Goal: Task Accomplishment & Management: Manage account settings

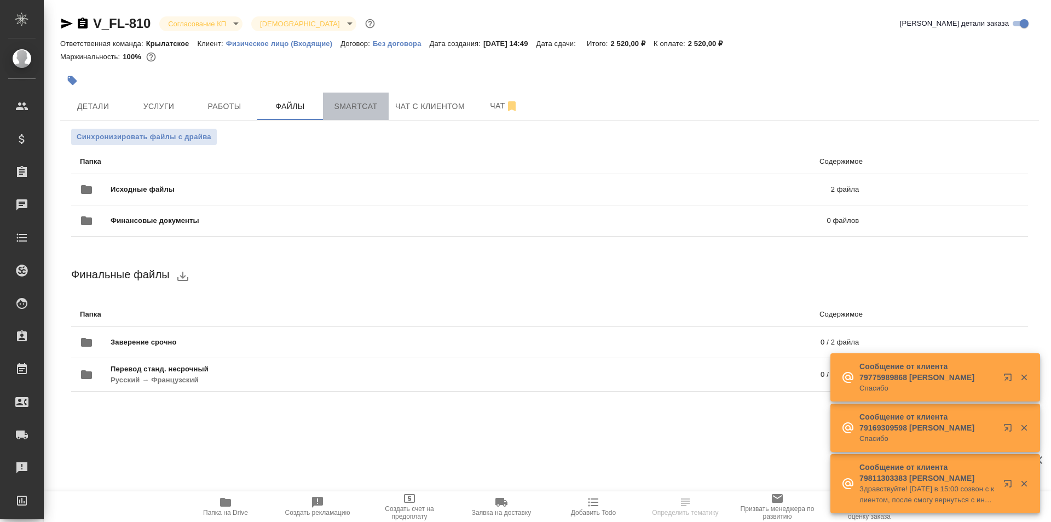
click at [381, 113] on span "Smartcat" at bounding box center [356, 107] width 53 height 14
click at [392, 108] on button "Чат с клиентом" at bounding box center [430, 106] width 83 height 27
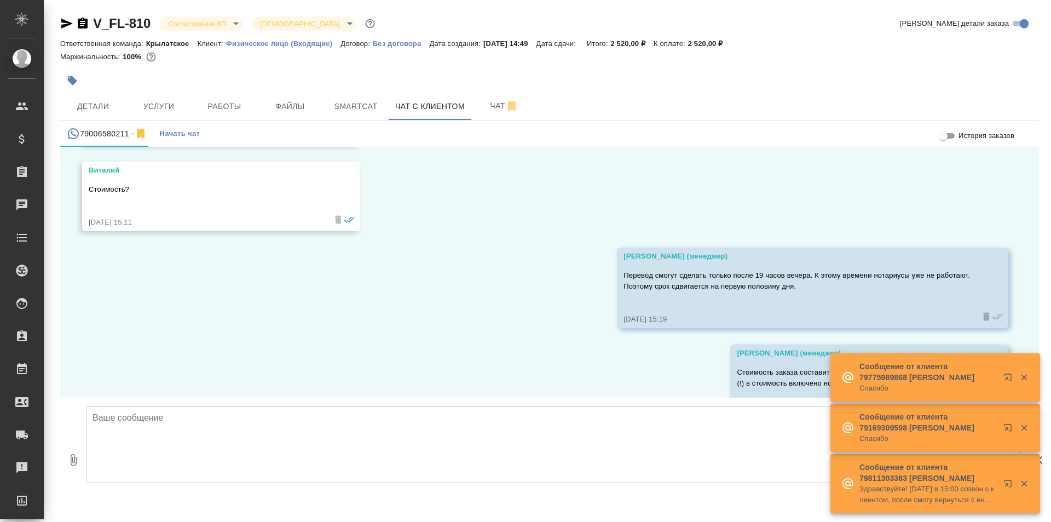
scroll to position [1213, 0]
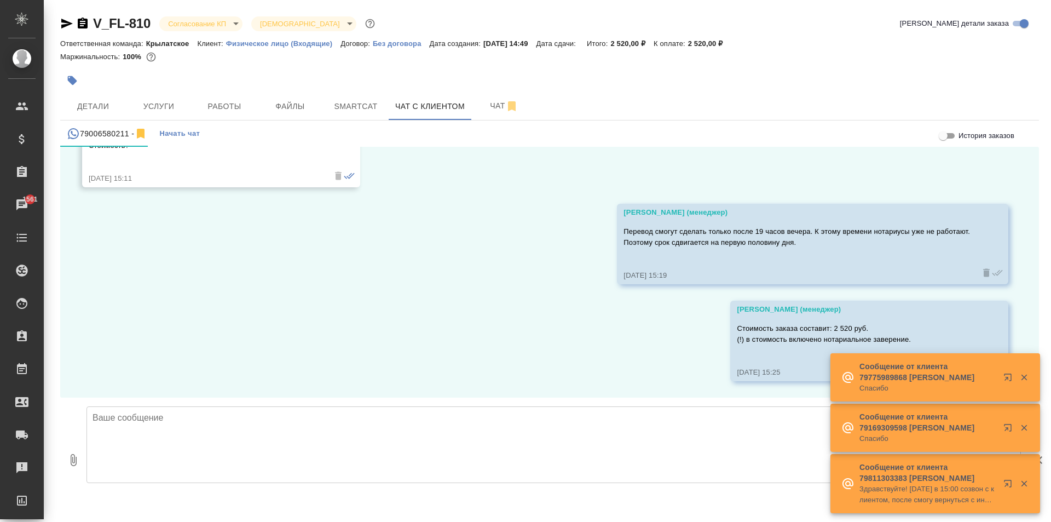
click at [194, 23] on body "🙏 .cls-1 fill:#fff; AWATERA Kasymov Timur Клиенты Спецификации Заказы 1561 Чаты…" at bounding box center [525, 261] width 1051 height 522
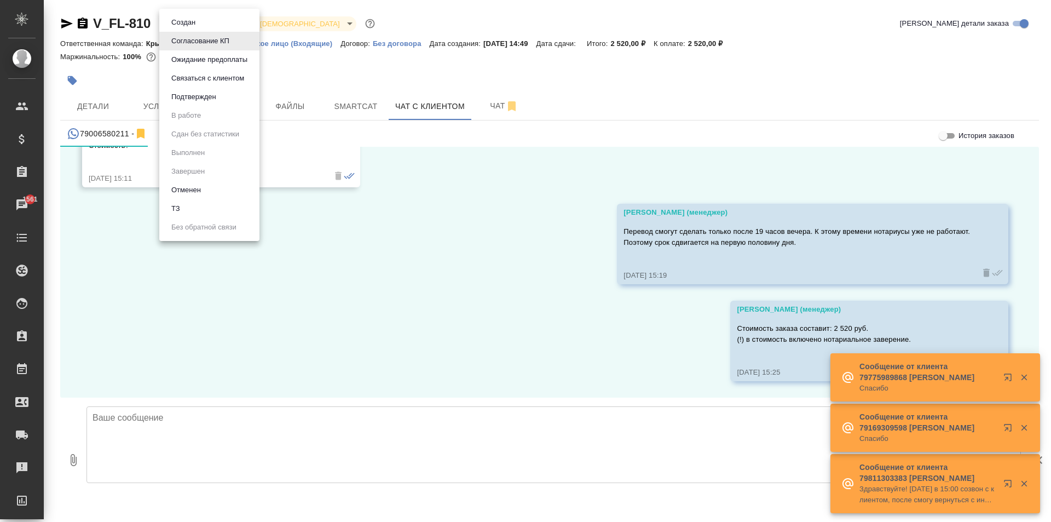
click at [199, 28] on button "Ожидание предоплаты" at bounding box center [183, 22] width 31 height 12
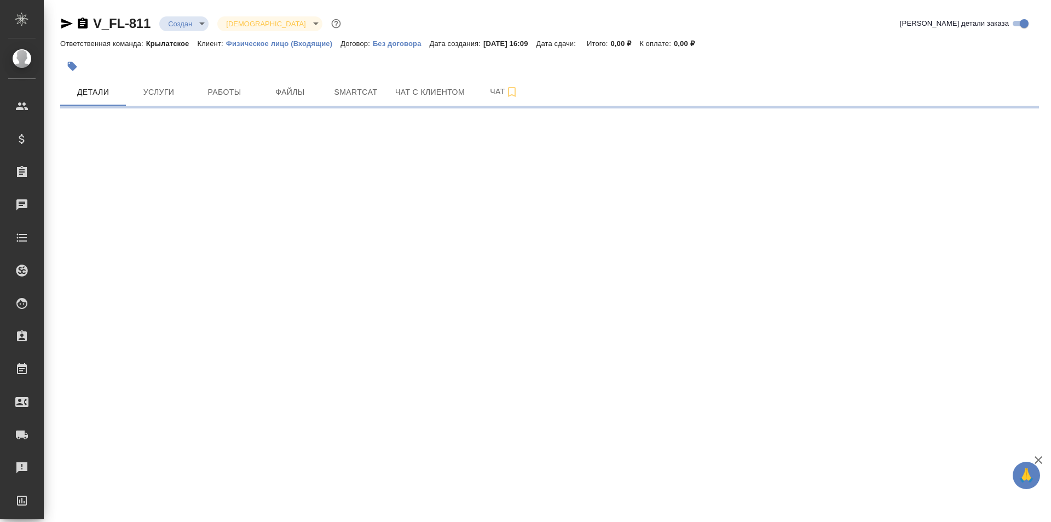
select select "RU"
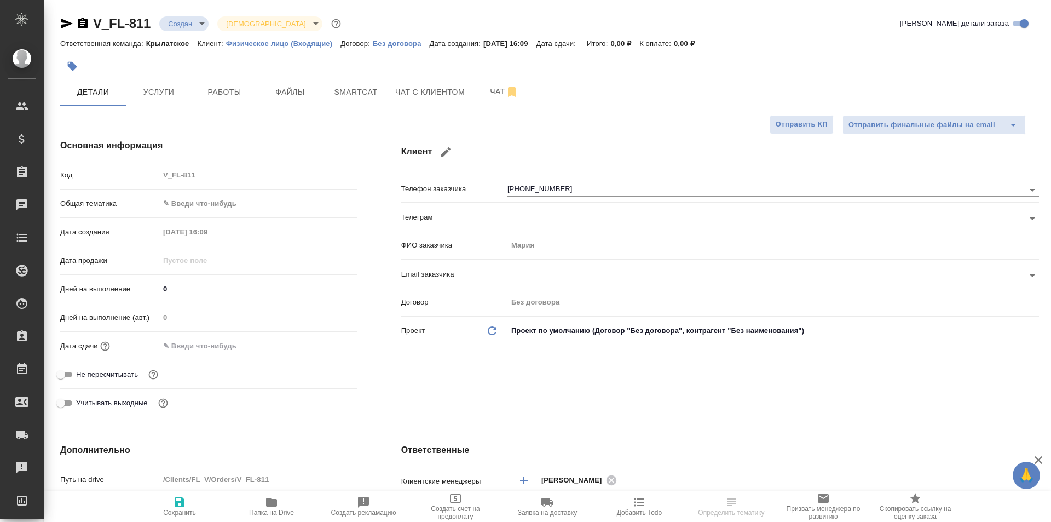
type textarea "x"
click at [306, 95] on span "Файлы" at bounding box center [290, 92] width 53 height 14
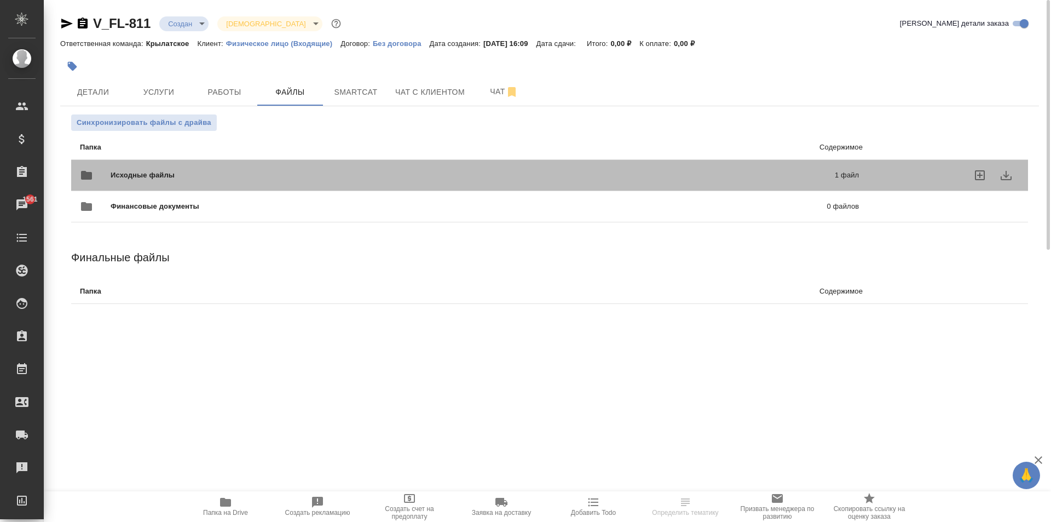
click at [189, 165] on div "Исходные файлы 1 файл" at bounding box center [469, 175] width 779 height 26
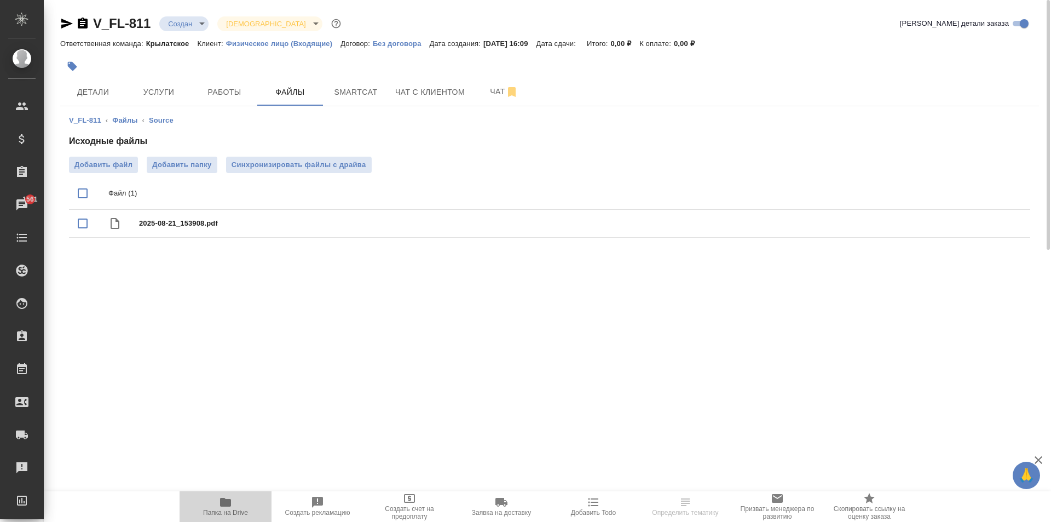
click at [239, 506] on span "Папка на Drive" at bounding box center [225, 505] width 79 height 21
click at [434, 100] on button "Чат с клиентом" at bounding box center [430, 91] width 83 height 27
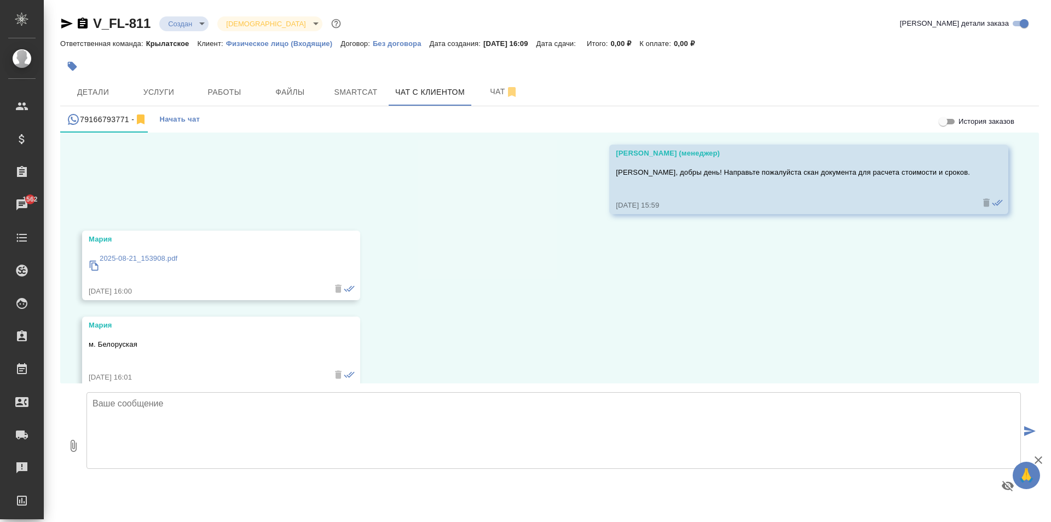
scroll to position [55, 0]
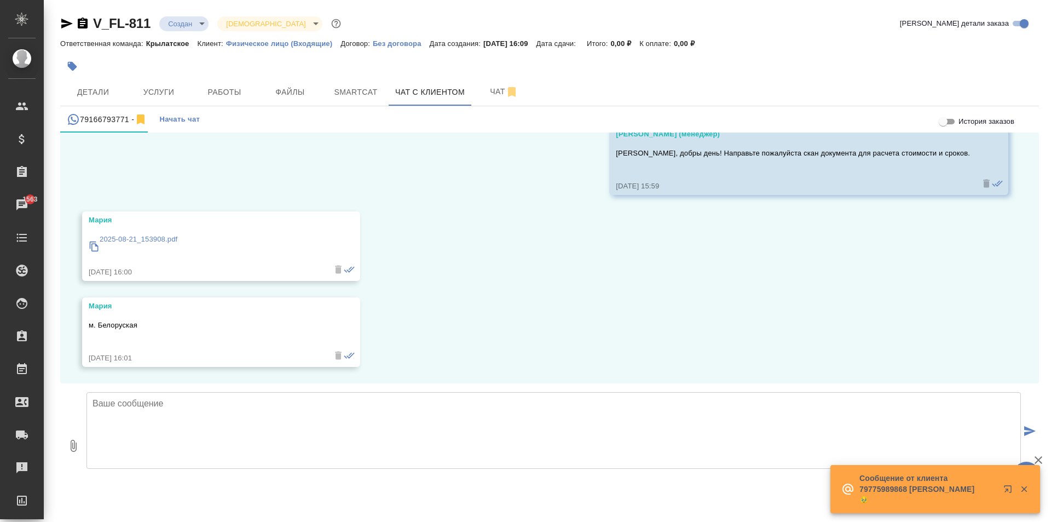
click at [880, 331] on div "21.08, четверг Мосина Ирина (менеджер) Мария, добры день! Направьте пожалуйста …" at bounding box center [549, 257] width 979 height 251
click at [332, 419] on textarea at bounding box center [553, 430] width 934 height 77
paste textarea "Срок исполнения: 2 рабочих дня. Стоимость заказа составит: 1 550 руб. (!) в сто…"
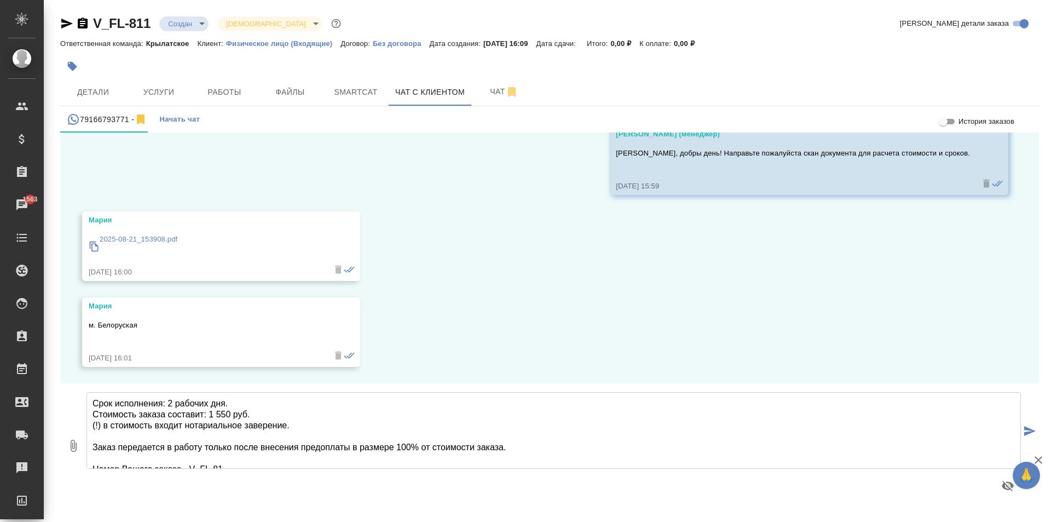
scroll to position [45, 0]
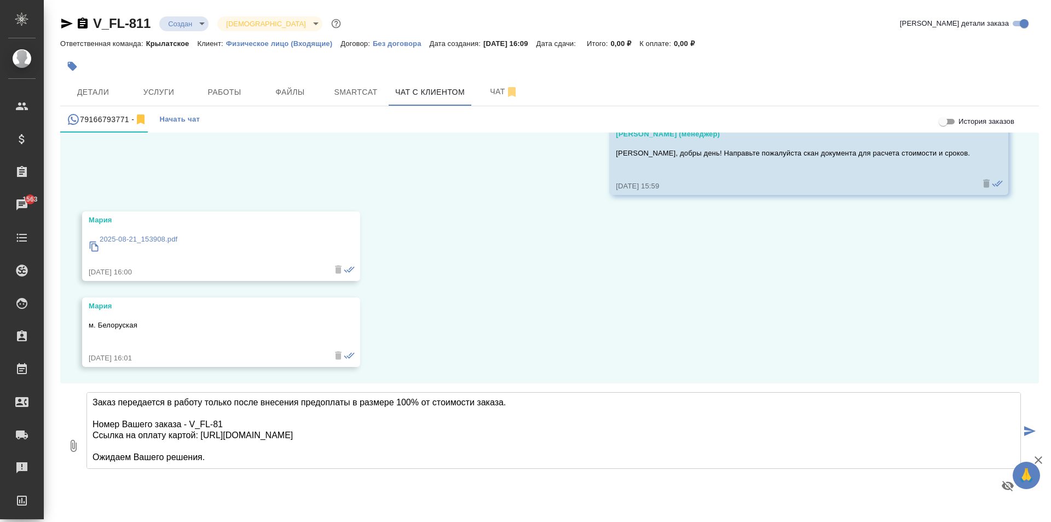
click at [275, 425] on textarea "Срок исполнения: 2 рабочих дня. Стоимость заказа составит: 1 550 руб. (!) в сто…" at bounding box center [553, 430] width 934 height 77
click at [288, 464] on textarea "Срок исполнения: 2 рабочих дня. Стоимость заказа составит: 1 550 руб. (!) в сто…" at bounding box center [553, 430] width 934 height 77
type textarea "Срок исполнения: 2 рабочих дня. Стоимость заказа составит: 1 550 руб. (!) в сто…"
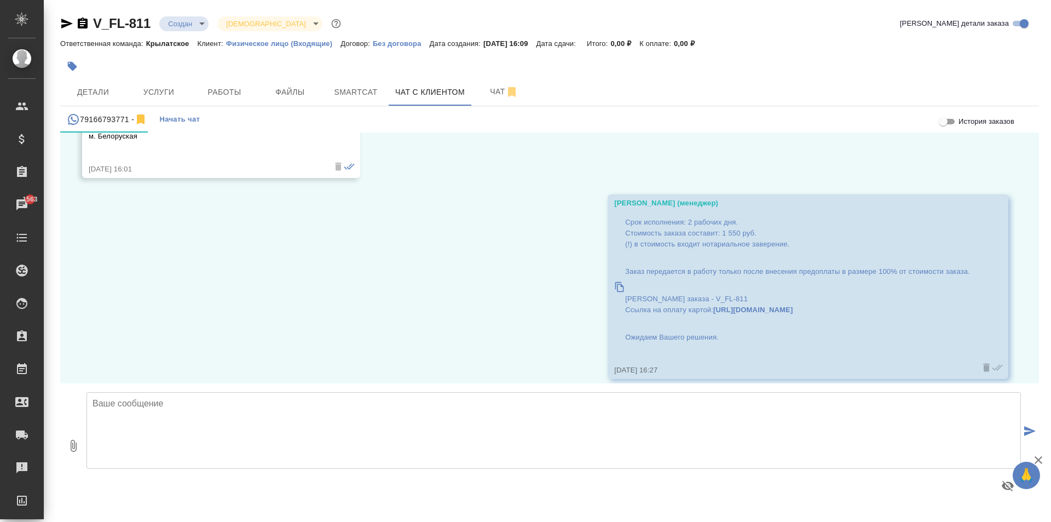
scroll to position [256, 0]
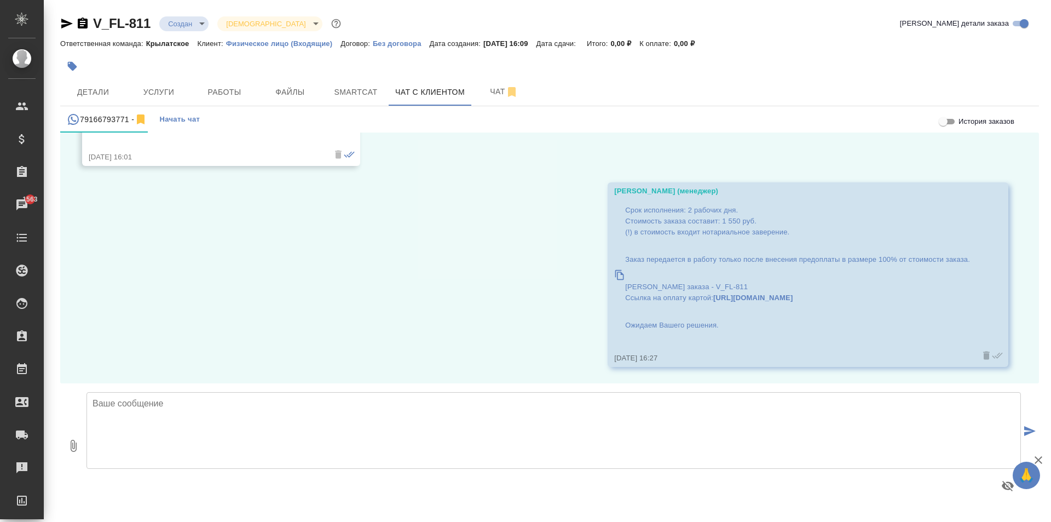
click at [187, 30] on div "V_FL-811 Создан new Святая троица holyTrinity" at bounding box center [201, 24] width 283 height 18
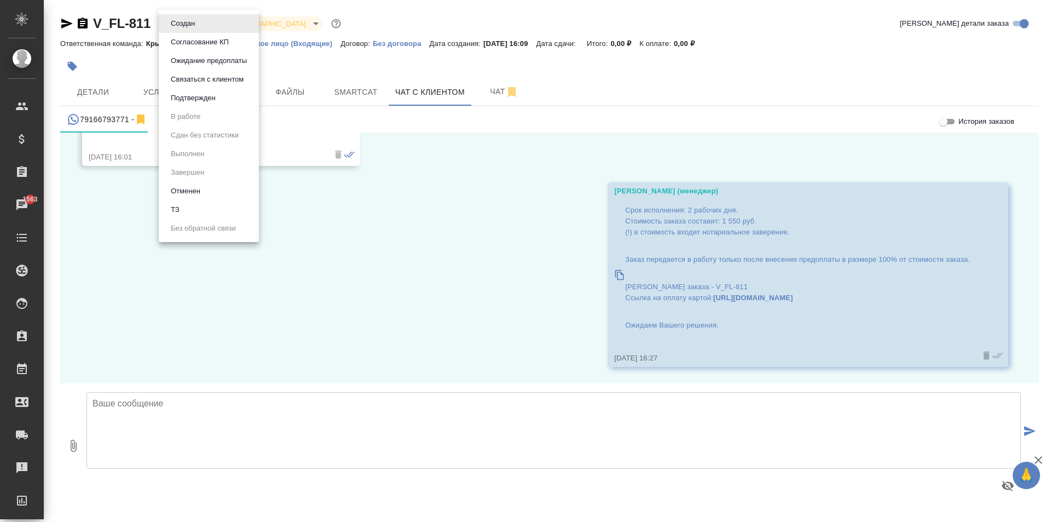
click at [189, 28] on body "🙏 .cls-1 fill:#fff; AWATERA Kasymov Timur Клиенты Спецификации Заказы 1563 Чаты…" at bounding box center [525, 261] width 1051 height 522
click at [198, 30] on button "Ожидание предоплаты" at bounding box center [182, 24] width 31 height 12
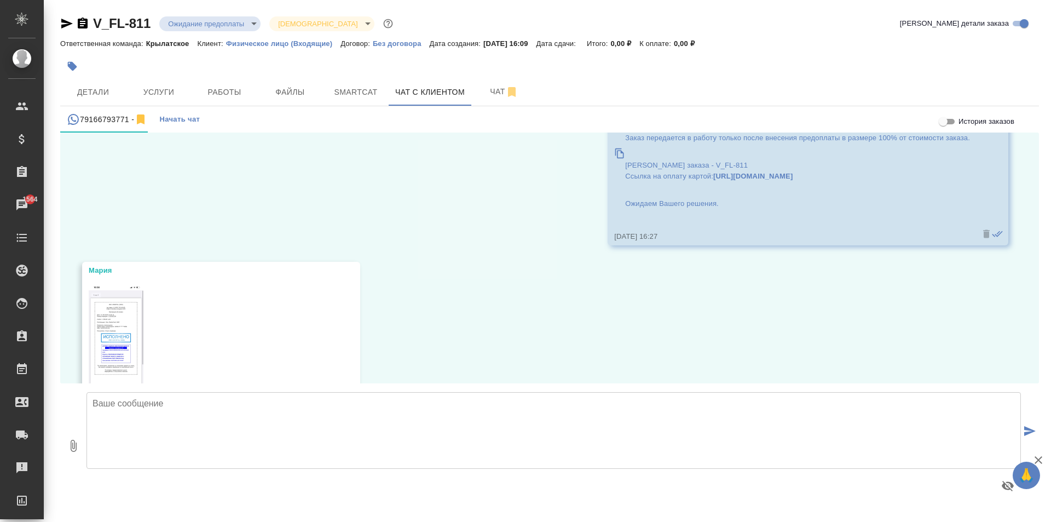
scroll to position [437, 0]
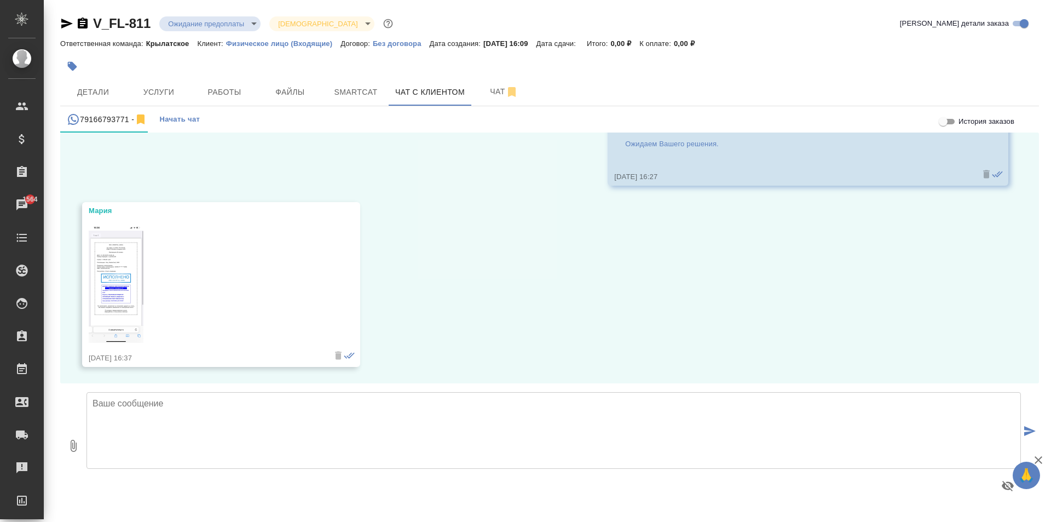
click at [105, 297] on img at bounding box center [116, 283] width 55 height 118
click at [96, 90] on span "Детали" at bounding box center [93, 92] width 53 height 14
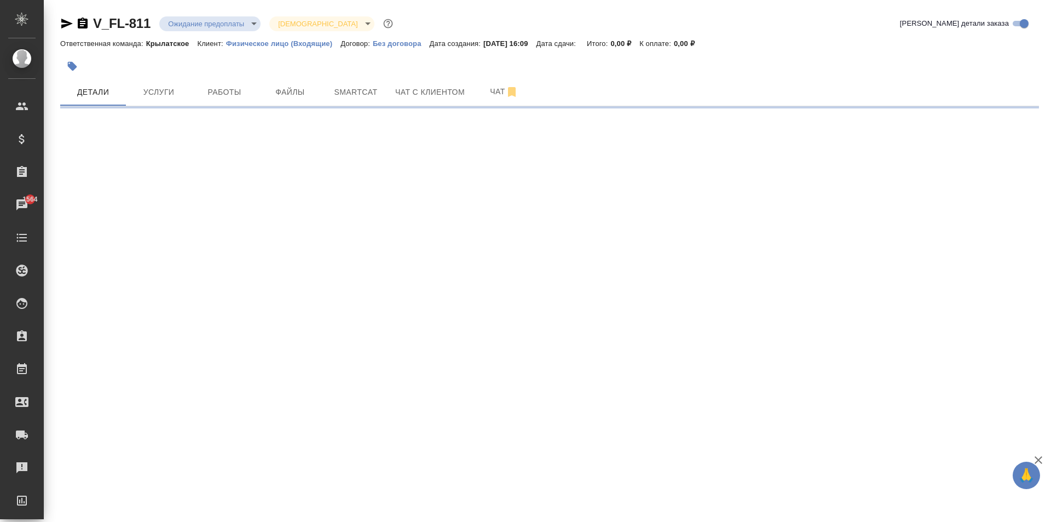
select select "RU"
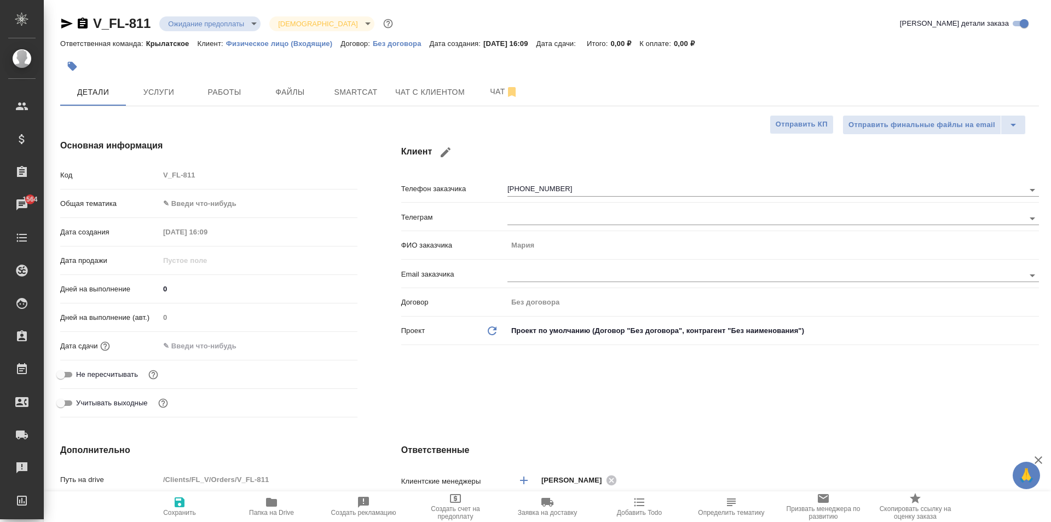
type textarea "x"
click at [409, 89] on span "Чат с клиентом" at bounding box center [430, 92] width 70 height 14
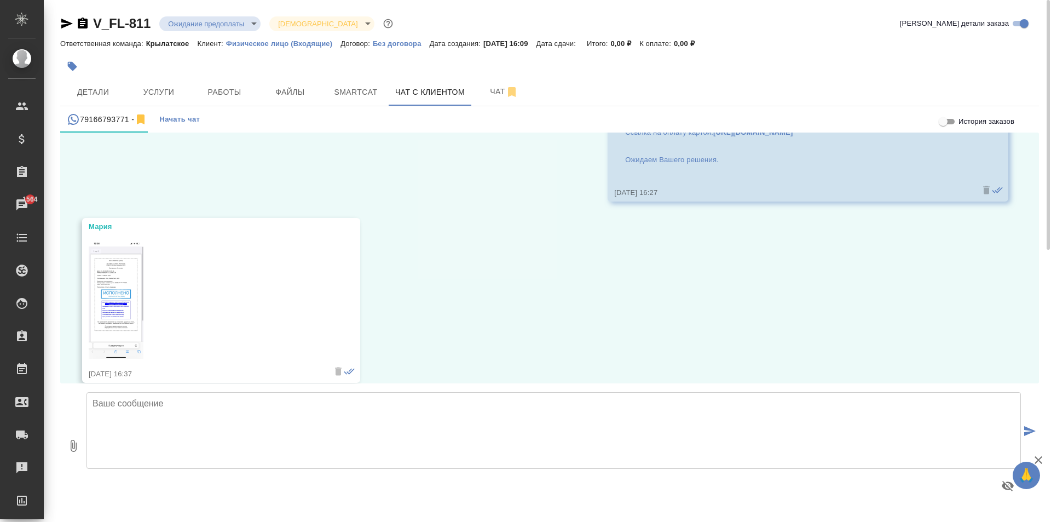
scroll to position [437, 0]
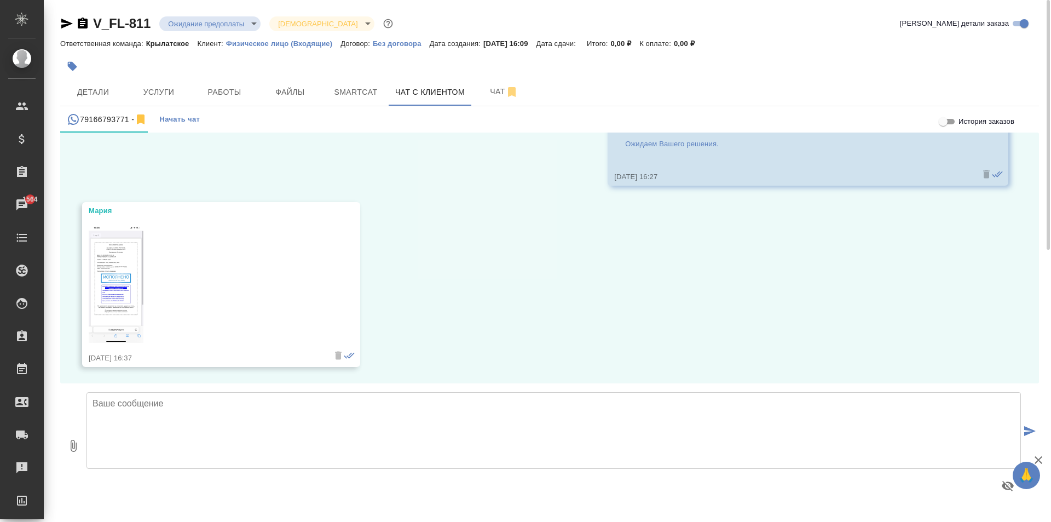
click at [334, 397] on textarea at bounding box center [553, 430] width 934 height 77
type textarea "J"
type textarea "Оплату получили. Запускаем заказ в работу."
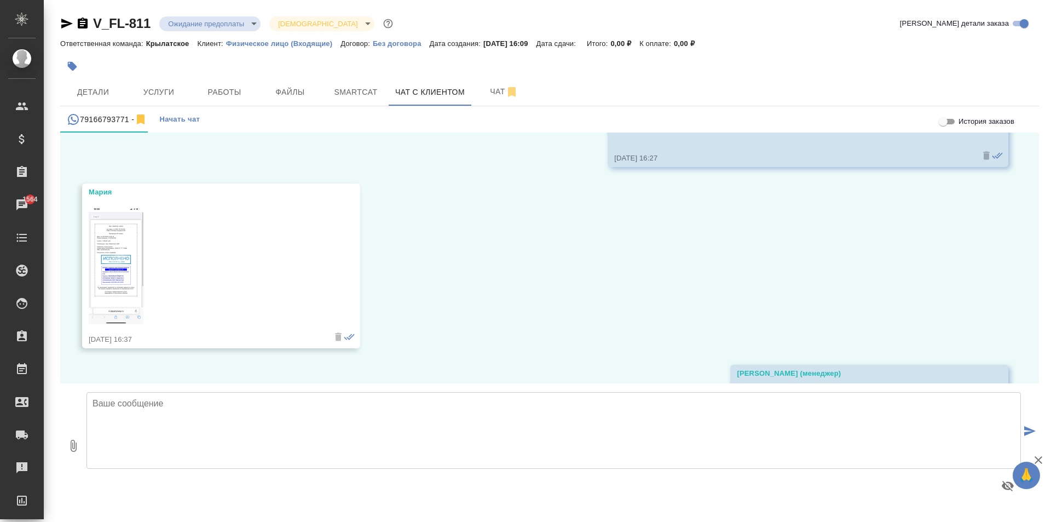
scroll to position [534, 0]
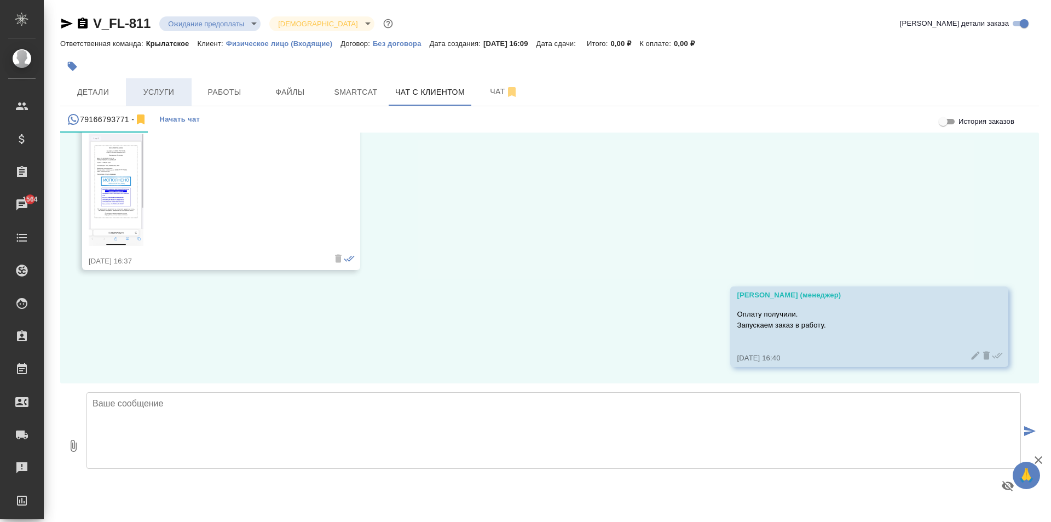
click at [132, 90] on button "Услуги" at bounding box center [159, 91] width 66 height 27
click at [107, 80] on button "Детали" at bounding box center [93, 91] width 66 height 27
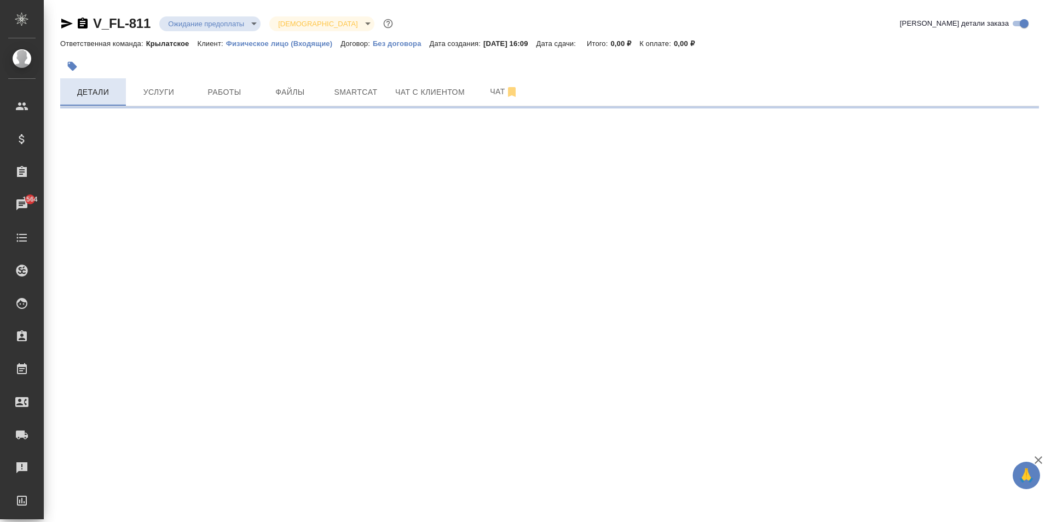
select select "RU"
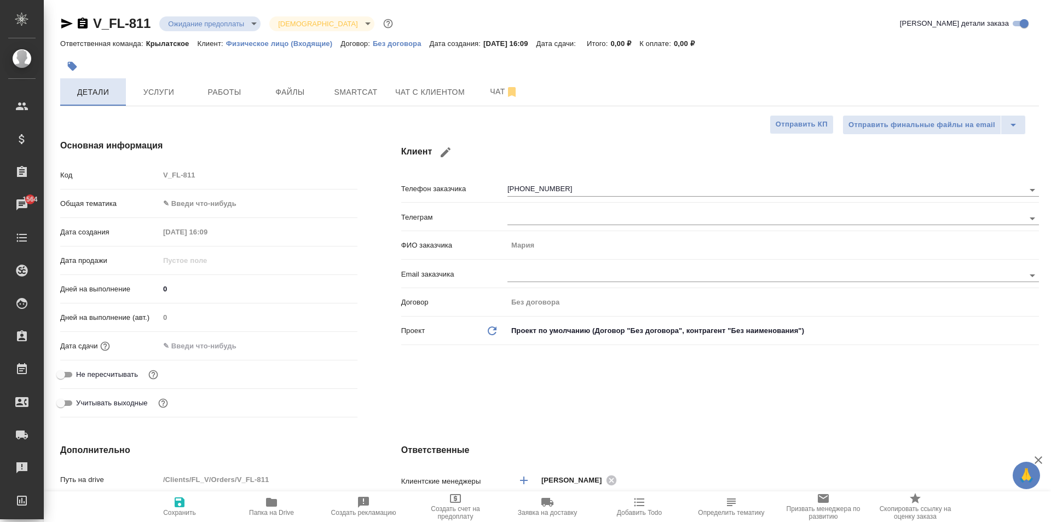
type textarea "x"
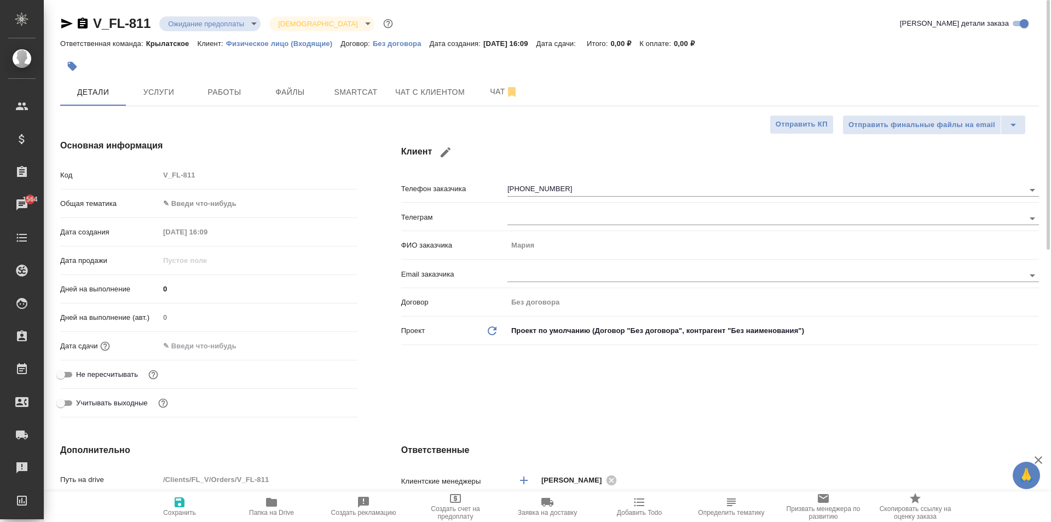
type textarea "x"
click at [64, 19] on icon "button" at bounding box center [66, 23] width 13 height 13
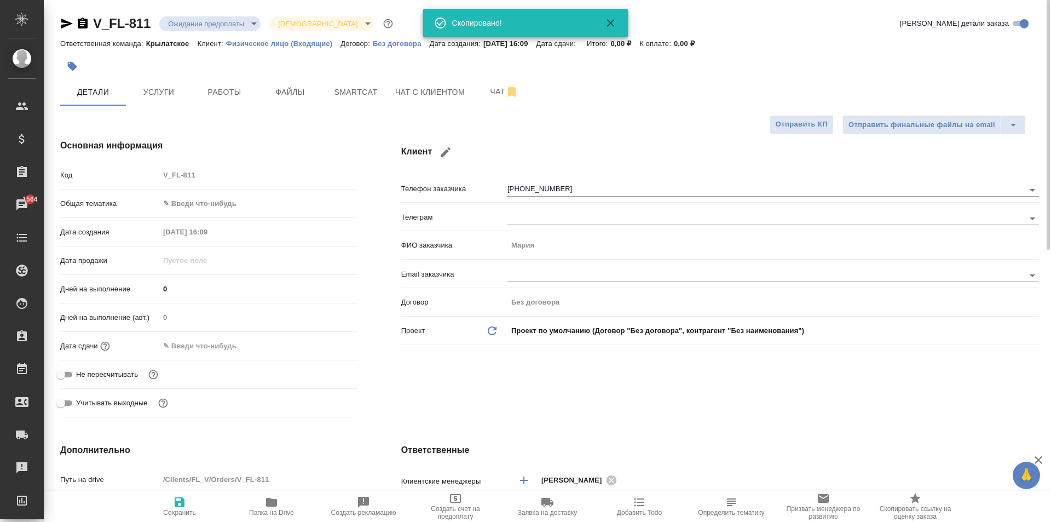
type textarea "x"
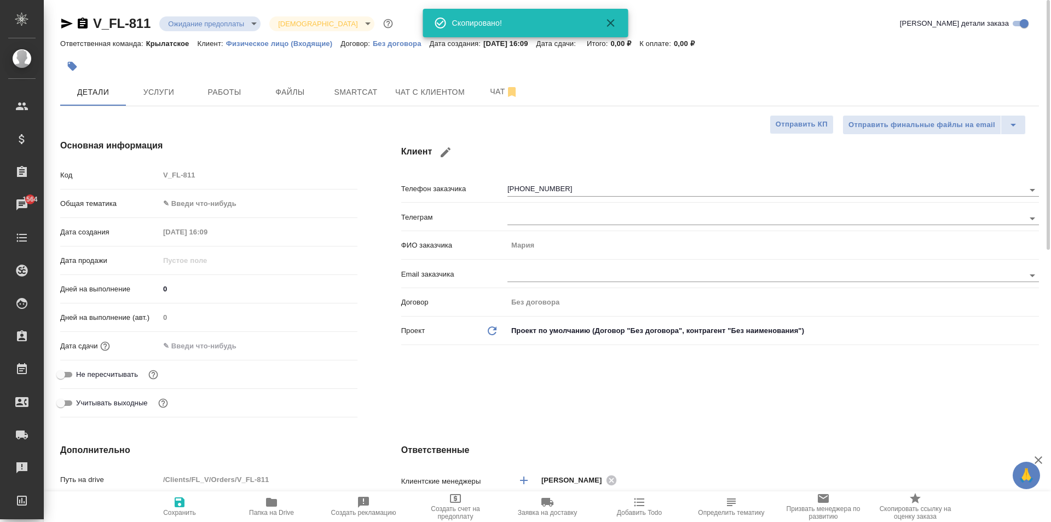
type textarea "x"
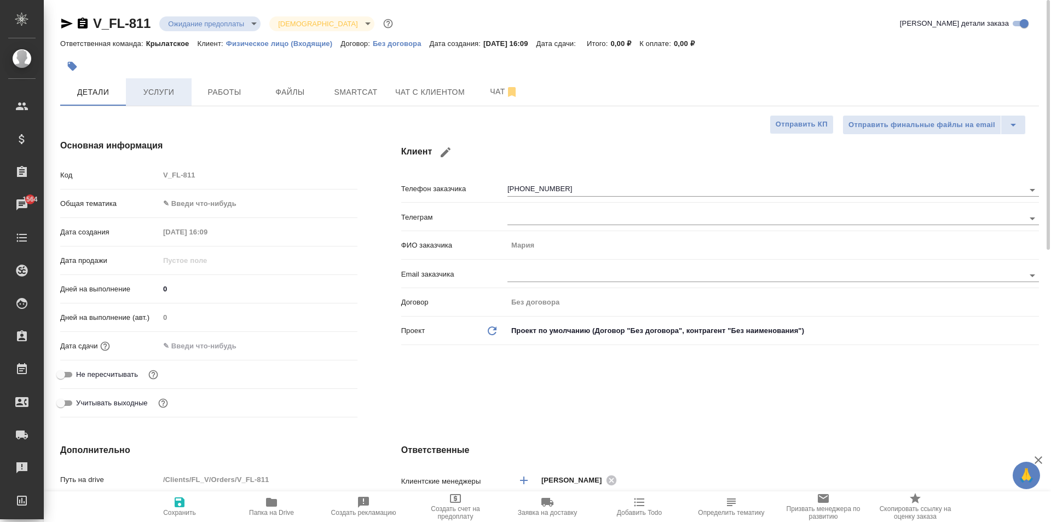
click at [158, 105] on button "Услуги" at bounding box center [159, 91] width 66 height 27
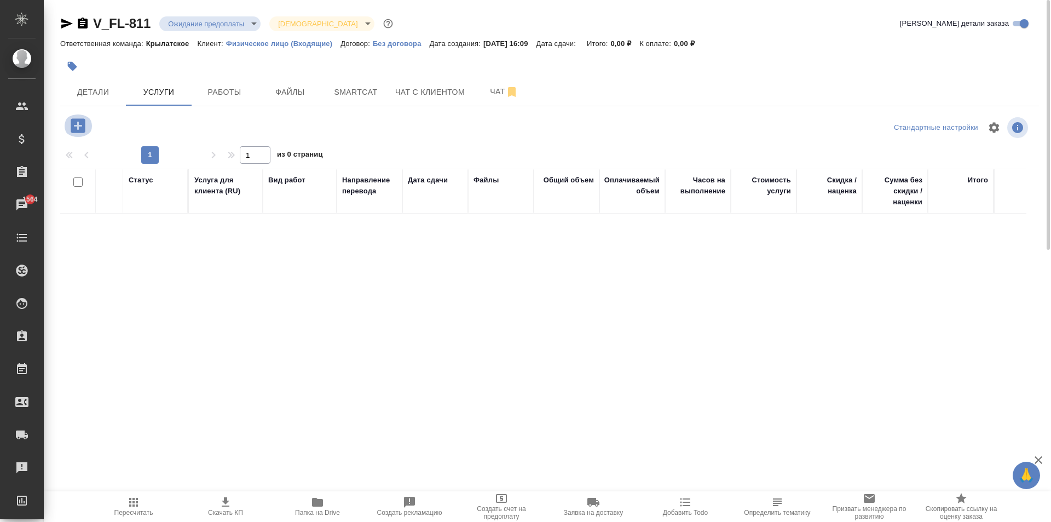
click at [66, 125] on button "button" at bounding box center [78, 125] width 30 height 22
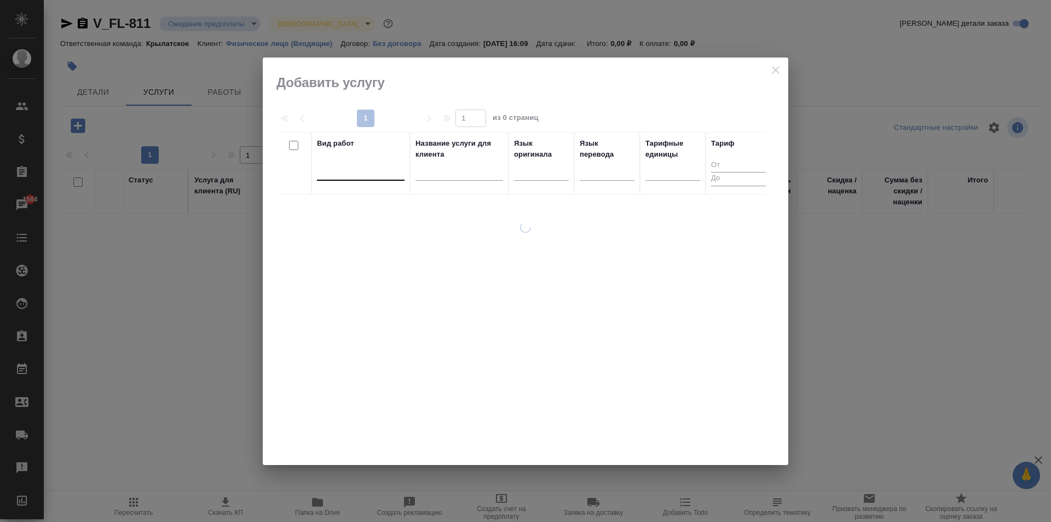
drag, startPoint x: 377, startPoint y: 184, endPoint x: 370, endPoint y: 172, distance: 13.2
click at [374, 179] on div at bounding box center [361, 174] width 88 height 28
click at [370, 172] on div at bounding box center [361, 169] width 88 height 16
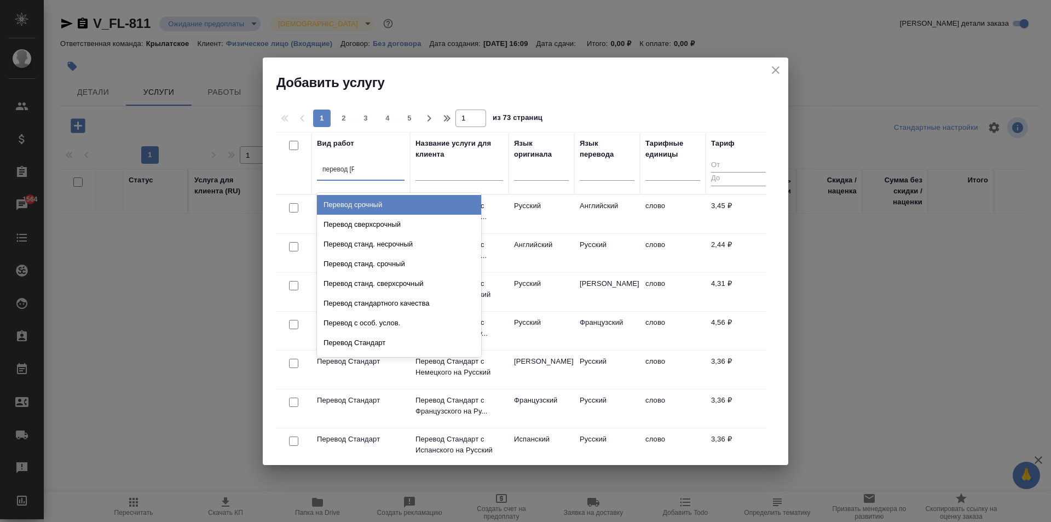
type input "перевод ст"
click at [431, 203] on div "Перевод станд. несрочный" at bounding box center [399, 205] width 164 height 20
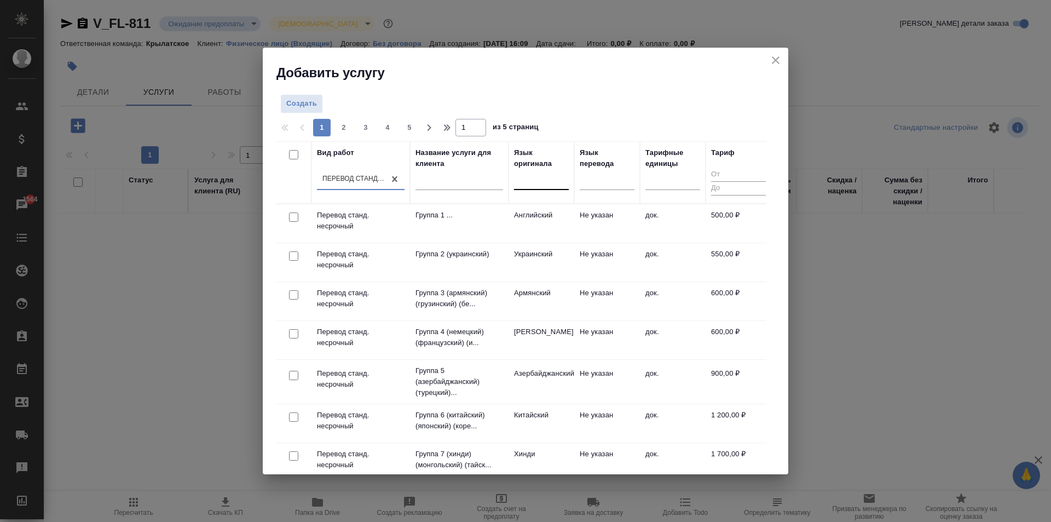
click at [529, 189] on div at bounding box center [541, 179] width 55 height 21
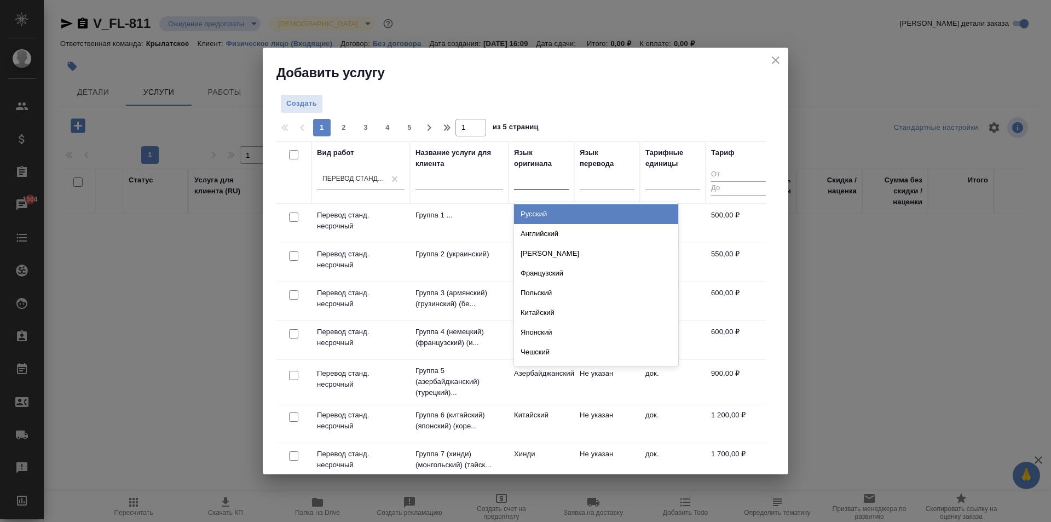
drag, startPoint x: 547, startPoint y: 212, endPoint x: 557, endPoint y: 203, distance: 13.2
click at [547, 211] on div "Русский" at bounding box center [596, 214] width 164 height 20
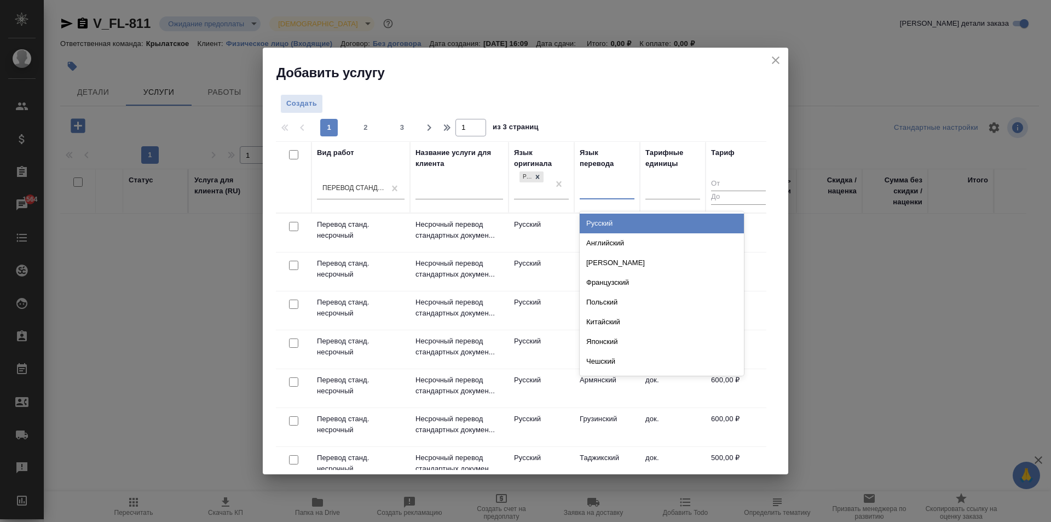
click at [620, 188] on div at bounding box center [607, 188] width 55 height 16
type input "рум"
click at [610, 226] on div "Румынский" at bounding box center [662, 223] width 164 height 20
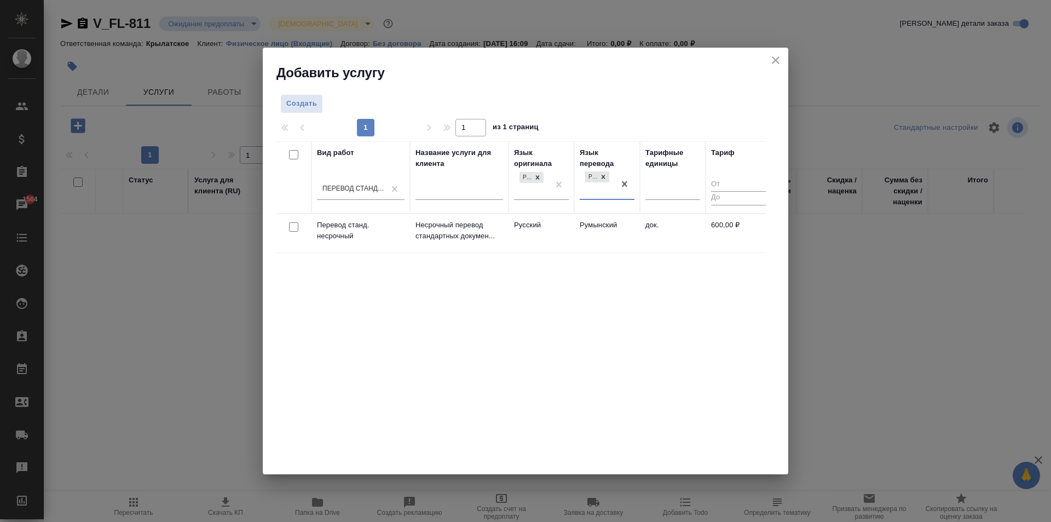
click at [625, 230] on td "Румынский" at bounding box center [607, 233] width 66 height 38
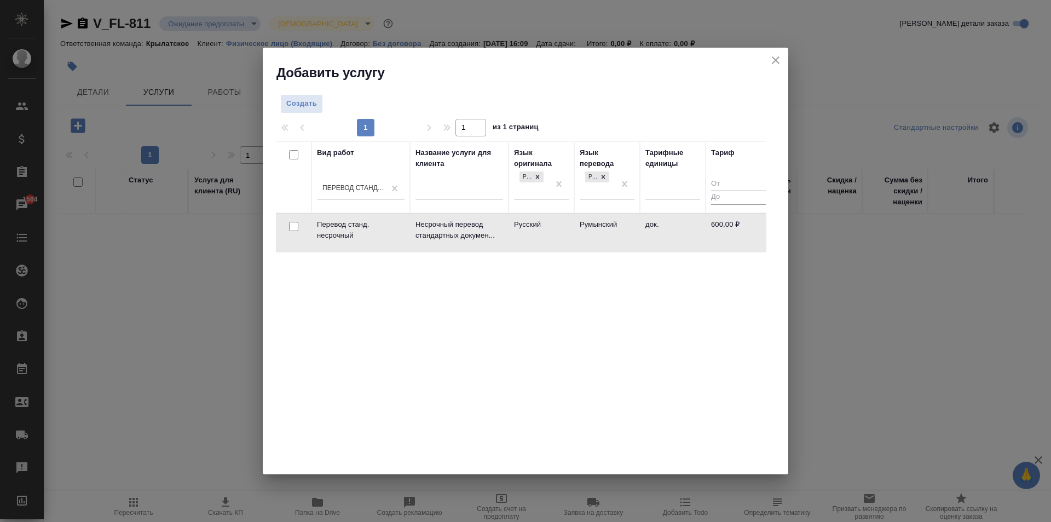
click at [625, 230] on td "Румынский" at bounding box center [607, 232] width 66 height 38
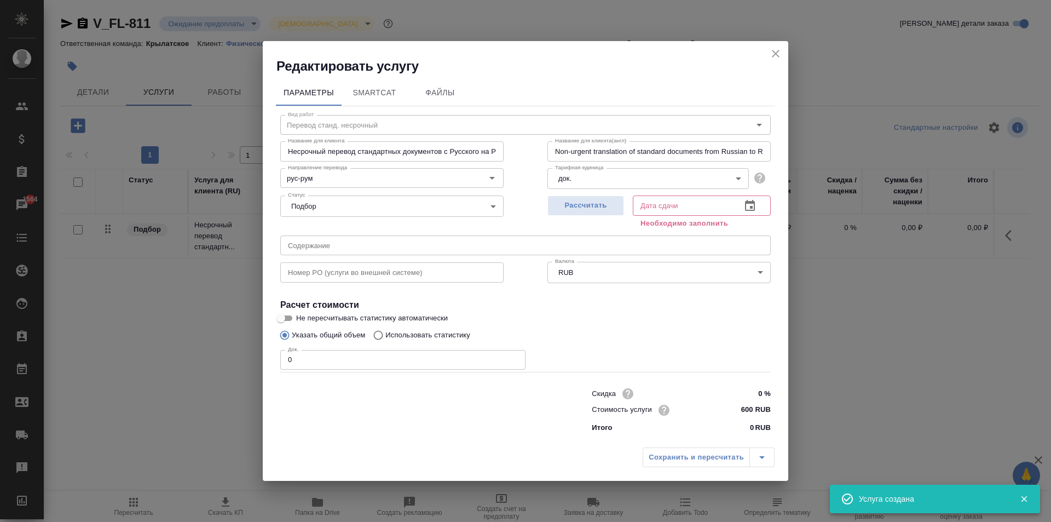
click at [744, 408] on input "600 RUB" at bounding box center [750, 410] width 41 height 16
click at [744, 408] on input "600 RUB" at bounding box center [750, 410] width 40 height 16
type input "650 RUB"
drag, startPoint x: 452, startPoint y: 356, endPoint x: 210, endPoint y: 342, distance: 242.4
click at [210, 342] on div "Редактировать услугу Параметры SmartCat Файлы Вид работ Перевод станд. несрочны…" at bounding box center [525, 261] width 1051 height 522
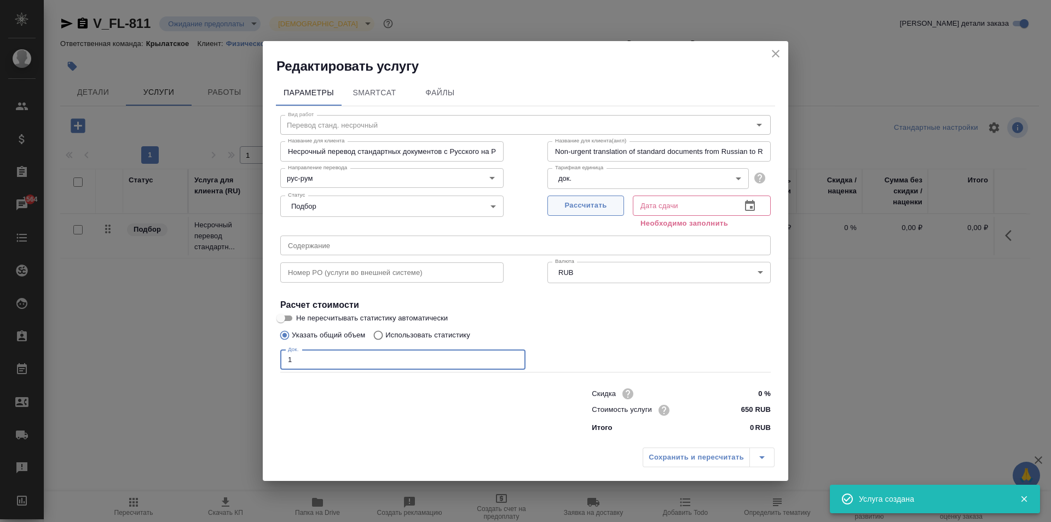
type input "1"
click at [618, 199] on button "Рассчитать" at bounding box center [585, 205] width 77 height 20
type input "21.08.2025 16:40"
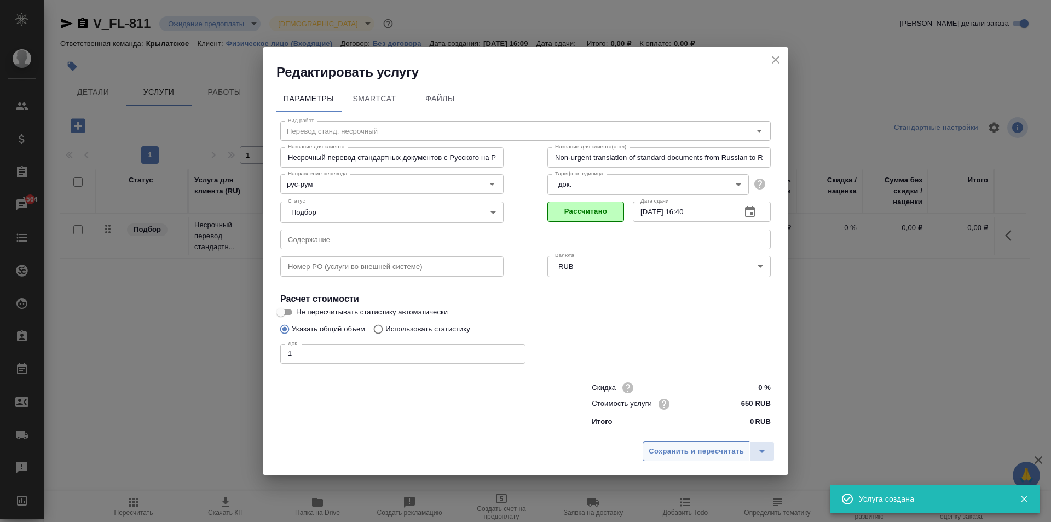
drag, startPoint x: 666, startPoint y: 447, endPoint x: 660, endPoint y: 445, distance: 6.4
click at [665, 447] on span "Сохранить и пересчитать" at bounding box center [696, 451] width 95 height 13
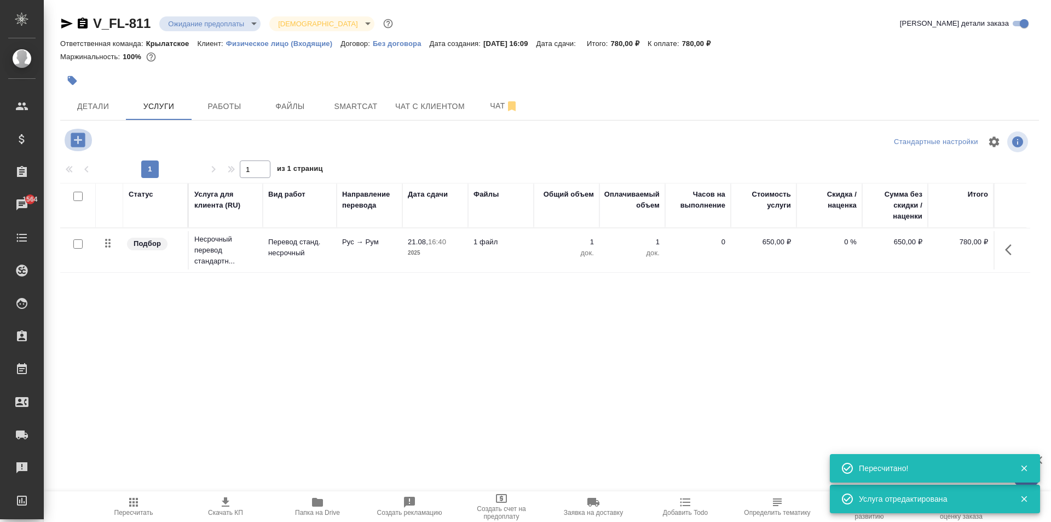
click at [79, 129] on button "button" at bounding box center [78, 140] width 30 height 22
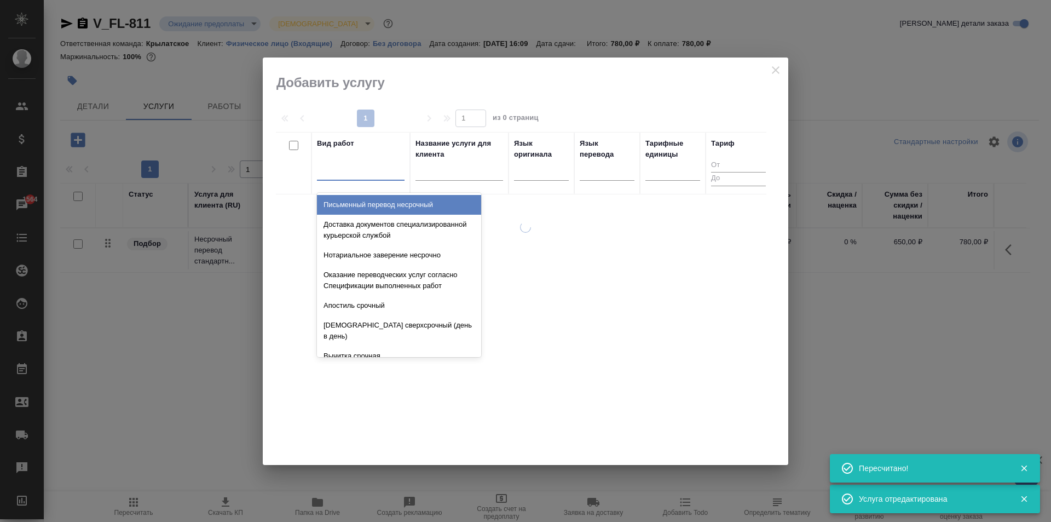
click at [362, 178] on div at bounding box center [361, 170] width 88 height 21
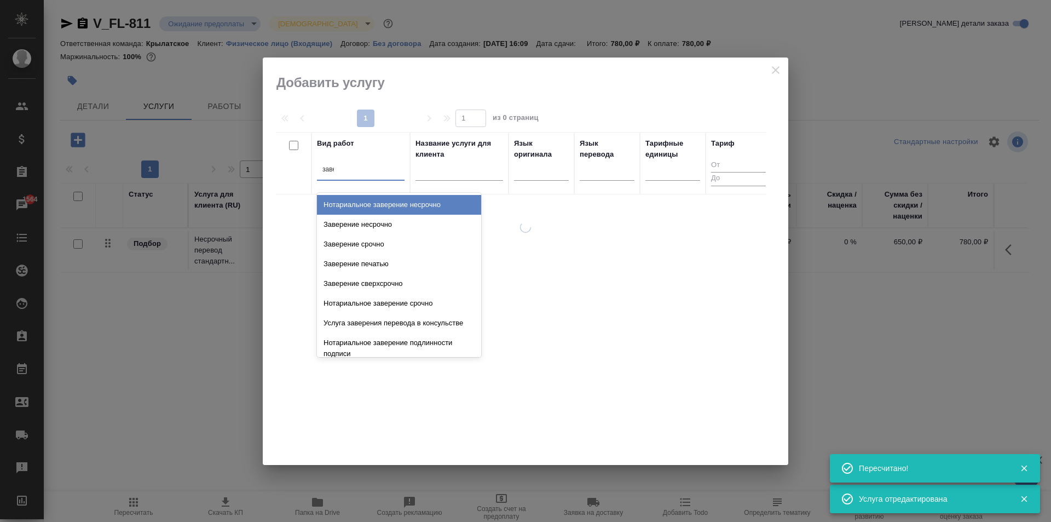
type input "завер"
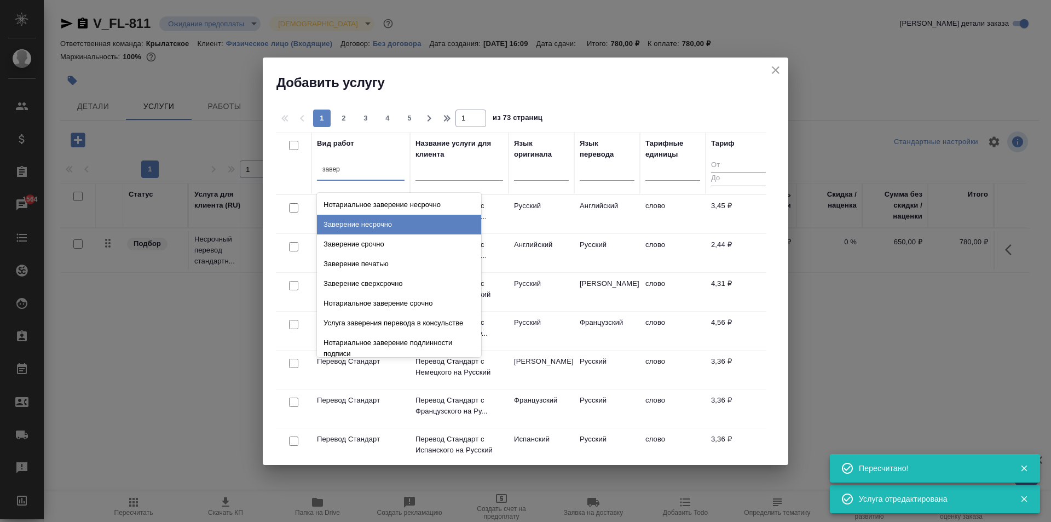
drag, startPoint x: 434, startPoint y: 229, endPoint x: 664, endPoint y: 221, distance: 230.0
click at [437, 228] on div "Заверение несрочно" at bounding box center [399, 225] width 164 height 20
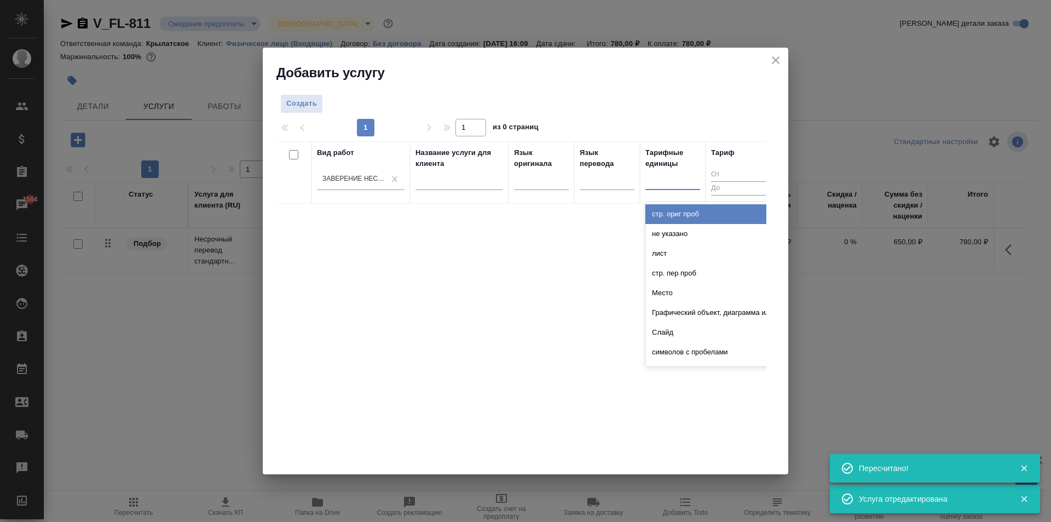
click at [676, 189] on div at bounding box center [672, 179] width 55 height 21
type input "док"
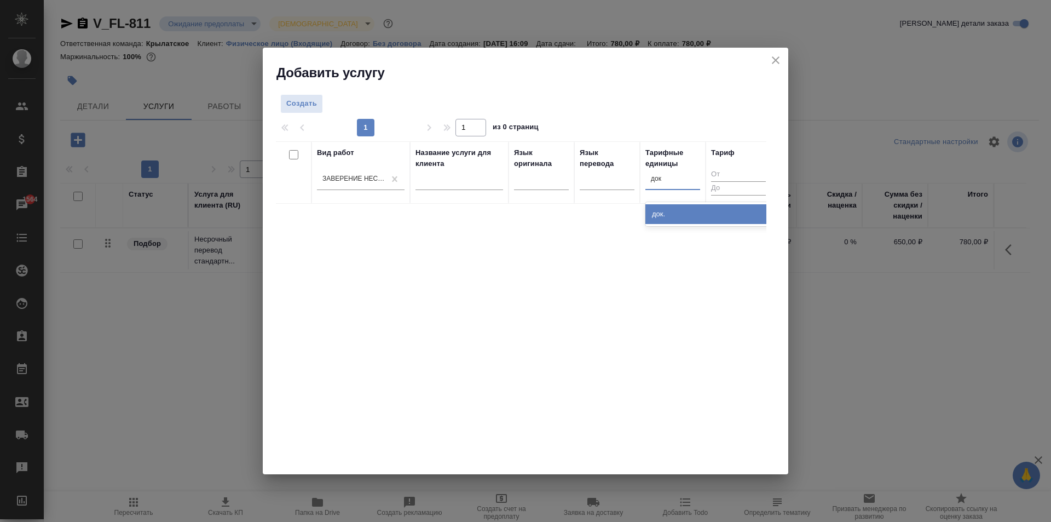
click at [752, 209] on div "док." at bounding box center [727, 214] width 164 height 20
click at [293, 101] on span "Создать" at bounding box center [301, 103] width 31 height 13
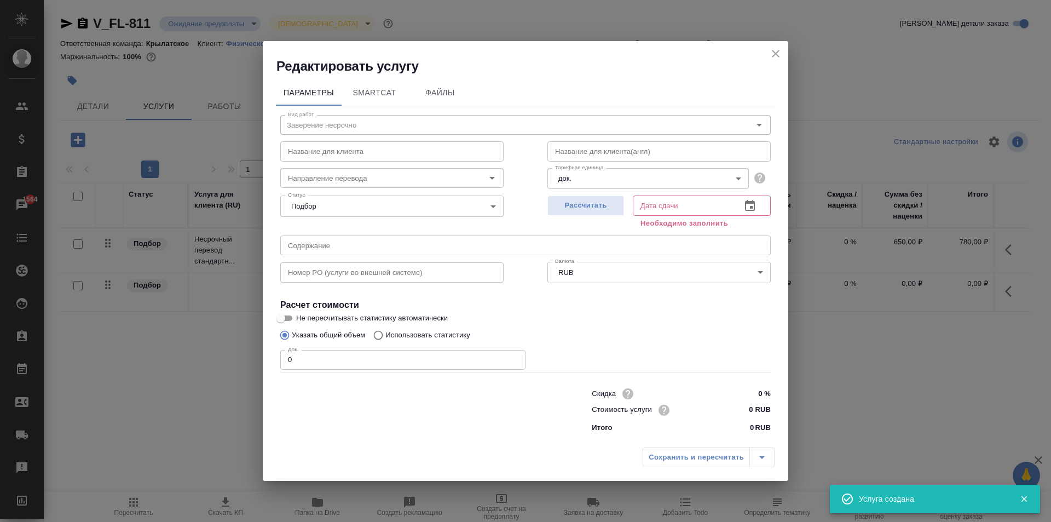
click at [742, 412] on input "0 RUB" at bounding box center [750, 410] width 41 height 16
drag, startPoint x: 742, startPoint y: 412, endPoint x: 756, endPoint y: 411, distance: 14.3
click at [756, 411] on input "0 RUB" at bounding box center [750, 410] width 40 height 16
type input "662.5 RUB"
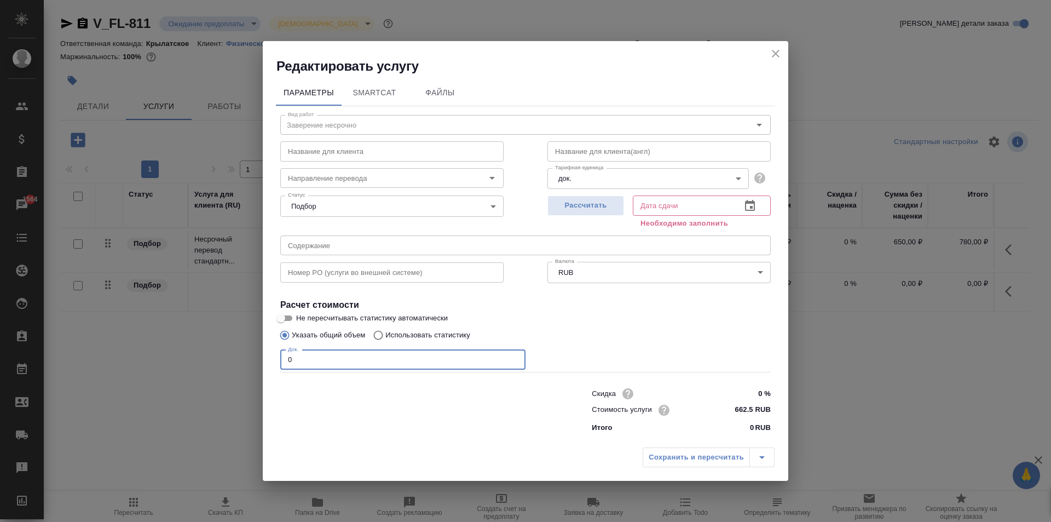
drag, startPoint x: 441, startPoint y: 350, endPoint x: 250, endPoint y: 352, distance: 191.0
click at [250, 352] on div "Редактировать услугу Параметры SmartCat Файлы Вид работ Заверение несрочно Вид …" at bounding box center [525, 261] width 1051 height 522
type input "1"
click at [584, 213] on button "Рассчитать" at bounding box center [585, 205] width 77 height 20
type input "21.08.2025 16:53"
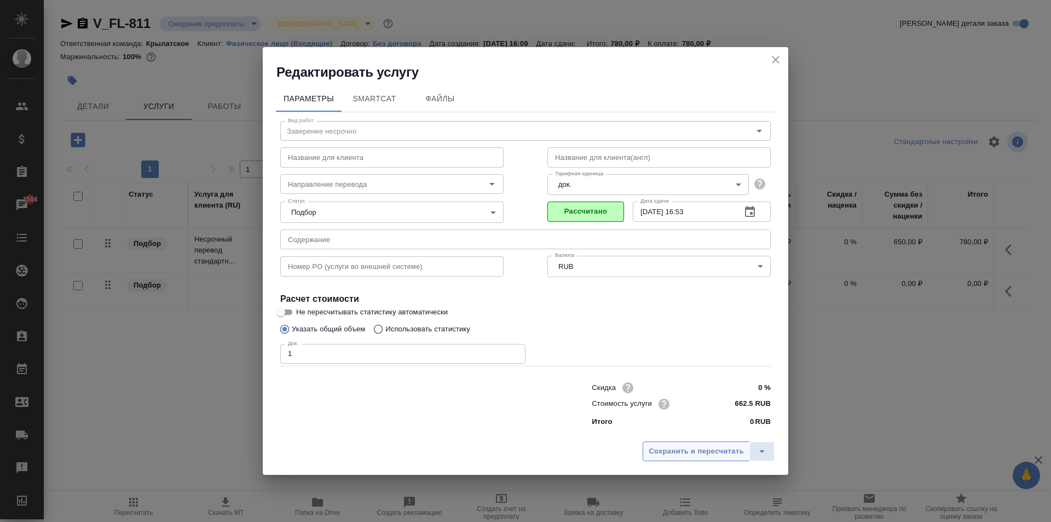
click at [688, 455] on span "Сохранить и пересчитать" at bounding box center [696, 451] width 95 height 13
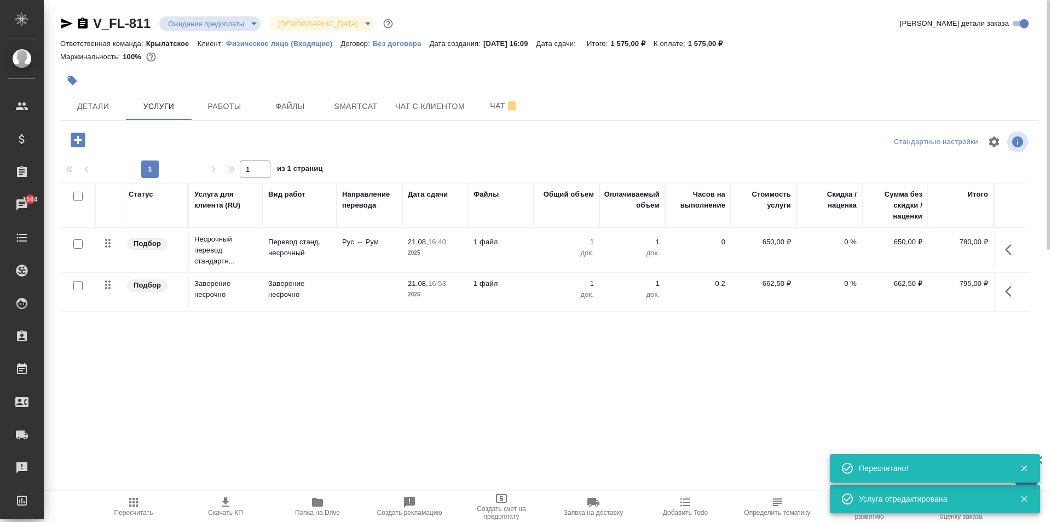
click at [125, 499] on span "Пересчитать" at bounding box center [133, 505] width 79 height 21
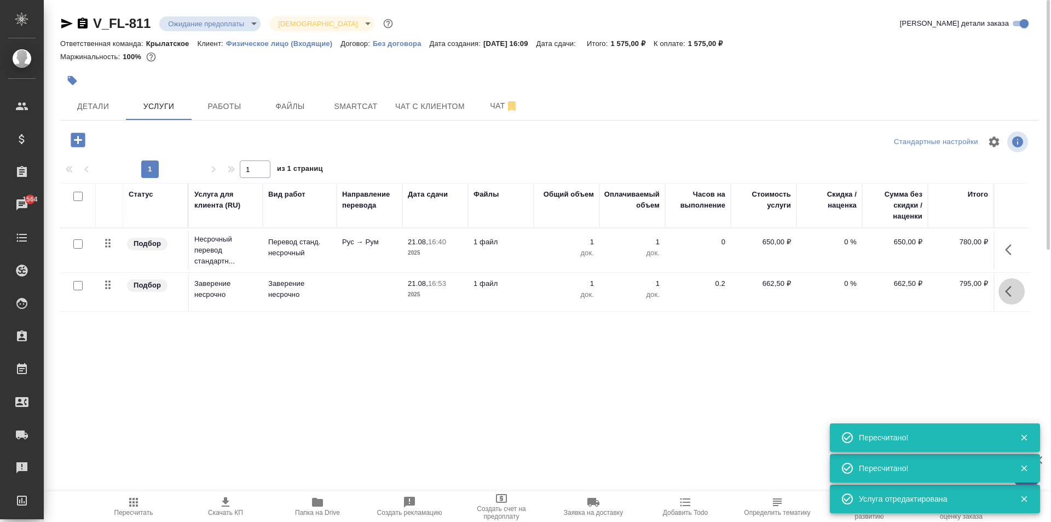
click at [1012, 289] on icon "button" at bounding box center [1011, 291] width 13 height 13
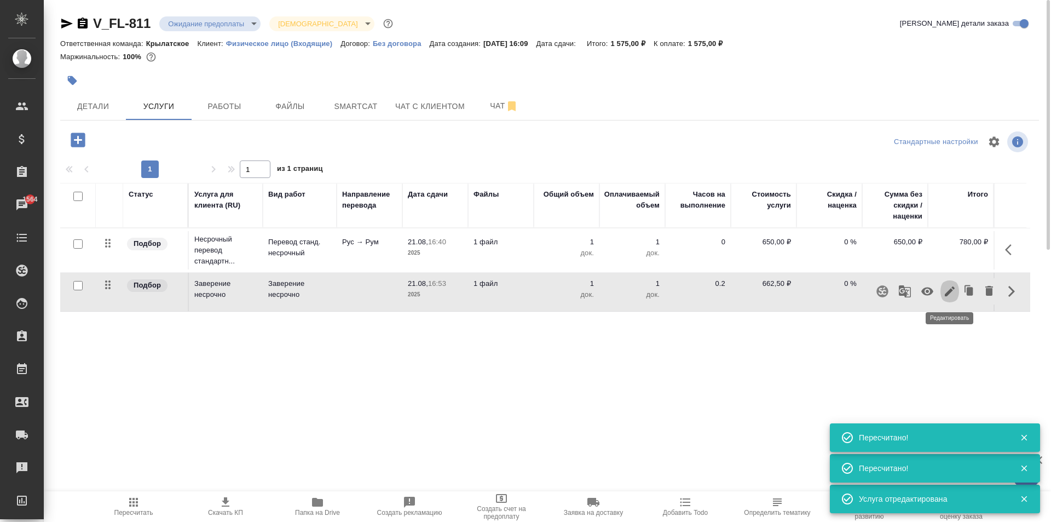
click at [948, 294] on icon "button" at bounding box center [950, 291] width 10 height 10
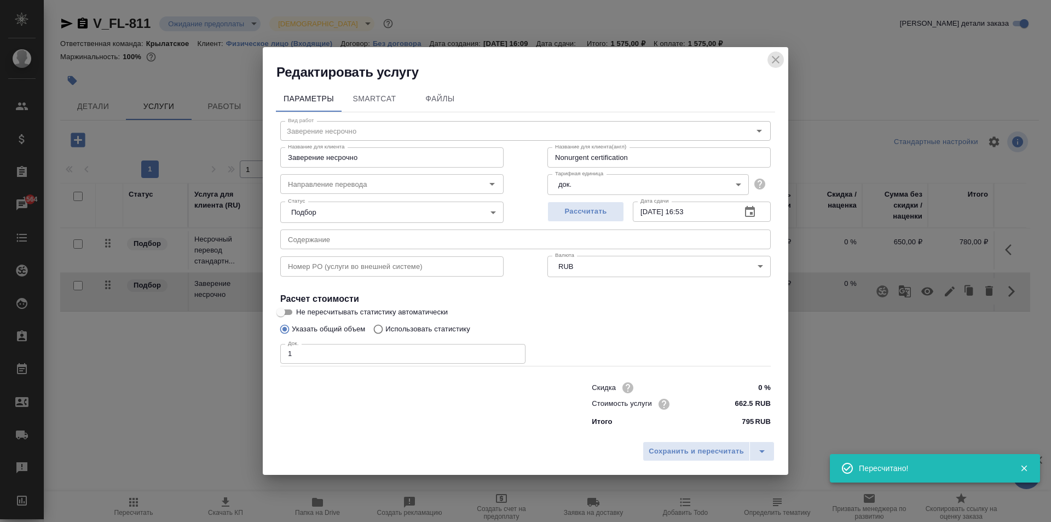
click at [781, 56] on icon "close" at bounding box center [775, 59] width 13 height 13
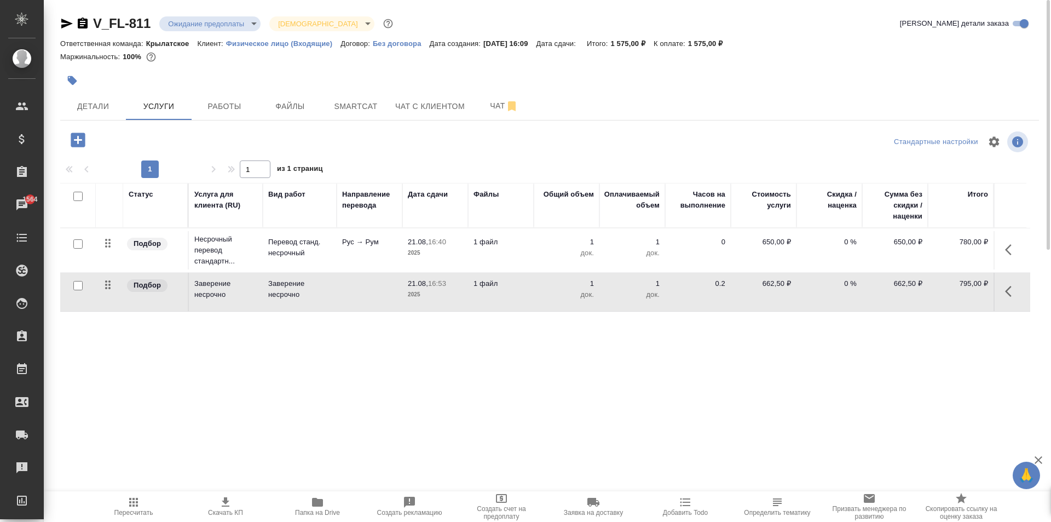
drag, startPoint x: 1018, startPoint y: 219, endPoint x: 1012, endPoint y: 242, distance: 23.2
click at [1018, 219] on div at bounding box center [1010, 205] width 21 height 33
click at [1012, 242] on button "button" at bounding box center [1011, 249] width 26 height 26
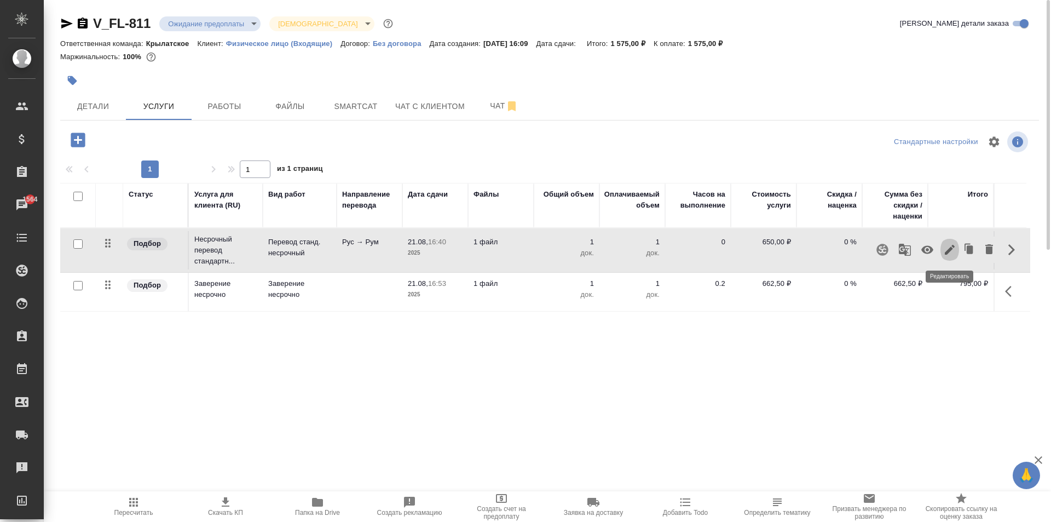
click at [951, 256] on button "button" at bounding box center [949, 249] width 19 height 26
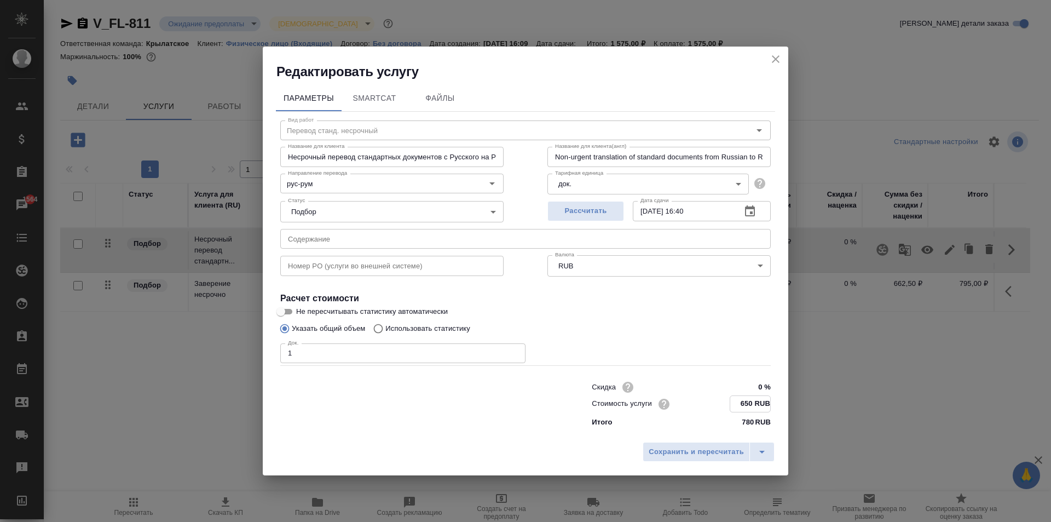
click at [745, 409] on input "650 RUB" at bounding box center [750, 404] width 40 height 16
type input "640 RUB"
click at [729, 447] on span "Сохранить и пересчитать" at bounding box center [696, 451] width 95 height 13
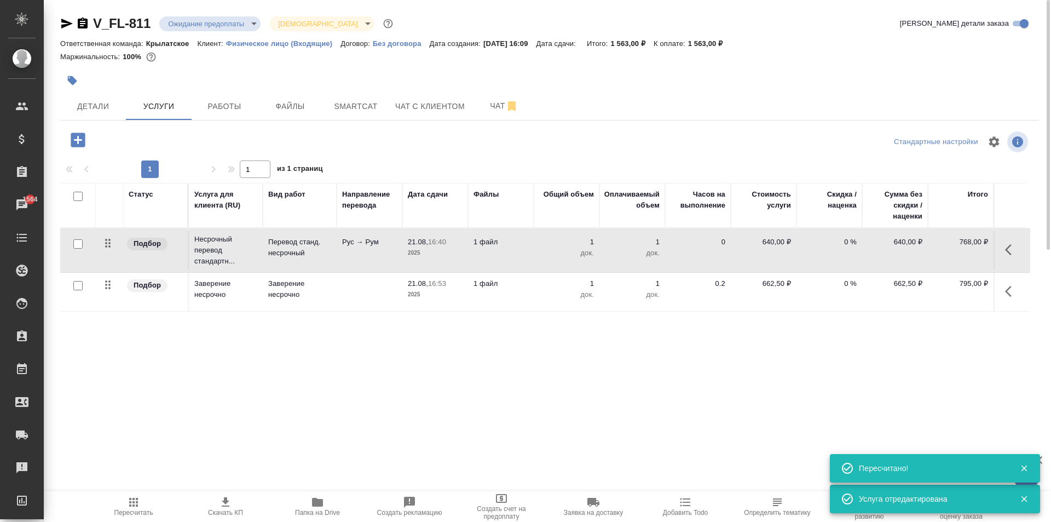
drag, startPoint x: 1017, startPoint y: 248, endPoint x: 999, endPoint y: 251, distance: 17.7
click at [1016, 248] on icon "button" at bounding box center [1011, 249] width 13 height 13
click at [952, 247] on icon "button" at bounding box center [949, 249] width 13 height 13
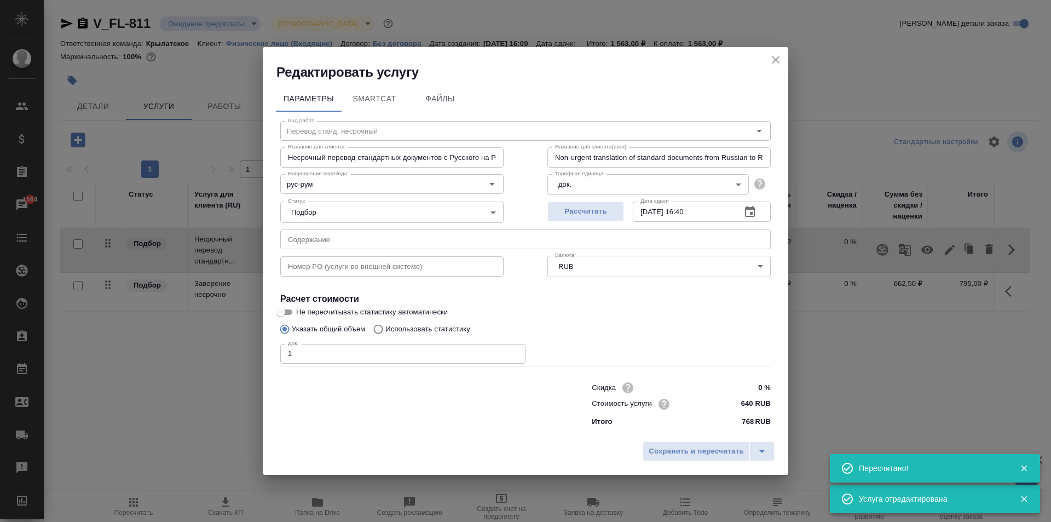
click at [752, 403] on input "640 RUB" at bounding box center [750, 404] width 41 height 16
click at [752, 403] on input "640 RUB" at bounding box center [750, 404] width 40 height 16
click at [747, 402] on input "640 RUB" at bounding box center [750, 404] width 40 height 16
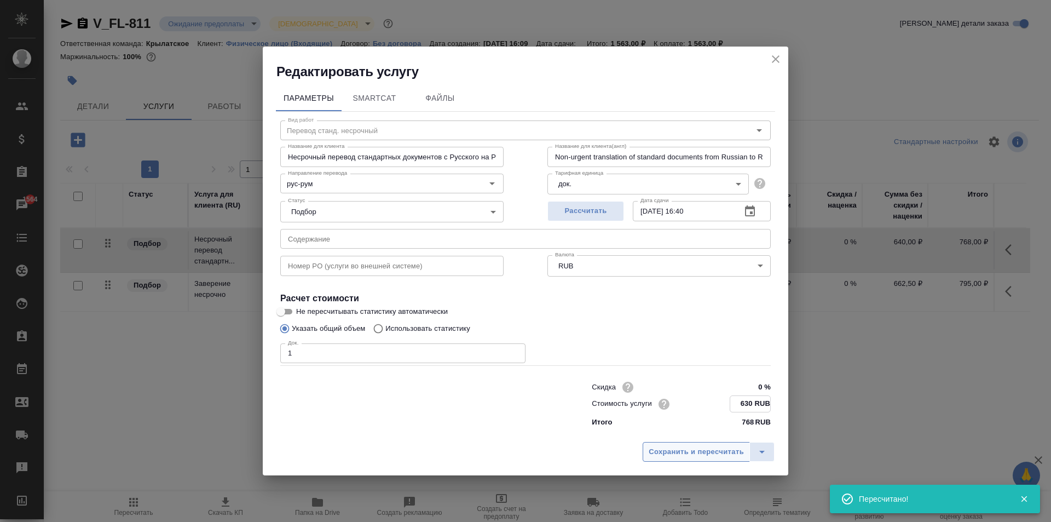
type input "630 RUB"
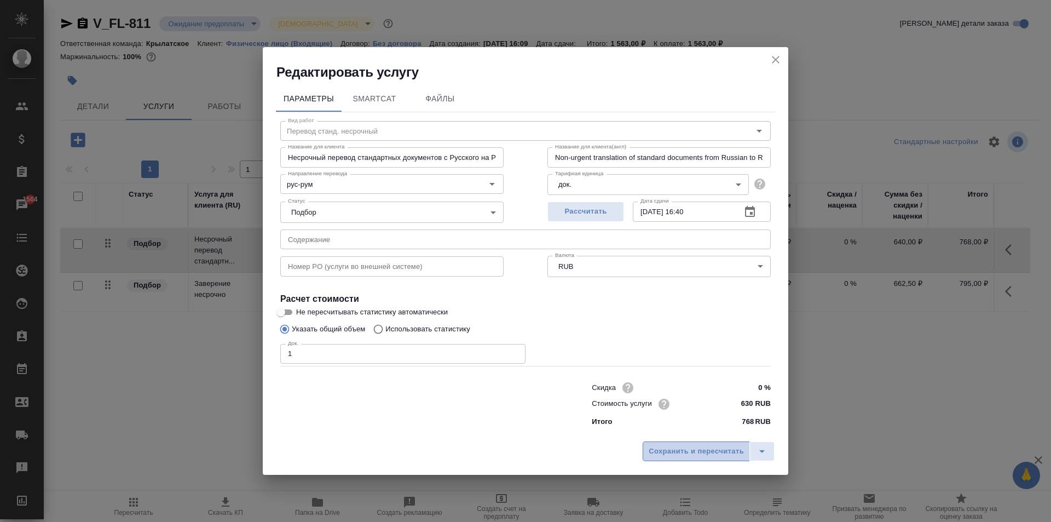
click at [727, 450] on span "Сохранить и пересчитать" at bounding box center [696, 451] width 95 height 13
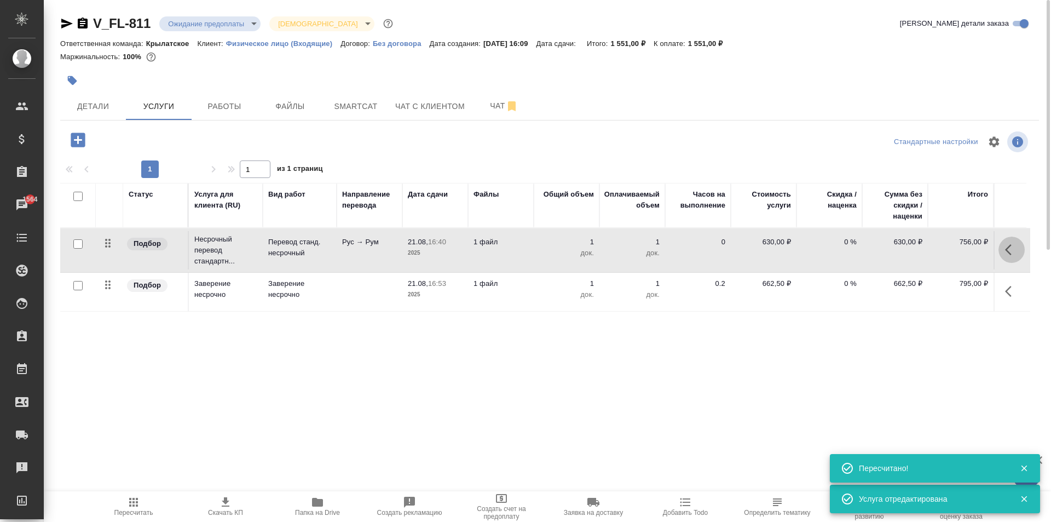
click at [1018, 248] on icon "button" at bounding box center [1011, 249] width 13 height 13
click at [955, 249] on icon "button" at bounding box center [949, 249] width 13 height 13
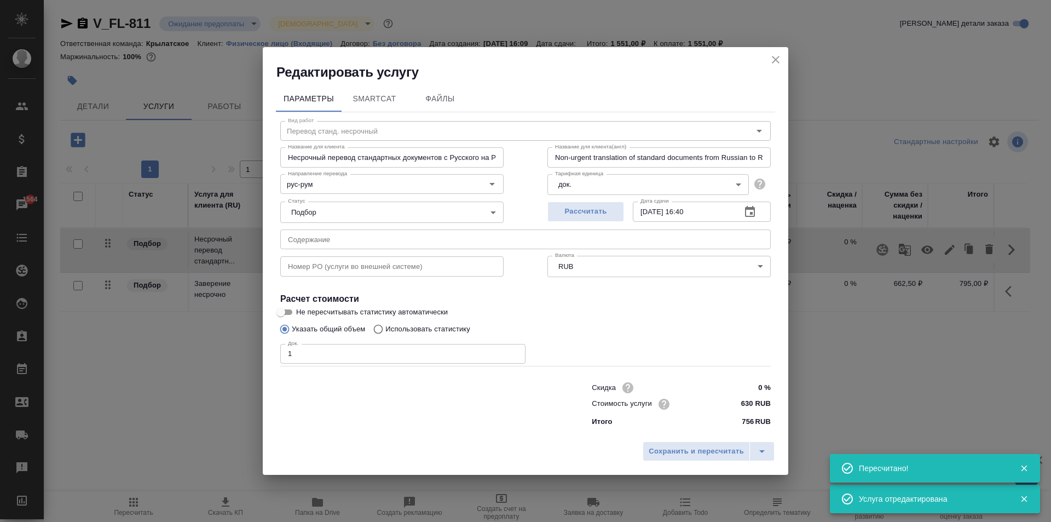
click at [748, 401] on input "630 RUB" at bounding box center [750, 404] width 41 height 16
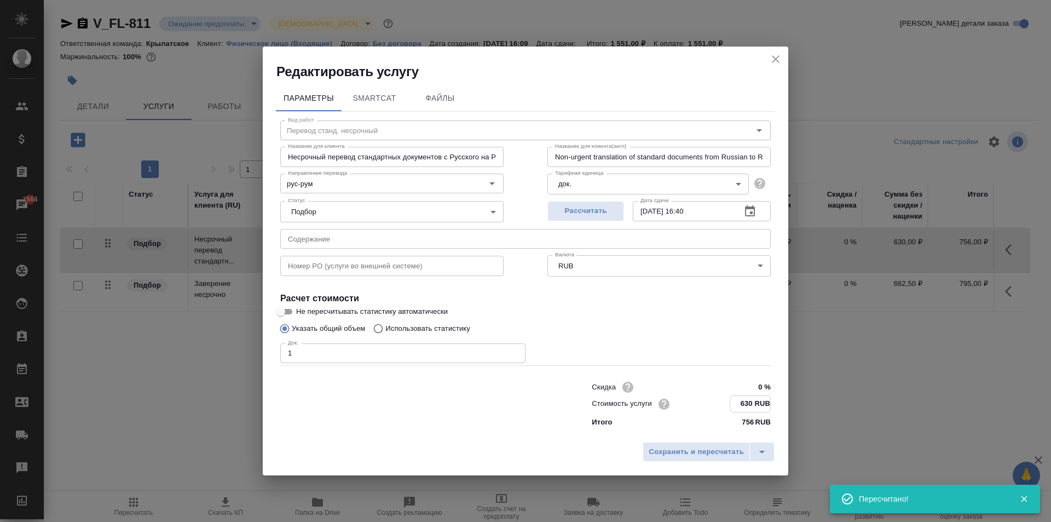
click at [748, 401] on input "630 RUB" at bounding box center [750, 404] width 40 height 16
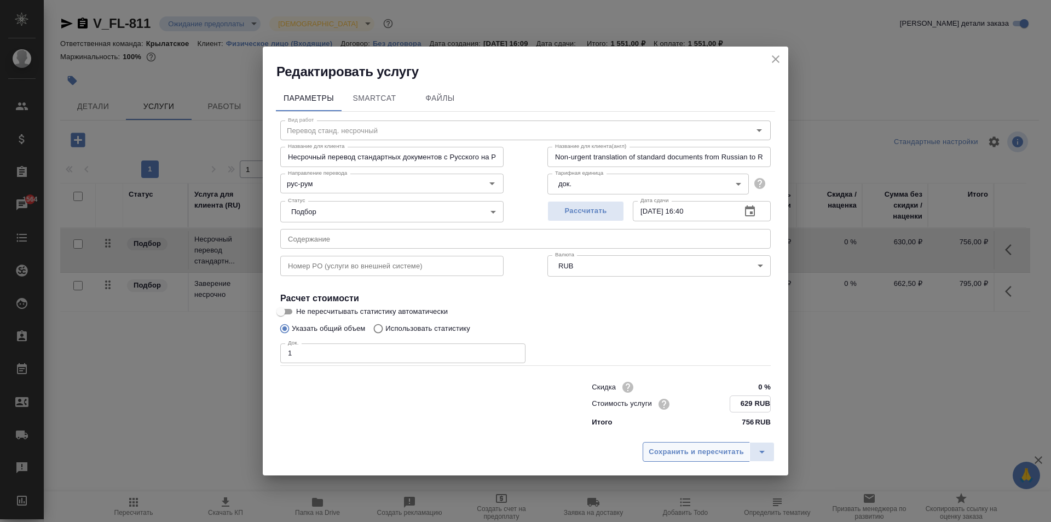
type input "629 RUB"
click at [713, 442] on button "Сохранить и пересчитать" at bounding box center [696, 451] width 107 height 20
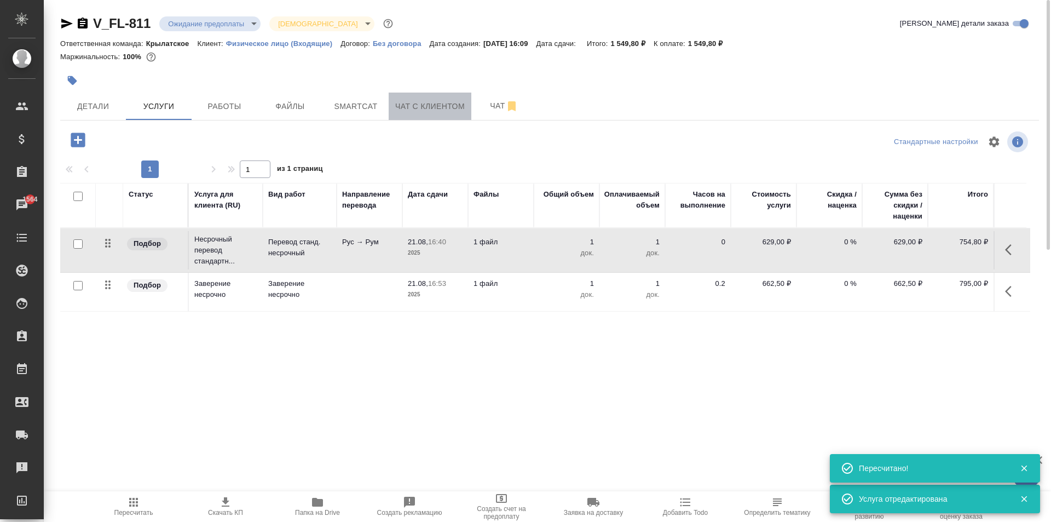
click at [434, 104] on span "Чат с клиентом" at bounding box center [430, 107] width 70 height 14
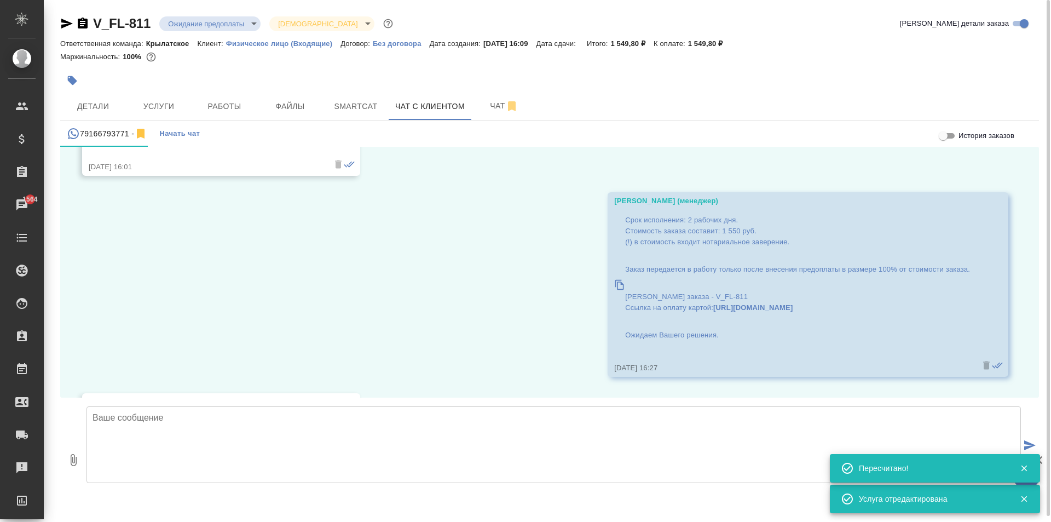
scroll to position [534, 0]
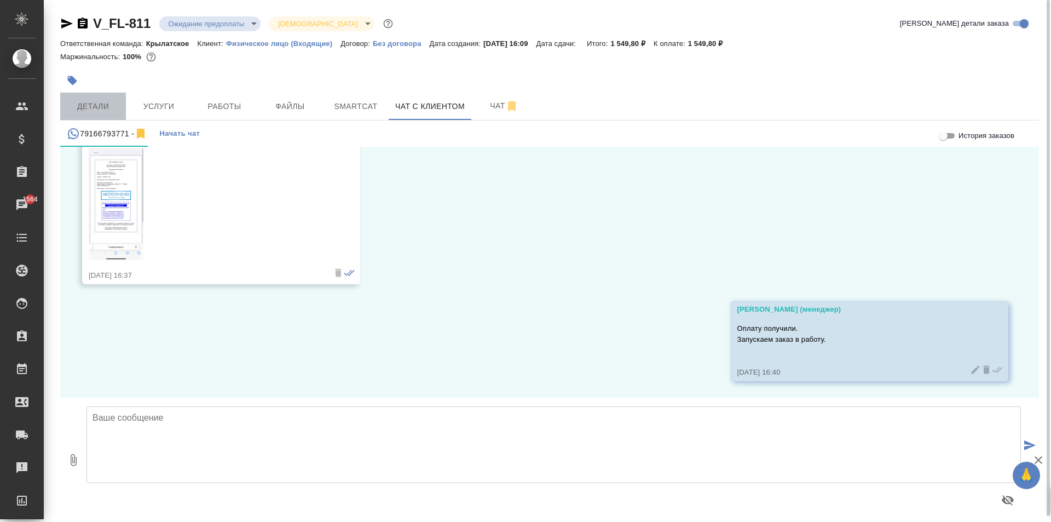
click at [123, 114] on button "Детали" at bounding box center [93, 106] width 66 height 27
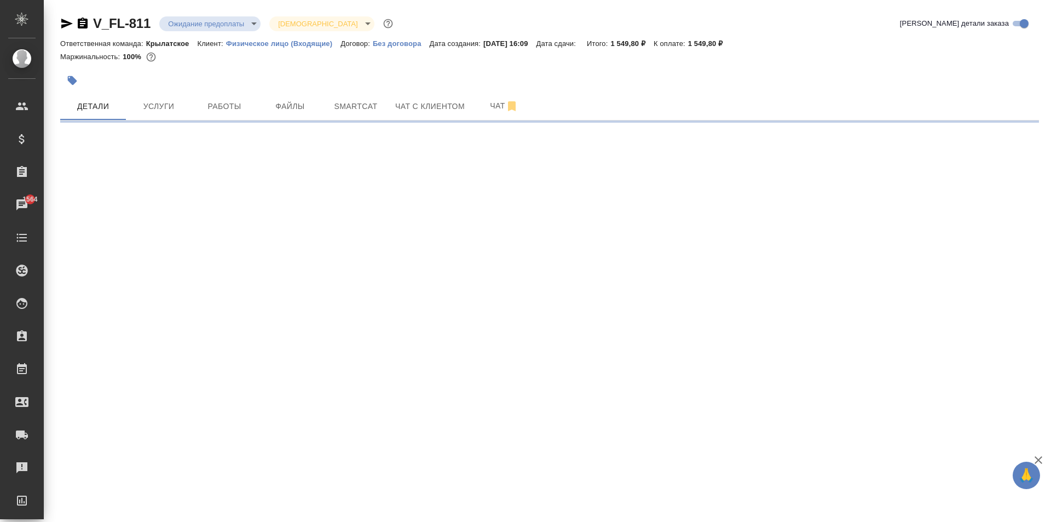
select select "RU"
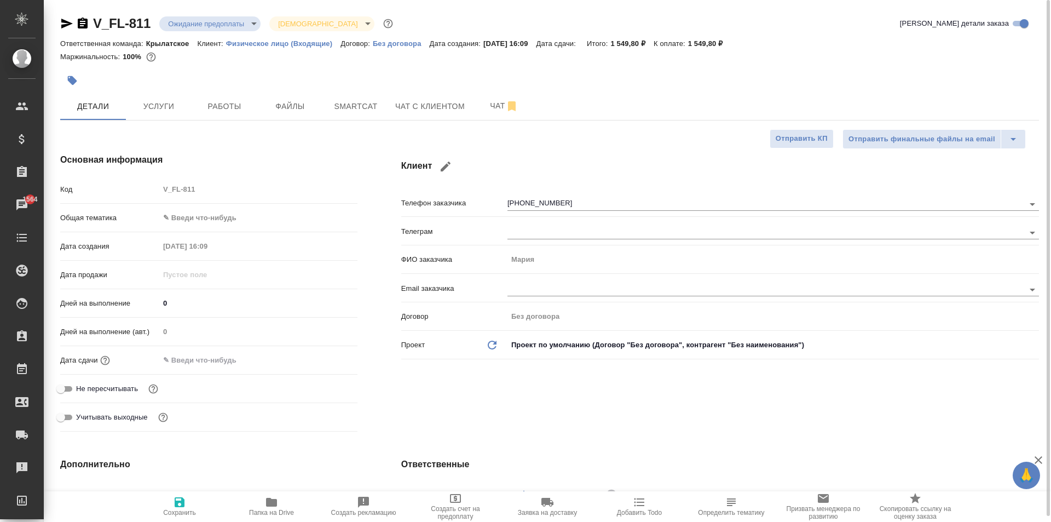
type textarea "x"
click at [228, 217] on body "🙏 .cls-1 fill:#fff; AWATERA Kasymov Timur Клиенты Спецификации Заказы 1564 Чаты…" at bounding box center [525, 261] width 1051 height 522
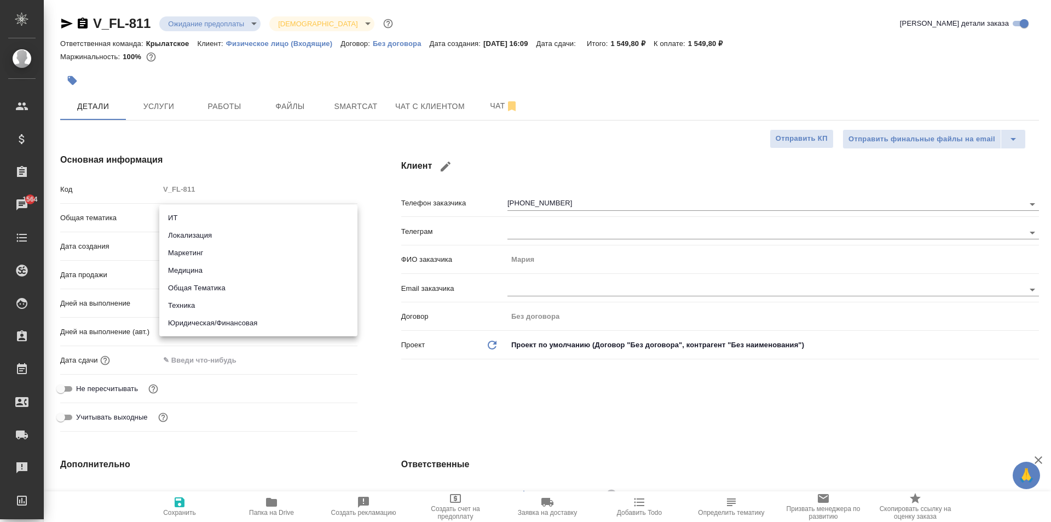
click at [240, 321] on li "Юридическая/Финансовая" at bounding box center [258, 323] width 198 height 18
type input "yr-fn"
type textarea "x"
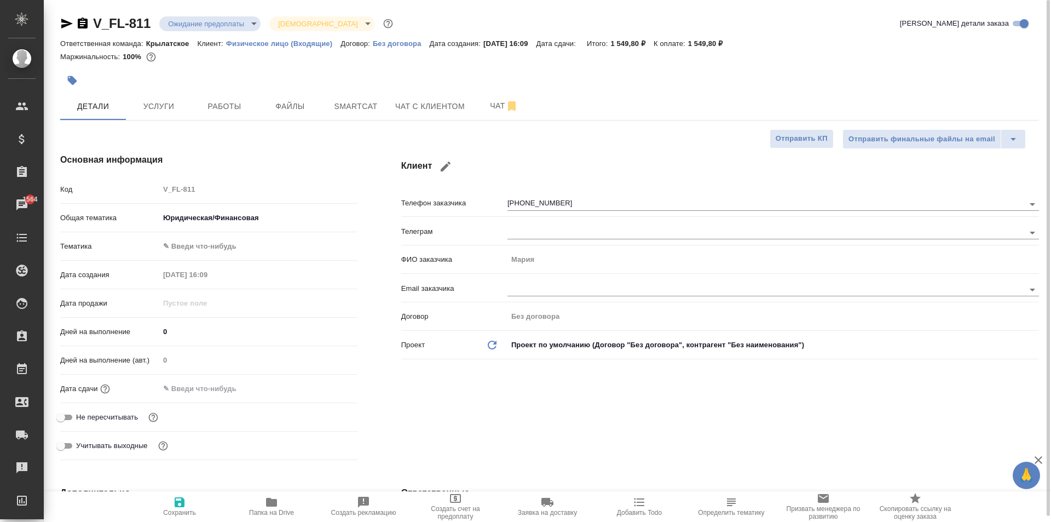
click at [197, 248] on body "🙏 .cls-1 fill:#fff; AWATERA Kasymov Timur Клиенты Спецификации Заказы 1564 Чаты…" at bounding box center [525, 261] width 1051 height 522
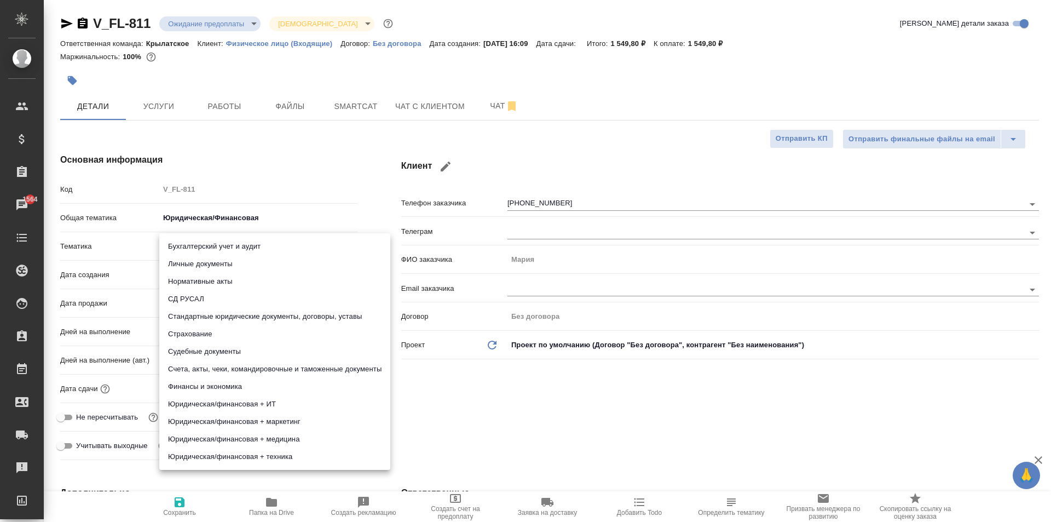
click at [199, 258] on li "Личные документы" at bounding box center [274, 264] width 231 height 18
type textarea "x"
type input "5a8b8b956a9677013d343cfe"
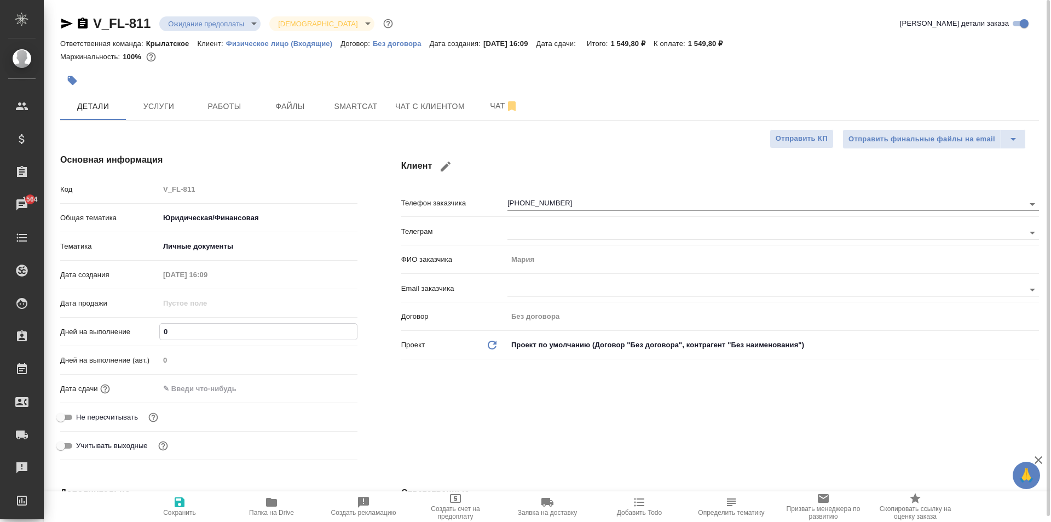
drag, startPoint x: 174, startPoint y: 336, endPoint x: 127, endPoint y: 328, distance: 47.2
click at [127, 328] on div "Дней на выполнение 0" at bounding box center [208, 331] width 297 height 19
type input "1"
type textarea "x"
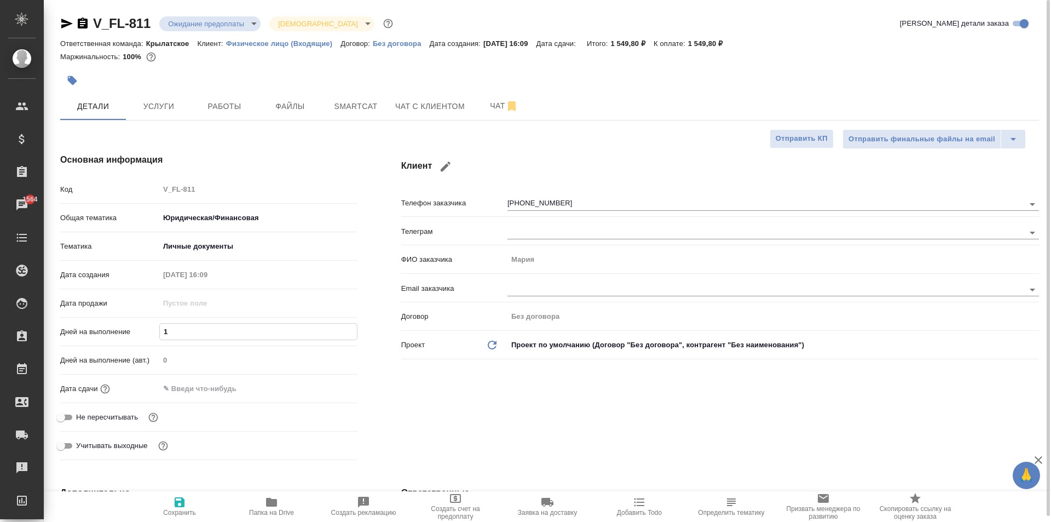
type textarea "x"
type input "1"
drag, startPoint x: 200, startPoint y: 401, endPoint x: 193, endPoint y: 392, distance: 11.7
click at [199, 400] on div "Дата сдачи" at bounding box center [208, 393] width 297 height 28
drag, startPoint x: 193, startPoint y: 392, endPoint x: 251, endPoint y: 397, distance: 58.2
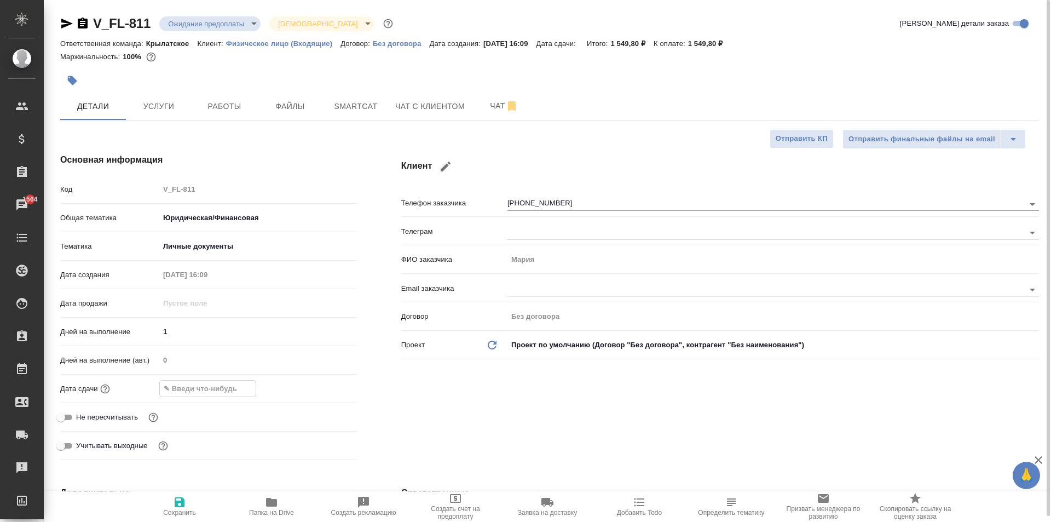
click at [193, 392] on input "text" at bounding box center [208, 388] width 96 height 16
click at [326, 391] on icon "button" at bounding box center [325, 387] width 13 height 13
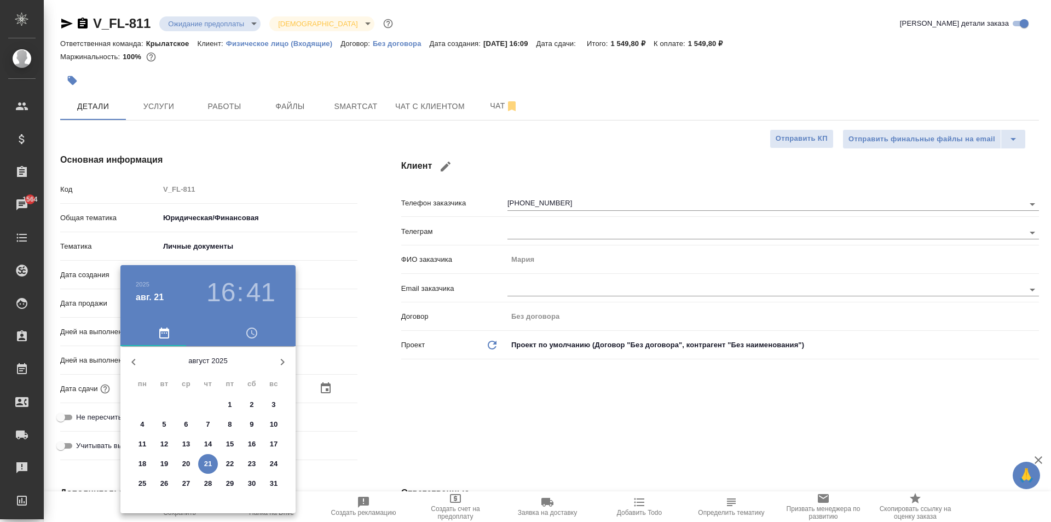
click at [228, 463] on p "22" at bounding box center [230, 463] width 8 height 11
type input "22.08.2025 16:41"
type textarea "x"
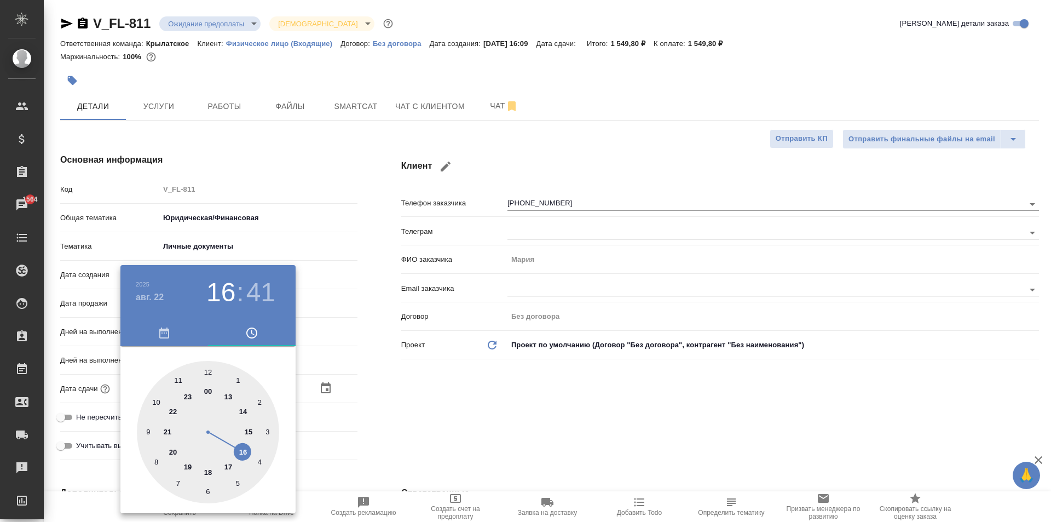
type input "22.08.2025 12:41"
type textarea "x"
click at [207, 368] on div at bounding box center [208, 432] width 142 height 142
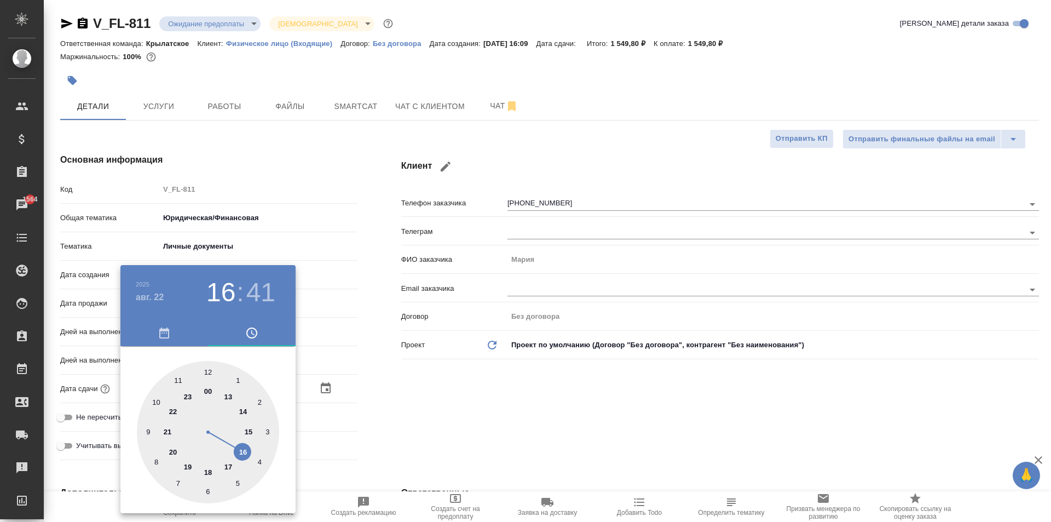
type textarea "x"
click at [207, 368] on div at bounding box center [208, 432] width 142 height 142
type input "22.08.2025 12:00"
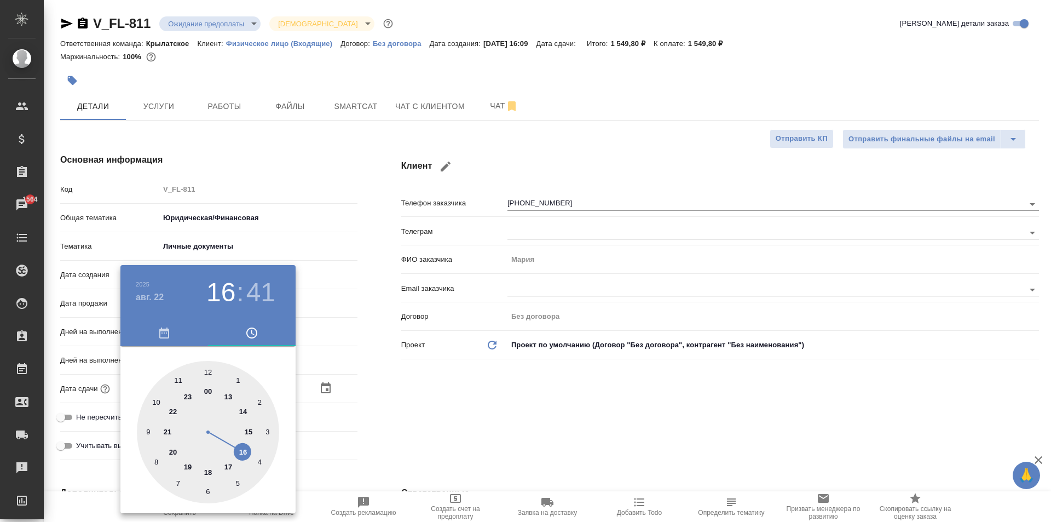
type textarea "x"
drag, startPoint x: 207, startPoint y: 368, endPoint x: 424, endPoint y: 397, distance: 219.2
click at [209, 368] on div at bounding box center [208, 432] width 142 height 142
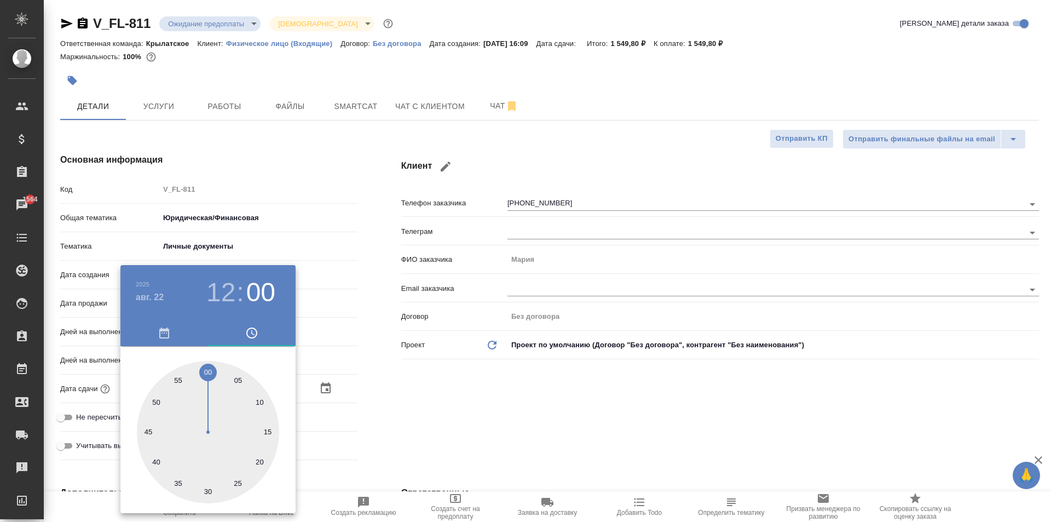
type textarea "x"
click at [429, 396] on div at bounding box center [525, 261] width 1051 height 522
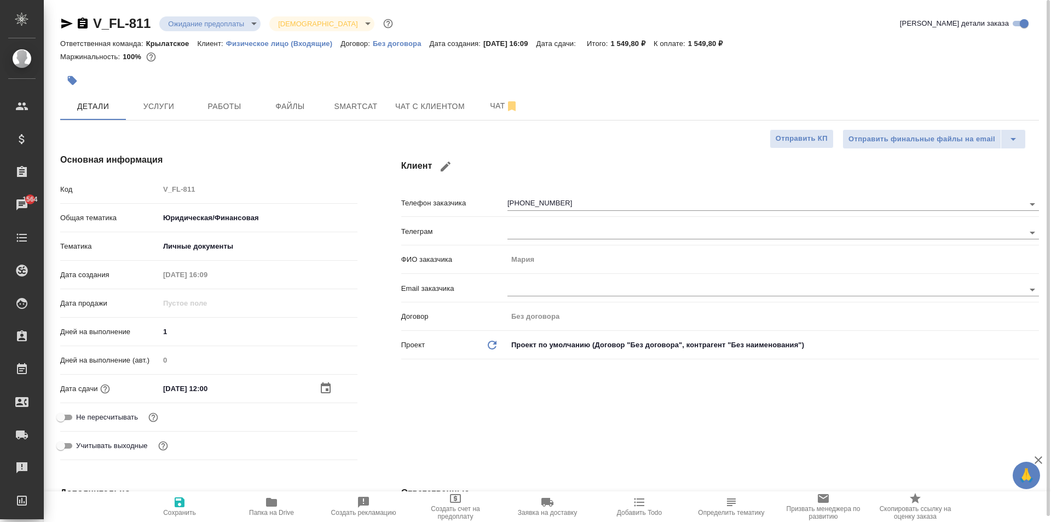
drag, startPoint x: 104, startPoint y: 419, endPoint x: 119, endPoint y: 415, distance: 15.8
click at [105, 418] on span "Не пересчитывать" at bounding box center [107, 417] width 62 height 11
click at [80, 418] on input "Не пересчитывать" at bounding box center [60, 417] width 39 height 13
checkbox input "true"
type textarea "x"
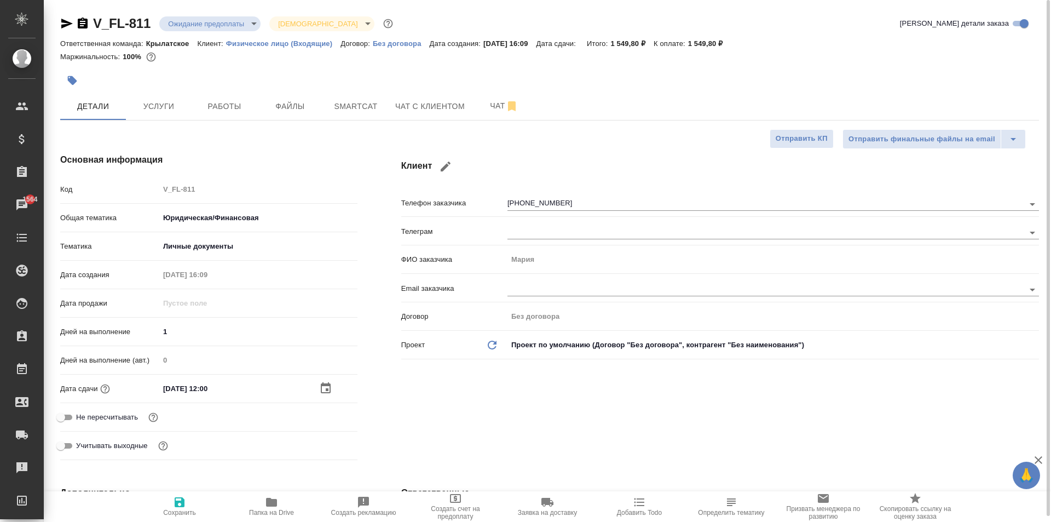
type textarea "x"
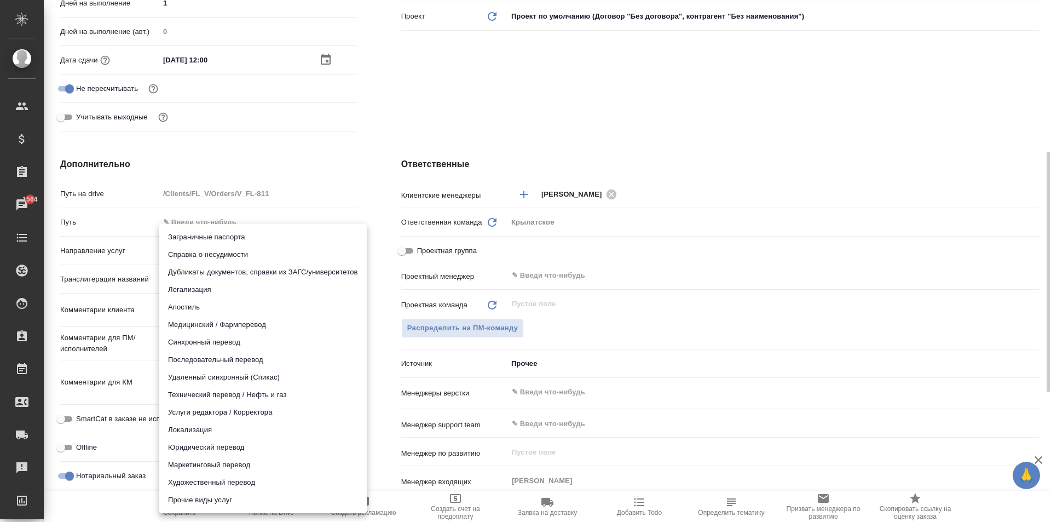
click at [205, 254] on body "🙏 .cls-1 fill:#fff; AWATERA Kasymov Timur Клиенты Спецификации Заказы 1564 Чаты…" at bounding box center [525, 261] width 1051 height 522
click at [194, 448] on li "Юридический перевод" at bounding box center [262, 447] width 207 height 18
type input "legalTranslation"
type textarea "x"
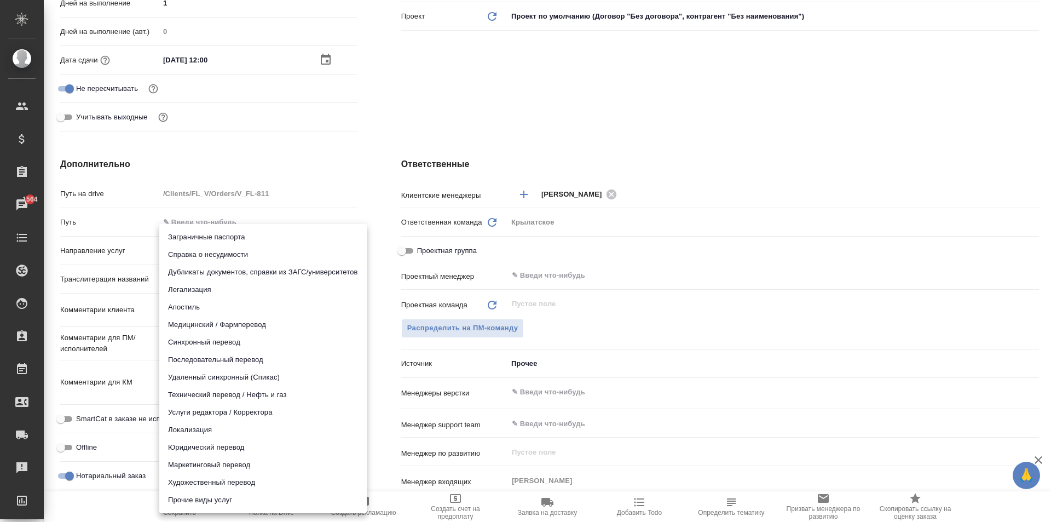
type textarea "x"
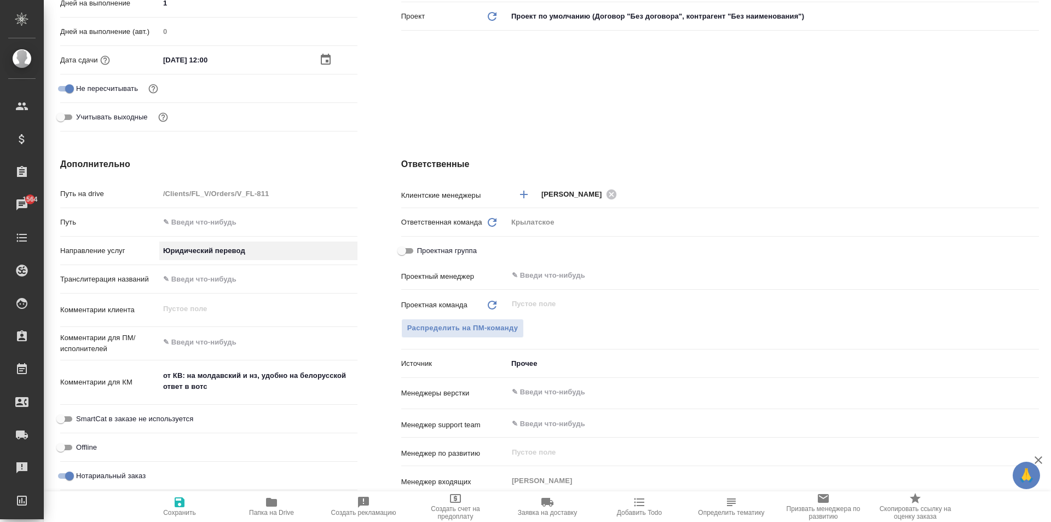
scroll to position [609, 0]
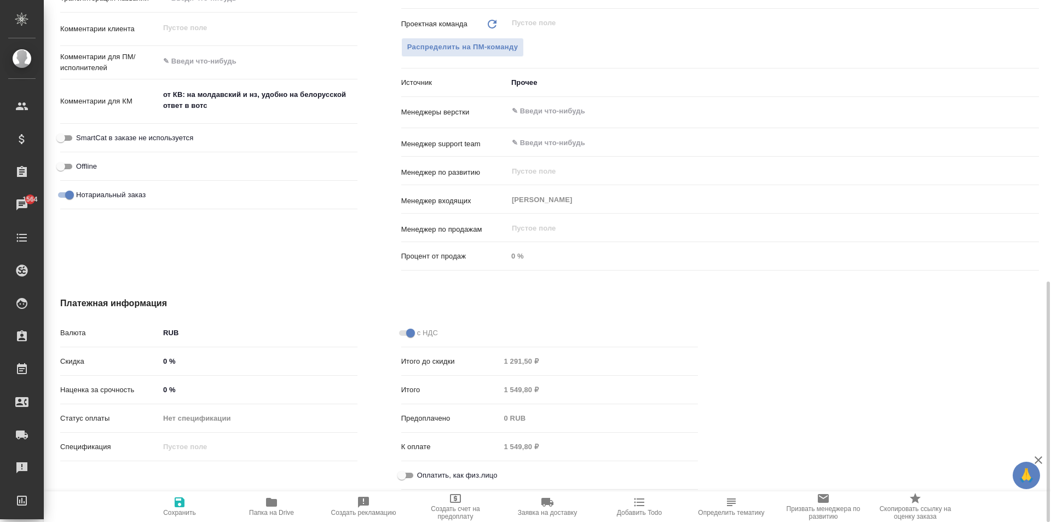
click at [394, 469] on div "с НДС Итого до скидки 1 291,50 ₽ Итого 1 549,80 ₽ Предоплачено 0 RUB К оплате 1…" at bounding box center [549, 408] width 341 height 215
click at [397, 474] on input "Оплатить, как физ.лицо" at bounding box center [401, 475] width 39 height 13
checkbox input "true"
type textarea "x"
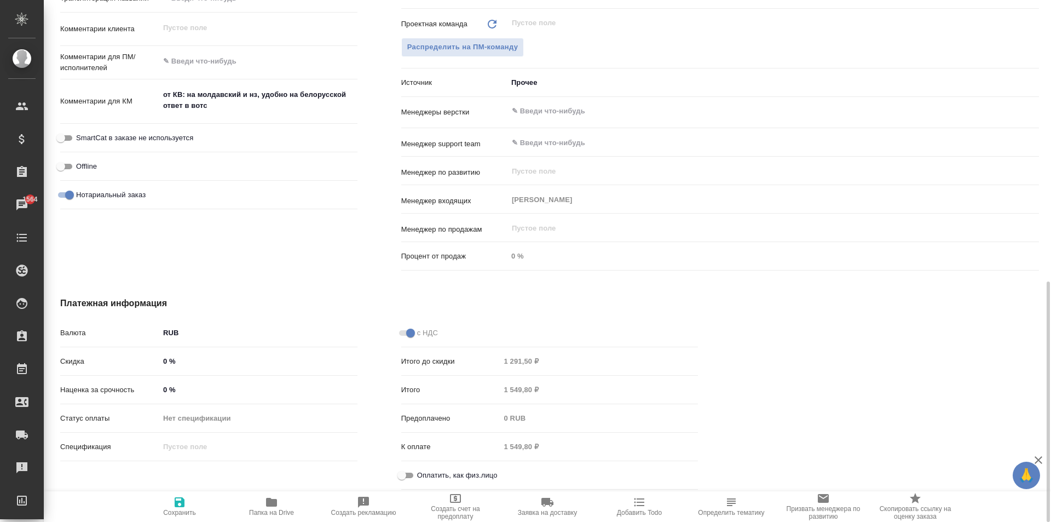
type textarea "x"
drag, startPoint x: 200, startPoint y: 508, endPoint x: 244, endPoint y: 489, distance: 47.3
click at [200, 507] on span "Сохранить" at bounding box center [179, 505] width 79 height 21
type textarea "x"
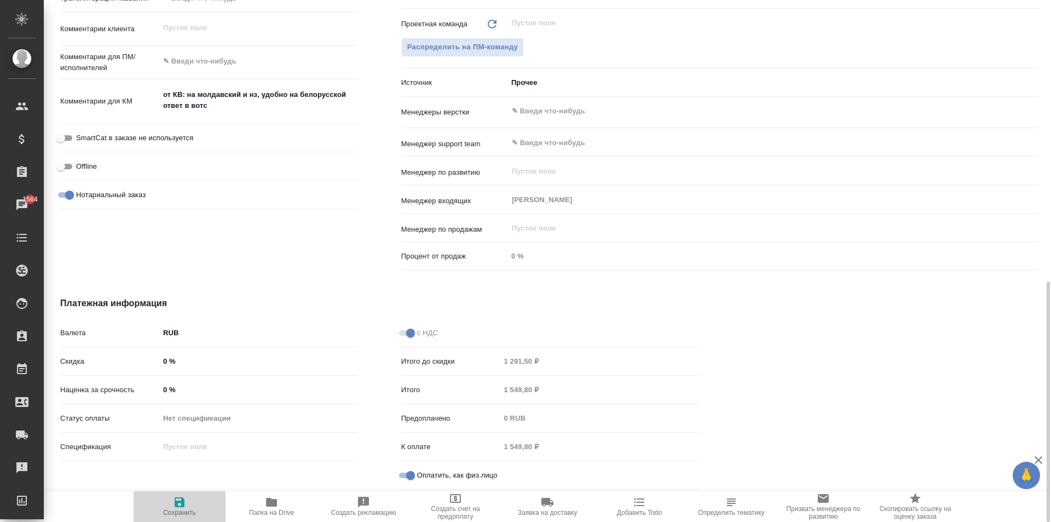
type textarea "x"
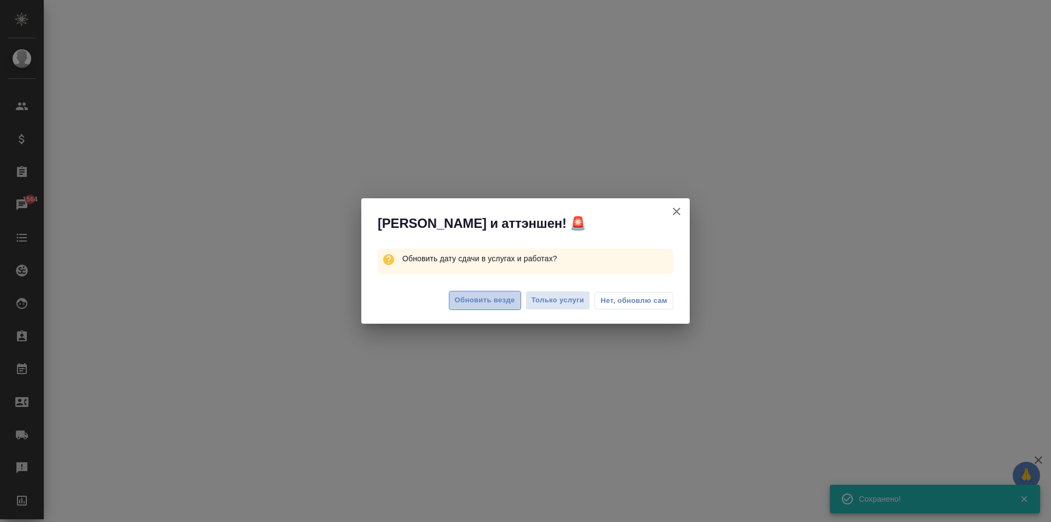
click at [502, 294] on span "Обновить везде" at bounding box center [485, 300] width 60 height 13
select select "RU"
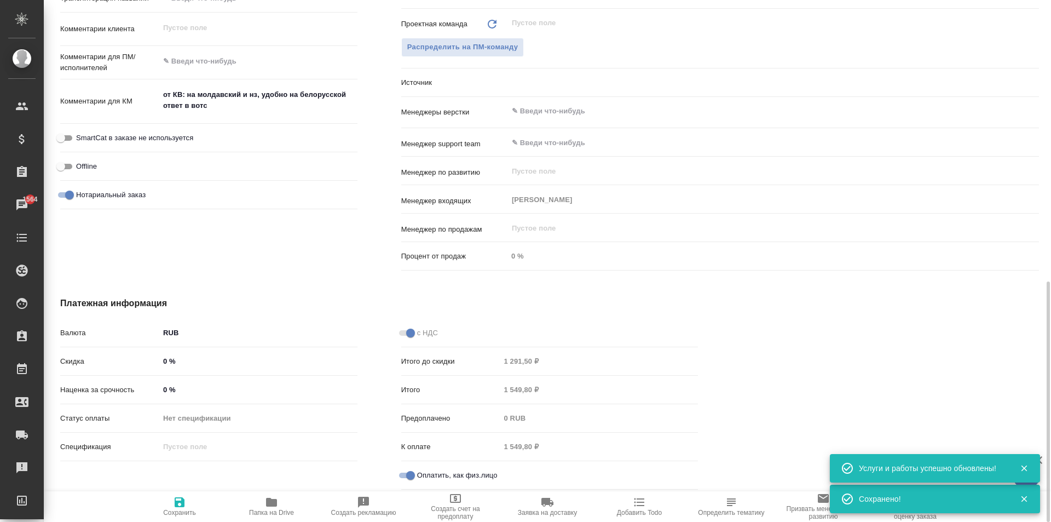
type textarea "x"
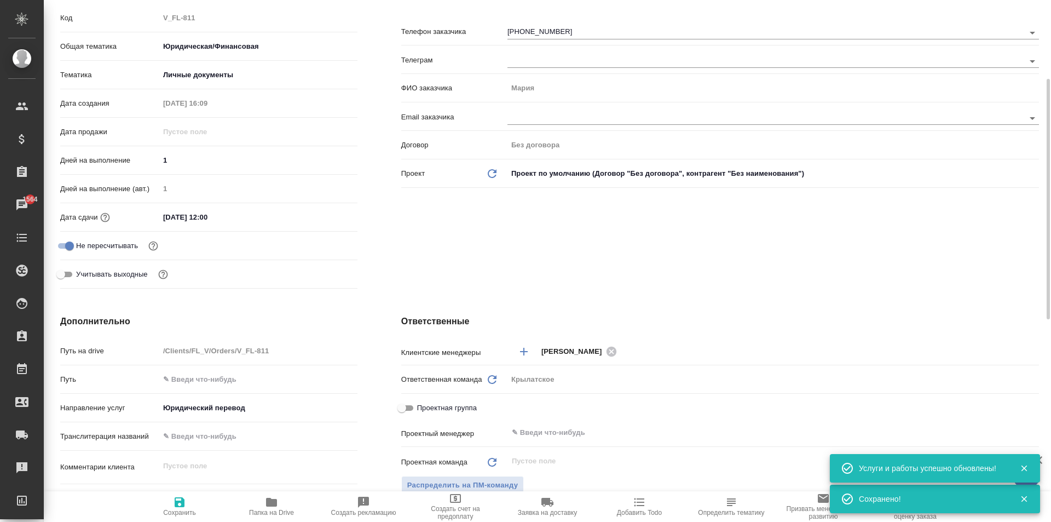
scroll to position [0, 0]
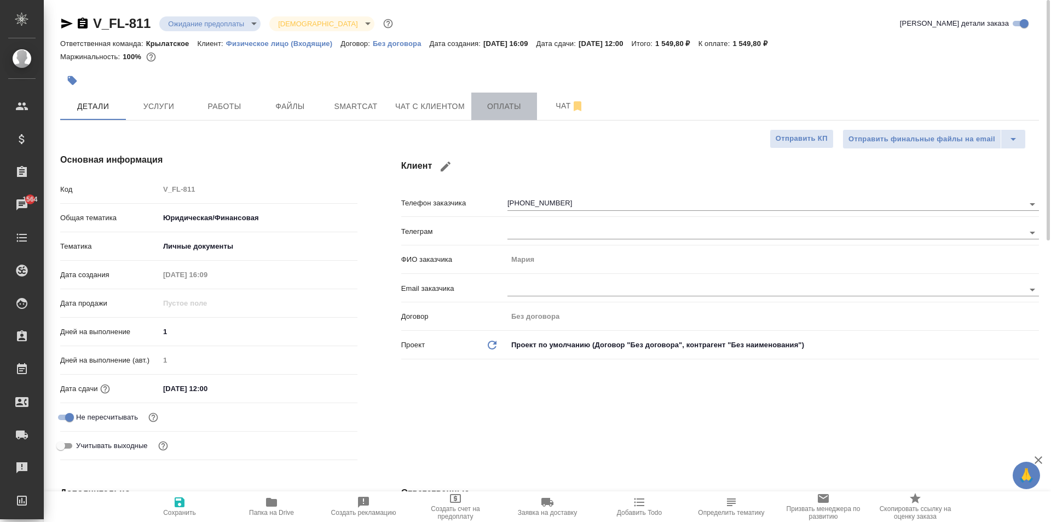
click at [477, 105] on button "Оплаты" at bounding box center [504, 106] width 66 height 27
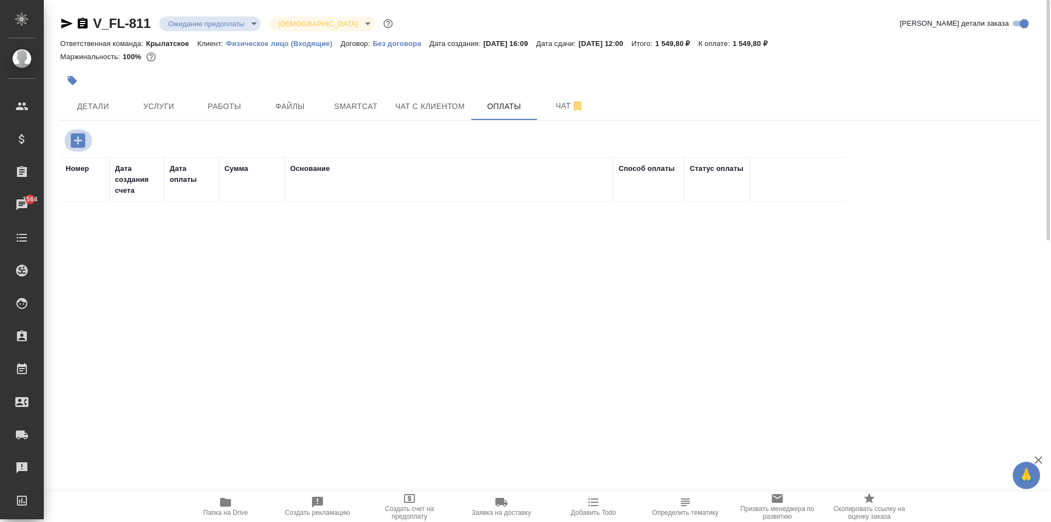
click at [75, 138] on icon "button" at bounding box center [78, 140] width 14 height 14
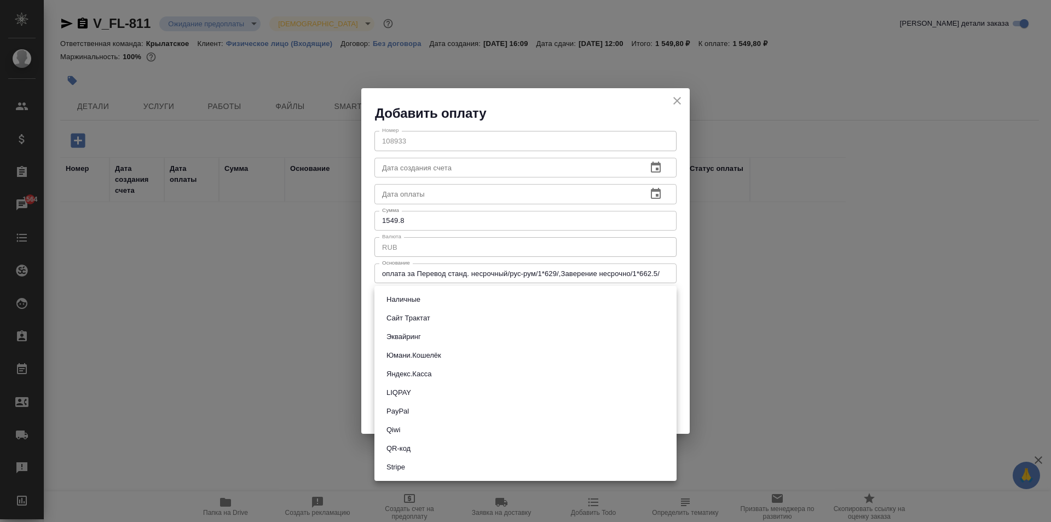
click at [408, 297] on body "🙏 .cls-1 fill:#fff; AWATERA Kasymov Timur Клиенты Спецификации Заказы 1564 Чаты…" at bounding box center [525, 261] width 1051 height 522
drag, startPoint x: 419, startPoint y: 319, endPoint x: 436, endPoint y: 317, distance: 17.1
click at [423, 319] on button "Сайт Трактат" at bounding box center [408, 318] width 50 height 12
type input "site-traktat"
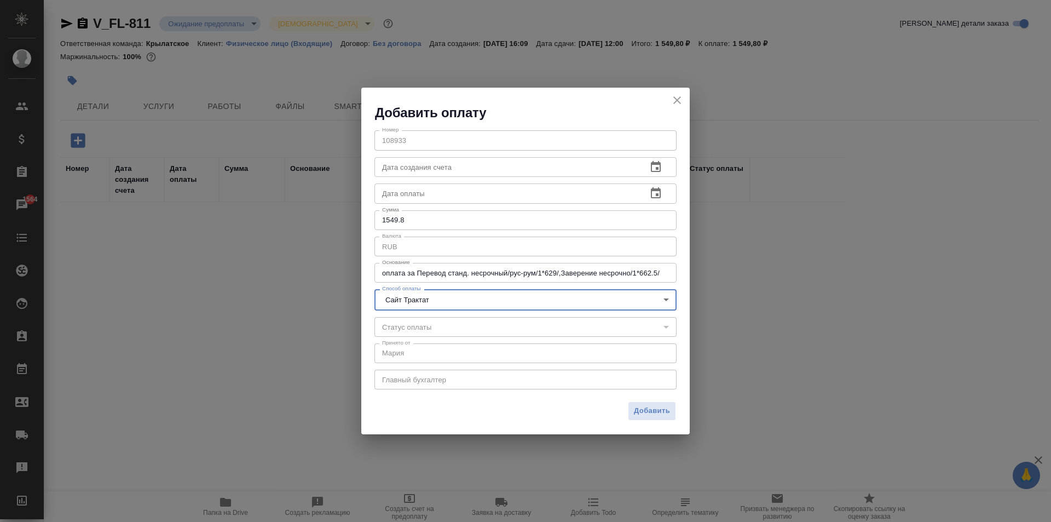
click at [695, 446] on div "Добавить оплату Номер 108933 Номер Дата создания счета Дата создания счета Дата…" at bounding box center [525, 261] width 1051 height 522
click at [651, 410] on span "Добавить" at bounding box center [652, 410] width 36 height 13
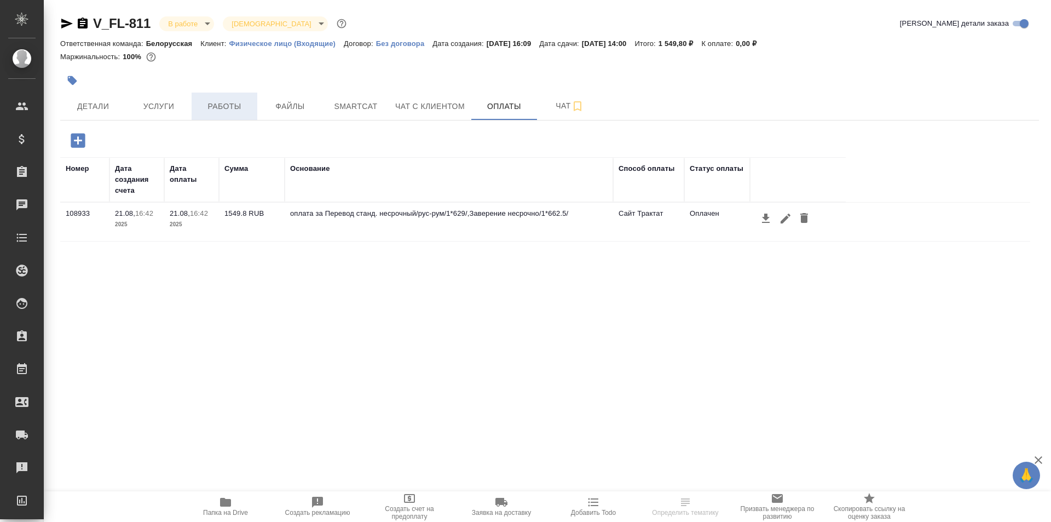
click at [220, 100] on span "Работы" at bounding box center [224, 107] width 53 height 14
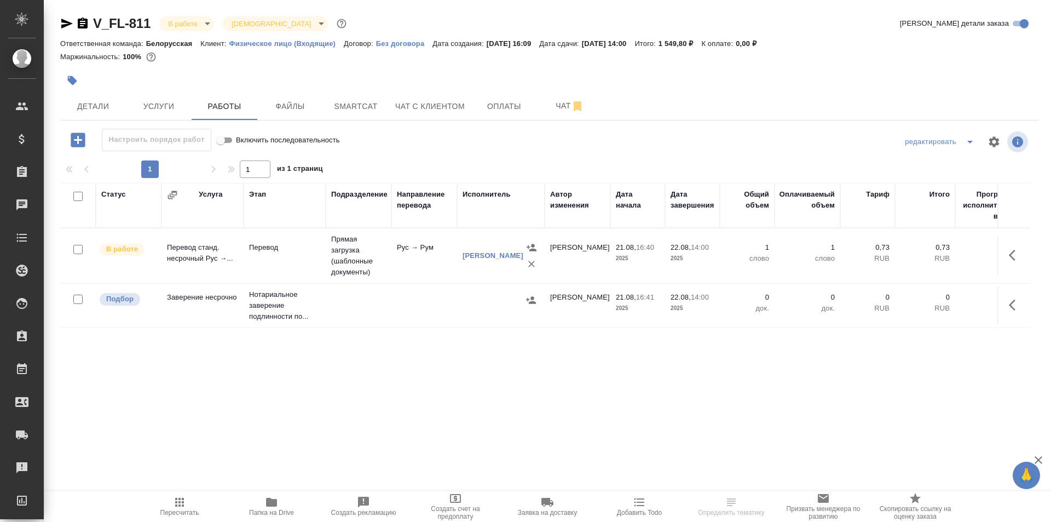
click at [182, 501] on icon "button" at bounding box center [179, 502] width 9 height 9
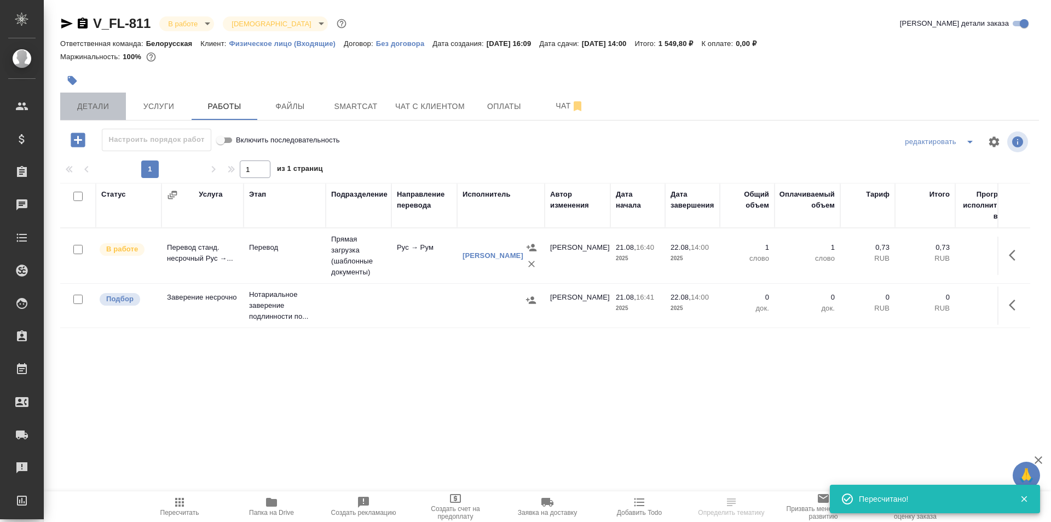
click at [103, 103] on span "Детали" at bounding box center [93, 107] width 53 height 14
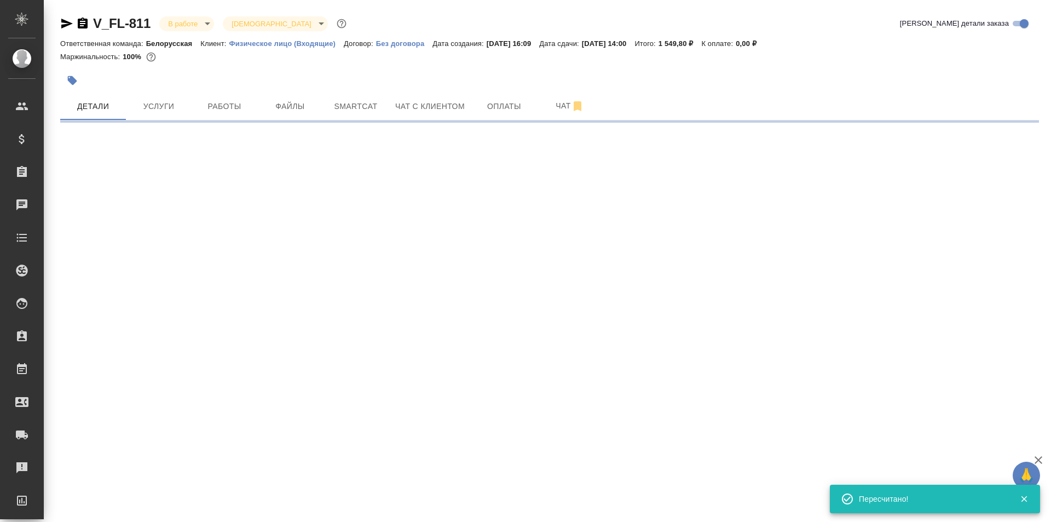
select select "RU"
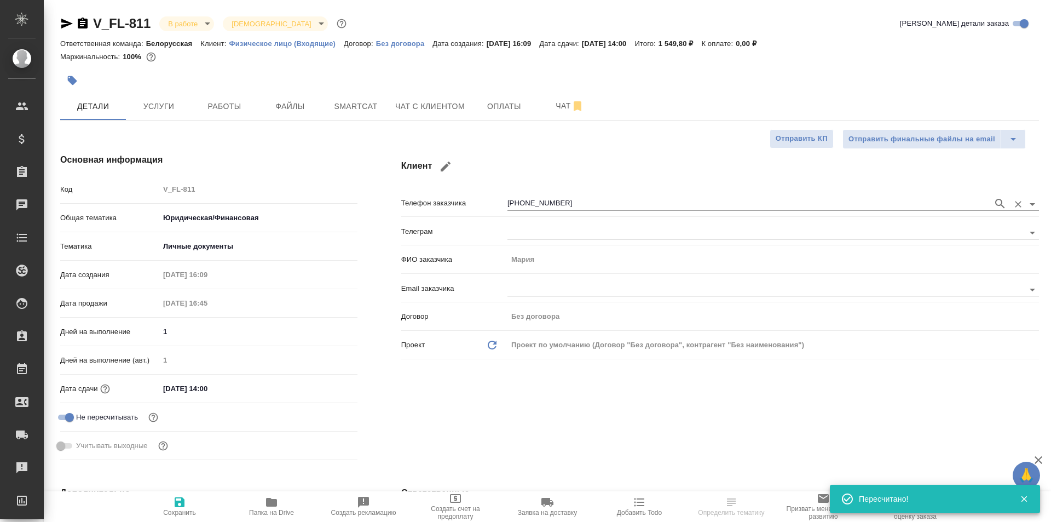
type textarea "x"
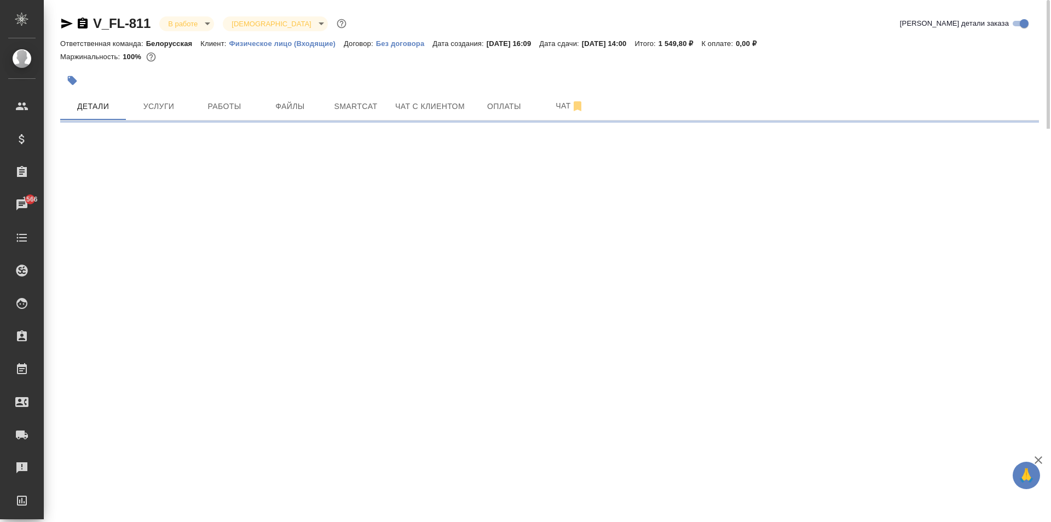
select select "RU"
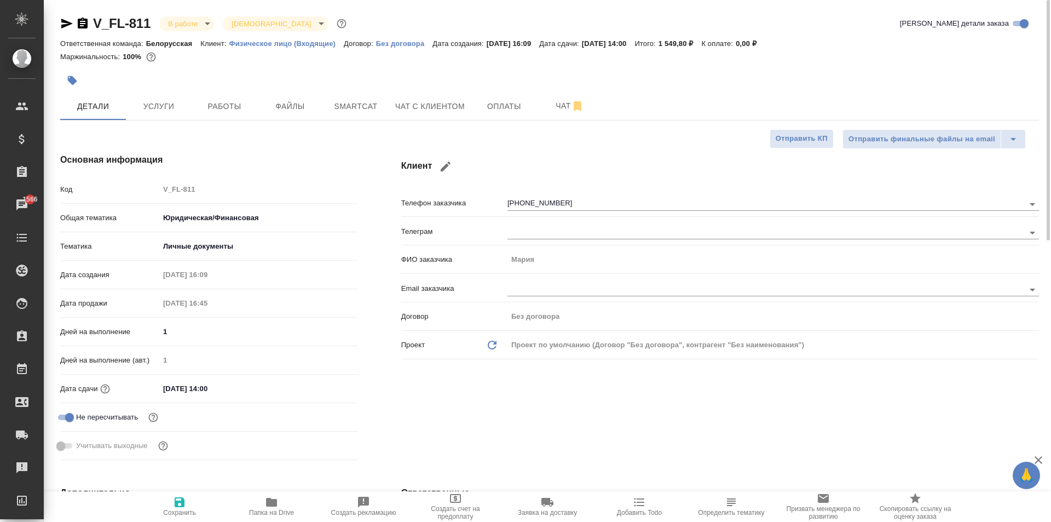
type textarea "x"
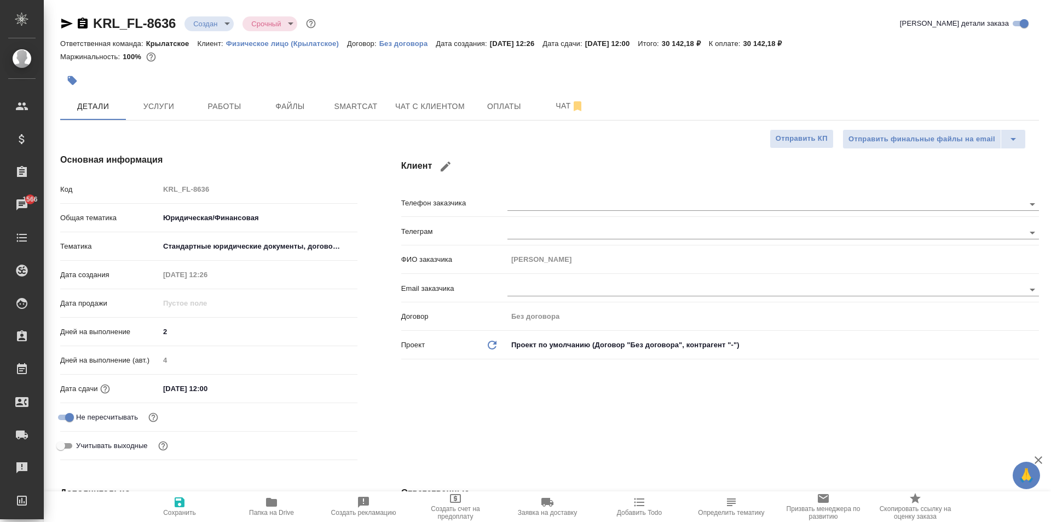
select select "RU"
click at [219, 107] on span "Работы" at bounding box center [224, 107] width 53 height 14
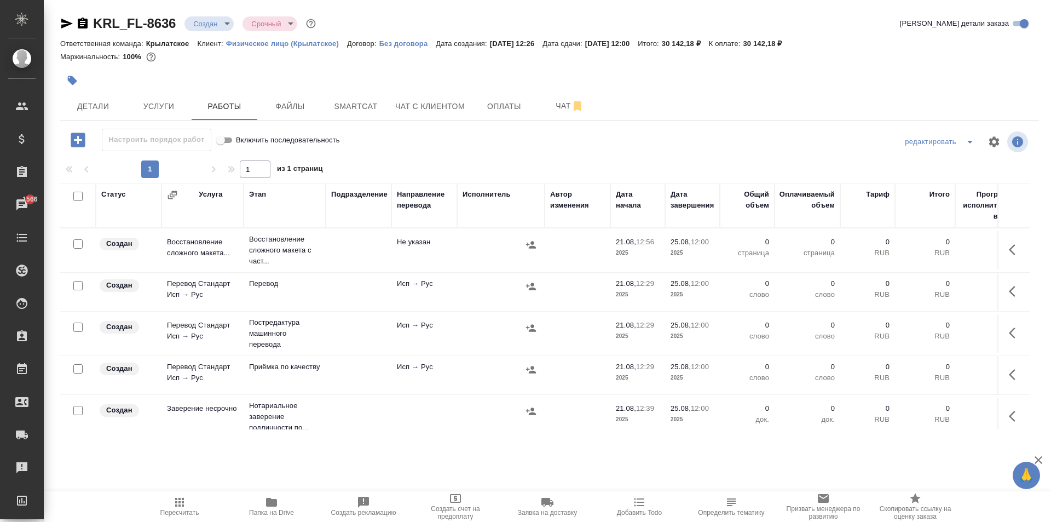
click at [176, 508] on icon "button" at bounding box center [179, 501] width 13 height 13
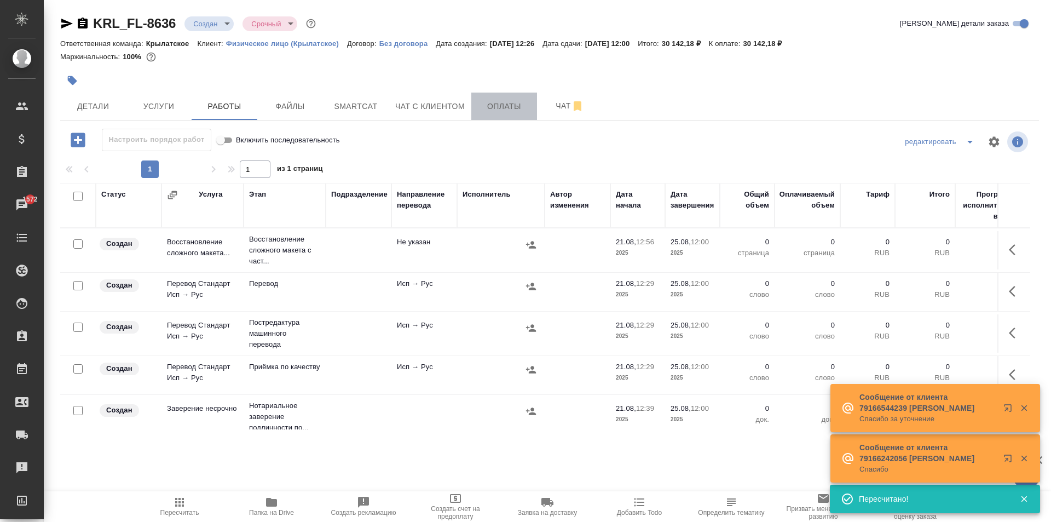
click at [515, 110] on span "Оплаты" at bounding box center [504, 107] width 53 height 14
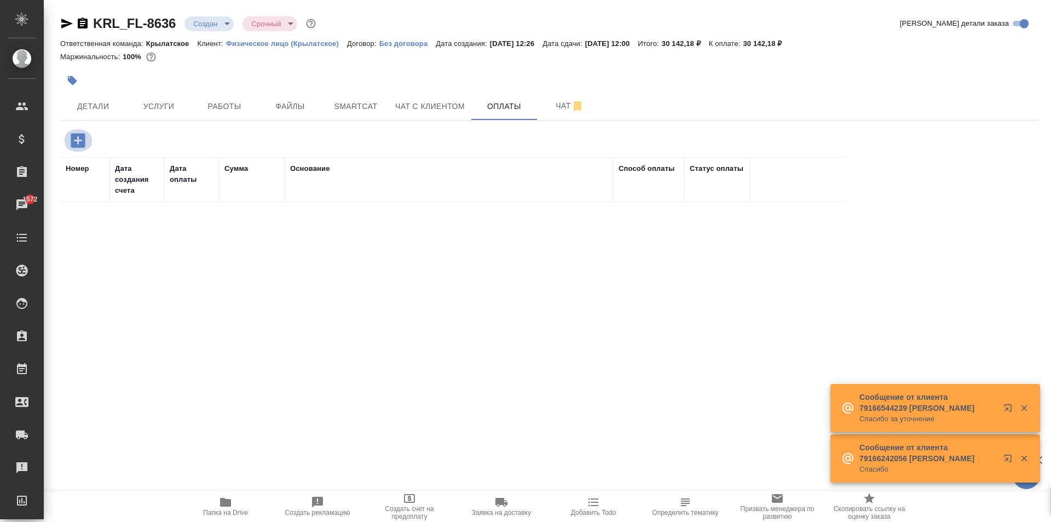
click at [66, 143] on button "button" at bounding box center [78, 140] width 30 height 22
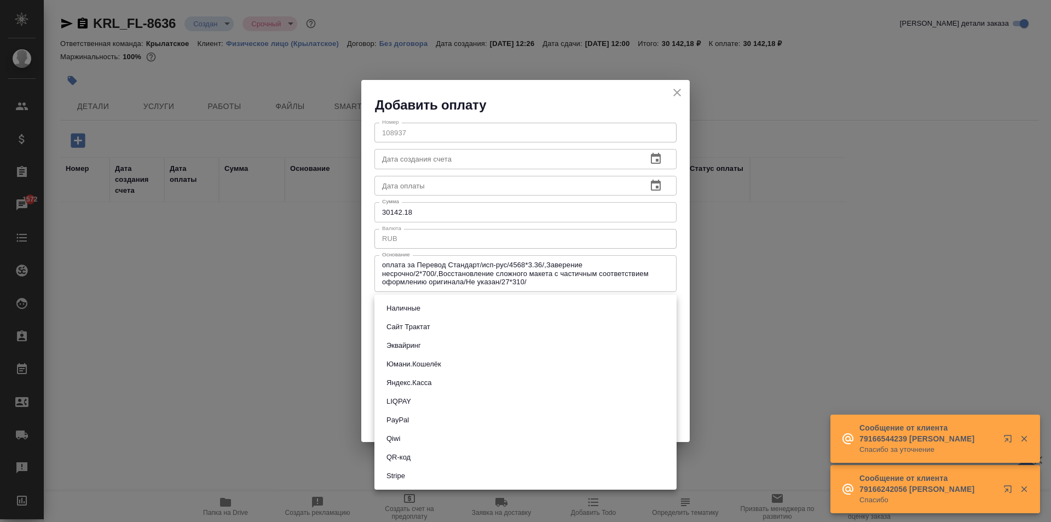
click at [434, 310] on body "🙏 .cls-1 fill:#fff; AWATERA Kasymov Timur Клиенты Спецификации Заказы 1572 Чаты…" at bounding box center [525, 261] width 1051 height 522
click at [401, 344] on button "Эквайринг" at bounding box center [403, 345] width 41 height 12
type input "acquiring"
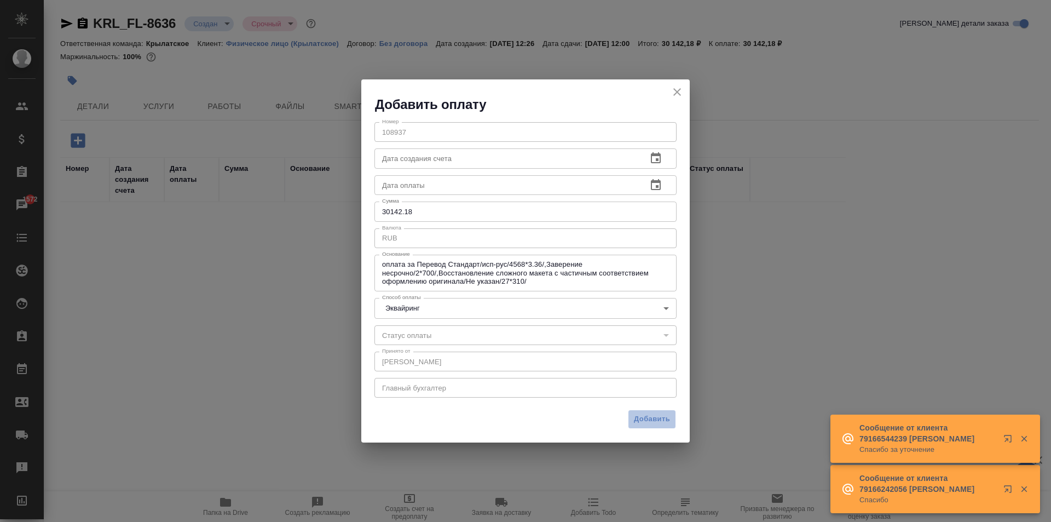
click at [662, 426] on button "Добавить" at bounding box center [652, 418] width 48 height 19
type input "0"
type input "auto-kassa"
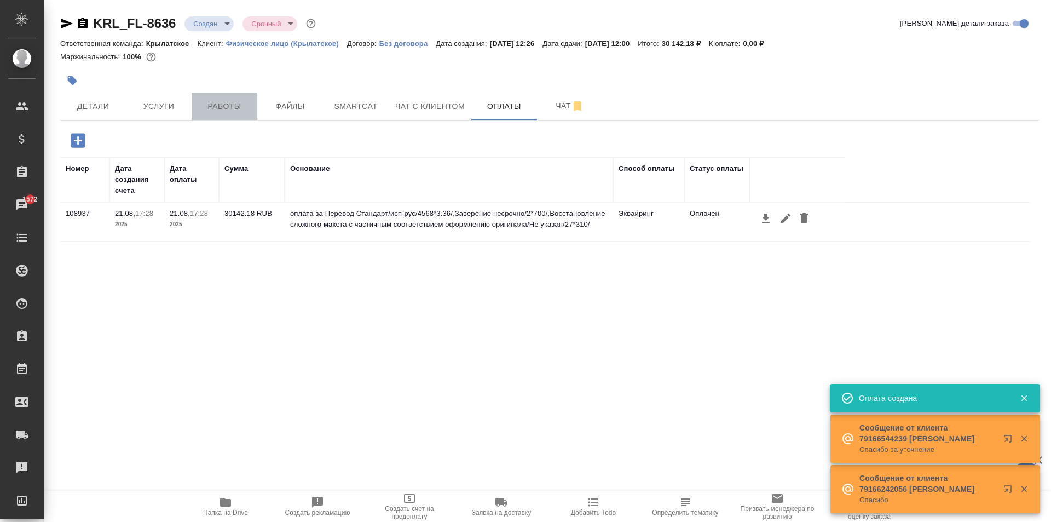
click at [213, 100] on span "Работы" at bounding box center [224, 107] width 53 height 14
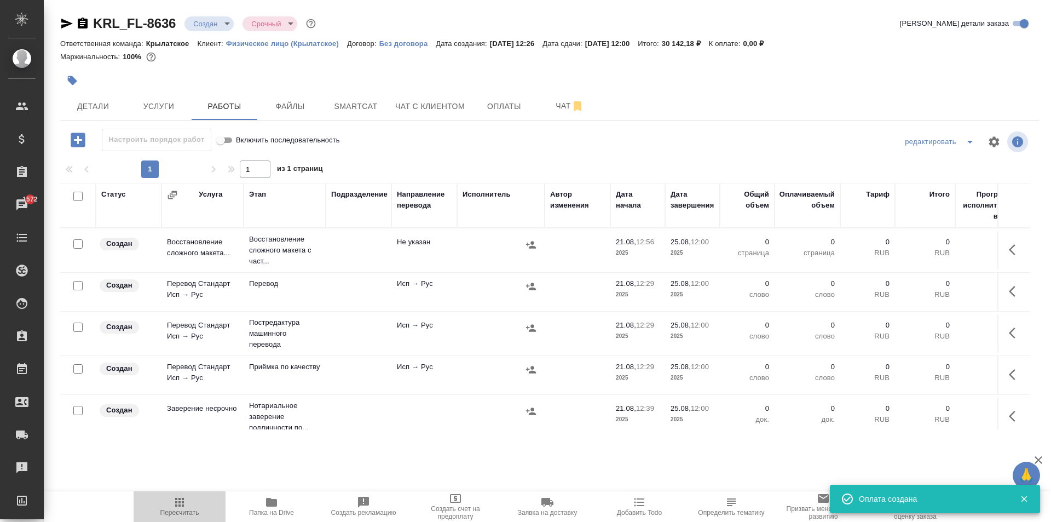
click at [176, 500] on icon "button" at bounding box center [179, 502] width 9 height 9
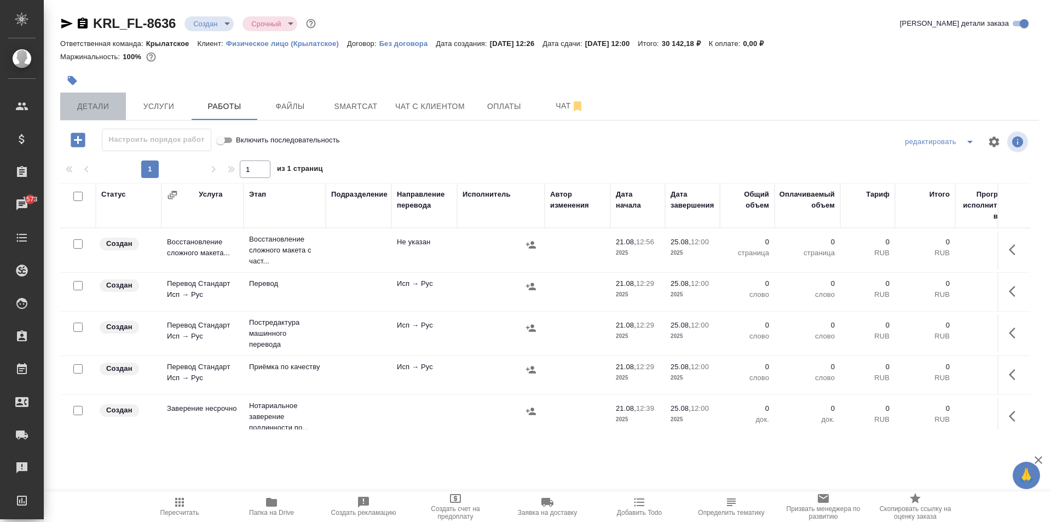
click at [113, 107] on span "Детали" at bounding box center [93, 107] width 53 height 14
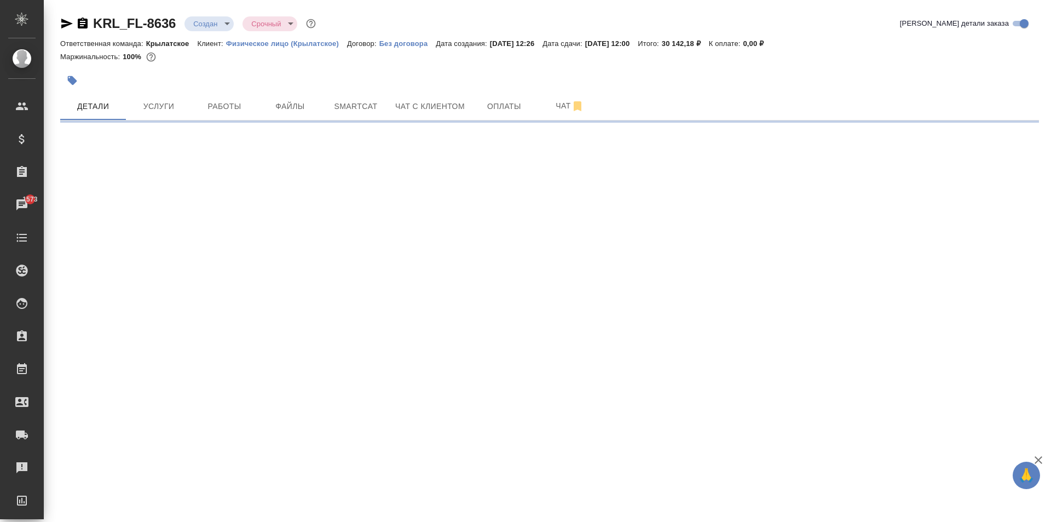
select select "RU"
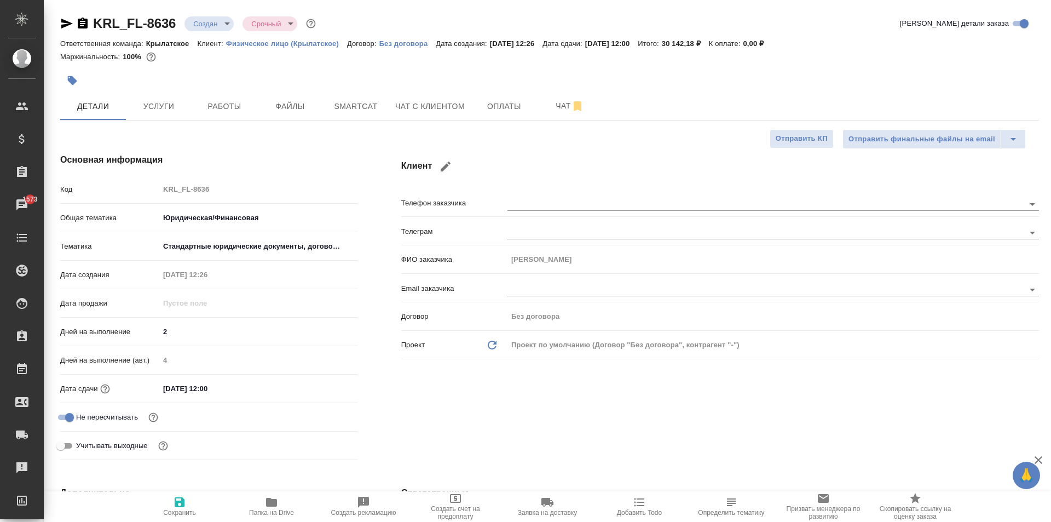
type textarea "x"
click at [213, 386] on input "25.08.2025 12:00" at bounding box center [207, 388] width 96 height 16
click at [330, 382] on div at bounding box center [338, 387] width 38 height 13
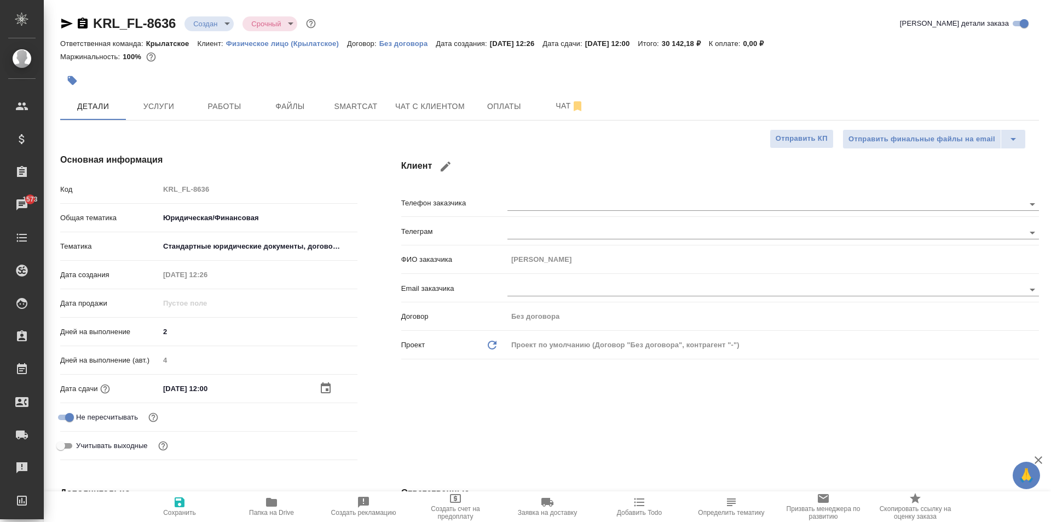
click at [325, 385] on icon "button" at bounding box center [326, 387] width 10 height 11
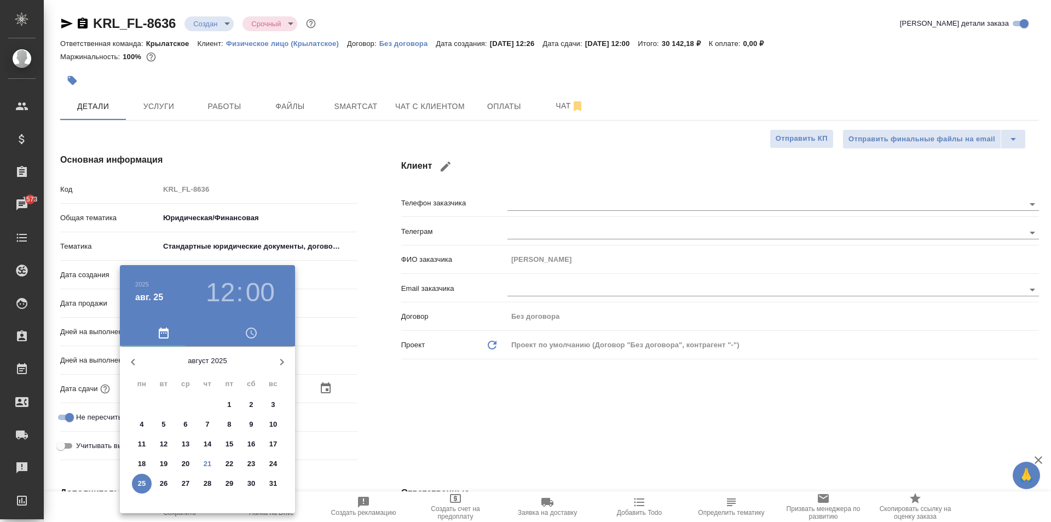
click at [417, 391] on div at bounding box center [525, 261] width 1051 height 522
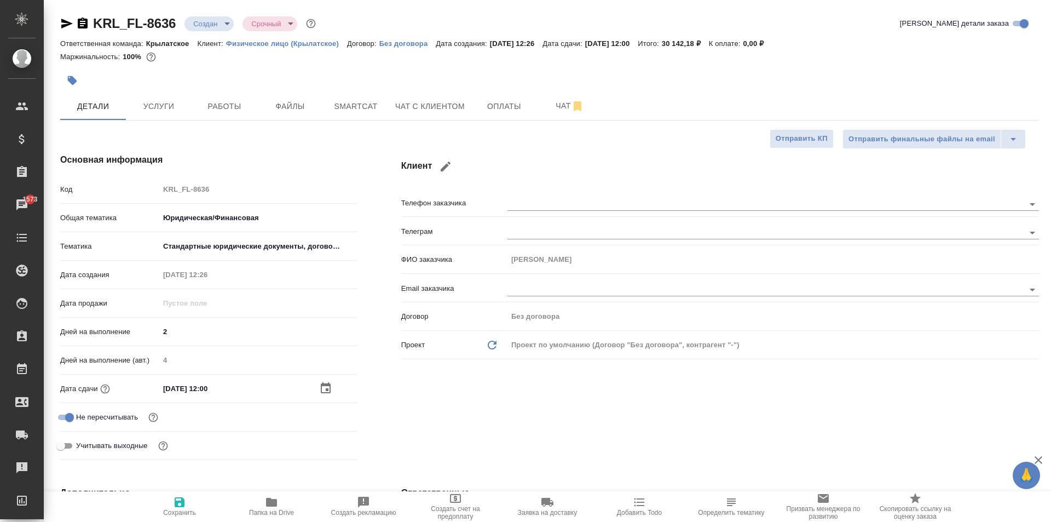
drag, startPoint x: 183, startPoint y: 500, endPoint x: 232, endPoint y: 389, distance: 121.1
drag, startPoint x: 216, startPoint y: 397, endPoint x: 206, endPoint y: 405, distance: 12.9
click at [206, 405] on div "Дата сдачи 25.08.2025 12:00" at bounding box center [208, 393] width 297 height 28
type input "25.08.2025 10:__"
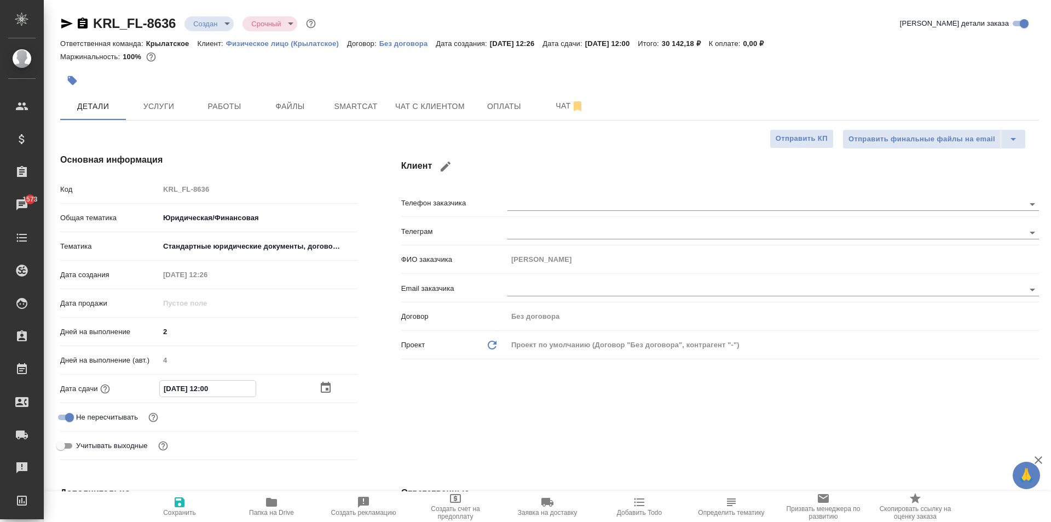
type textarea "x"
type input "25.08.2025 10:0_"
type textarea "x"
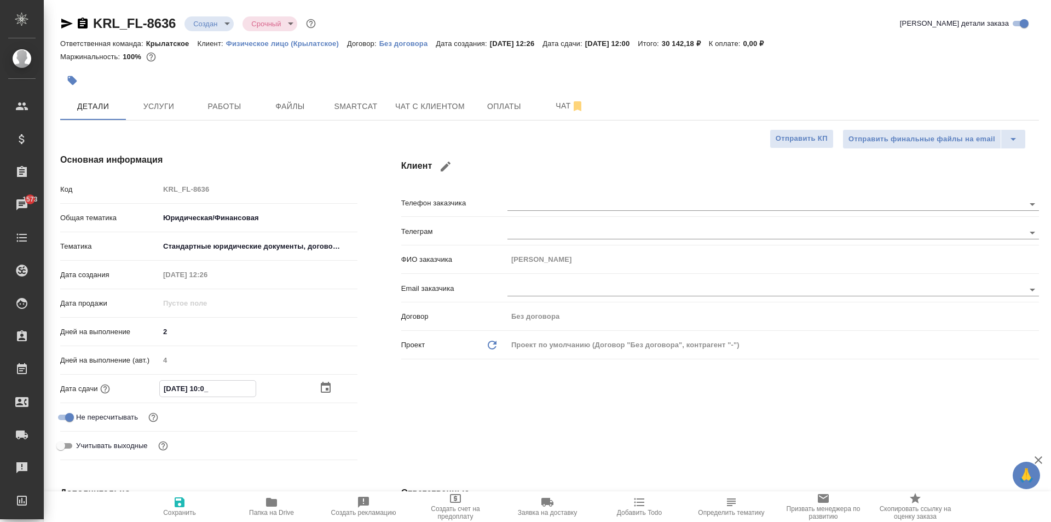
type textarea "x"
type input "25.08.2025 10:00"
type textarea "x"
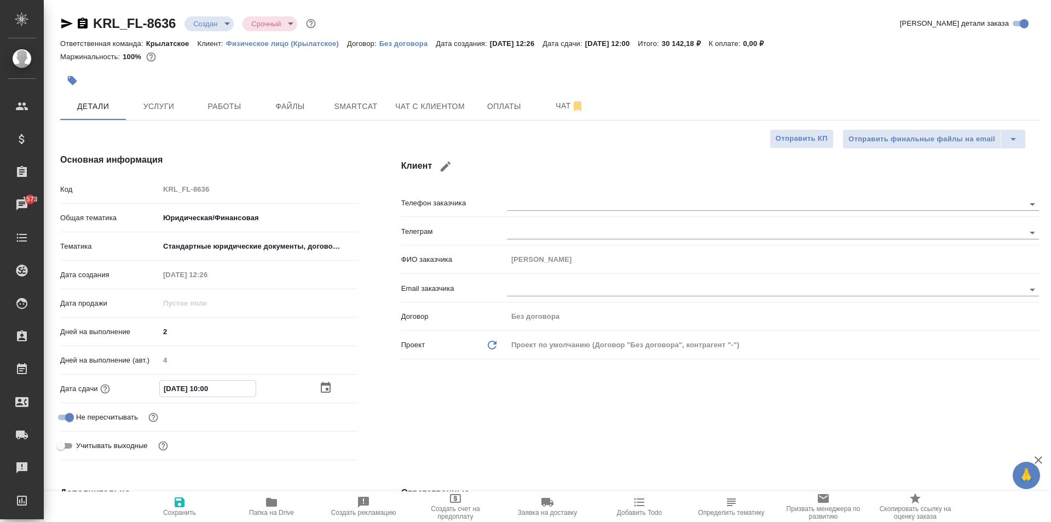
type textarea "x"
type input "25.08.2025 10:00"
drag, startPoint x: 193, startPoint y: 510, endPoint x: 199, endPoint y: 505, distance: 8.5
click at [192, 510] on span "Сохранить" at bounding box center [179, 512] width 33 height 8
type textarea "x"
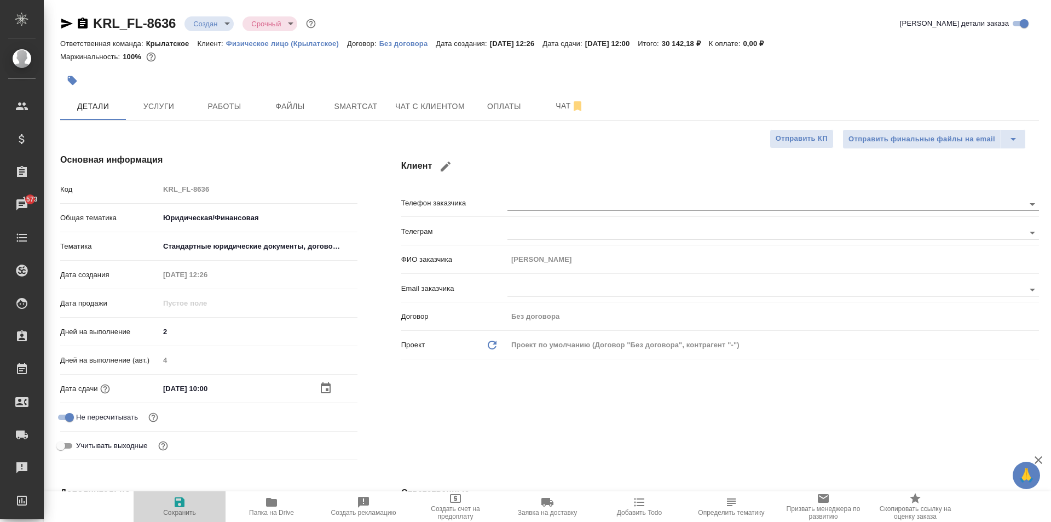
type textarea "x"
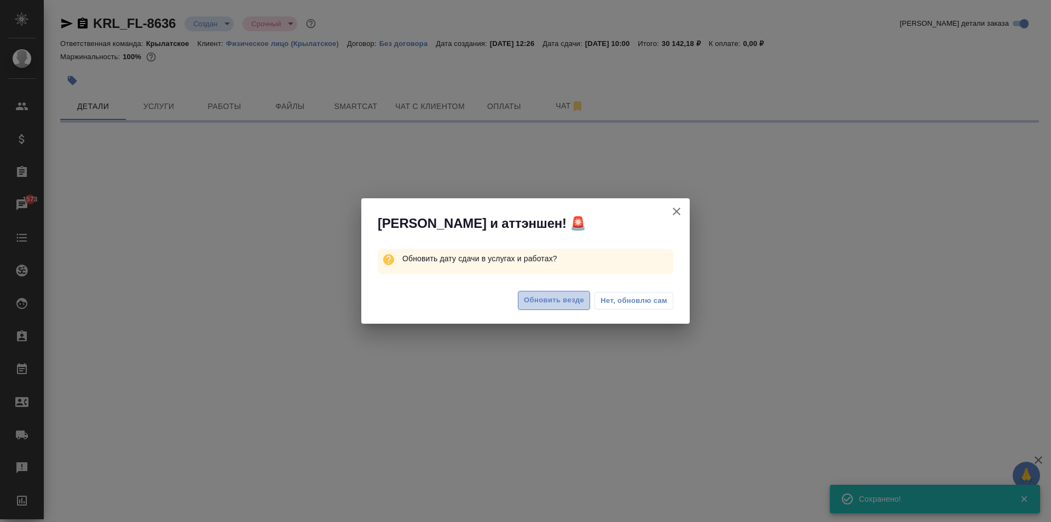
click at [559, 294] on span "Обновить везде" at bounding box center [554, 300] width 60 height 13
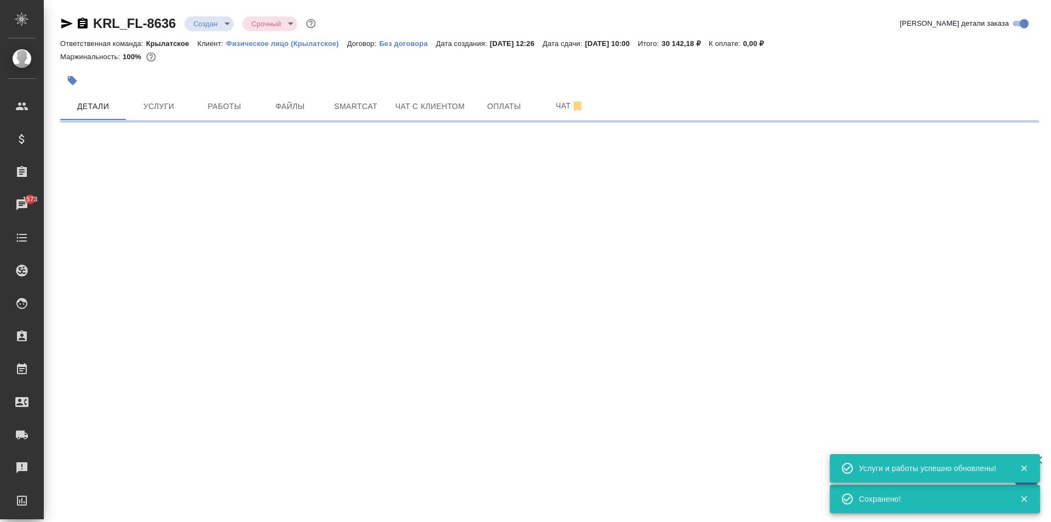
select select "RU"
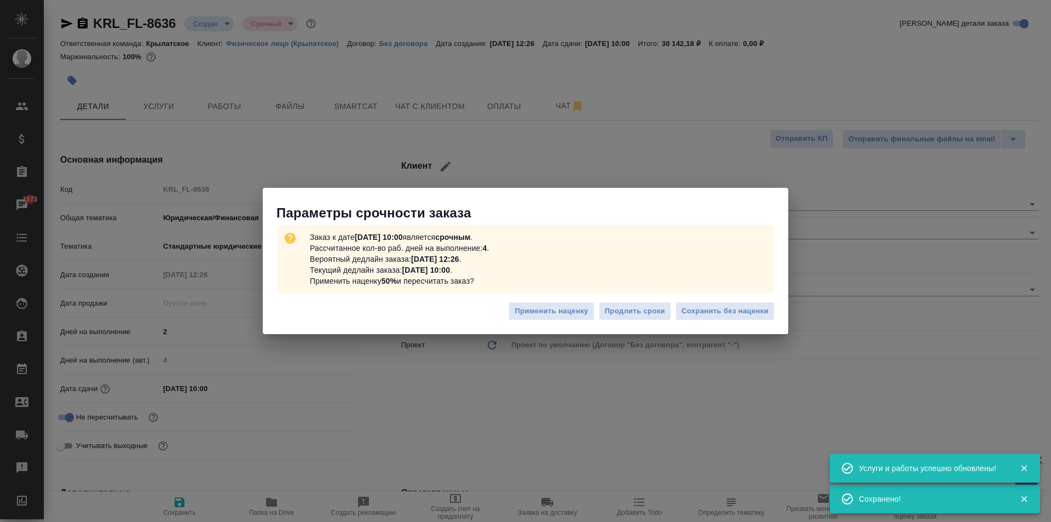
type textarea "x"
click at [736, 304] on button "Сохранить без наценки" at bounding box center [724, 311] width 99 height 19
type textarea "x"
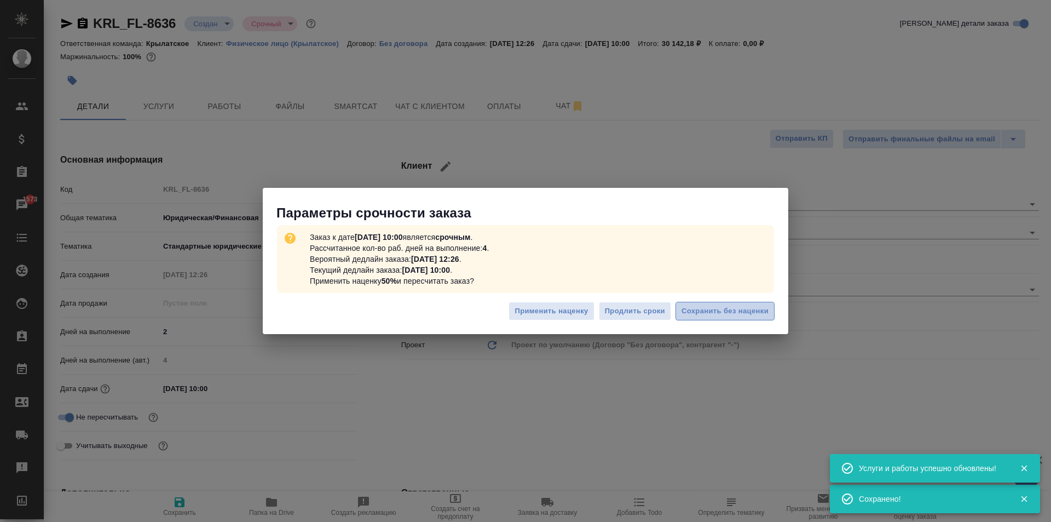
type textarea "x"
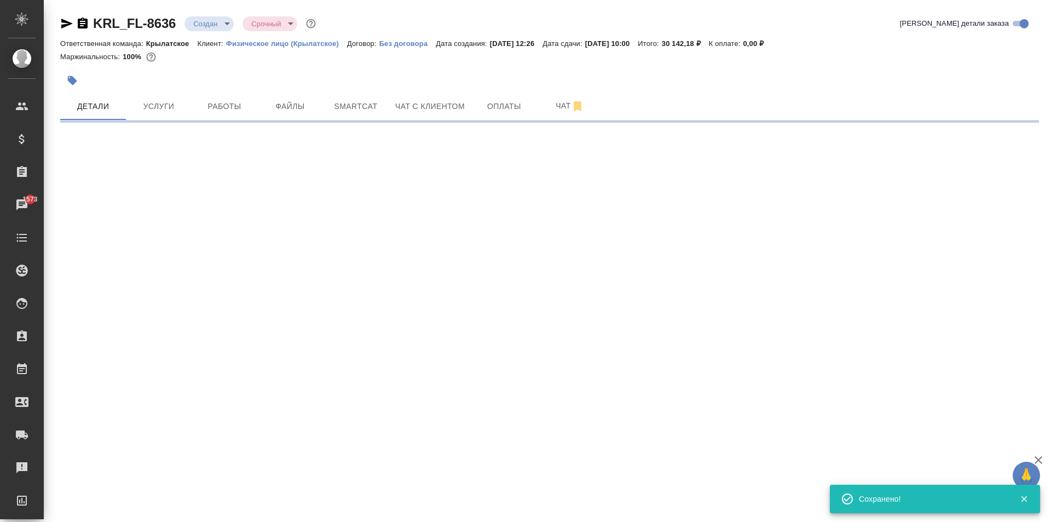
select select "RU"
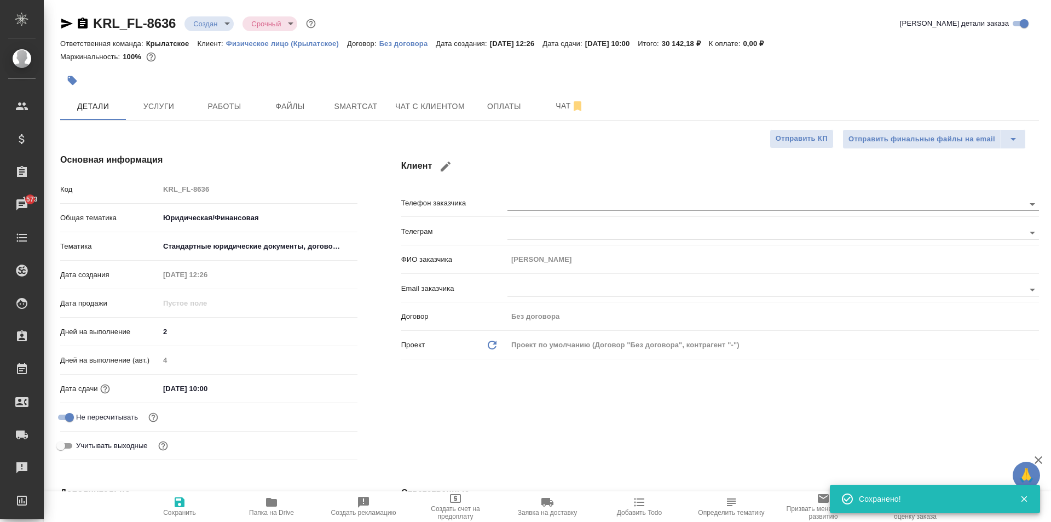
type textarea "x"
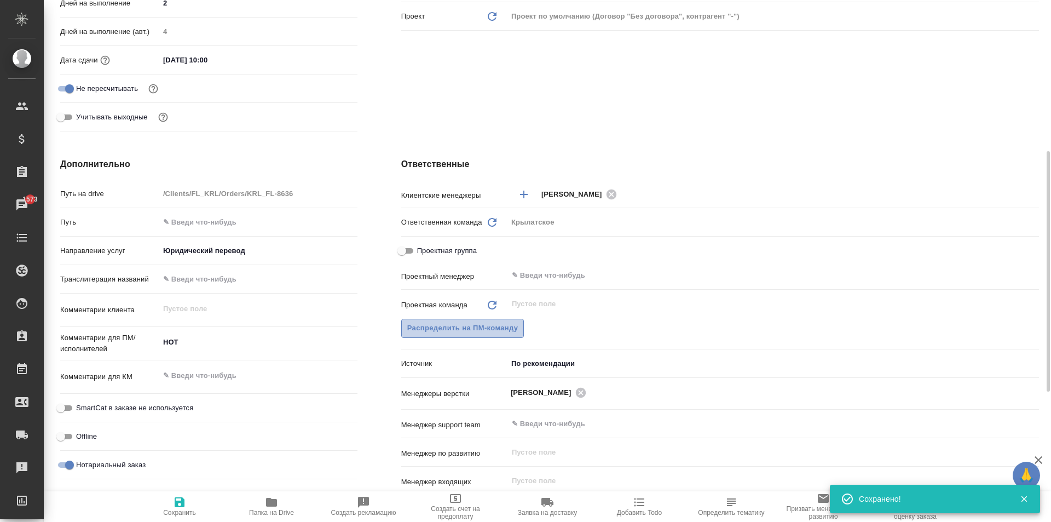
click at [472, 325] on span "Распределить на ПМ-команду" at bounding box center [462, 328] width 111 height 13
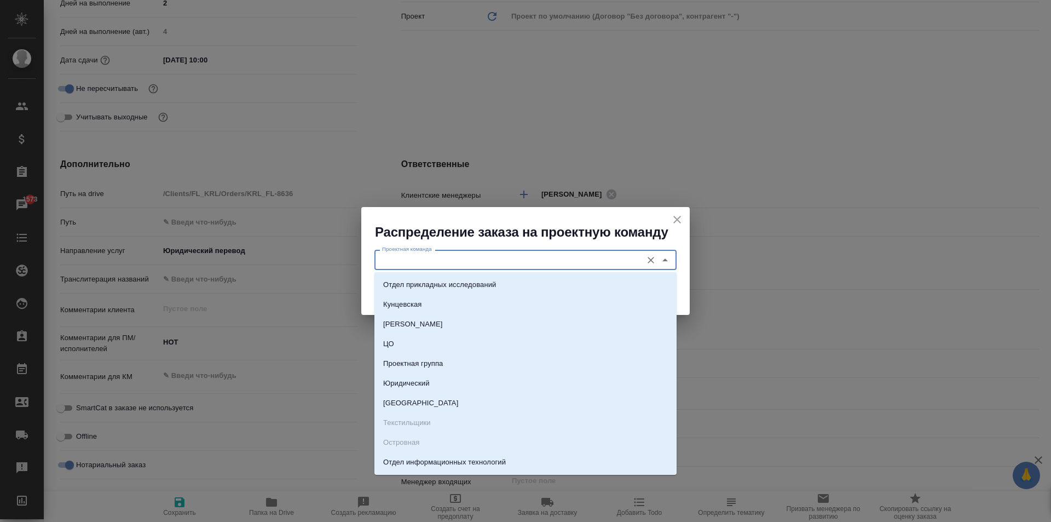
click at [398, 259] on input "Проектная команда" at bounding box center [507, 259] width 259 height 13
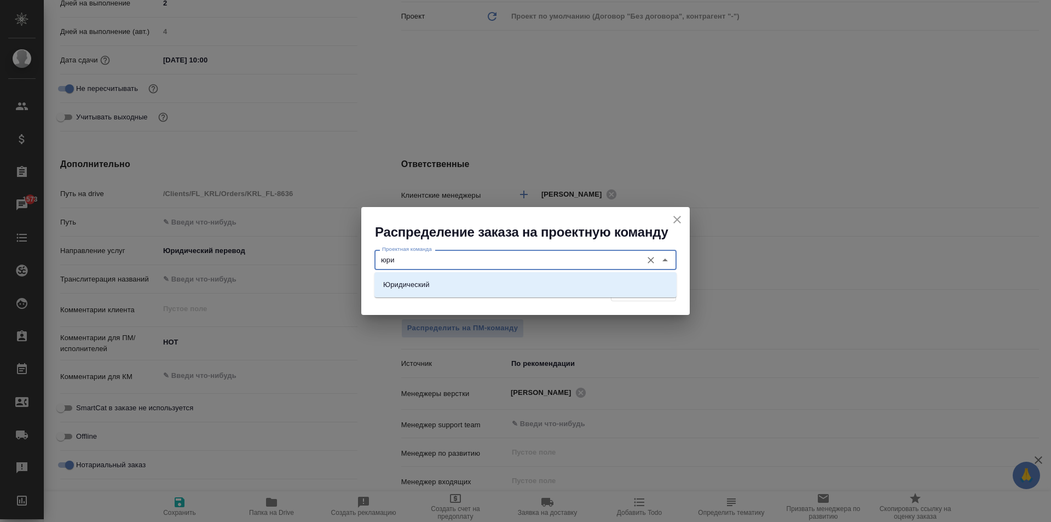
click at [490, 281] on li "Юридический" at bounding box center [525, 285] width 302 height 20
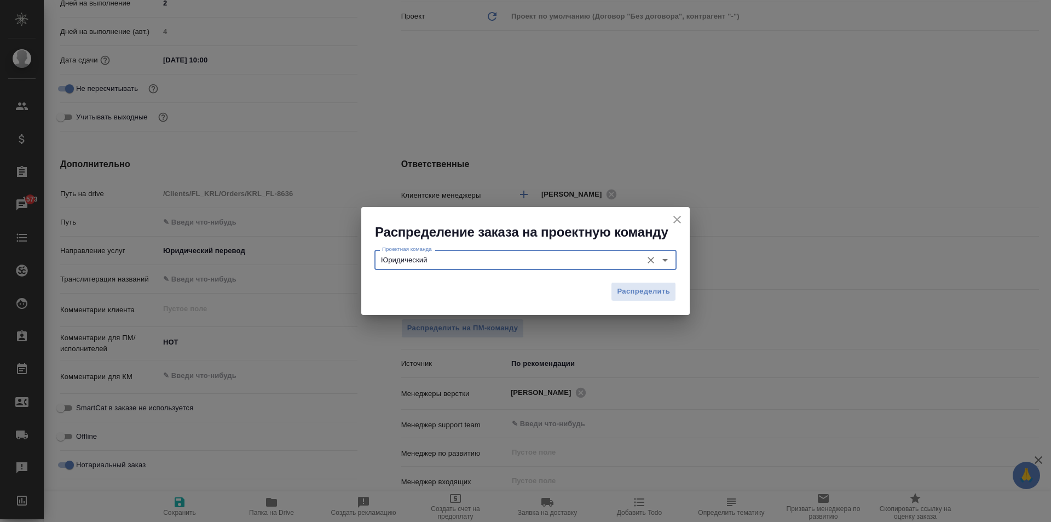
type input "Юридический"
click at [662, 275] on div "Проектная команда Юридический Проектная команда" at bounding box center [525, 258] width 328 height 35
drag, startPoint x: 661, startPoint y: 284, endPoint x: 239, endPoint y: 472, distance: 461.6
click at [660, 285] on button "Распределить" at bounding box center [643, 291] width 65 height 19
type textarea "x"
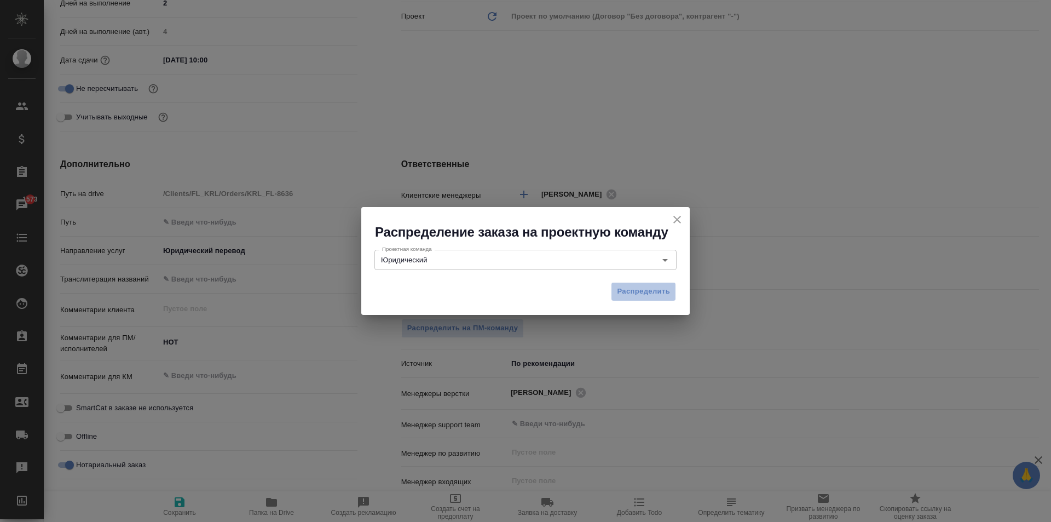
type textarea "x"
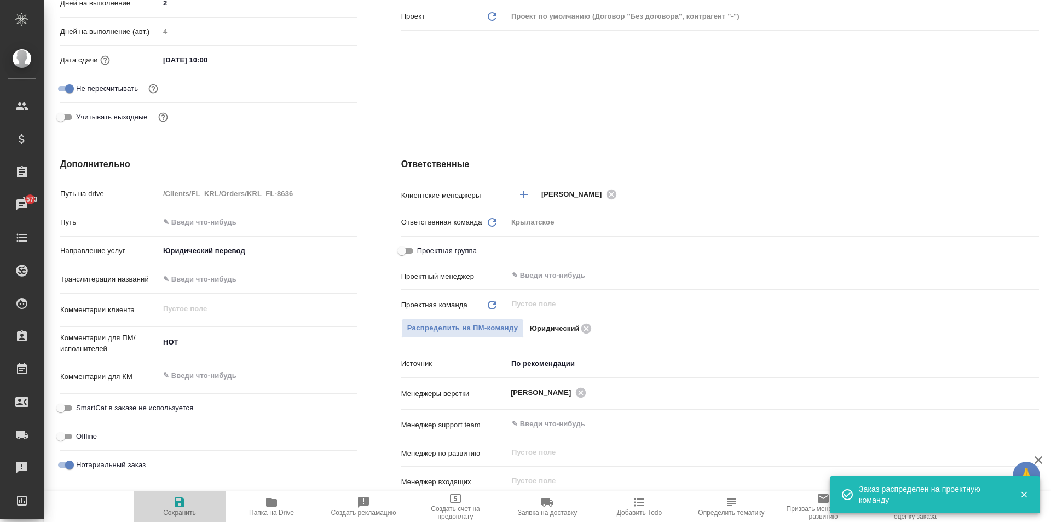
click at [184, 503] on icon "button" at bounding box center [179, 501] width 13 height 13
type textarea "x"
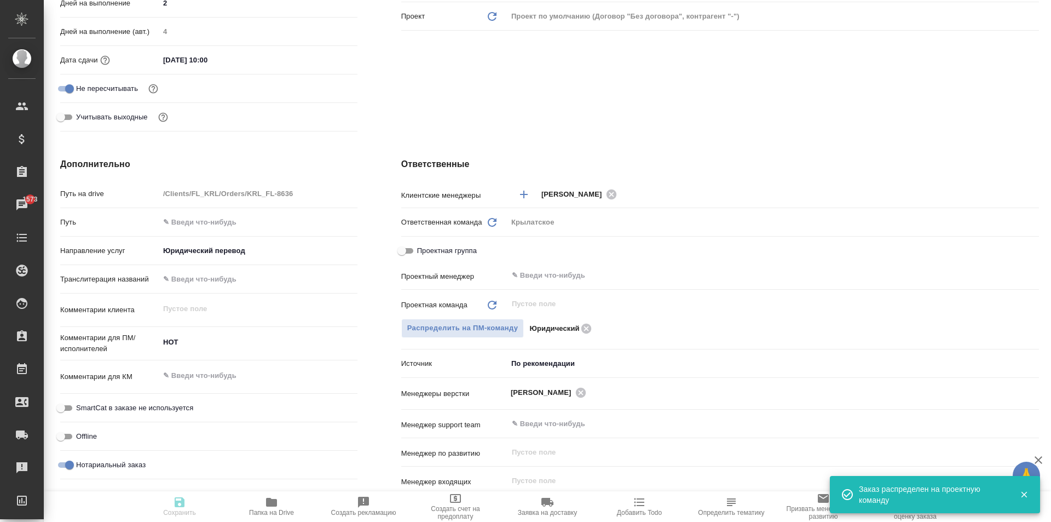
type textarea "x"
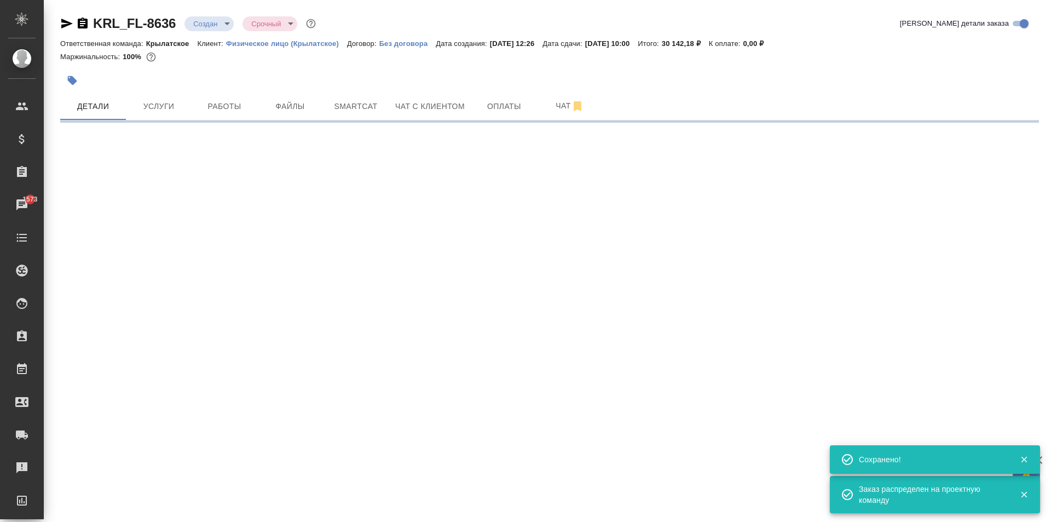
scroll to position [0, 0]
click at [208, 14] on div "KRL_FL-8636 Создан new Срочный urgent Кратко детали заказа Ответственная команд…" at bounding box center [549, 64] width 991 height 129
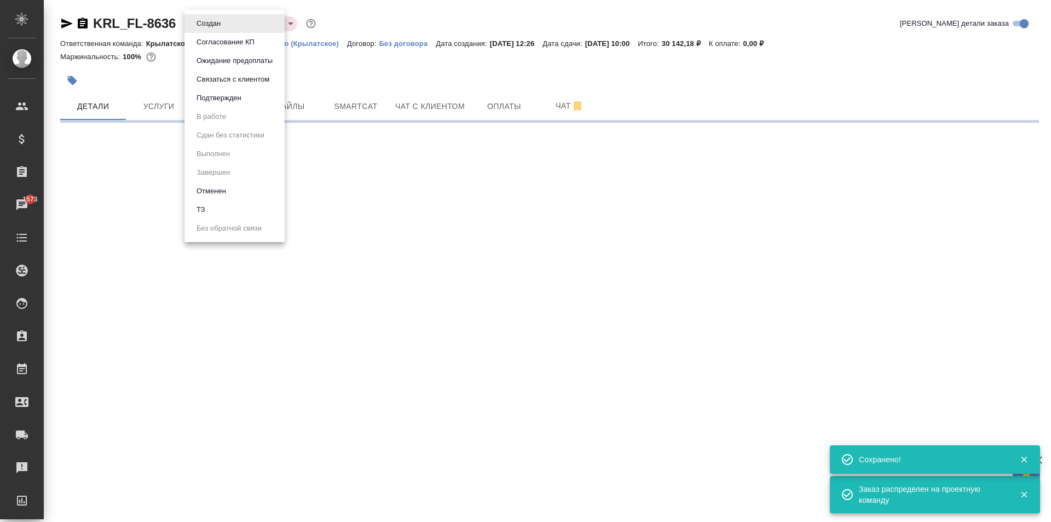
click at [215, 24] on body "🙏 .cls-1 fill:#fff; AWATERA Kasymov Timur Клиенты Спецификации Заказы 1573 Чаты…" at bounding box center [525, 261] width 1051 height 522
select select "RU"
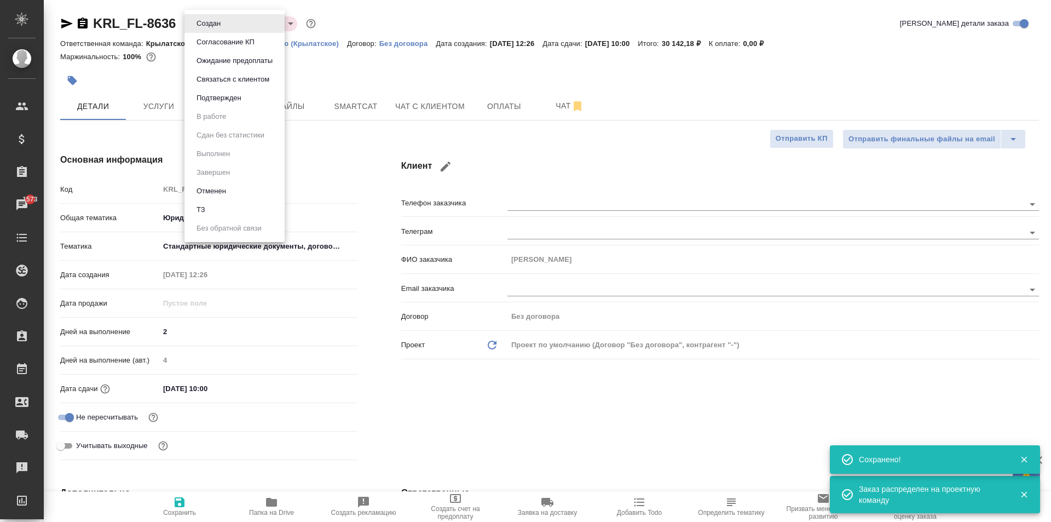
type textarea "x"
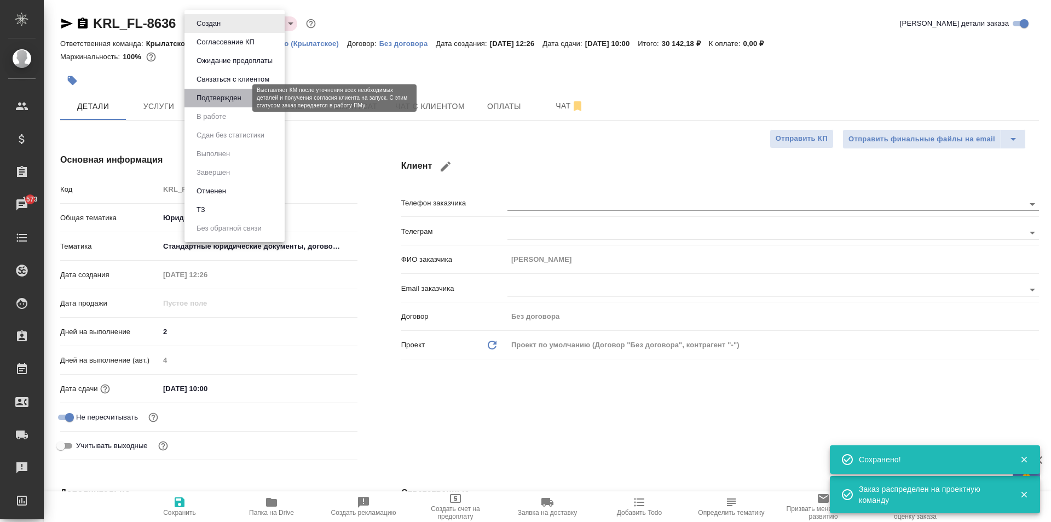
click at [224, 102] on button "Подтвержден" at bounding box center [218, 98] width 51 height 12
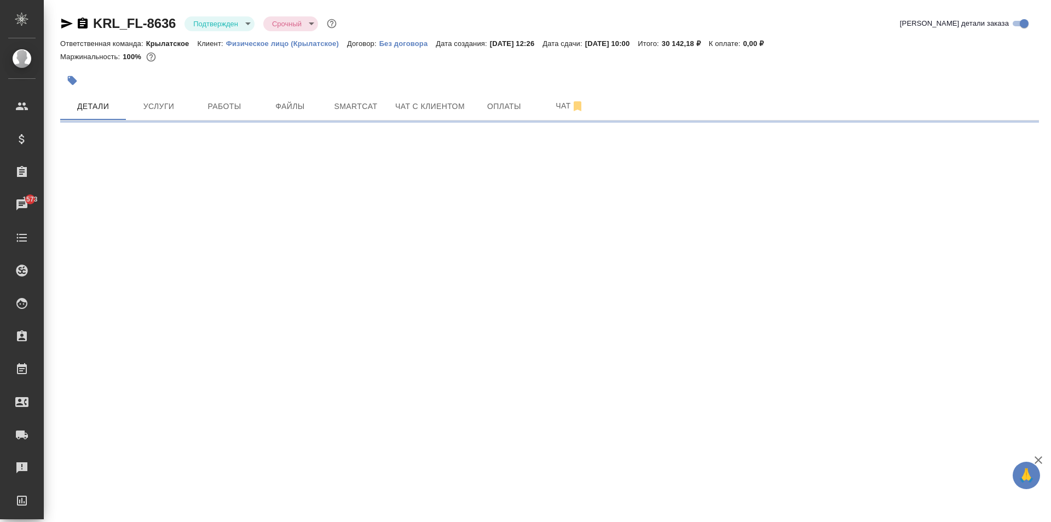
select select "RU"
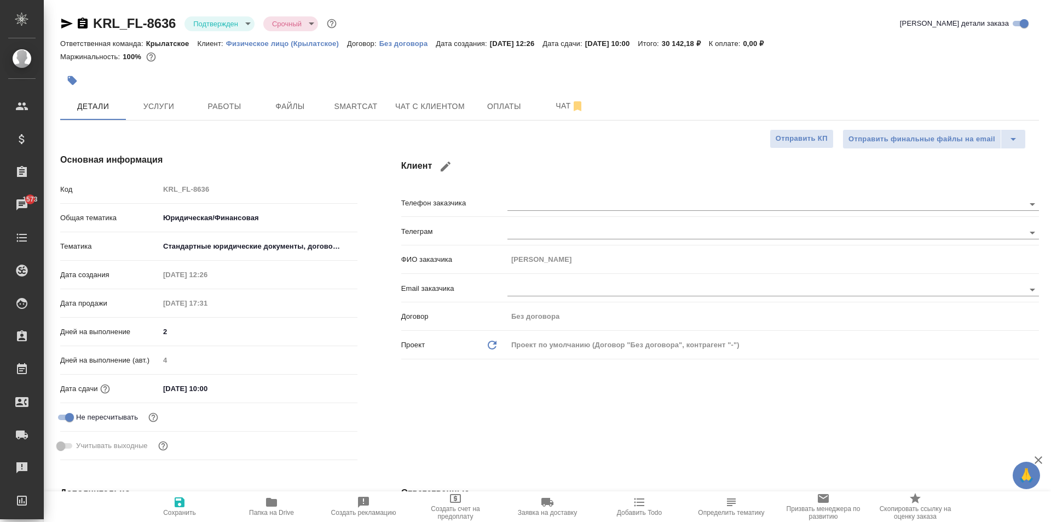
type textarea "x"
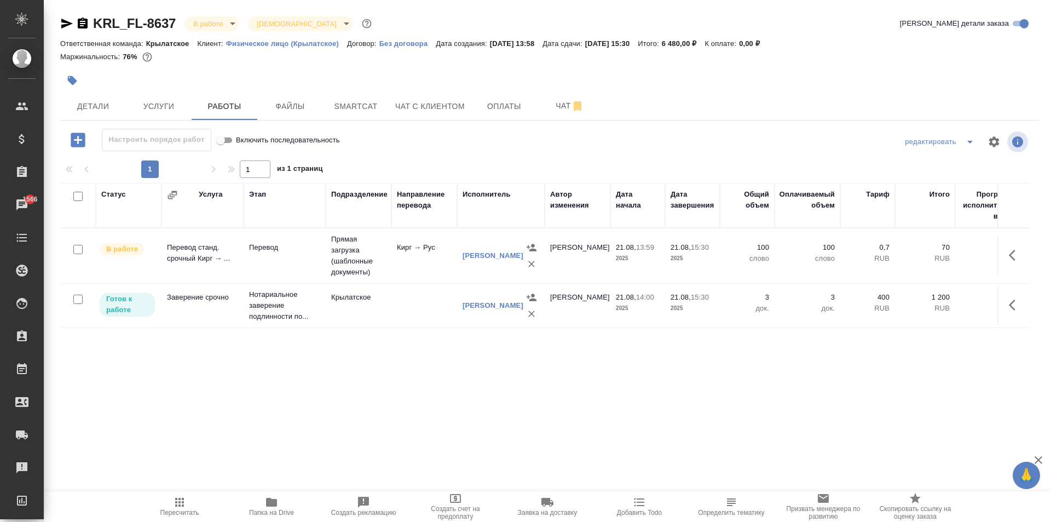
click at [176, 508] on icon "button" at bounding box center [179, 501] width 13 height 13
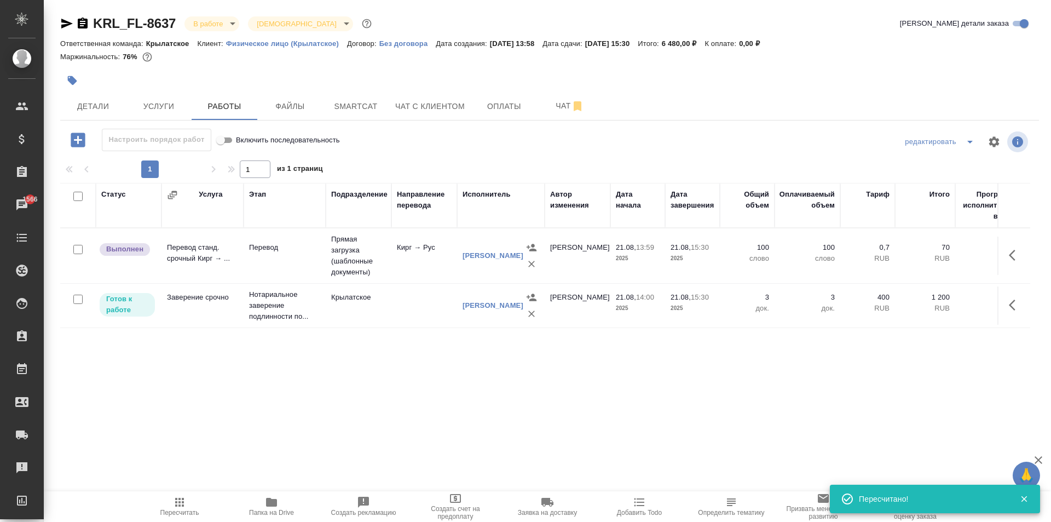
click at [1015, 259] on icon "button" at bounding box center [1015, 254] width 13 height 13
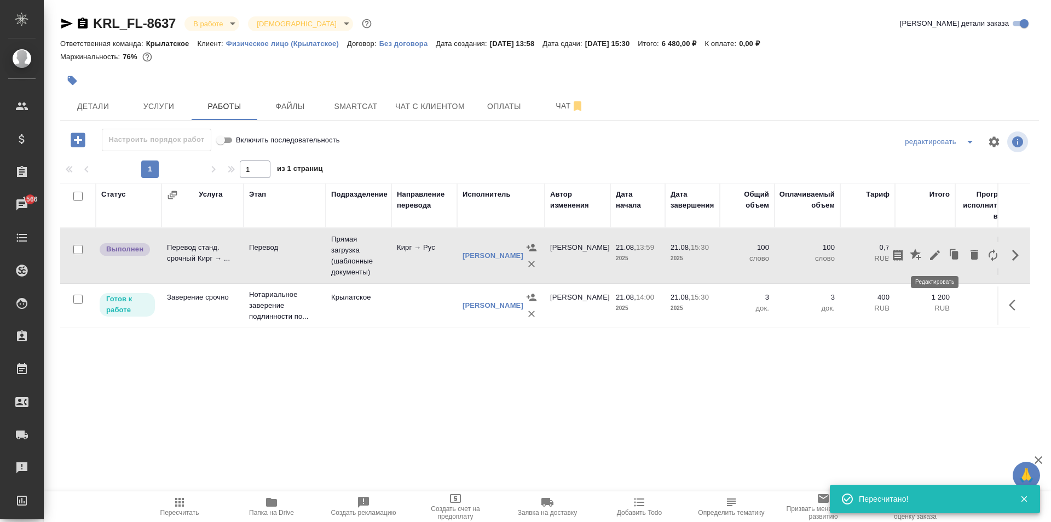
click at [940, 261] on icon "button" at bounding box center [934, 254] width 13 height 13
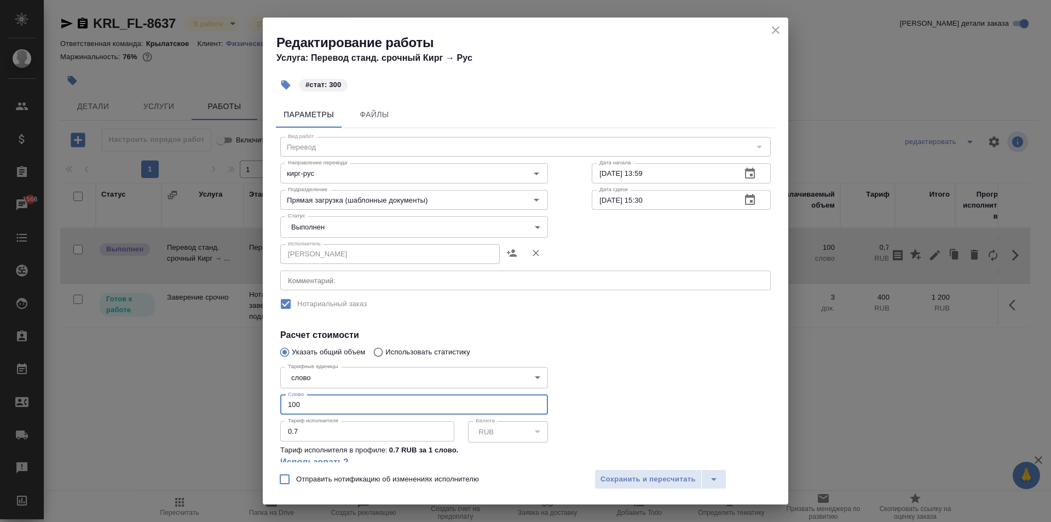
drag, startPoint x: 313, startPoint y: 410, endPoint x: 248, endPoint y: 389, distance: 67.9
click at [256, 397] on div "Редактирование работы Услуга: Перевод станд. срочный Кирг → Рус #стат: 300 Пара…" at bounding box center [525, 261] width 1051 height 522
type input "300"
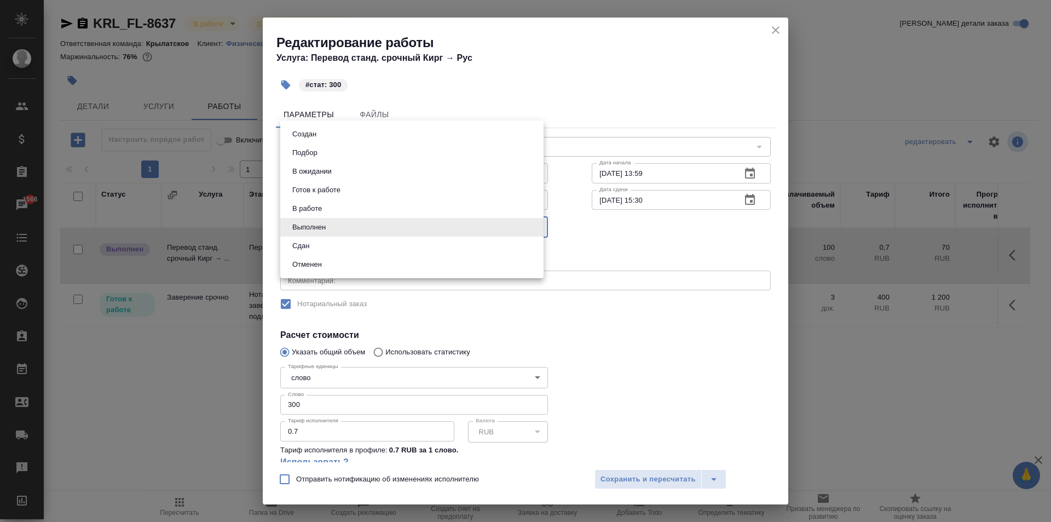
click at [350, 236] on body "🙏 .cls-1 fill:#fff; AWATERA [PERSON_NAME] Спецификации Заказы 1566 Чаты Todo Пр…" at bounding box center [525, 261] width 1051 height 522
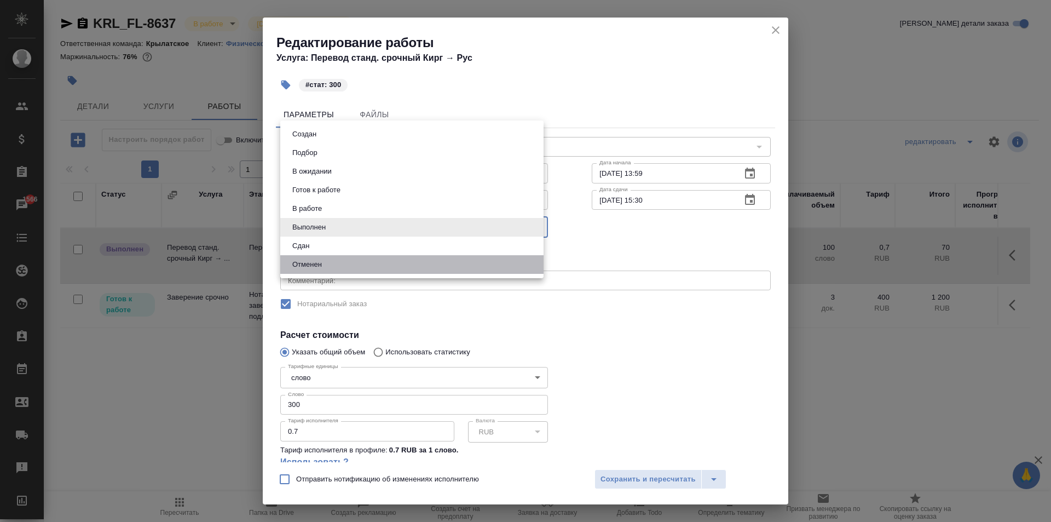
drag, startPoint x: 340, startPoint y: 256, endPoint x: 333, endPoint y: 250, distance: 8.9
click at [333, 251] on ul "Создан Подбор В ожидании Готов к работе В работе Выполнен Сдан Отменен" at bounding box center [411, 199] width 263 height 158
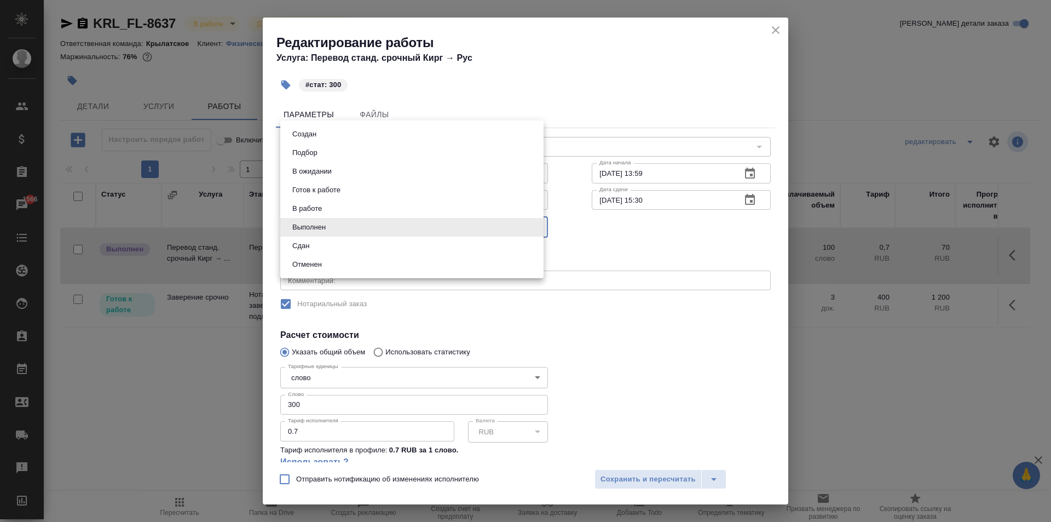
click at [333, 250] on li "Сдан" at bounding box center [411, 245] width 263 height 19
type input "closed"
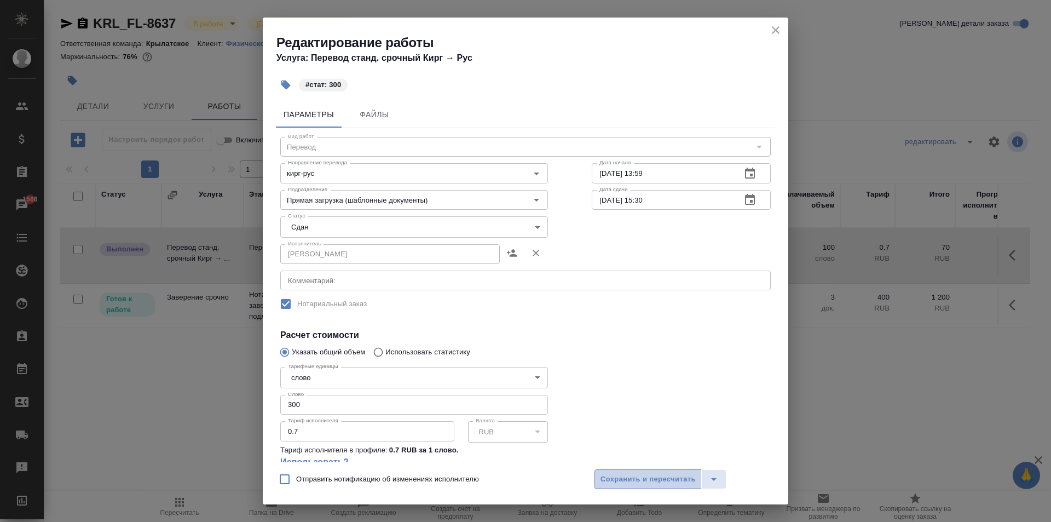
click at [627, 480] on span "Сохранить и пересчитать" at bounding box center [647, 479] width 95 height 13
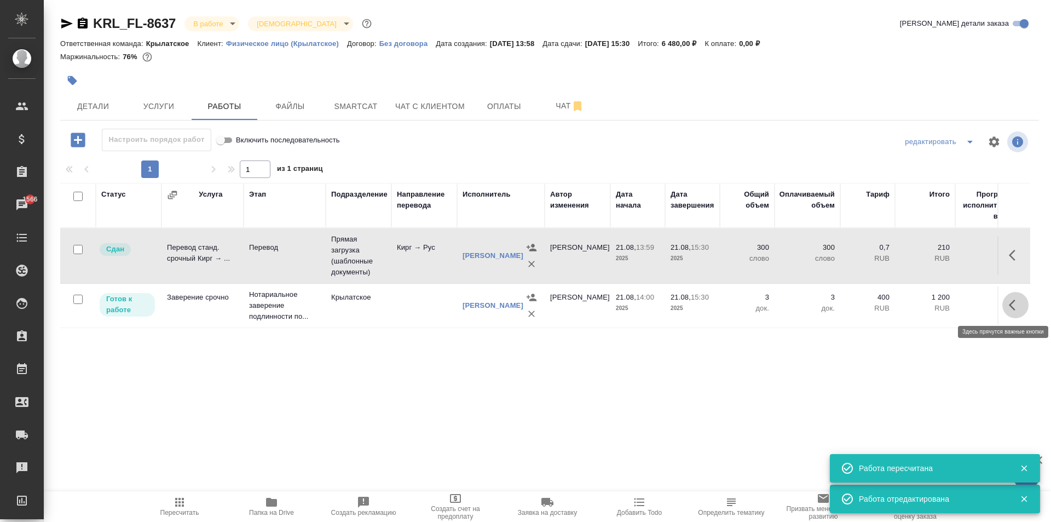
click at [1013, 304] on icon "button" at bounding box center [1015, 304] width 13 height 13
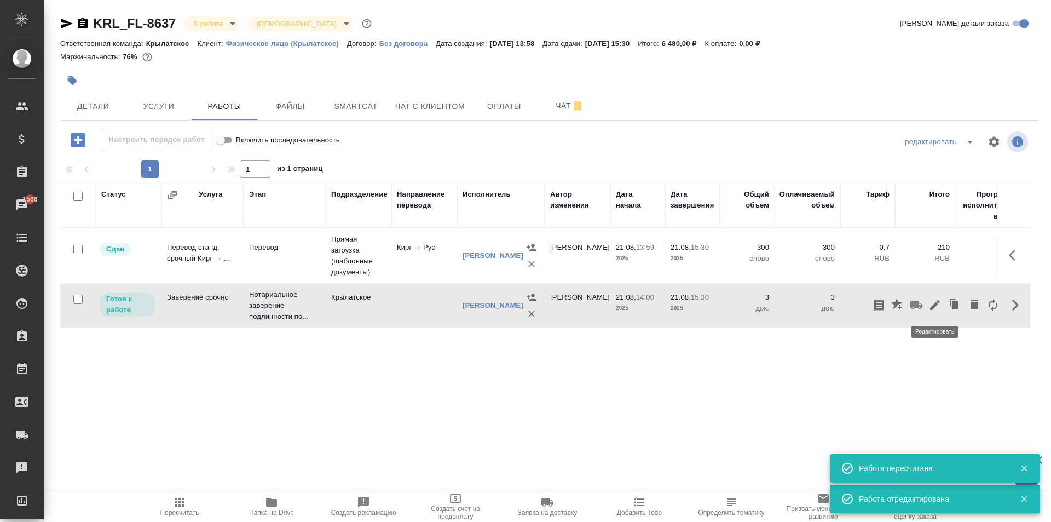
click at [940, 305] on icon "button" at bounding box center [934, 304] width 13 height 13
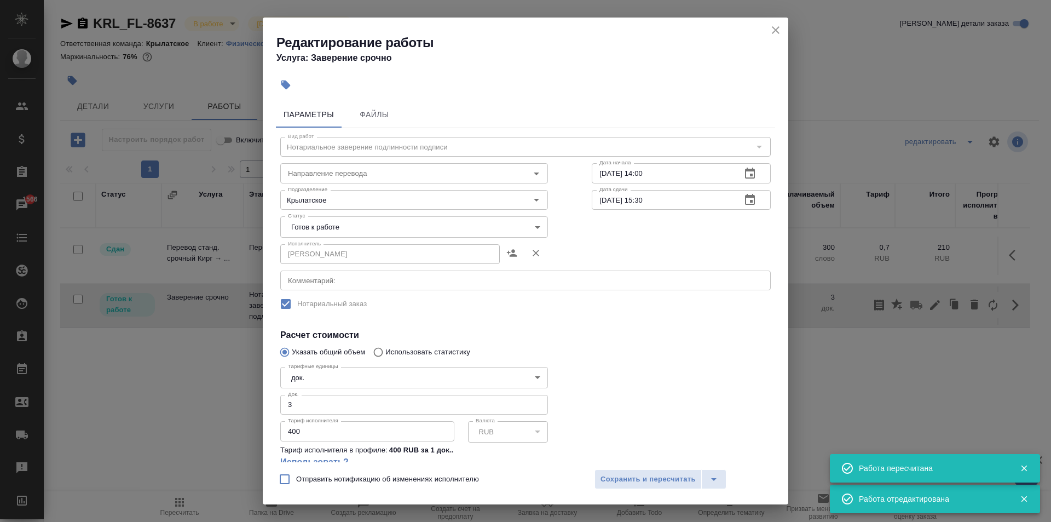
click at [342, 216] on body "🙏 .cls-1 fill:#fff; AWATERA Kasymov Timur Клиенты Спецификации Заказы 1566 Чаты…" at bounding box center [525, 261] width 1051 height 522
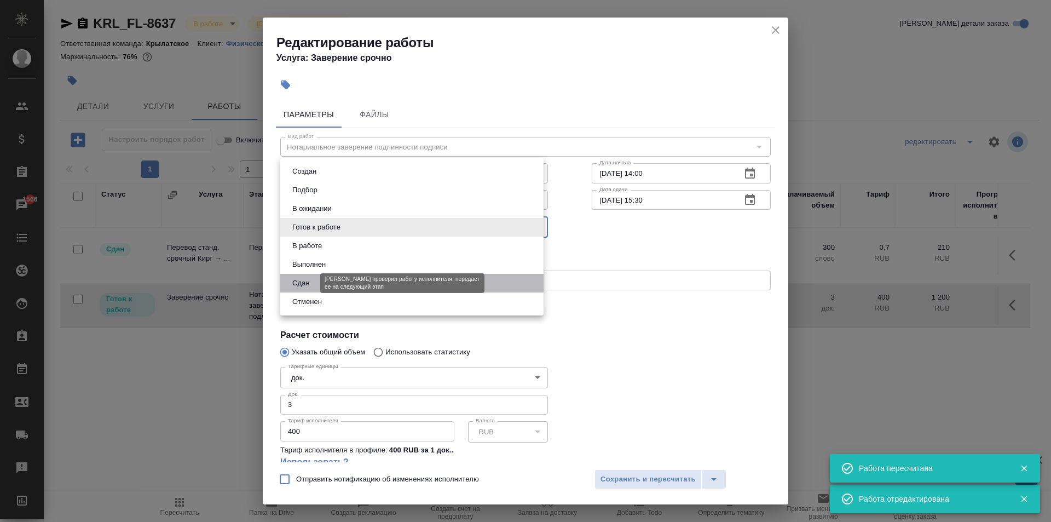
click at [308, 280] on button "Сдан" at bounding box center [301, 283] width 24 height 12
type input "closed"
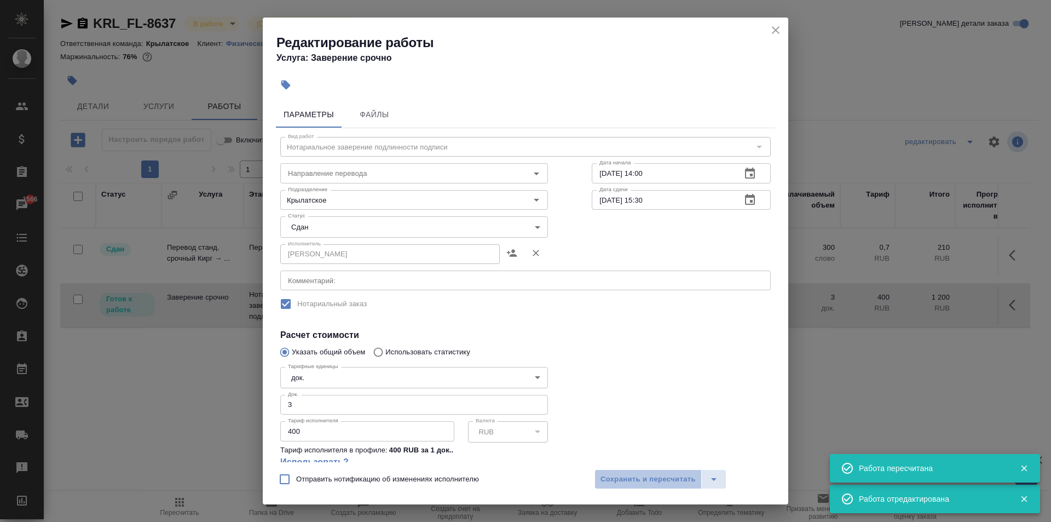
click at [620, 478] on span "Сохранить и пересчитать" at bounding box center [647, 479] width 95 height 13
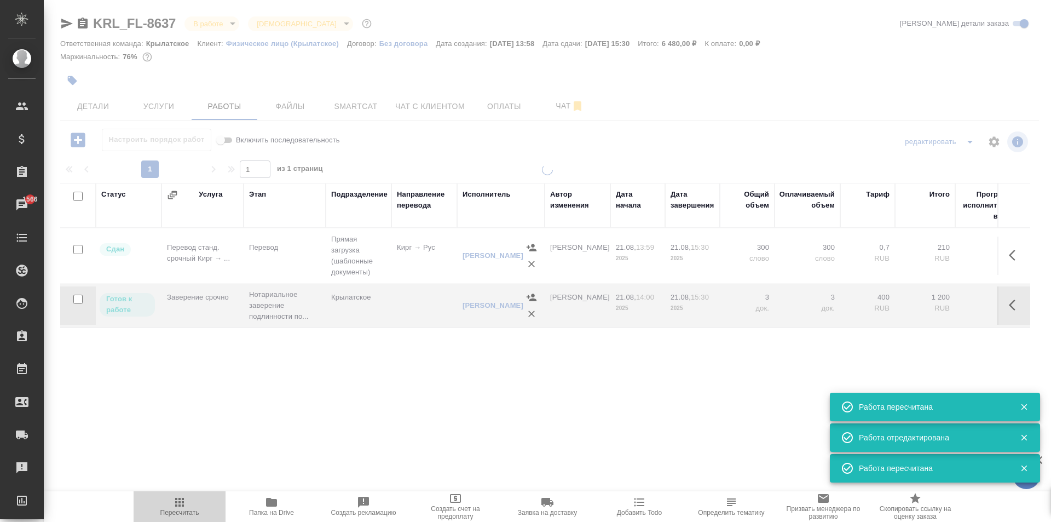
click at [209, 496] on span "Пересчитать" at bounding box center [179, 505] width 79 height 21
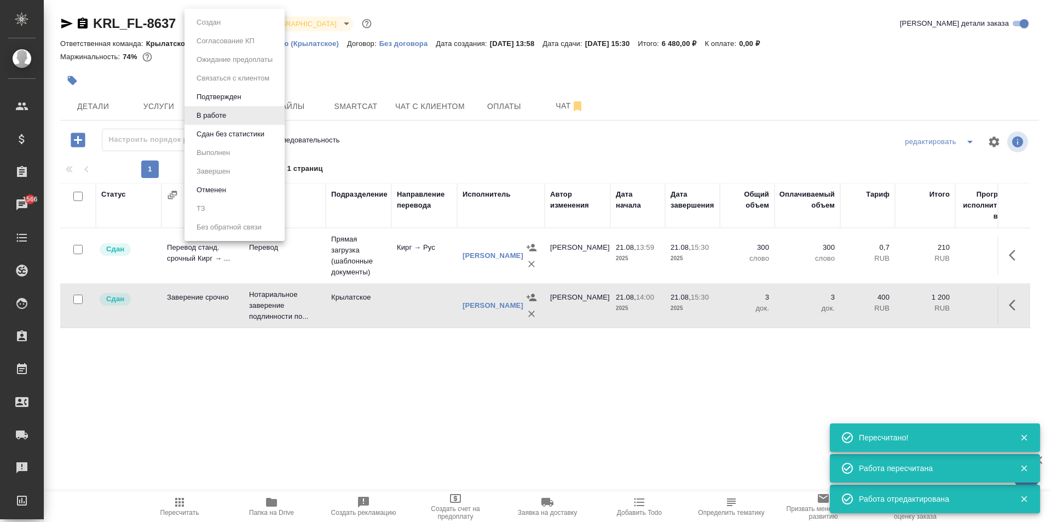
click at [210, 23] on body "🙏 .cls-1 fill:#fff; AWATERA Kasymov Timur Клиенты Спецификации Заказы 1566 Чаты…" at bounding box center [525, 261] width 1051 height 522
click at [216, 131] on button "Сдан без статистики" at bounding box center [230, 134] width 74 height 12
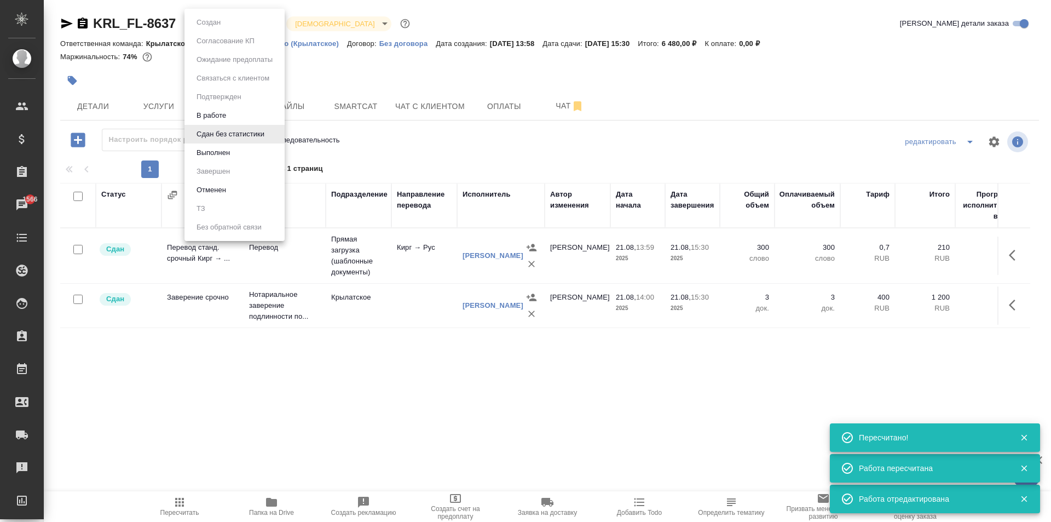
click at [218, 26] on body "🙏 .cls-1 fill:#fff; AWATERA Kasymov Timur Клиенты Спецификации Заказы 1566 Чаты…" at bounding box center [525, 261] width 1051 height 522
click at [217, 154] on button "Выполнен" at bounding box center [213, 153] width 40 height 12
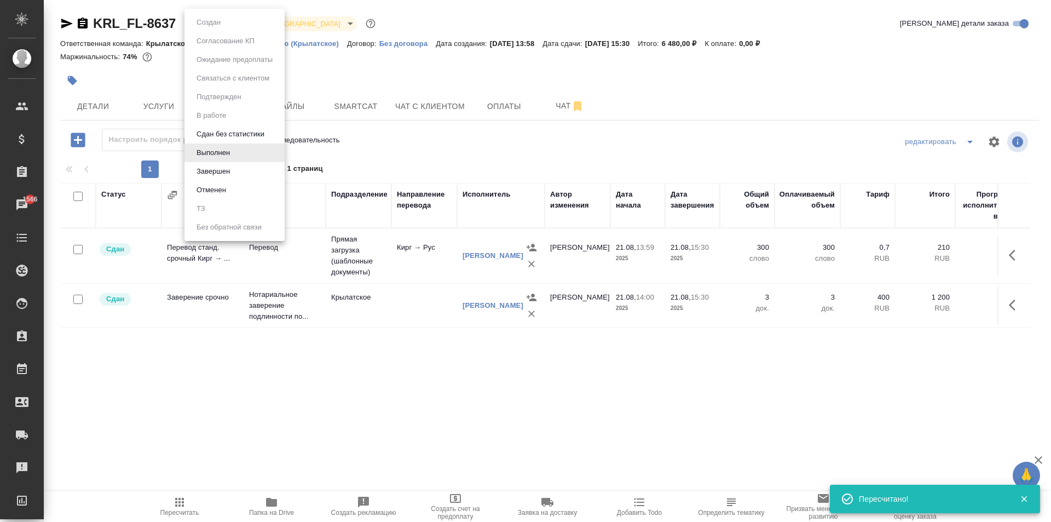
click at [217, 19] on body "🙏 .cls-1 fill:#fff; AWATERA Kasymov Timur Клиенты Спецификации Заказы 1566 Чаты…" at bounding box center [525, 261] width 1051 height 522
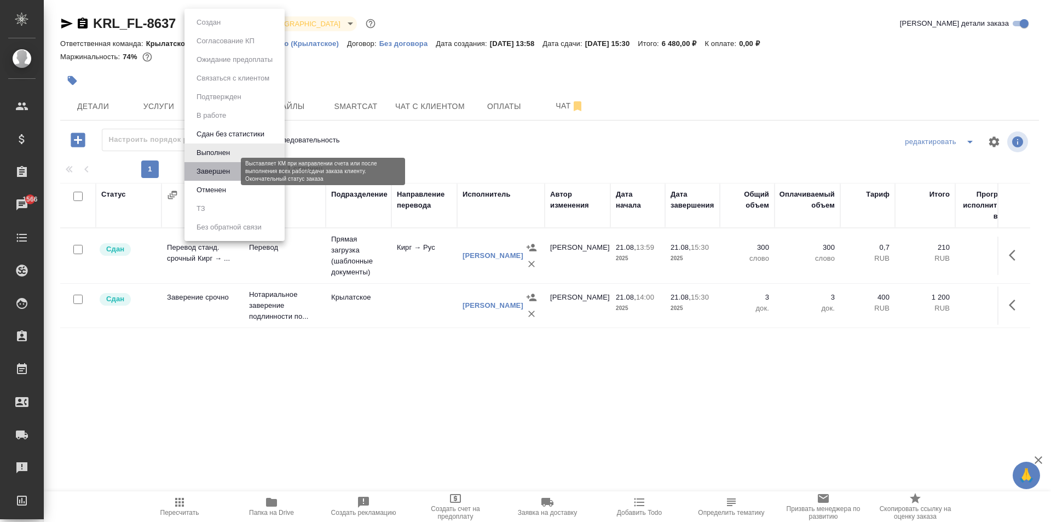
click at [212, 169] on button "Завершен" at bounding box center [213, 171] width 40 height 12
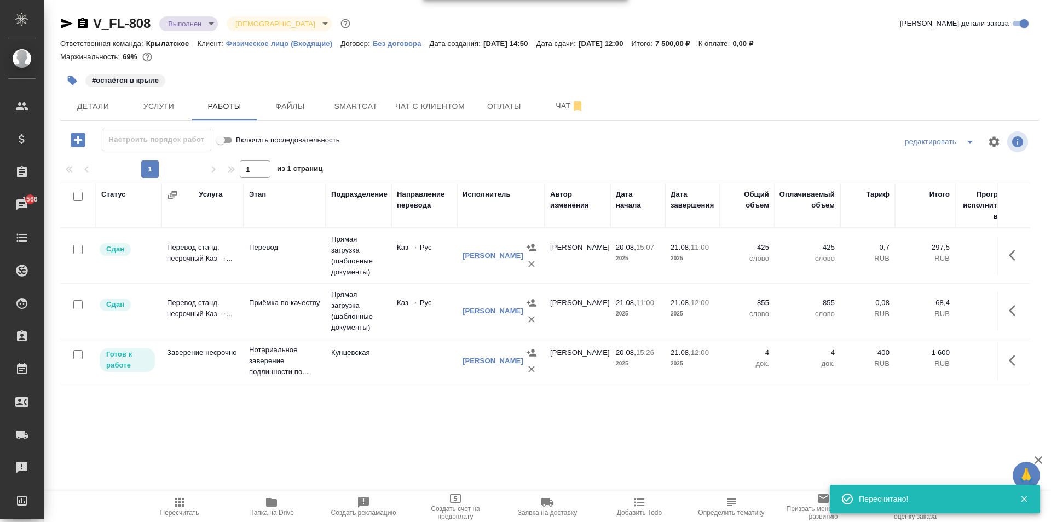
scroll to position [6, 0]
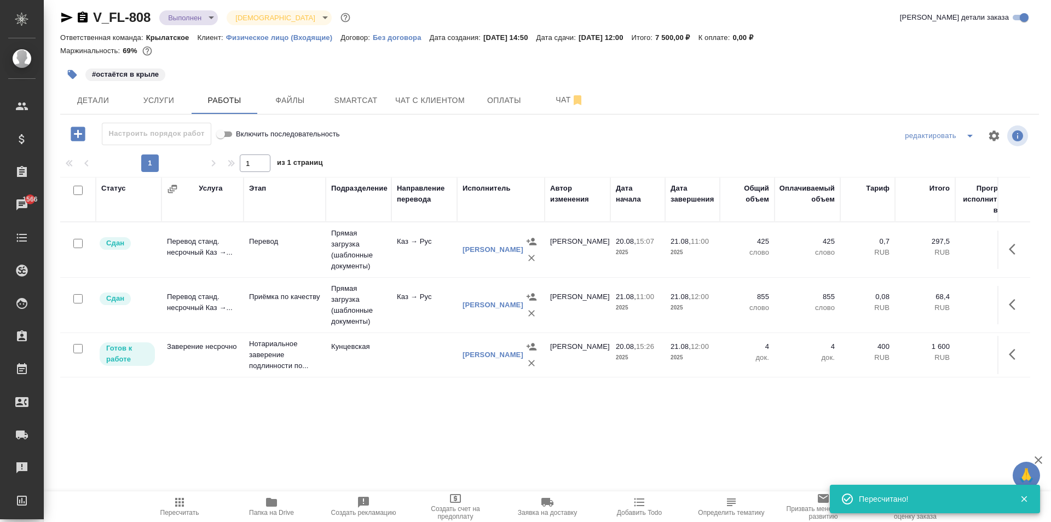
click at [186, 500] on icon "button" at bounding box center [179, 501] width 13 height 13
click at [88, 102] on span "Детали" at bounding box center [93, 101] width 53 height 14
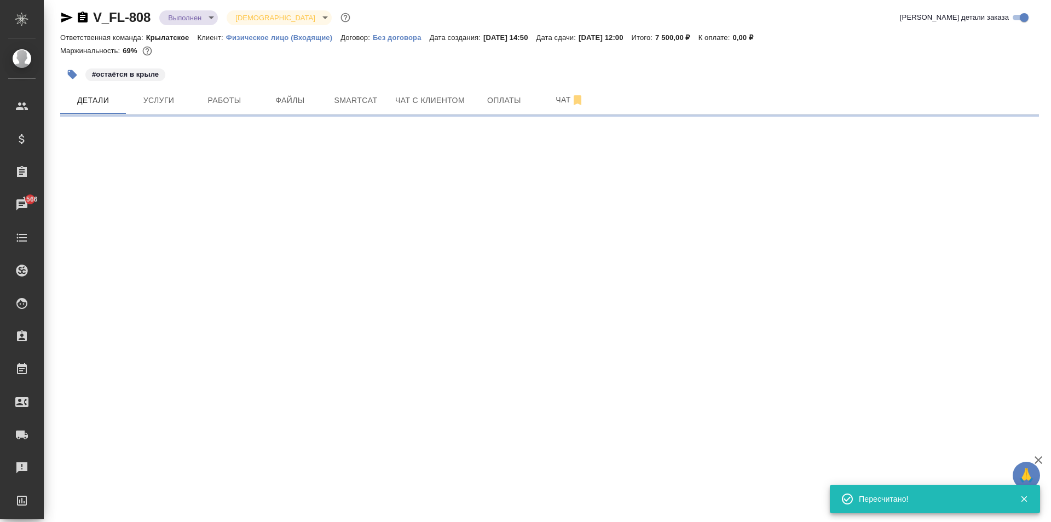
select select "RU"
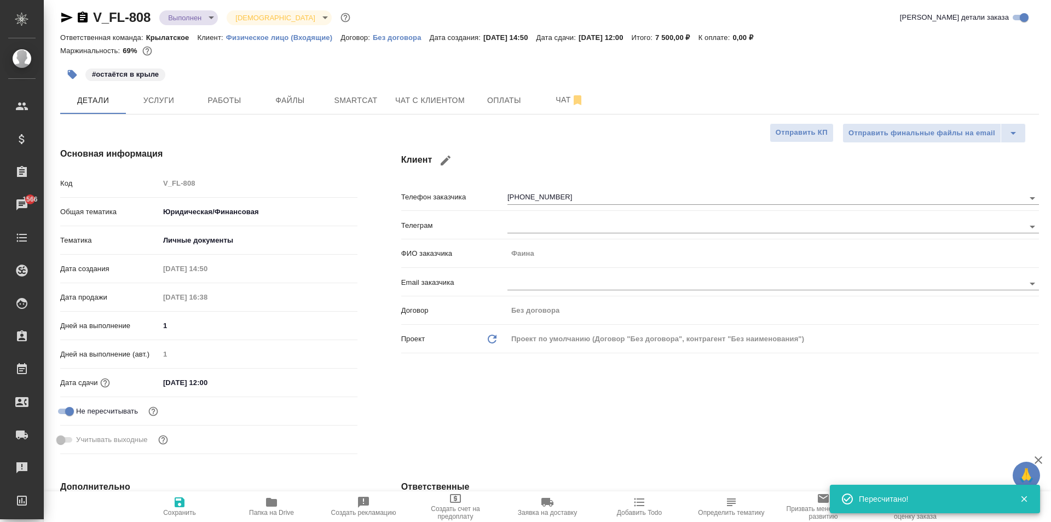
type textarea "x"
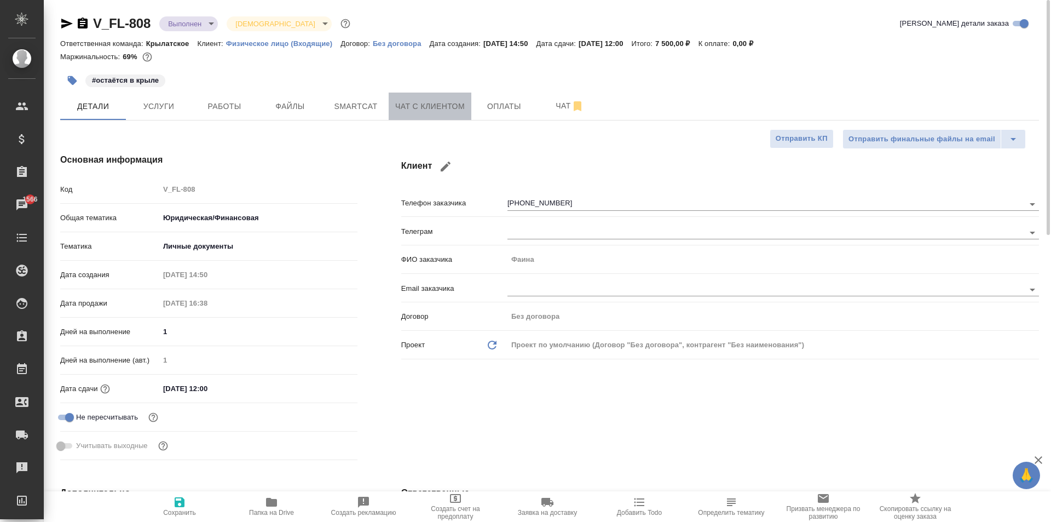
click at [420, 113] on button "Чат с клиентом" at bounding box center [430, 106] width 83 height 27
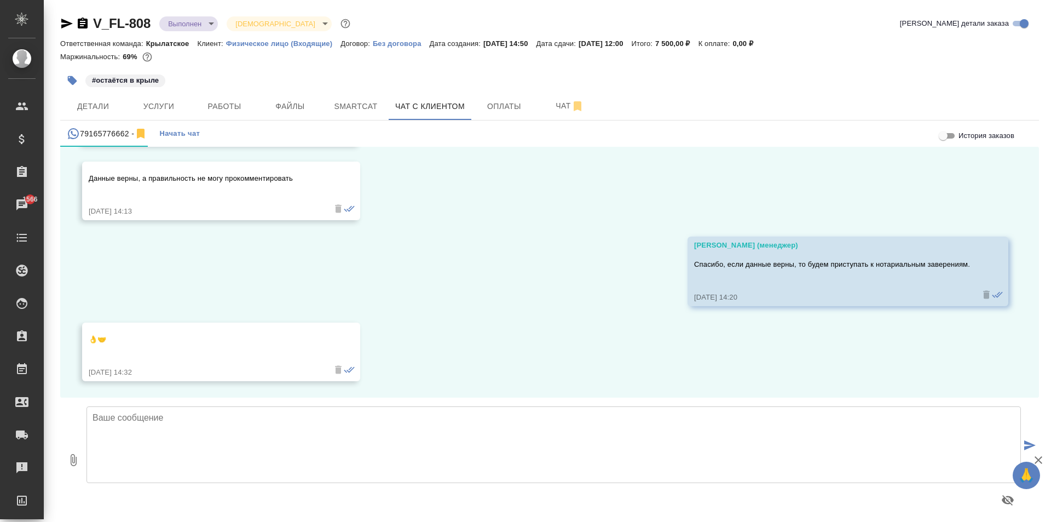
scroll to position [4901, 0]
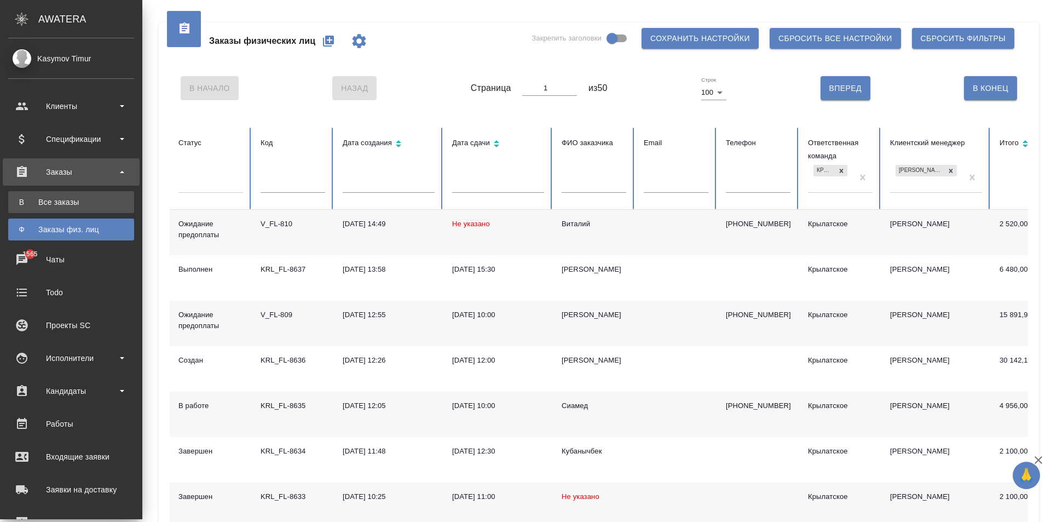
click at [61, 204] on div "Все заказы" at bounding box center [71, 201] width 115 height 11
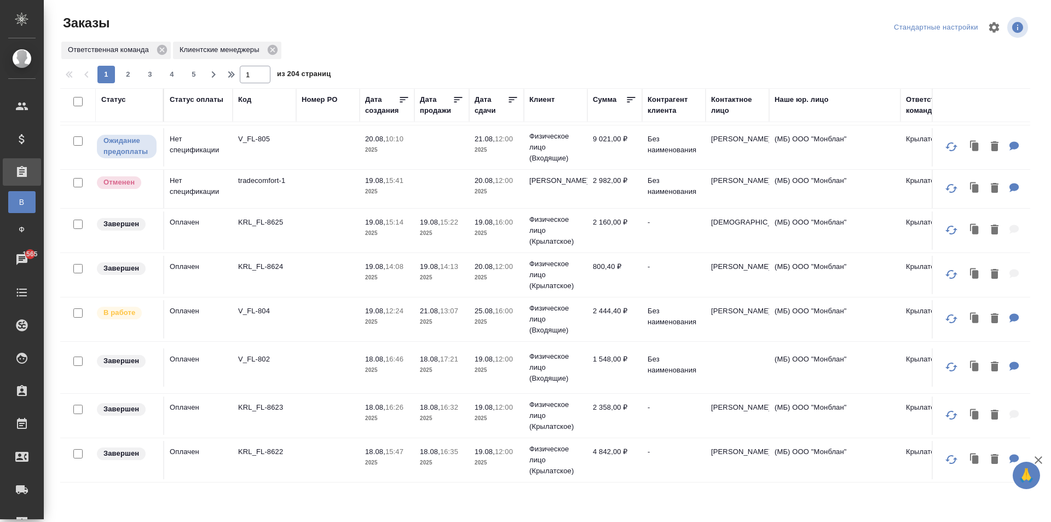
scroll to position [778, 0]
drag, startPoint x: 124, startPoint y: 72, endPoint x: 217, endPoint y: 158, distance: 125.9
click at [125, 72] on span "2" at bounding box center [128, 74] width 18 height 11
type input "2"
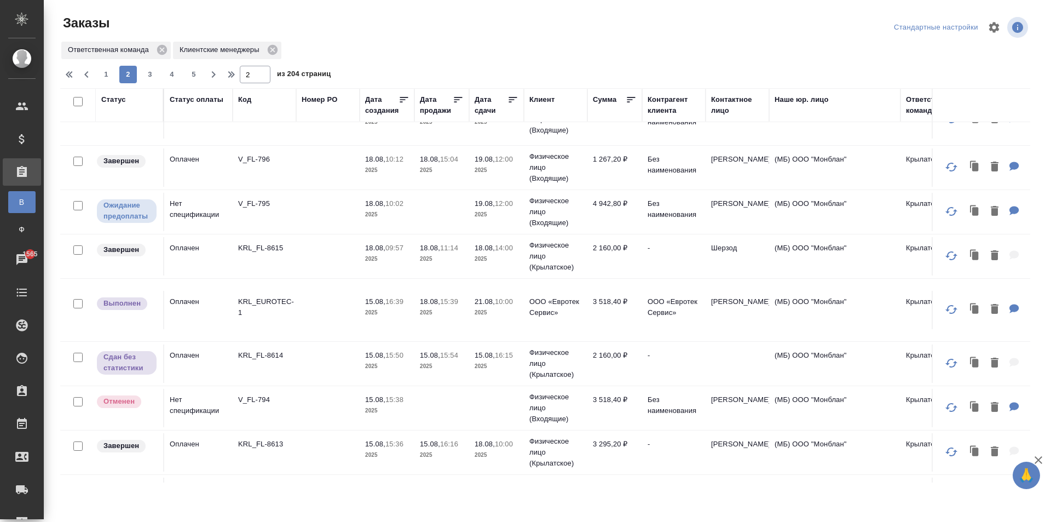
scroll to position [493, 0]
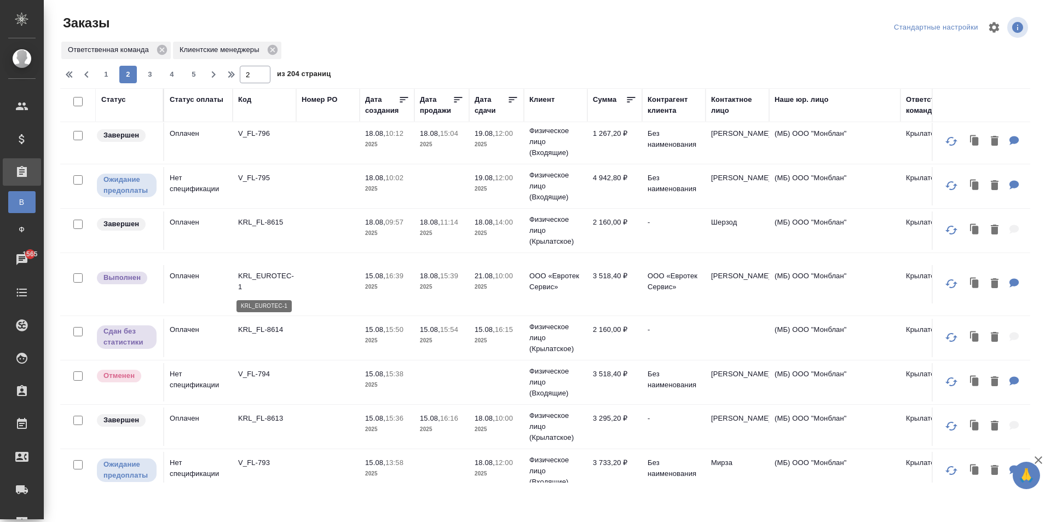
click at [289, 271] on p "KRL_EUROTEC-1" at bounding box center [264, 281] width 53 height 22
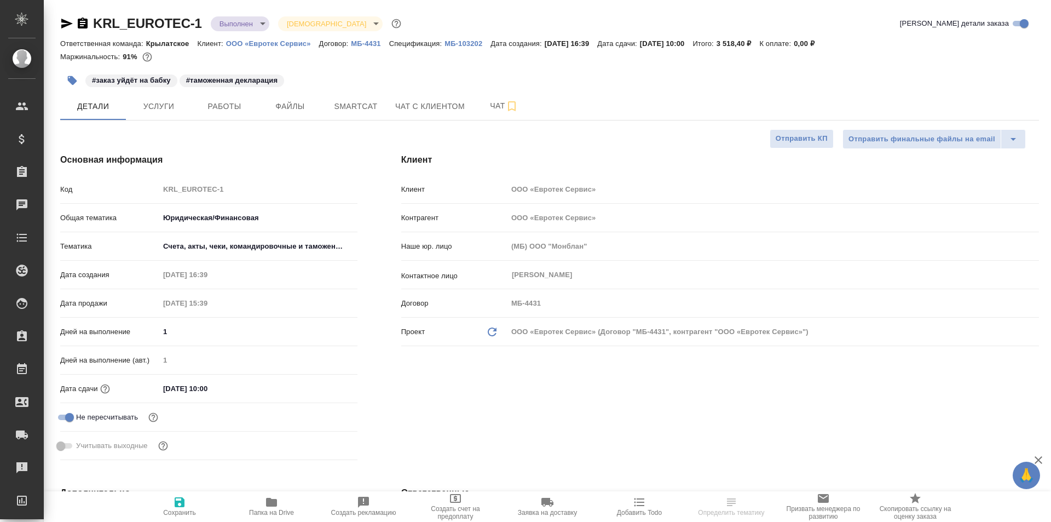
select select "RU"
click at [229, 114] on button "Работы" at bounding box center [225, 106] width 66 height 27
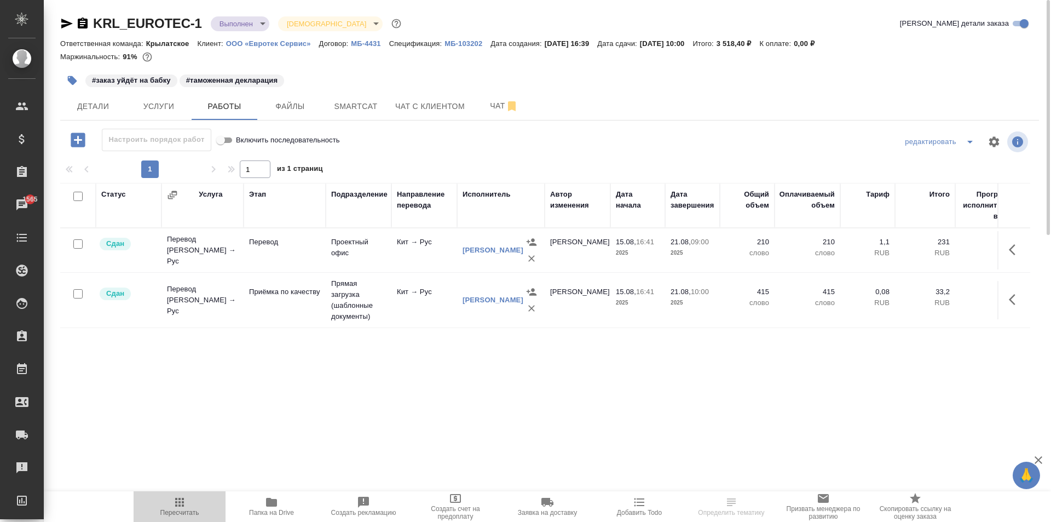
click at [180, 495] on icon "button" at bounding box center [179, 501] width 13 height 13
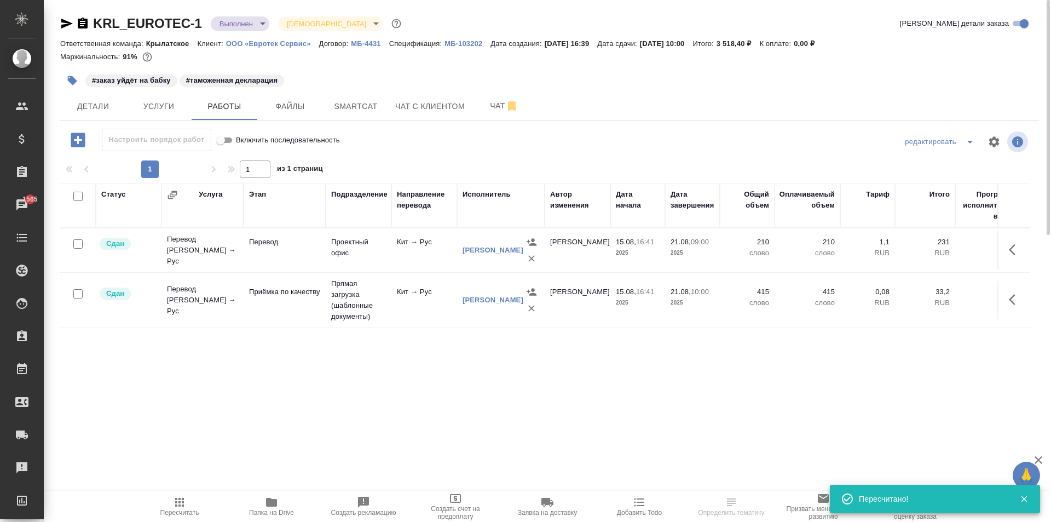
click at [70, 24] on icon "button" at bounding box center [66, 24] width 11 height 10
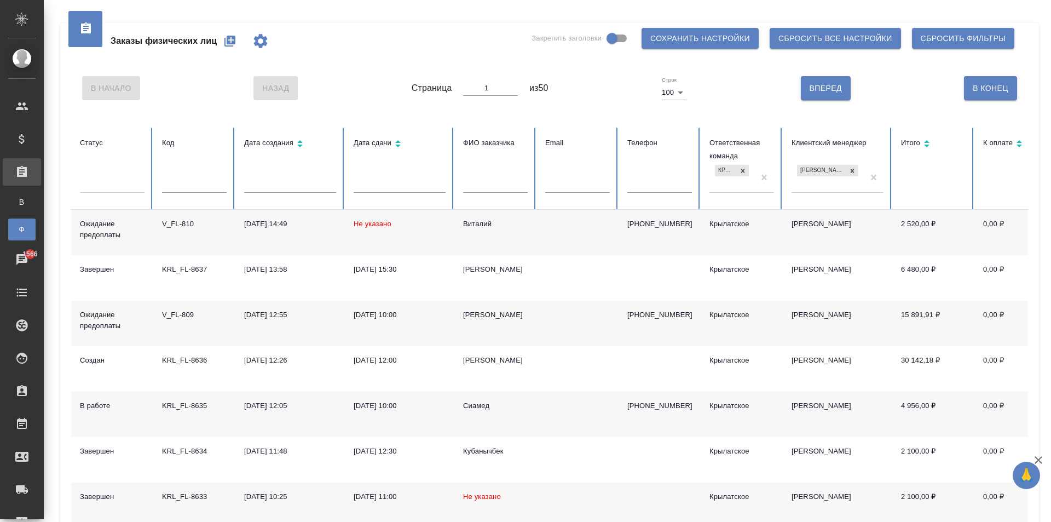
click at [475, 222] on div "Виталий" at bounding box center [495, 223] width 65 height 11
click at [475, 223] on div "Виталий" at bounding box center [495, 223] width 65 height 11
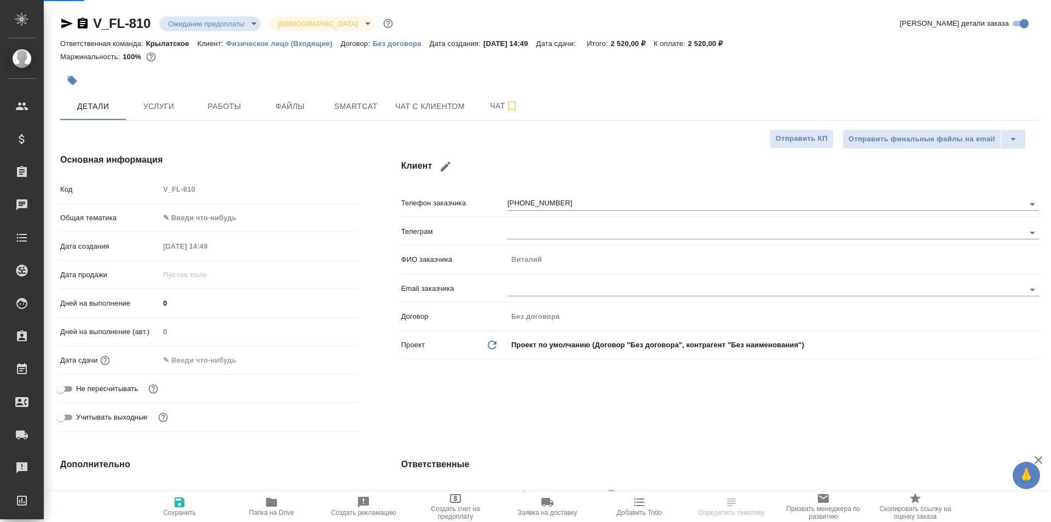
select select "RU"
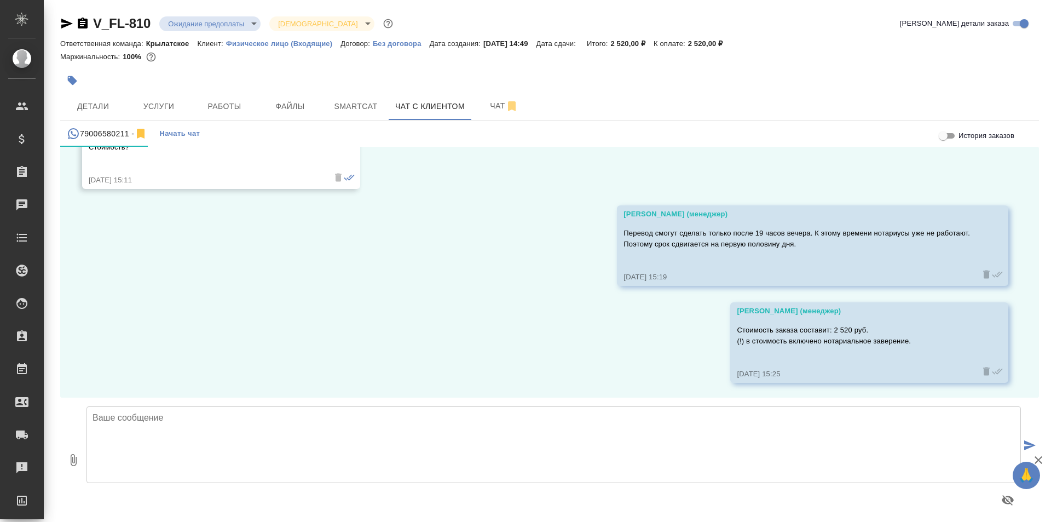
scroll to position [1213, 0]
click at [84, 107] on span "Детали" at bounding box center [93, 107] width 53 height 14
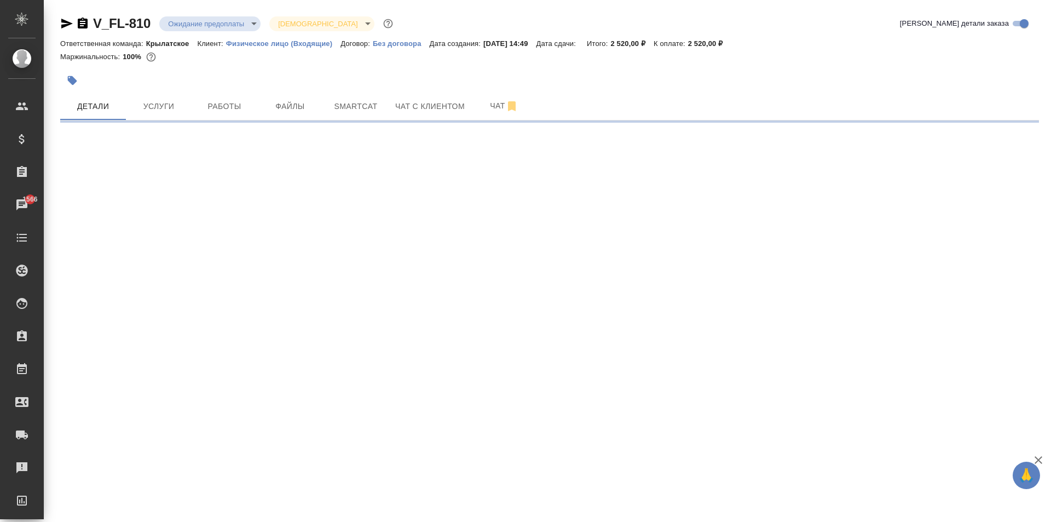
select select "RU"
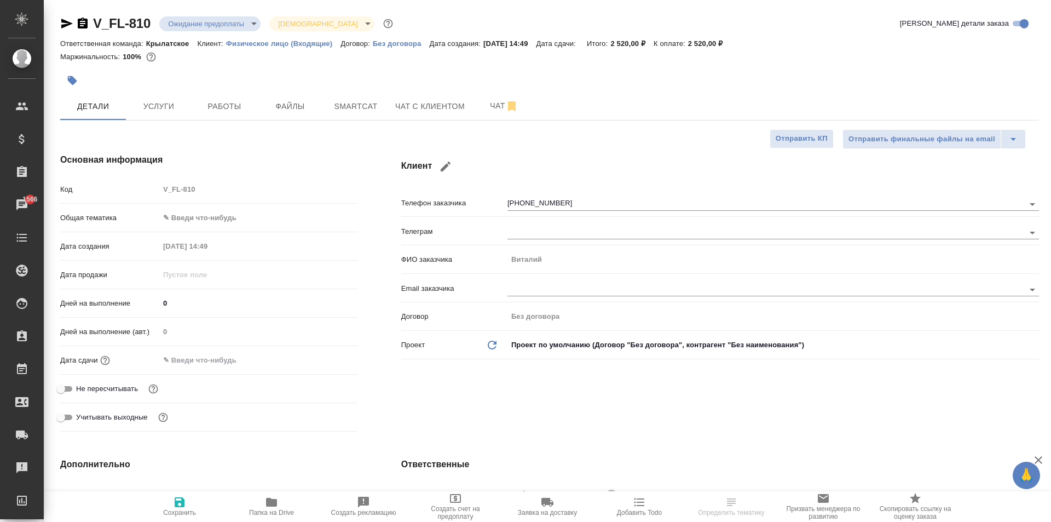
type textarea "x"
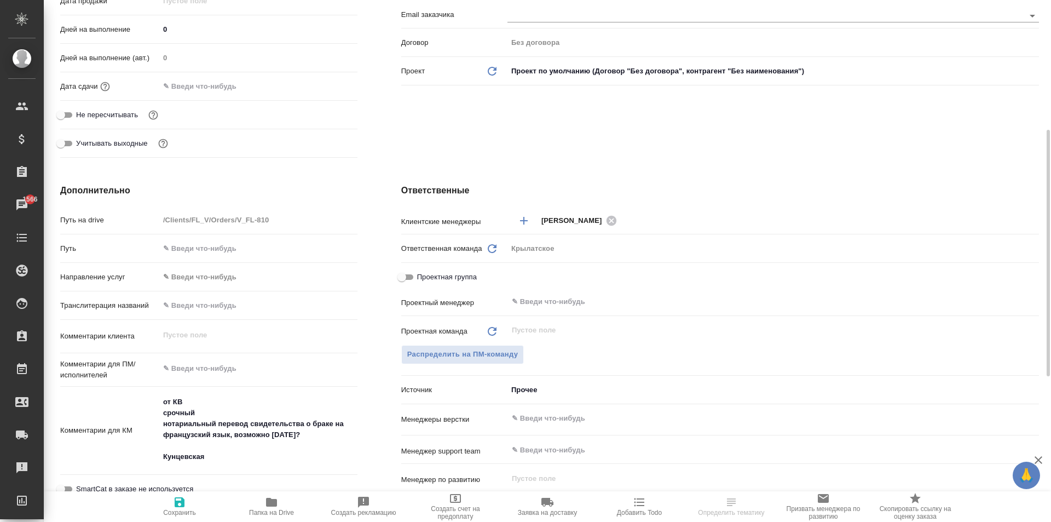
scroll to position [581, 0]
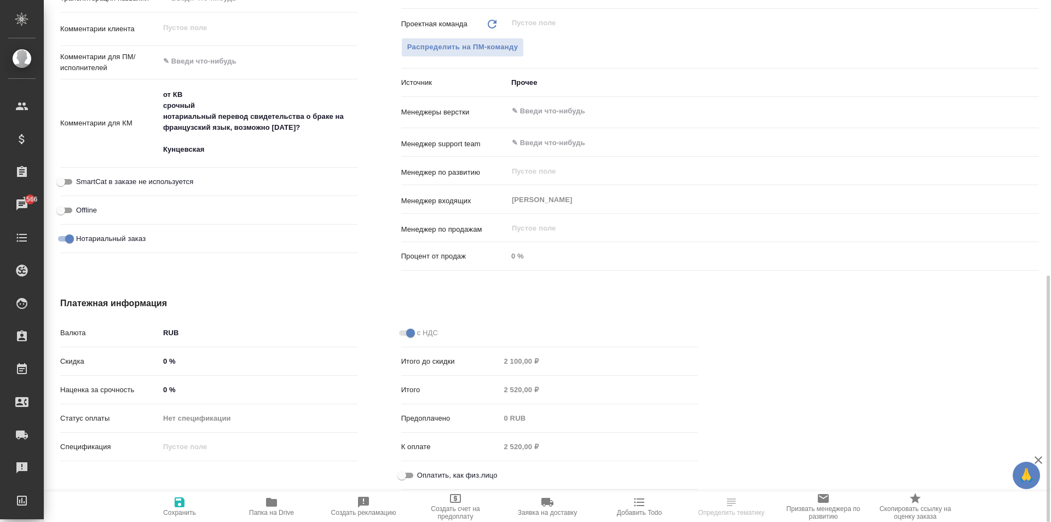
drag, startPoint x: 407, startPoint y: 469, endPoint x: 393, endPoint y: 471, distance: 14.0
click at [406, 469] on input "Оплатить, как физ.лицо" at bounding box center [401, 475] width 39 height 13
checkbox input "true"
type textarea "x"
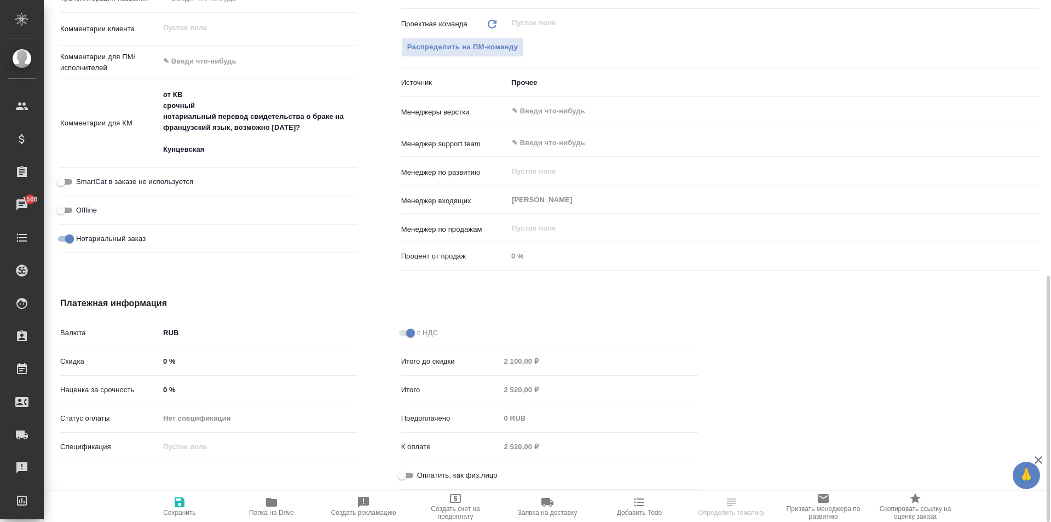
type textarea "x"
click at [169, 515] on span "Сохранить" at bounding box center [179, 512] width 33 height 8
type textarea "x"
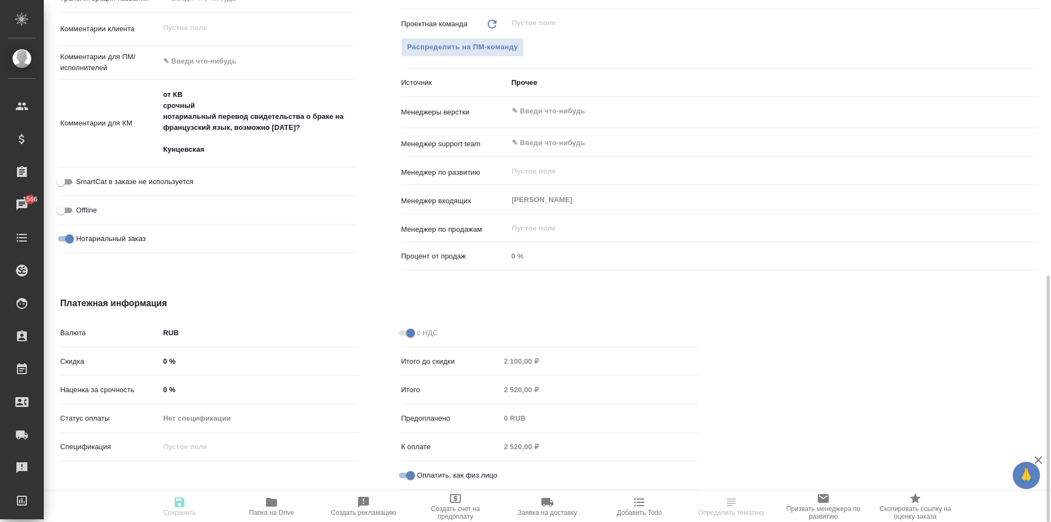
type textarea "x"
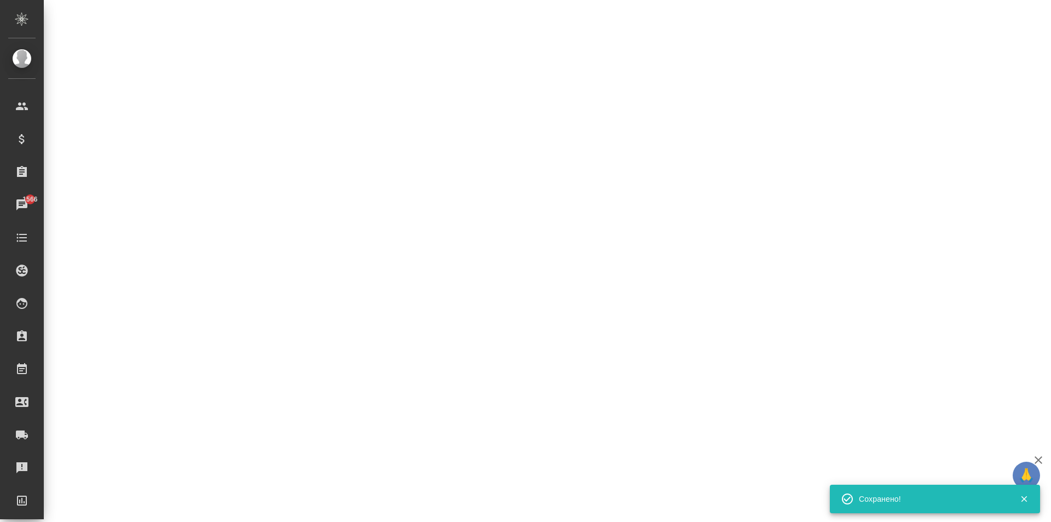
select select "RU"
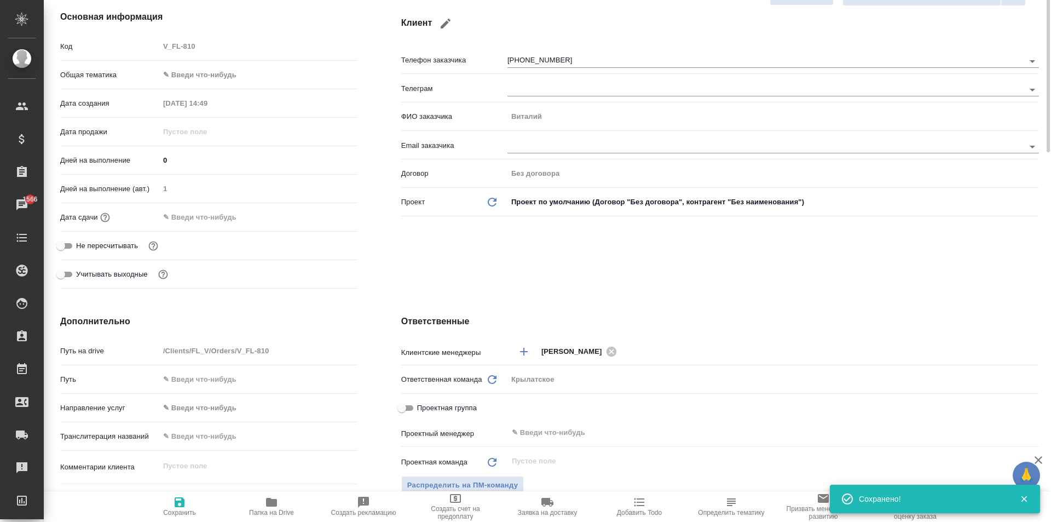
scroll to position [0, 0]
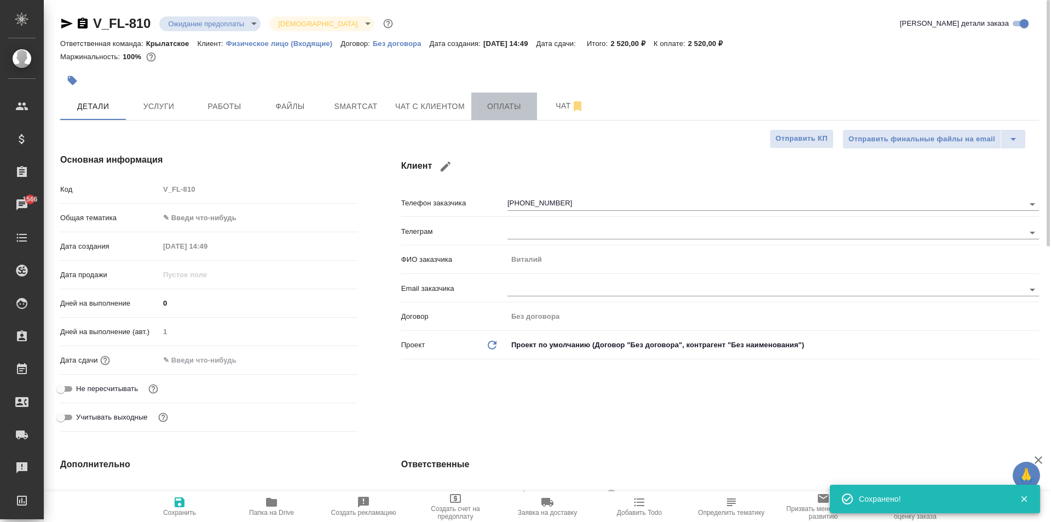
click at [483, 102] on span "Оплаты" at bounding box center [504, 107] width 53 height 14
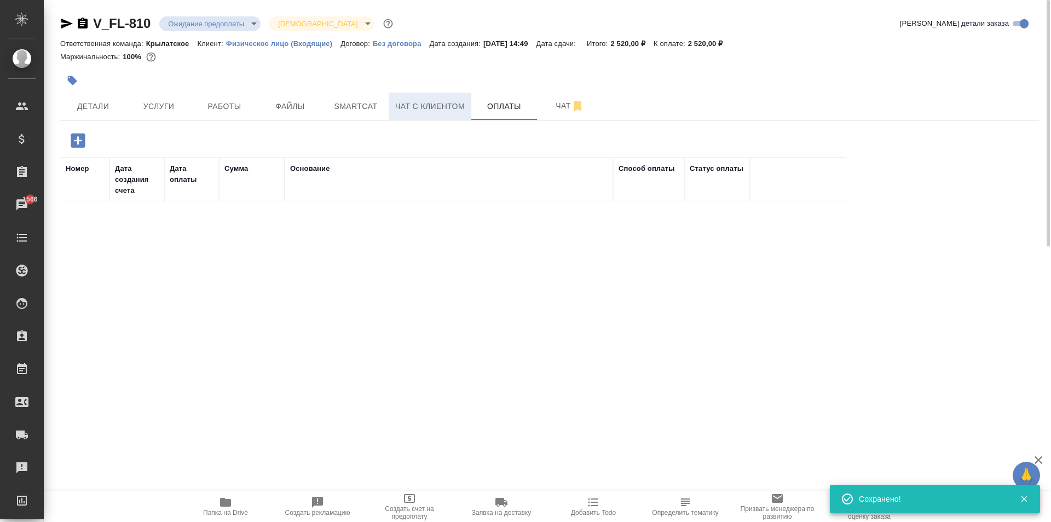
click at [469, 105] on button "Чат с клиентом" at bounding box center [430, 106] width 83 height 27
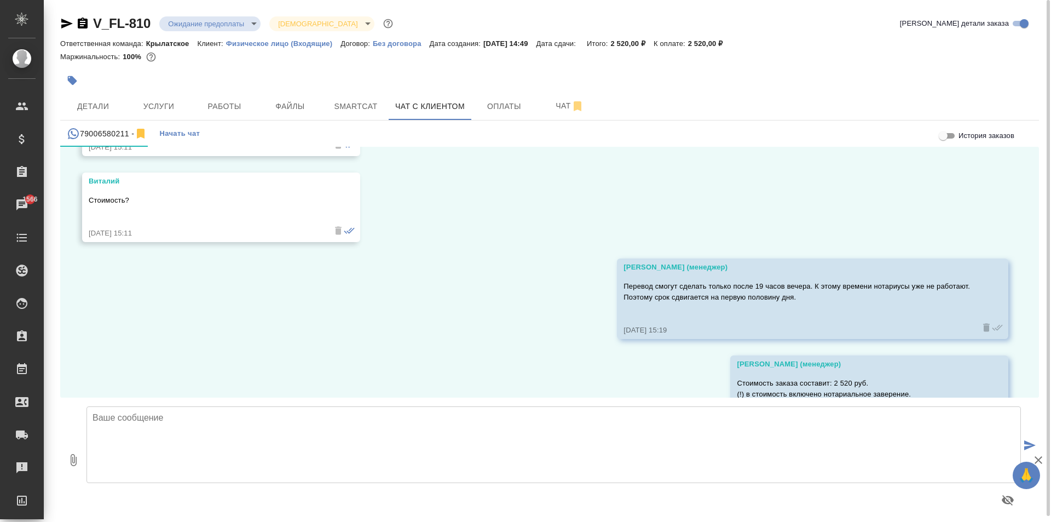
scroll to position [1213, 0]
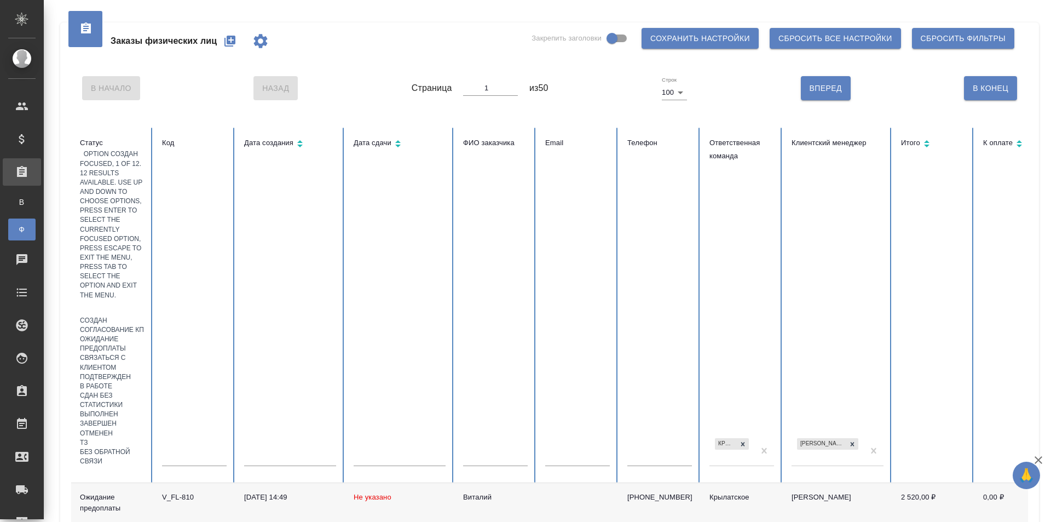
click at [131, 300] on div at bounding box center [112, 308] width 65 height 16
click at [142, 316] on div "Создан" at bounding box center [112, 320] width 65 height 9
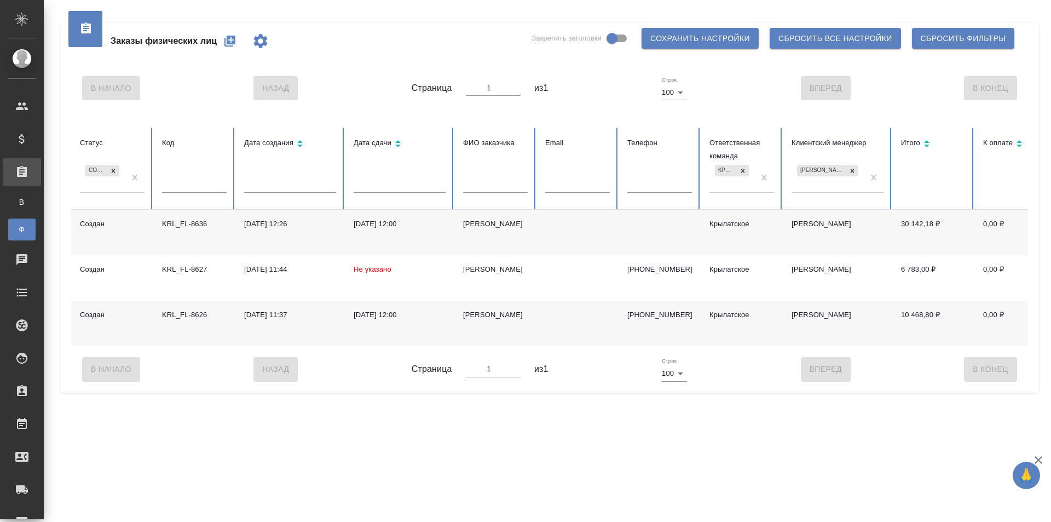
click at [478, 311] on div "[PERSON_NAME]" at bounding box center [495, 314] width 65 height 11
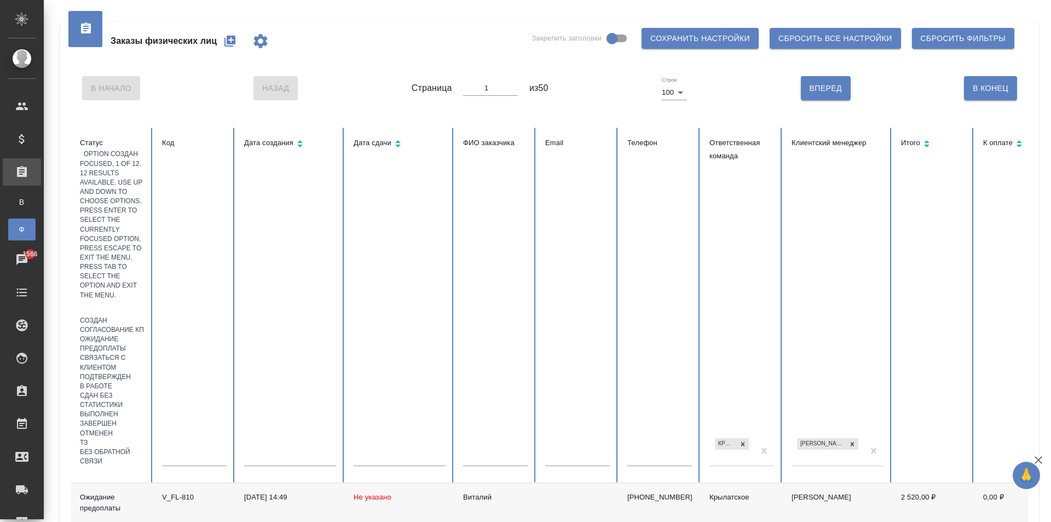
click at [125, 300] on div at bounding box center [112, 308] width 65 height 16
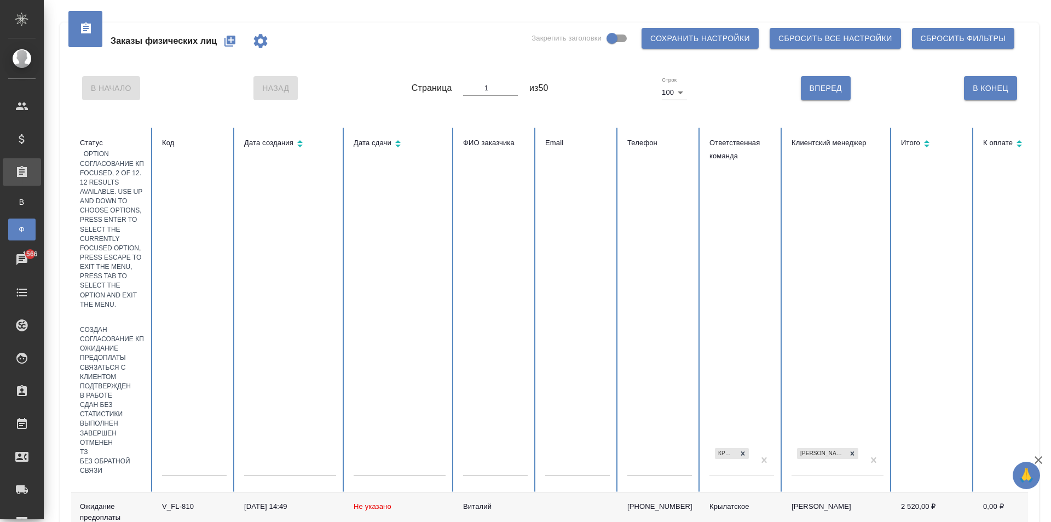
click at [145, 334] on div "Согласование КП" at bounding box center [112, 338] width 65 height 9
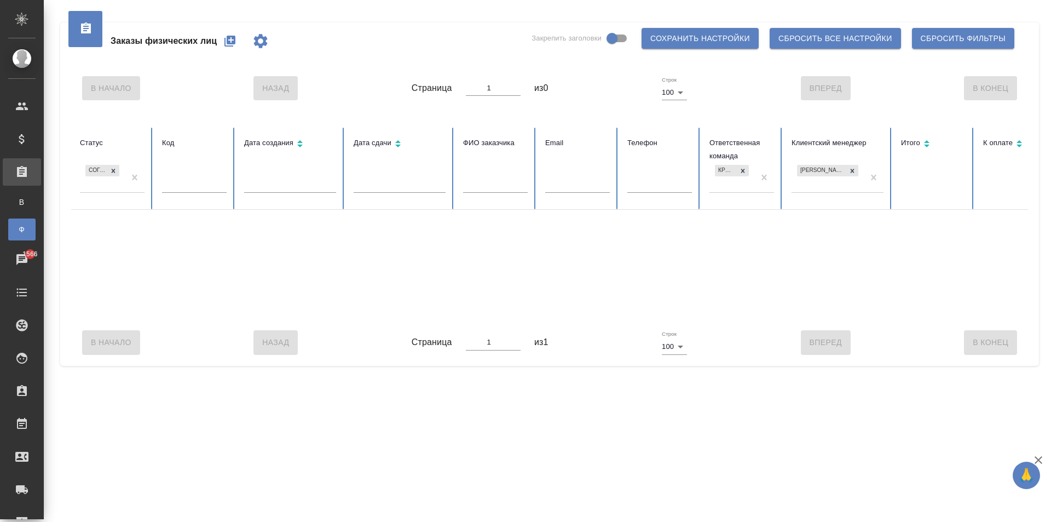
click at [113, 186] on div "Согласование КП" at bounding box center [102, 178] width 45 height 30
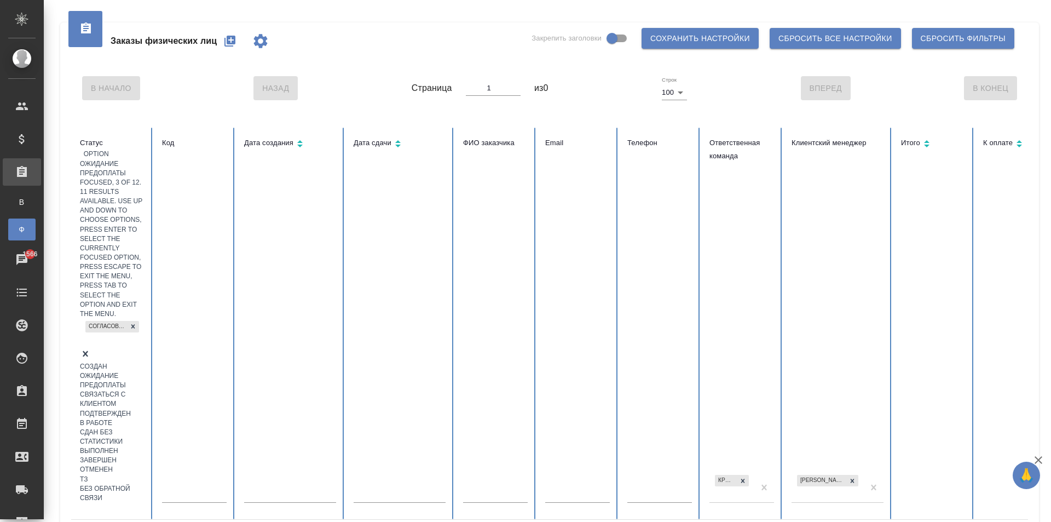
click at [145, 371] on div "Ожидание предоплаты" at bounding box center [112, 380] width 65 height 19
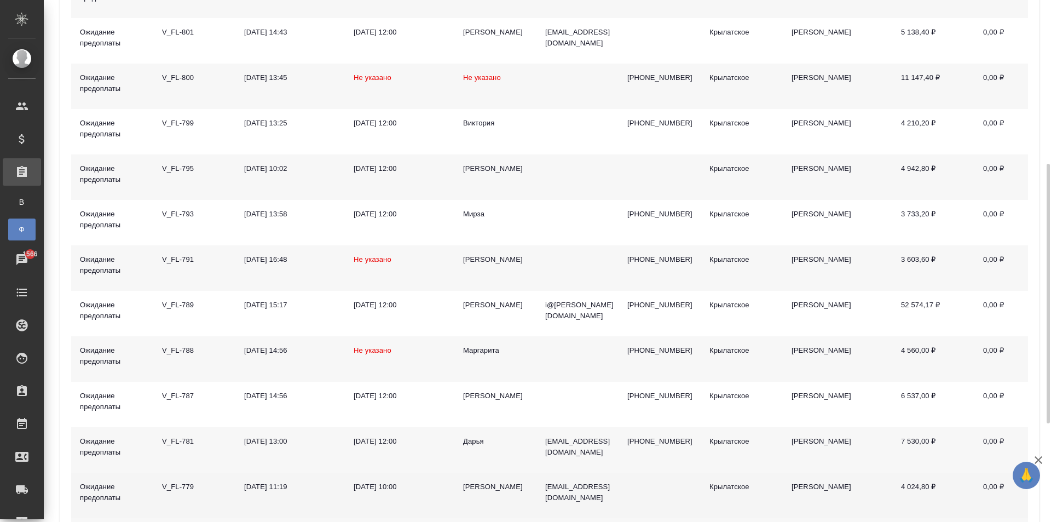
scroll to position [526, 0]
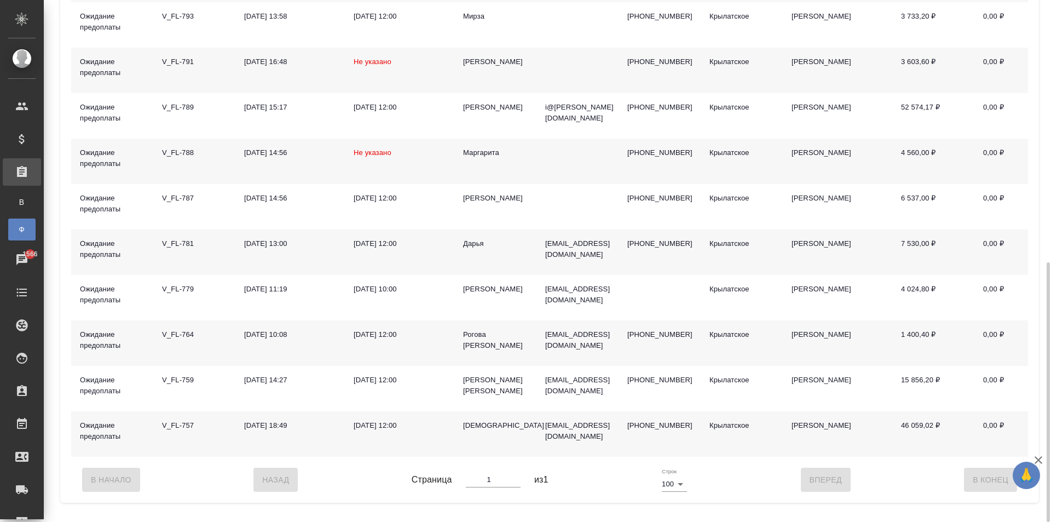
click at [477, 427] on div "Хамади" at bounding box center [495, 425] width 65 height 11
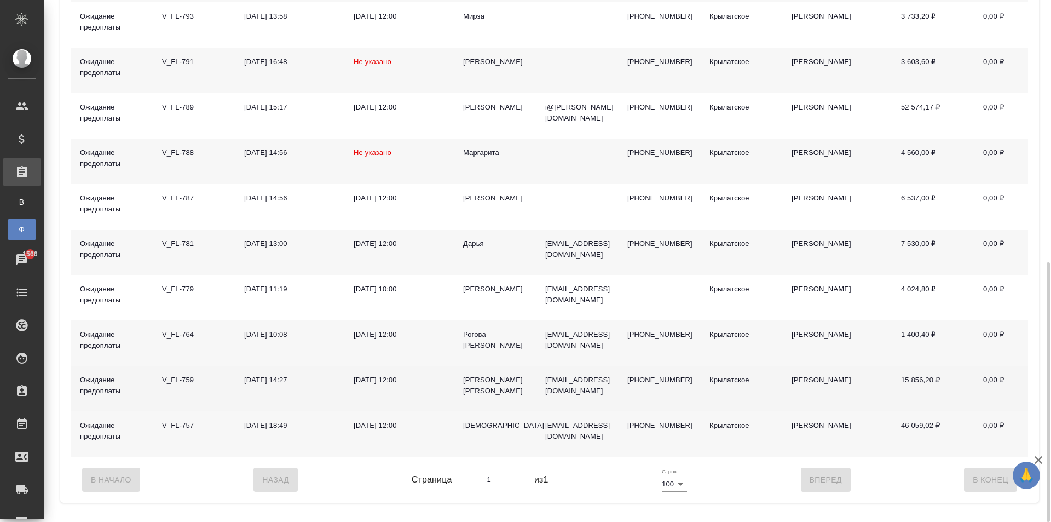
click at [483, 386] on div "Ибрагимова Валентина Гередеевна" at bounding box center [495, 385] width 65 height 22
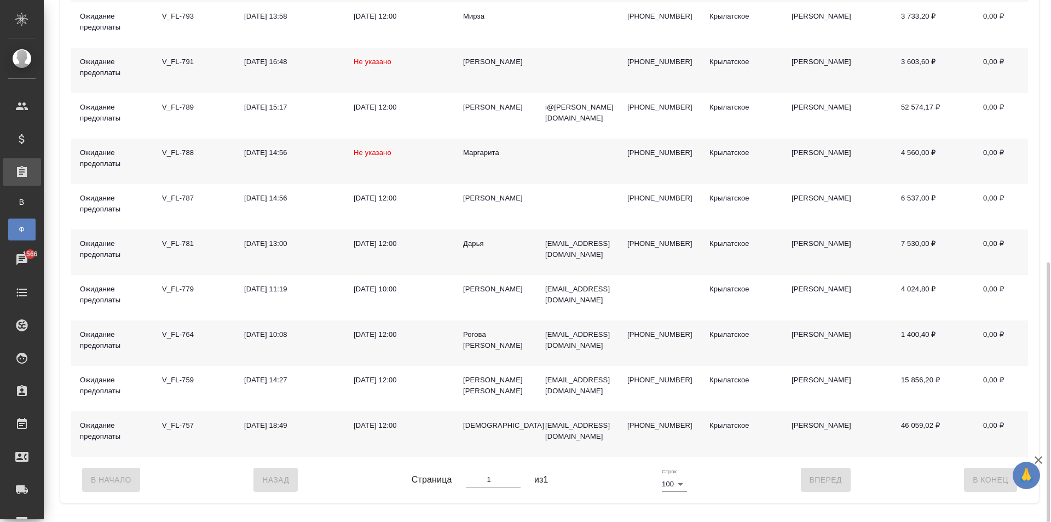
click at [478, 332] on div "Рогова Василиса Вадимовна" at bounding box center [495, 340] width 65 height 22
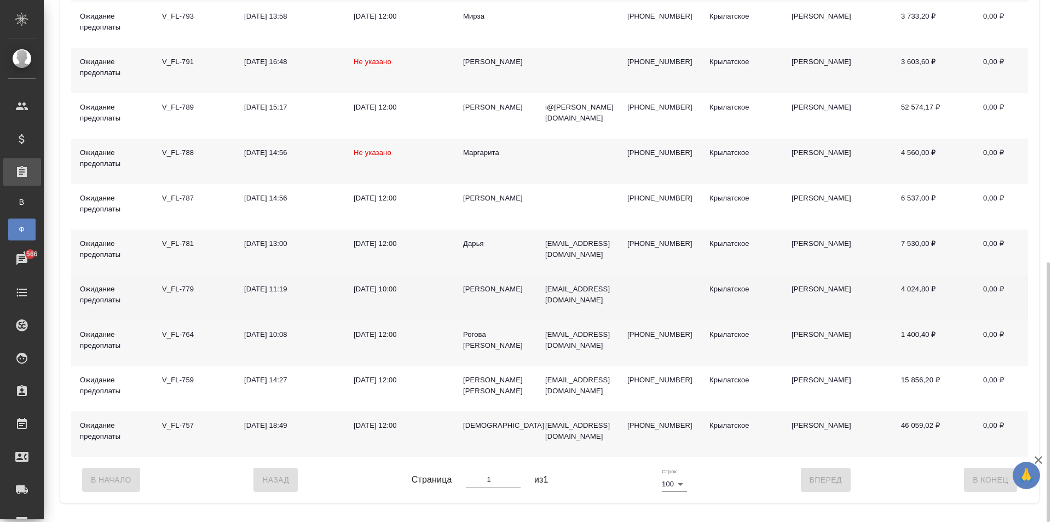
click at [472, 293] on div "Денис" at bounding box center [495, 289] width 65 height 11
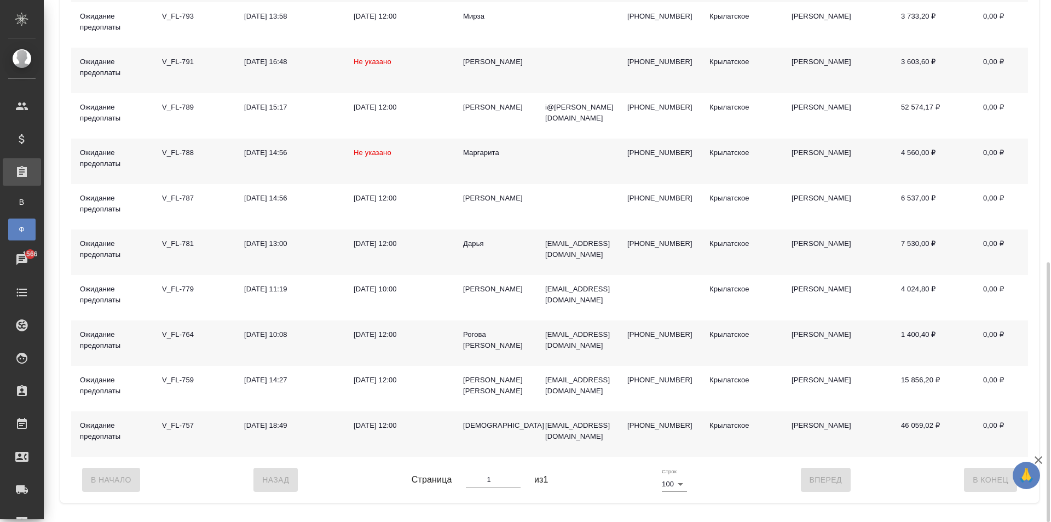
click at [469, 235] on td "Дарья" at bounding box center [495, 251] width 82 height 45
click at [473, 242] on div "Дарья" at bounding box center [495, 243] width 65 height 11
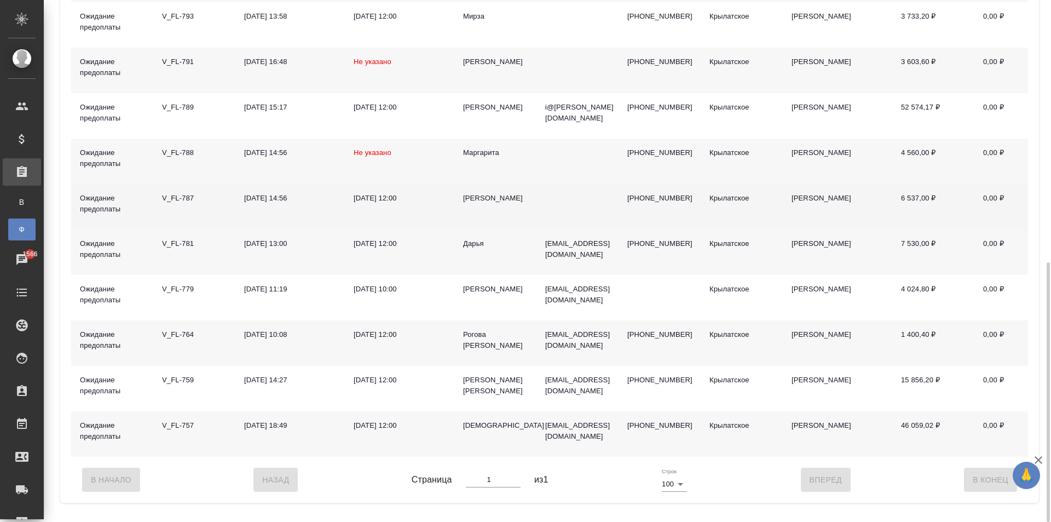
click at [473, 199] on div "Андрей" at bounding box center [495, 198] width 65 height 11
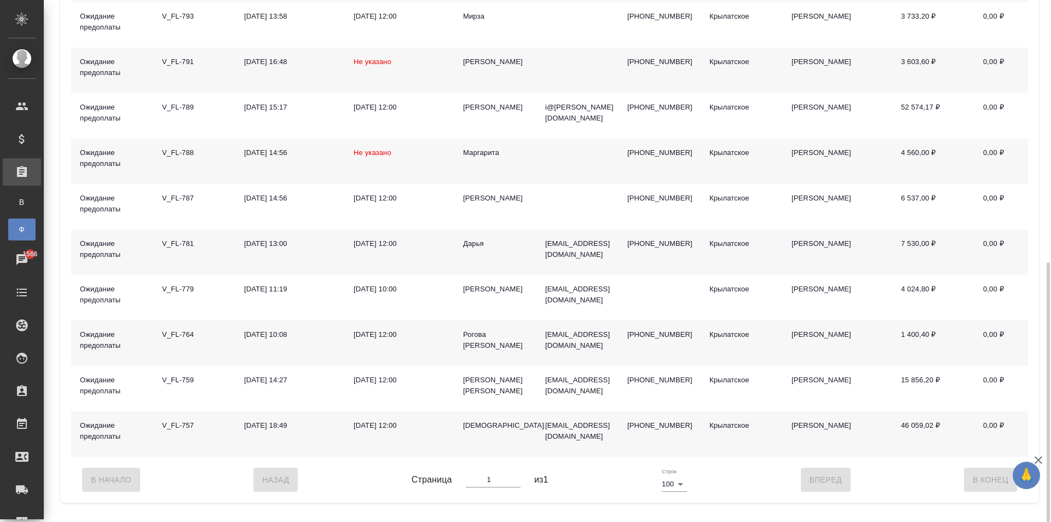
click at [478, 156] on div "Маргарита" at bounding box center [495, 152] width 65 height 11
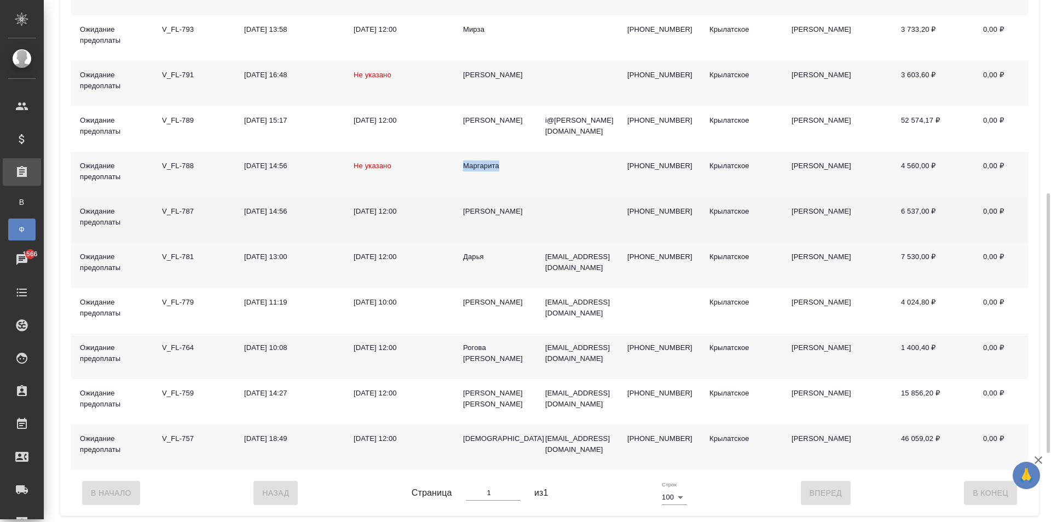
scroll to position [471, 0]
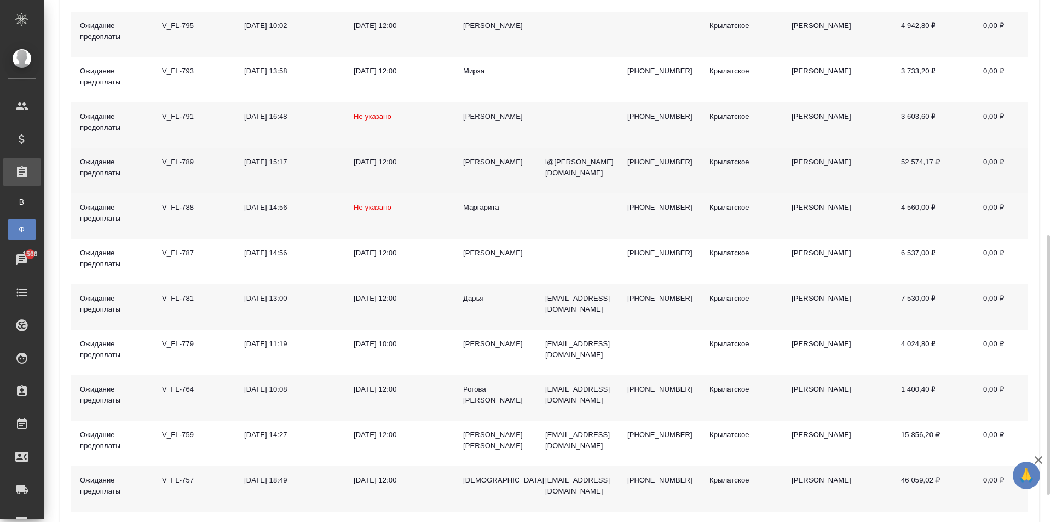
click at [470, 160] on div "Ирина" at bounding box center [495, 162] width 65 height 11
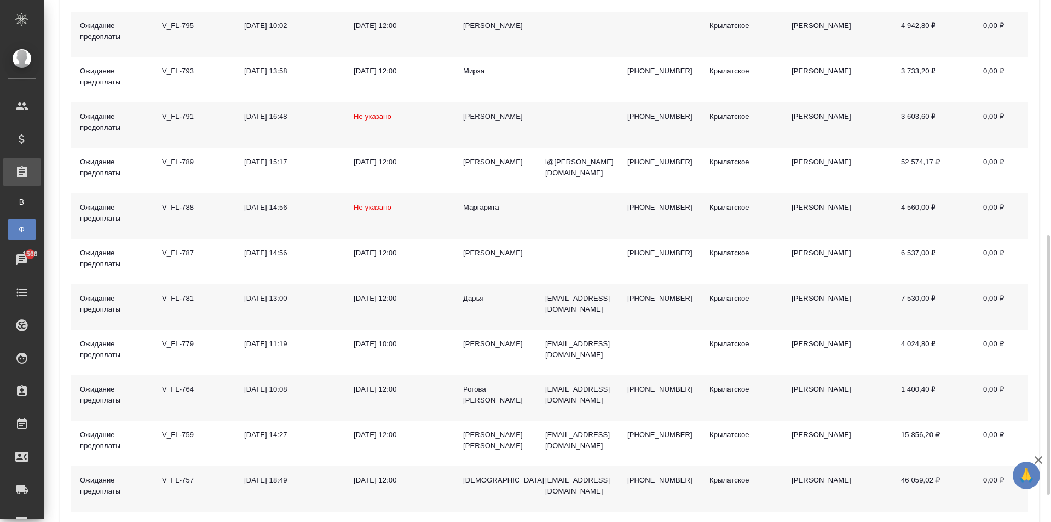
click at [477, 116] on div "Ольга Орел" at bounding box center [495, 116] width 65 height 11
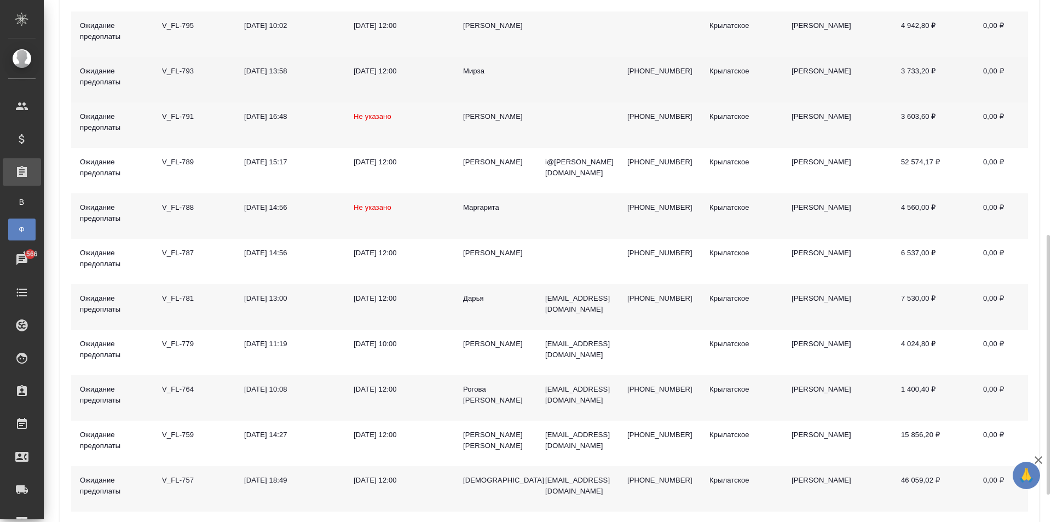
click at [478, 70] on div "Мирза" at bounding box center [495, 71] width 65 height 11
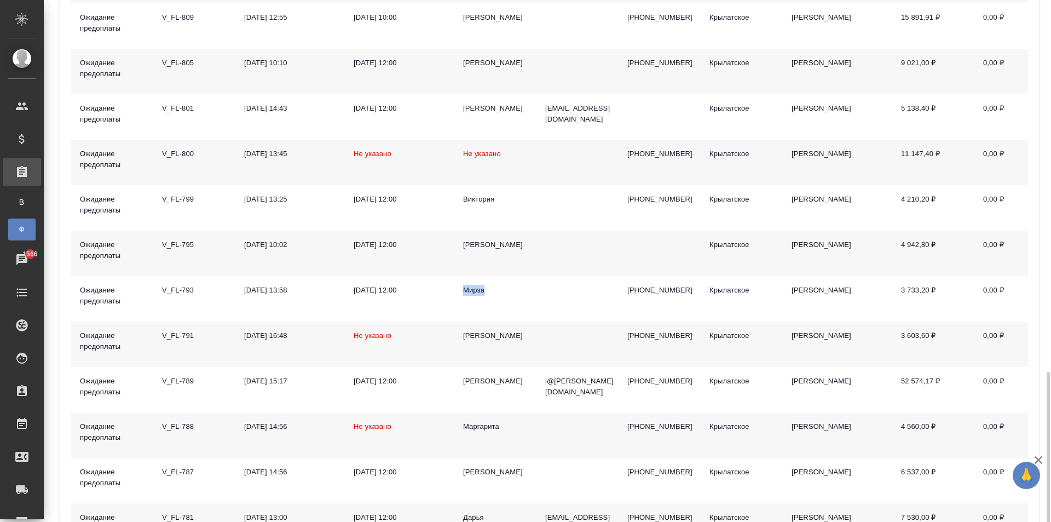
scroll to position [143, 0]
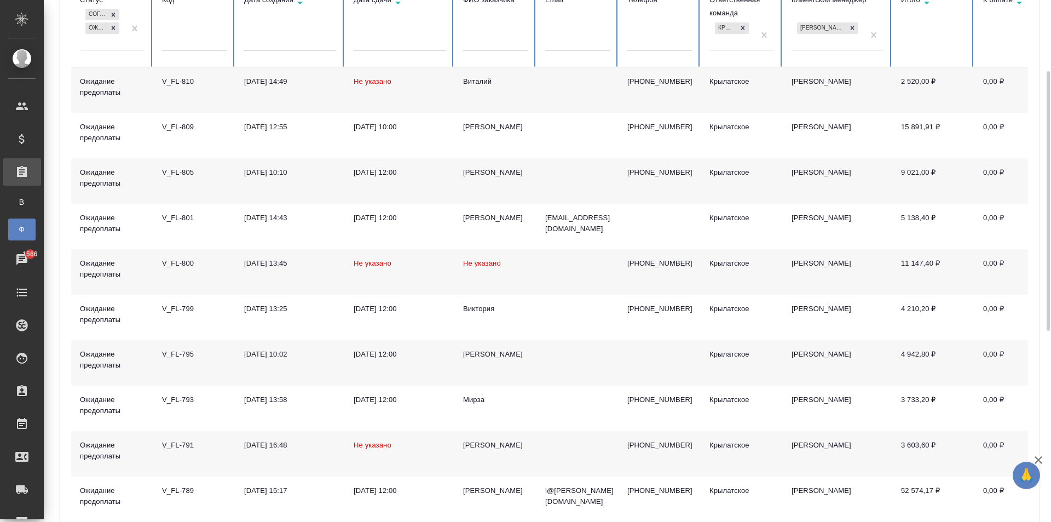
click at [470, 360] on td "Анна" at bounding box center [495, 362] width 82 height 45
click at [469, 356] on div "Анна" at bounding box center [495, 354] width 65 height 11
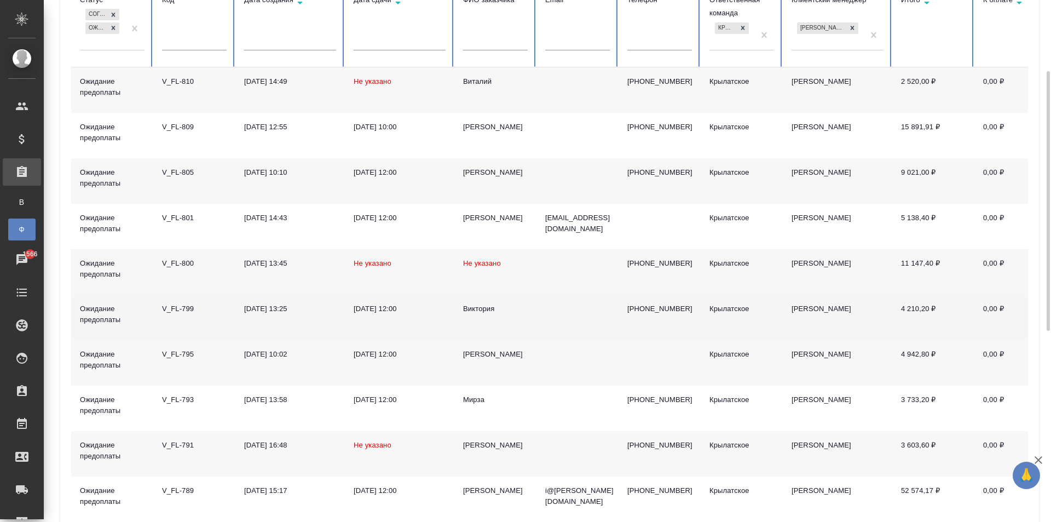
click at [471, 310] on div "Виктория" at bounding box center [495, 308] width 65 height 11
click at [472, 310] on div "Виктория" at bounding box center [495, 308] width 65 height 11
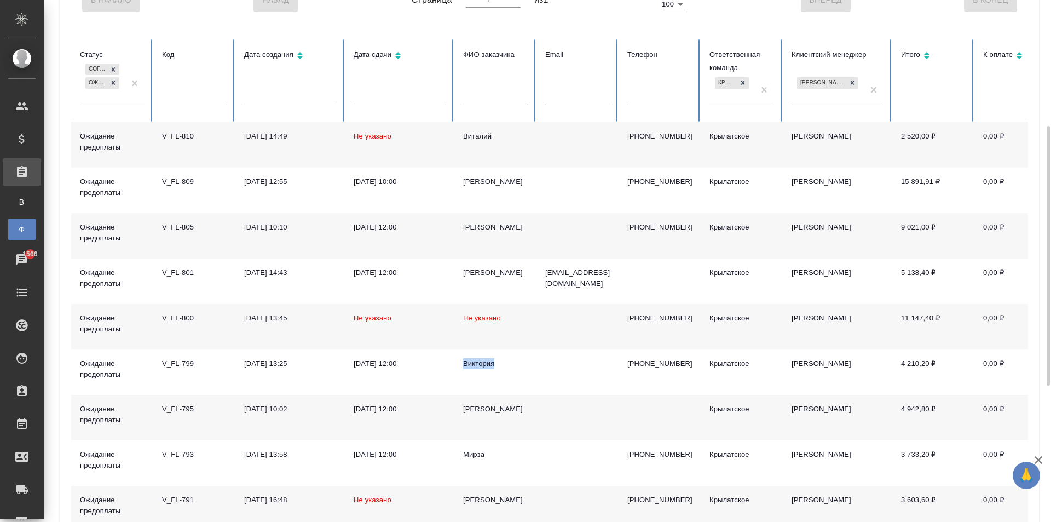
scroll to position [33, 0]
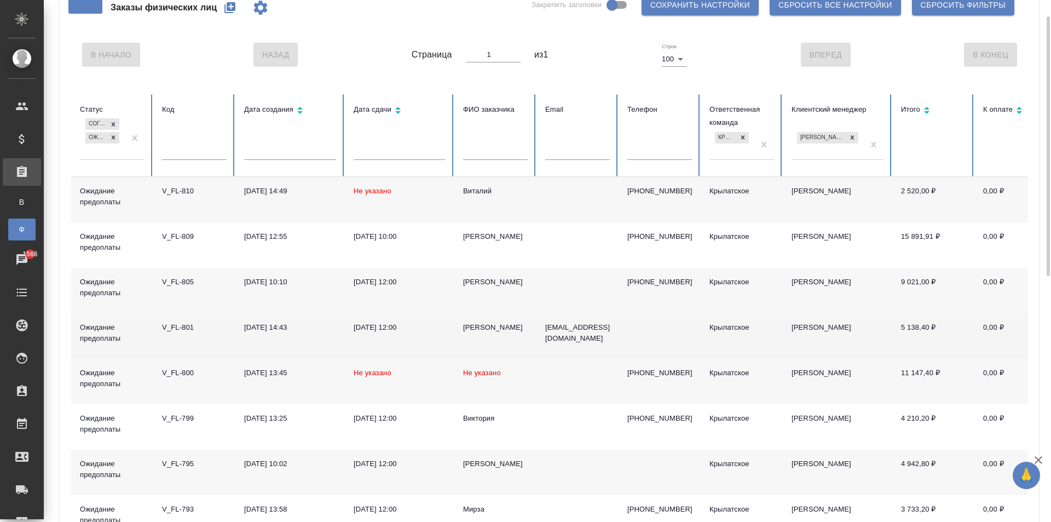
click at [490, 329] on div "Jhenny Harn" at bounding box center [495, 327] width 65 height 11
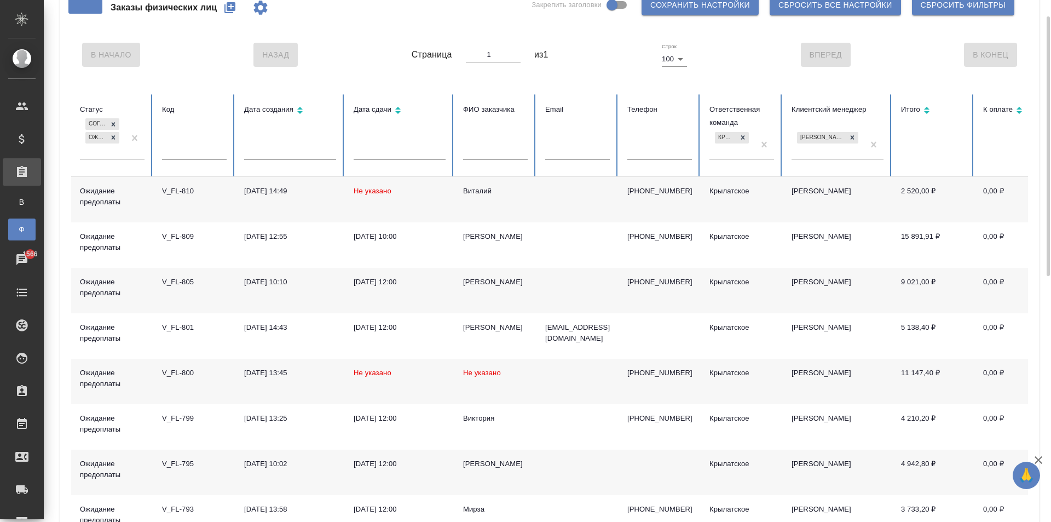
click at [488, 375] on span "Не указано" at bounding box center [482, 372] width 38 height 8
click at [487, 375] on span "Не указано" at bounding box center [482, 372] width 38 height 8
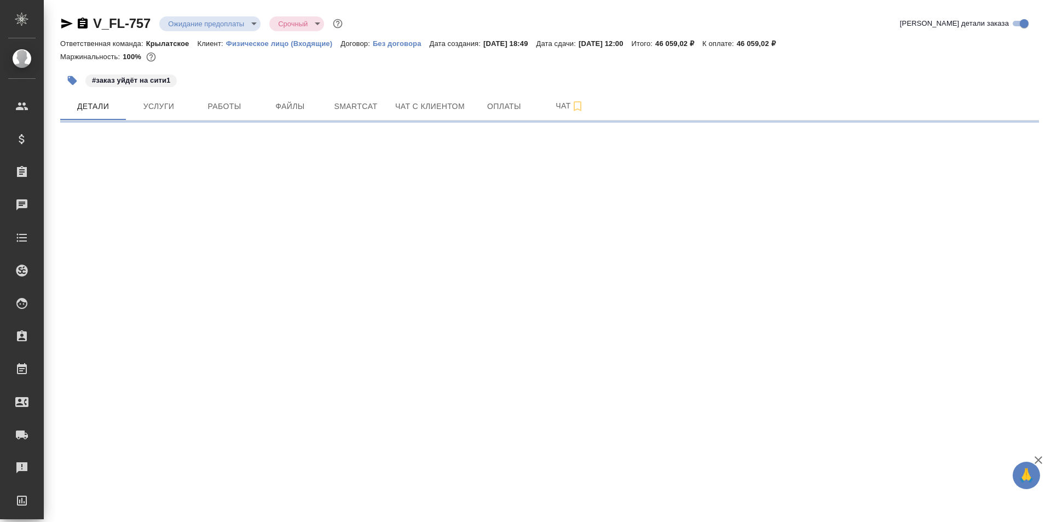
select select "RU"
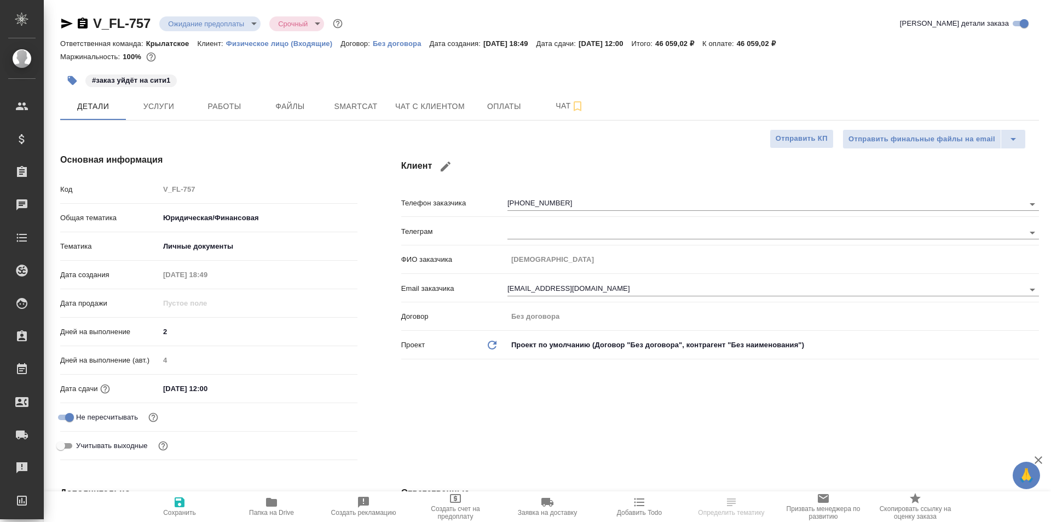
type textarea "x"
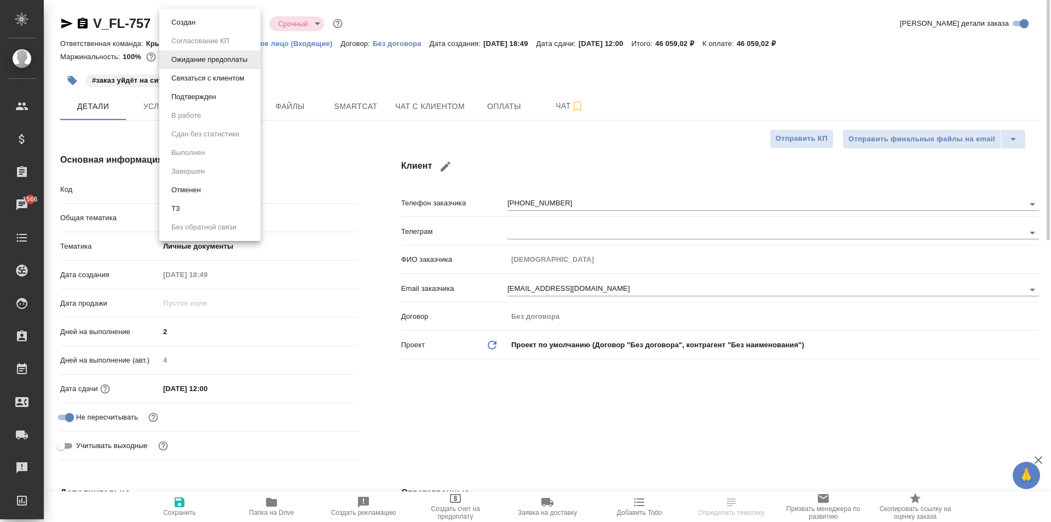
click at [200, 27] on body "🙏 .cls-1 fill:#fff; AWATERA [PERSON_NAME] Спецификации Заказы 1566 Чаты Todo Пр…" at bounding box center [525, 261] width 1051 height 522
drag, startPoint x: 200, startPoint y: 200, endPoint x: 191, endPoint y: 186, distance: 17.5
click at [191, 186] on ul "Создан Согласование КП Ожидание предоплаты Связаться с клиентом Подтвержден В р…" at bounding box center [209, 125] width 101 height 232
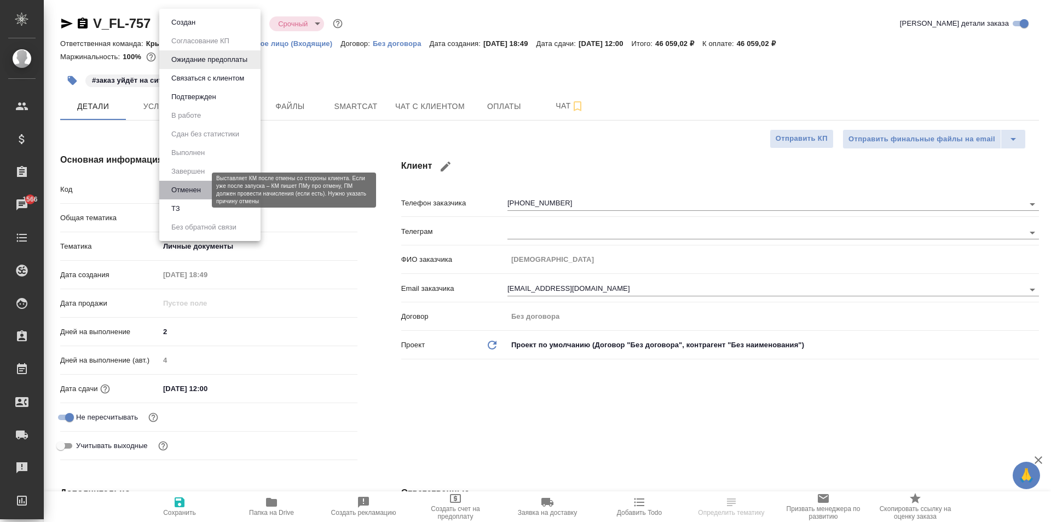
click at [192, 186] on button "Отменен" at bounding box center [186, 190] width 36 height 12
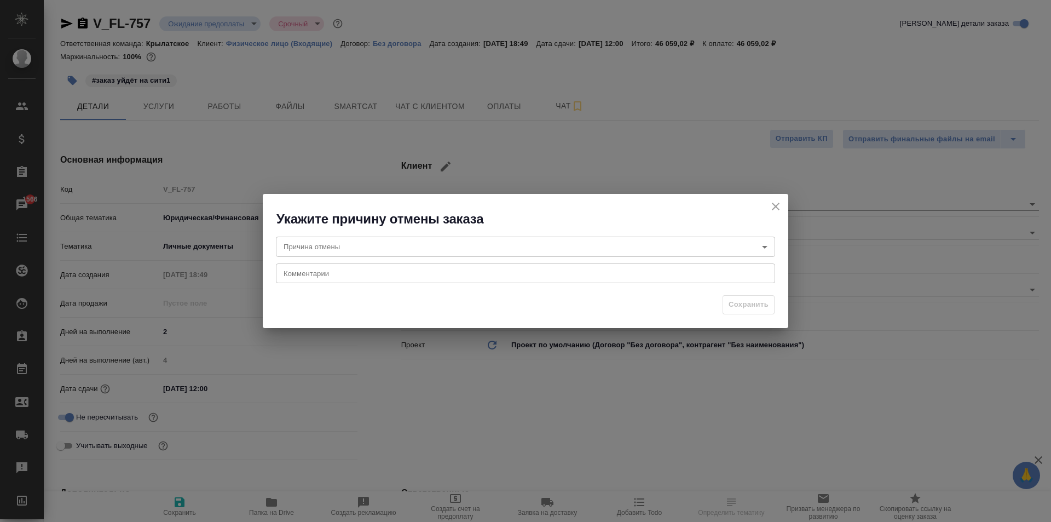
click at [394, 241] on body "🙏 .cls-1 fill:#fff; AWATERA [PERSON_NAME] Спецификации Заказы 1566 Чаты Todo Пр…" at bounding box center [525, 261] width 1051 height 522
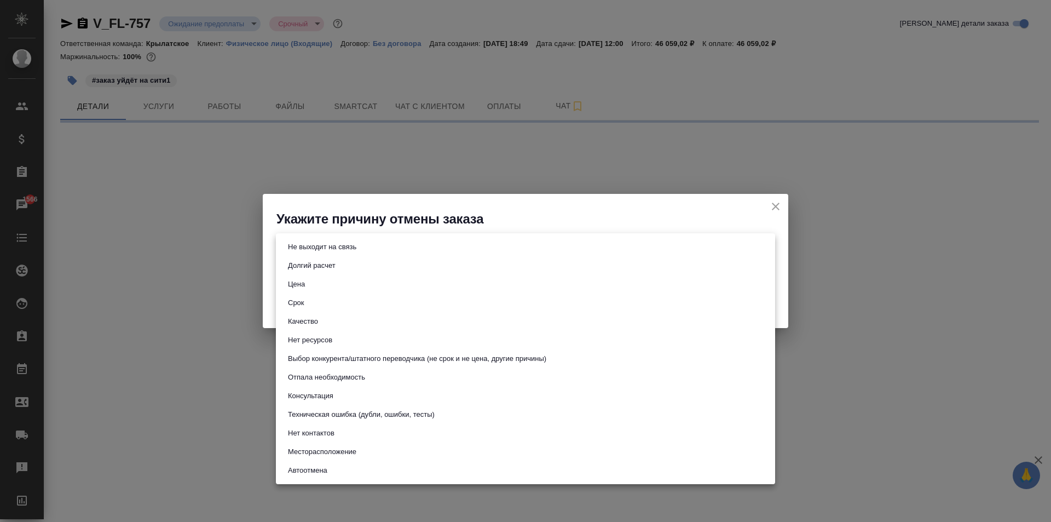
select select "RU"
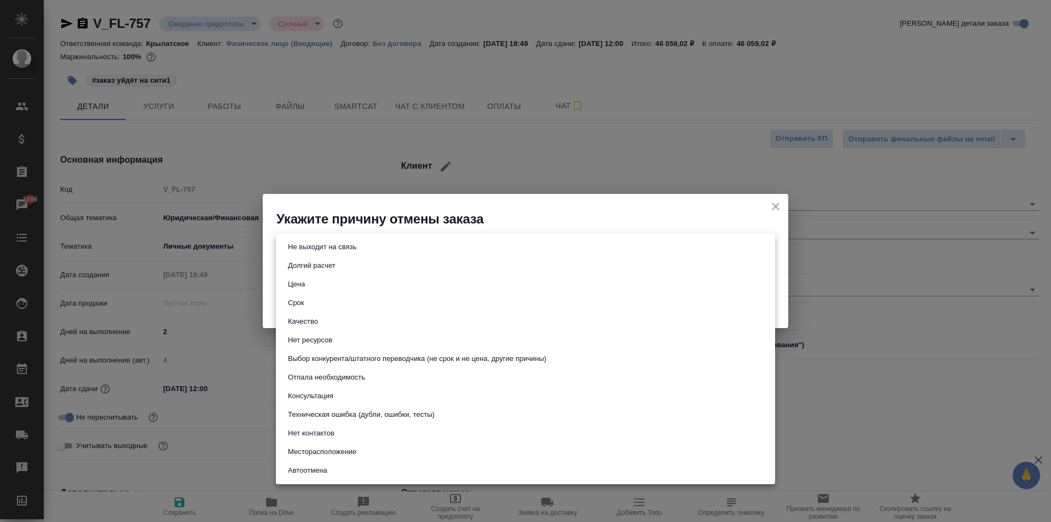
type textarea "x"
click at [352, 244] on button "Не выходит на связь" at bounding box center [322, 247] width 75 height 12
type input "stopContacting"
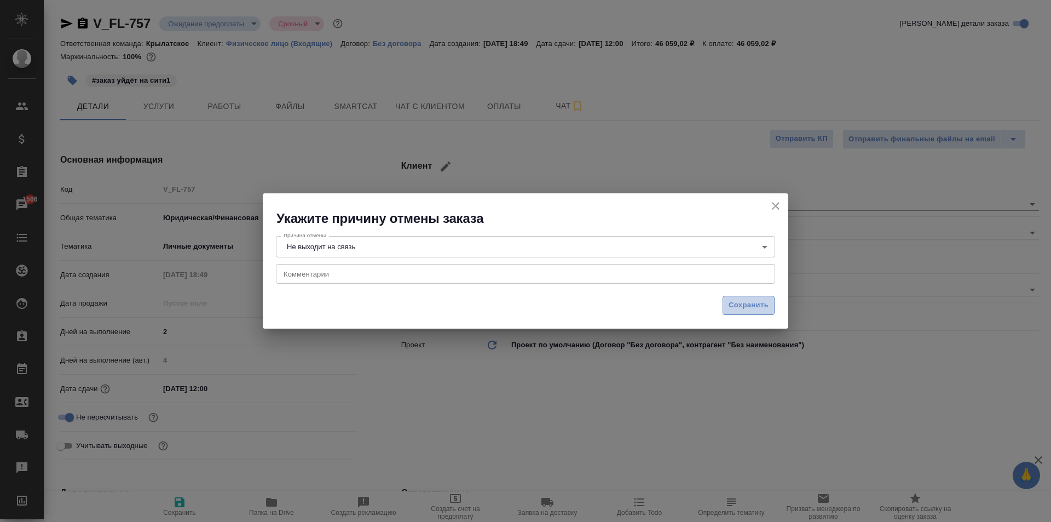
click at [749, 304] on span "Сохранить" at bounding box center [749, 305] width 40 height 13
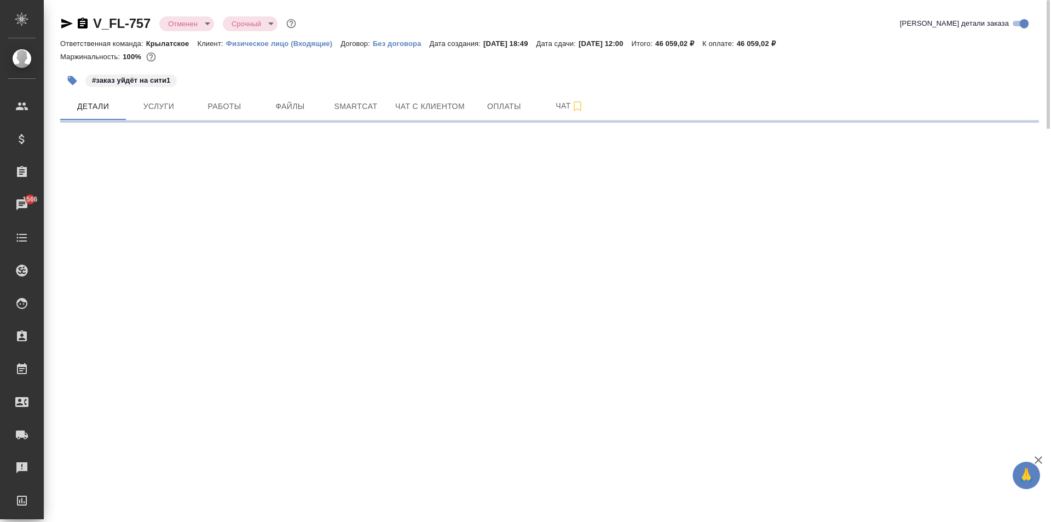
select select "RU"
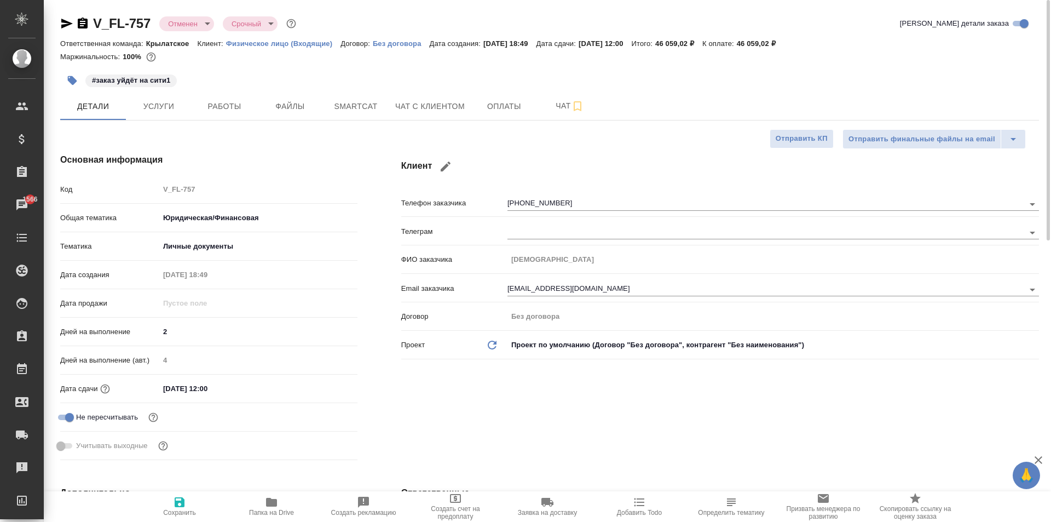
type textarea "x"
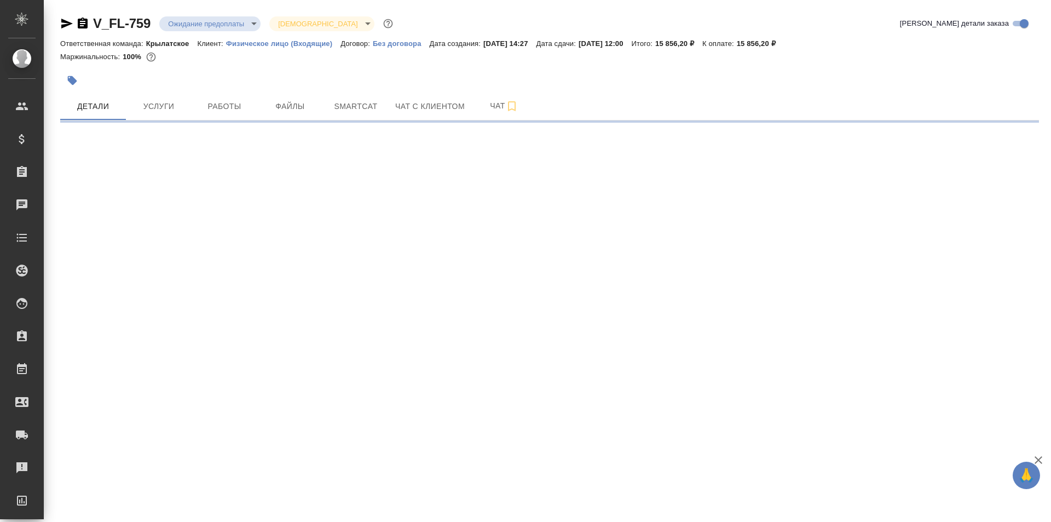
select select "RU"
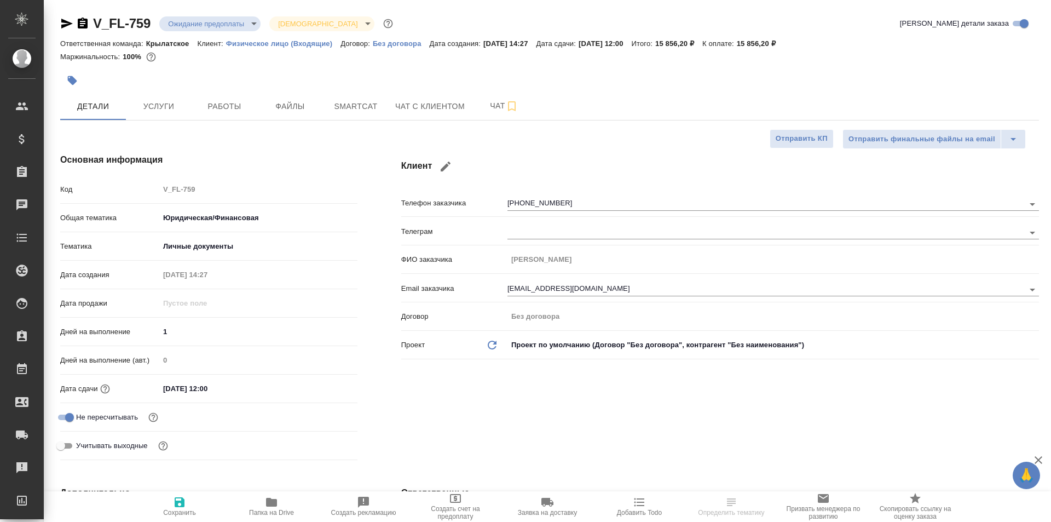
type textarea "x"
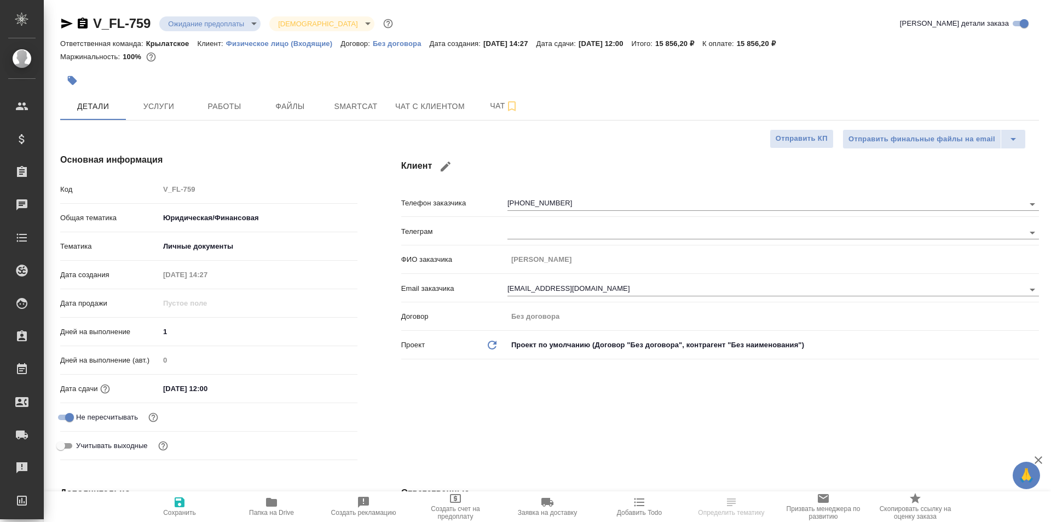
type textarea "x"
click at [441, 109] on span "Чат с клиентом" at bounding box center [430, 107] width 70 height 14
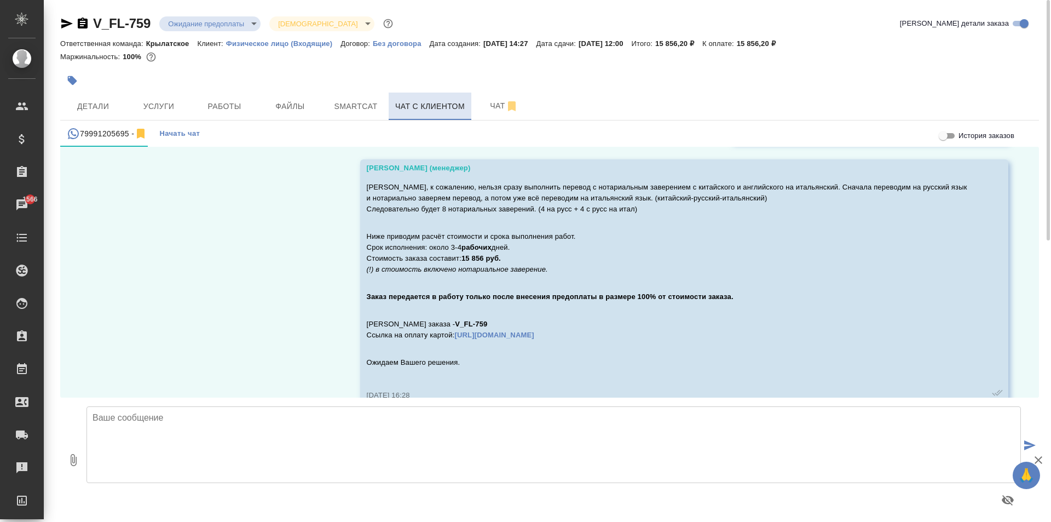
scroll to position [327, 0]
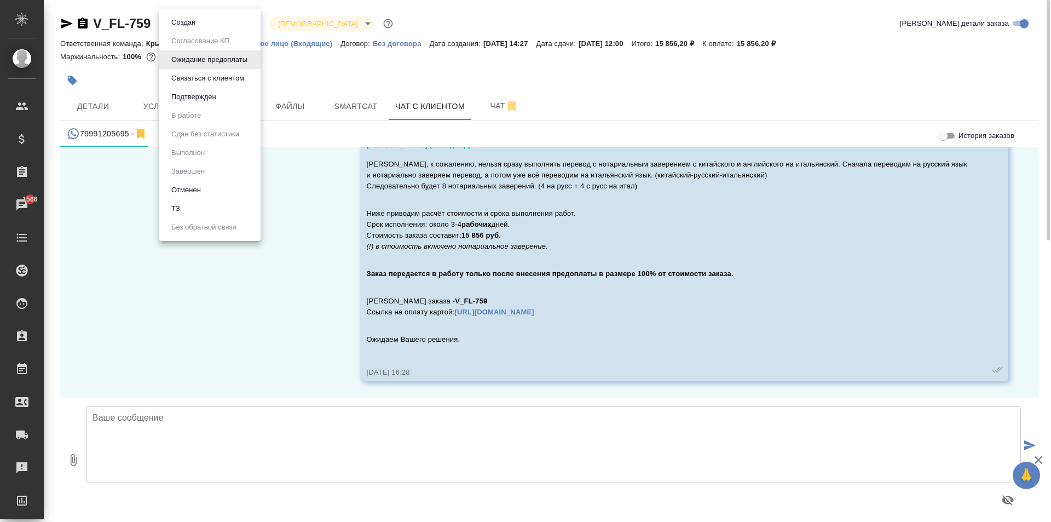
click at [183, 23] on body "🙏 .cls-1 fill:#fff; AWATERA Kasymov Timur Клиенты Спецификации Заказы 1566 Чаты…" at bounding box center [525, 261] width 1051 height 522
click at [223, 190] on li "Отменен" at bounding box center [209, 190] width 101 height 19
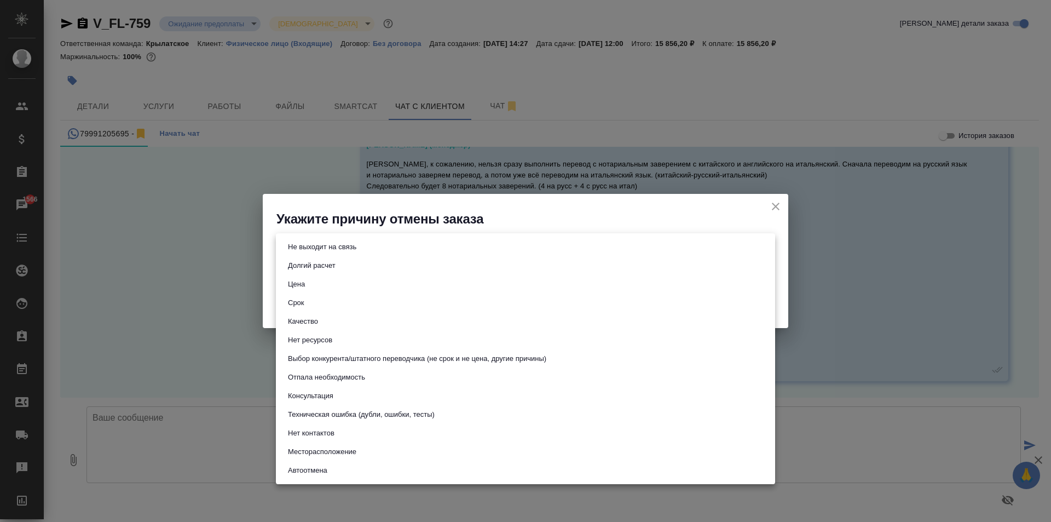
click at [379, 242] on body "🙏 .cls-1 fill:#fff; AWATERA Kasymov Timur Клиенты Спецификации Заказы 1566 Чаты…" at bounding box center [525, 261] width 1051 height 522
click at [356, 250] on button "Не выходит на связь" at bounding box center [322, 247] width 75 height 12
type input "stopContacting"
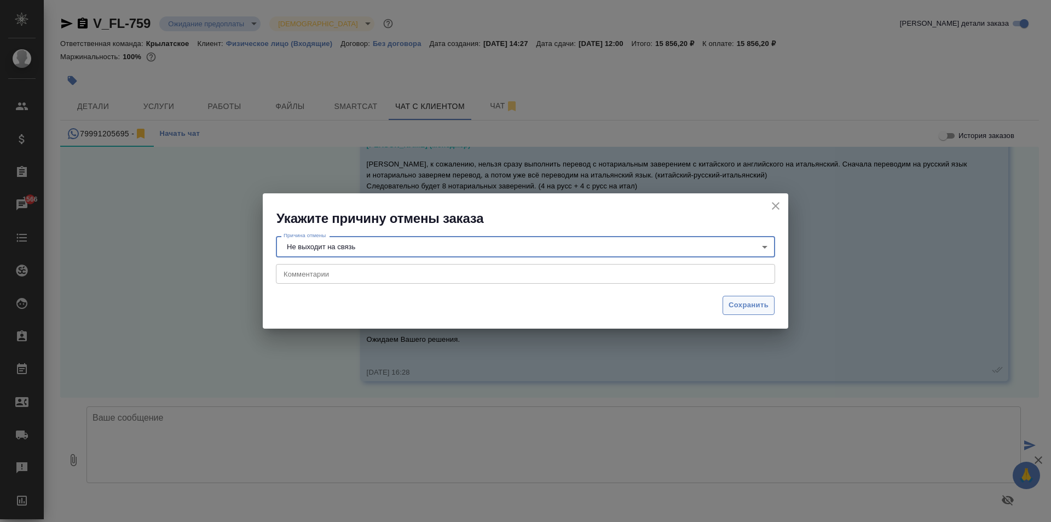
click at [750, 305] on span "Сохранить" at bounding box center [749, 305] width 40 height 13
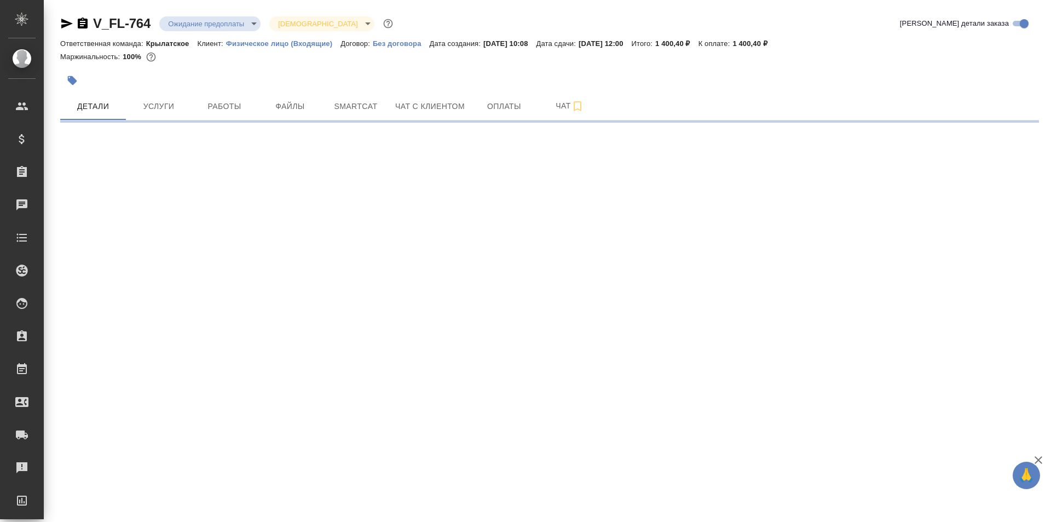
select select "RU"
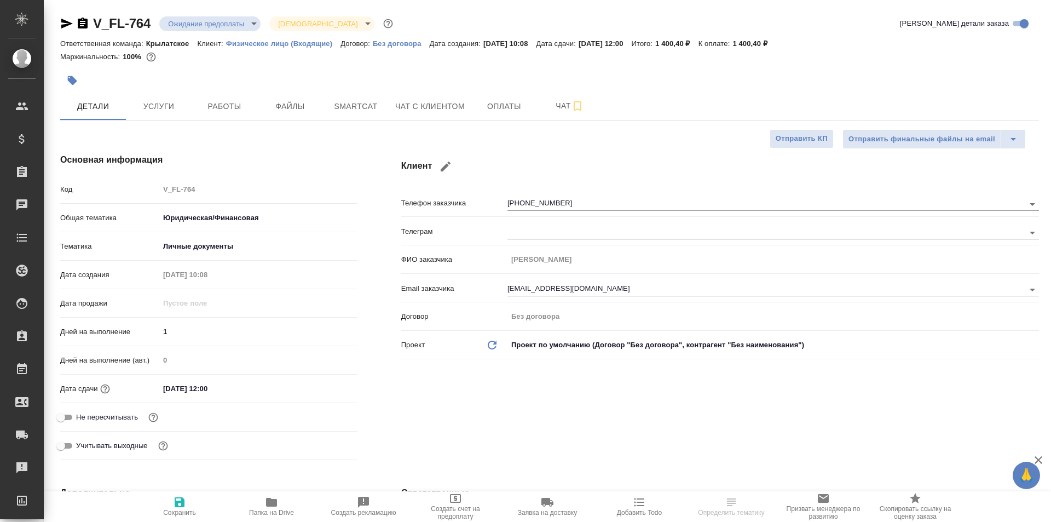
type textarea "x"
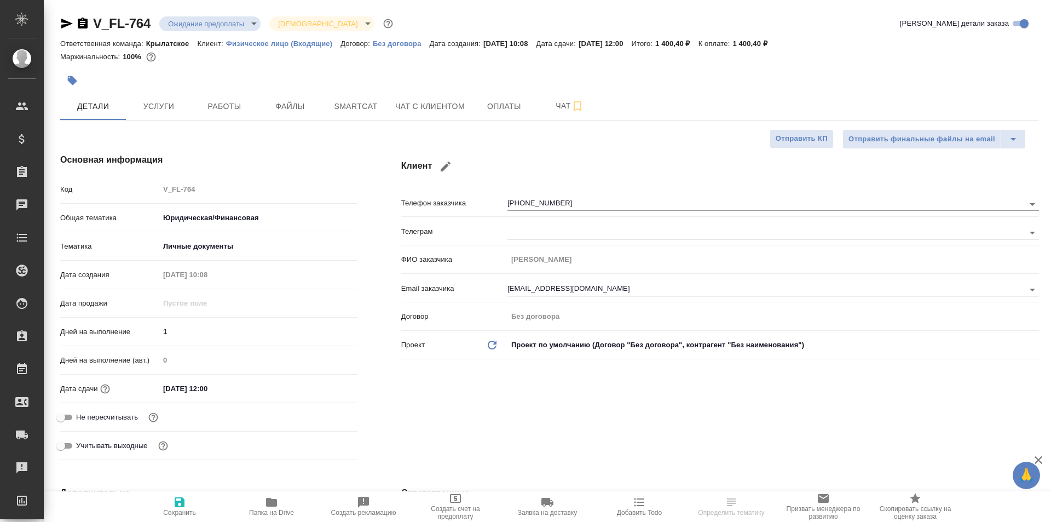
type textarea "x"
click at [408, 112] on span "Чат с клиентом" at bounding box center [430, 107] width 70 height 14
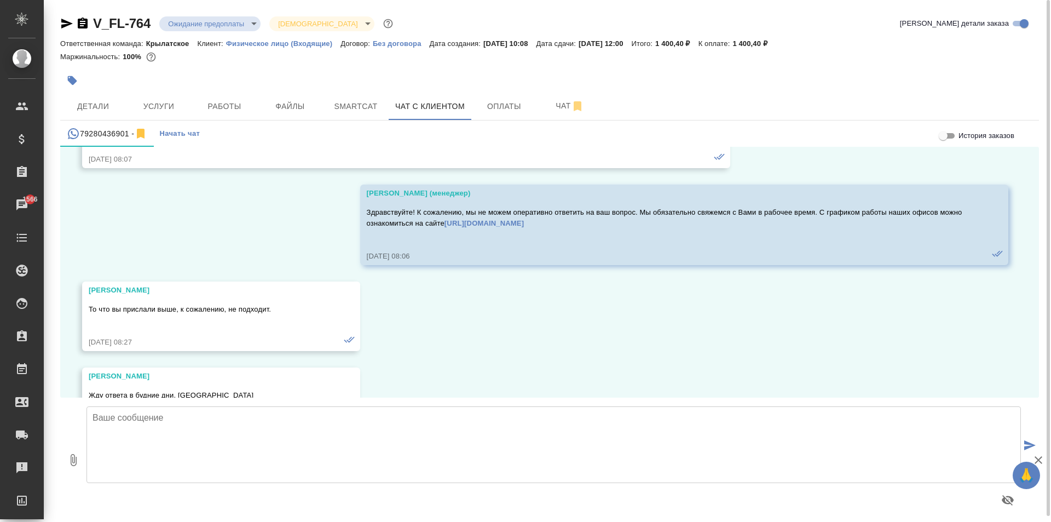
scroll to position [1480, 0]
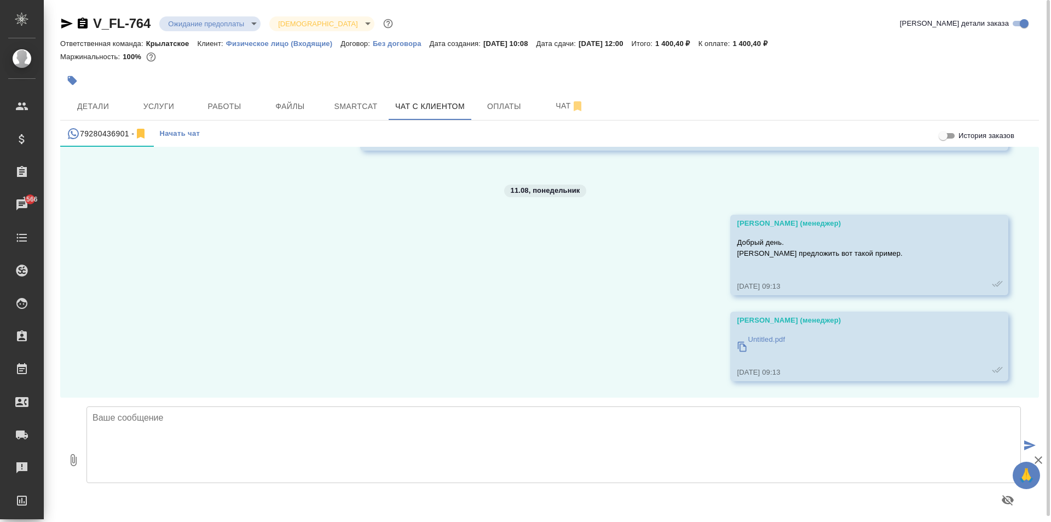
click at [240, 27] on body "🙏 .cls-1 fill:#fff; AWATERA Kasymov Timur Клиенты Спецификации Заказы 1566 Чаты…" at bounding box center [525, 261] width 1051 height 522
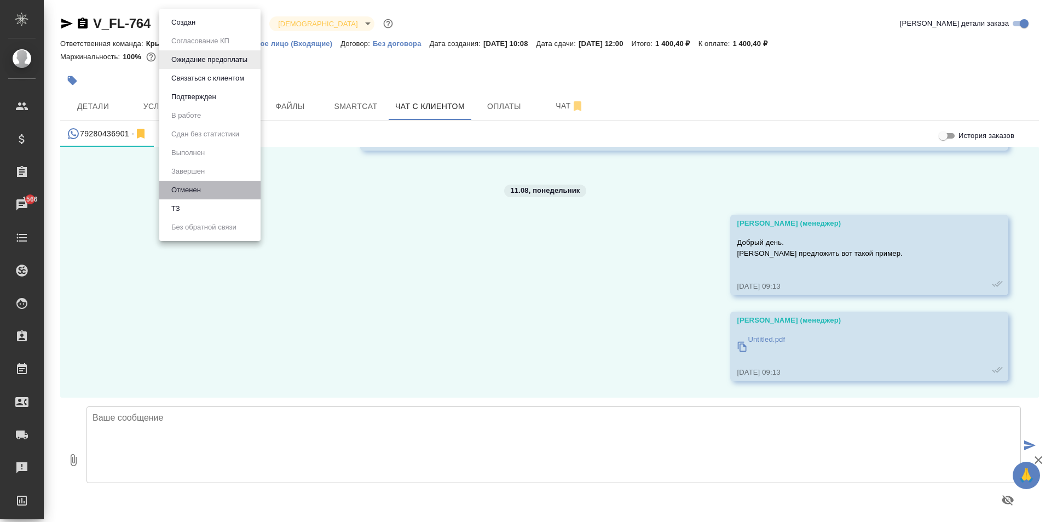
click at [184, 183] on li "Отменен" at bounding box center [209, 190] width 101 height 19
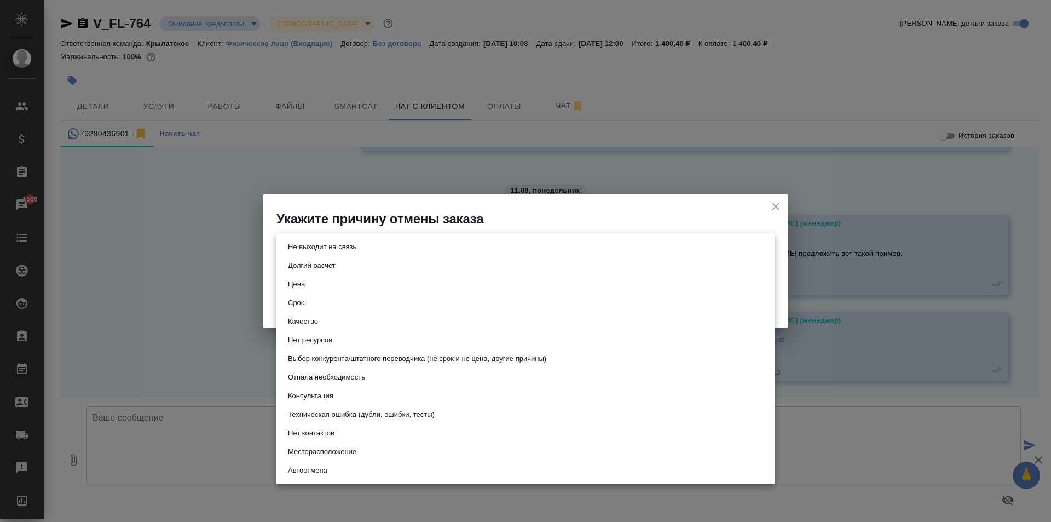
click at [316, 242] on body "🙏 .cls-1 fill:#fff; AWATERA Kasymov Timur Клиенты Спецификации Заказы 1566 Чаты…" at bounding box center [525, 261] width 1051 height 522
click at [335, 240] on li "Не выходит на связь" at bounding box center [525, 247] width 499 height 19
type input "stopContacting"
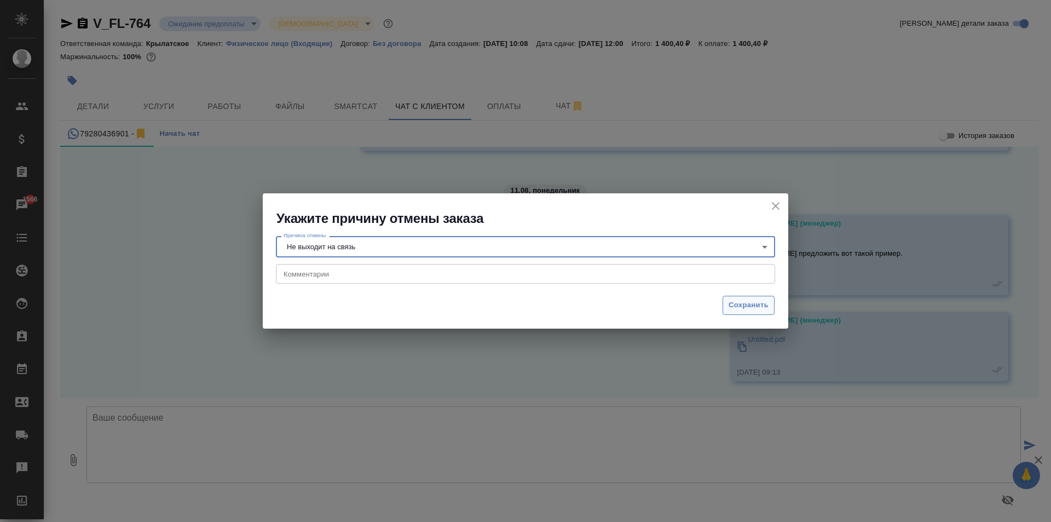
drag, startPoint x: 749, startPoint y: 300, endPoint x: 743, endPoint y: 301, distance: 6.0
click at [748, 301] on span "Сохранить" at bounding box center [749, 305] width 40 height 13
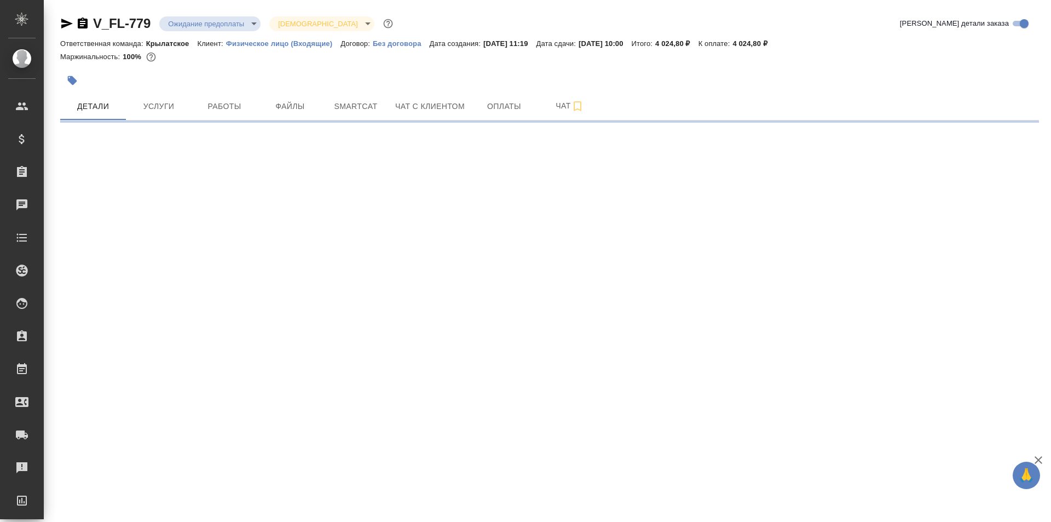
select select "RU"
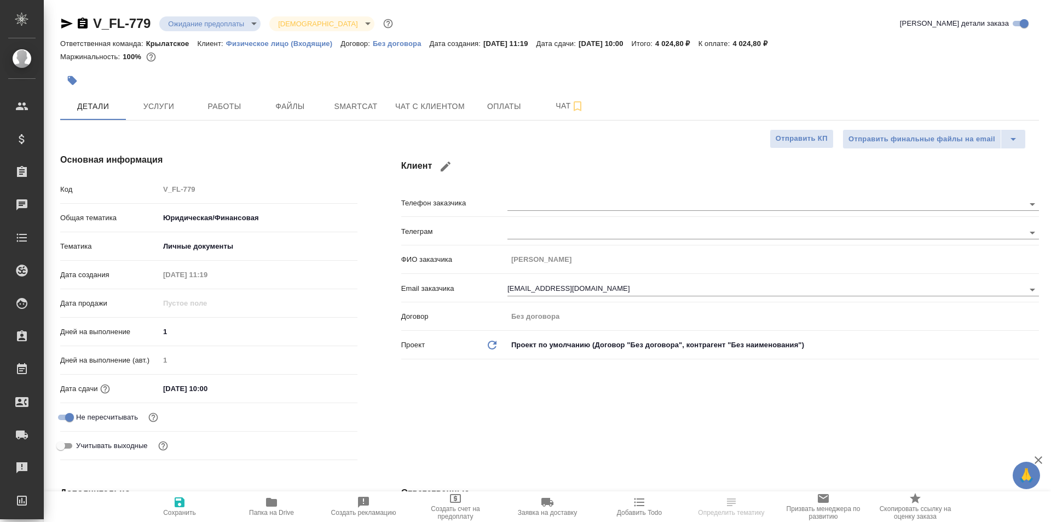
type textarea "x"
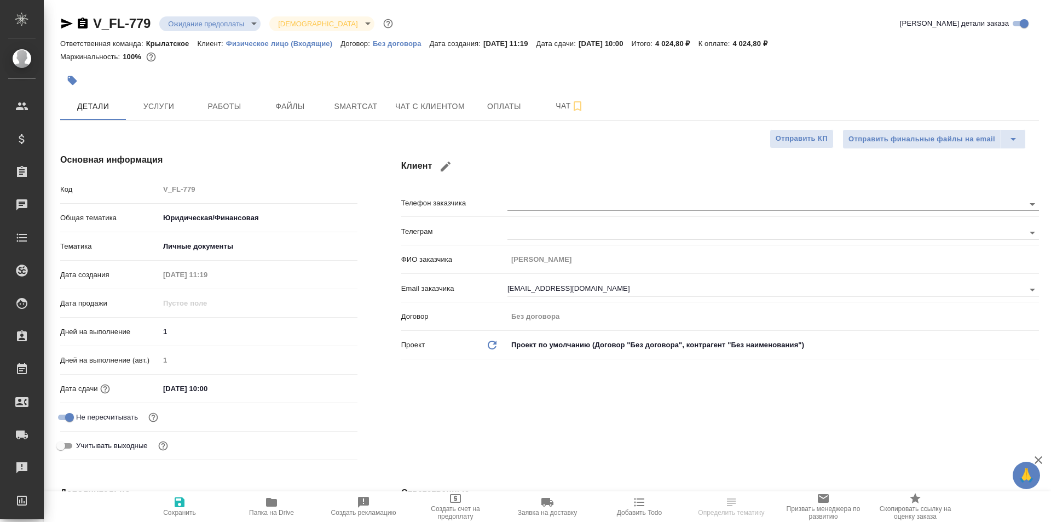
type textarea "x"
click at [400, 108] on span "Чат с клиентом" at bounding box center [430, 107] width 70 height 14
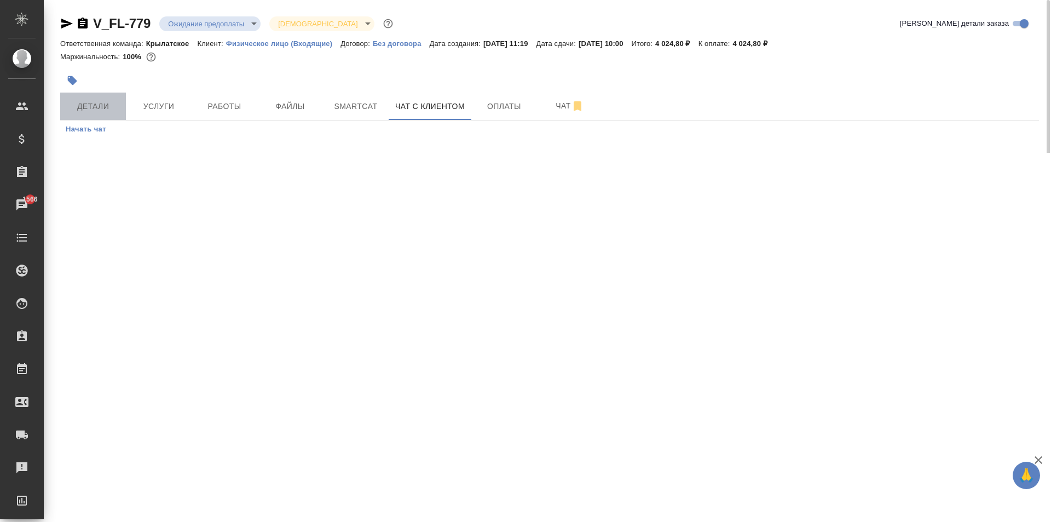
click at [108, 104] on span "Детали" at bounding box center [93, 107] width 53 height 14
click at [210, 27] on body "🙏 .cls-1 fill:#fff; AWATERA Kasymov Timur Клиенты Спецификации Заказы 1566 Чаты…" at bounding box center [525, 261] width 1051 height 522
select select "RU"
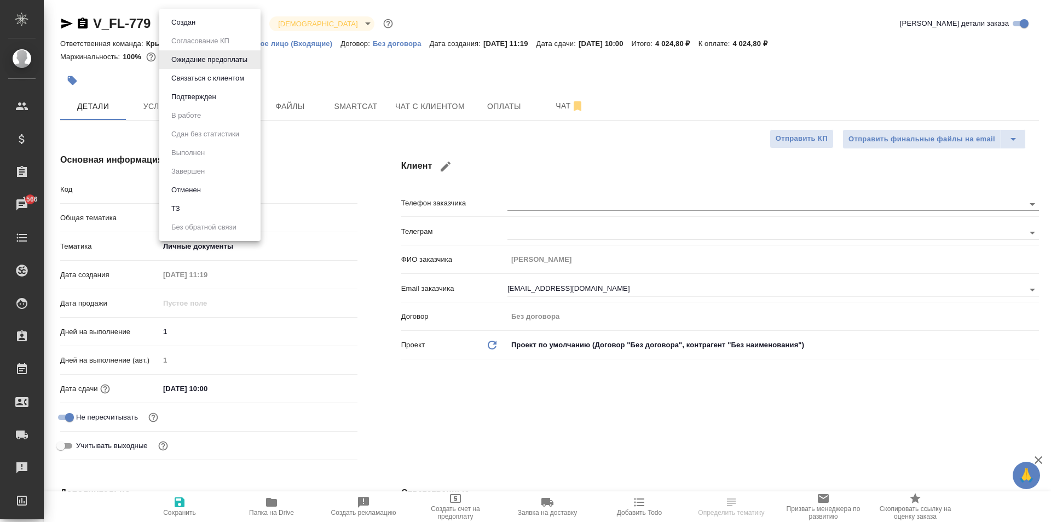
type textarea "x"
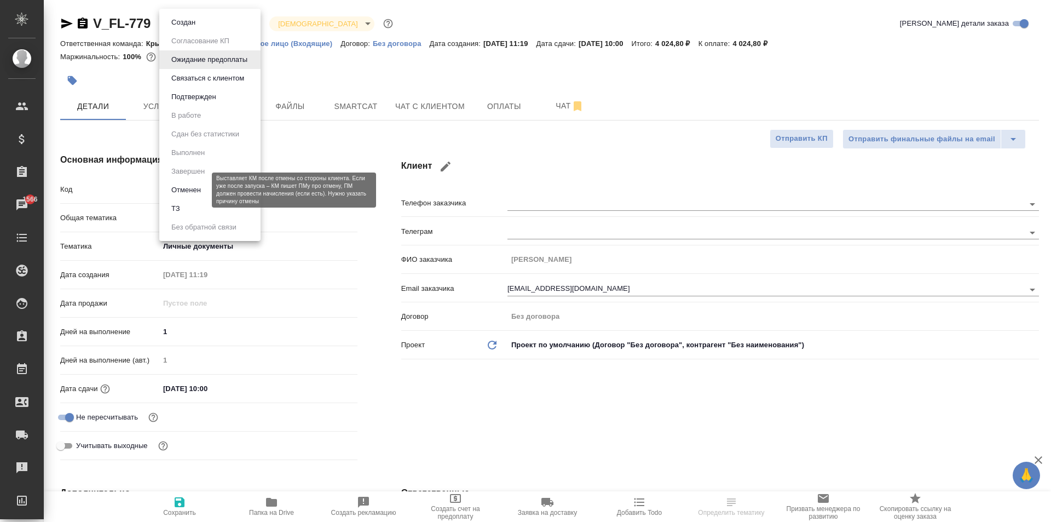
click at [187, 185] on button "Отменен" at bounding box center [186, 190] width 36 height 12
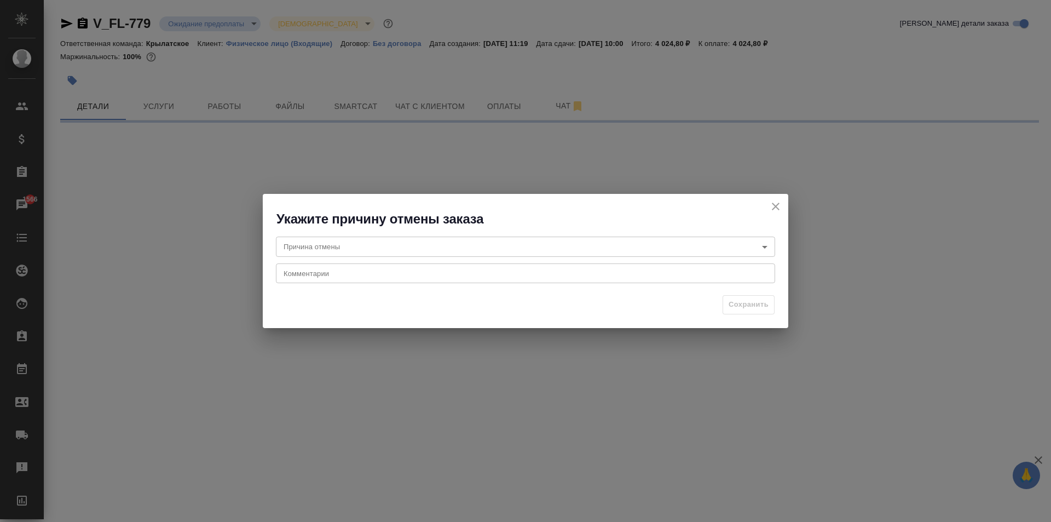
click at [305, 248] on body "🙏 .cls-1 fill:#fff; AWATERA Kasymov Timur Клиенты Спецификации Заказы 1566 Чаты…" at bounding box center [525, 261] width 1051 height 522
select select "RU"
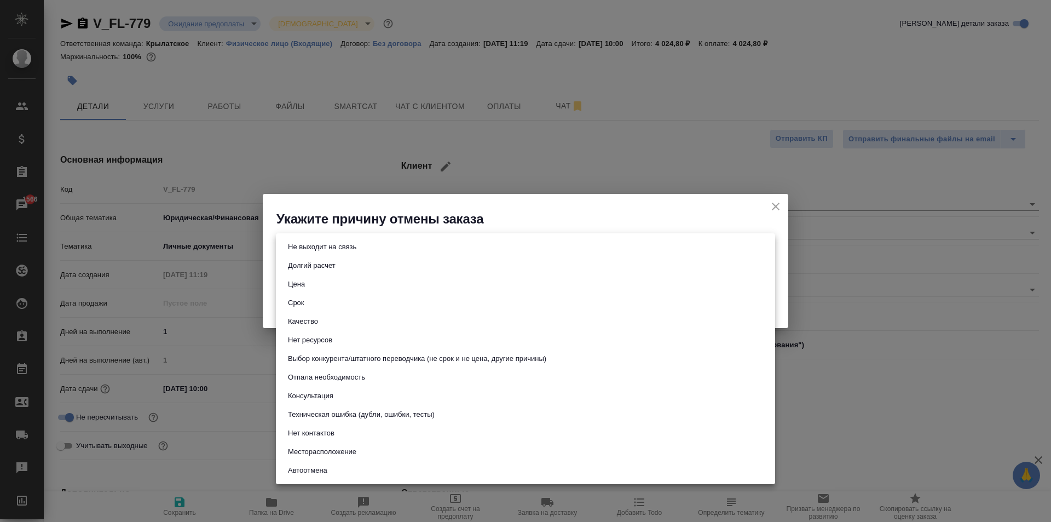
type textarea "x"
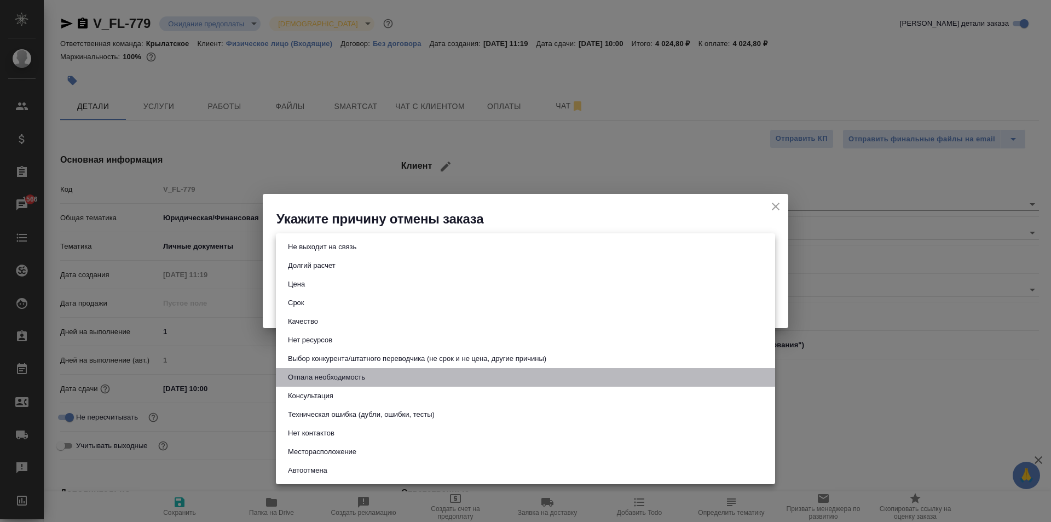
click at [334, 380] on button "Отпала необходимость" at bounding box center [327, 377] width 84 height 12
type input "noNeed"
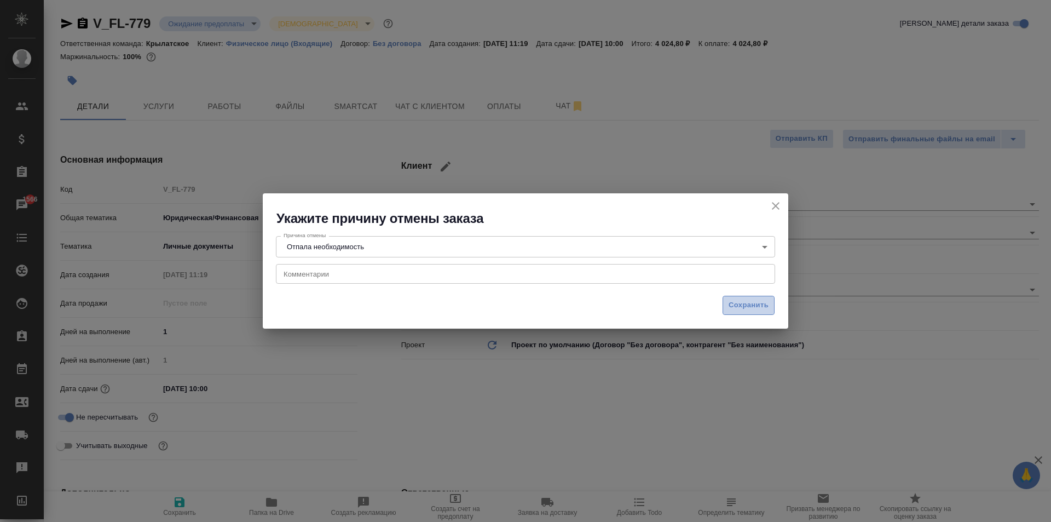
click at [727, 307] on button "Сохранить" at bounding box center [749, 305] width 52 height 19
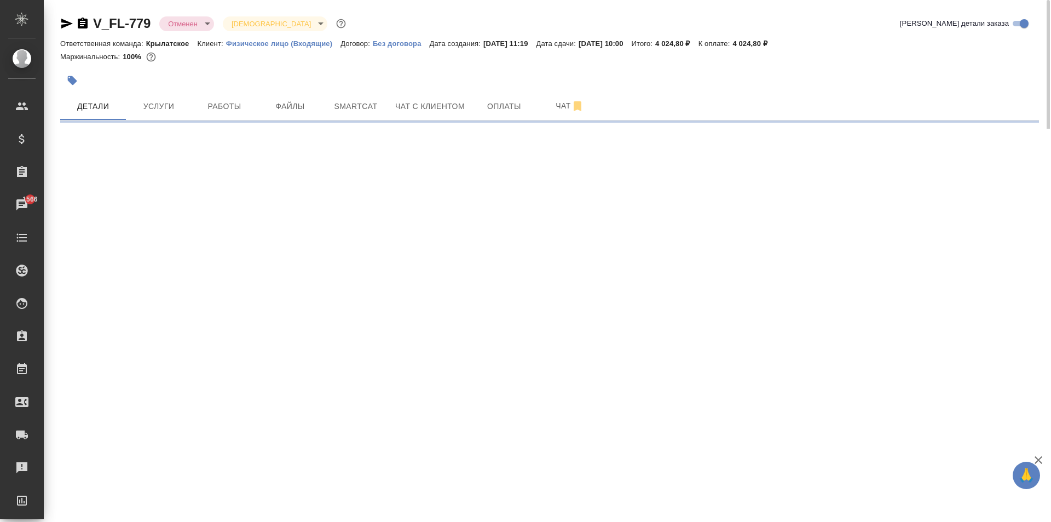
select select "RU"
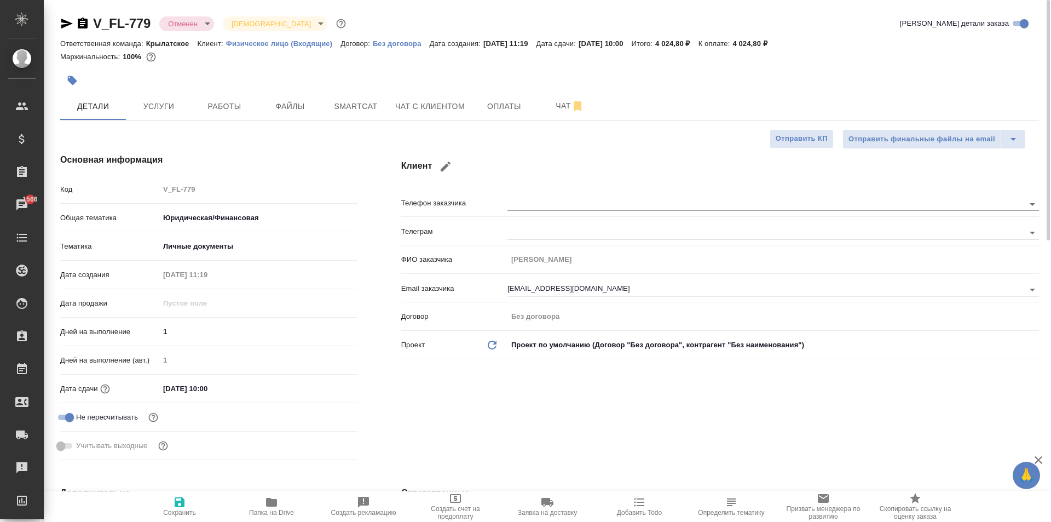
type textarea "x"
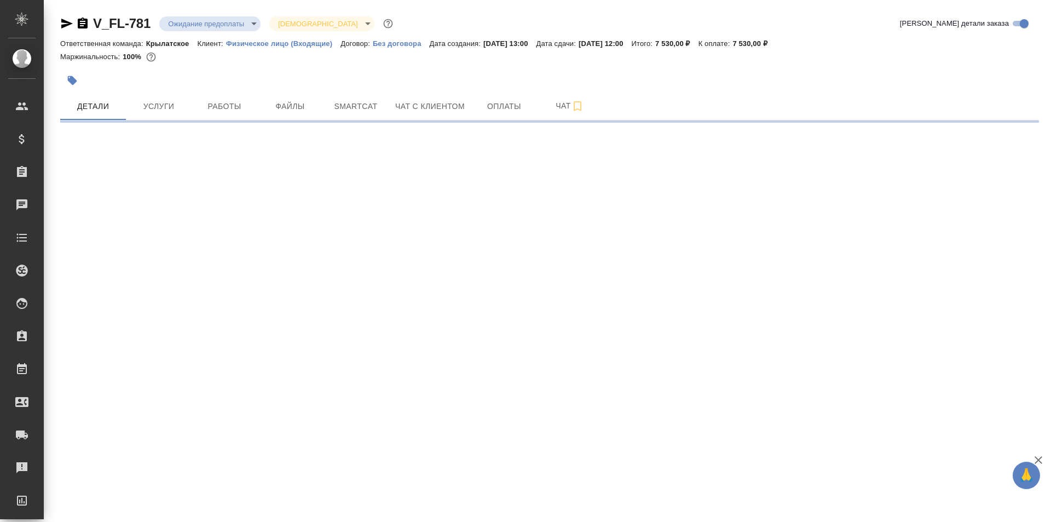
select select "RU"
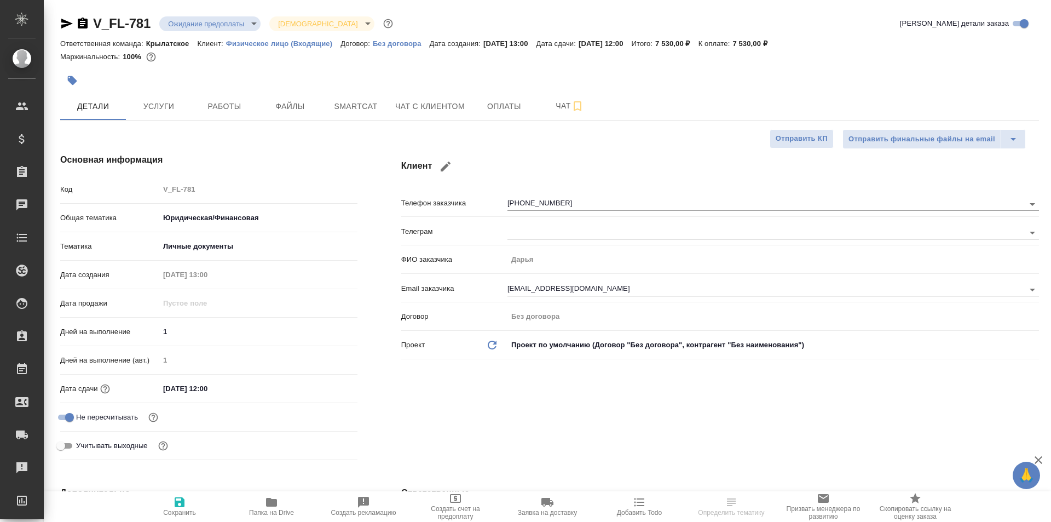
type textarea "x"
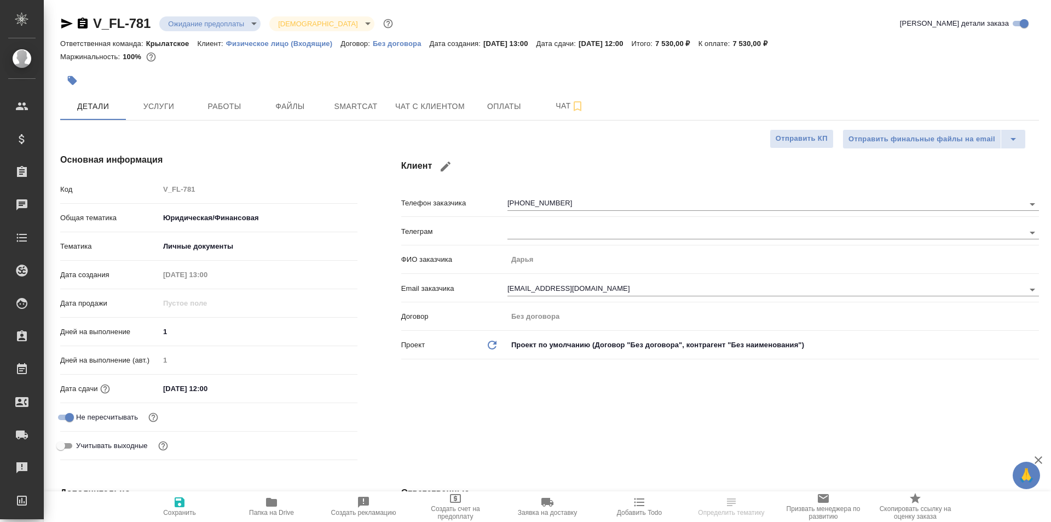
type textarea "x"
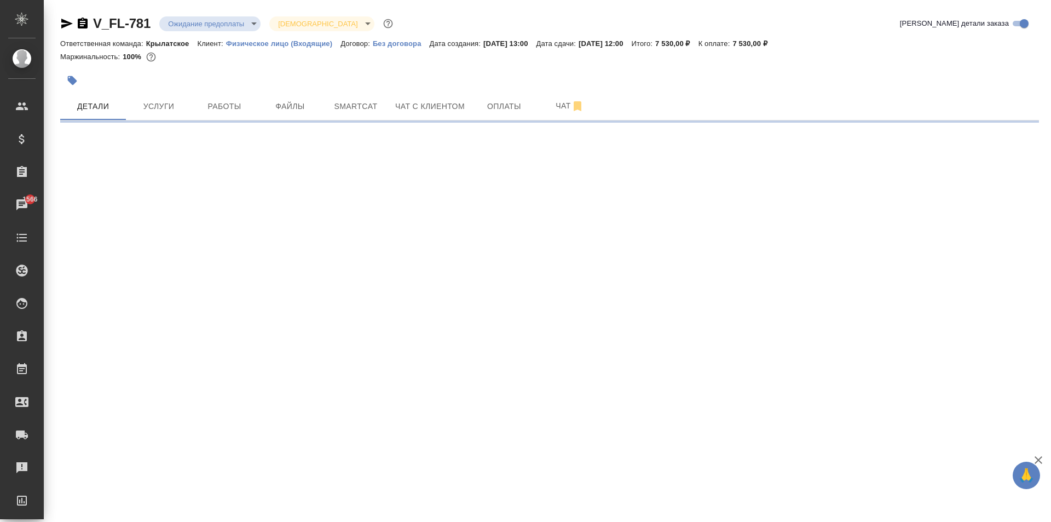
select select "RU"
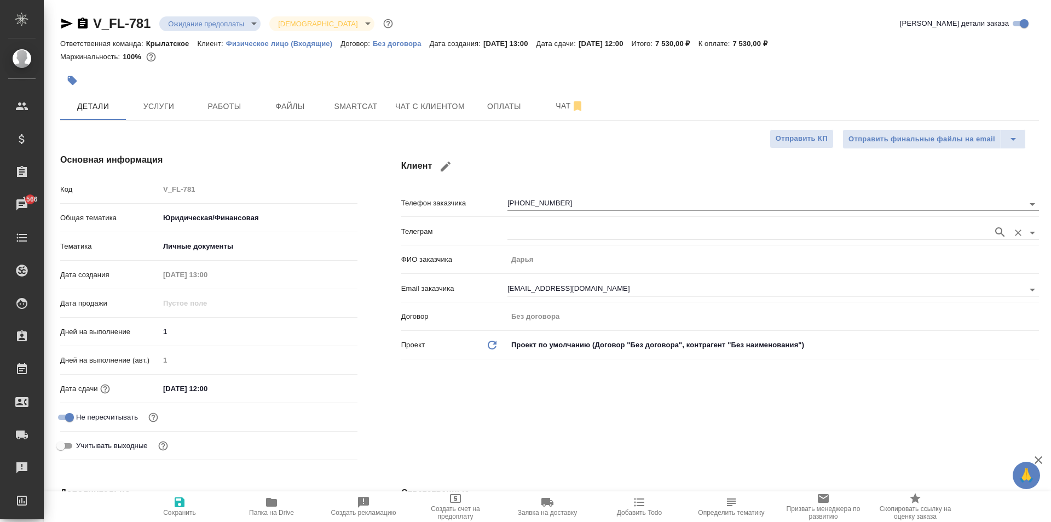
type textarea "x"
click at [415, 98] on button "Чат с клиентом" at bounding box center [430, 106] width 83 height 27
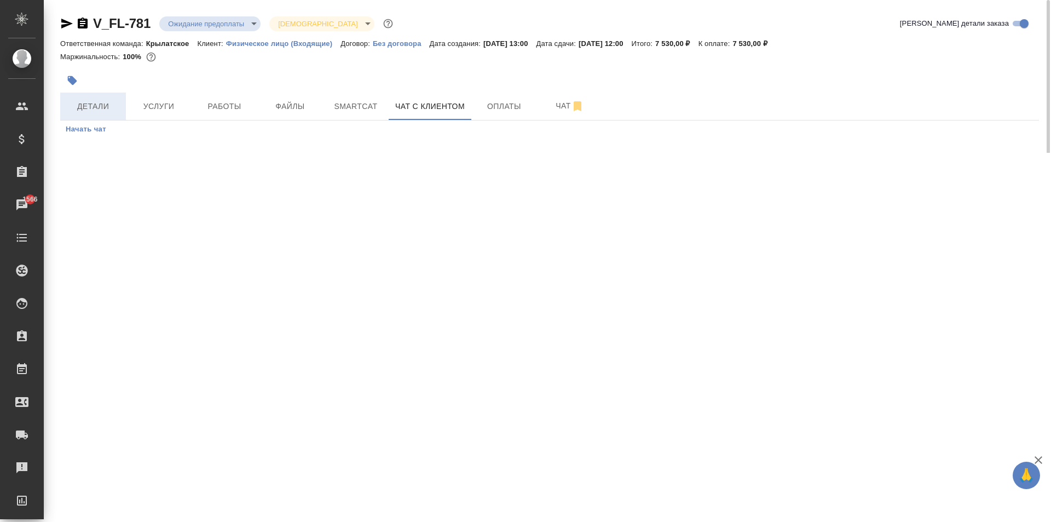
click at [66, 103] on button "Детали" at bounding box center [93, 106] width 66 height 27
select select "RU"
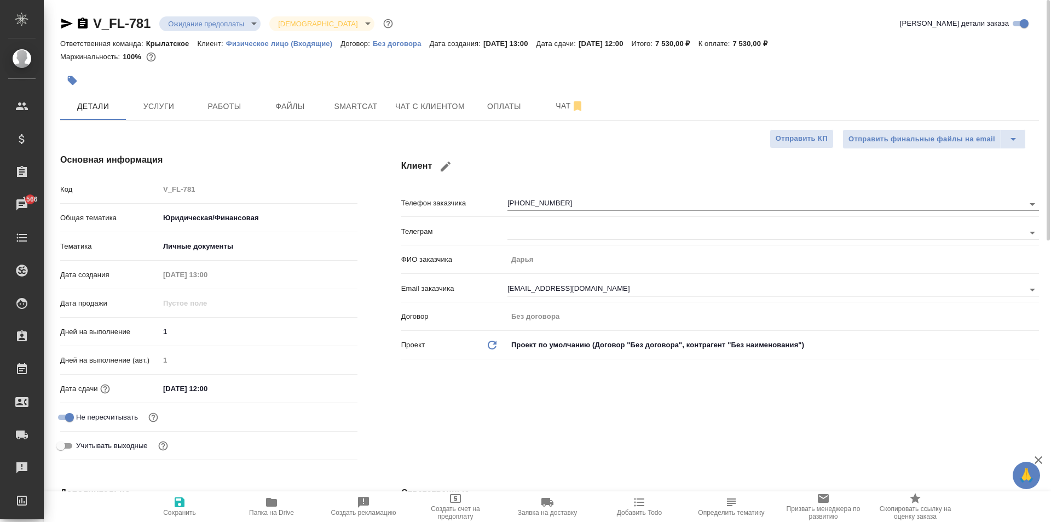
type textarea "x"
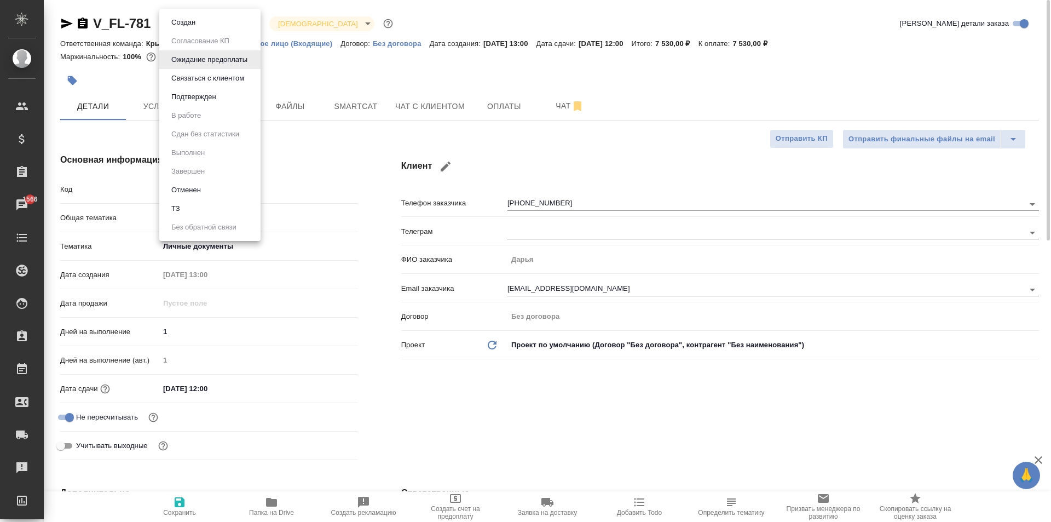
drag, startPoint x: 195, startPoint y: 26, endPoint x: 190, endPoint y: 38, distance: 12.8
click at [194, 26] on body "🙏 .cls-1 fill:#fff; AWATERA Kasymov Timur Клиенты Спецификации Заказы 1566 Чаты…" at bounding box center [525, 261] width 1051 height 522
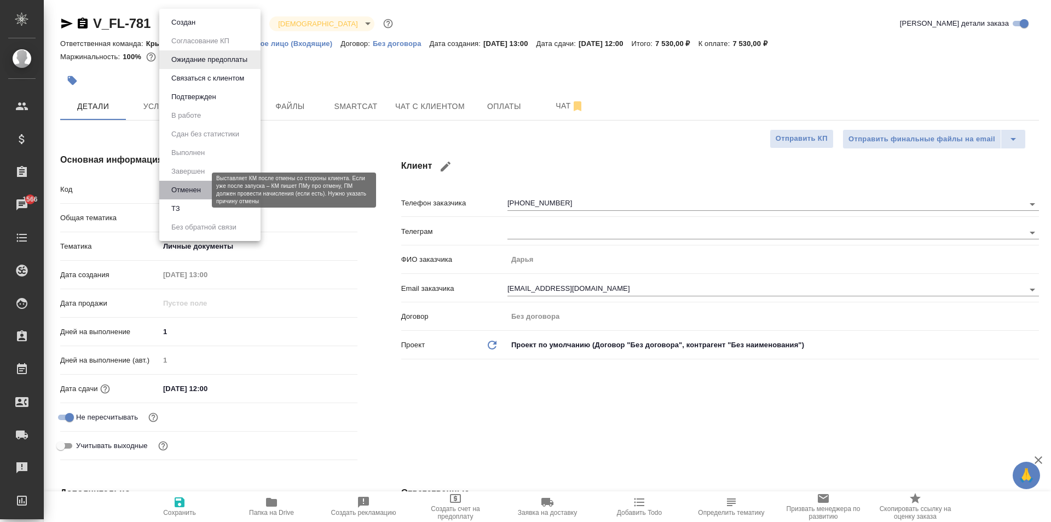
click at [177, 189] on button "Отменен" at bounding box center [186, 190] width 36 height 12
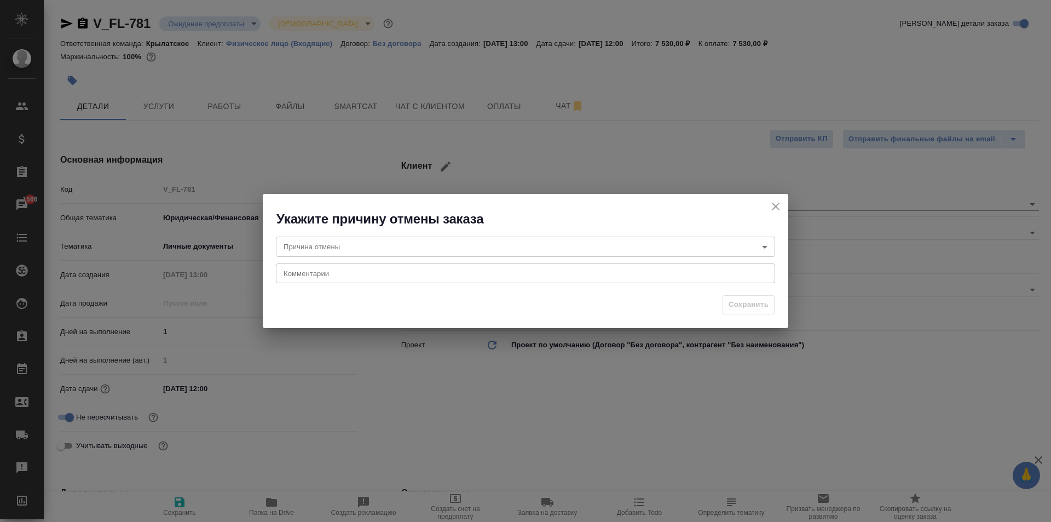
click at [286, 252] on body "🙏 .cls-1 fill:#fff; AWATERA Kasymov Timur Клиенты Спецификации Заказы 1566 Чаты…" at bounding box center [525, 261] width 1051 height 522
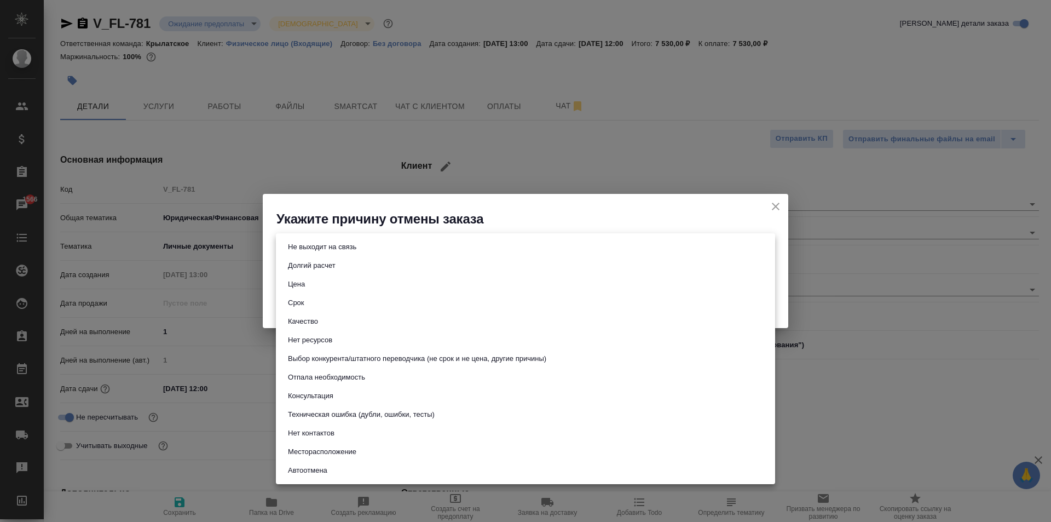
click at [347, 370] on li "Отпала необходимость" at bounding box center [525, 377] width 499 height 19
type input "noNeed"
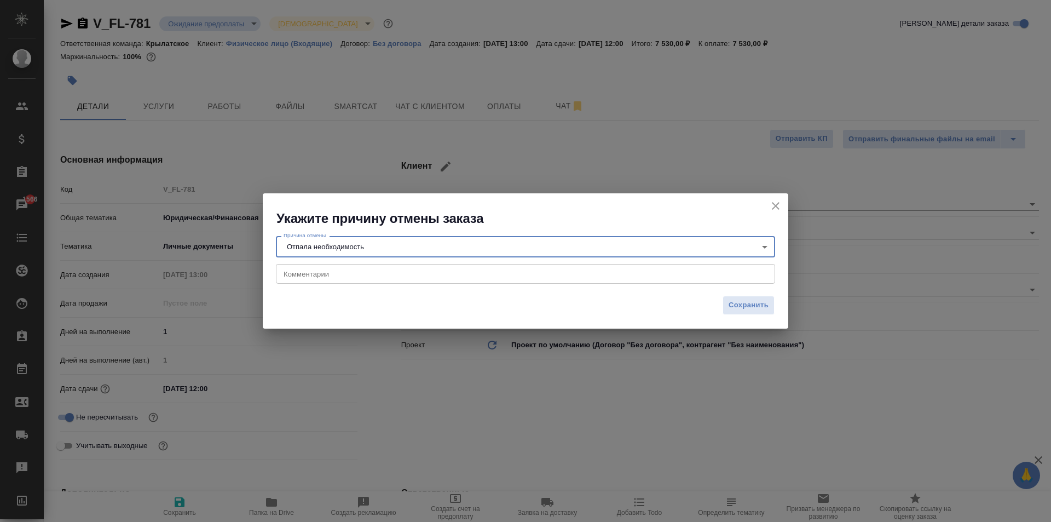
click at [731, 294] on div "Сохранить" at bounding box center [525, 309] width 525 height 38
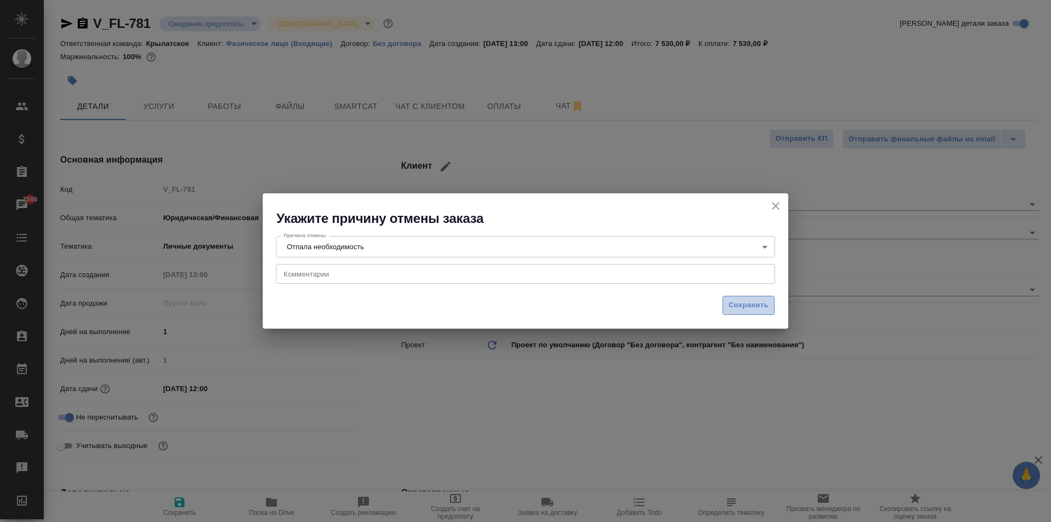
click at [729, 303] on span "Сохранить" at bounding box center [749, 305] width 40 height 13
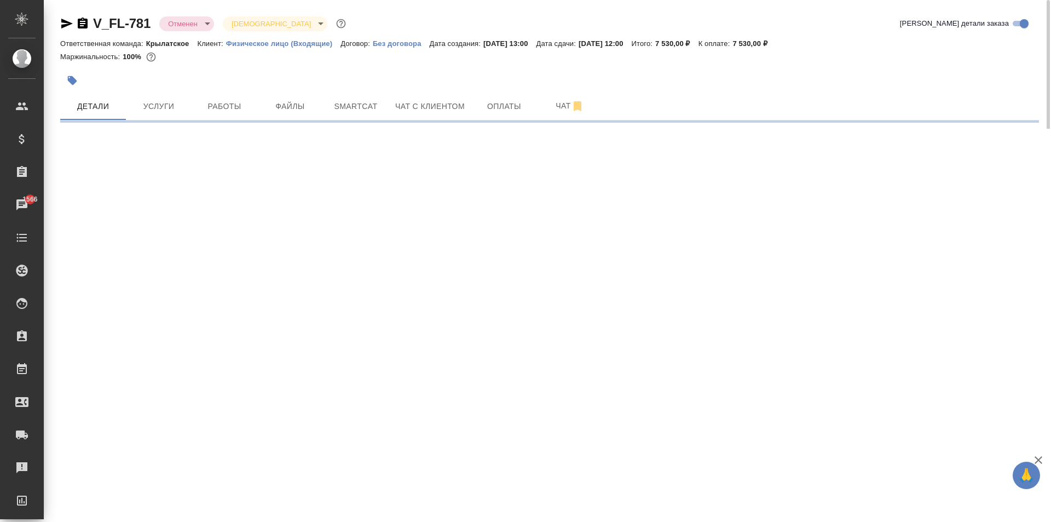
select select "RU"
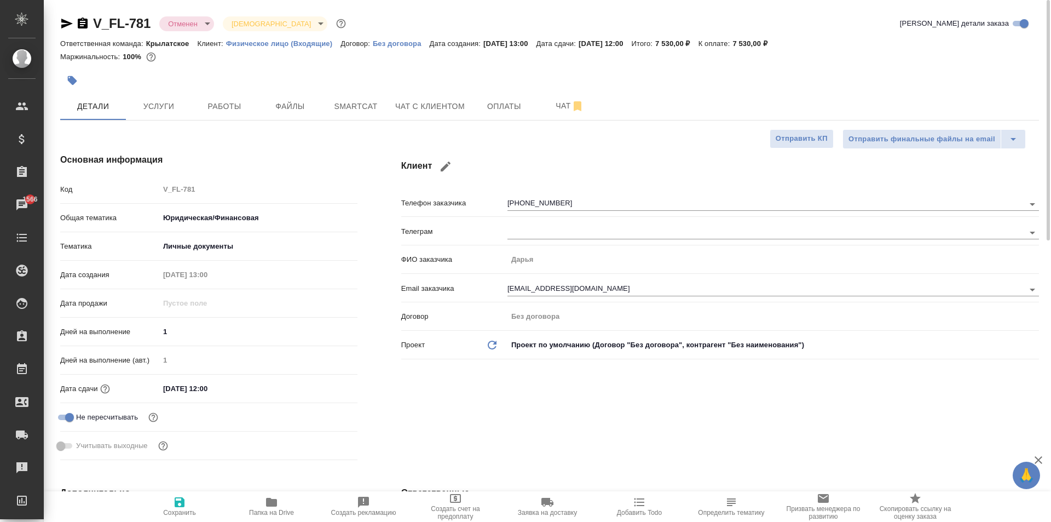
type textarea "x"
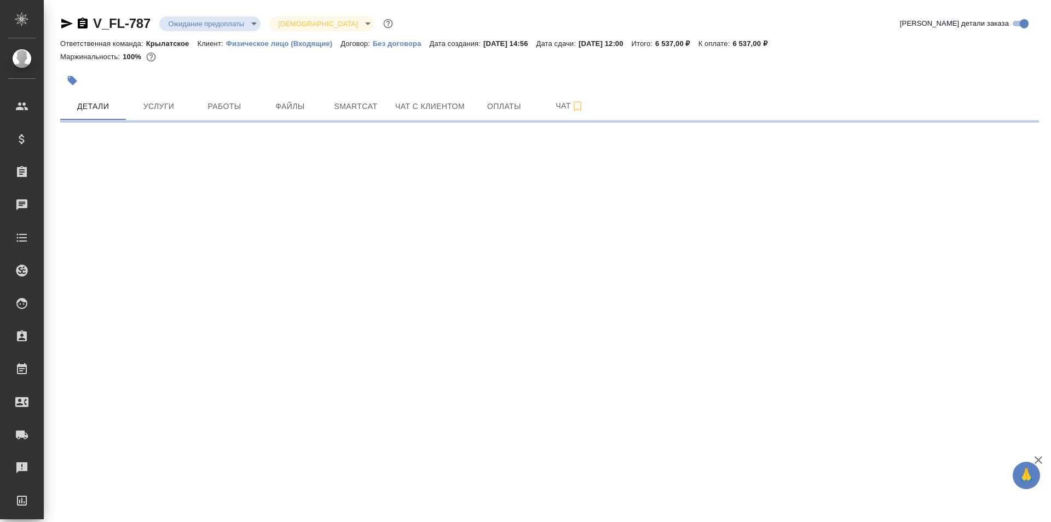
select select "RU"
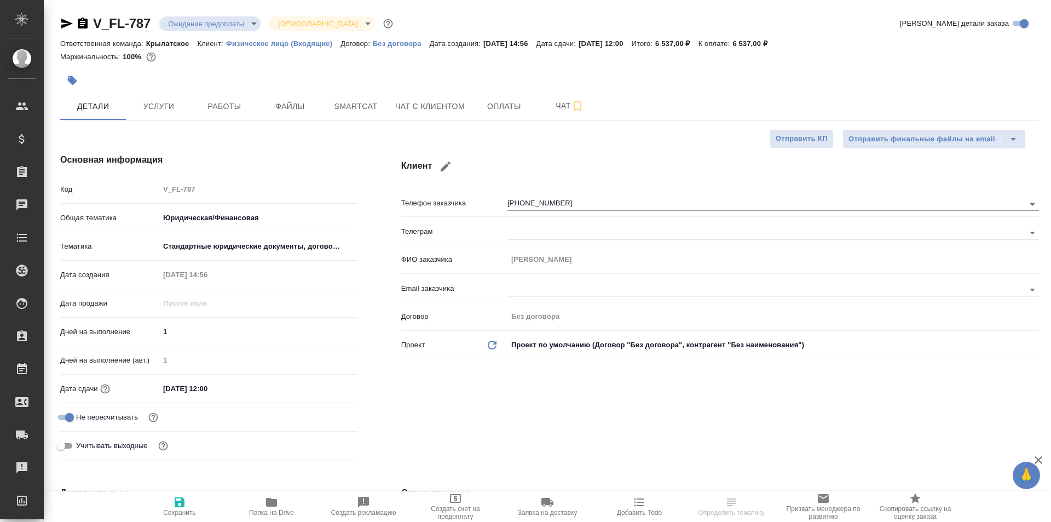
type textarea "x"
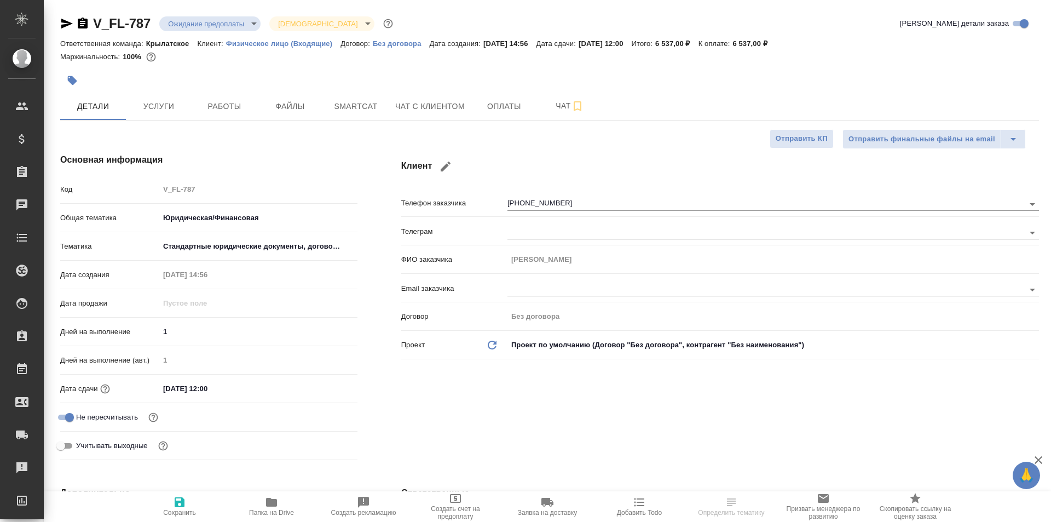
type textarea "x"
click at [420, 113] on span "Чат с клиентом" at bounding box center [430, 107] width 70 height 14
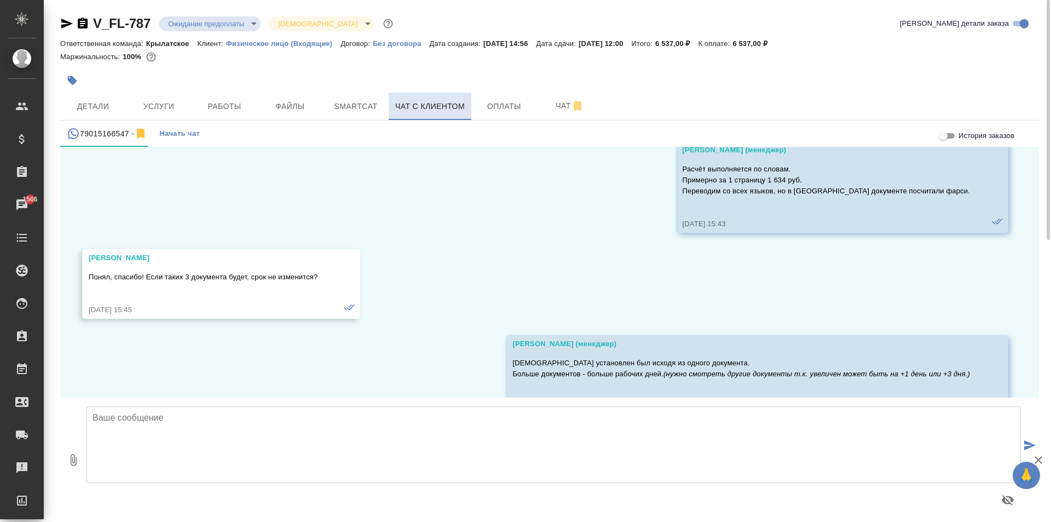
scroll to position [879, 0]
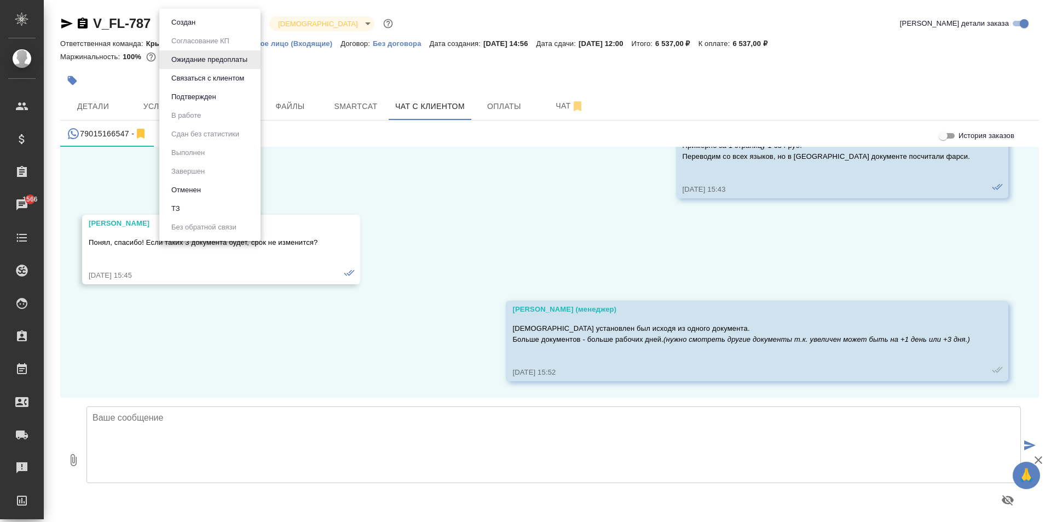
click at [183, 26] on body "🙏 .cls-1 fill:#fff; AWATERA Kasymov Timur Клиенты Спецификации Заказы 1566 Чаты…" at bounding box center [525, 261] width 1051 height 522
click at [206, 196] on li "Отменен" at bounding box center [209, 190] width 101 height 19
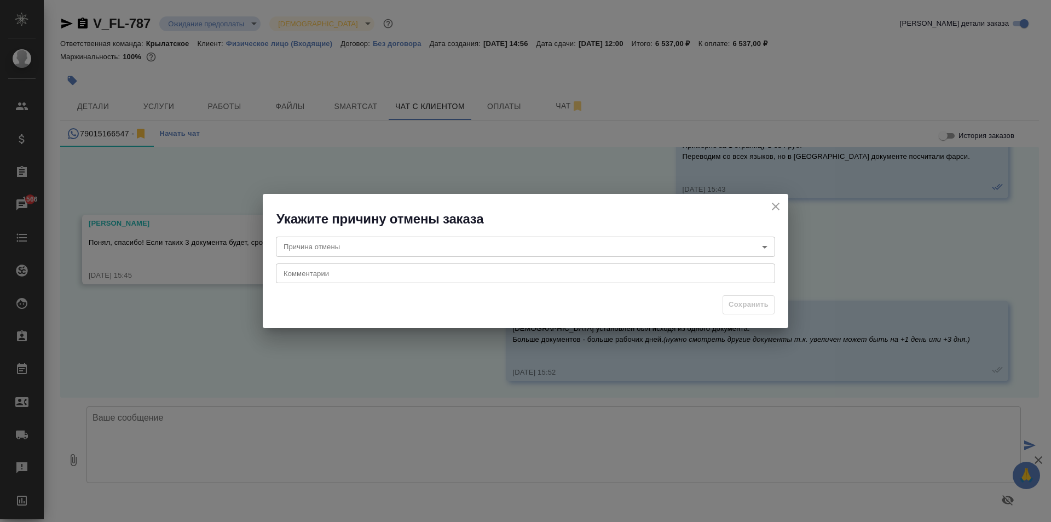
click at [276, 237] on div "Причина отмены ​ Причина отмены Комментарии x Комментарии" at bounding box center [525, 258] width 525 height 61
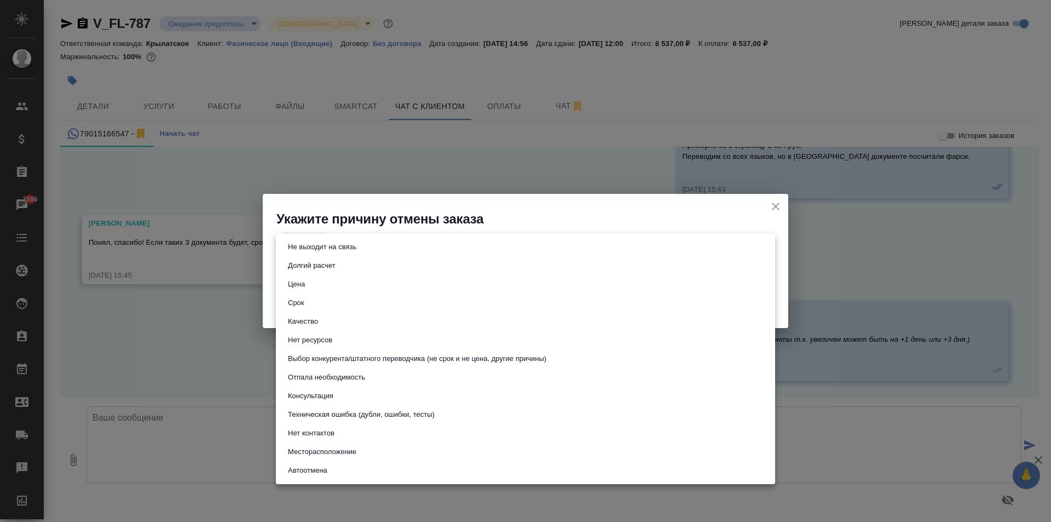
click at [283, 242] on body "🙏 .cls-1 fill:#fff; AWATERA Kasymov Timur Клиенты Спецификации Заказы 1566 Чаты…" at bounding box center [525, 261] width 1051 height 522
click at [338, 249] on button "Не выходит на связь" at bounding box center [322, 247] width 75 height 12
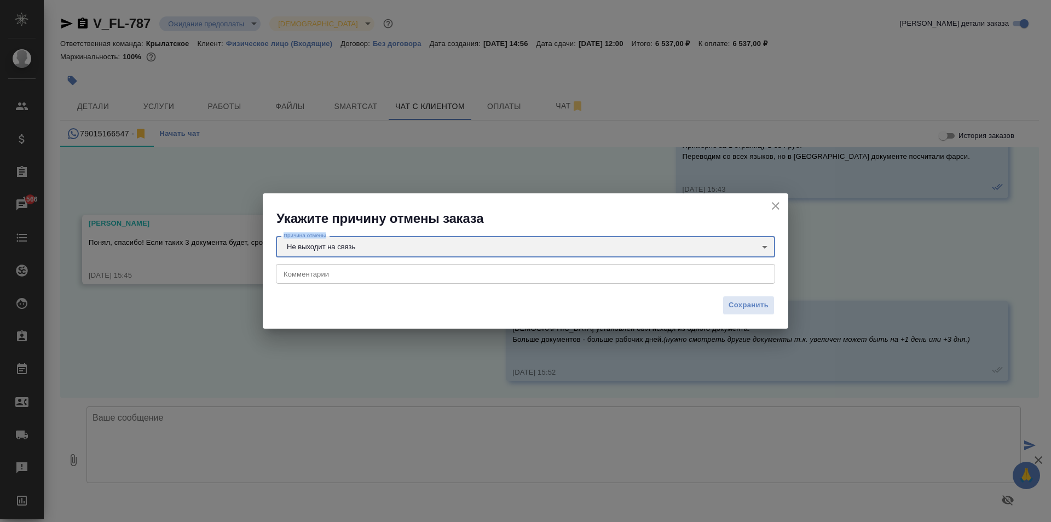
type input "stopContacting"
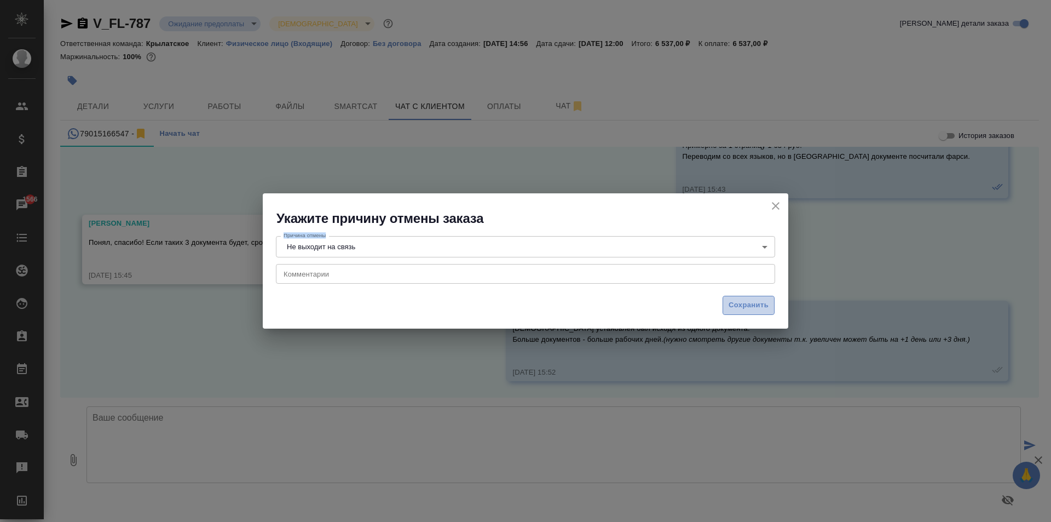
click at [724, 300] on button "Сохранить" at bounding box center [749, 305] width 52 height 19
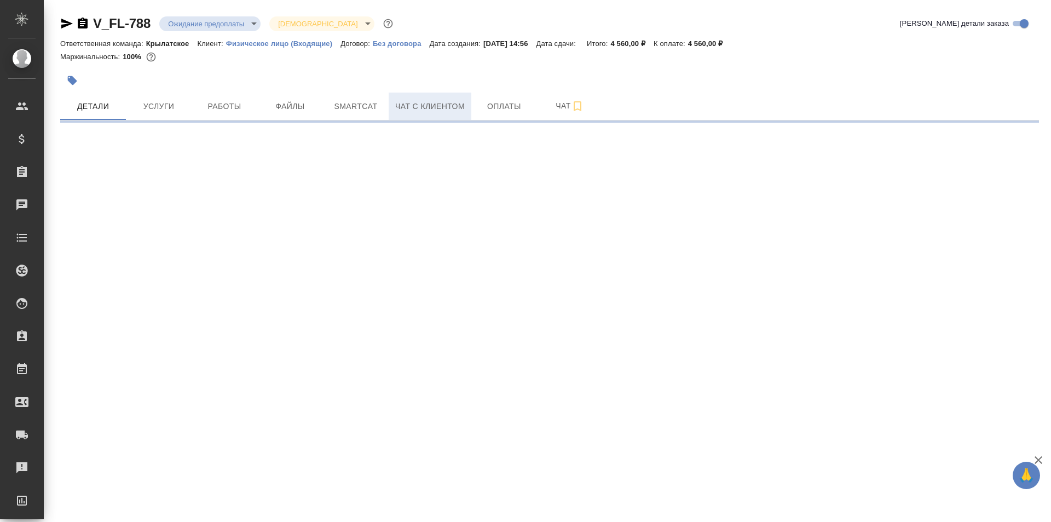
select select "RU"
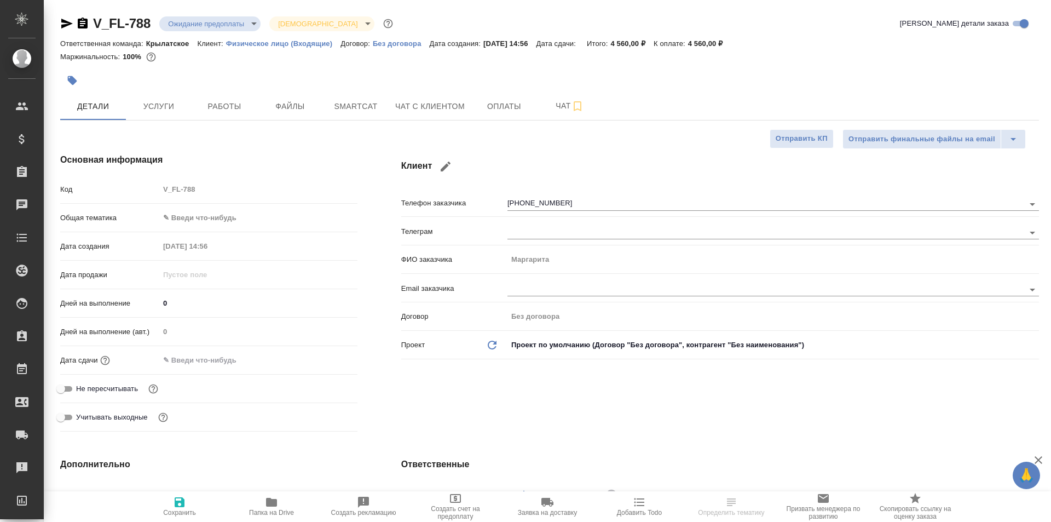
type textarea "x"
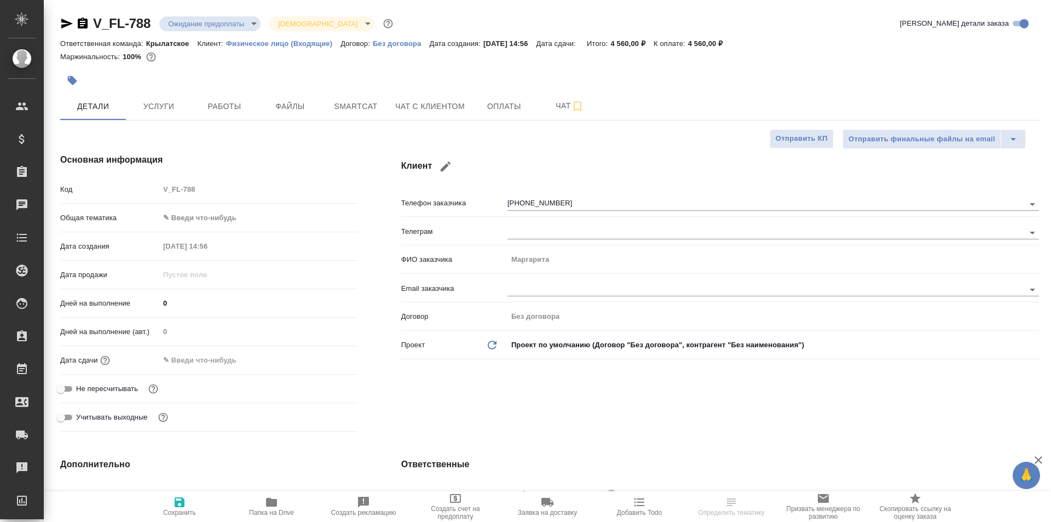
type textarea "x"
click at [415, 101] on span "Чат с клиентом" at bounding box center [430, 107] width 70 height 14
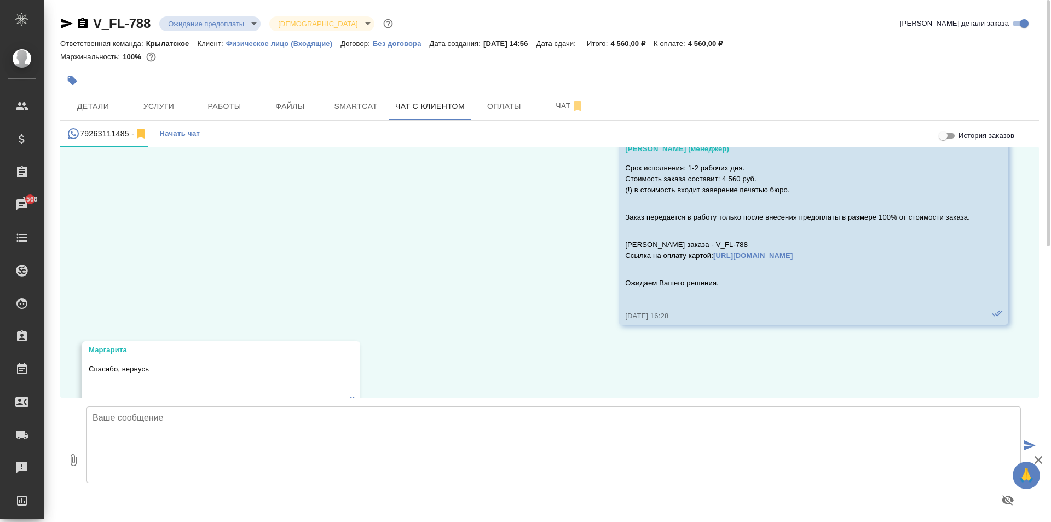
scroll to position [1008, 0]
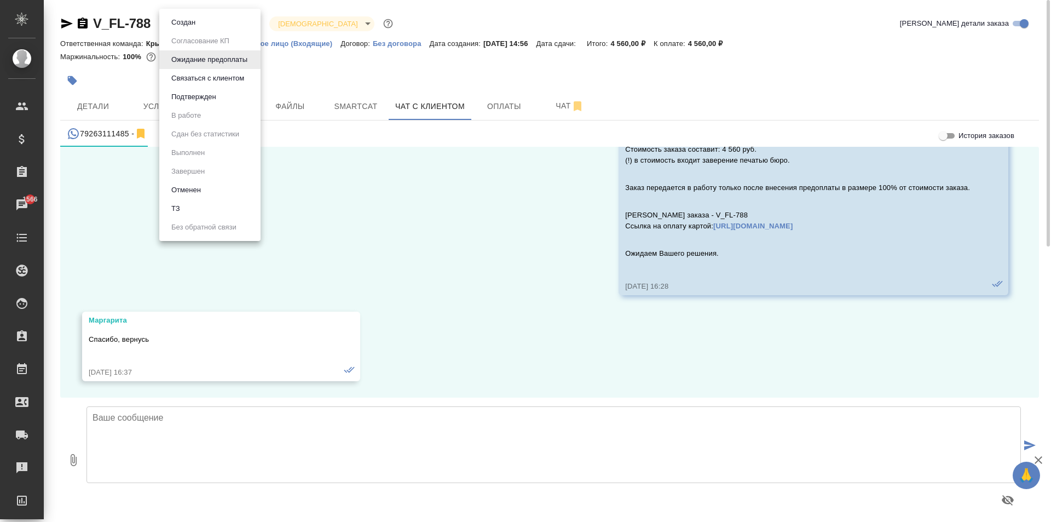
click at [239, 23] on body "🙏 .cls-1 fill:#fff; AWATERA Kasymov Timur Клиенты Спецификации Заказы 1566 Чаты…" at bounding box center [525, 261] width 1051 height 522
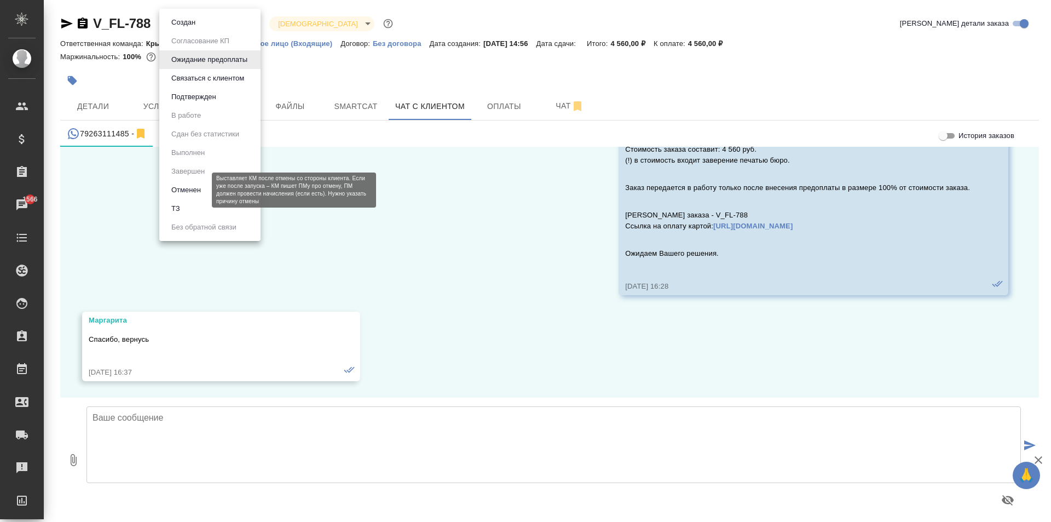
click at [199, 190] on button "Отменен" at bounding box center [186, 190] width 36 height 12
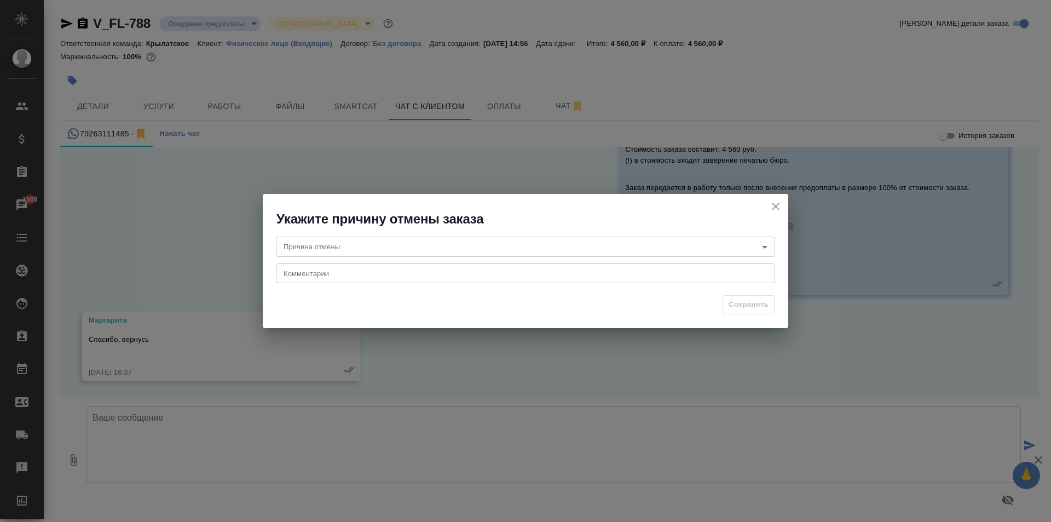
click at [378, 255] on body "🙏 .cls-1 fill:#fff; AWATERA Kasymov Timur Клиенты Спецификации Заказы 1566 Чаты…" at bounding box center [525, 261] width 1051 height 522
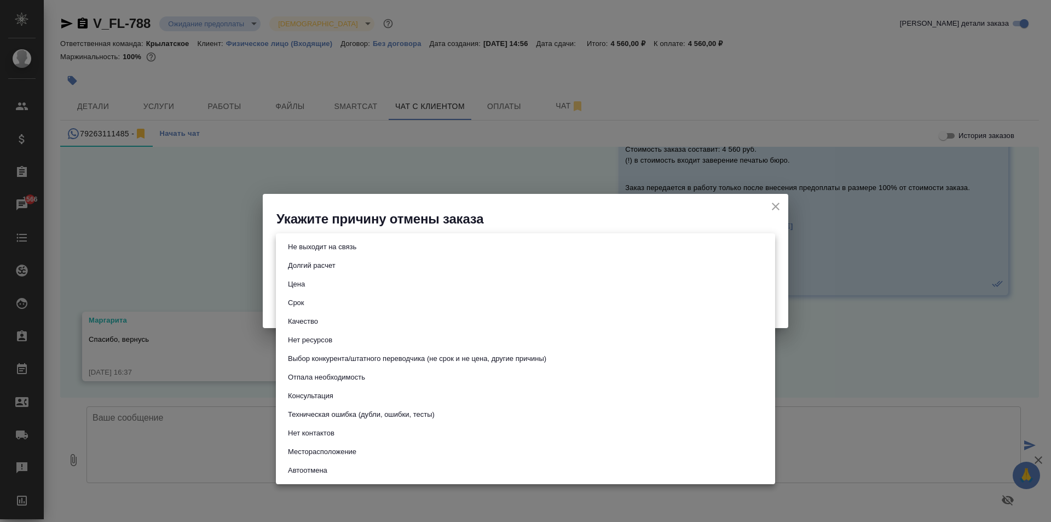
drag, startPoint x: 338, startPoint y: 263, endPoint x: 327, endPoint y: 258, distance: 11.5
click at [320, 278] on ul "Не выходит на связь Долгий расчет Цена Срок Качество Нет ресурсов Выбор конкуре…" at bounding box center [525, 358] width 499 height 251
click at [330, 379] on button "Отпала необходимость" at bounding box center [327, 377] width 84 height 12
type input "noNeed"
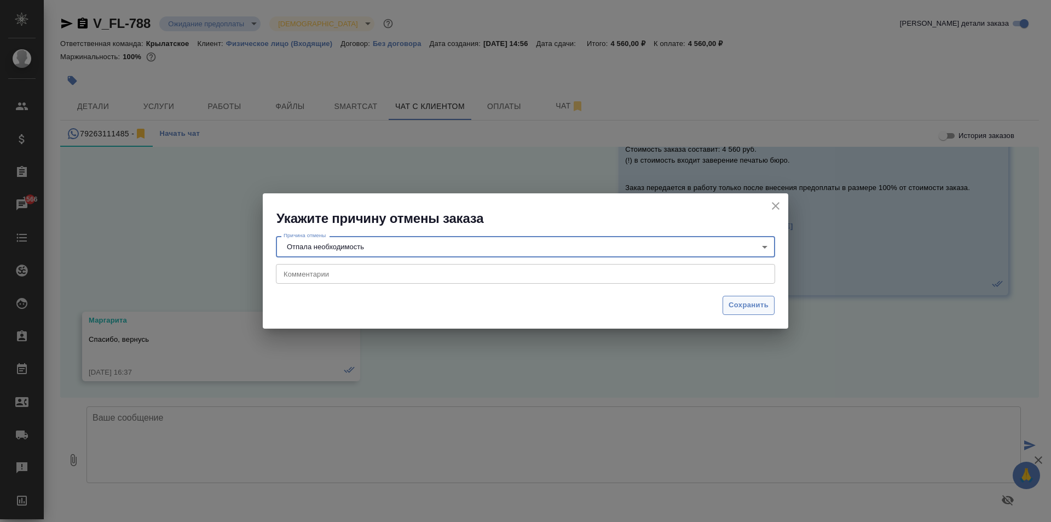
click at [753, 304] on span "Сохранить" at bounding box center [749, 305] width 40 height 13
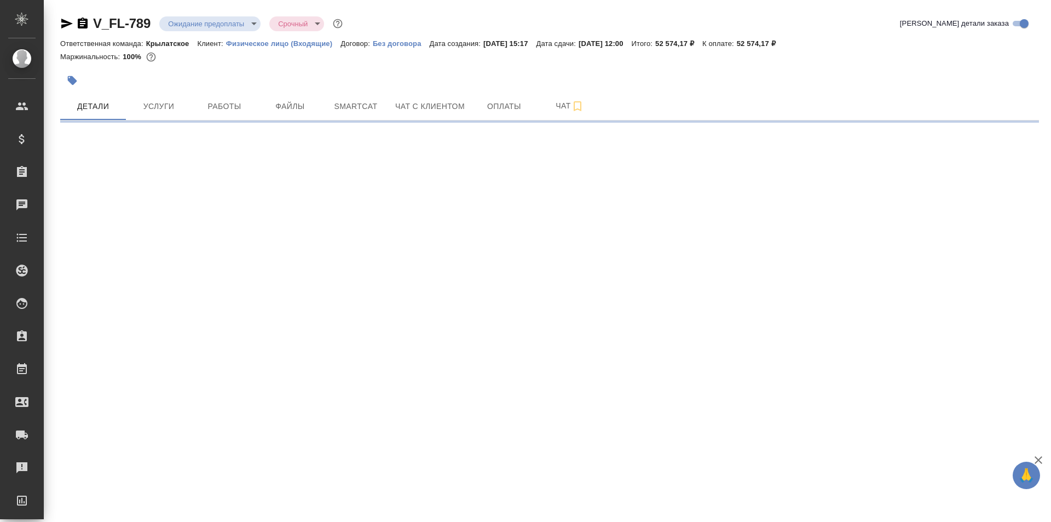
select select "RU"
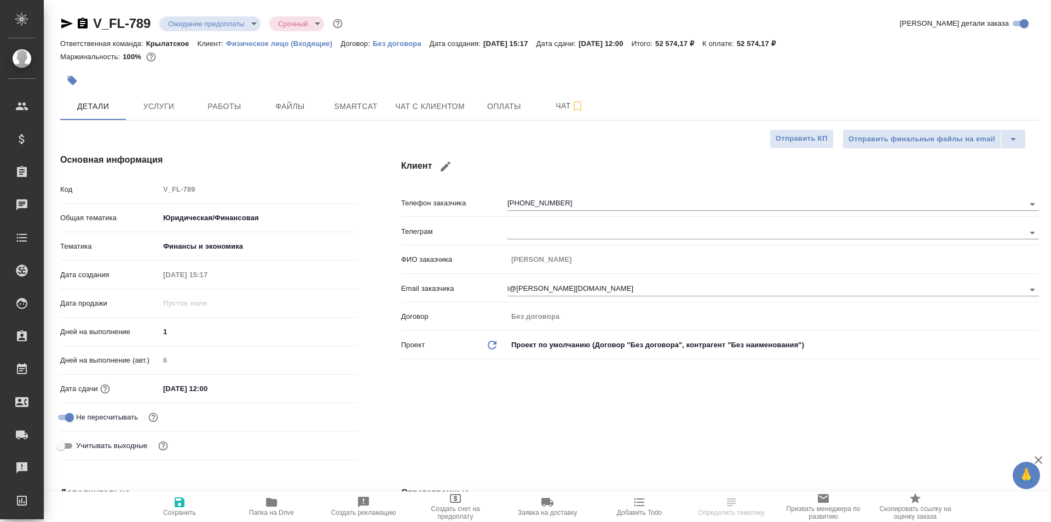
type textarea "x"
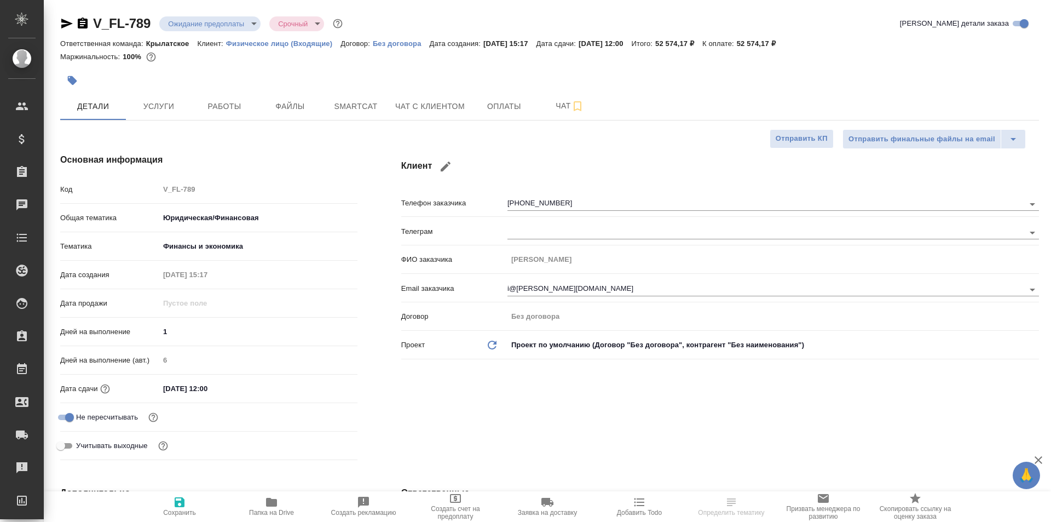
type textarea "x"
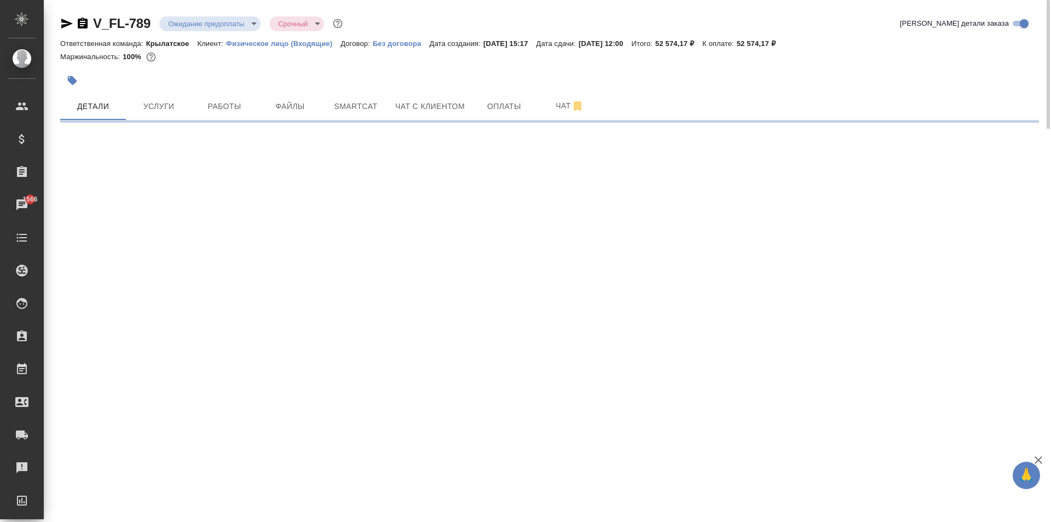
select select "RU"
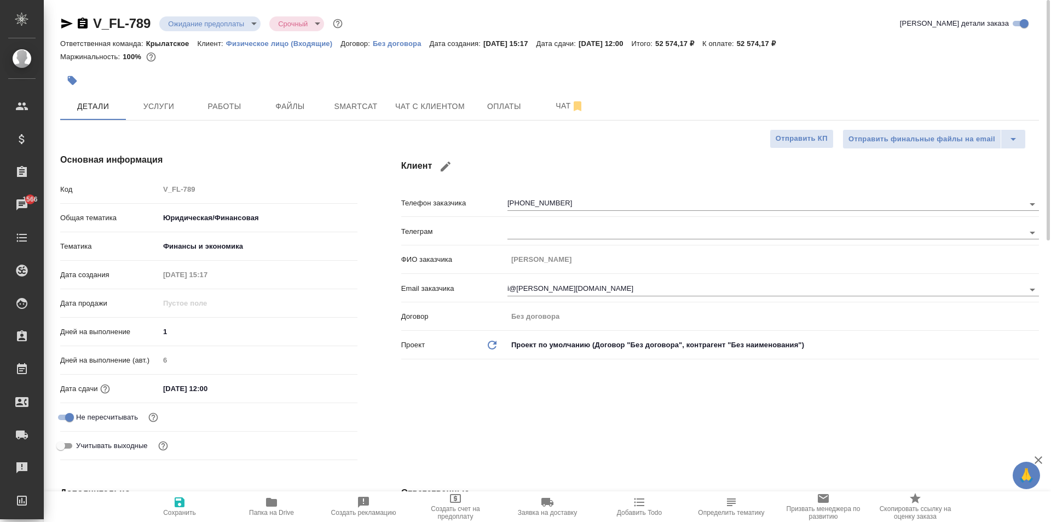
type textarea "x"
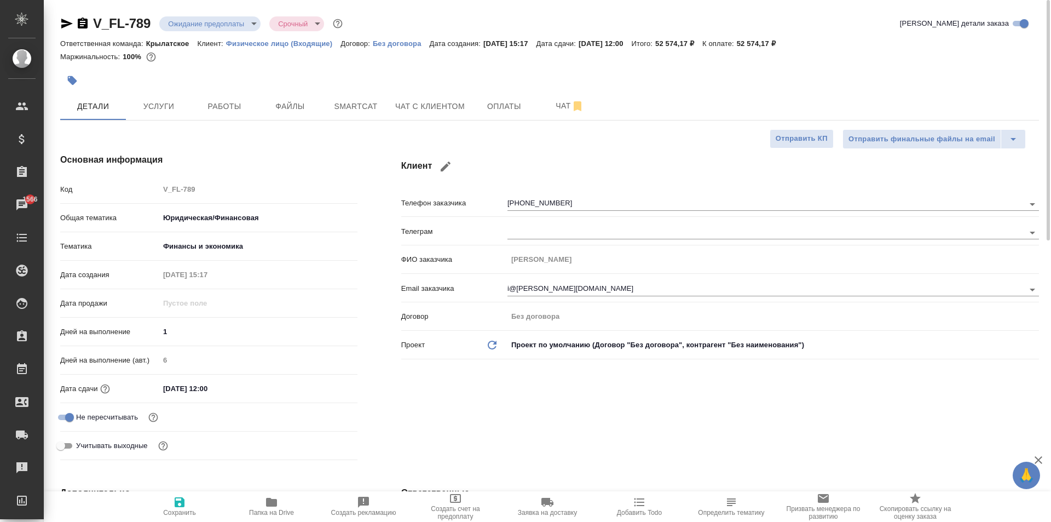
type textarea "x"
click at [440, 105] on span "Чат с клиентом" at bounding box center [430, 107] width 70 height 14
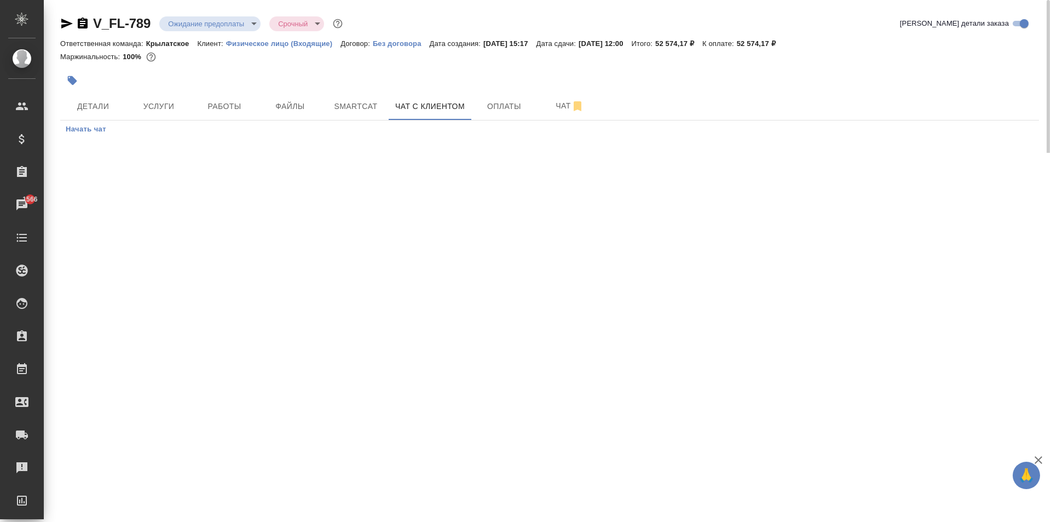
click at [105, 92] on div at bounding box center [386, 80] width 652 height 24
click at [105, 105] on span "Детали" at bounding box center [93, 107] width 53 height 14
select select "RU"
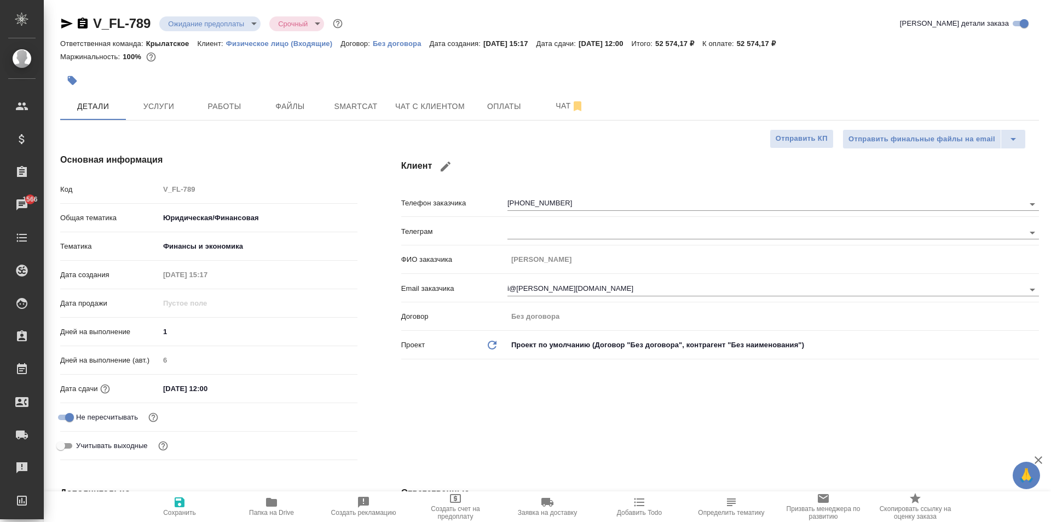
type textarea "x"
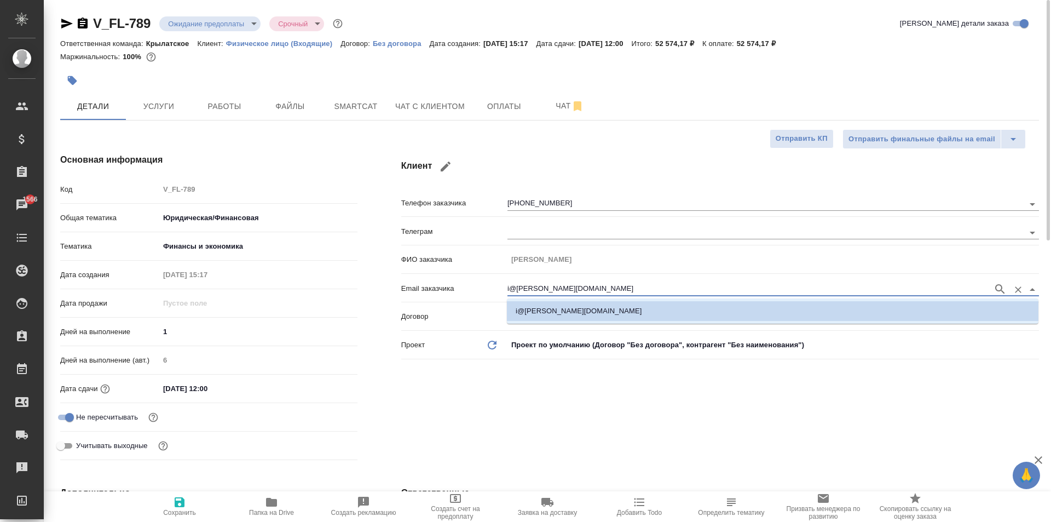
drag, startPoint x: 564, startPoint y: 285, endPoint x: 377, endPoint y: 270, distance: 188.3
click at [369, 266] on div "Основная информация Код V_FL-789 Общая тематика Юридическая/Финансовая yr-fn Те…" at bounding box center [549, 308] width 1022 height 355
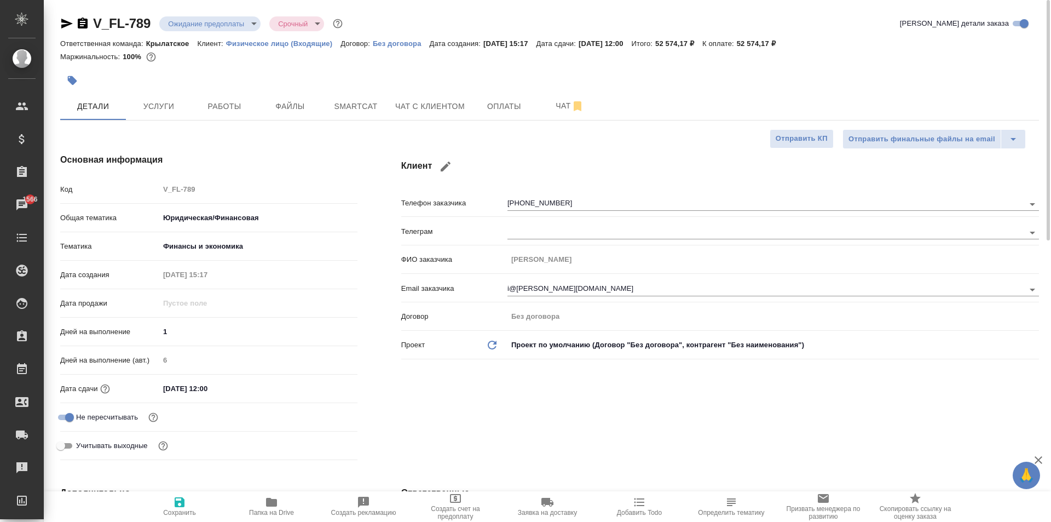
type textarea "x"
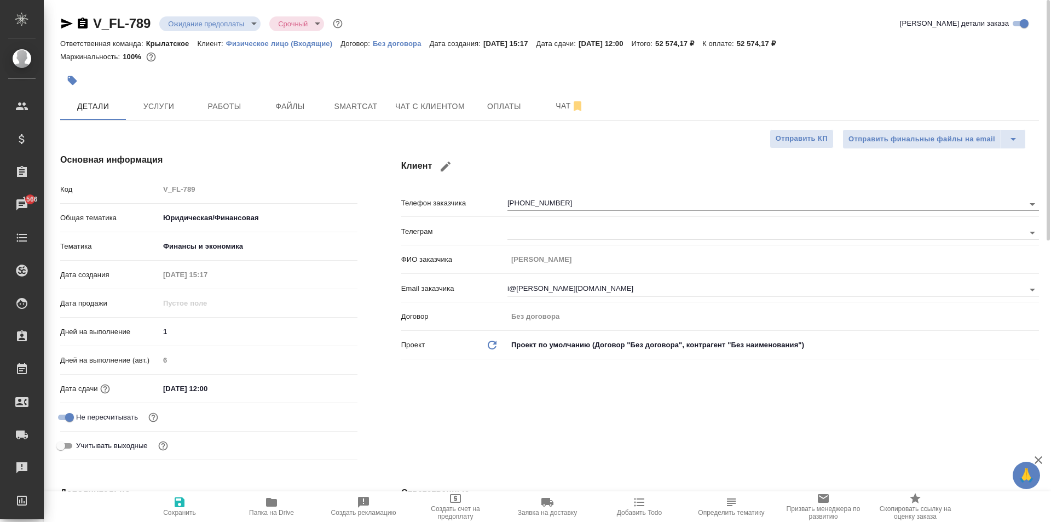
type textarea "x"
click at [224, 24] on body "🙏 .cls-1 fill:#fff; AWATERA [PERSON_NAME] Спецификации Заказы 1566 Чаты Todo Пр…" at bounding box center [525, 261] width 1051 height 522
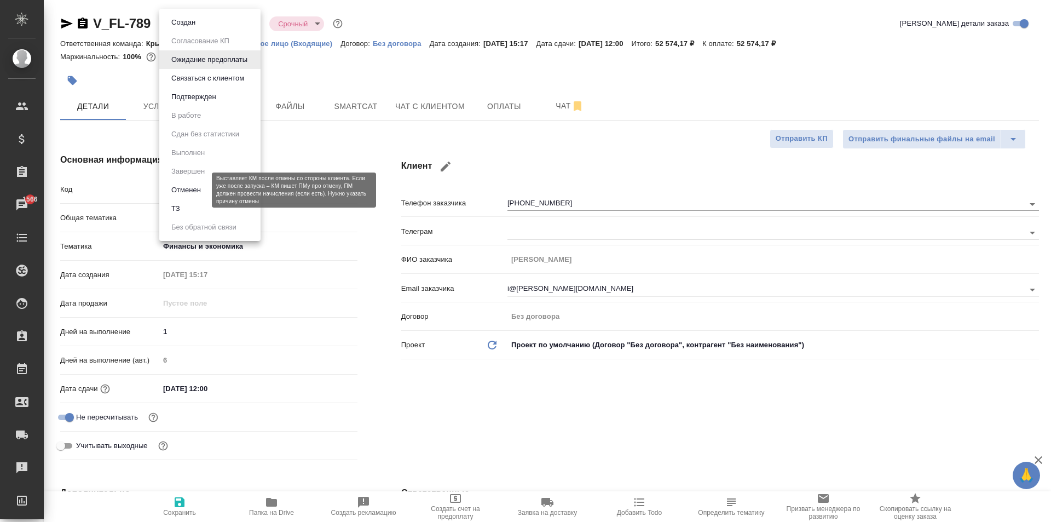
drag, startPoint x: 204, startPoint y: 203, endPoint x: 196, endPoint y: 190, distance: 14.5
click at [196, 190] on ul "Создан Согласование КП Ожидание предоплаты Связаться с клиентом Подтвержден В р…" at bounding box center [209, 125] width 101 height 232
click at [196, 190] on button "Отменен" at bounding box center [186, 190] width 36 height 12
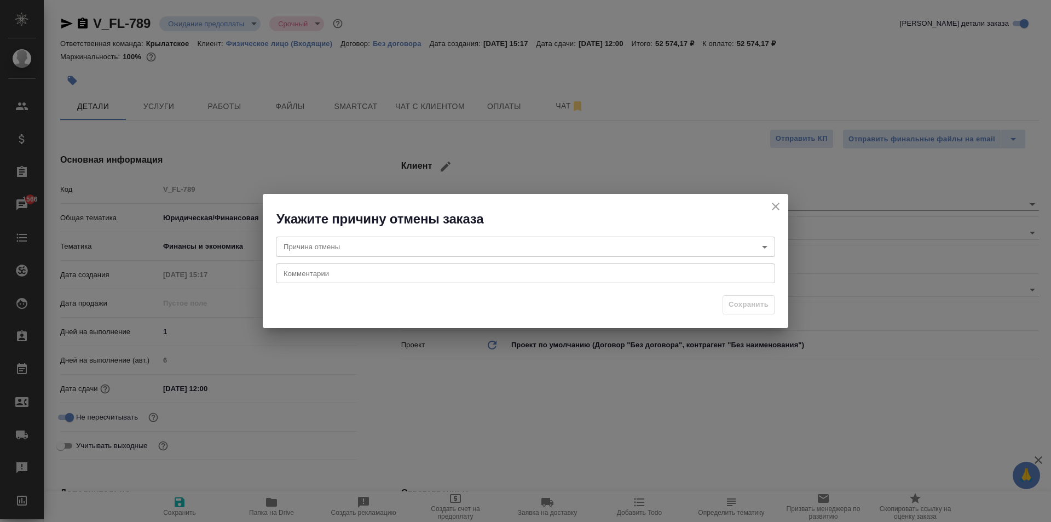
click at [402, 255] on body "🙏 .cls-1 fill:#fff; AWATERA [PERSON_NAME] Спецификации Заказы 1566 Чаты Todo Пр…" at bounding box center [525, 261] width 1051 height 522
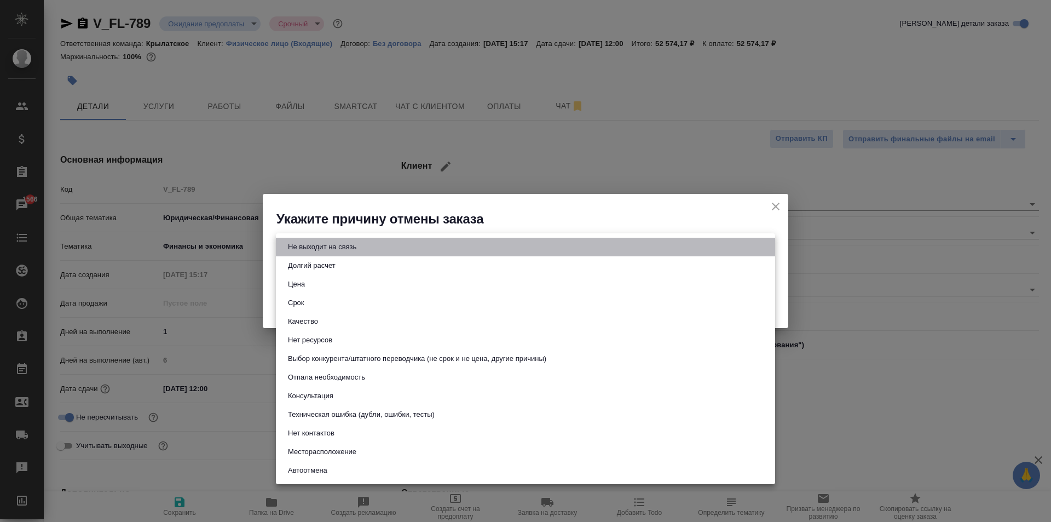
click at [385, 251] on li "Не выходит на связь" at bounding box center [525, 247] width 499 height 19
type input "stopContacting"
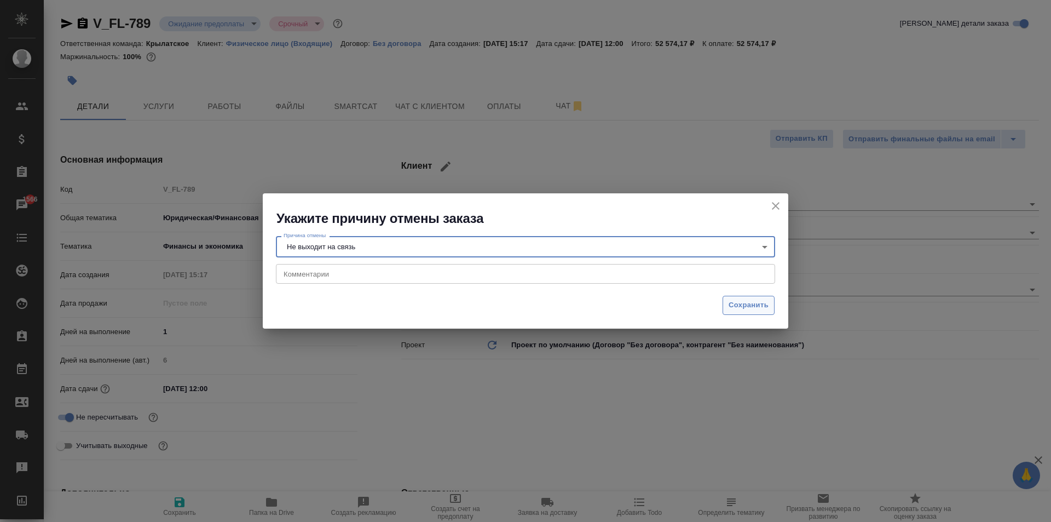
click at [757, 300] on span "Сохранить" at bounding box center [749, 305] width 40 height 13
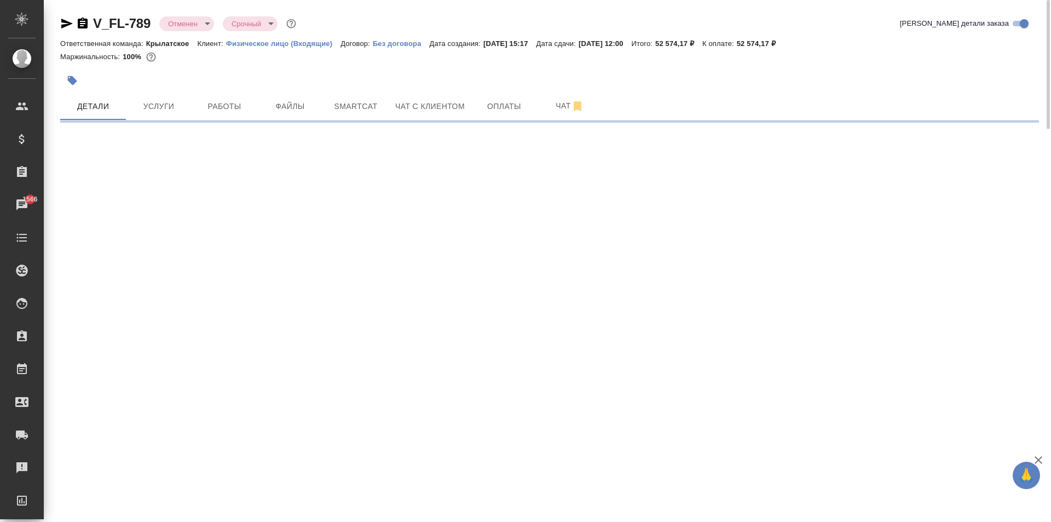
select select "RU"
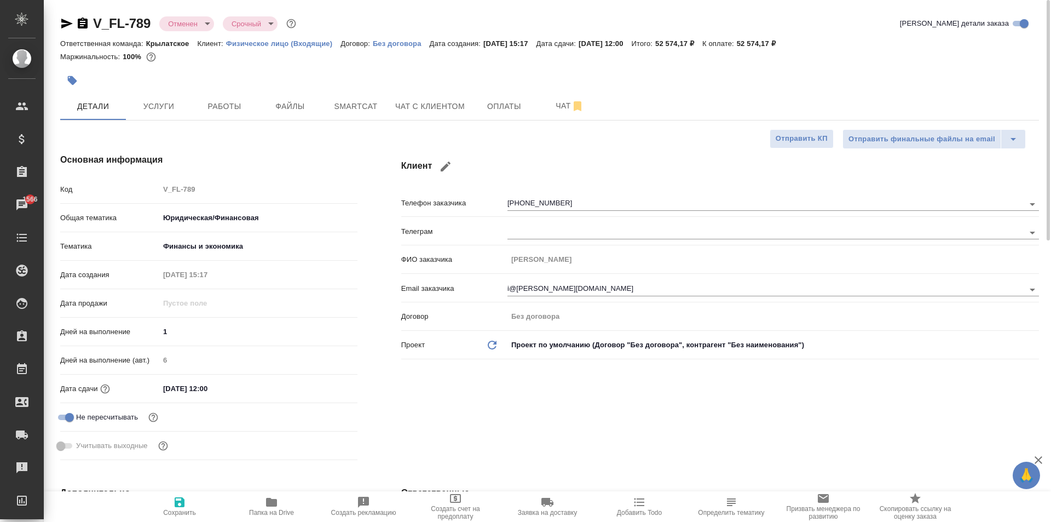
type textarea "x"
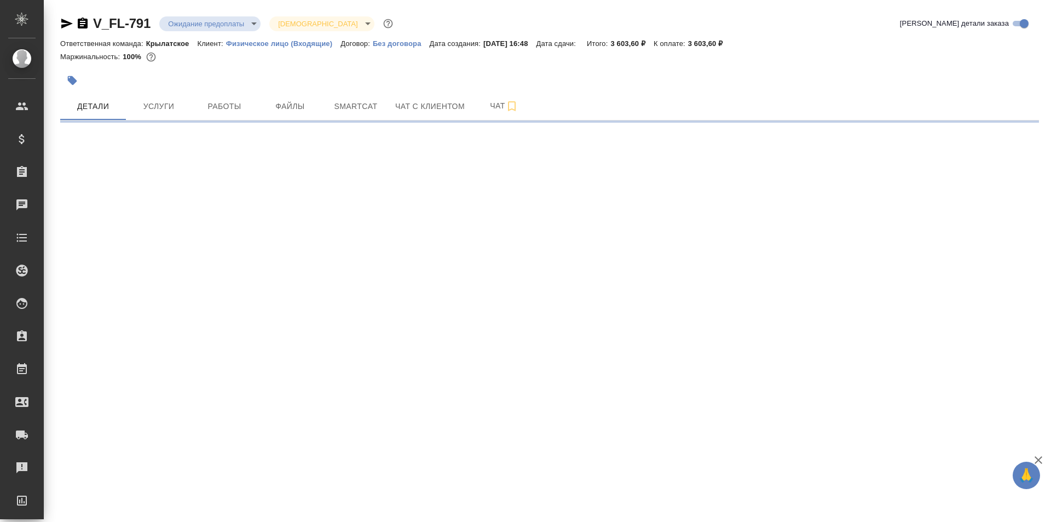
select select "RU"
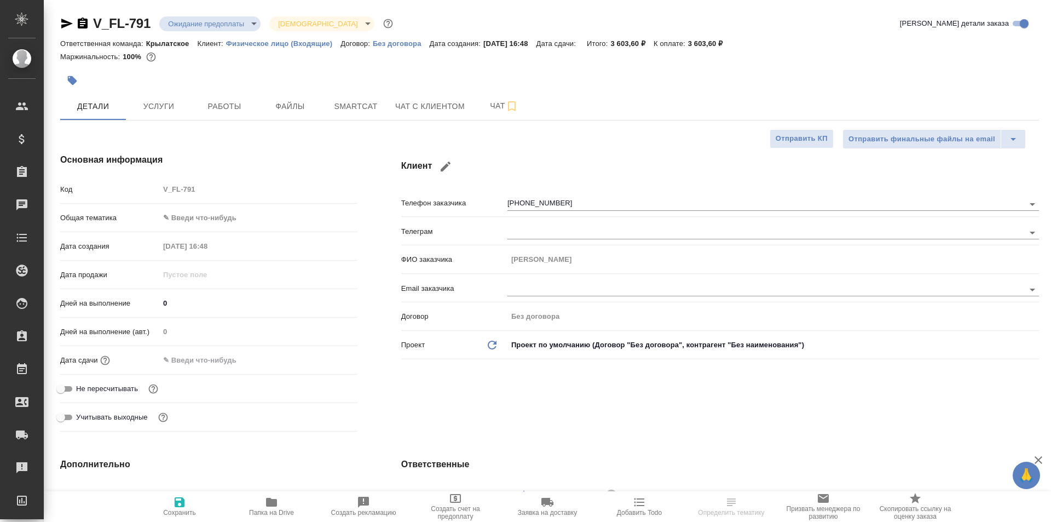
type textarea "x"
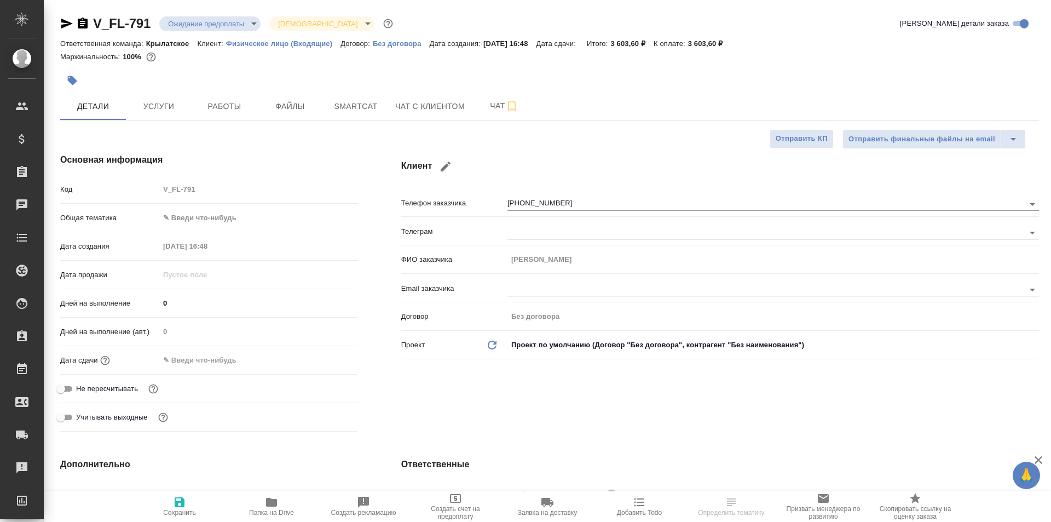
type textarea "x"
click at [388, 109] on button "Smartcat" at bounding box center [356, 106] width 66 height 27
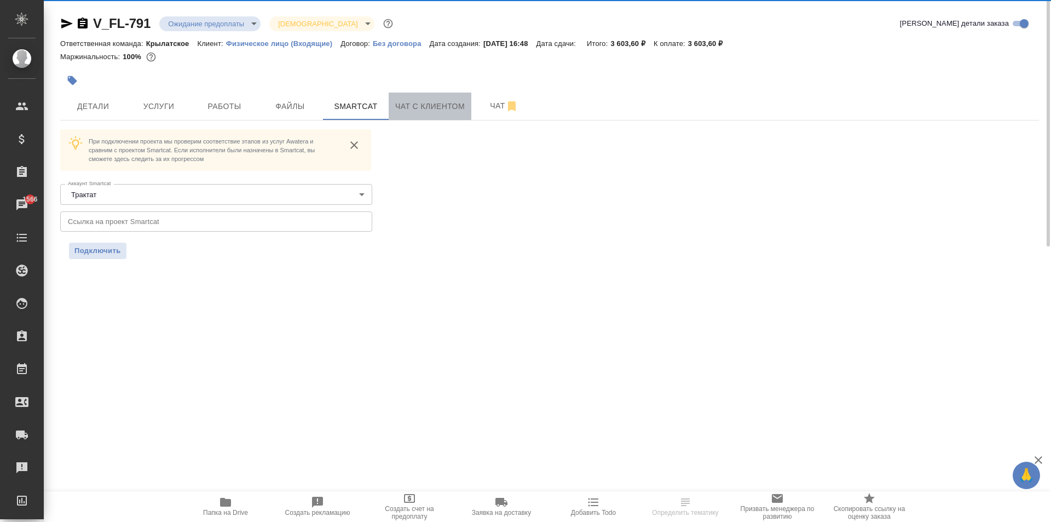
click at [395, 109] on button "Чат с клиентом" at bounding box center [430, 106] width 83 height 27
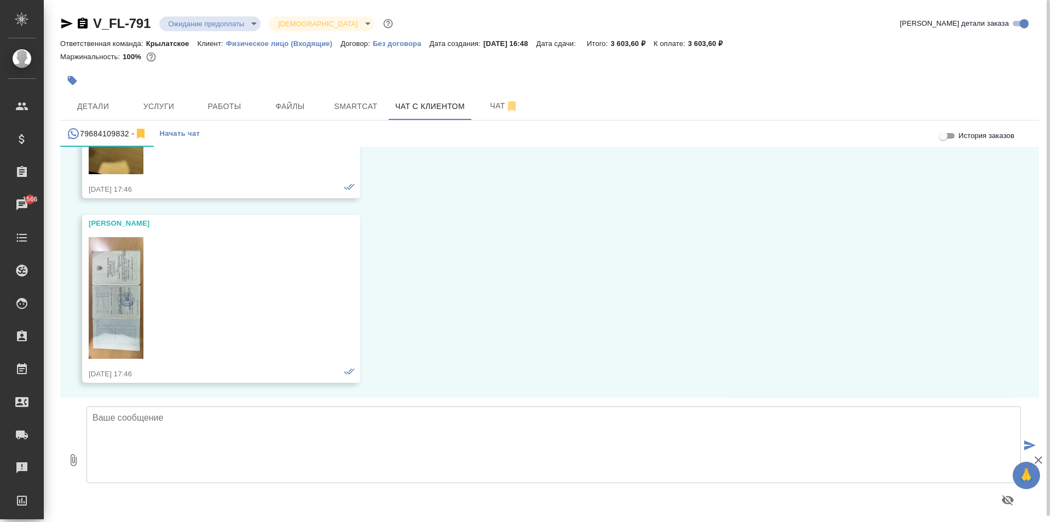
scroll to position [2662, 0]
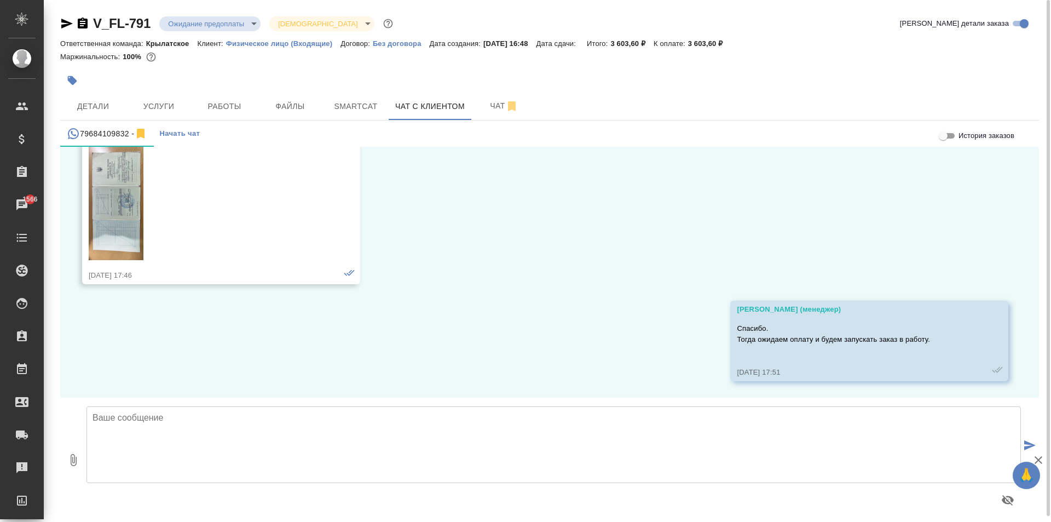
click at [231, 26] on body "🙏 .cls-1 fill:#fff; AWATERA Kasymov Timur Клиенты Спецификации Заказы 1566 Чаты…" at bounding box center [525, 261] width 1051 height 522
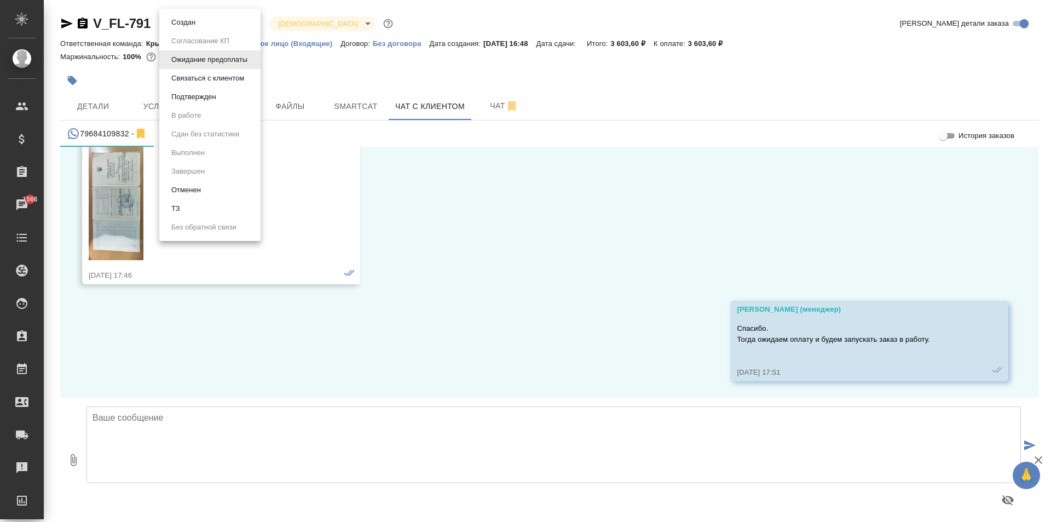
click at [210, 193] on li "Отменен" at bounding box center [209, 190] width 101 height 19
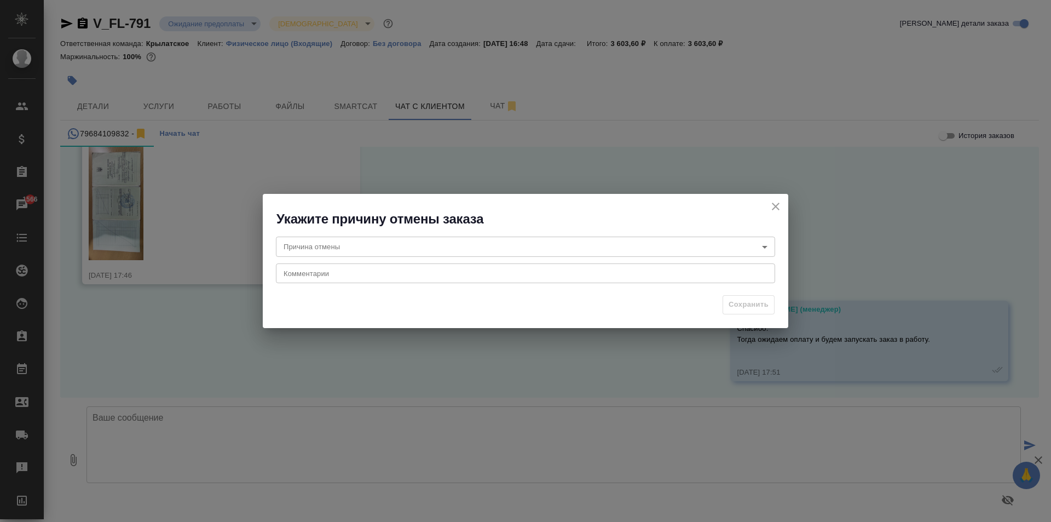
click at [373, 261] on div "Причина отмены ​ Причина отмены Комментарии x Комментарии" at bounding box center [525, 258] width 525 height 61
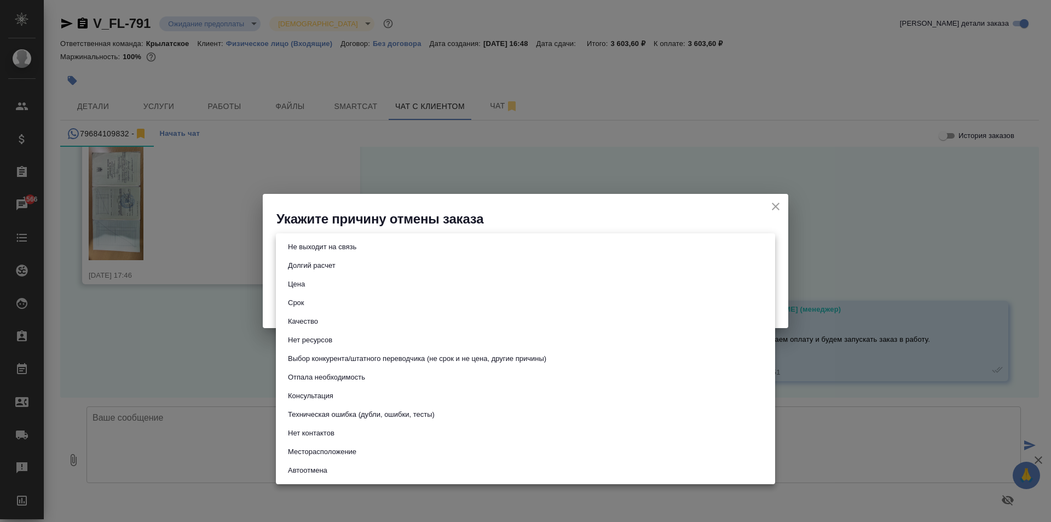
click body "🙏 .cls-1 fill:#fff; AWATERA Kasymov Timur Клиенты Спецификации Заказы 1566 Чаты…"
click li "Отпала необходимость"
type input "noNeed"
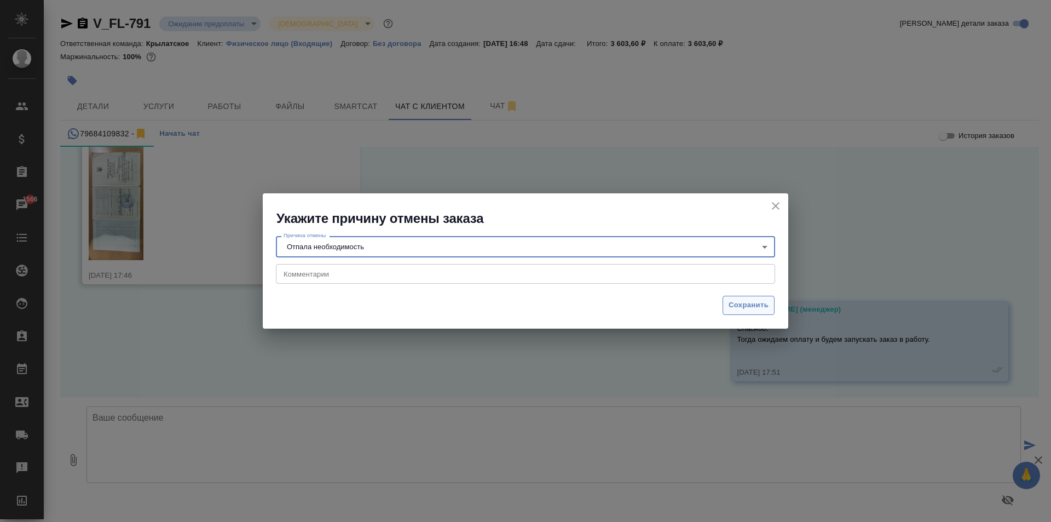
click span "Сохранить"
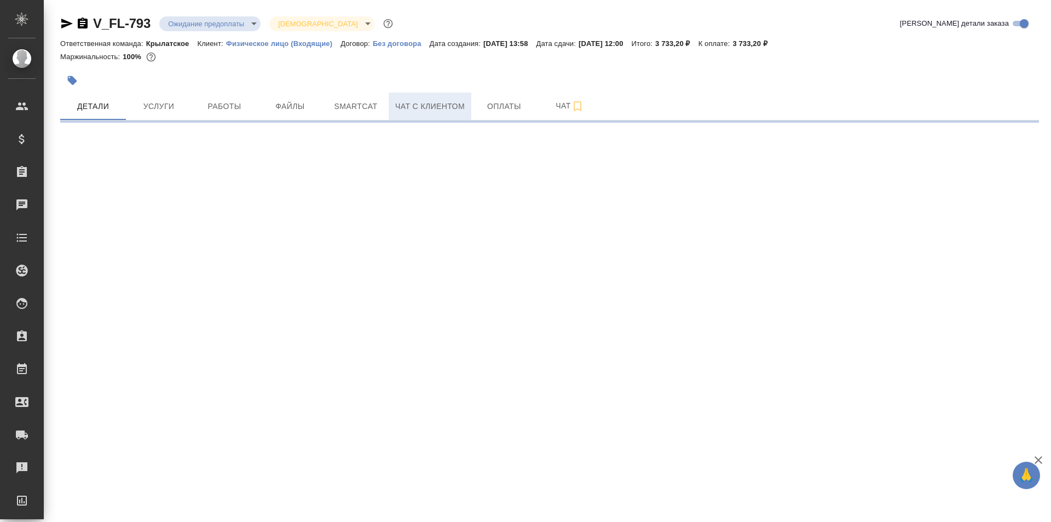
click at [441, 107] on span "Чат с клиентом" at bounding box center [430, 107] width 70 height 14
select select "RU"
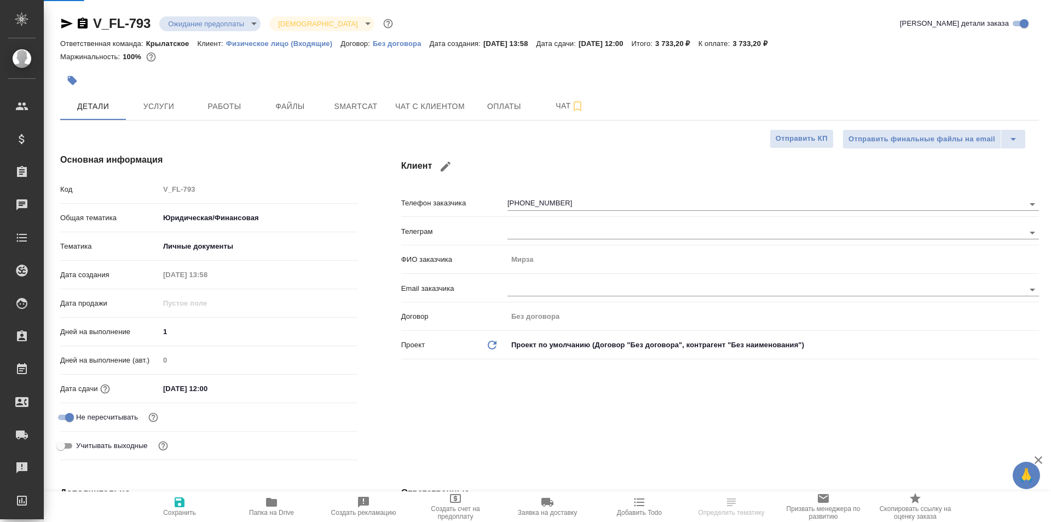
type textarea "x"
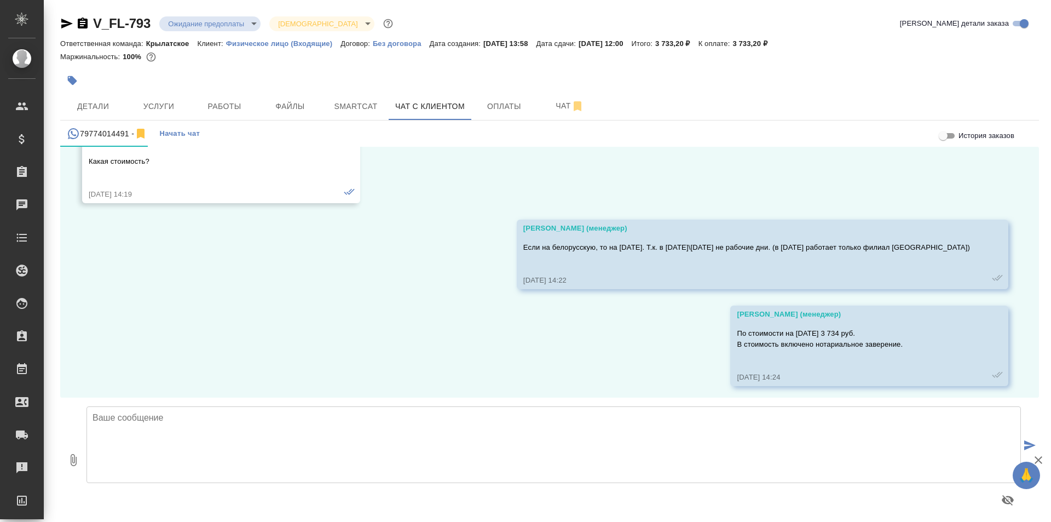
scroll to position [1488, 0]
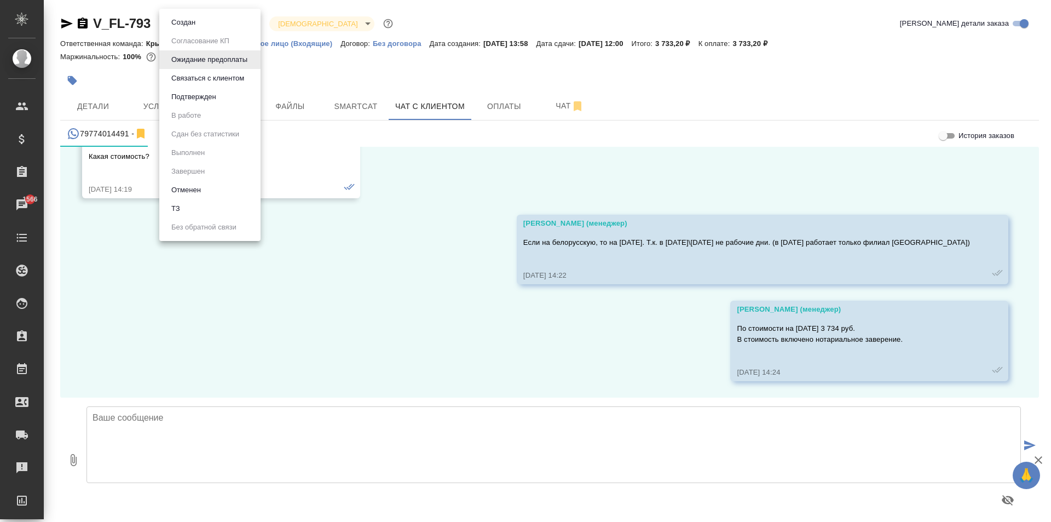
click at [246, 24] on body "🙏 .cls-1 fill:#fff; AWATERA Kasymov Timur Клиенты Спецификации Заказы 1566 Чаты…" at bounding box center [525, 261] width 1051 height 522
click at [213, 190] on li "Отменен" at bounding box center [209, 190] width 101 height 19
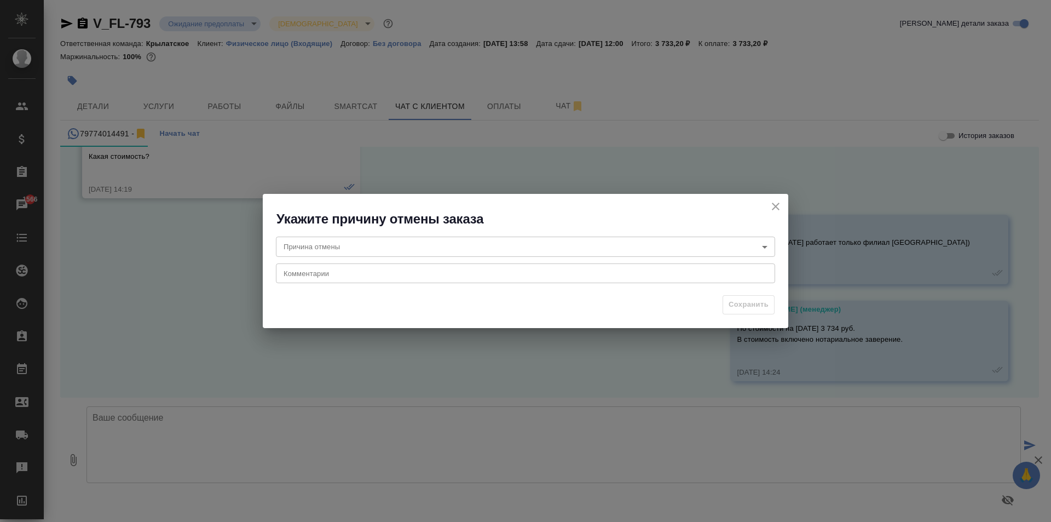
click at [356, 255] on div "Причина отмены ​ Причина отмены Комментарии x Комментарии" at bounding box center [525, 258] width 525 height 61
click at [355, 253] on body "🙏 .cls-1 fill:#fff; AWATERA Kasymov Timur Клиенты Спецификации Заказы 1566 Чаты…" at bounding box center [525, 261] width 1051 height 522
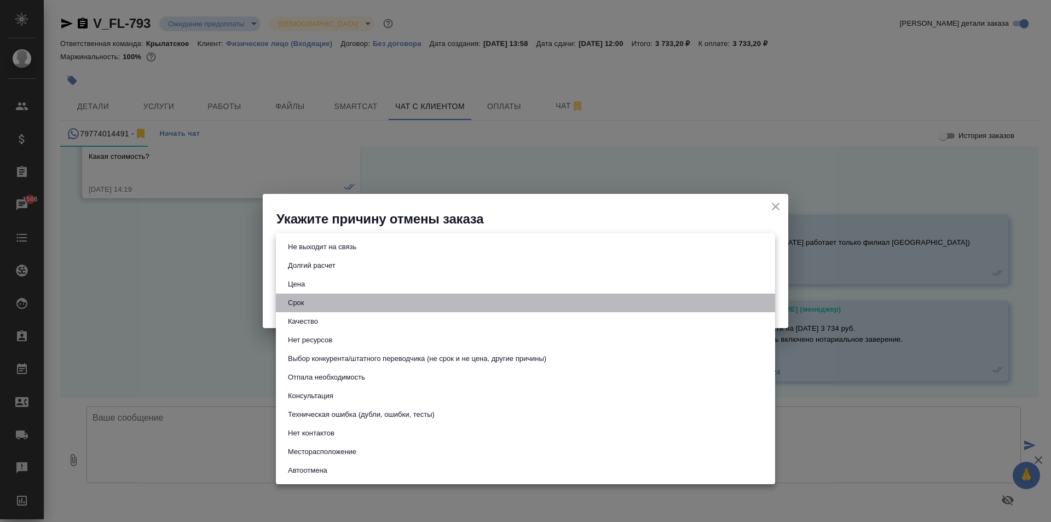
click at [321, 302] on li "Срок" at bounding box center [525, 302] width 499 height 19
type input "term"
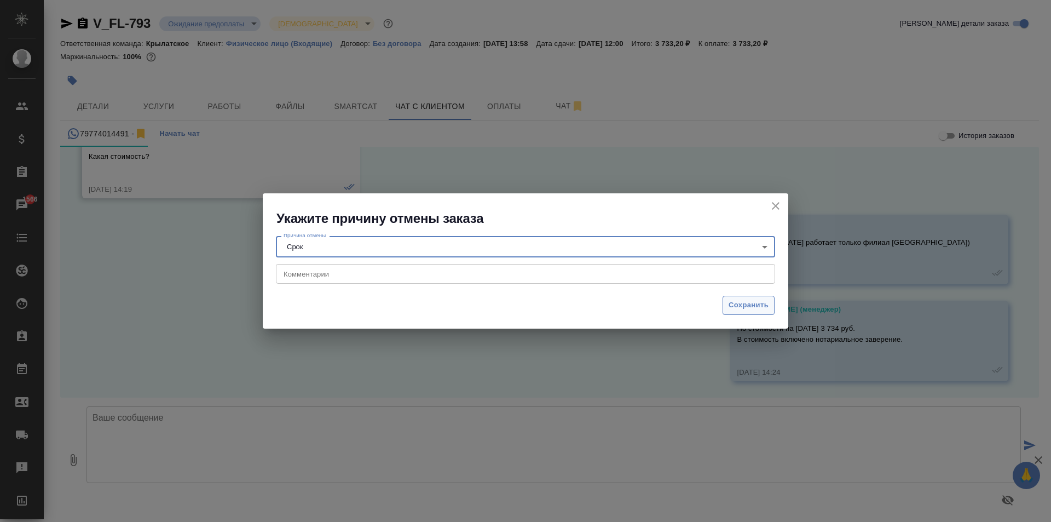
click at [743, 296] on button "Сохранить" at bounding box center [749, 305] width 52 height 19
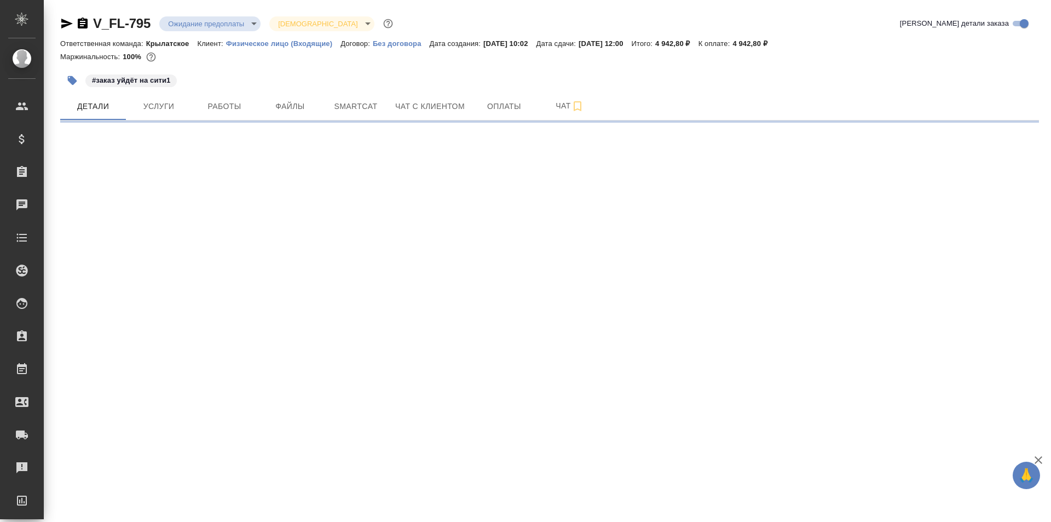
select select "RU"
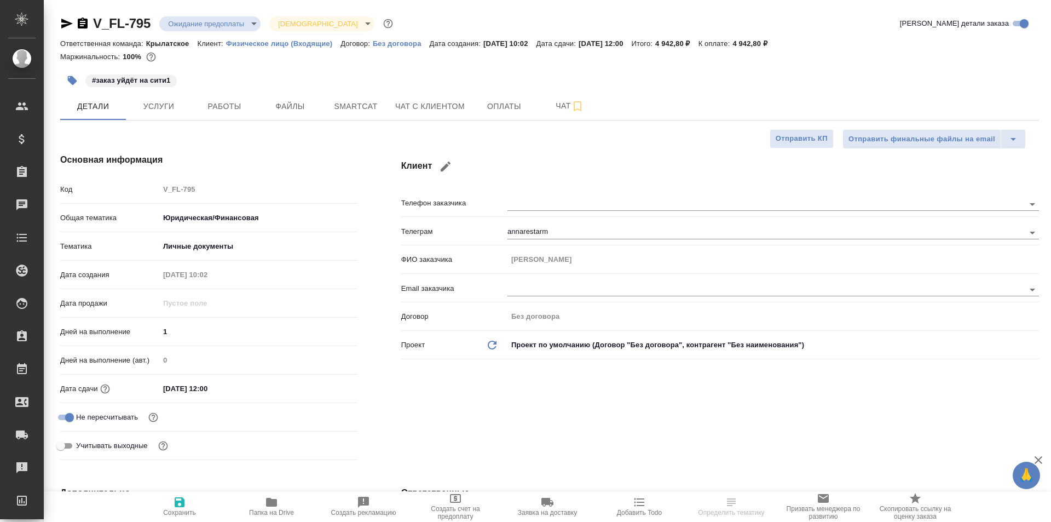
type textarea "x"
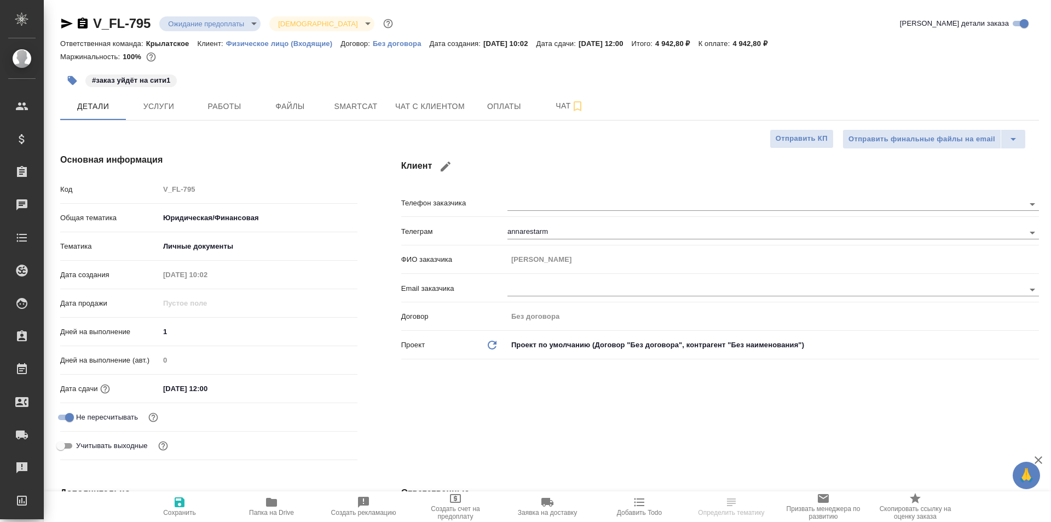
type textarea "x"
click at [404, 100] on span "Чат с клиентом" at bounding box center [430, 107] width 70 height 14
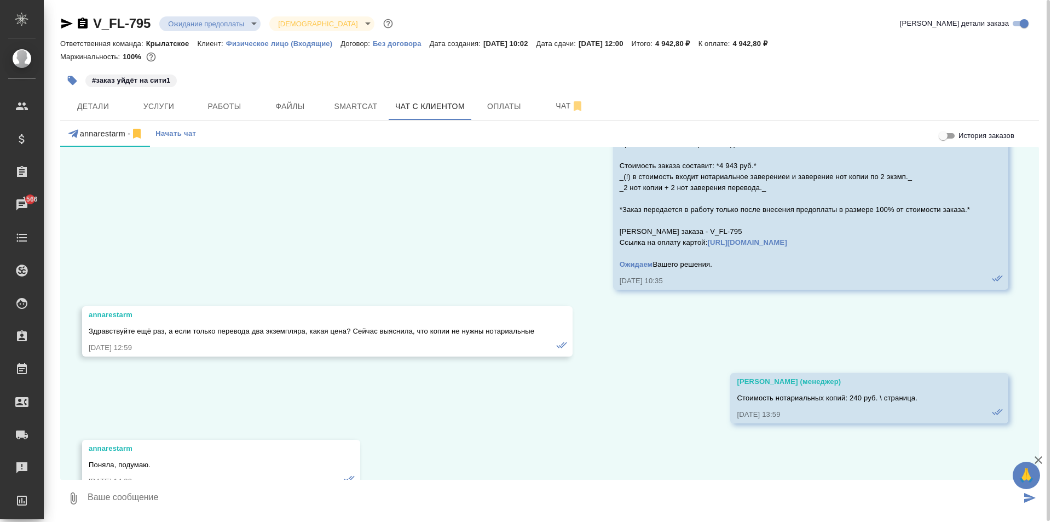
scroll to position [7750, 0]
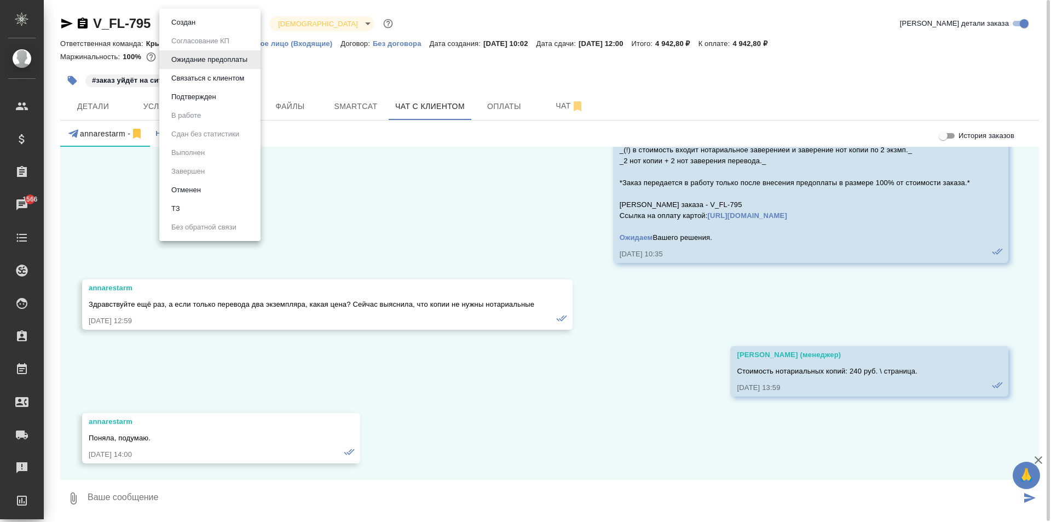
click at [222, 19] on body "🙏 .cls-1 fill:#fff; AWATERA Kasymov Timur Клиенты Спецификации Заказы 1566 Чаты…" at bounding box center [525, 261] width 1051 height 522
click at [221, 183] on li "Отменен" at bounding box center [209, 190] width 101 height 19
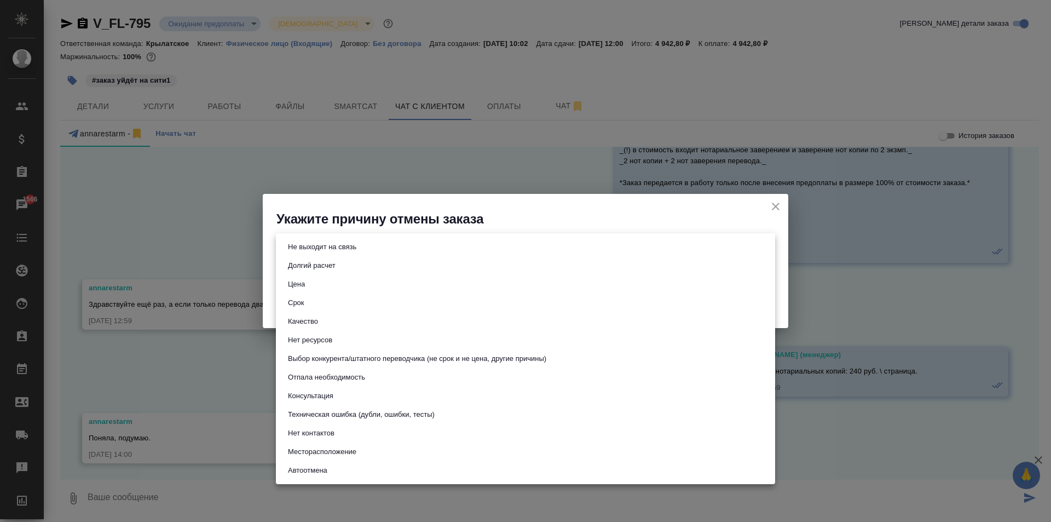
click at [349, 251] on body "🙏 .cls-1 fill:#fff; AWATERA Kasymov Timur Клиенты Спецификации Заказы 1566 Чаты…" at bounding box center [525, 261] width 1051 height 522
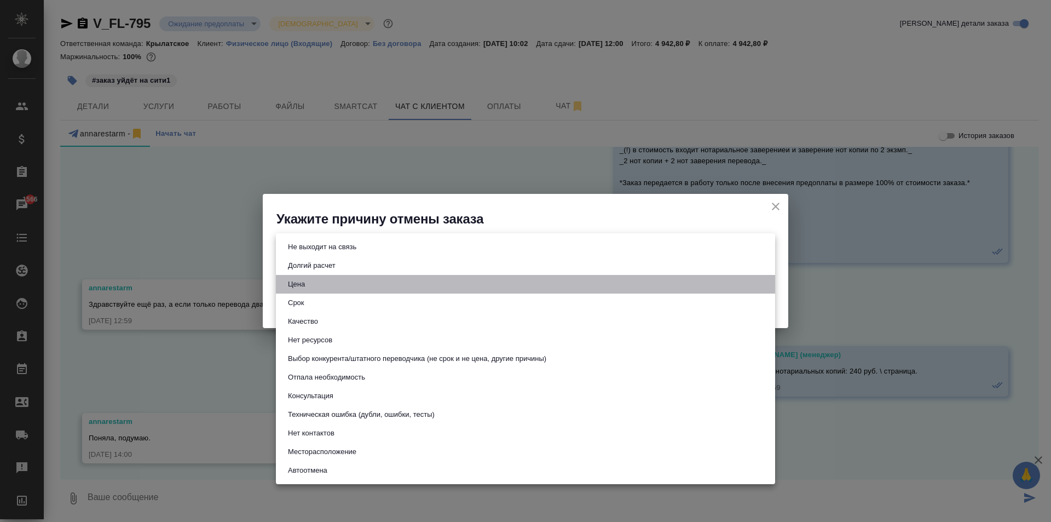
click at [337, 285] on li "Цена" at bounding box center [525, 284] width 499 height 19
type input "price"
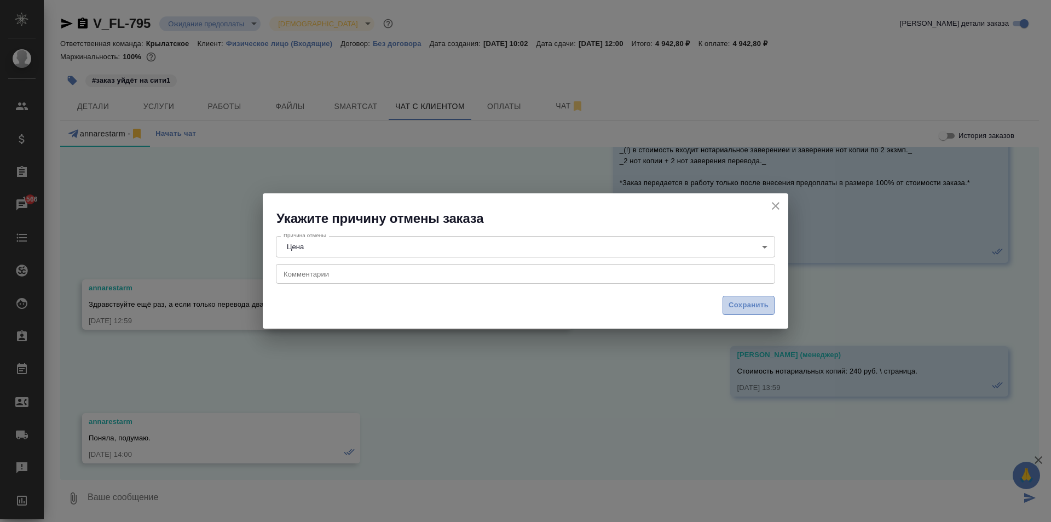
click at [731, 311] on button "Сохранить" at bounding box center [749, 305] width 52 height 19
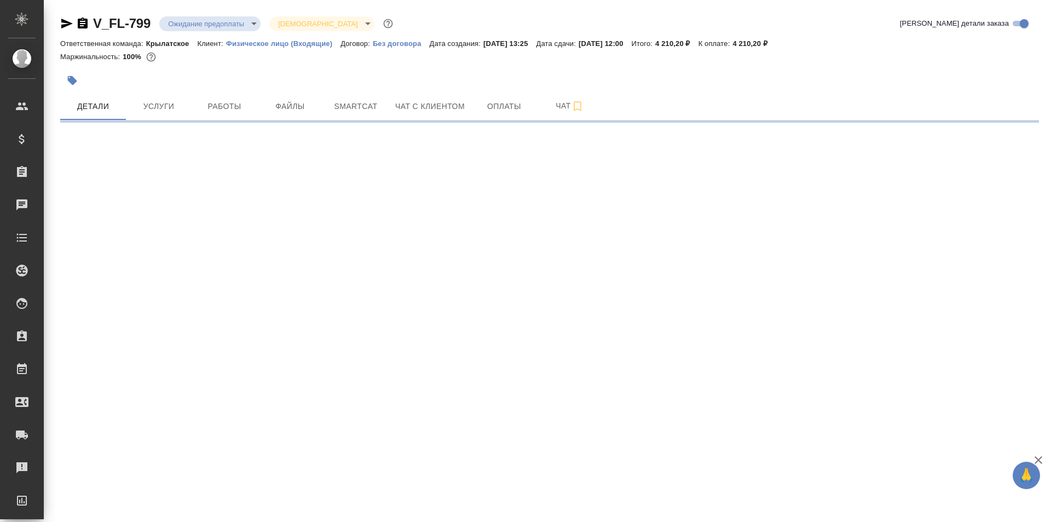
select select "RU"
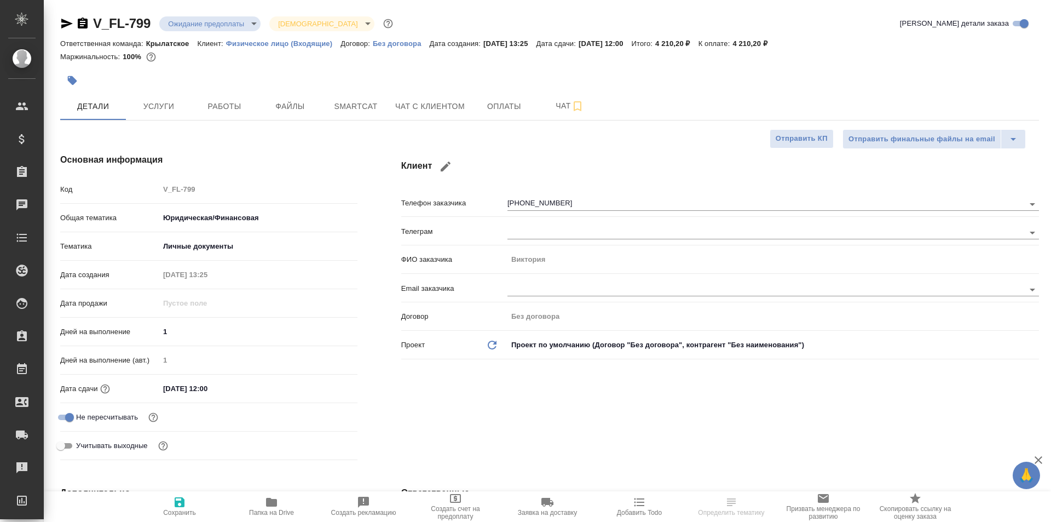
type textarea "x"
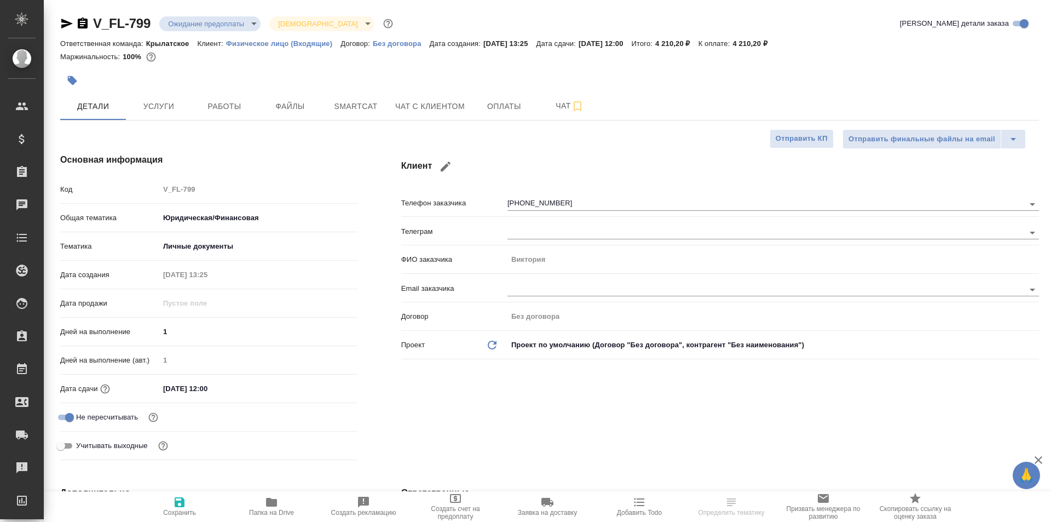
type textarea "x"
click at [398, 117] on button "Чат с клиентом" at bounding box center [430, 106] width 83 height 27
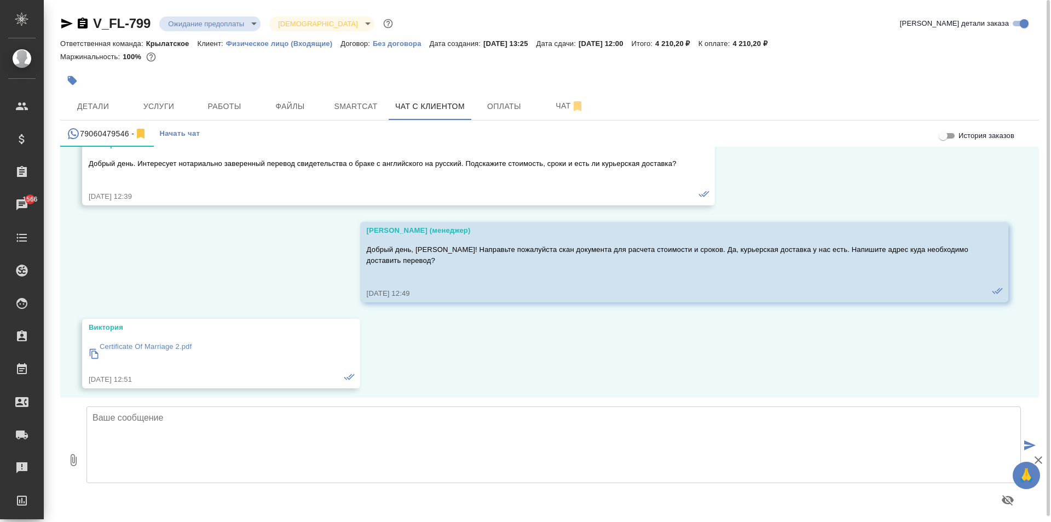
scroll to position [278, 0]
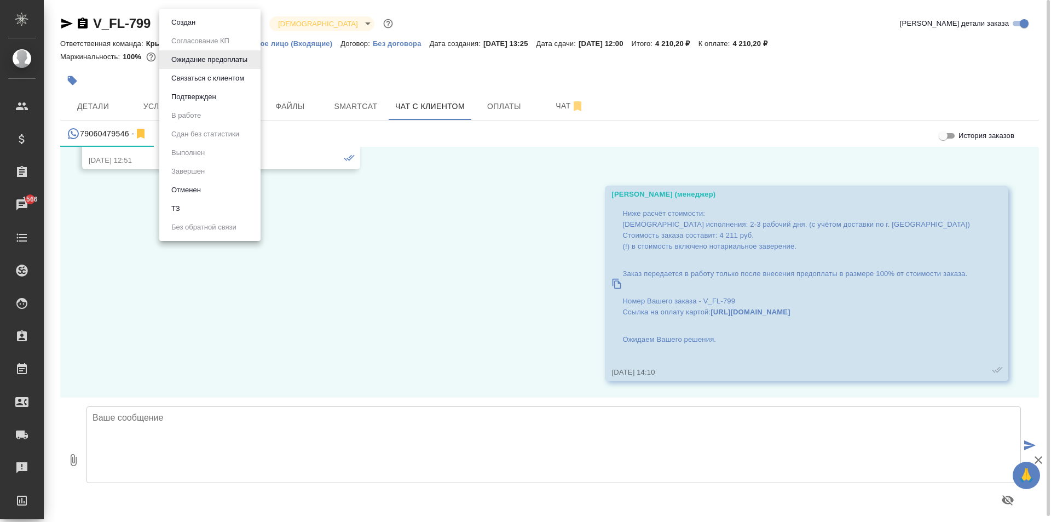
click at [246, 25] on body "🙏 .cls-1 fill:#fff; AWATERA Kasymov Timur Клиенты Спецификации Заказы 1566 Чаты…" at bounding box center [525, 261] width 1051 height 522
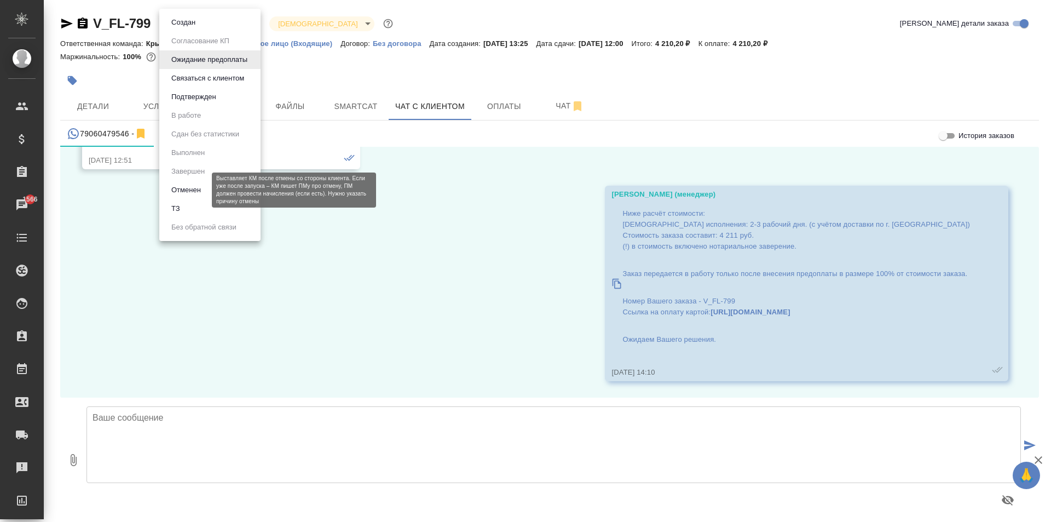
click at [197, 188] on button "Отменен" at bounding box center [186, 190] width 36 height 12
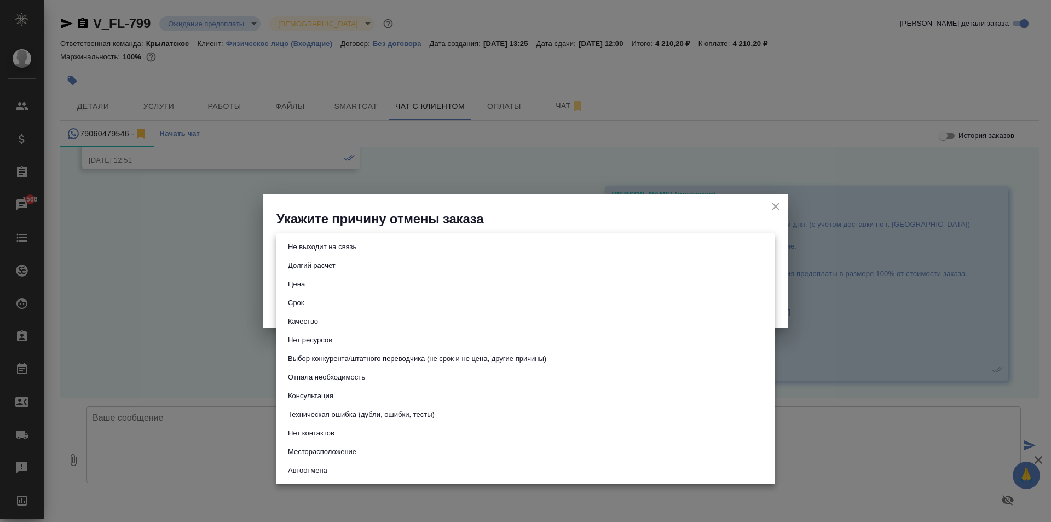
click at [368, 255] on body "🙏 .cls-1 fill:#fff; AWATERA Kasymov Timur Клиенты Спецификации Заказы 1566 Чаты…" at bounding box center [525, 261] width 1051 height 522
click at [362, 281] on li "Цена" at bounding box center [525, 284] width 499 height 19
type input "price"
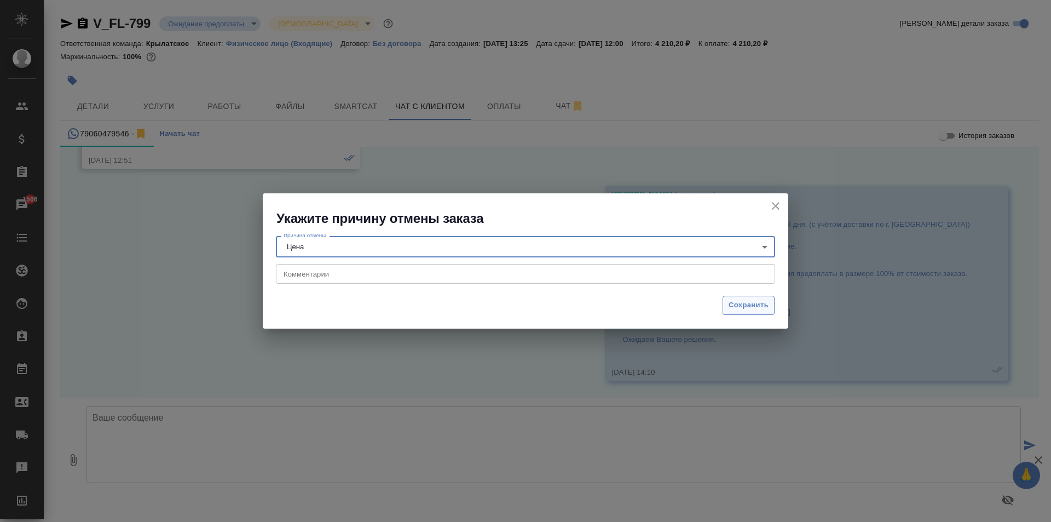
click at [726, 309] on button "Сохранить" at bounding box center [749, 305] width 52 height 19
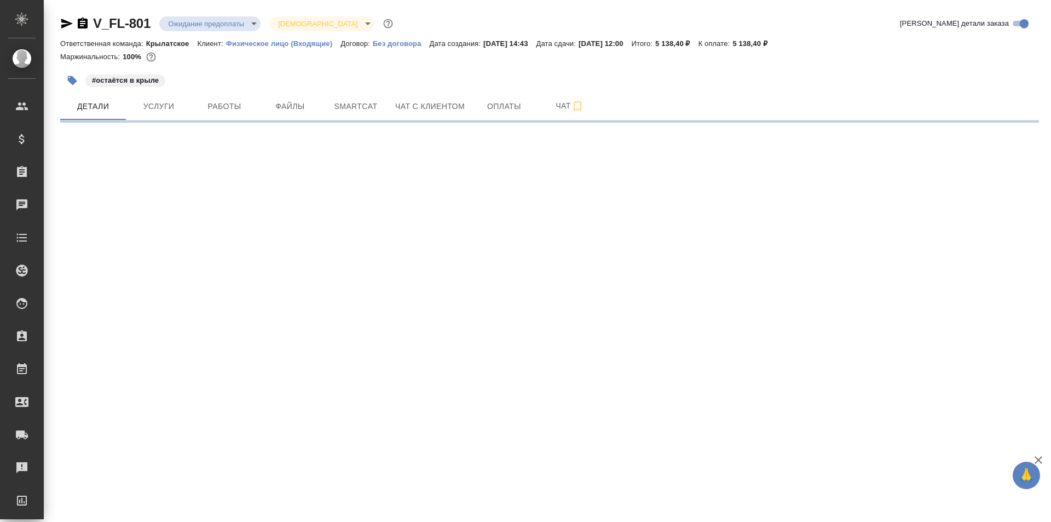
select select "RU"
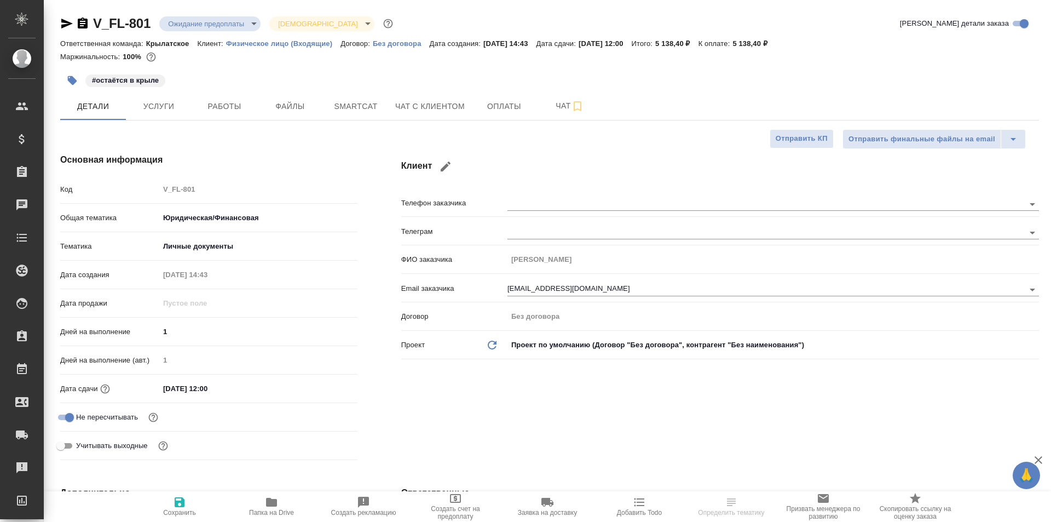
type textarea "x"
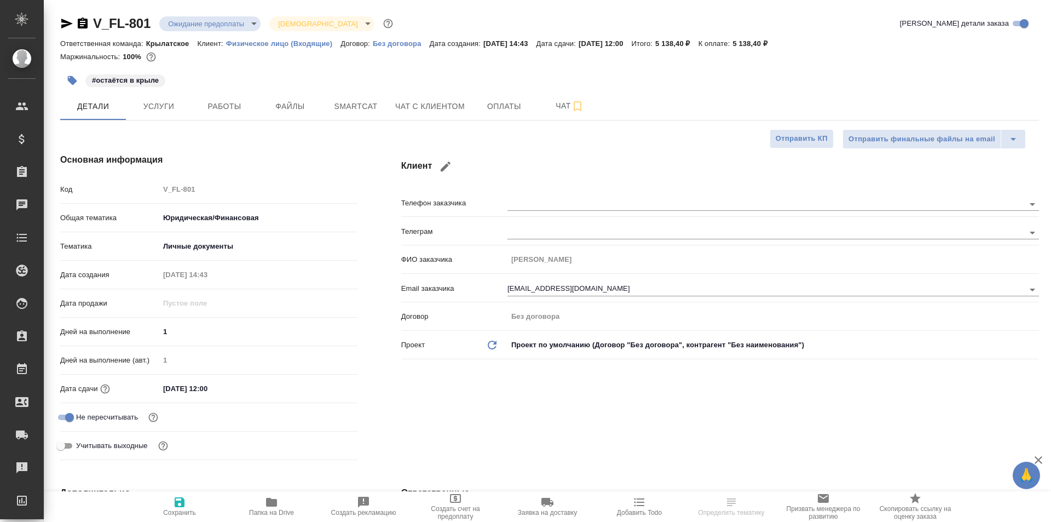
type textarea "x"
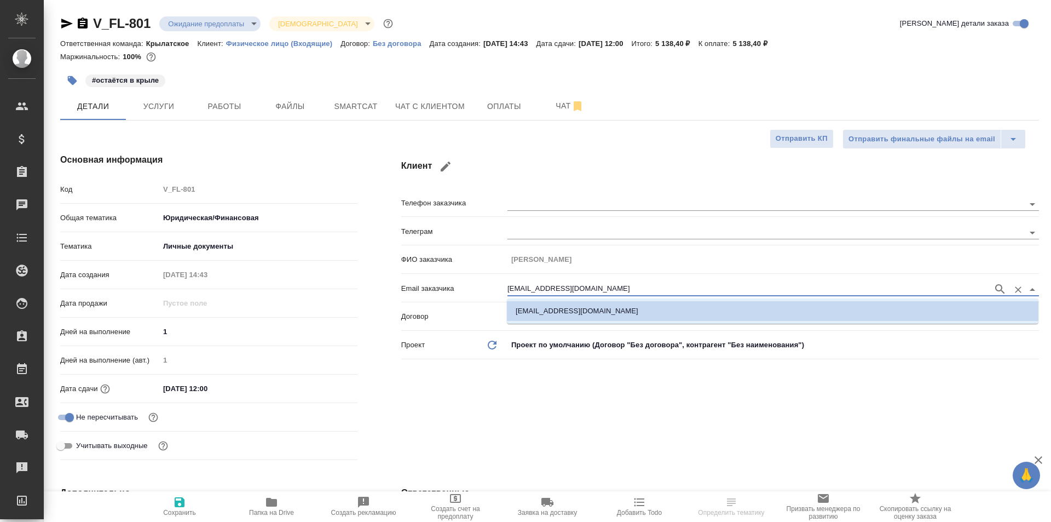
drag, startPoint x: 597, startPoint y: 288, endPoint x: 453, endPoint y: 280, distance: 143.6
click at [453, 280] on div "Email заказчика jennelynharn@gmail.com" at bounding box center [720, 287] width 638 height 19
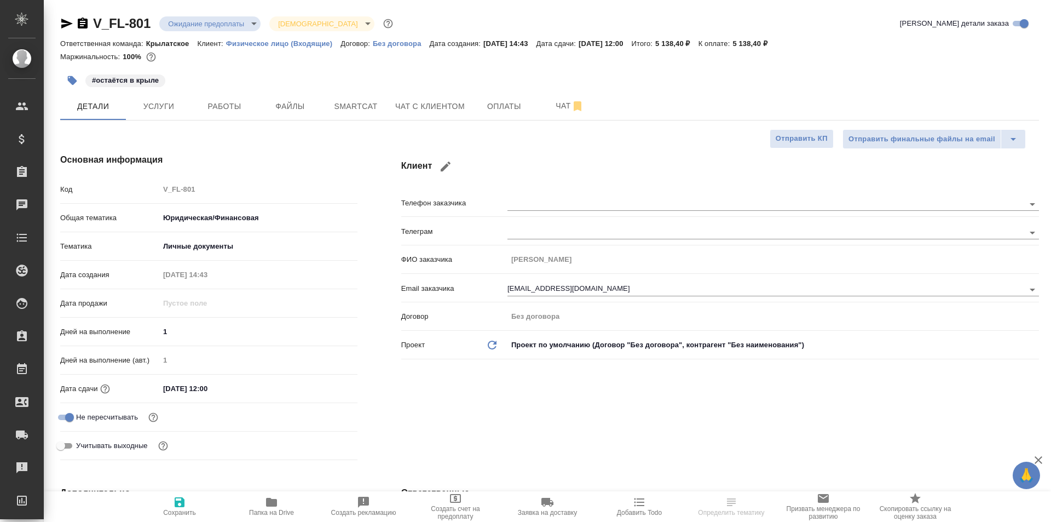
type textarea "x"
select select "RU"
type textarea "x"
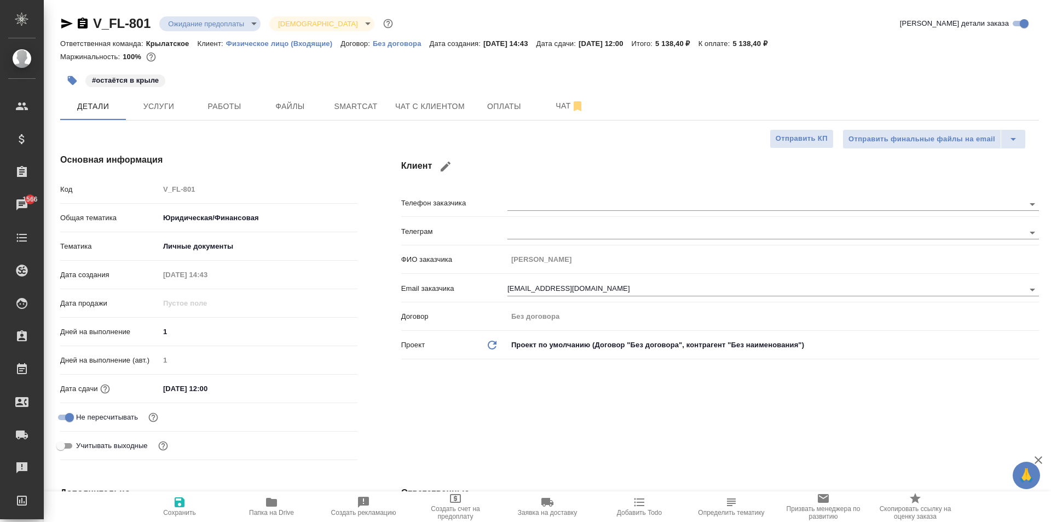
type textarea "x"
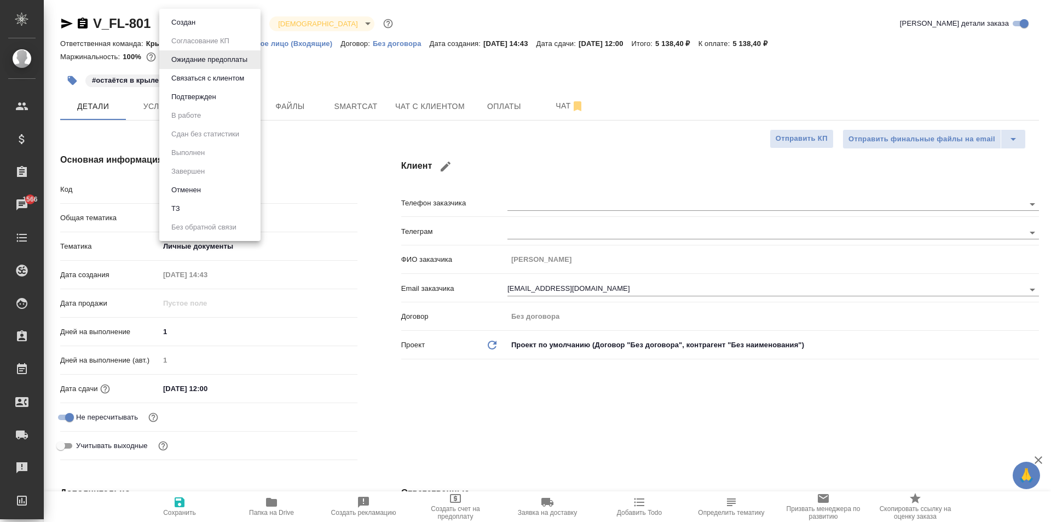
click at [187, 20] on body "🙏 .cls-1 fill:#fff; AWATERA Kasymov Timur Клиенты Спецификации Заказы 1566 Чаты…" at bounding box center [525, 261] width 1051 height 522
click at [196, 181] on li "Отменен" at bounding box center [209, 190] width 101 height 19
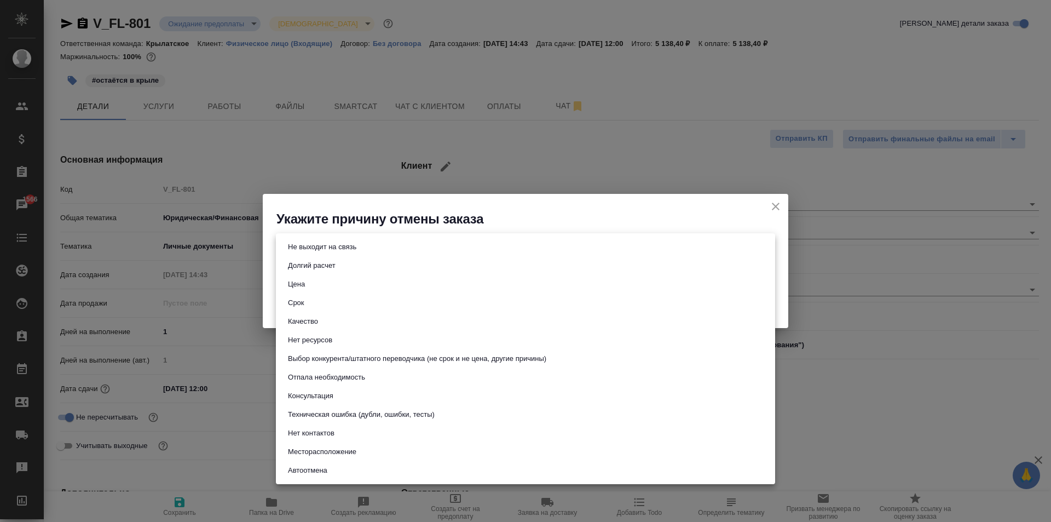
click at [386, 247] on body "🙏 .cls-1 fill:#fff; AWATERA Kasymov Timur Клиенты Спецификации Заказы 1566 Чаты…" at bounding box center [525, 261] width 1051 height 522
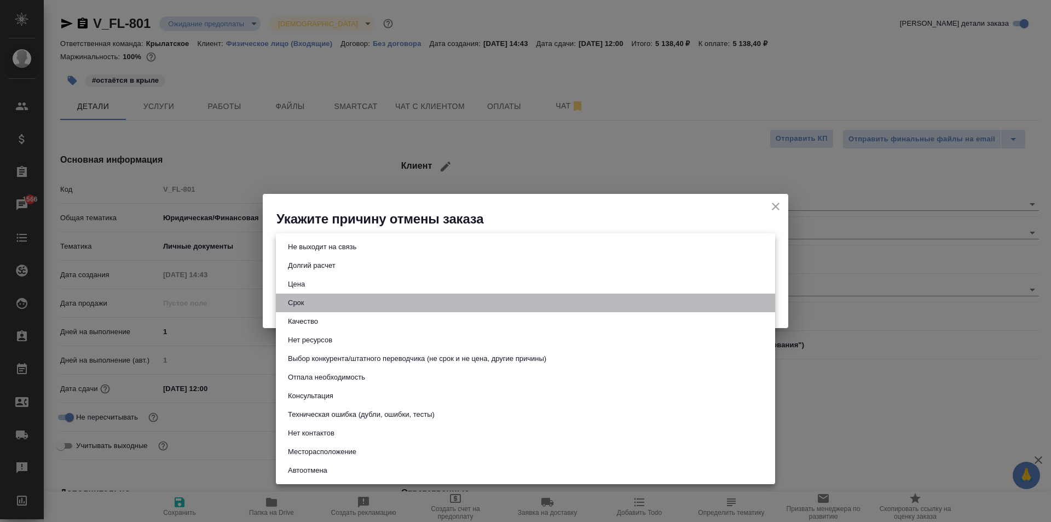
click at [332, 298] on li "Срок" at bounding box center [525, 302] width 499 height 19
type input "term"
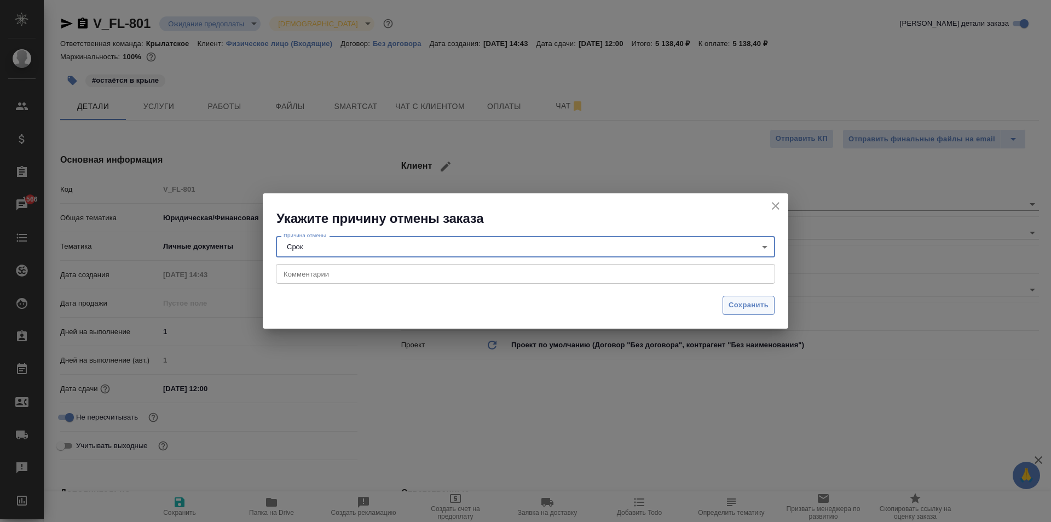
click at [760, 306] on span "Сохранить" at bounding box center [749, 305] width 40 height 13
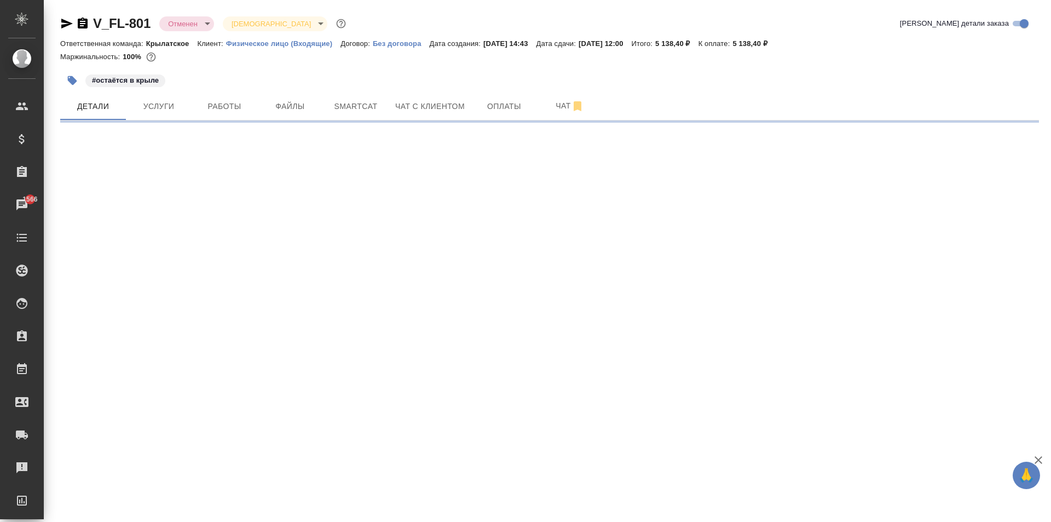
select select "RU"
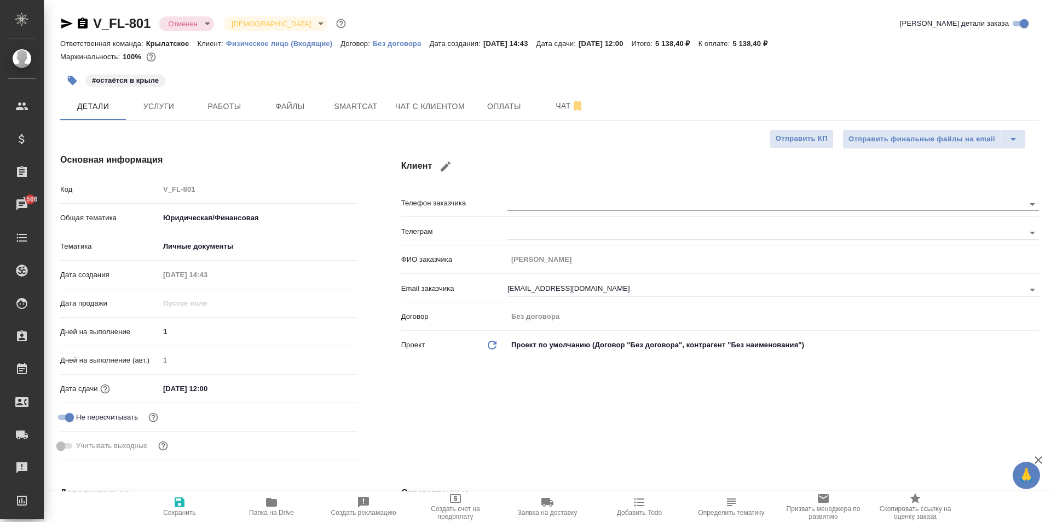
type textarea "x"
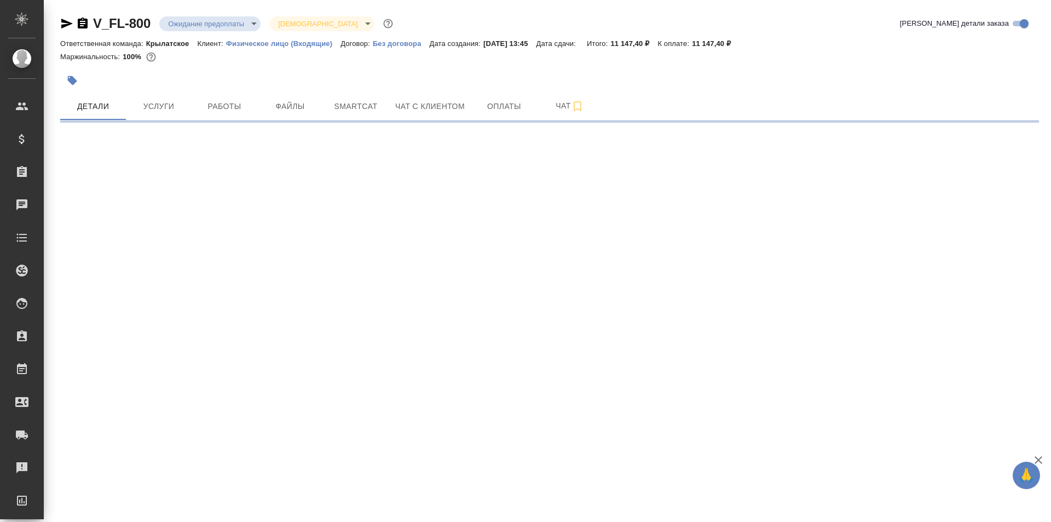
select select "RU"
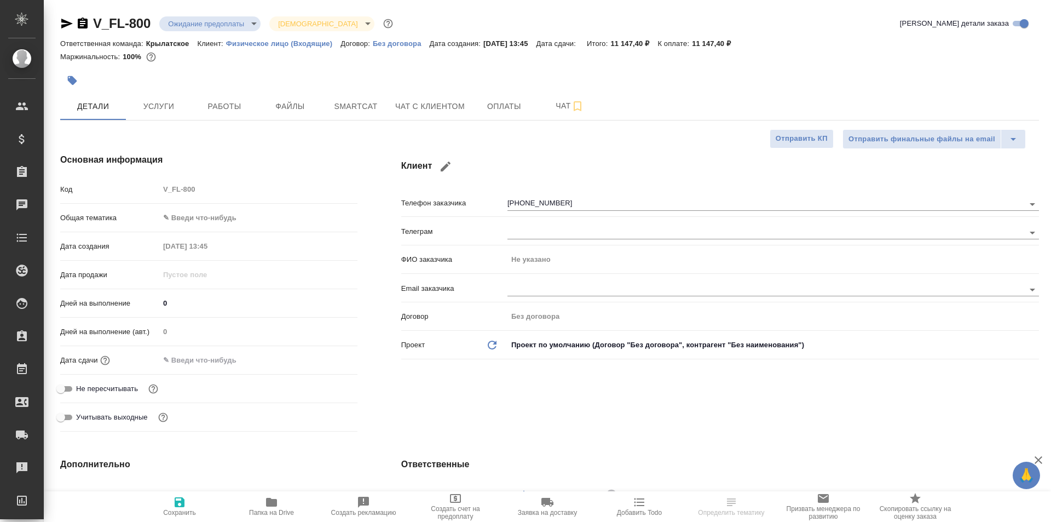
type textarea "x"
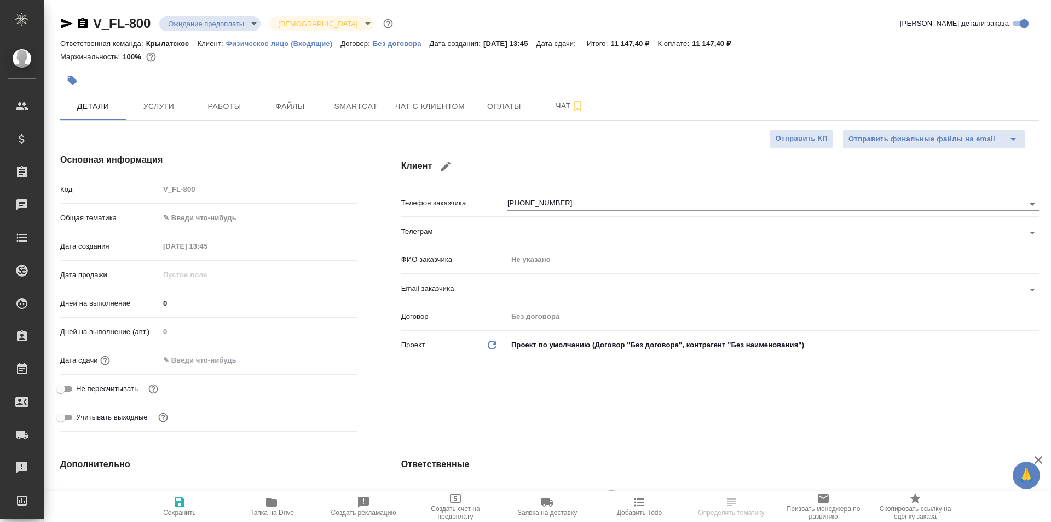
type textarea "x"
click at [433, 99] on button "Чат с клиентом" at bounding box center [430, 106] width 83 height 27
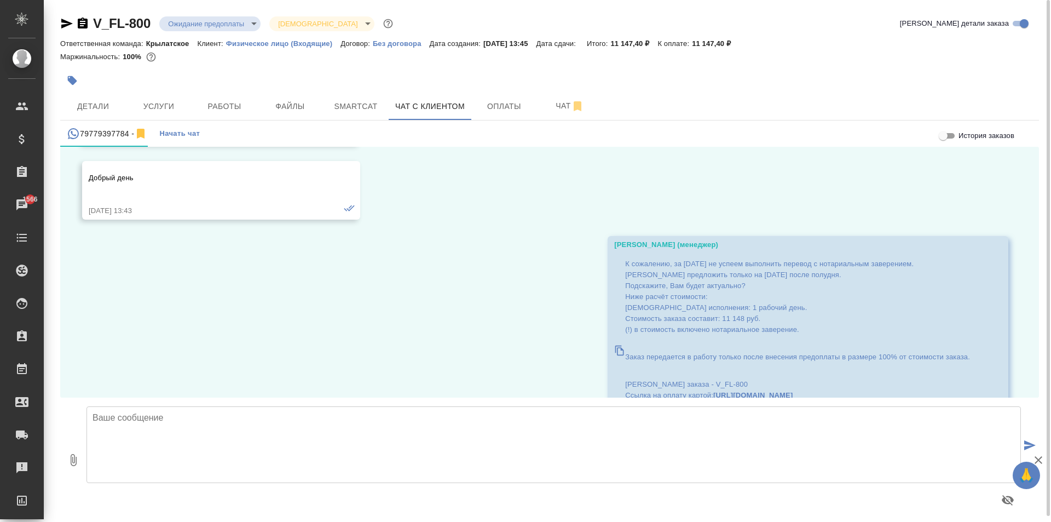
scroll to position [438, 0]
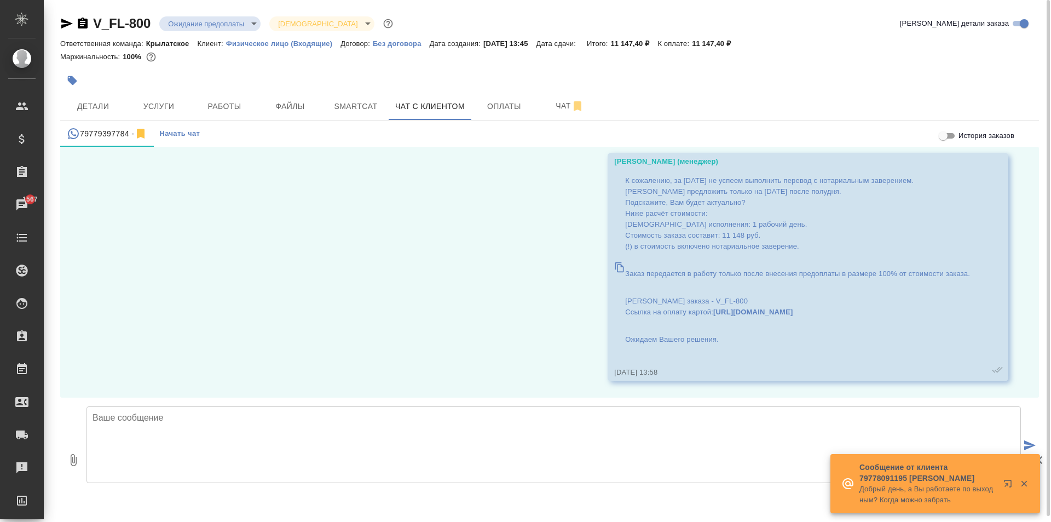
click at [241, 15] on div "V_FL-800 Ожидание предоплаты waitingForPrepayment Святая троица holyTrinity" at bounding box center [227, 24] width 335 height 18
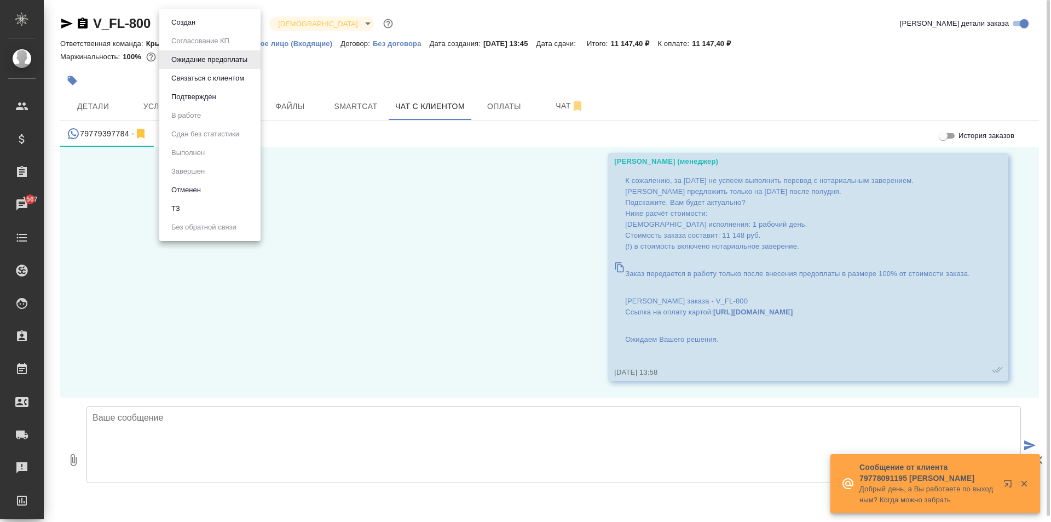
click at [243, 18] on body "🙏 .cls-1 fill:#fff; AWATERA Kasymov Timur Клиенты Спецификации Заказы 1567 Чаты…" at bounding box center [525, 261] width 1051 height 522
click at [212, 187] on li "Отменен" at bounding box center [209, 190] width 101 height 19
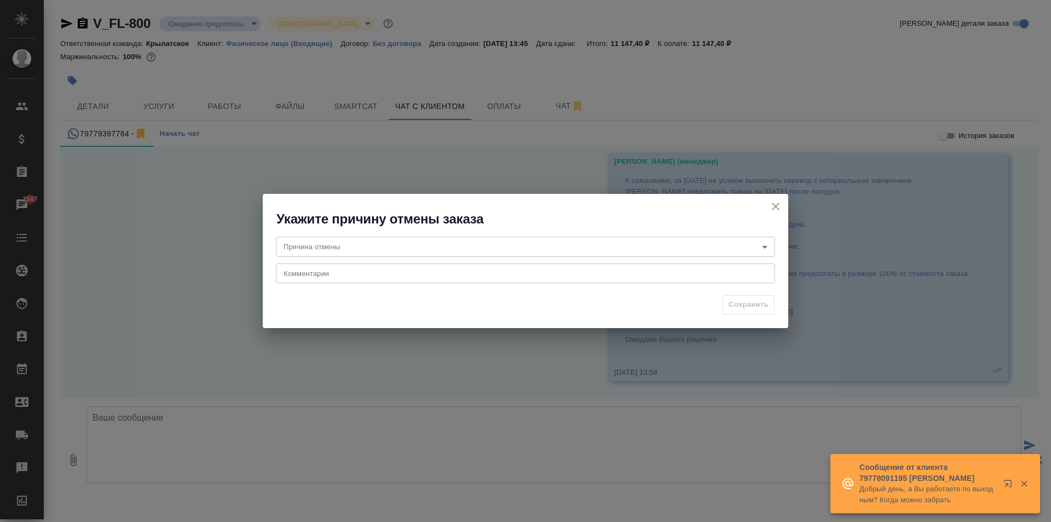
click at [350, 252] on body "🙏 .cls-1 fill:#fff; AWATERA Kasymov Timur Клиенты Спецификации Заказы 1567 Чаты…" at bounding box center [525, 261] width 1051 height 522
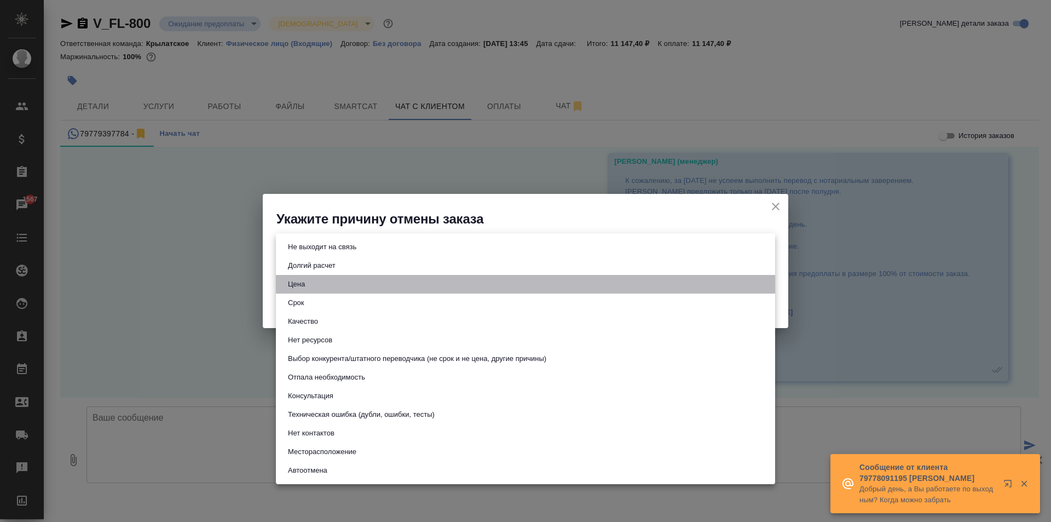
drag, startPoint x: 404, startPoint y: 285, endPoint x: 520, endPoint y: 293, distance: 115.8
click at [404, 285] on li "Цена" at bounding box center [525, 284] width 499 height 19
type input "price"
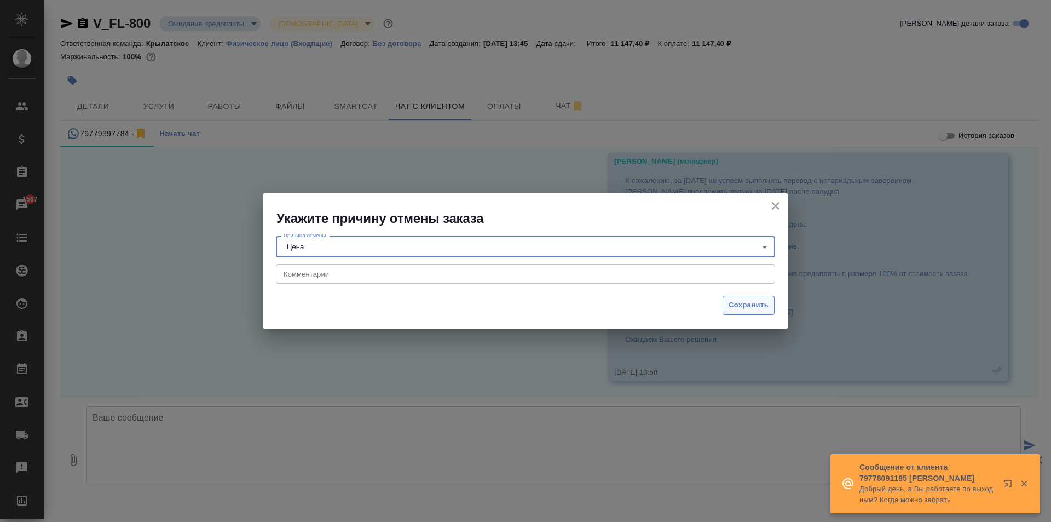
drag, startPoint x: 742, startPoint y: 307, endPoint x: 726, endPoint y: 302, distance: 16.1
click at [741, 307] on span "Сохранить" at bounding box center [749, 305] width 40 height 13
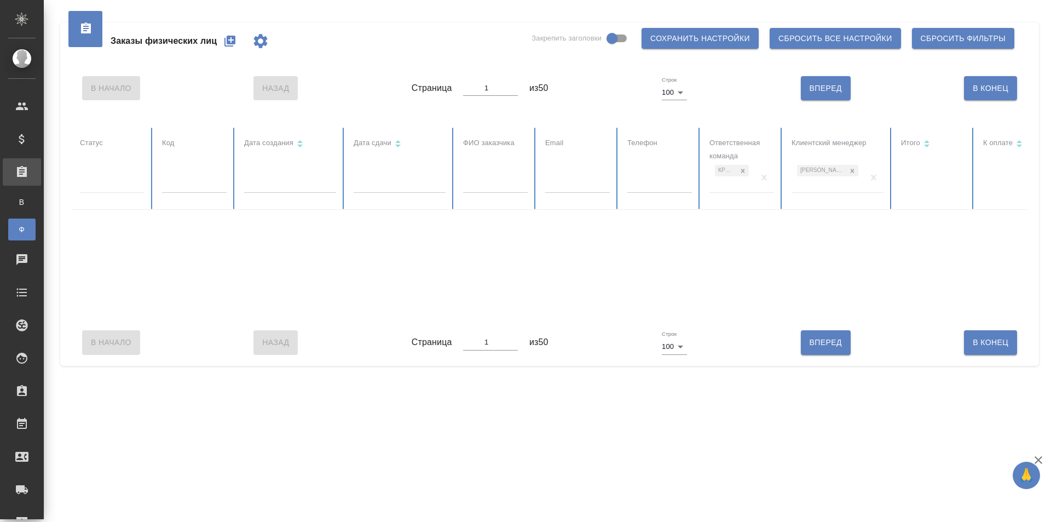
click at [106, 186] on div at bounding box center [112, 182] width 65 height 16
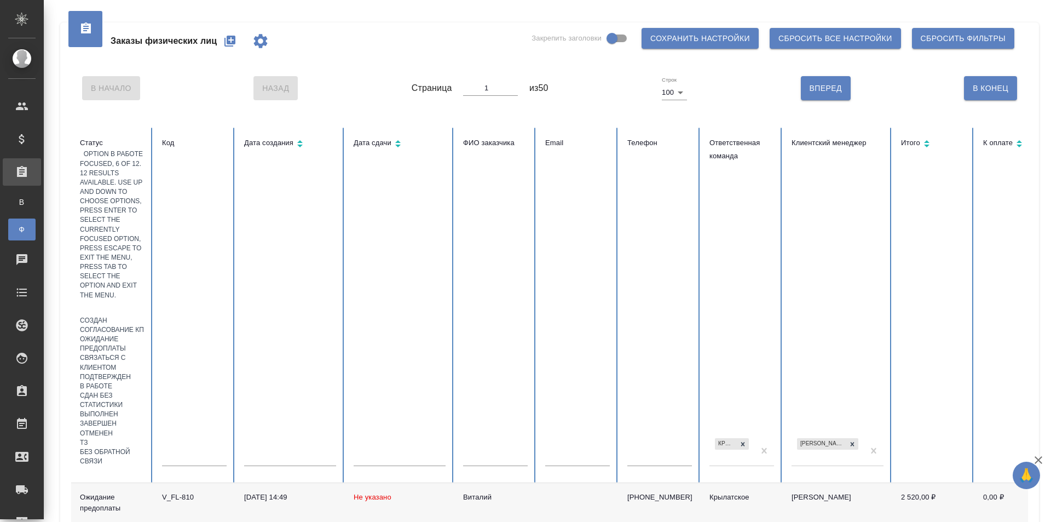
click at [137, 382] on div "В работе" at bounding box center [112, 386] width 65 height 9
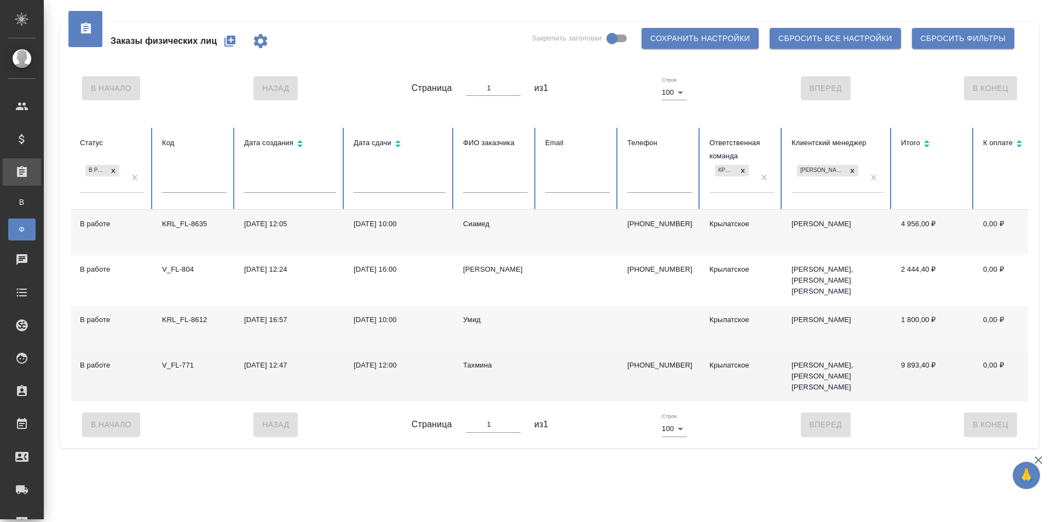
click at [484, 360] on div "Тахмина" at bounding box center [495, 365] width 65 height 11
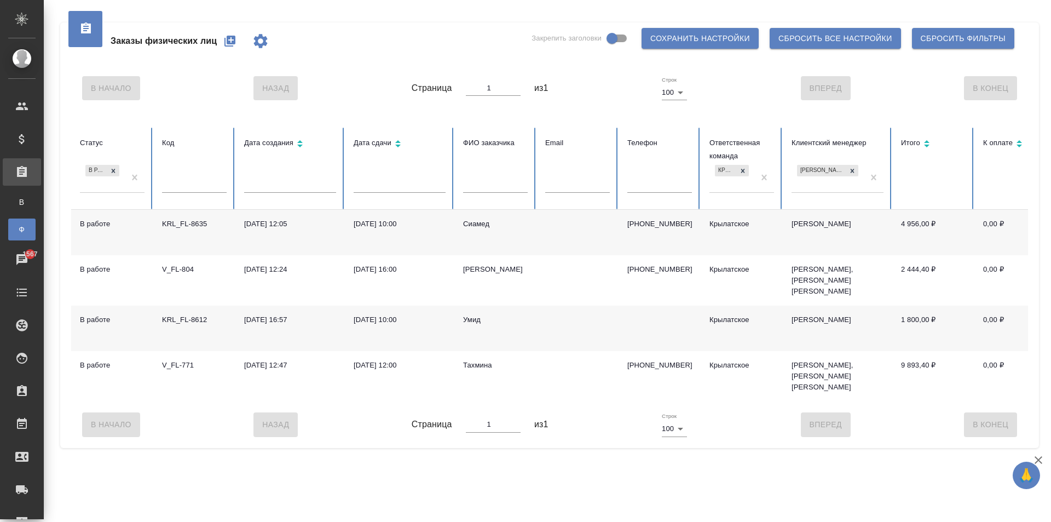
click at [472, 314] on div "Умид" at bounding box center [495, 319] width 65 height 11
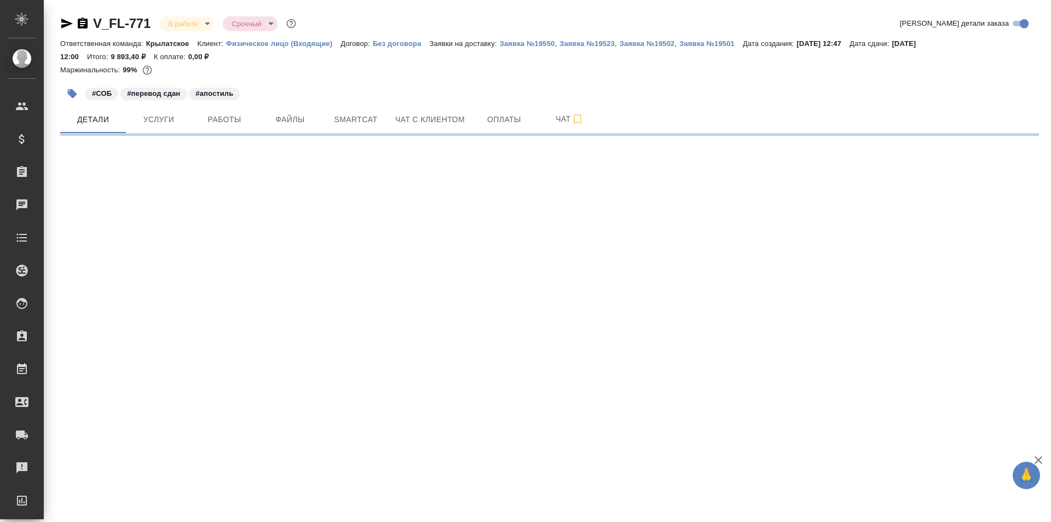
select select "RU"
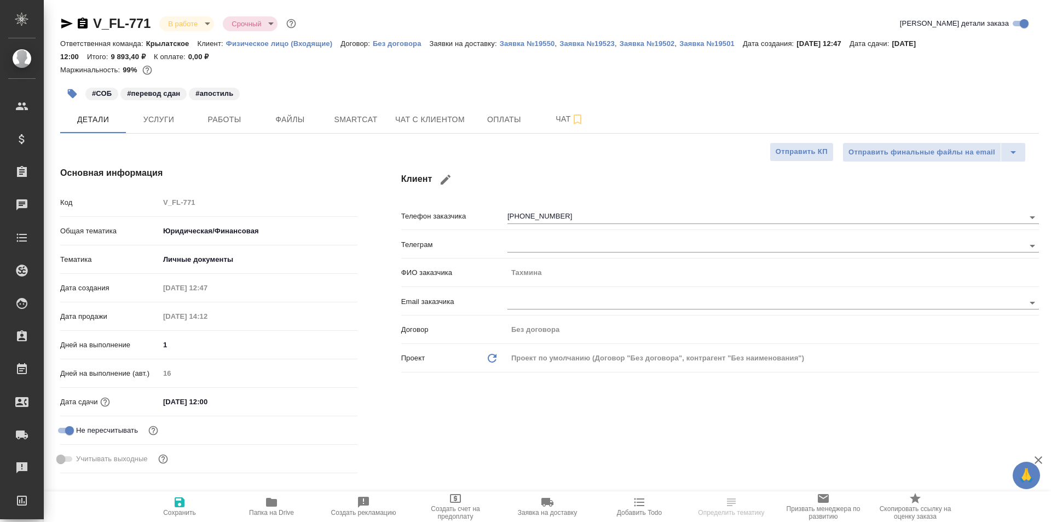
type textarea "x"
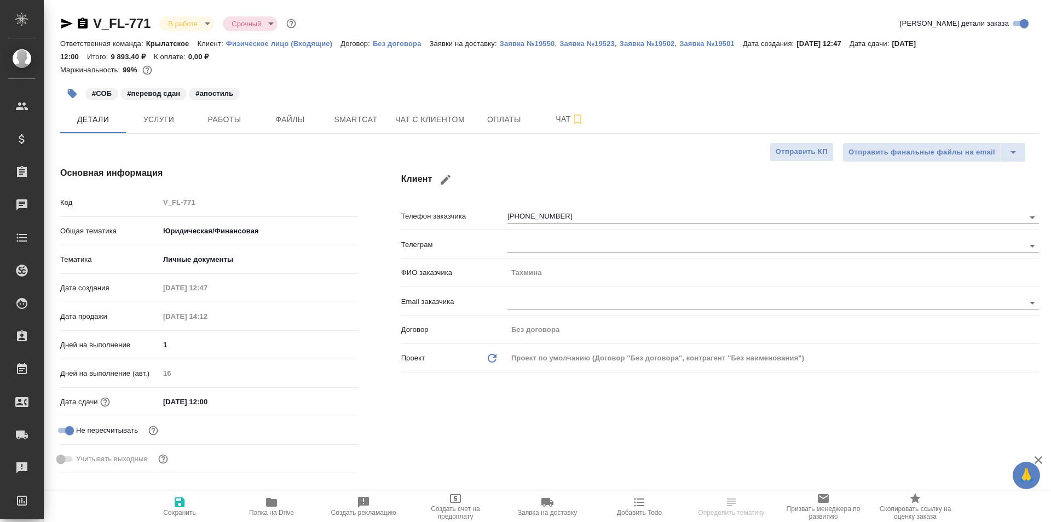
type textarea "x"
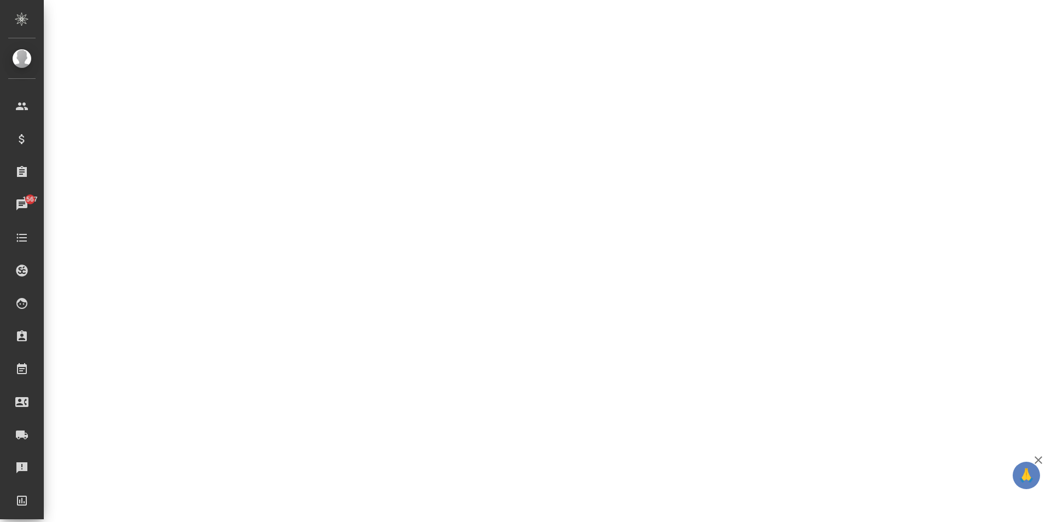
select select "RU"
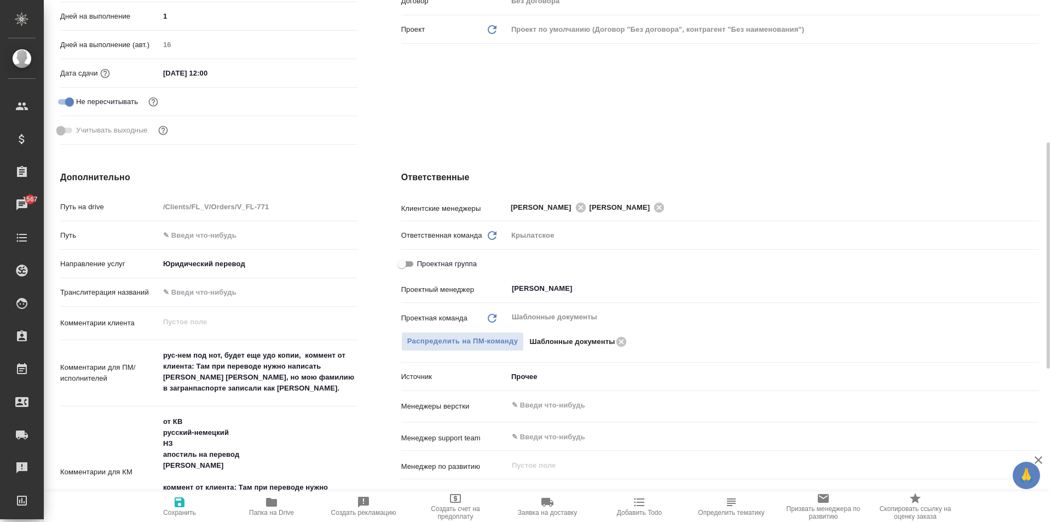
type textarea "x"
click at [576, 207] on icon at bounding box center [581, 207] width 12 height 12
type textarea "x"
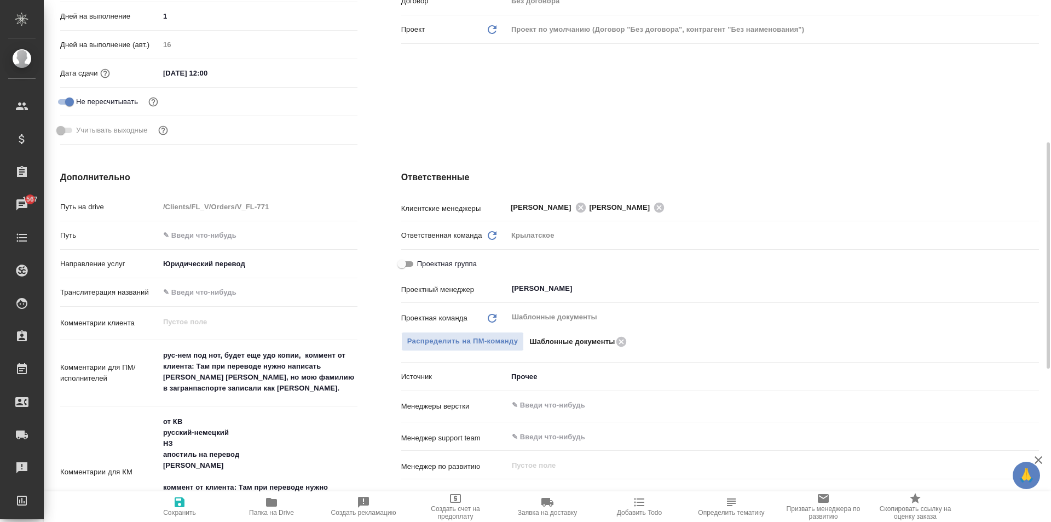
type textarea "x"
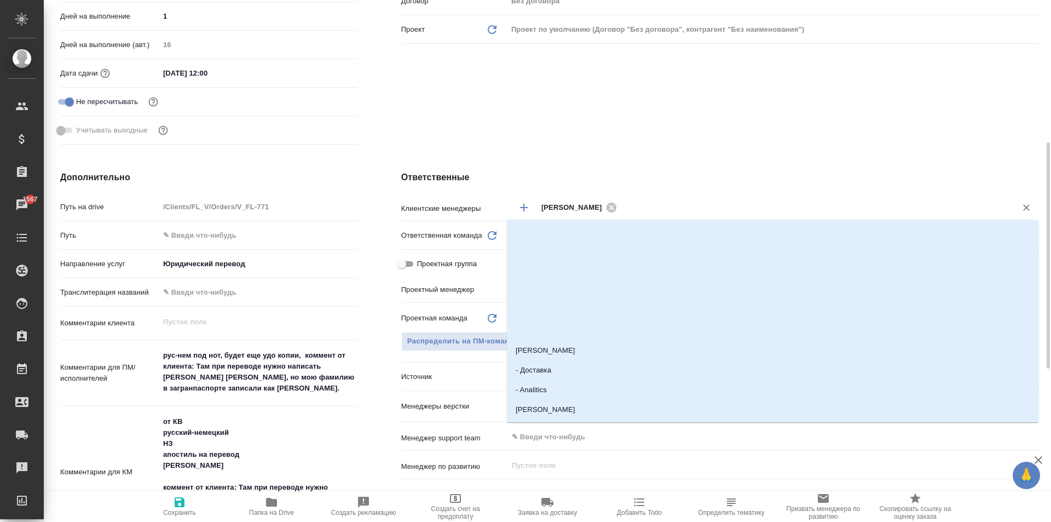
click at [655, 210] on input "text" at bounding box center [809, 206] width 379 height 13
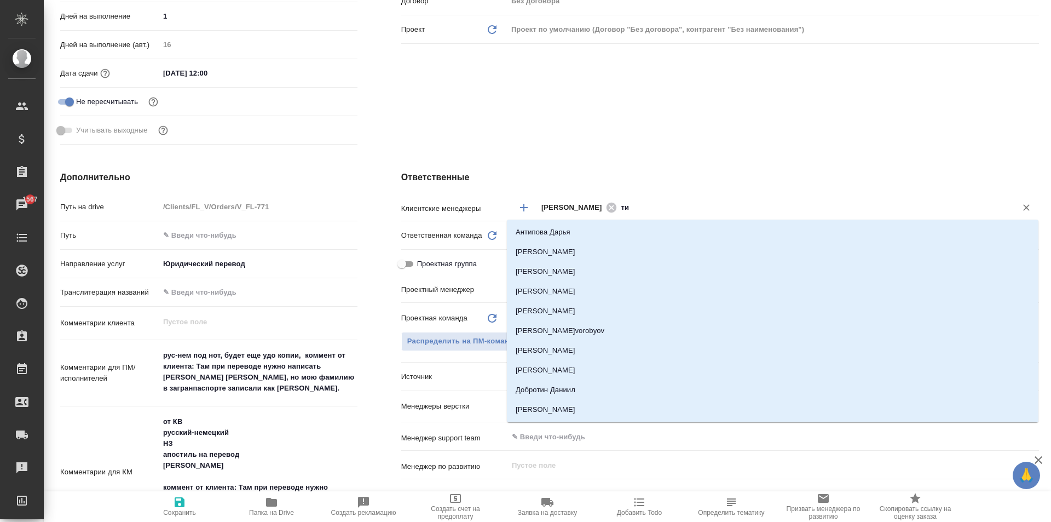
type input "тим"
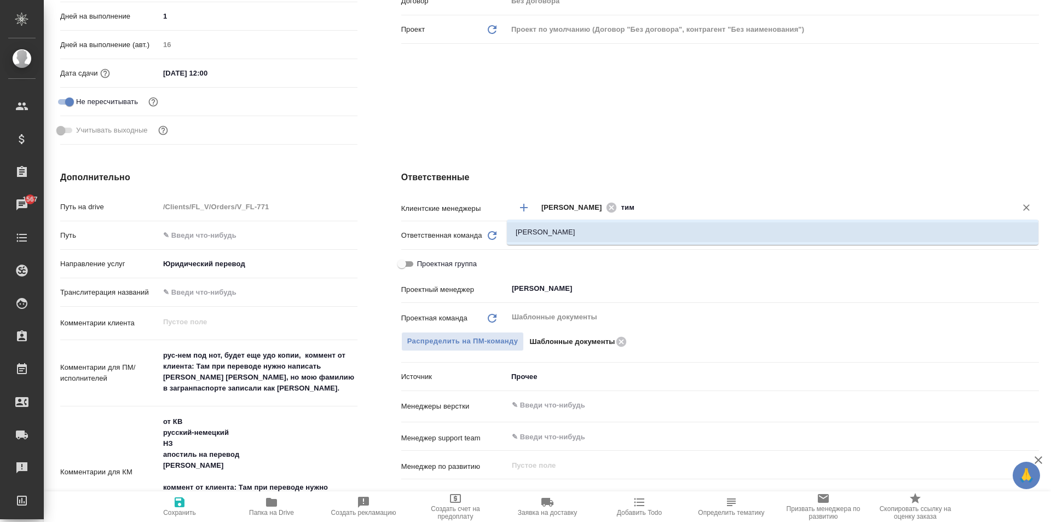
click at [669, 234] on li "[PERSON_NAME]" at bounding box center [772, 232] width 531 height 20
type textarea "x"
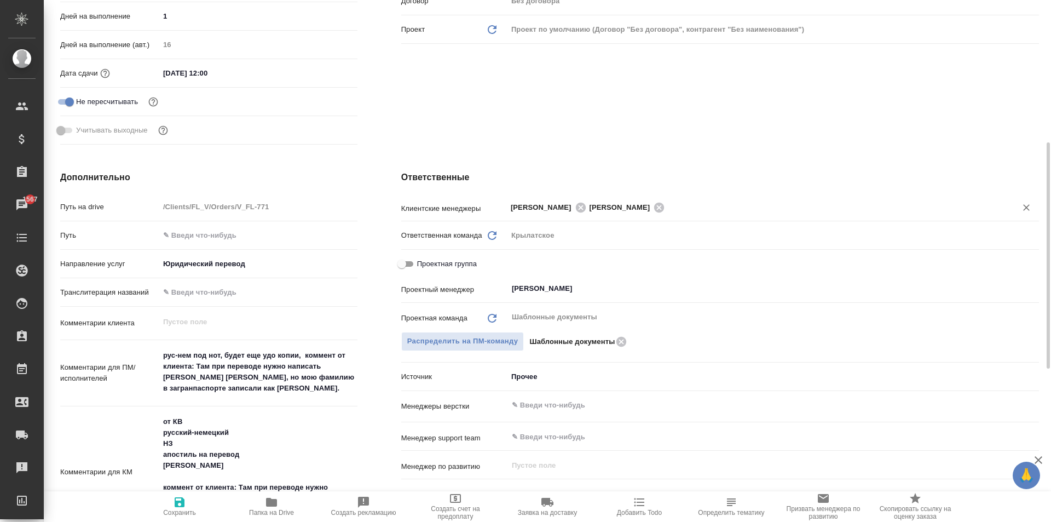
click at [200, 505] on span "Сохранить" at bounding box center [179, 505] width 79 height 21
type textarea "x"
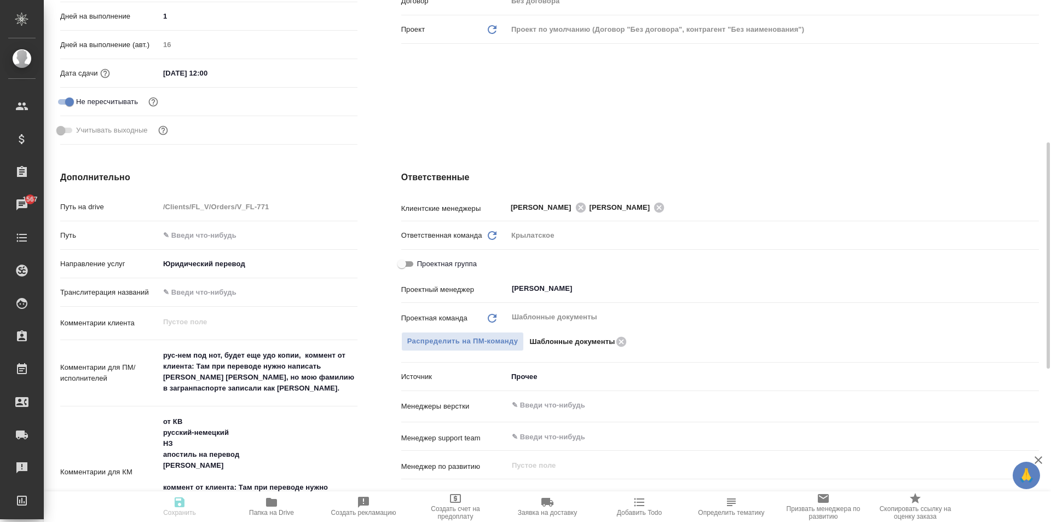
type textarea "x"
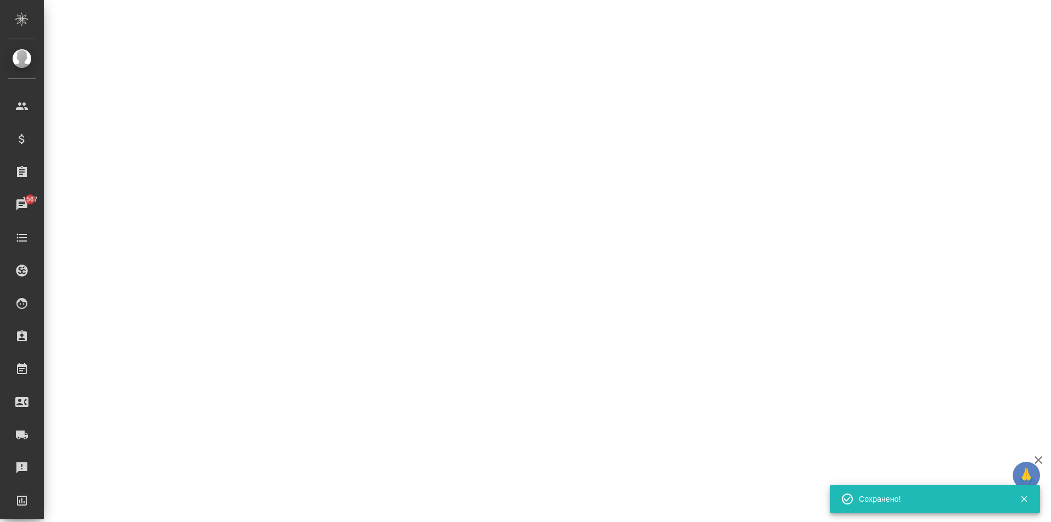
select select "RU"
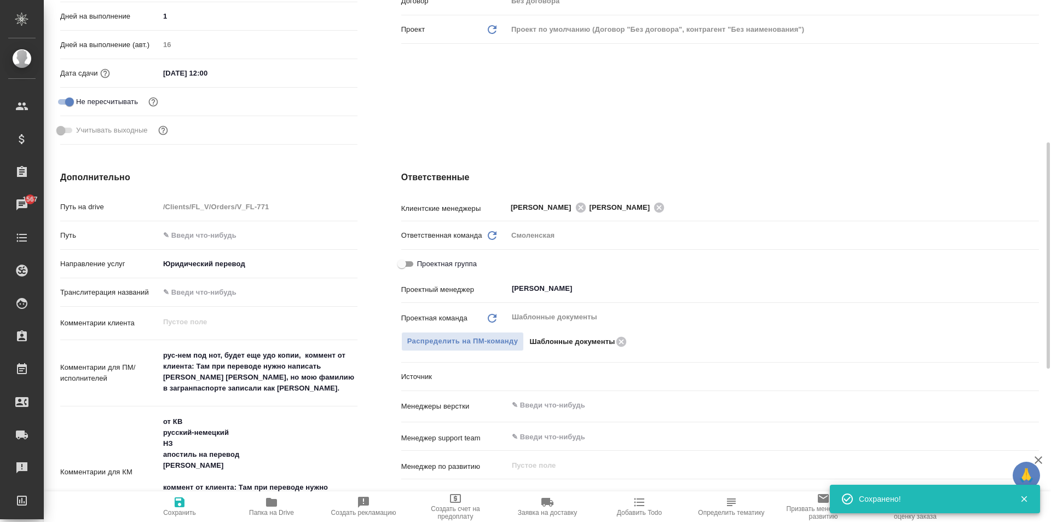
type textarea "x"
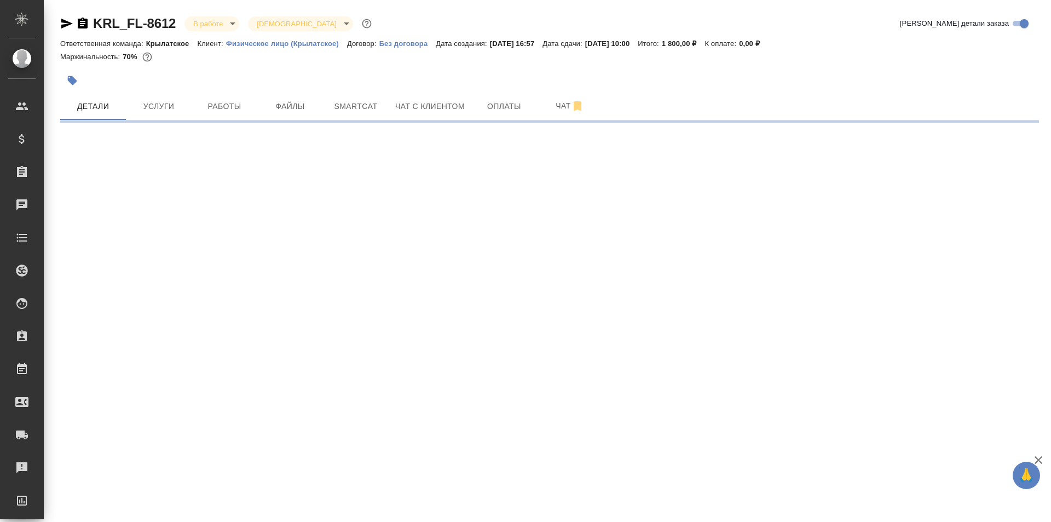
select select "RU"
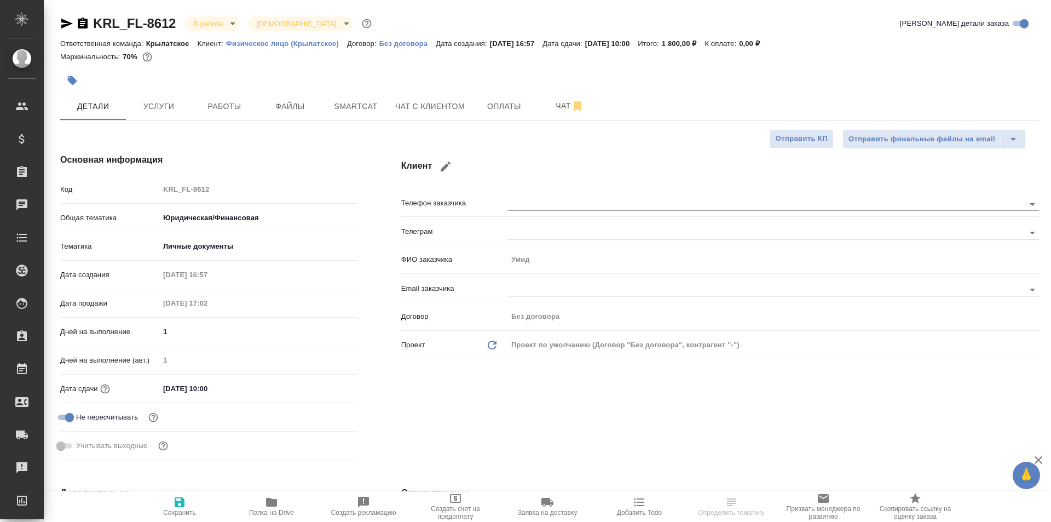
type textarea "x"
drag, startPoint x: 238, startPoint y: 107, endPoint x: 241, endPoint y: 114, distance: 7.6
click at [236, 107] on span "Работы" at bounding box center [224, 107] width 53 height 14
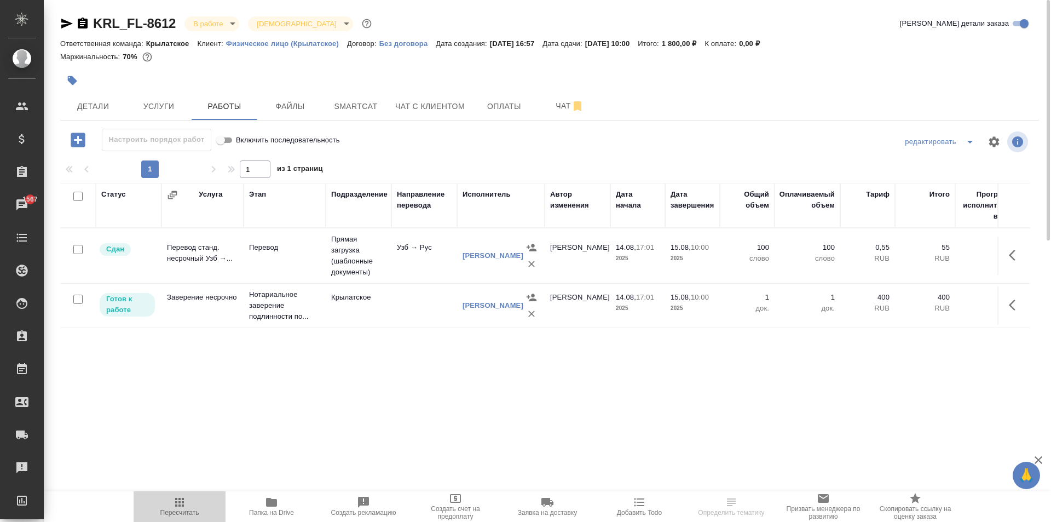
click at [184, 496] on icon "button" at bounding box center [179, 501] width 13 height 13
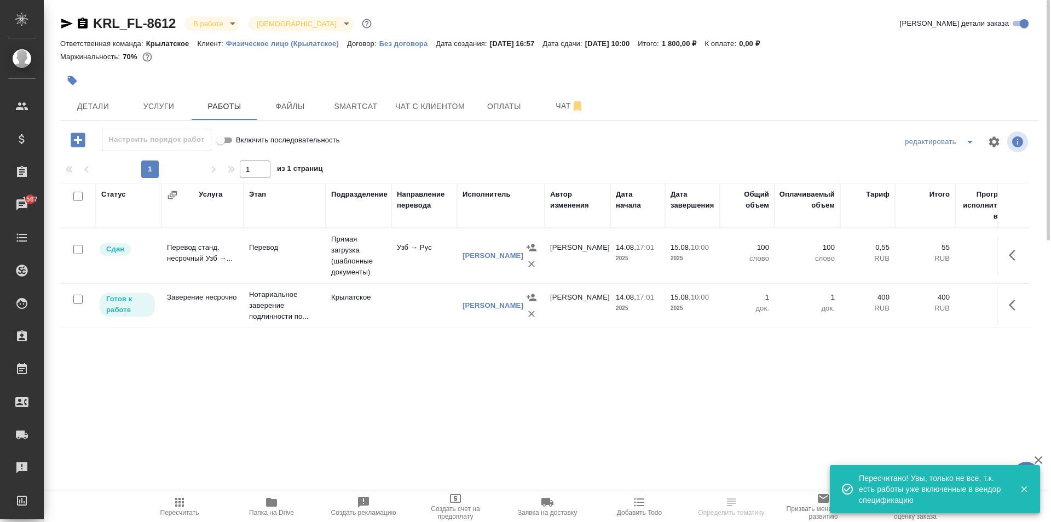
click at [1011, 307] on icon "button" at bounding box center [1012, 304] width 7 height 11
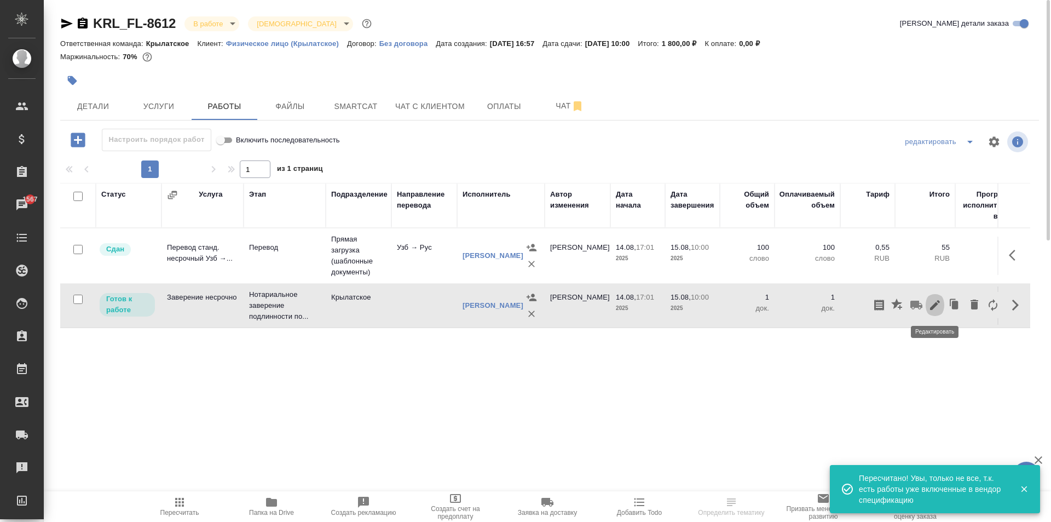
click at [936, 302] on icon "button" at bounding box center [934, 304] width 13 height 13
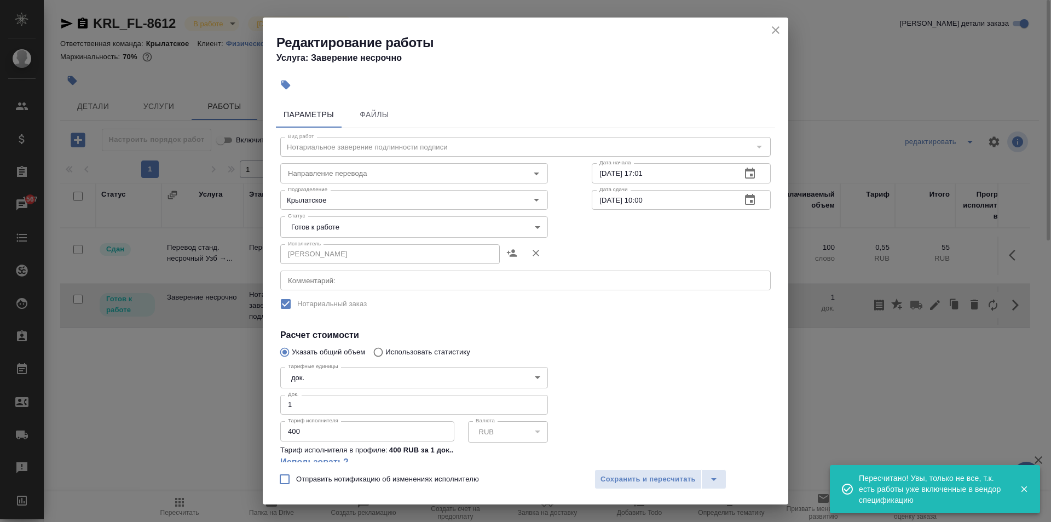
click at [432, 229] on body "🙏 .cls-1 fill:#fff; AWATERA Kasymov Timur Клиенты Спецификации Заказы 1567 Чаты…" at bounding box center [525, 261] width 1051 height 522
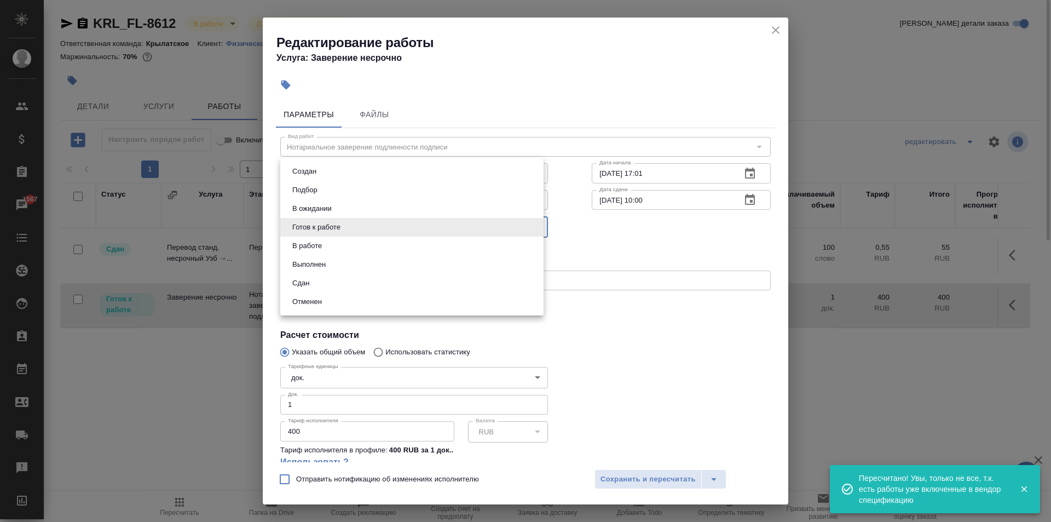
click at [315, 281] on li "Сдан" at bounding box center [411, 283] width 263 height 19
type input "closed"
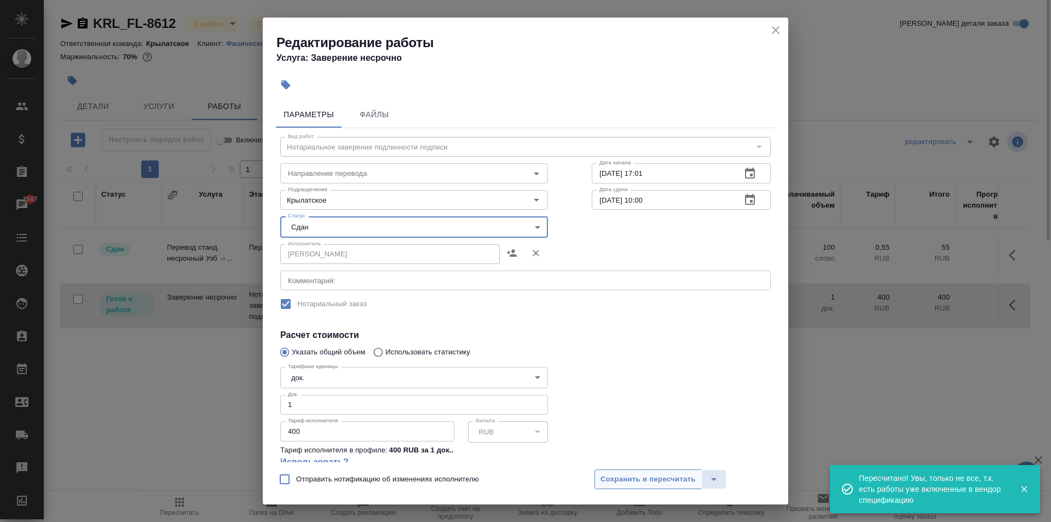
click at [639, 476] on span "Сохранить и пересчитать" at bounding box center [647, 479] width 95 height 13
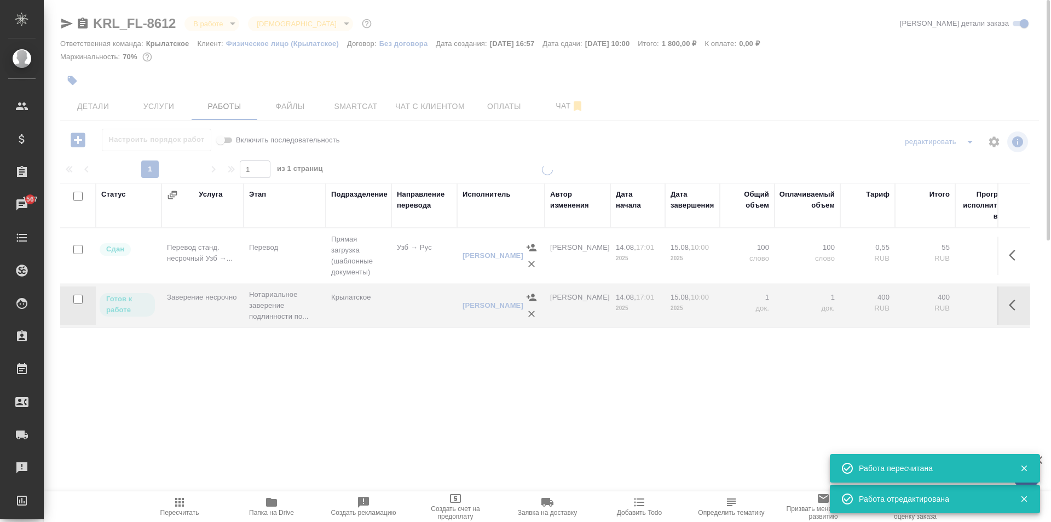
click at [148, 496] on span "Пересчитать" at bounding box center [179, 505] width 79 height 21
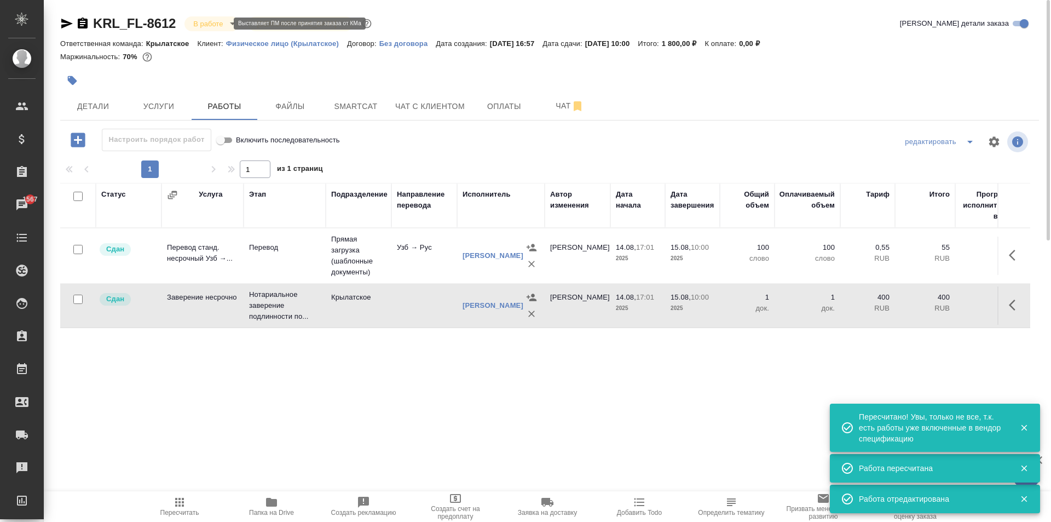
click at [209, 25] on body "🙏 .cls-1 fill:#fff; AWATERA Kasymov Timur Клиенты Спецификации Заказы 1567 Чаты…" at bounding box center [525, 261] width 1051 height 522
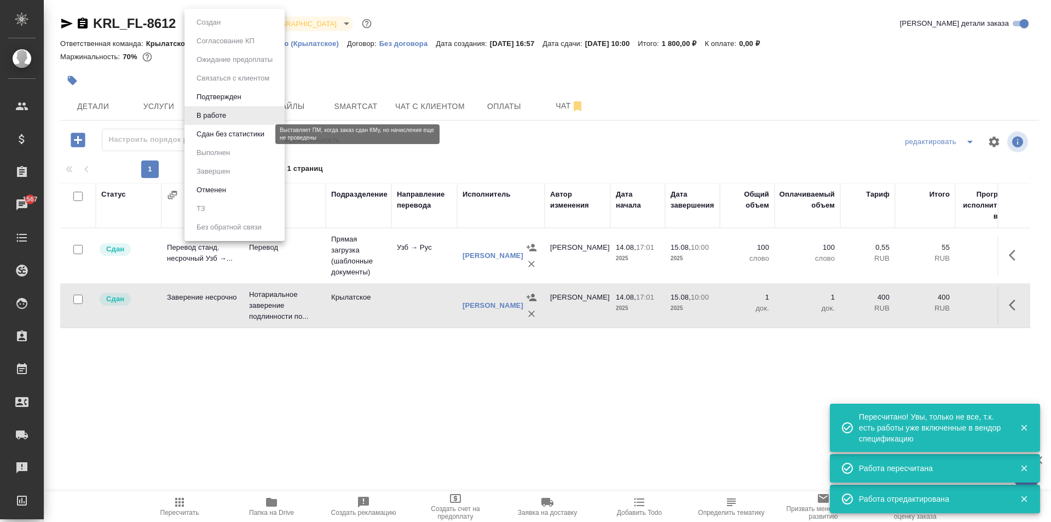
click at [216, 134] on button "Сдан без статистики" at bounding box center [230, 134] width 74 height 12
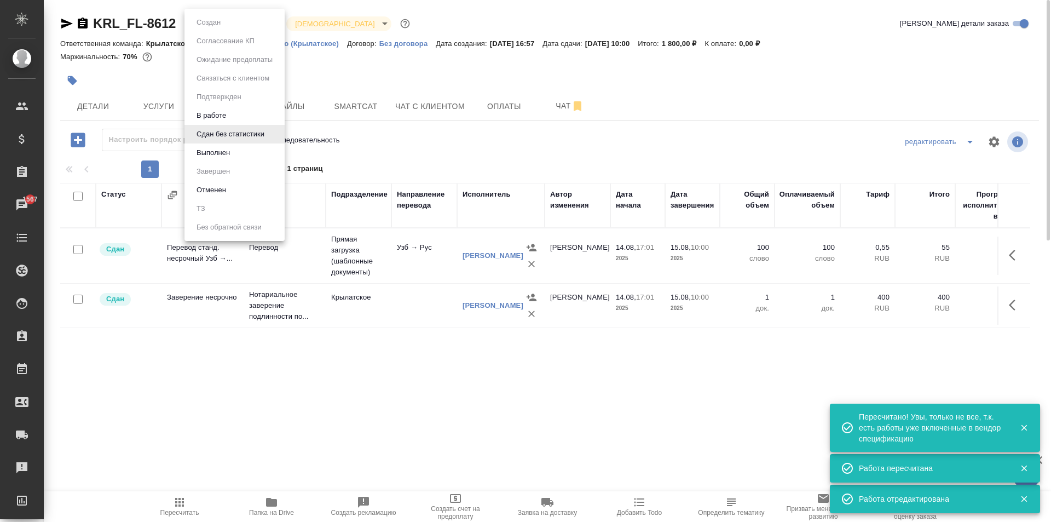
click at [207, 28] on body "🙏 .cls-1 fill:#fff; AWATERA Kasymov Timur Клиенты Спецификации Заказы 1567 Чаты…" at bounding box center [525, 261] width 1051 height 522
click at [234, 143] on li "Сдан без статистики" at bounding box center [234, 134] width 100 height 19
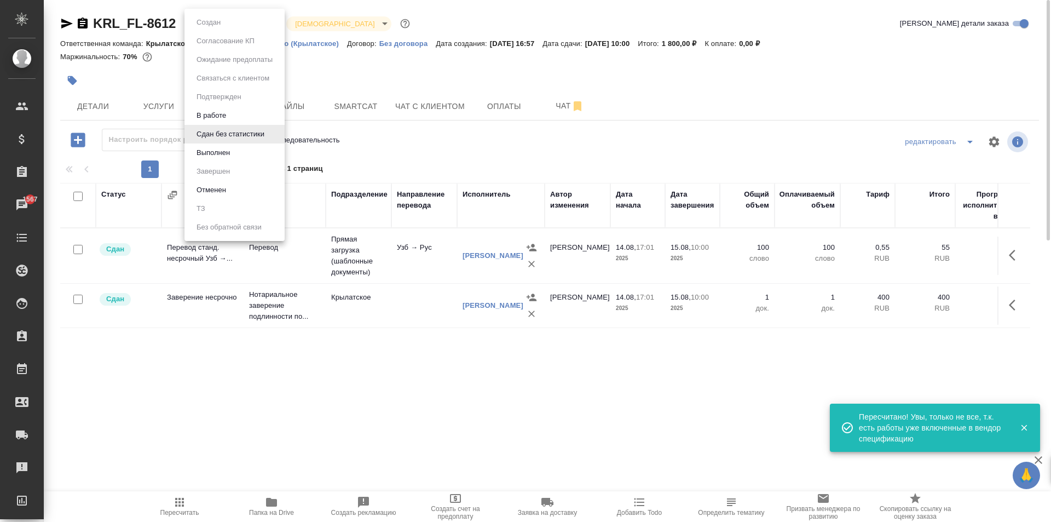
click at [221, 30] on body "🙏 .cls-1 fill:#fff; AWATERA Kasymov Timur Клиенты Спецификации Заказы 1567 Чаты…" at bounding box center [525, 261] width 1051 height 522
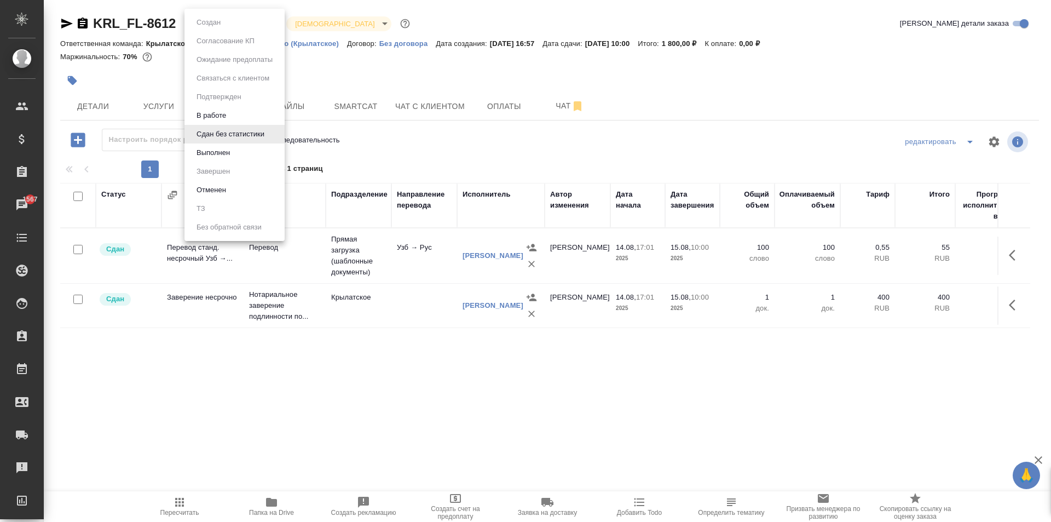
click at [214, 28] on button "Выполнен" at bounding box center [208, 22] width 31 height 12
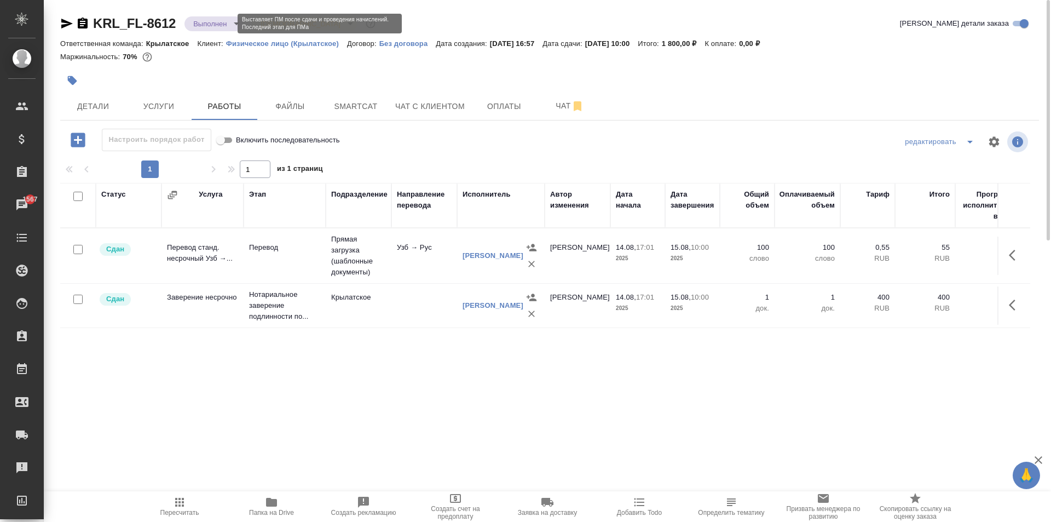
click at [219, 27] on body "🙏 .cls-1 fill:#fff; AWATERA Kasymov Timur Клиенты Спецификации Заказы 1567 Чаты…" at bounding box center [525, 261] width 1051 height 522
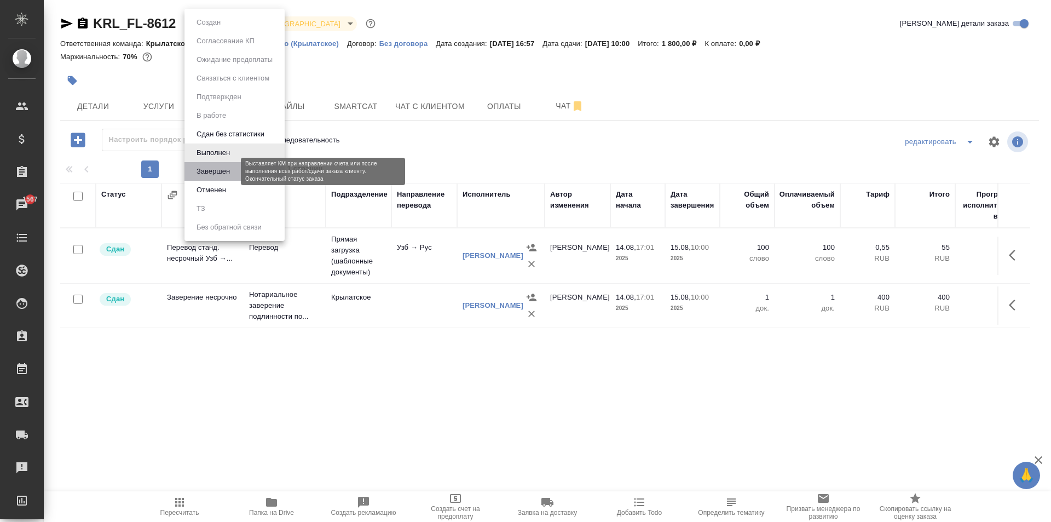
drag, startPoint x: 222, startPoint y: 170, endPoint x: 238, endPoint y: 170, distance: 16.4
click at [222, 170] on button "Завершен" at bounding box center [213, 171] width 40 height 12
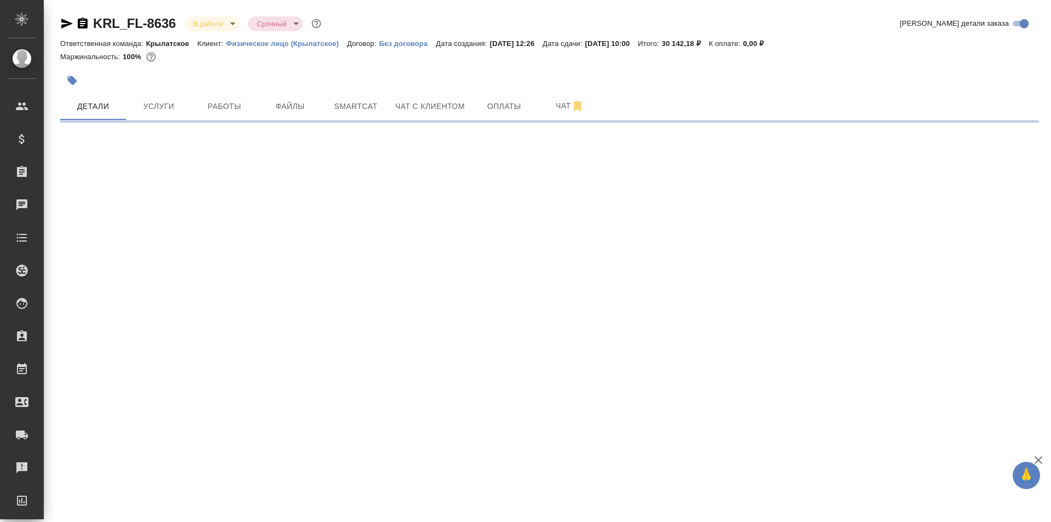
select select "RU"
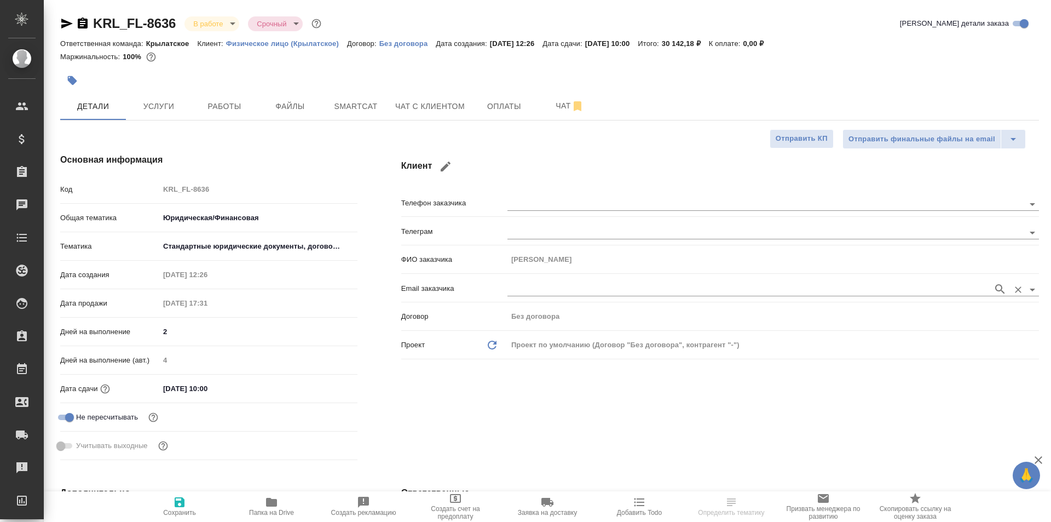
type textarea "x"
click at [228, 88] on div at bounding box center [386, 80] width 652 height 24
click at [239, 115] on button "Работы" at bounding box center [225, 106] width 66 height 27
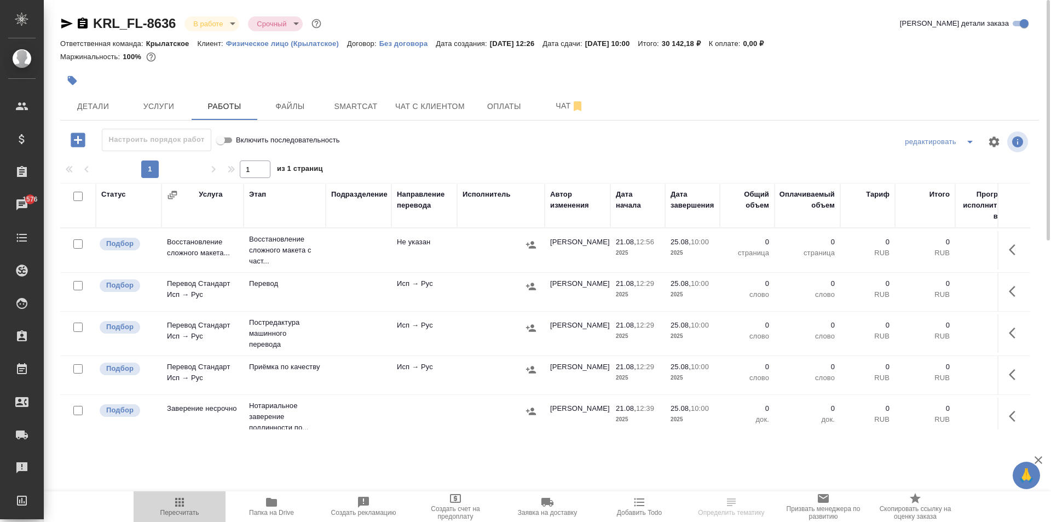
click at [188, 508] on span "Пересчитать" at bounding box center [179, 512] width 39 height 8
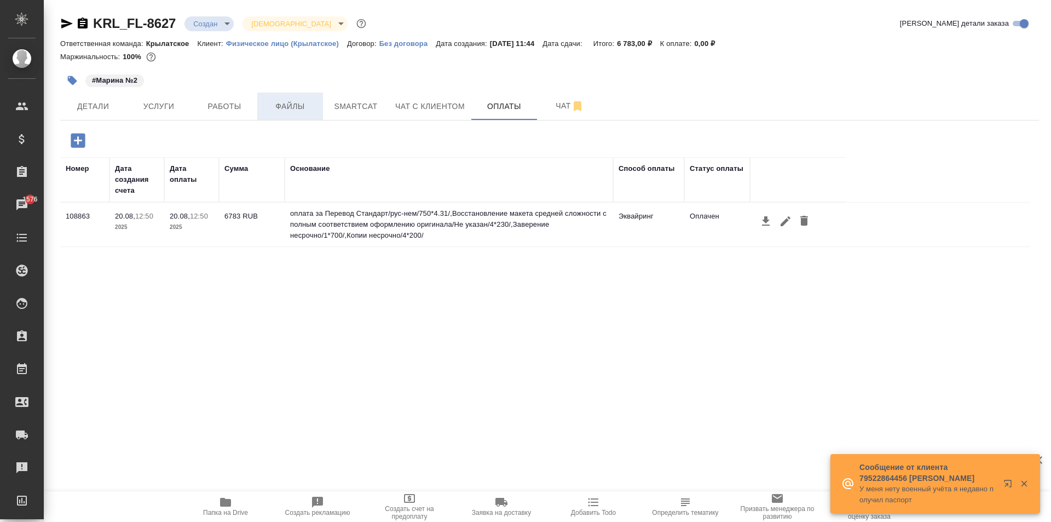
click at [308, 108] on span "Файлы" at bounding box center [290, 107] width 53 height 14
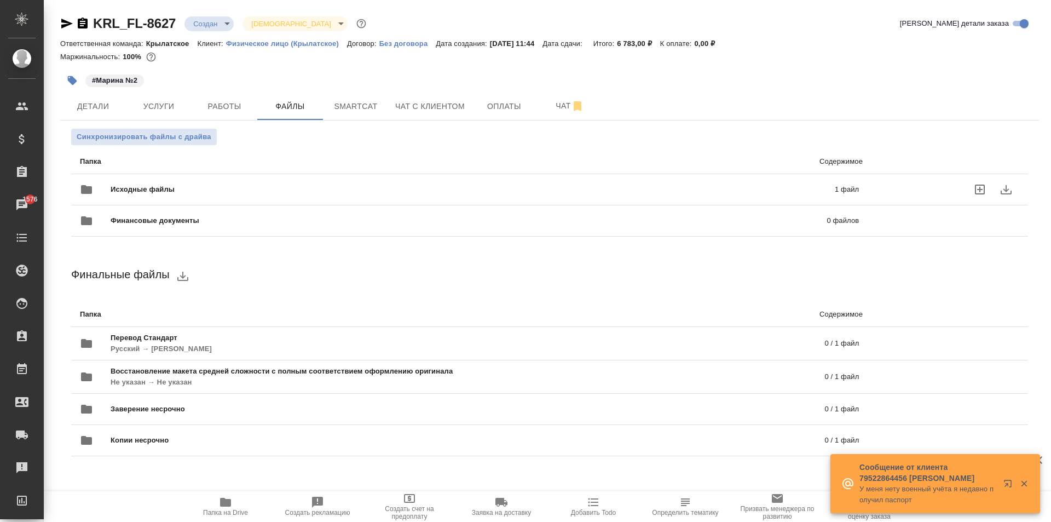
click at [145, 187] on span "Исходные файлы" at bounding box center [308, 189] width 394 height 11
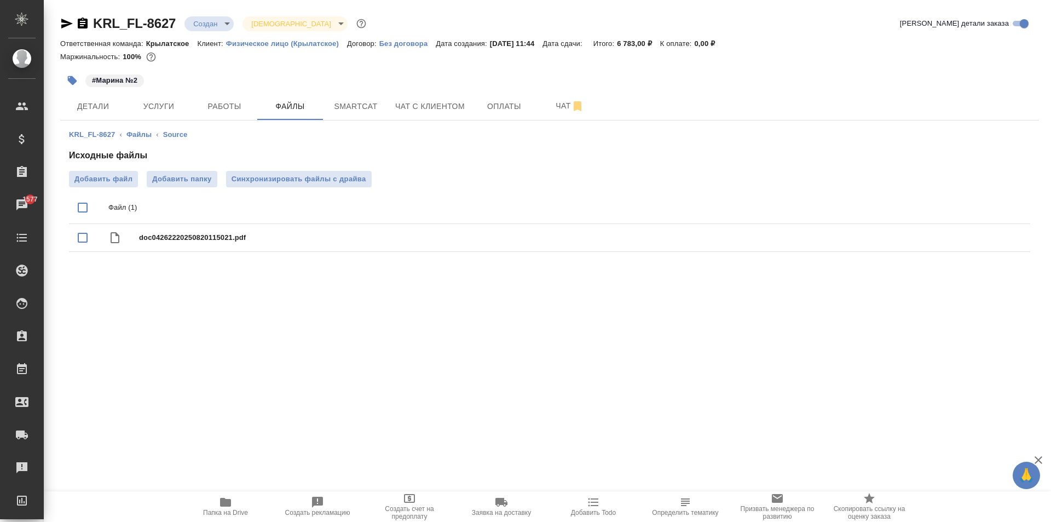
click at [65, 80] on button "button" at bounding box center [72, 80] width 24 height 24
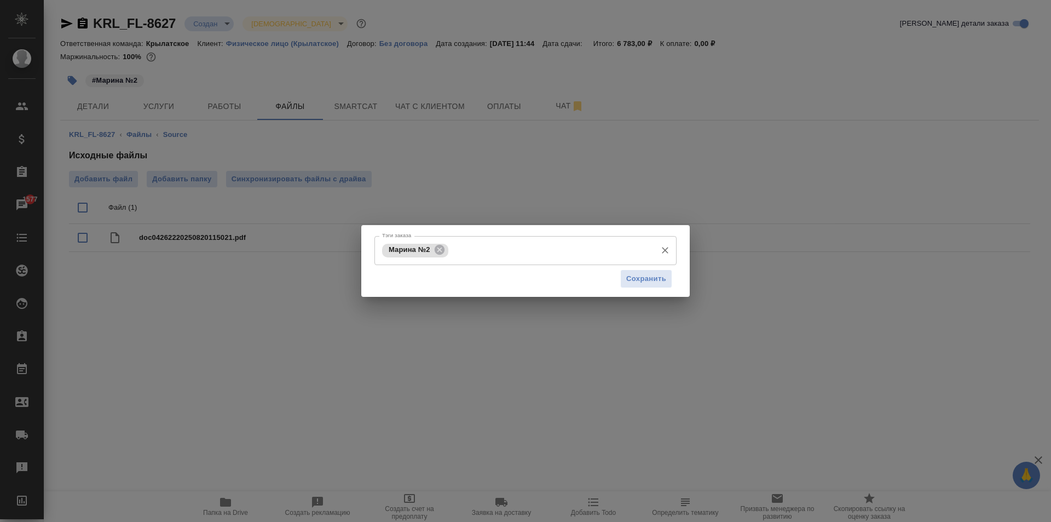
click at [494, 248] on input "Тэги заказа" at bounding box center [551, 250] width 200 height 19
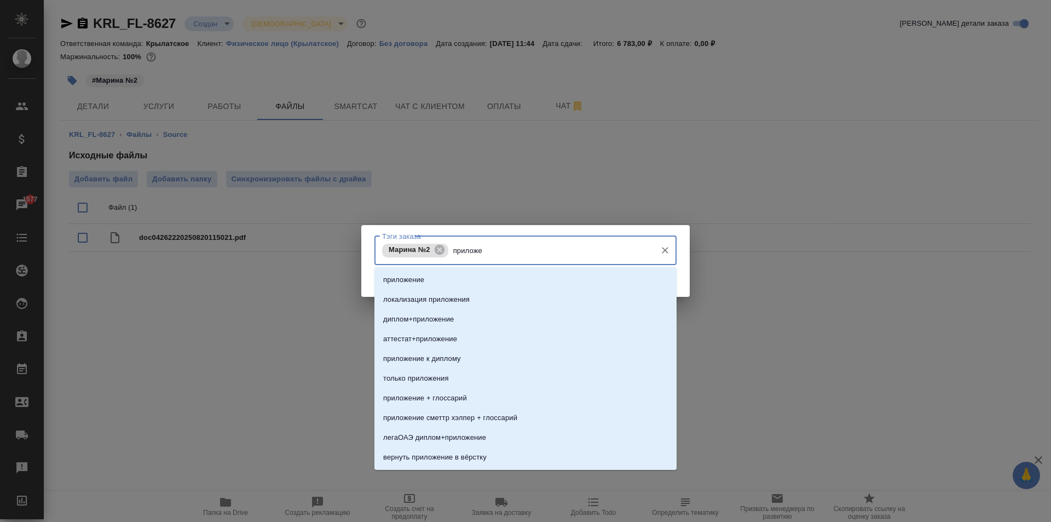
type input "приложен"
click at [461, 273] on li "приложение" at bounding box center [525, 280] width 302 height 20
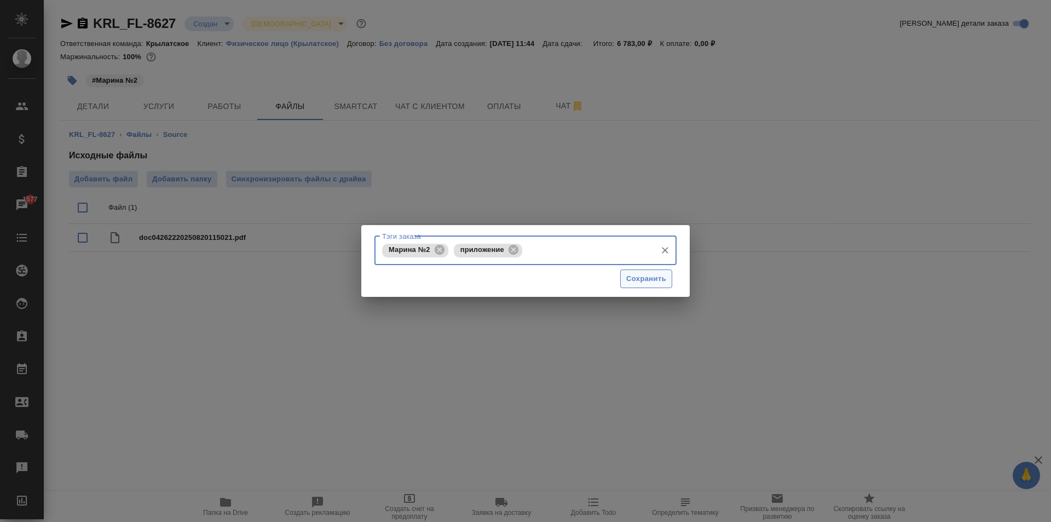
click at [640, 276] on span "Сохранить" at bounding box center [646, 279] width 40 height 13
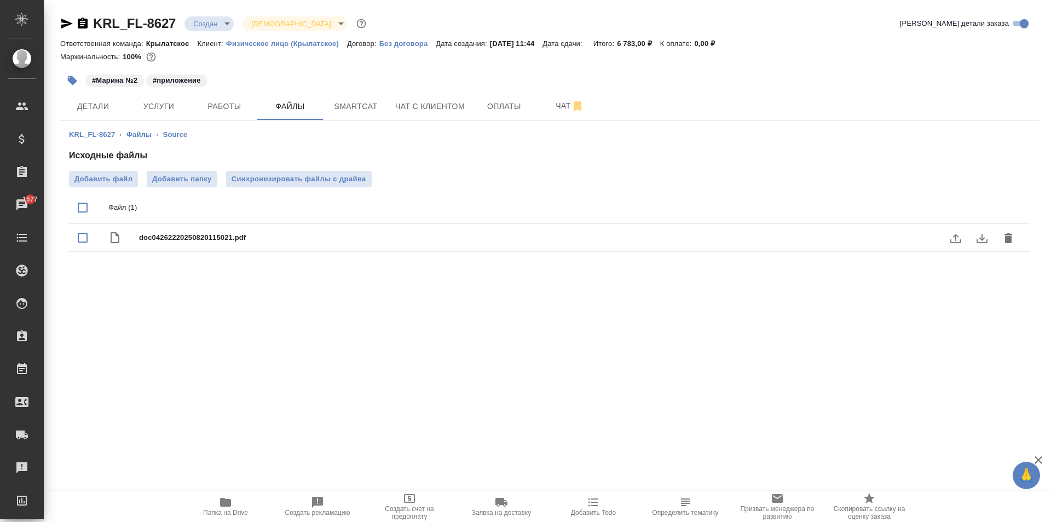
drag, startPoint x: 1009, startPoint y: 234, endPoint x: 1001, endPoint y: 240, distance: 9.9
click at [1009, 235] on icon "delete" at bounding box center [1008, 238] width 13 height 13
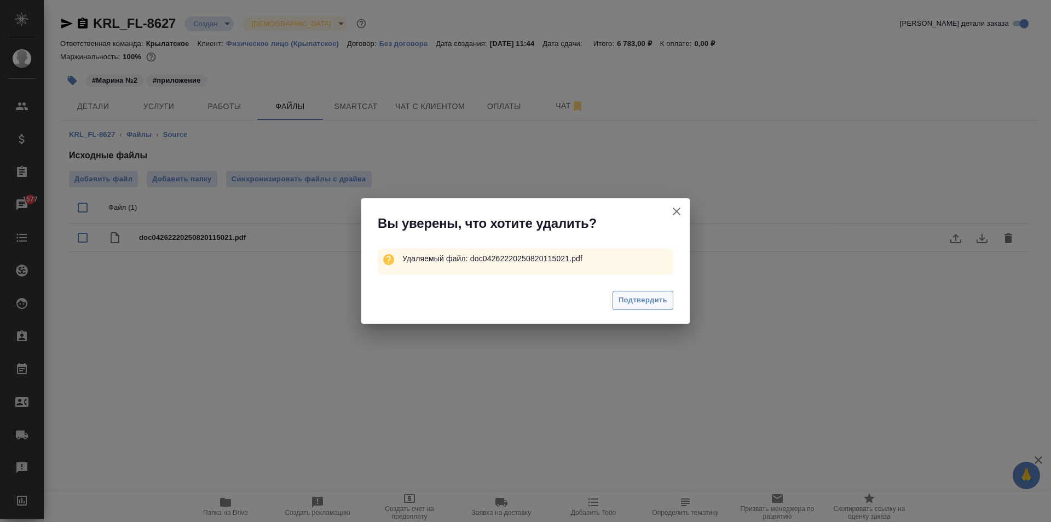
drag, startPoint x: 691, startPoint y: 301, endPoint x: 648, endPoint y: 301, distance: 43.8
click at [689, 300] on div "Вы уверены, что хотите удалить? Удаляемый файл: doc04262220250820115021.pdf Под…" at bounding box center [525, 261] width 1051 height 522
click at [647, 301] on span "Подтвердить" at bounding box center [643, 300] width 49 height 13
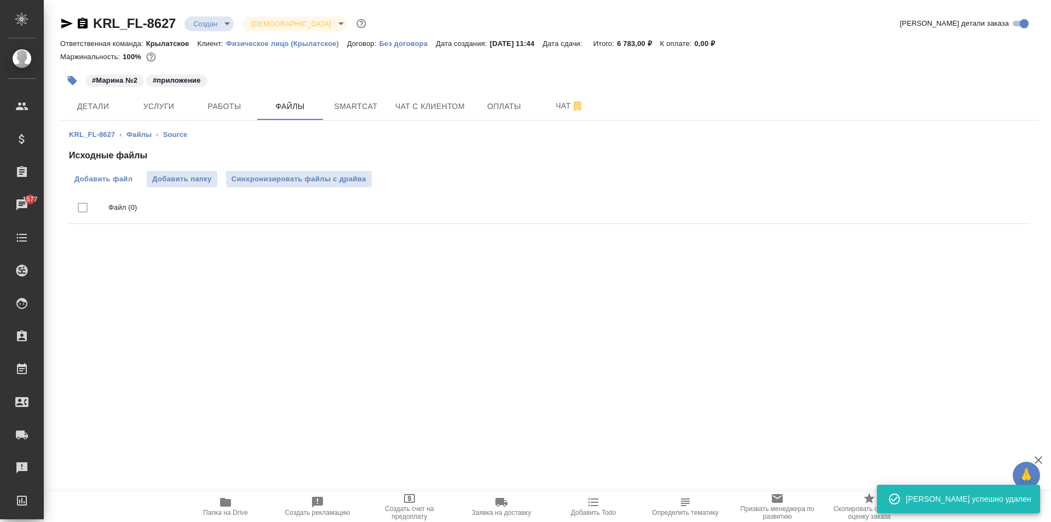
click at [122, 182] on span "Добавить файл" at bounding box center [103, 179] width 58 height 11
click at [0, 0] on input "Добавить файл" at bounding box center [0, 0] width 0 height 0
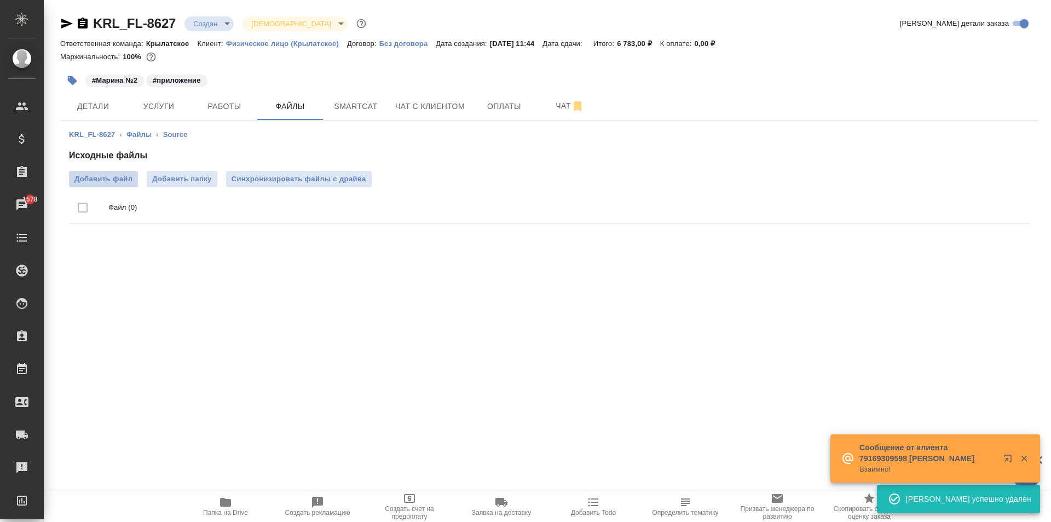
click at [136, 186] on label "Добавить файл" at bounding box center [103, 179] width 69 height 16
click at [0, 0] on input "Добавить файл" at bounding box center [0, 0] width 0 height 0
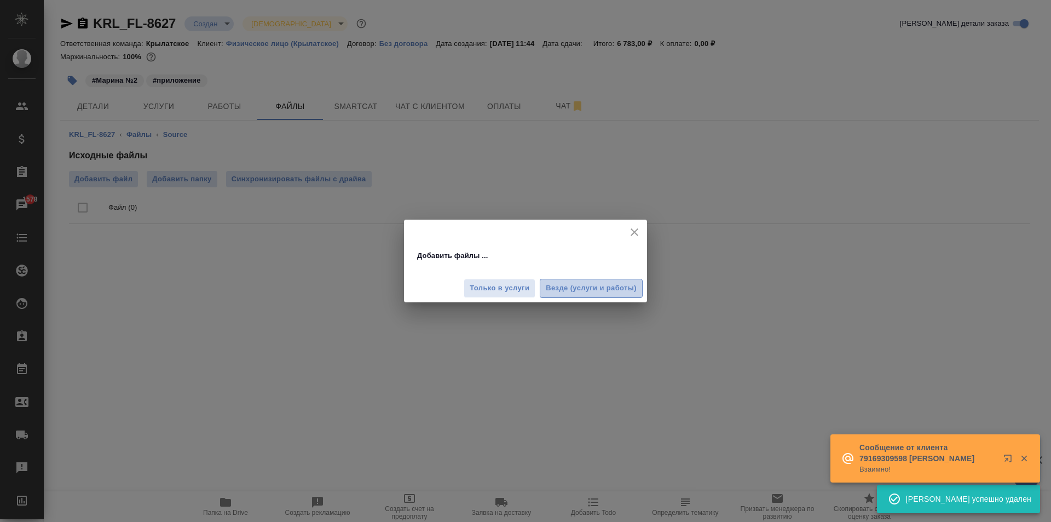
click at [575, 284] on span "Везде (услуги и работы)" at bounding box center [591, 288] width 91 height 13
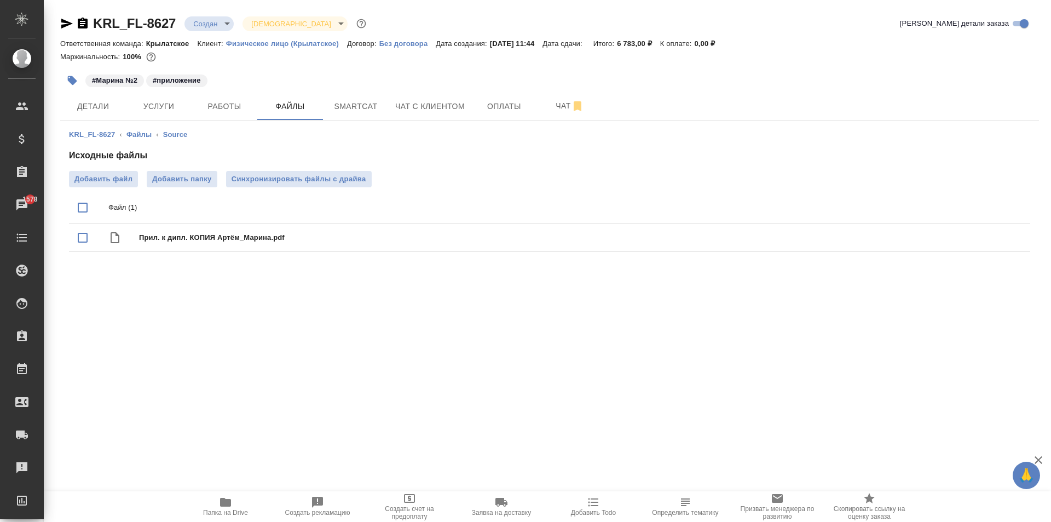
click at [224, 505] on icon "button" at bounding box center [225, 502] width 11 height 9
drag, startPoint x: 87, startPoint y: 108, endPoint x: 132, endPoint y: 117, distance: 46.3
click at [87, 107] on span "Детали" at bounding box center [93, 107] width 53 height 14
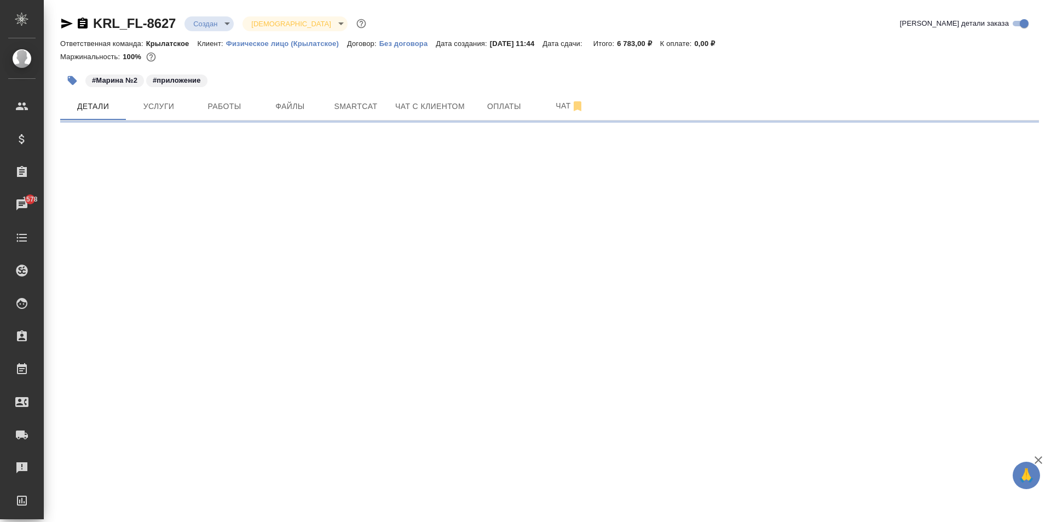
select select "RU"
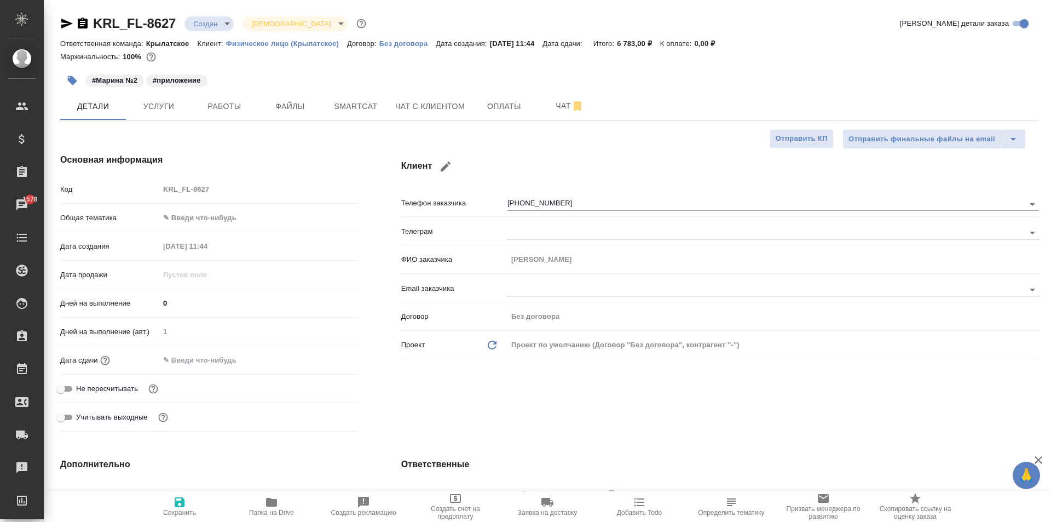
type textarea "x"
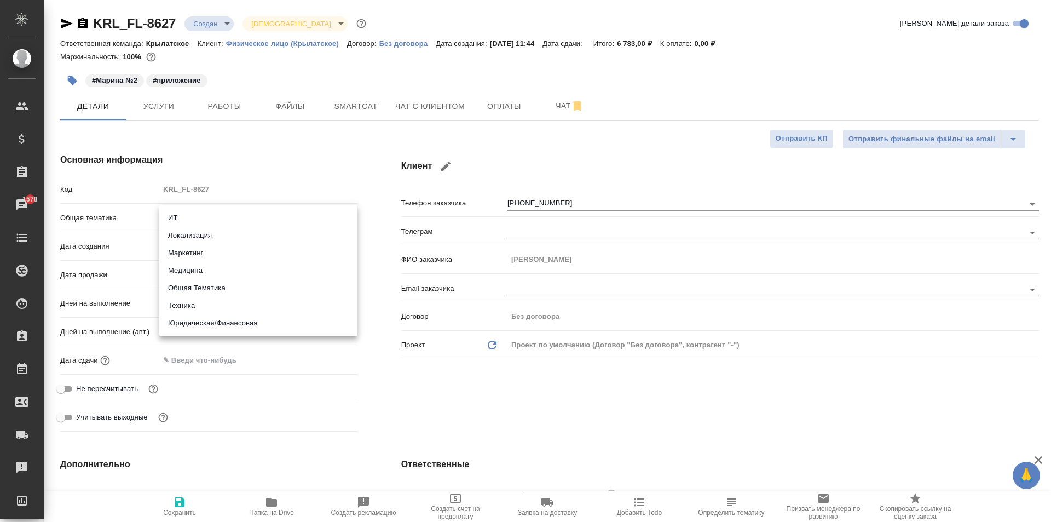
click at [200, 213] on body "🙏 .cls-1 fill:#fff; AWATERA Kasymov Timur Клиенты Спецификации Заказы 1578 Чаты…" at bounding box center [525, 261] width 1051 height 522
click at [215, 323] on li "Юридическая/Финансовая" at bounding box center [258, 323] width 198 height 18
type input "yr-fn"
type textarea "x"
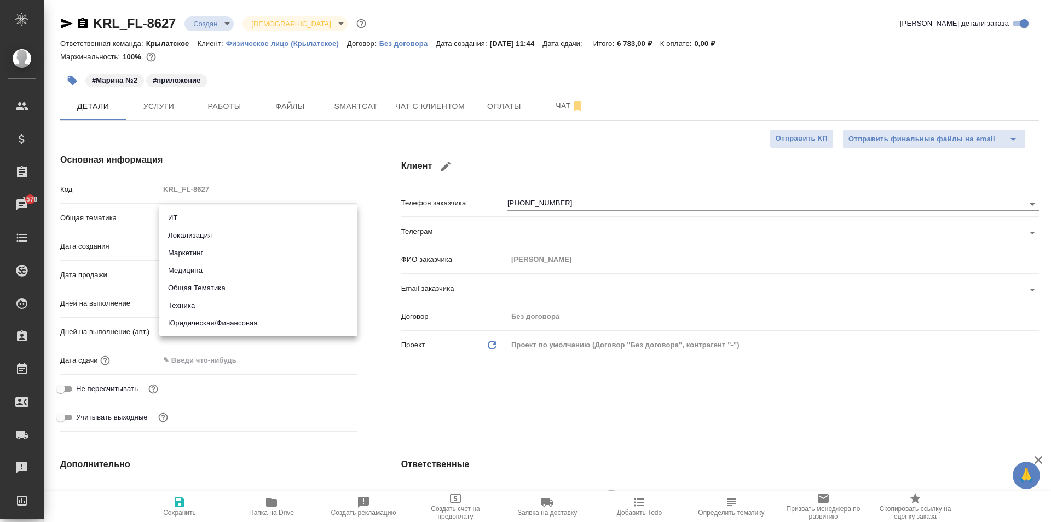
type textarea "x"
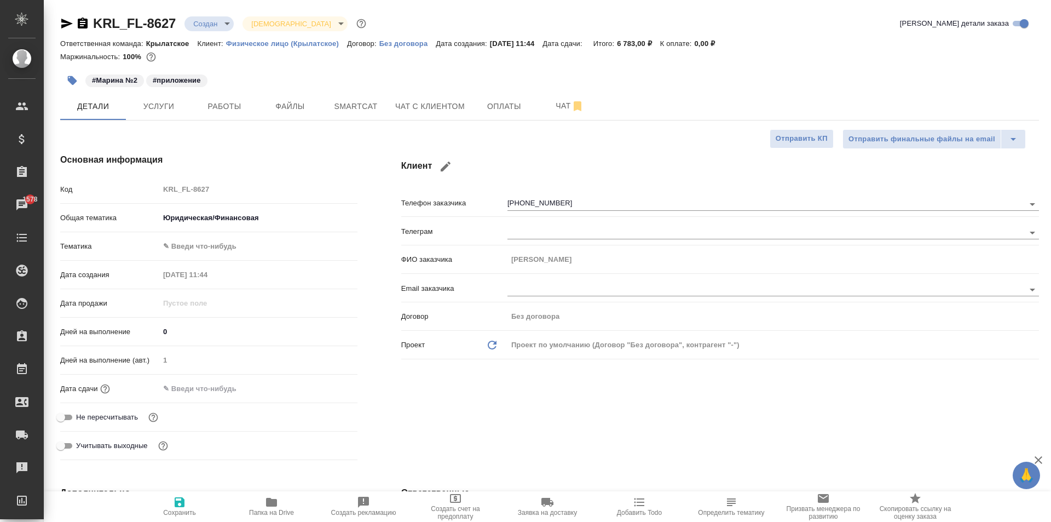
click at [201, 244] on body "🙏 .cls-1 fill:#fff; AWATERA Kasymov Timur Клиенты Спецификации Заказы 1578 Чаты…" at bounding box center [525, 261] width 1051 height 522
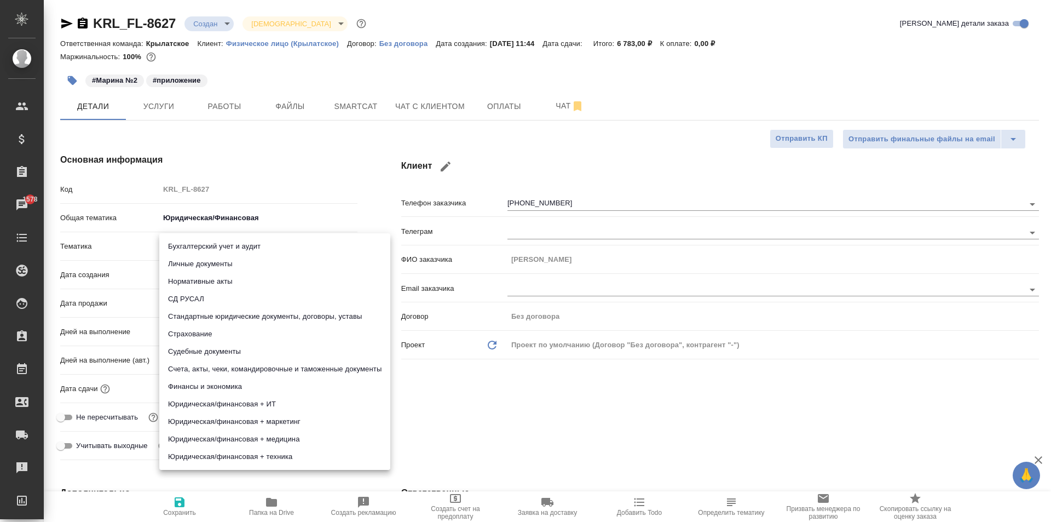
click at [200, 261] on li "Личные документы" at bounding box center [274, 264] width 231 height 18
type textarea "x"
type input "5a8b8b956a9677013d343cfe"
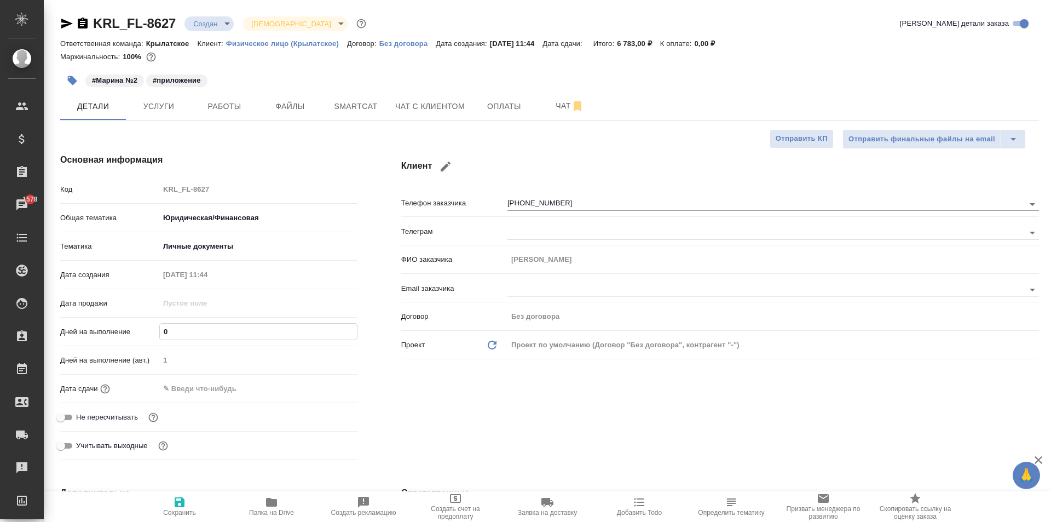
drag, startPoint x: 183, startPoint y: 333, endPoint x: 132, endPoint y: 328, distance: 51.2
click at [132, 328] on div "Дней на выполнение 0" at bounding box center [208, 331] width 297 height 19
type input "1"
type textarea "x"
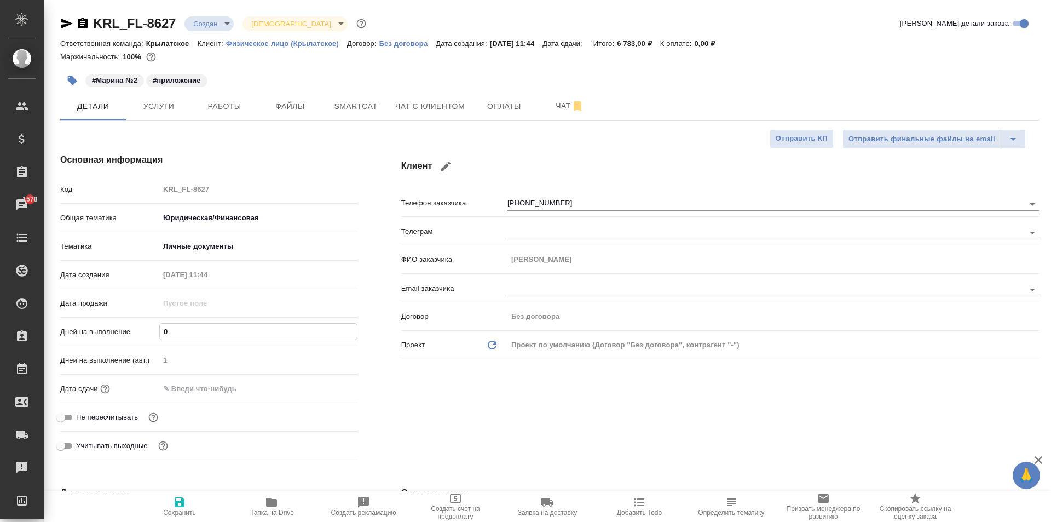
type textarea "x"
type input "1"
click at [176, 385] on input "text" at bounding box center [208, 388] width 96 height 16
drag, startPoint x: 310, startPoint y: 389, endPoint x: 320, endPoint y: 383, distance: 11.3
click at [313, 386] on div at bounding box center [258, 388] width 198 height 16
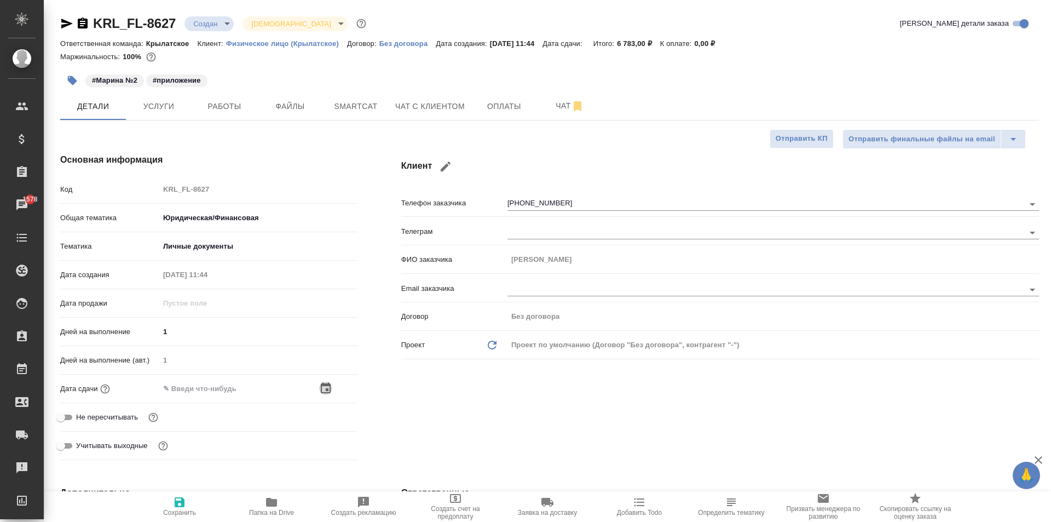
click at [326, 386] on icon "button" at bounding box center [325, 388] width 13 height 13
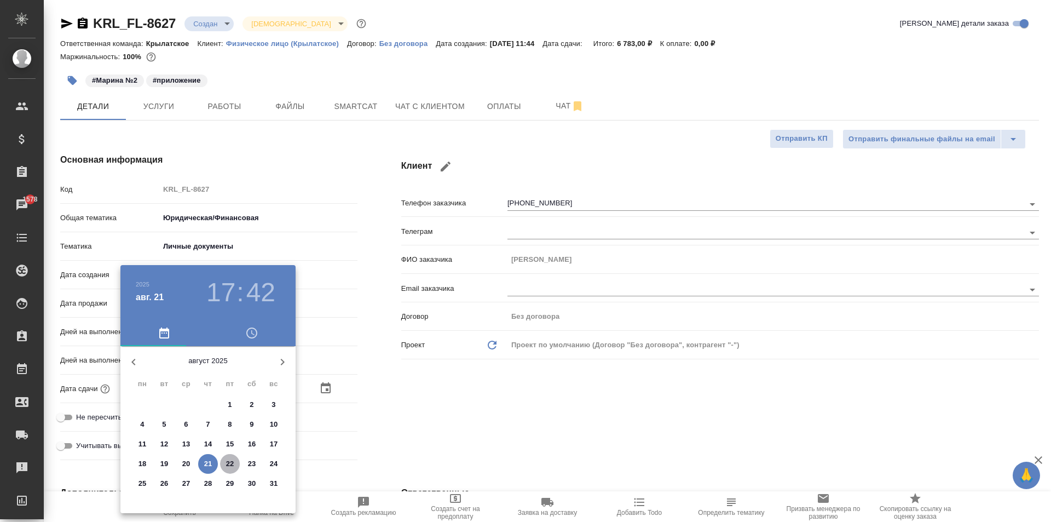
click at [230, 465] on p "22" at bounding box center [230, 463] width 8 height 11
type input "22.08.2025 17:42"
type textarea "x"
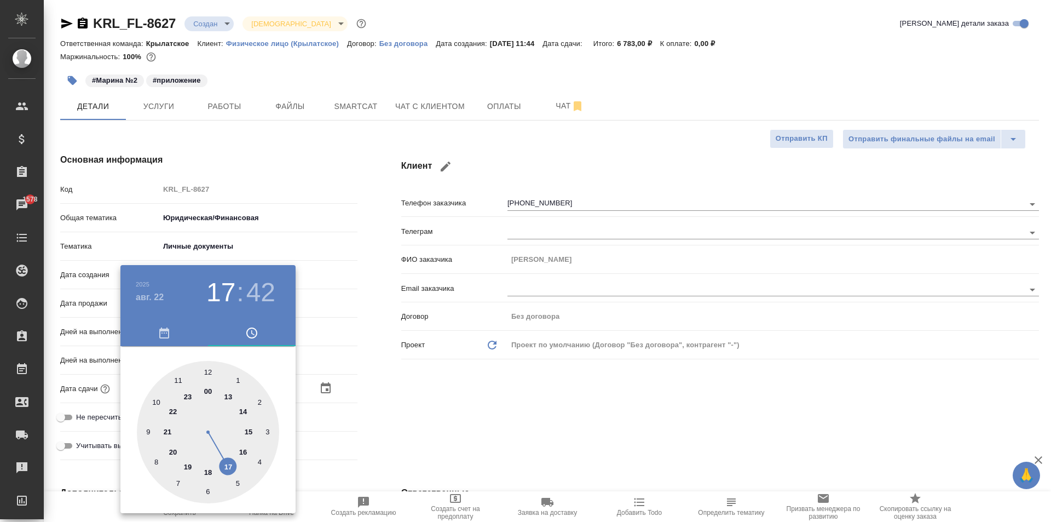
click at [227, 396] on div at bounding box center [208, 432] width 142 height 142
type input "22.08.2025 13:42"
type textarea "x"
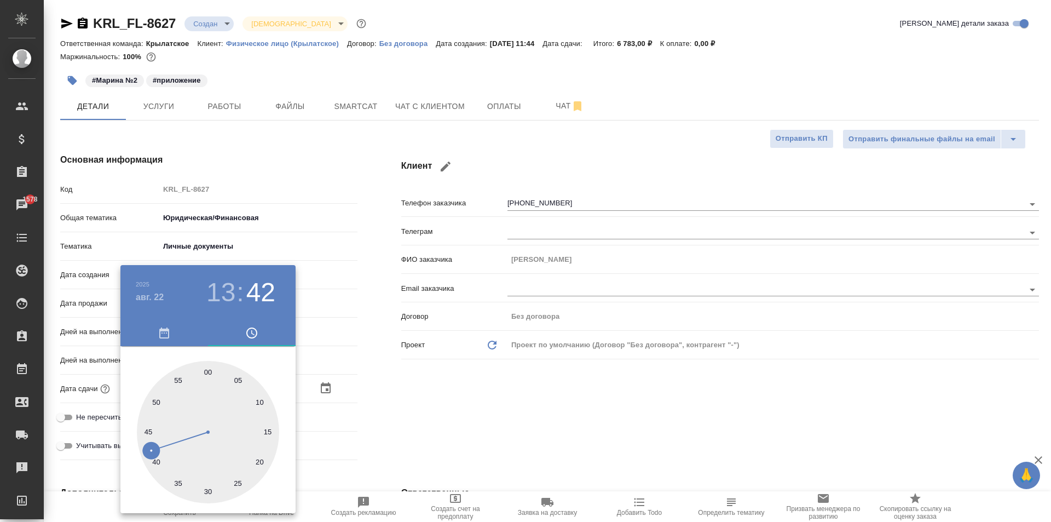
type input "22.08.2025 13:00"
type textarea "x"
click at [206, 368] on div at bounding box center [208, 432] width 142 height 142
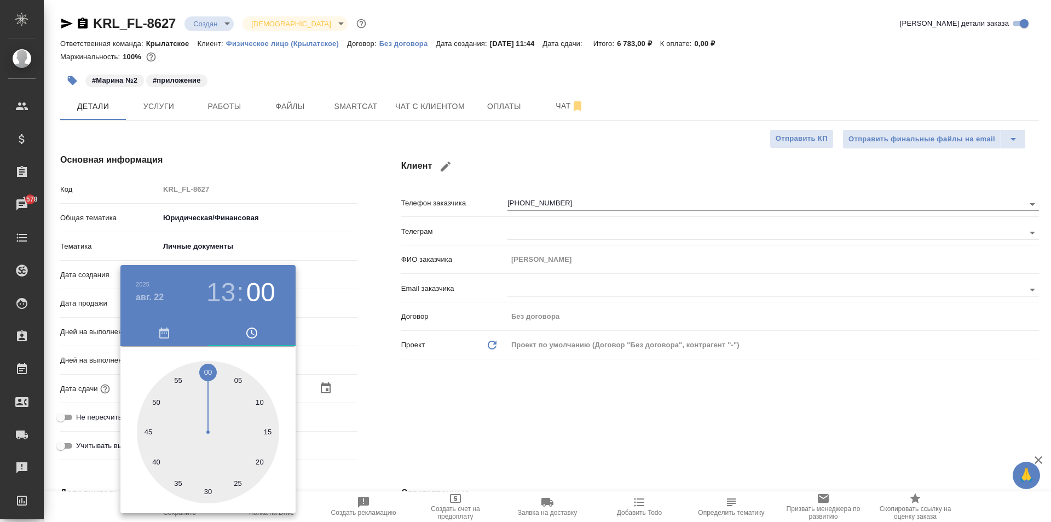
type textarea "x"
drag, startPoint x: 473, startPoint y: 424, endPoint x: 247, endPoint y: 408, distance: 226.6
click at [454, 423] on div at bounding box center [525, 261] width 1051 height 522
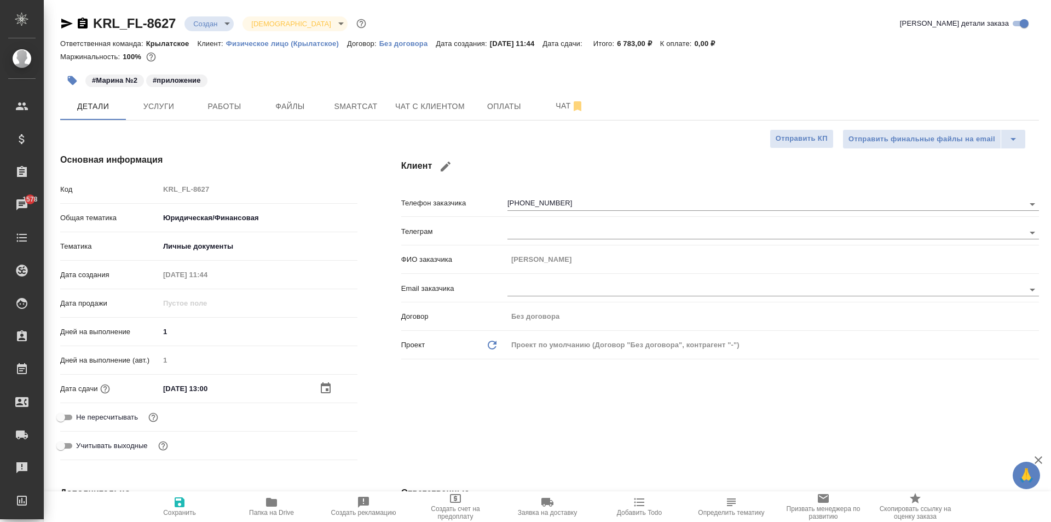
click at [102, 409] on div "Не пересчитывать" at bounding box center [208, 416] width 297 height 19
click at [104, 412] on span "Не пересчитывать" at bounding box center [107, 417] width 62 height 11
click at [80, 411] on input "Не пересчитывать" at bounding box center [60, 417] width 39 height 13
checkbox input "true"
type textarea "x"
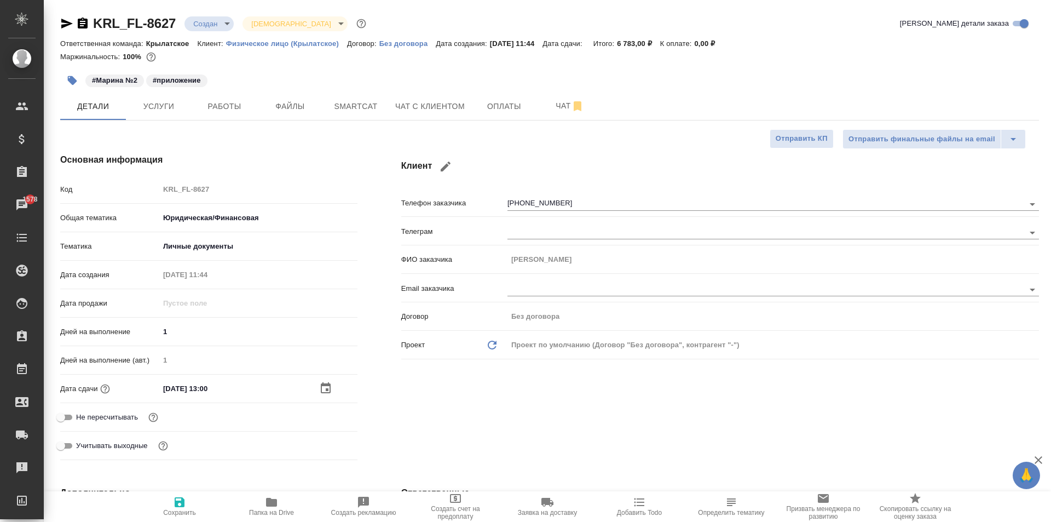
type textarea "x"
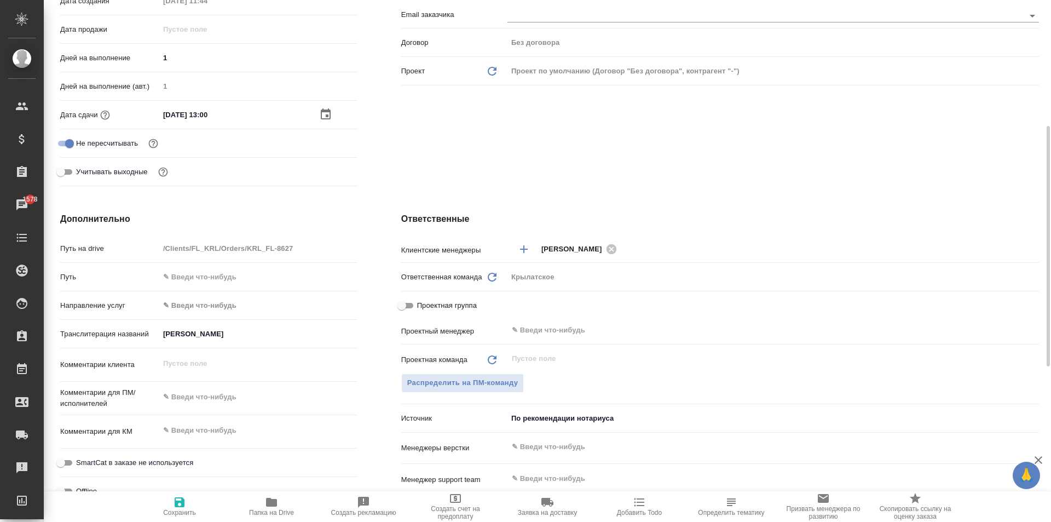
scroll to position [547, 0]
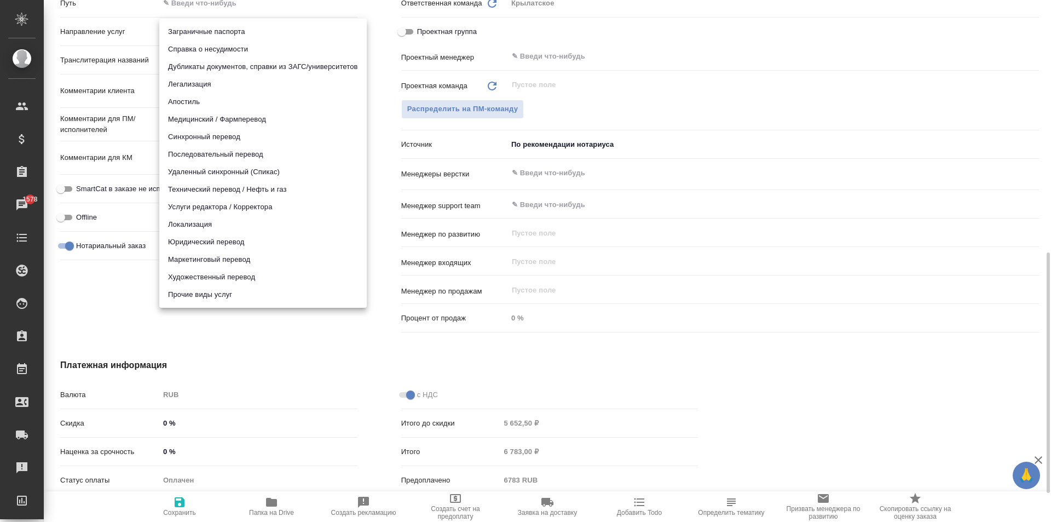
click at [196, 33] on body "🙏 .cls-1 fill:#fff; AWATERA Kasymov Timur Клиенты Спецификации Заказы 1578 Чаты…" at bounding box center [525, 261] width 1051 height 522
click at [205, 241] on li "Юридический перевод" at bounding box center [262, 242] width 207 height 18
type input "legalTranslation"
type textarea "x"
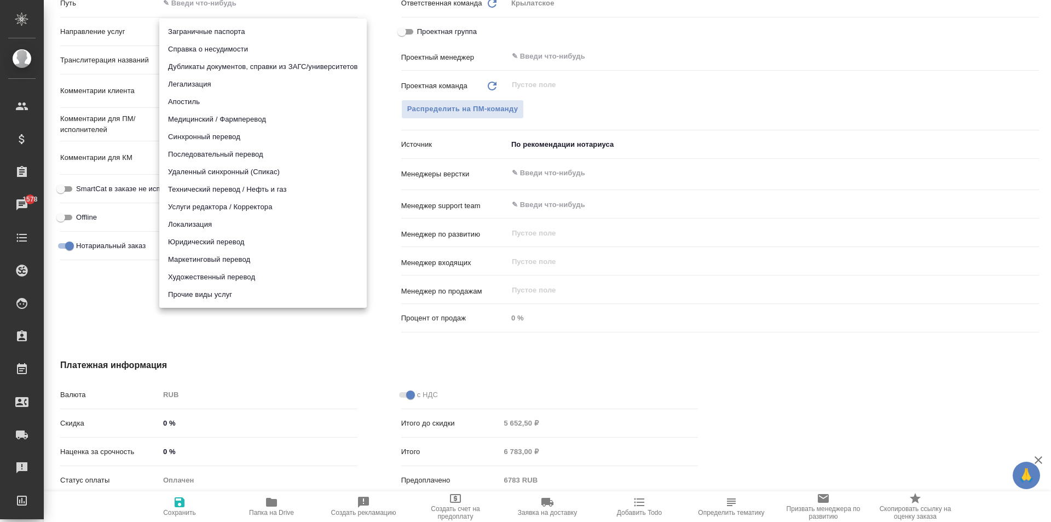
type textarea "x"
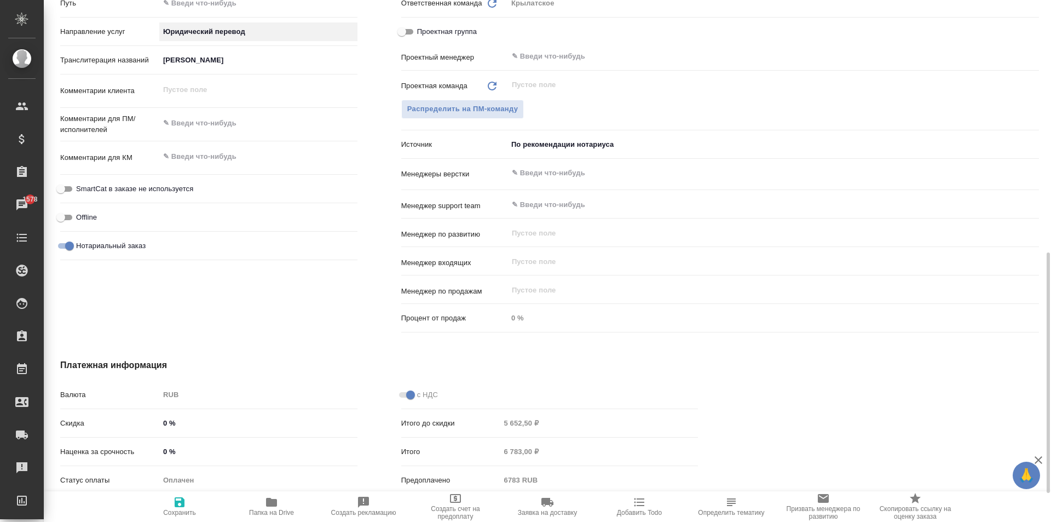
scroll to position [609, 0]
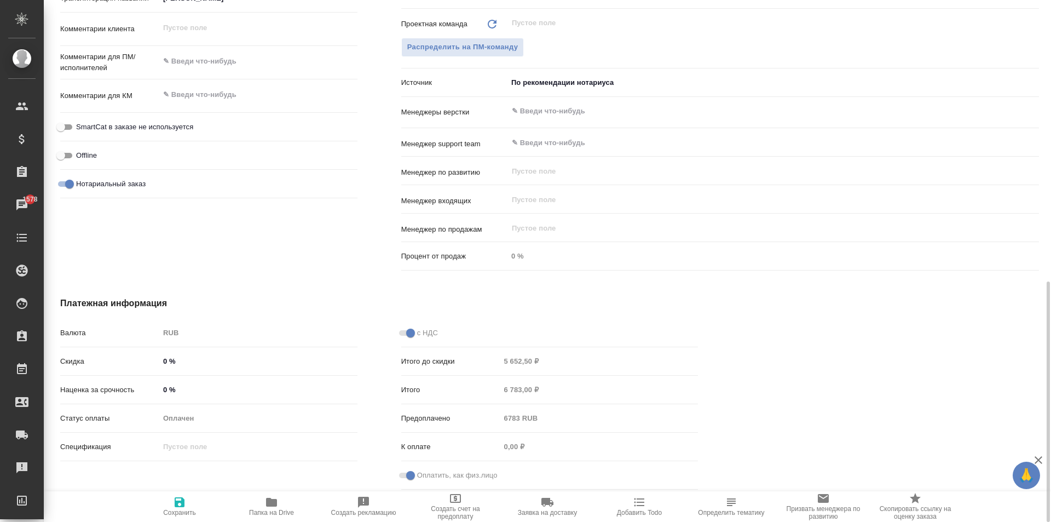
click at [169, 501] on span "Сохранить" at bounding box center [179, 505] width 79 height 21
type textarea "x"
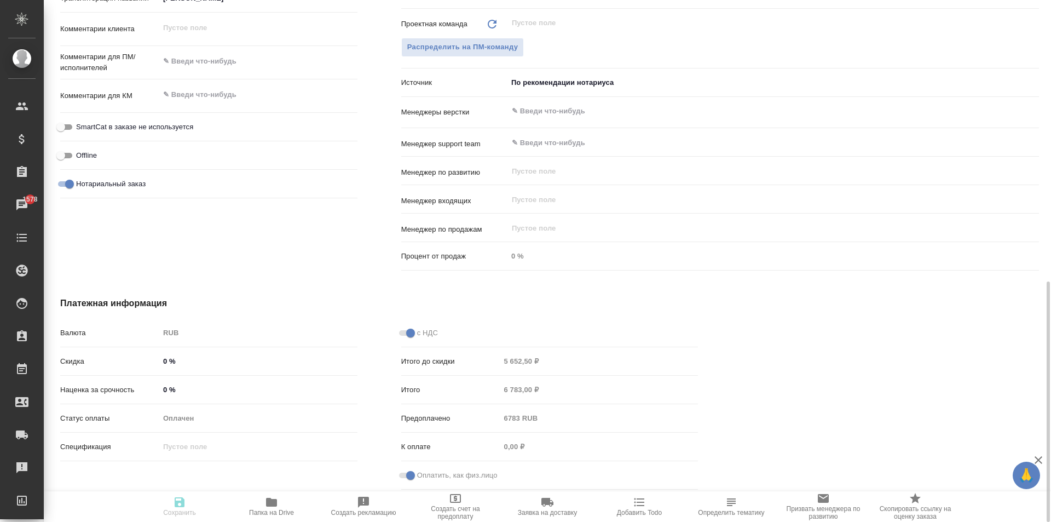
type textarea "x"
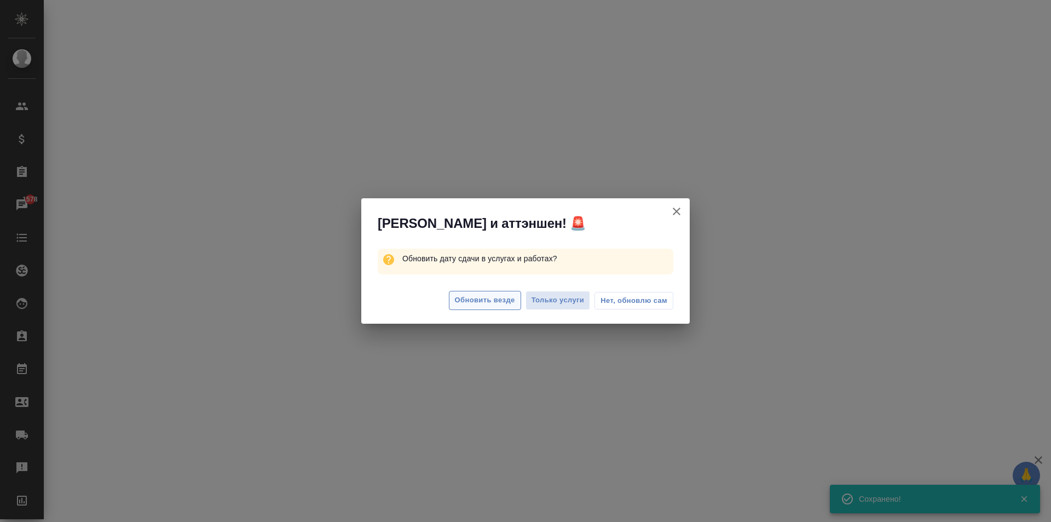
click at [490, 287] on div "Обновить везде Только услуги Нет, обновлю сам" at bounding box center [525, 302] width 328 height 44
click at [492, 305] on span "Обновить везде" at bounding box center [485, 300] width 60 height 13
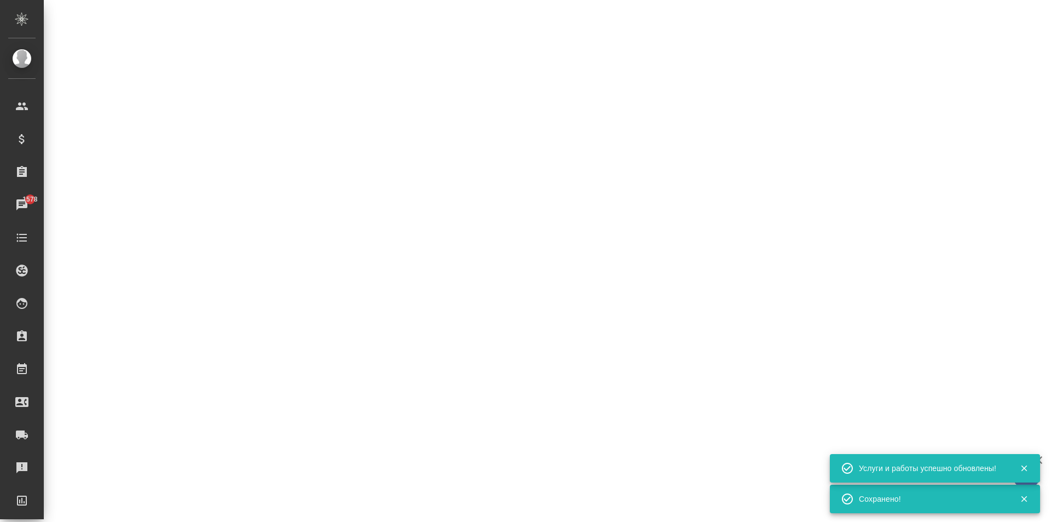
select select "RU"
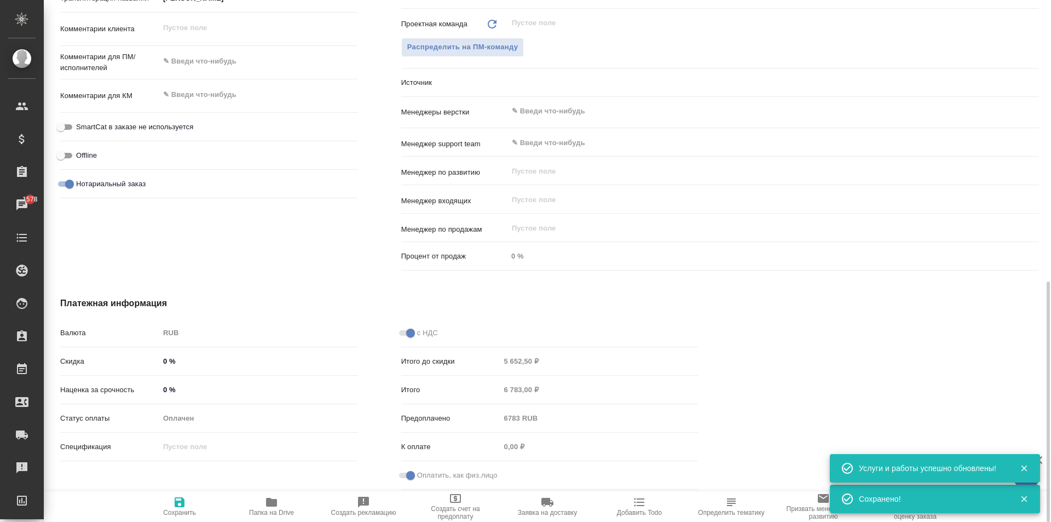
type textarea "x"
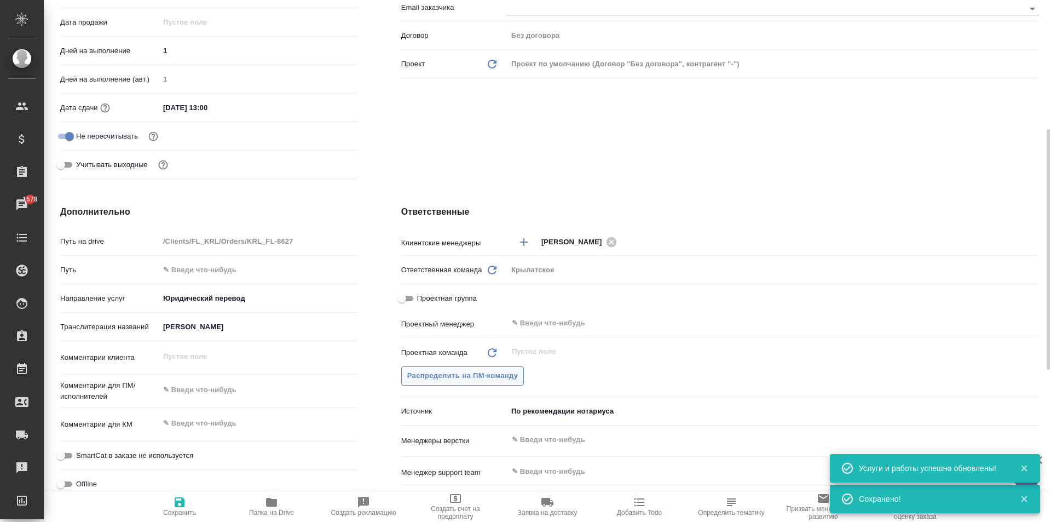
click at [448, 381] on span "Распределить на ПМ-команду" at bounding box center [462, 375] width 111 height 13
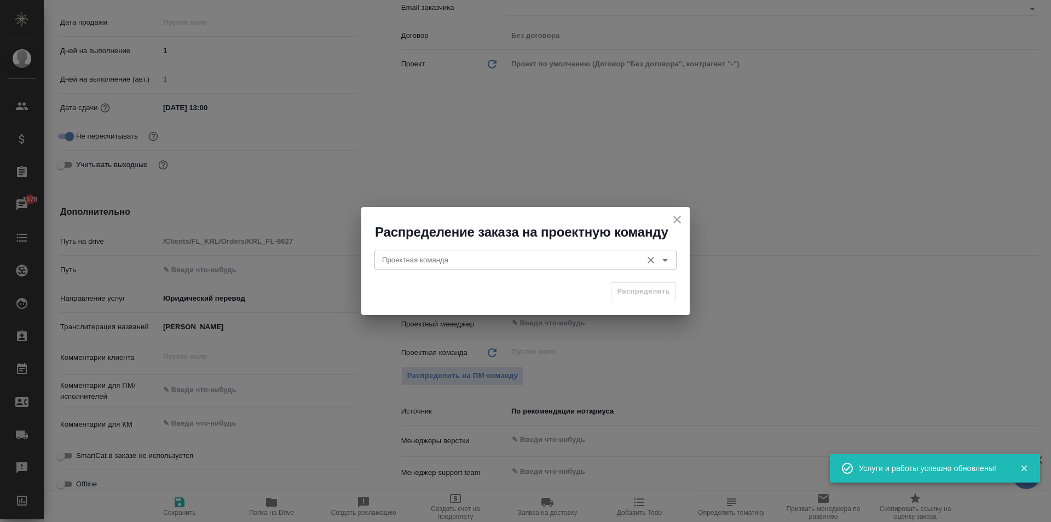
click at [402, 251] on div "Проектная команда" at bounding box center [525, 260] width 302 height 20
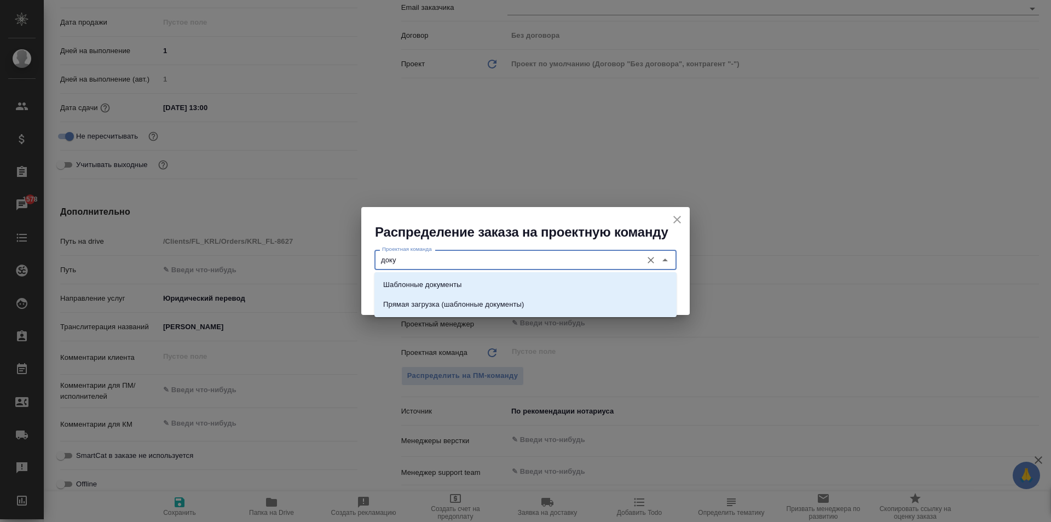
click at [419, 279] on p "Шаблонные документы" at bounding box center [422, 284] width 78 height 11
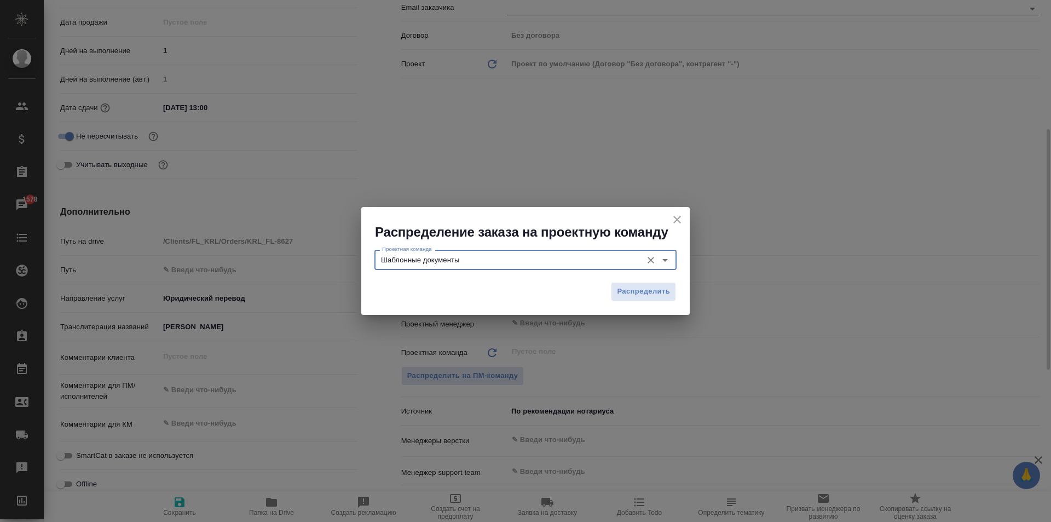
type input "Шаблонные документы"
click at [645, 294] on span "Распределить" at bounding box center [643, 291] width 53 height 13
type textarea "x"
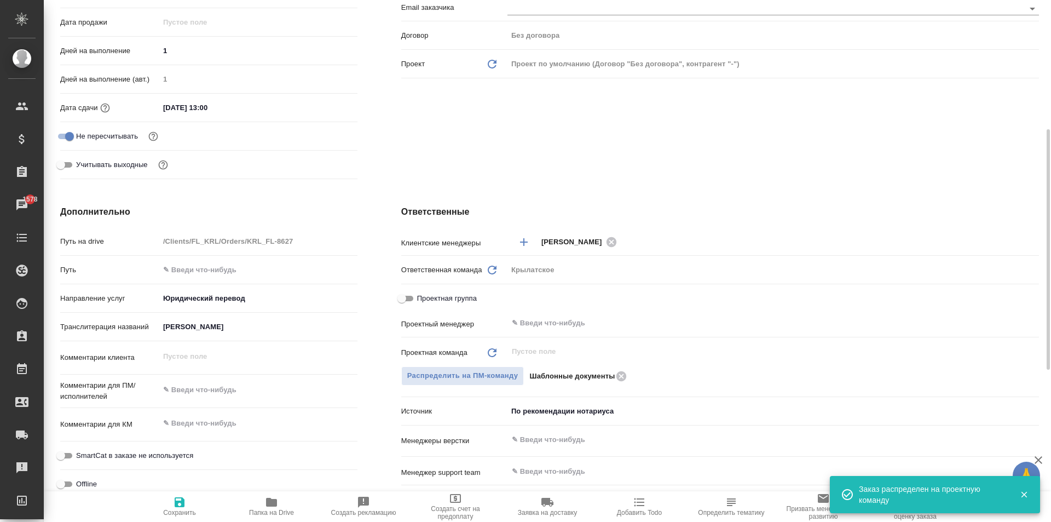
click at [171, 516] on button "Сохранить" at bounding box center [180, 506] width 92 height 31
type textarea "x"
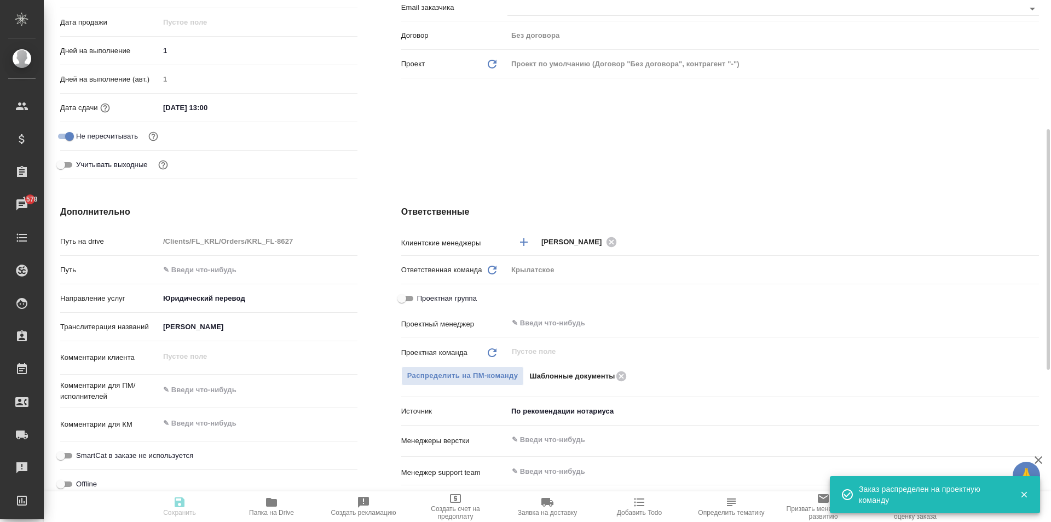
type textarea "x"
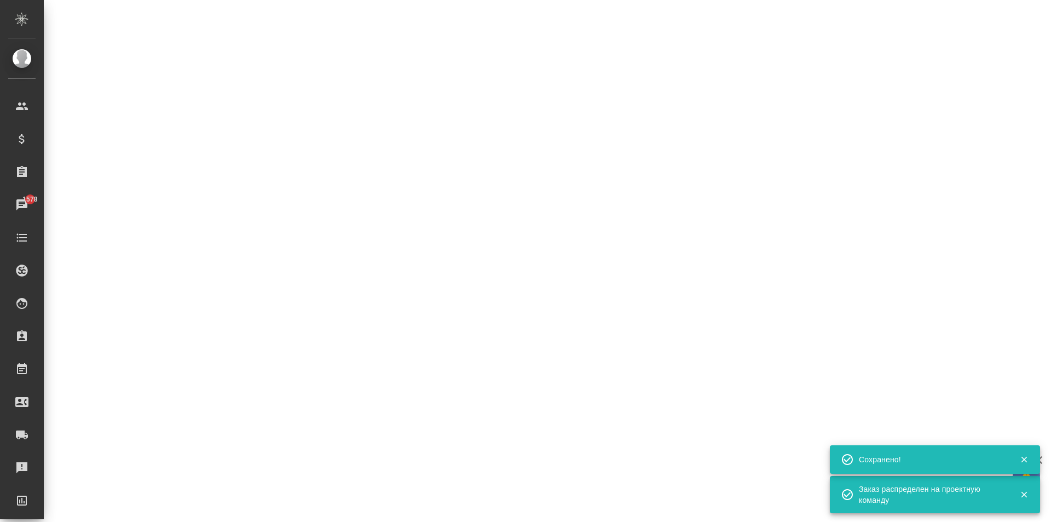
scroll to position [0, 0]
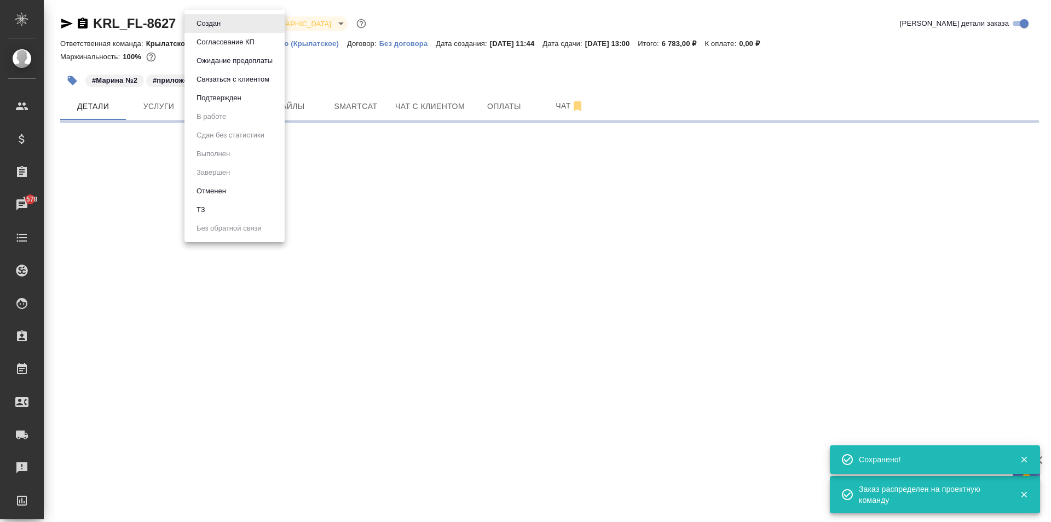
click at [224, 24] on body "🙏 .cls-1 fill:#fff; AWATERA Kasymov Timur Клиенты Спецификации Заказы 1578 Чаты…" at bounding box center [525, 261] width 1051 height 522
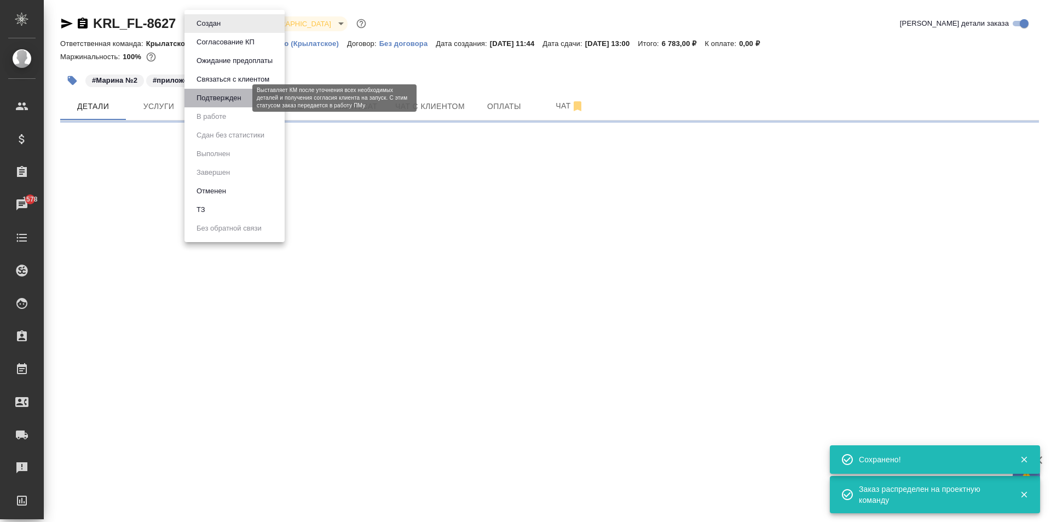
click at [219, 100] on button "Подтвержден" at bounding box center [218, 98] width 51 height 12
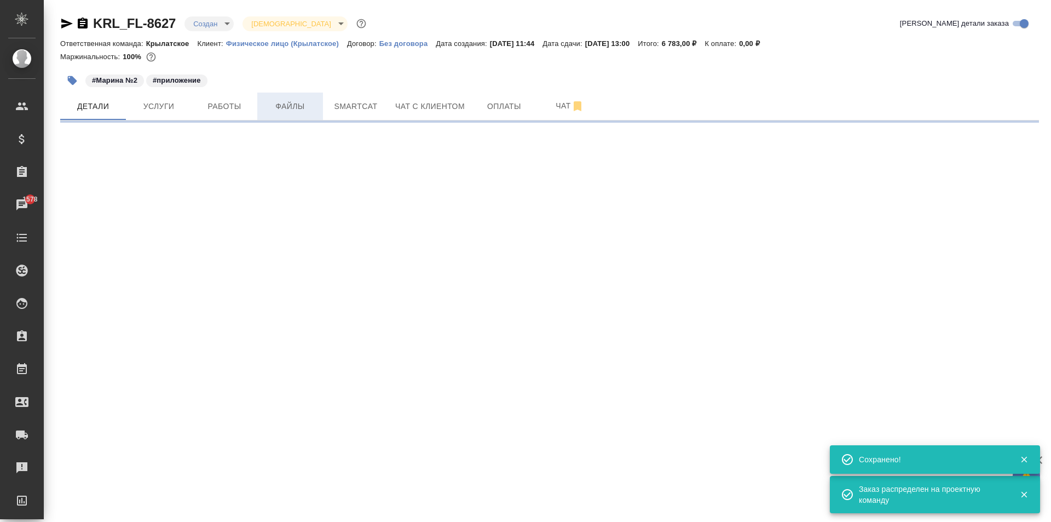
select select "RU"
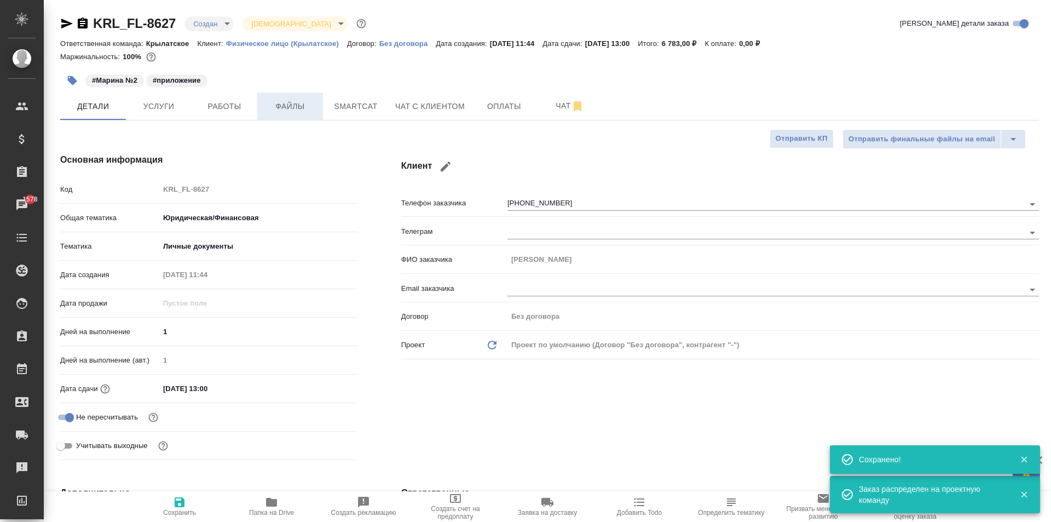
type textarea "x"
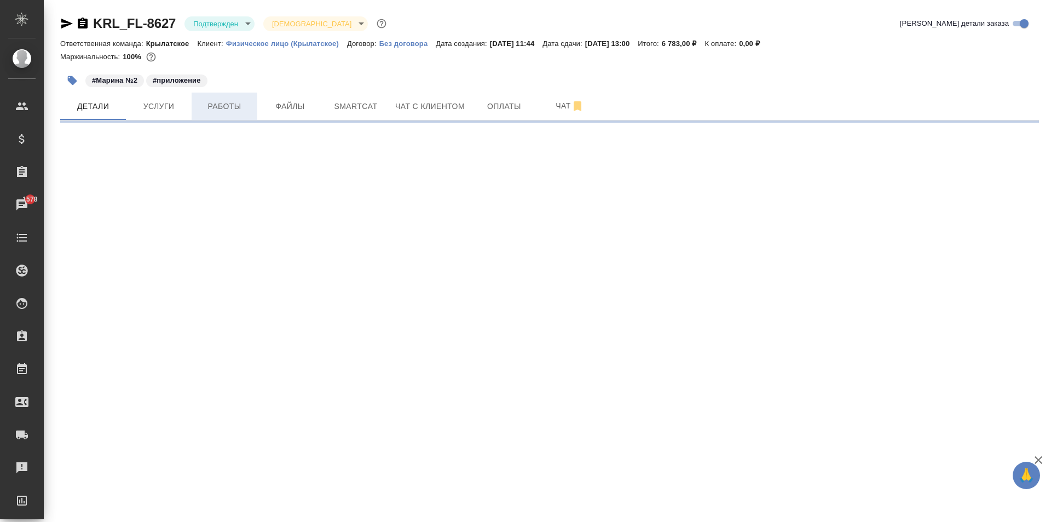
select select "RU"
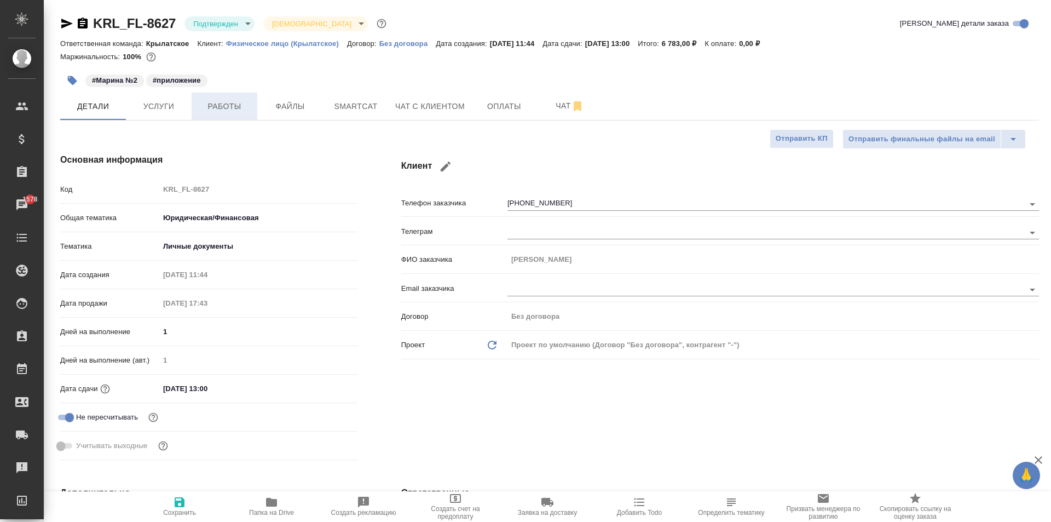
type textarea "x"
click at [230, 110] on span "Работы" at bounding box center [224, 107] width 53 height 14
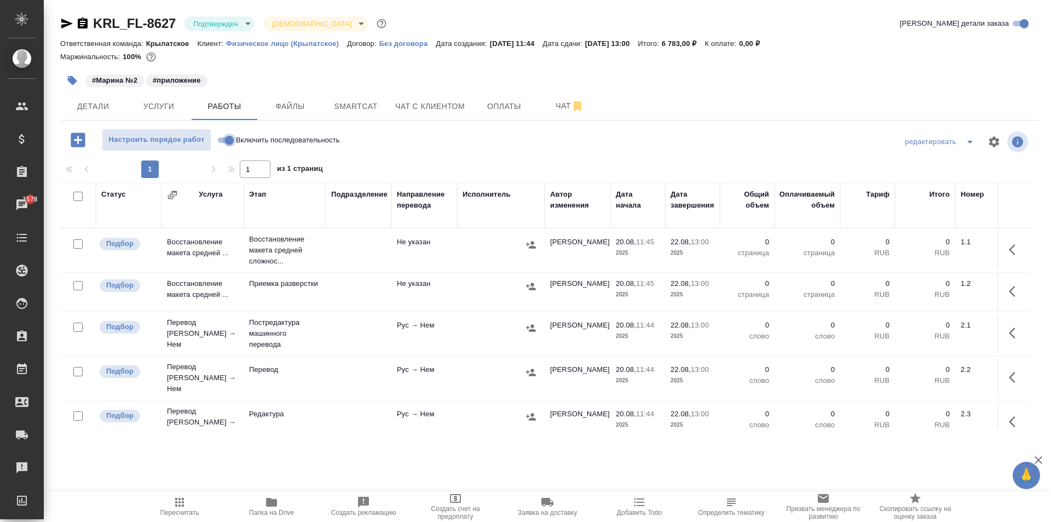
click at [229, 143] on input "Включить последовательность" at bounding box center [229, 140] width 39 height 13
checkbox input "true"
click at [80, 198] on input "checkbox" at bounding box center [77, 196] width 9 height 9
checkbox input "true"
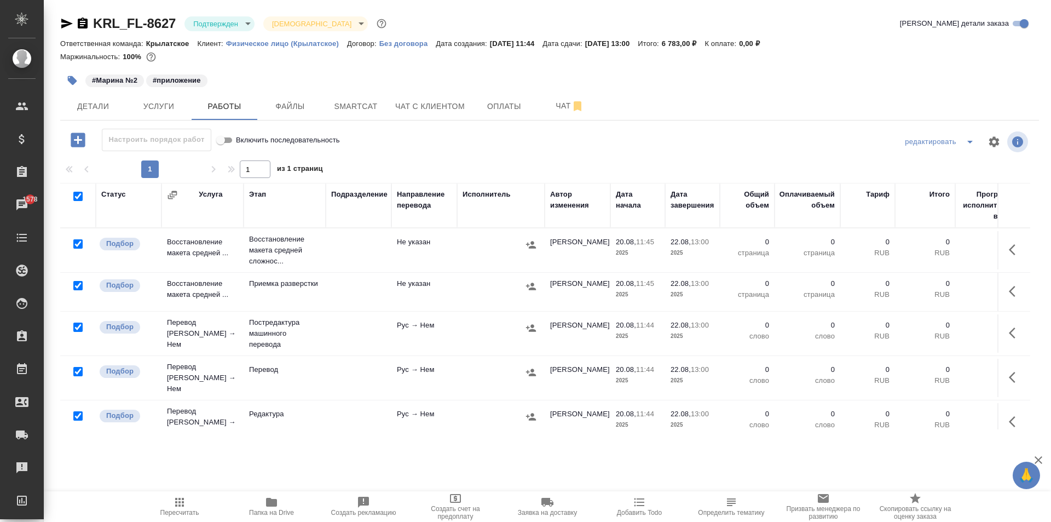
checkbox input "true"
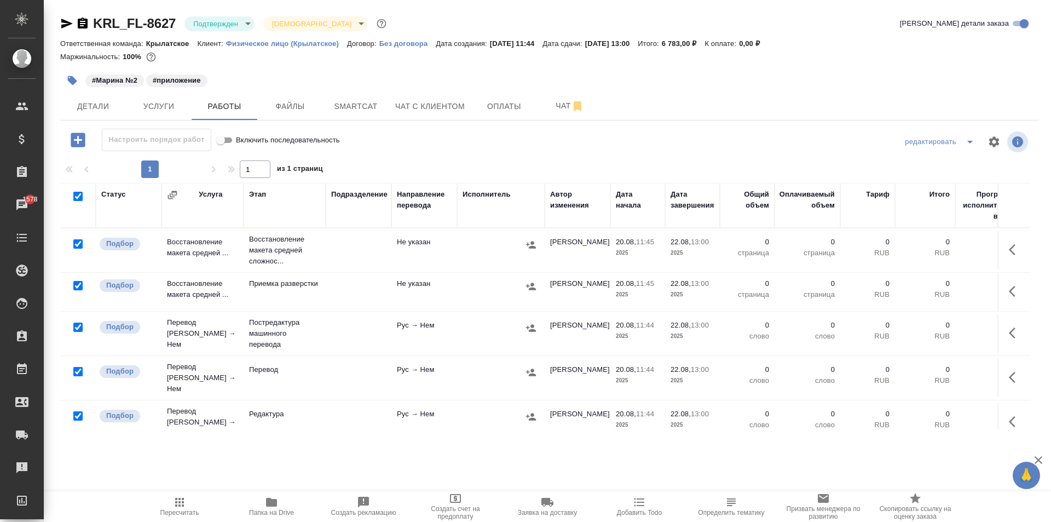
checkbox input "true"
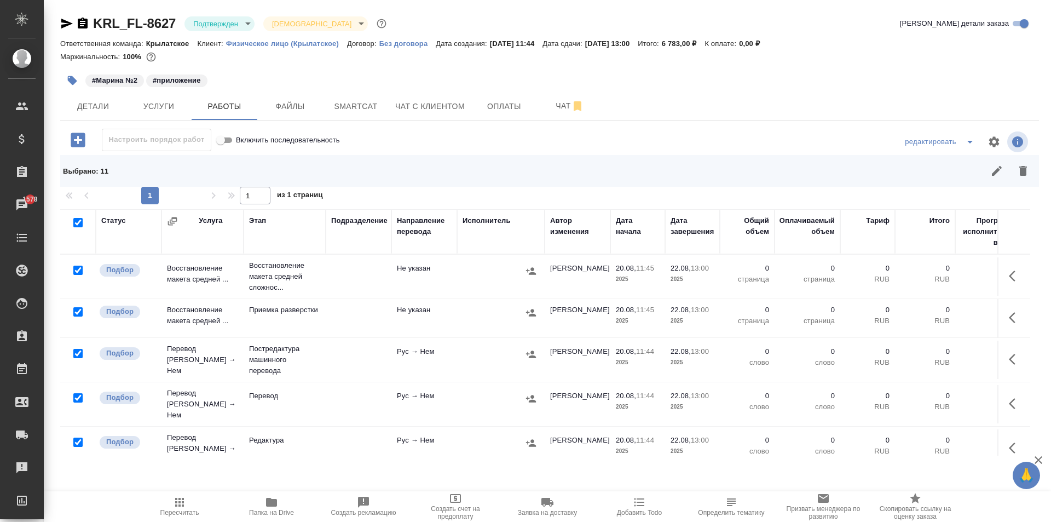
click at [77, 268] on input "checkbox" at bounding box center [77, 269] width 9 height 9
checkbox input "false"
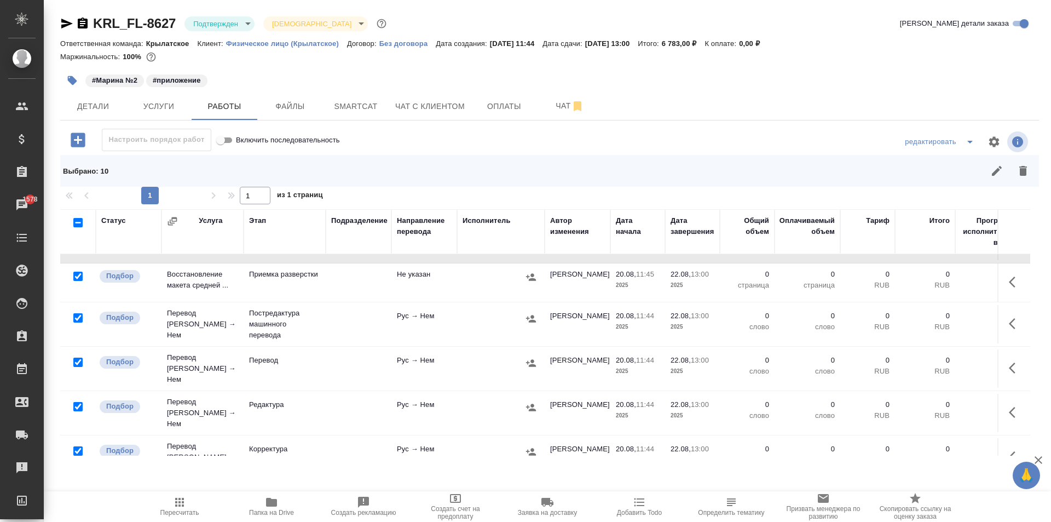
scroll to position [55, 0]
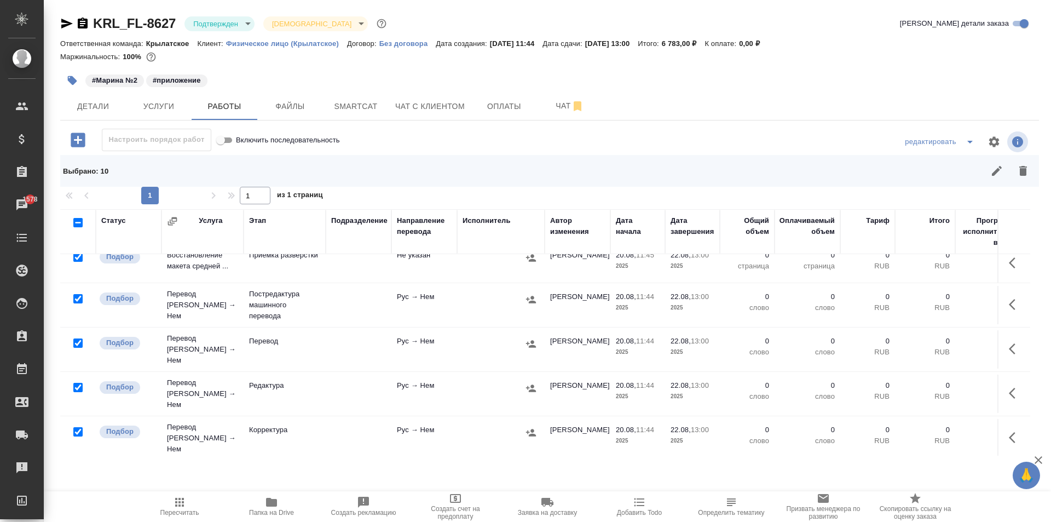
click at [76, 342] on input "checkbox" at bounding box center [77, 342] width 9 height 9
checkbox input "false"
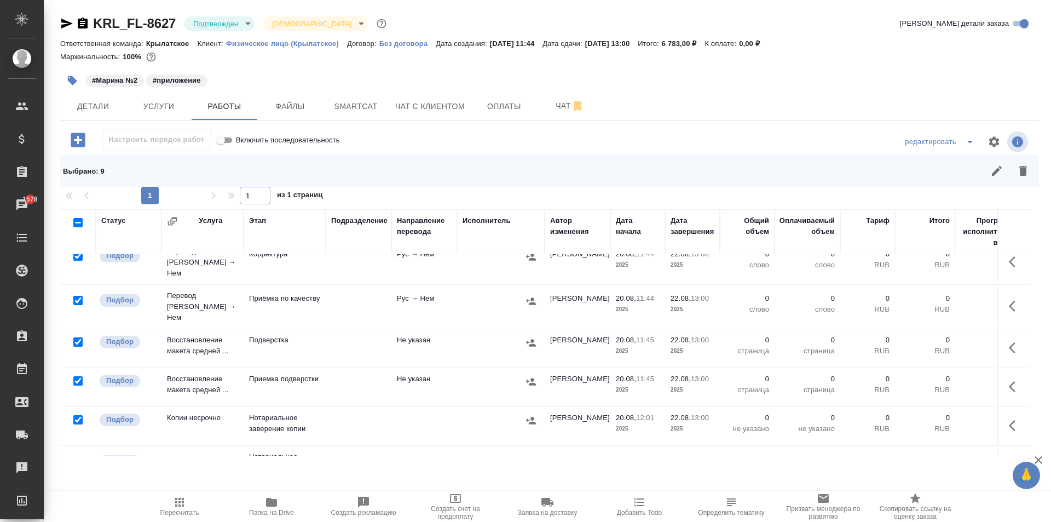
scroll to position [251, 0]
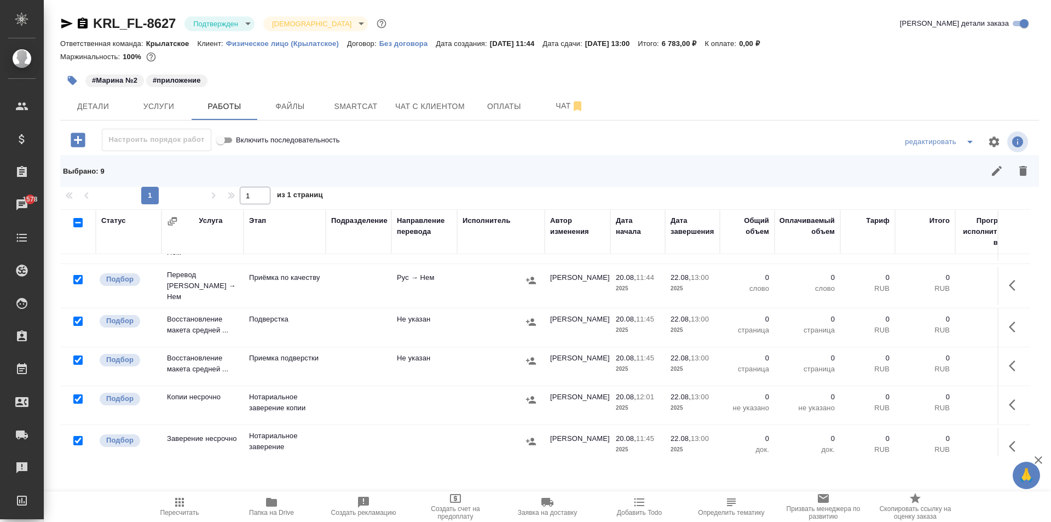
click at [78, 275] on input "checkbox" at bounding box center [77, 279] width 9 height 9
checkbox input "false"
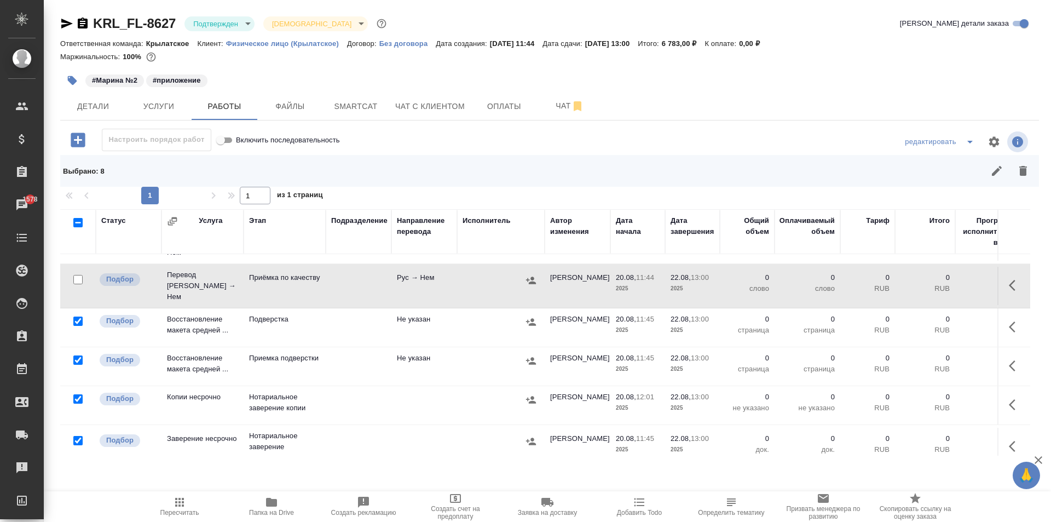
drag, startPoint x: 79, startPoint y: 375, endPoint x: 79, endPoint y: 407, distance: 31.7
click at [79, 394] on input "checkbox" at bounding box center [77, 398] width 9 height 9
checkbox input "false"
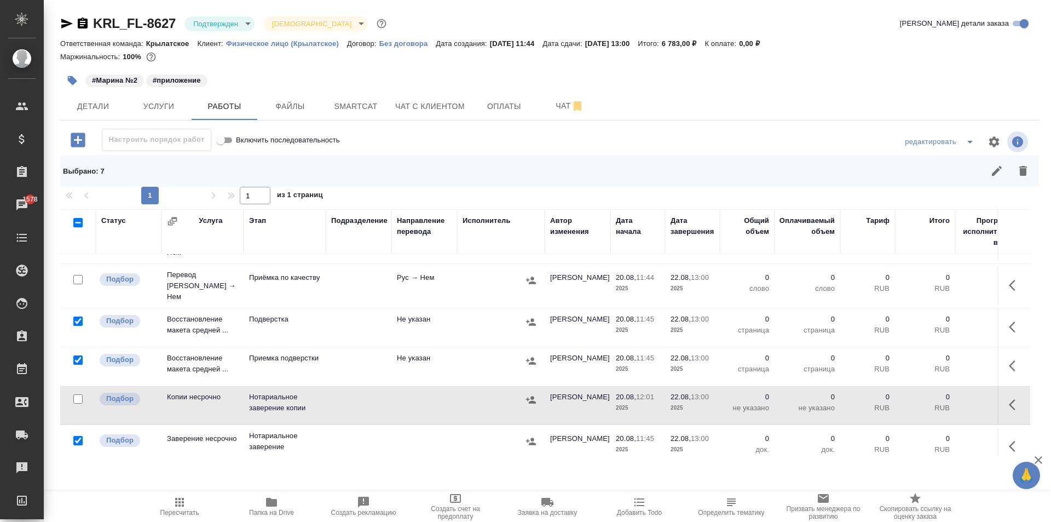
click at [76, 436] on input "checkbox" at bounding box center [77, 440] width 9 height 9
checkbox input "false"
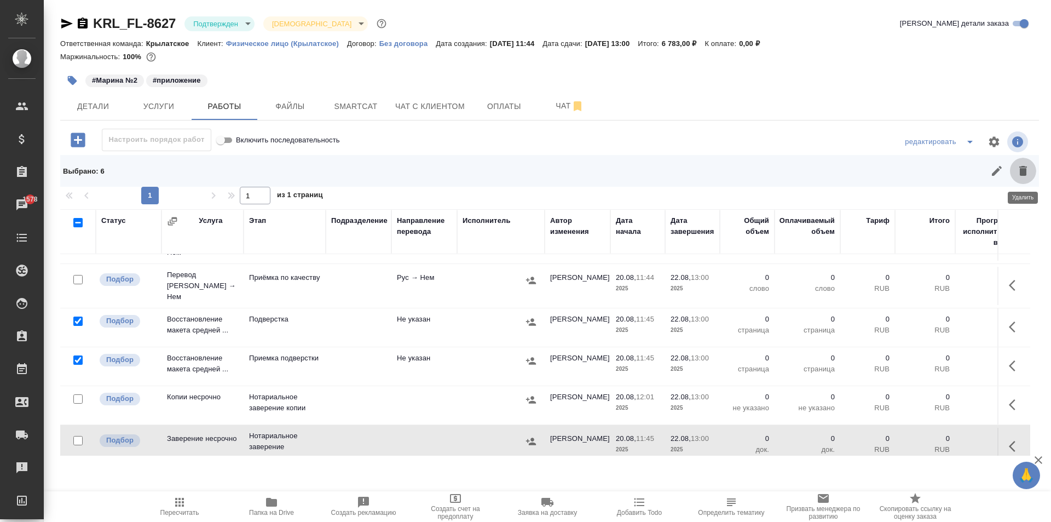
drag, startPoint x: 1034, startPoint y: 169, endPoint x: 864, endPoint y: 250, distance: 187.8
click at [1033, 170] on button "button" at bounding box center [1023, 171] width 26 height 26
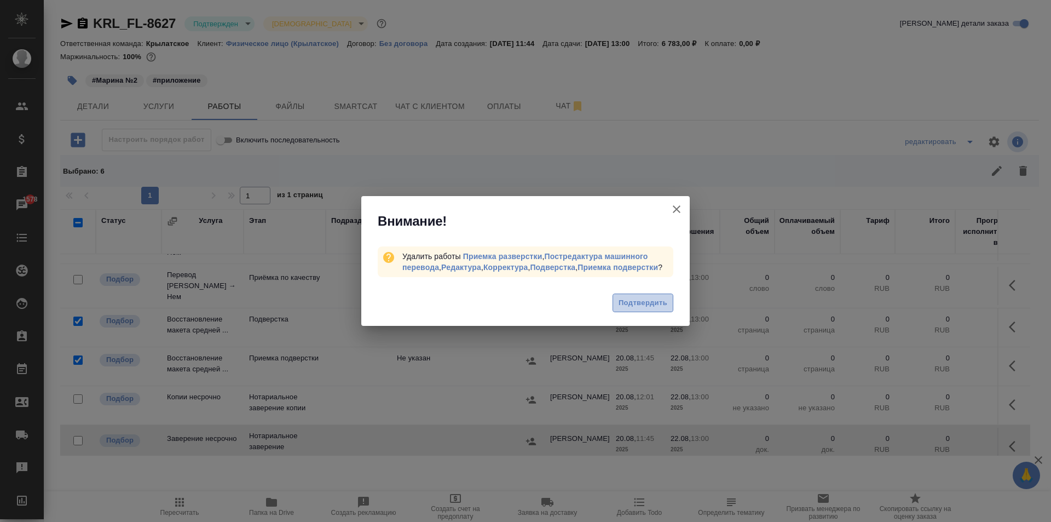
click at [645, 298] on span "Подтвердить" at bounding box center [643, 303] width 49 height 13
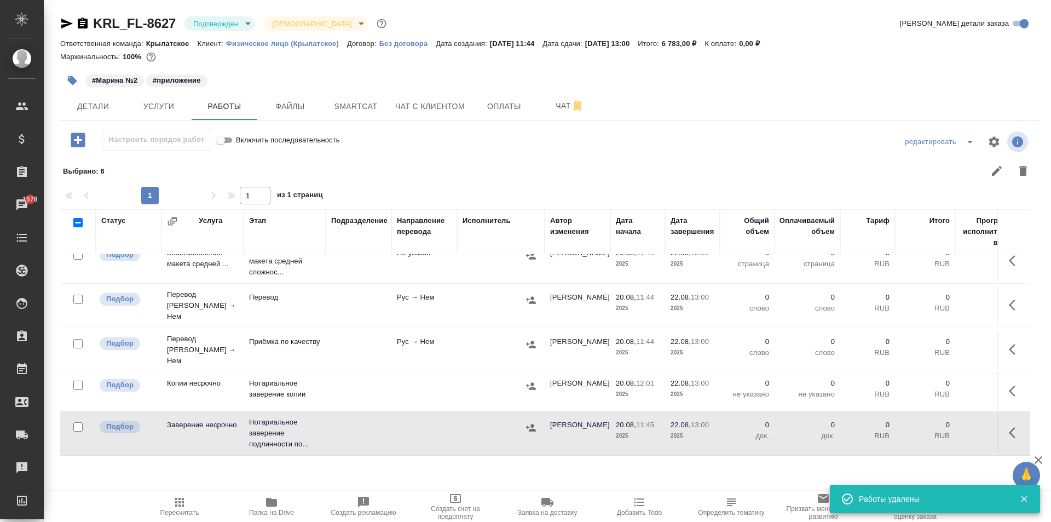
scroll to position [13, 0]
click at [1009, 387] on icon "button" at bounding box center [1015, 393] width 13 height 13
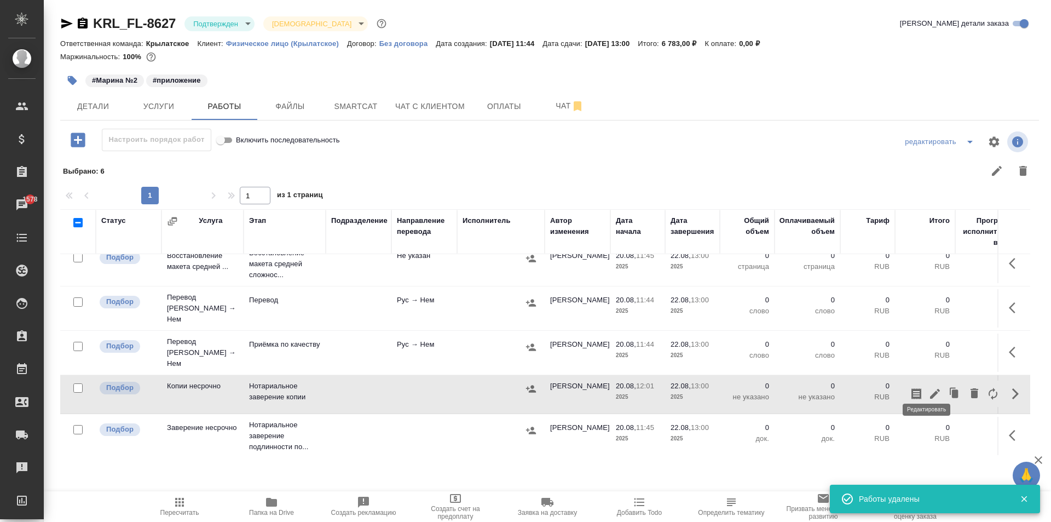
click at [930, 389] on icon "button" at bounding box center [935, 394] width 10 height 10
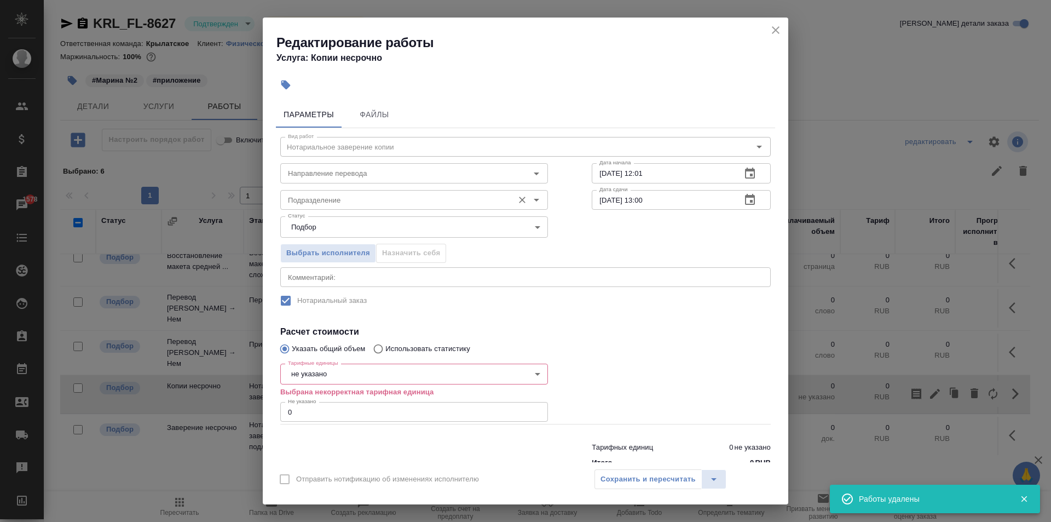
click at [371, 194] on input "Подразделение" at bounding box center [396, 199] width 224 height 13
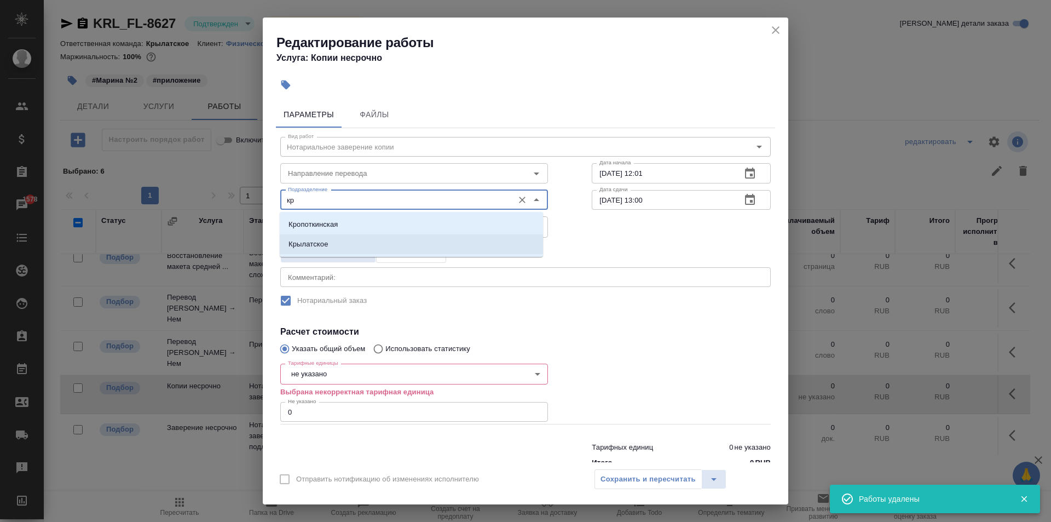
click at [320, 242] on p "Крылатское" at bounding box center [308, 244] width 40 height 11
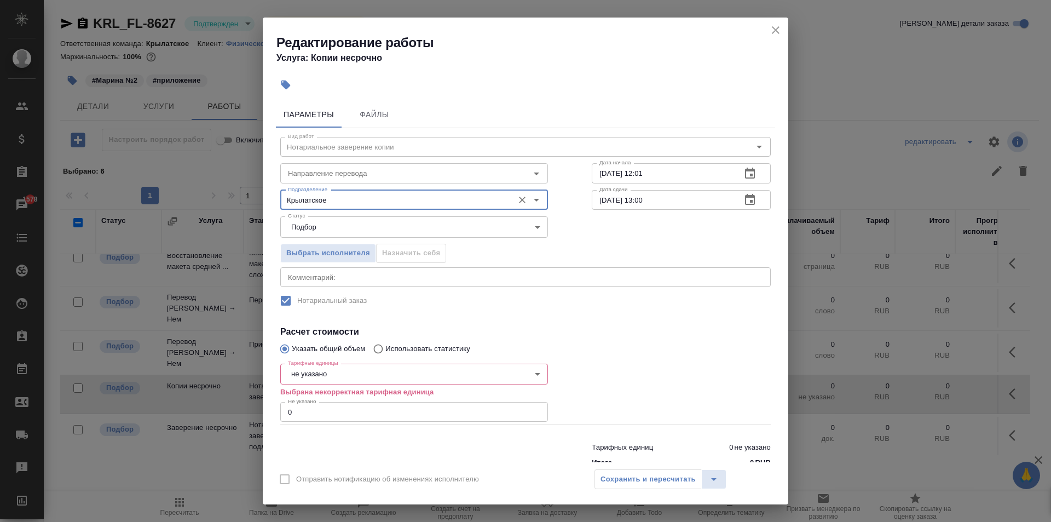
type input "Крылатское"
click at [334, 369] on body "🙏 .cls-1 fill:#fff; AWATERA Kasymov Timur Клиенты Спецификации Заказы 1578 Чаты…" at bounding box center [525, 261] width 1051 height 522
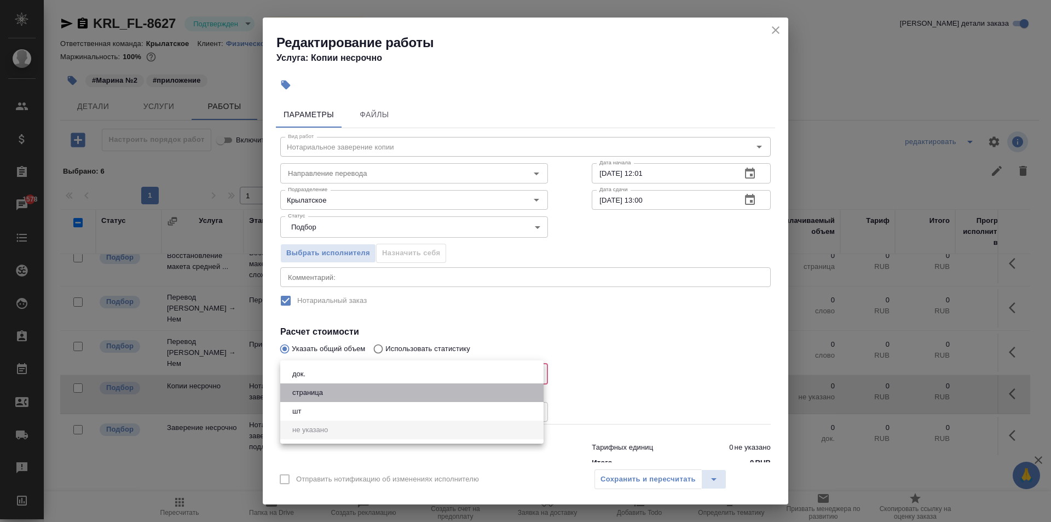
click at [313, 390] on button "страница" at bounding box center [307, 392] width 37 height 12
type input "5a8b1489cc6b4906c91bfdb2"
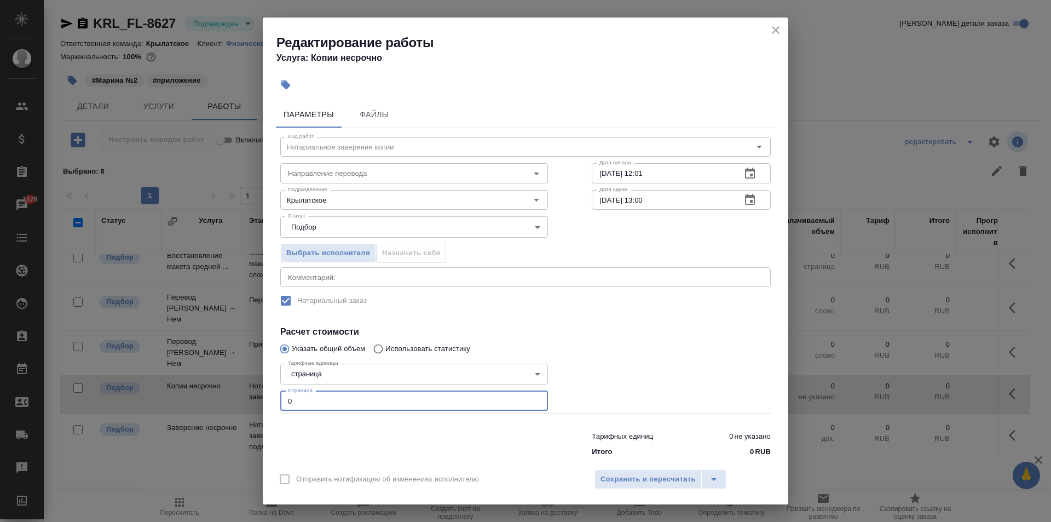
drag, startPoint x: 313, startPoint y: 404, endPoint x: 264, endPoint y: 393, distance: 49.9
click at [264, 393] on div "Параметры Файлы Вид работ Нотариальное заверение копии Вид работ Направление пе…" at bounding box center [525, 279] width 525 height 365
click at [523, 81] on div at bounding box center [445, 85] width 343 height 24
drag, startPoint x: 345, startPoint y: 398, endPoint x: 207, endPoint y: 400, distance: 138.5
click at [207, 400] on div "Редактирование работы Услуга: Копии несрочно Параметры Файлы Вид работ Нотариал…" at bounding box center [525, 261] width 1051 height 522
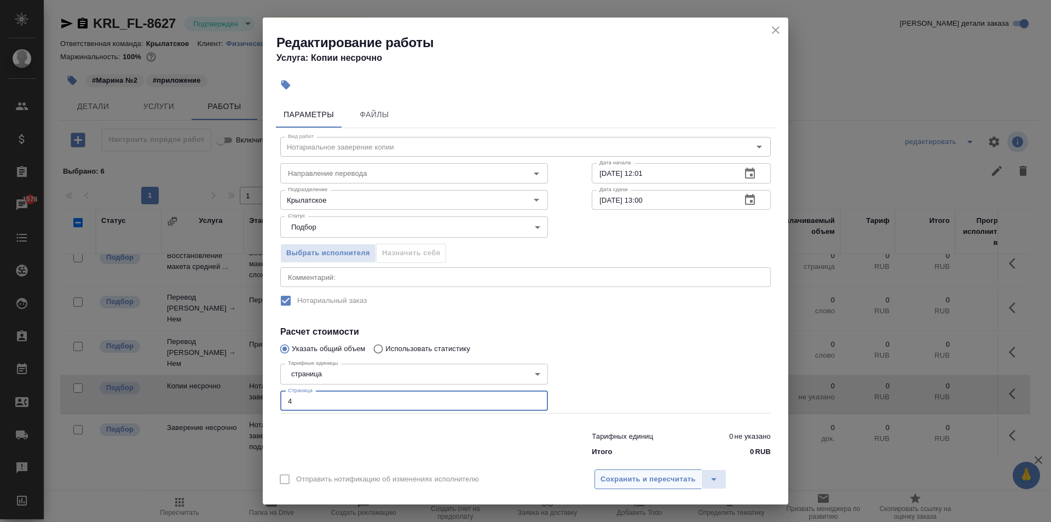
type input "4"
click at [626, 475] on span "Сохранить и пересчитать" at bounding box center [647, 479] width 95 height 13
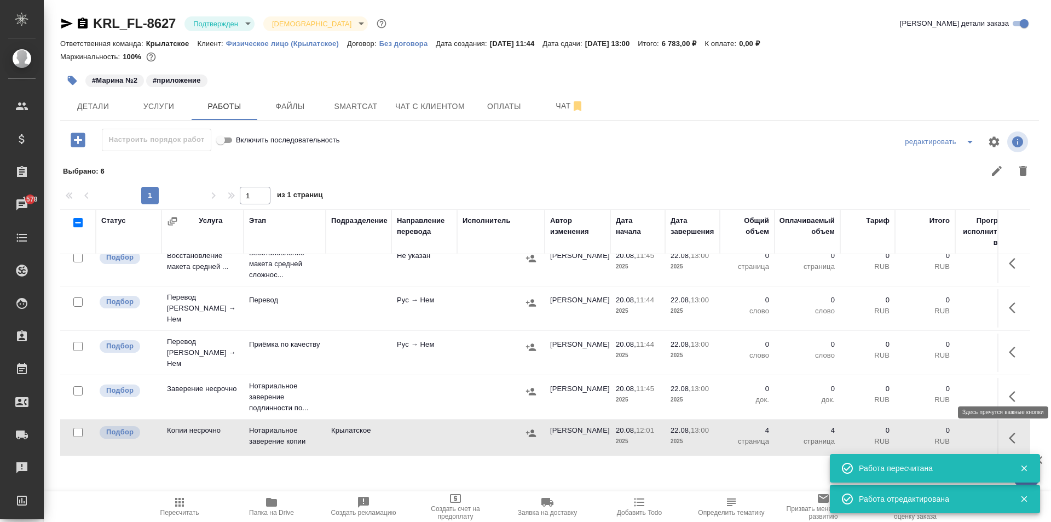
click at [1009, 391] on icon "button" at bounding box center [1012, 396] width 7 height 11
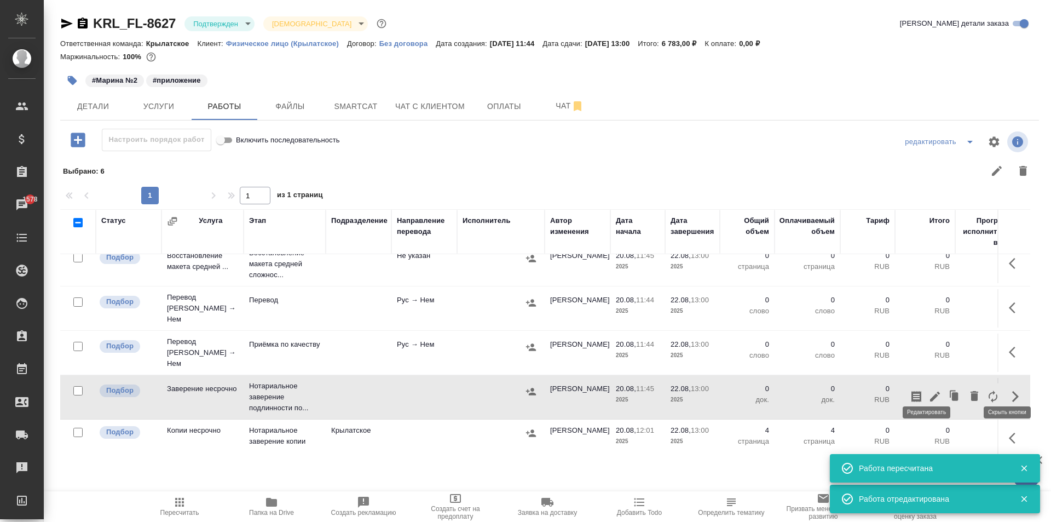
click at [930, 391] on icon "button" at bounding box center [935, 396] width 10 height 10
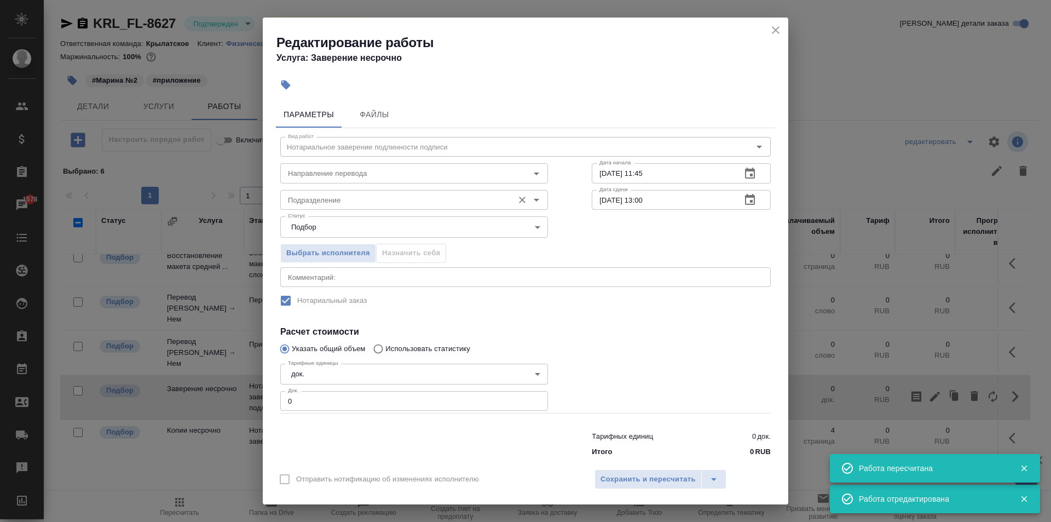
click at [328, 186] on div "Подразделение Подразделение" at bounding box center [414, 199] width 268 height 26
click at [324, 200] on input "Подразделение" at bounding box center [396, 199] width 224 height 13
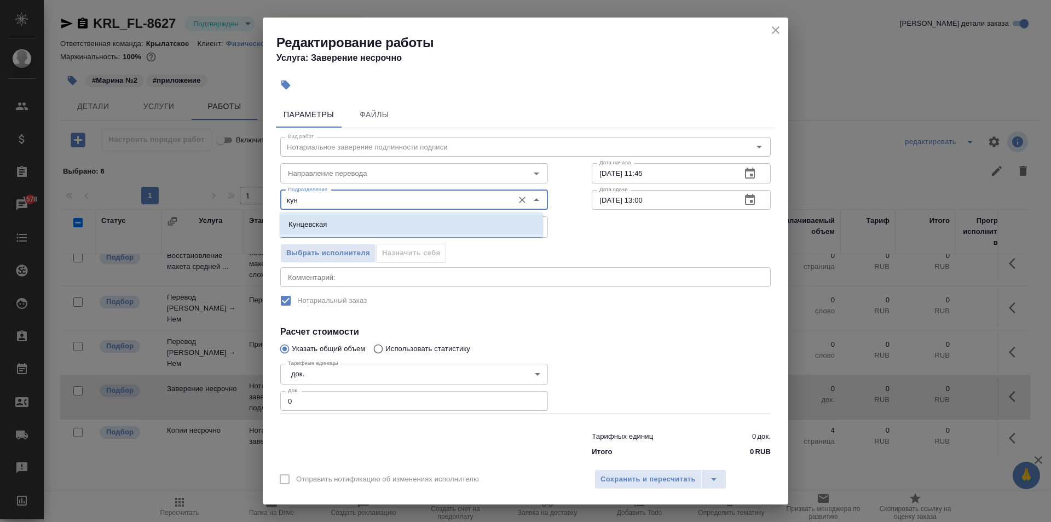
click at [315, 222] on p "Кунцевская" at bounding box center [307, 224] width 39 height 11
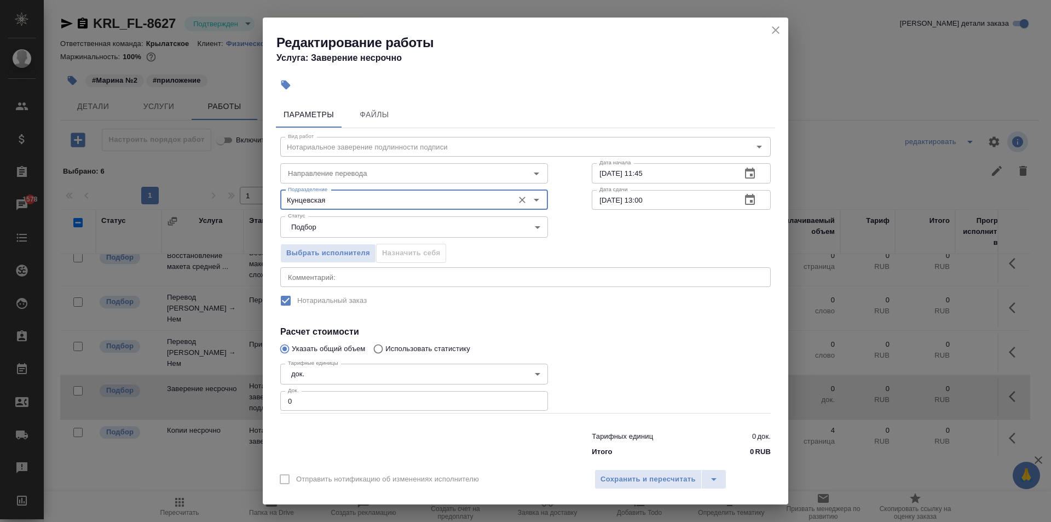
type input "Кунцевская"
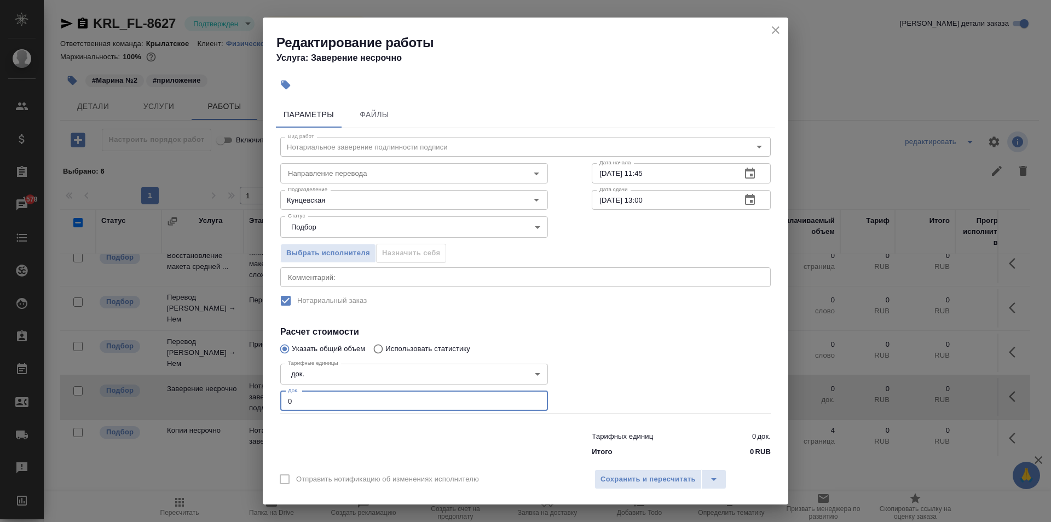
drag, startPoint x: 279, startPoint y: 399, endPoint x: 248, endPoint y: 395, distance: 31.0
click at [248, 395] on div "Редактирование работы Услуга: Заверение несрочно Параметры Файлы Вид работ Нота…" at bounding box center [525, 261] width 1051 height 522
type input "1"
click at [617, 471] on button "Сохранить и пересчитать" at bounding box center [647, 479] width 107 height 20
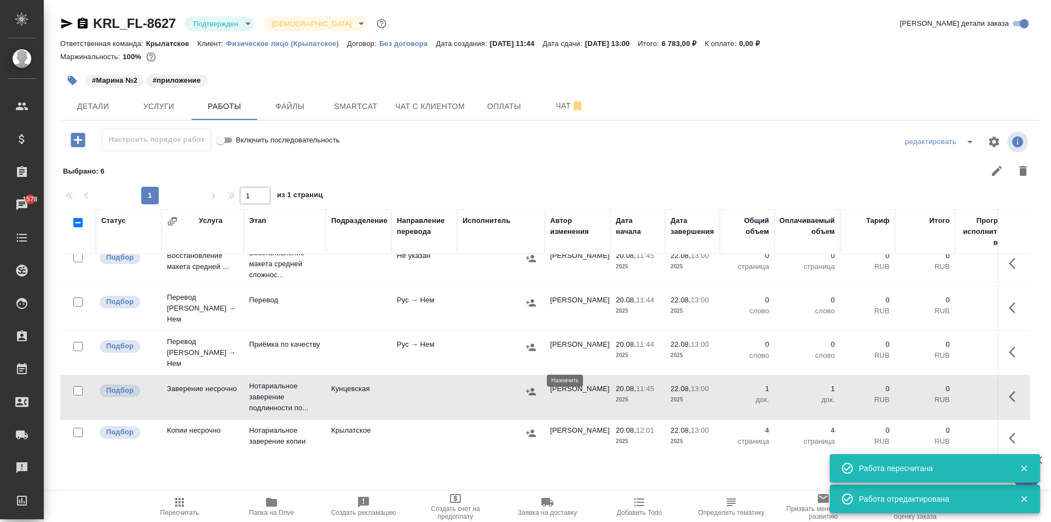
click at [531, 388] on icon "button" at bounding box center [531, 391] width 10 height 7
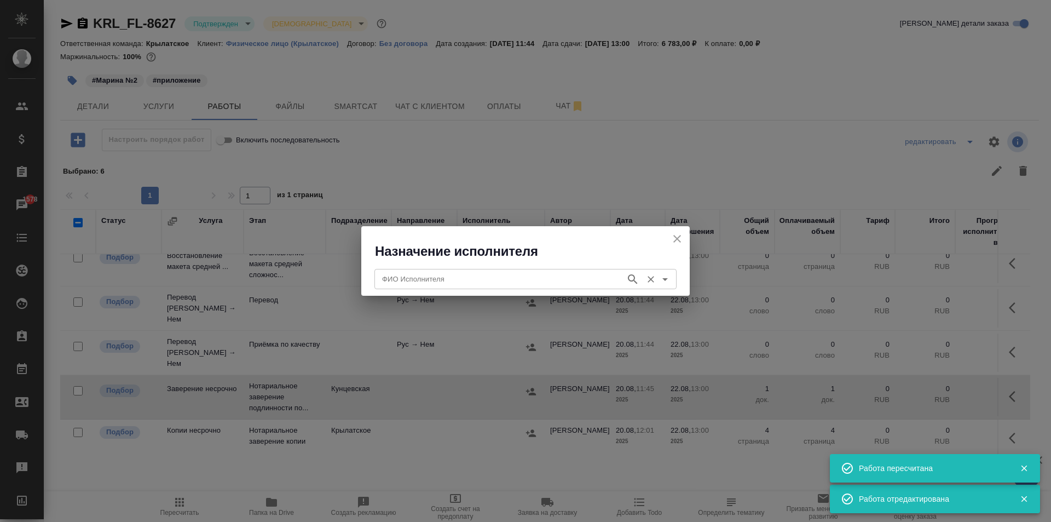
click at [421, 277] on input "ФИО Исполнителя" at bounding box center [499, 278] width 242 height 13
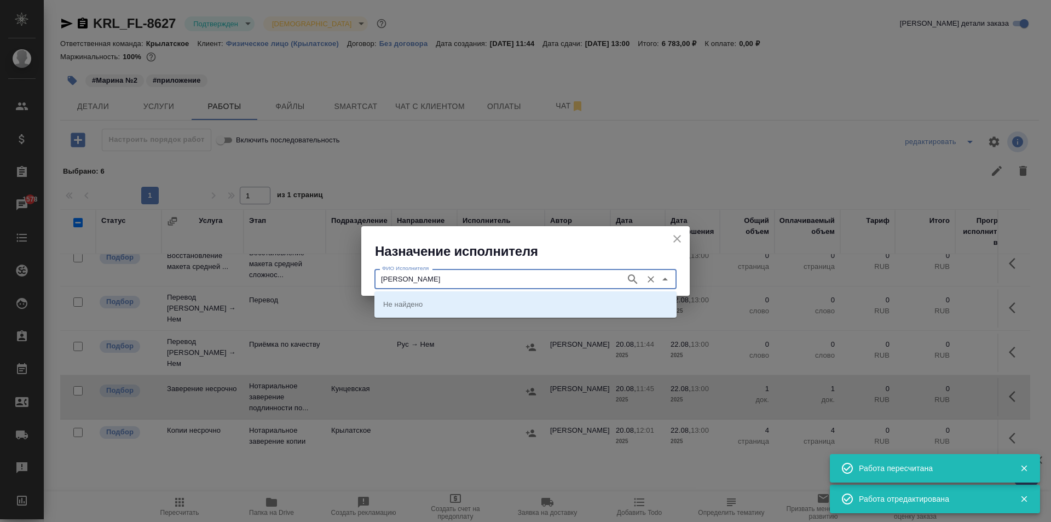
type input "аристова"
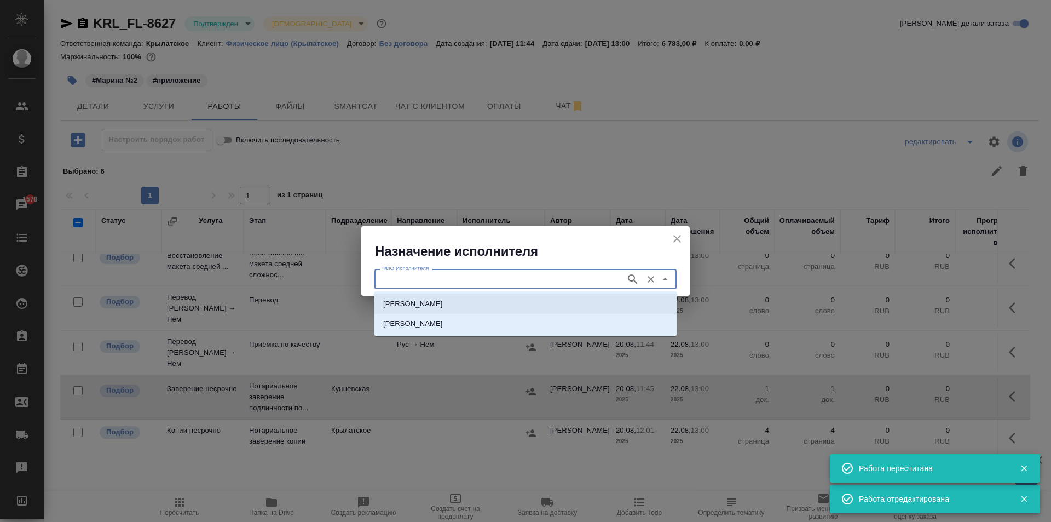
click at [443, 299] on p "НОТАРИУС Аристова Анна Дмитриевна" at bounding box center [413, 303] width 60 height 11
type input "НОТАРИУС Аристова Анна Дмитриевна"
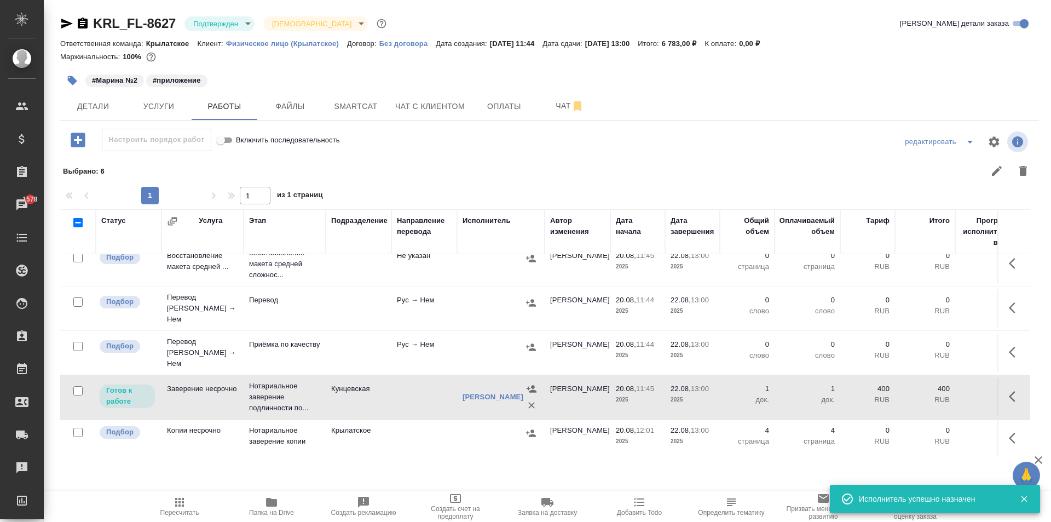
click at [1002, 428] on button "button" at bounding box center [1015, 438] width 26 height 26
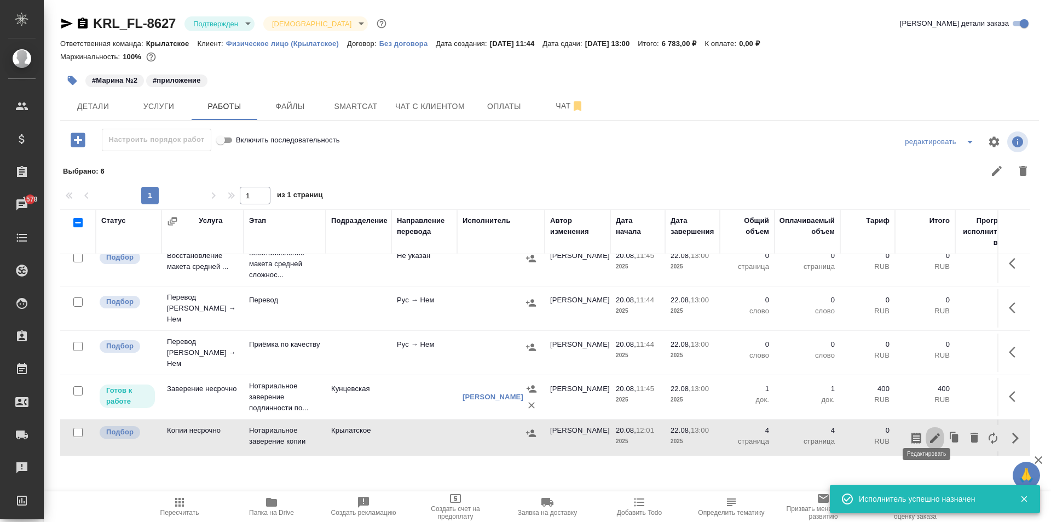
click at [928, 432] on icon "button" at bounding box center [934, 437] width 13 height 13
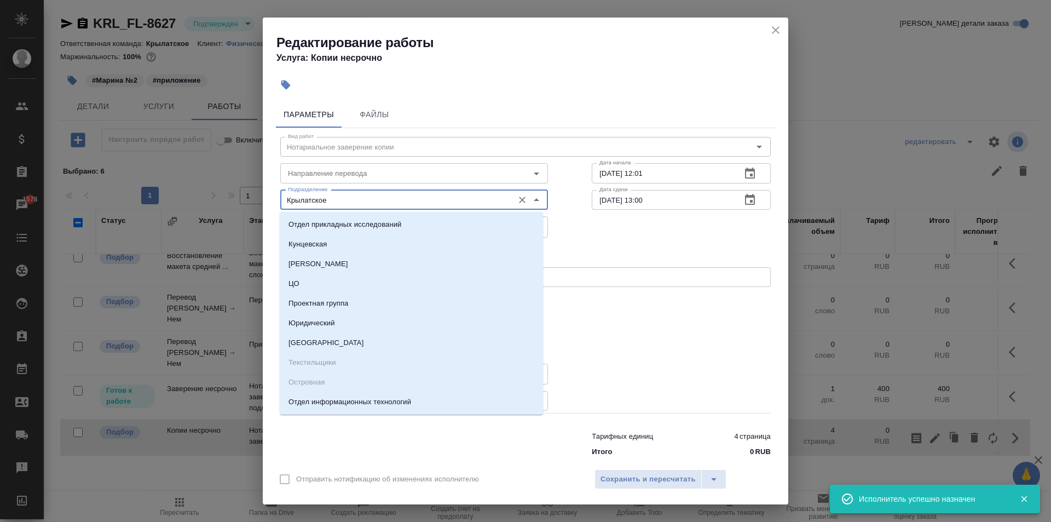
click at [355, 198] on input "Крылатское" at bounding box center [396, 199] width 224 height 13
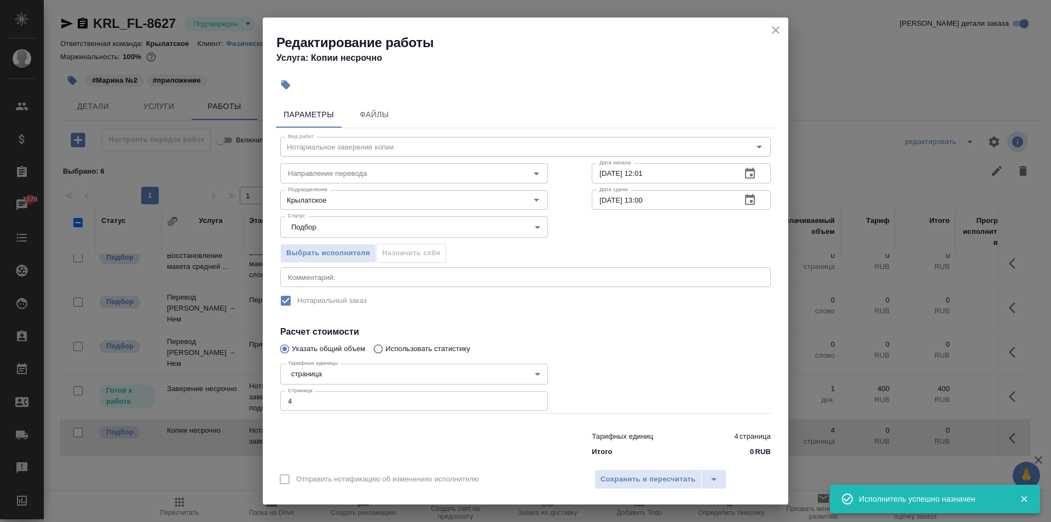
click at [787, 26] on div "Редактирование работы Услуга: Копии несрочно" at bounding box center [525, 45] width 525 height 55
click at [773, 28] on icon "close" at bounding box center [776, 30] width 8 height 8
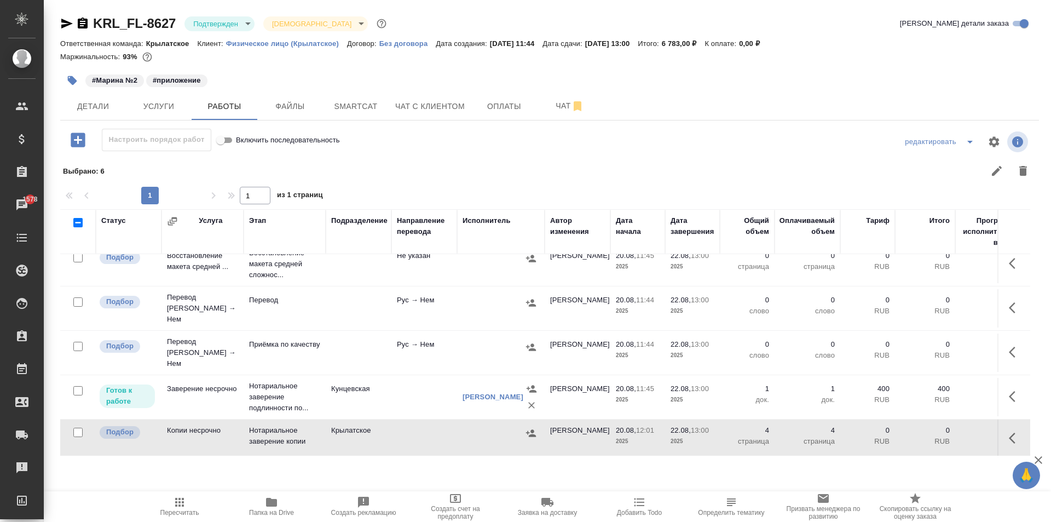
click at [531, 429] on icon "button" at bounding box center [531, 432] width 10 height 7
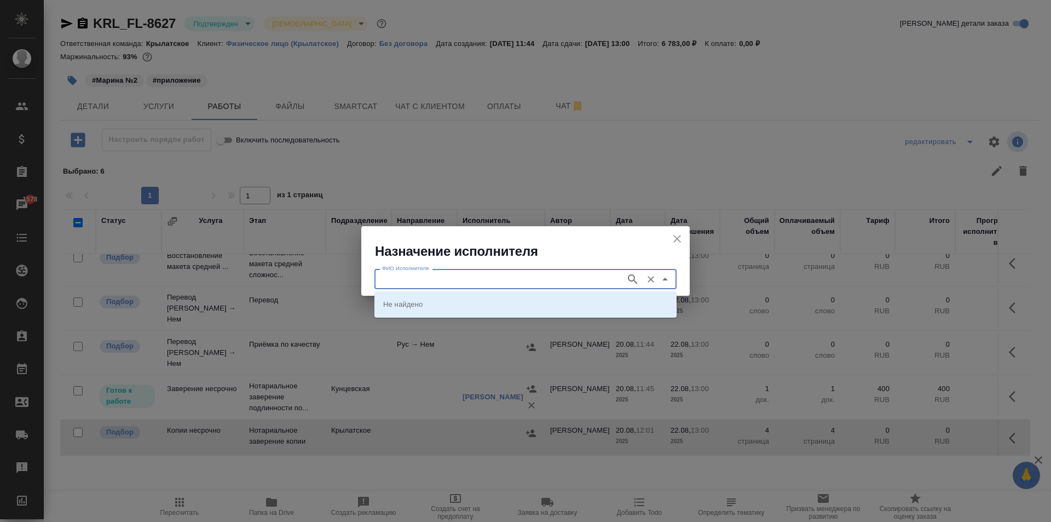
click at [429, 276] on input "ФИО Исполнителя" at bounding box center [499, 278] width 242 height 13
type input "мацу"
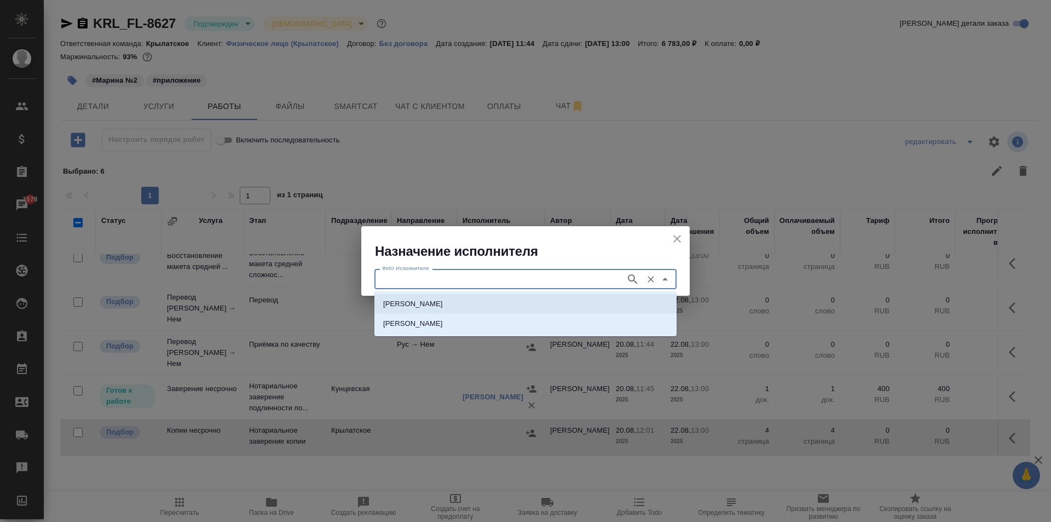
click at [430, 310] on li "НОТАРИУС Мацуленко Юлия Юрьевна" at bounding box center [525, 304] width 302 height 20
type input "НОТАРИУС Мацуленко Юлия Юрьевна"
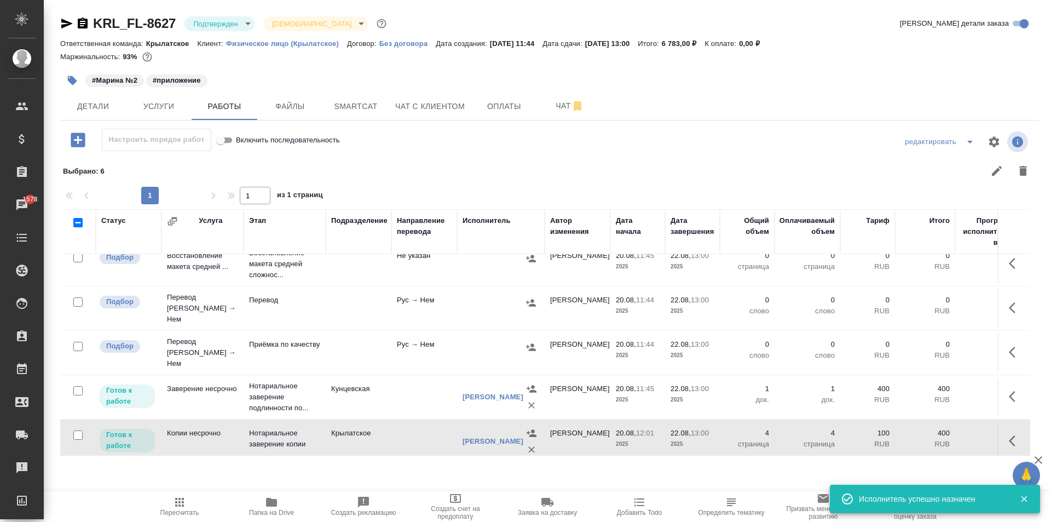
click at [200, 504] on span "Пересчитать" at bounding box center [179, 505] width 79 height 21
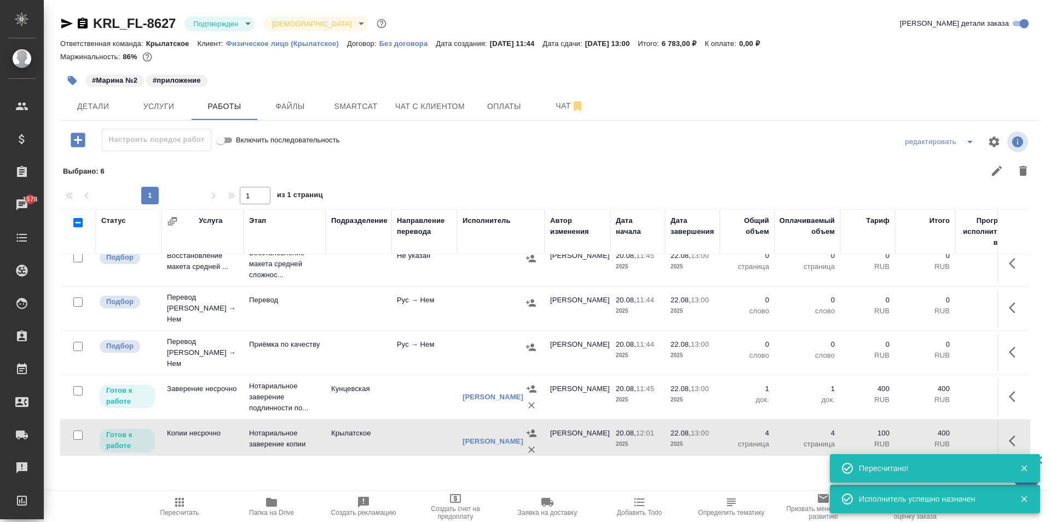
click at [1002, 431] on button "button" at bounding box center [1015, 440] width 26 height 26
click at [928, 434] on icon "button" at bounding box center [934, 440] width 13 height 13
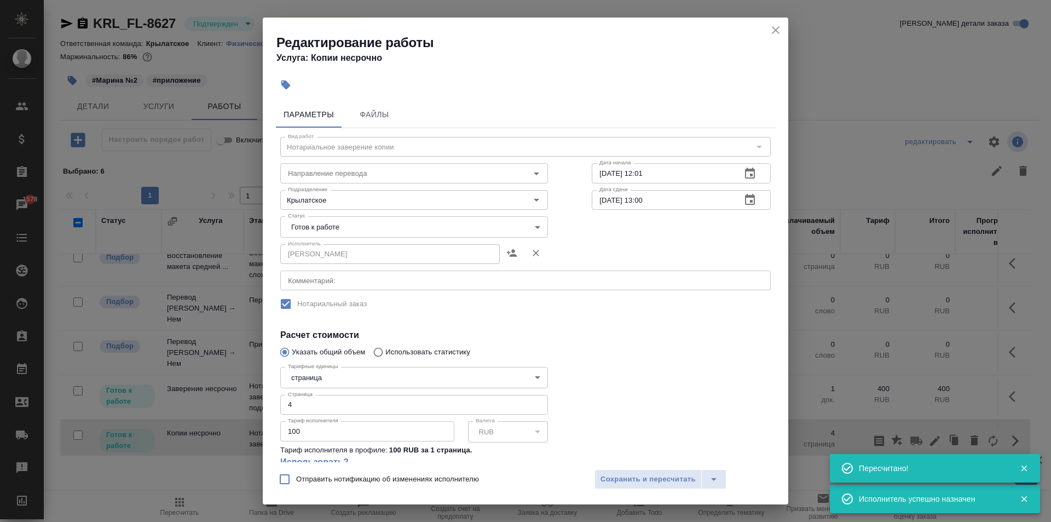
click at [319, 228] on body "🙏 .cls-1 fill:#fff; AWATERA Kasymov Timur Клиенты Спецификации Заказы 1578 Чаты…" at bounding box center [525, 261] width 1051 height 522
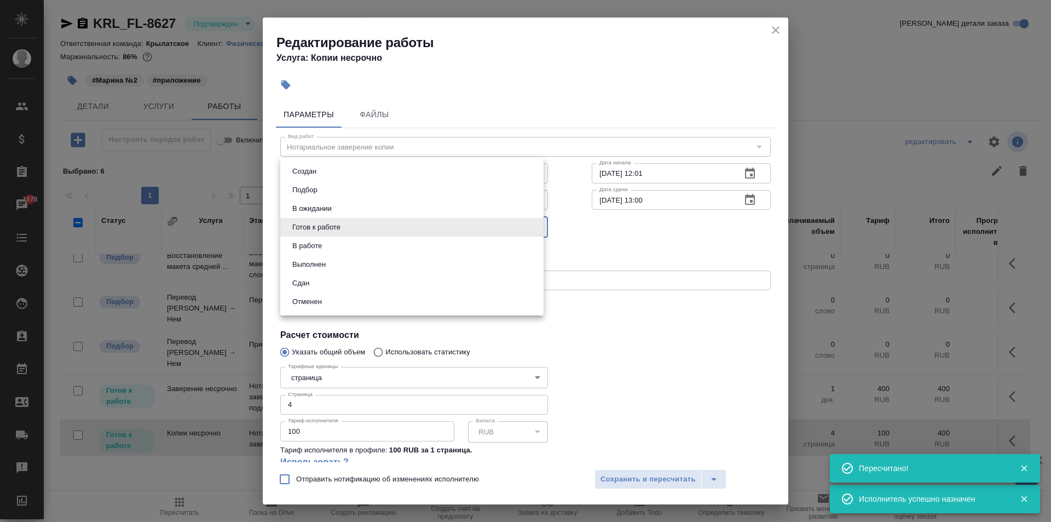
click at [315, 282] on li "Сдан" at bounding box center [411, 283] width 263 height 19
type input "closed"
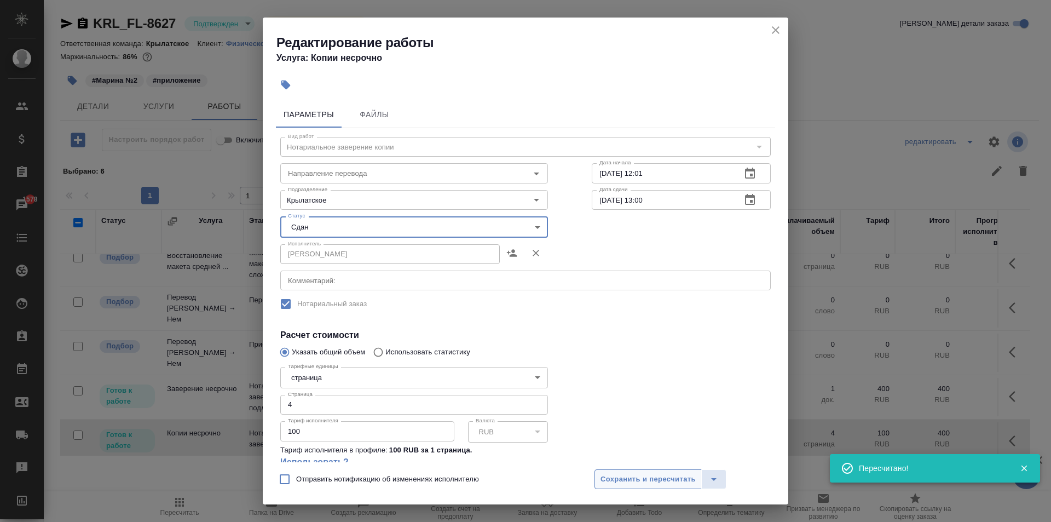
click at [615, 475] on span "Сохранить и пересчитать" at bounding box center [647, 479] width 95 height 13
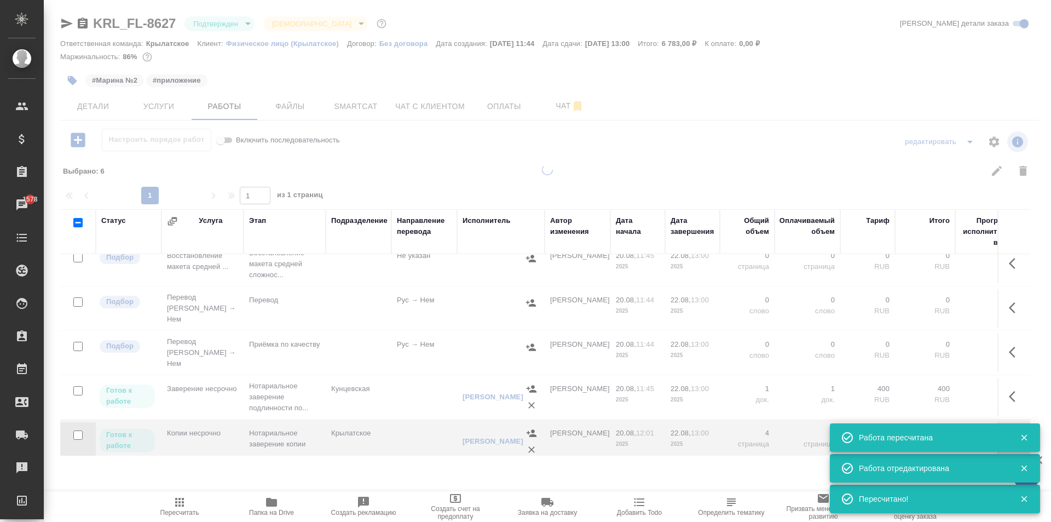
click at [163, 503] on span "Пересчитать" at bounding box center [179, 505] width 79 height 21
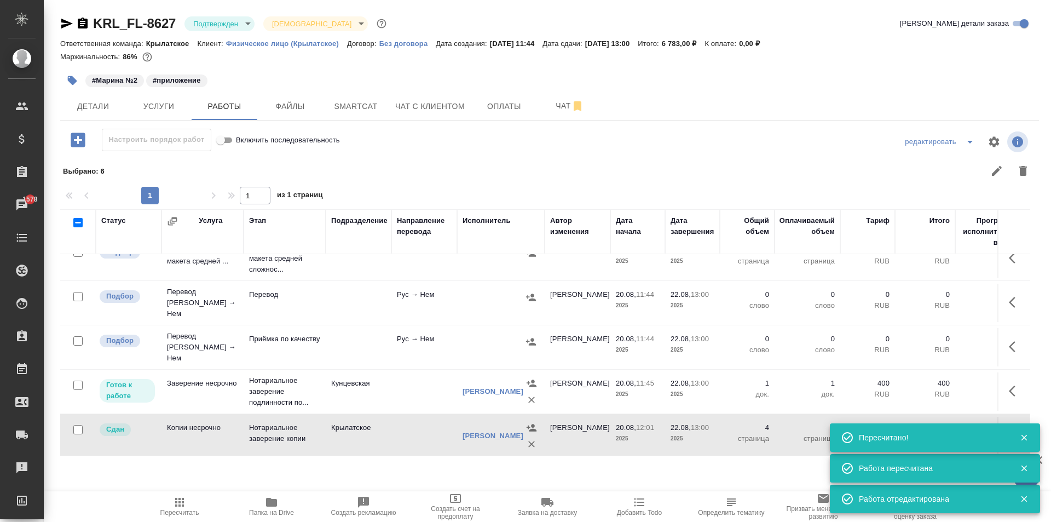
scroll to position [0, 0]
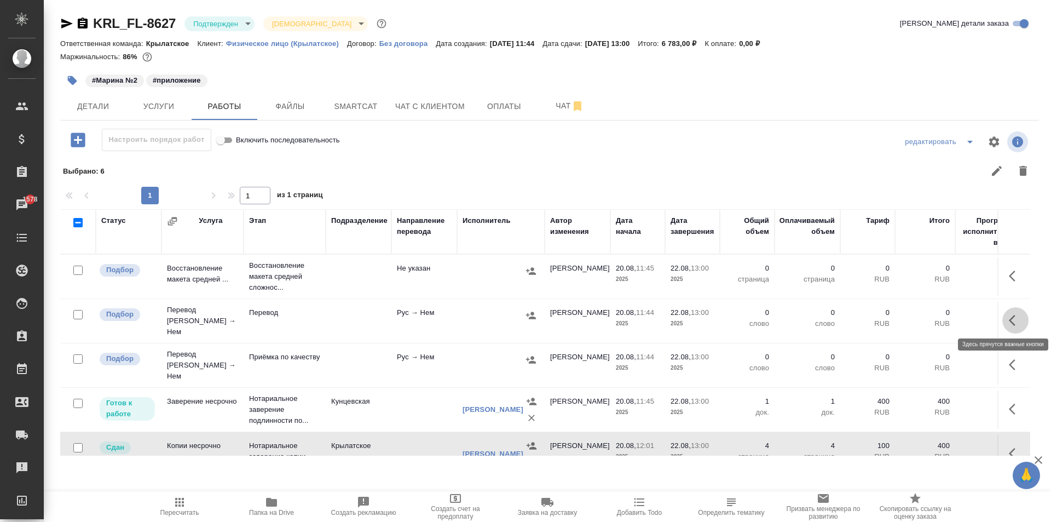
click at [1009, 323] on icon "button" at bounding box center [1015, 320] width 13 height 13
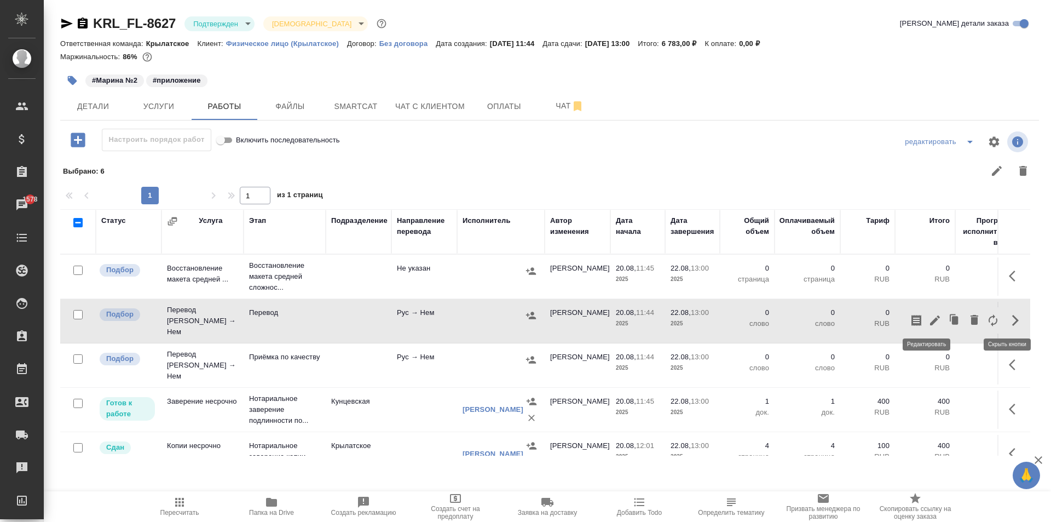
click at [932, 317] on icon "button" at bounding box center [934, 320] width 13 height 13
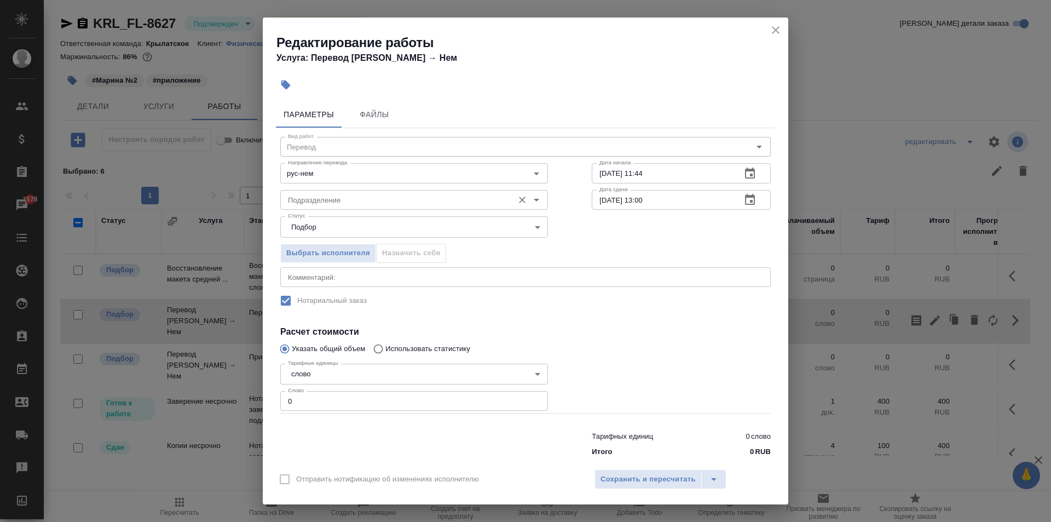
drag, startPoint x: 348, startPoint y: 187, endPoint x: 348, endPoint y: 200, distance: 13.7
click at [350, 192] on div "Подразделение Подразделение" at bounding box center [414, 199] width 268 height 26
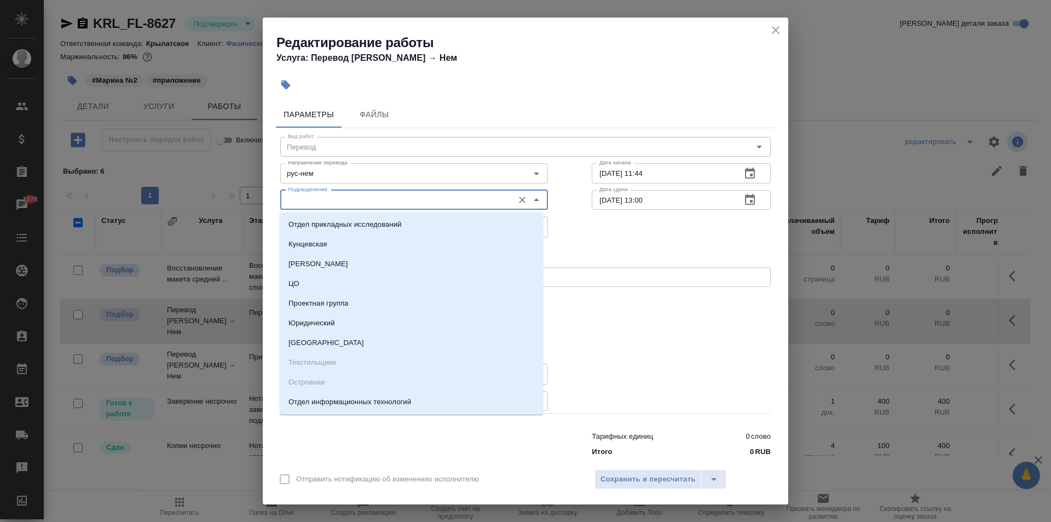
click at [348, 200] on input "Подразделение" at bounding box center [396, 199] width 224 height 13
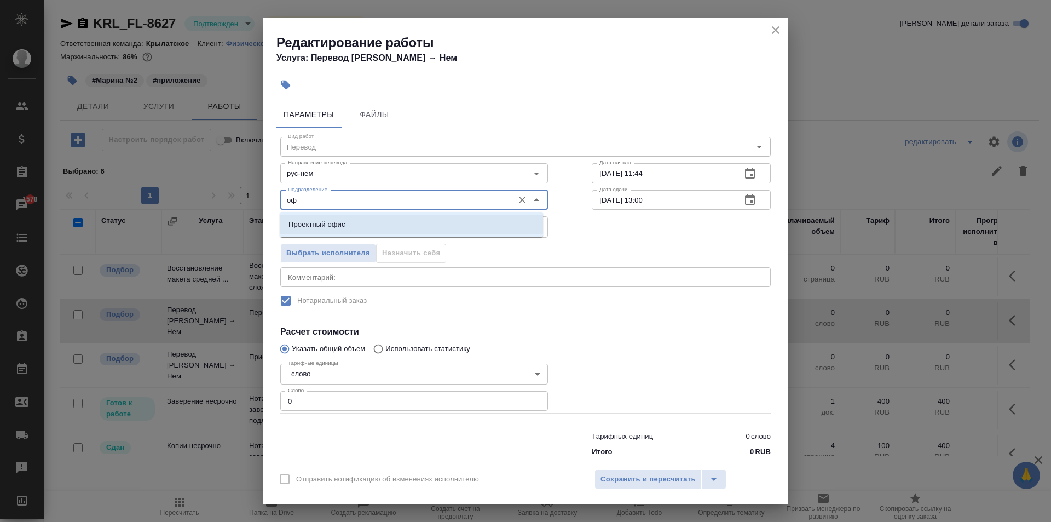
click at [351, 221] on li "Проектный офис" at bounding box center [411, 225] width 263 height 20
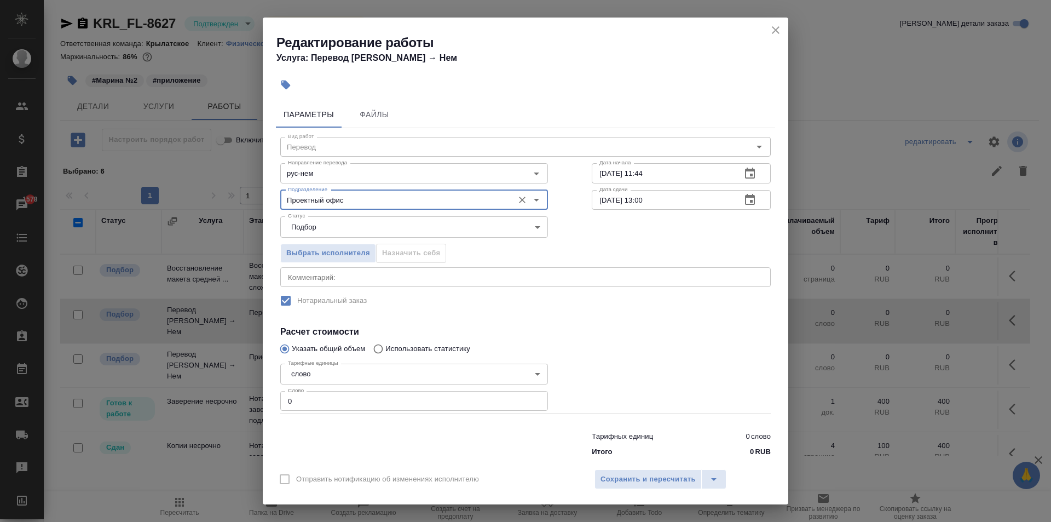
type input "Проектный офис"
drag, startPoint x: 322, startPoint y: 404, endPoint x: 261, endPoint y: 397, distance: 62.3
click at [261, 397] on div "Редактирование работы Услуга: Перевод Стандарт Рус → Нем Параметры Файлы Вид ра…" at bounding box center [525, 261] width 1051 height 522
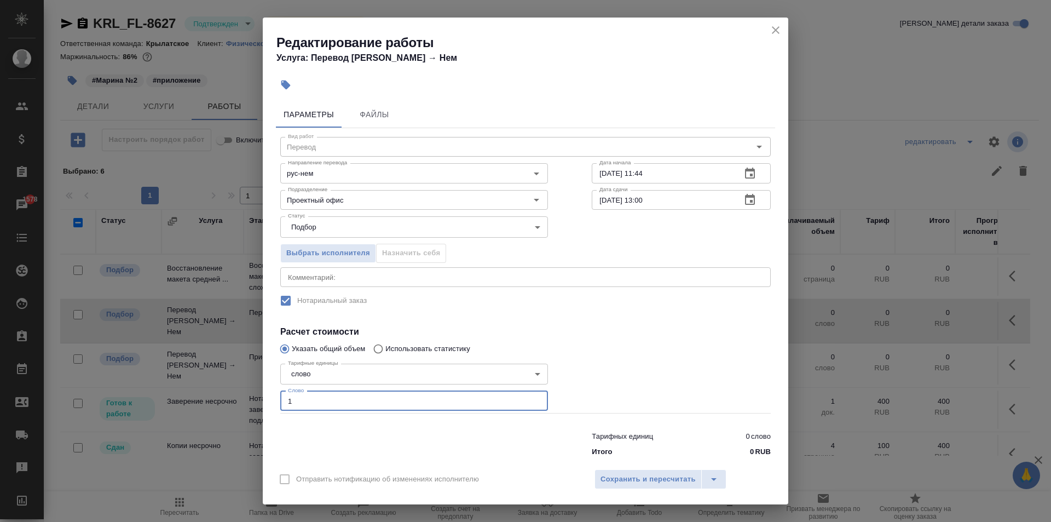
type input "1"
drag, startPoint x: 664, startPoint y: 200, endPoint x: 638, endPoint y: 207, distance: 26.7
click at [638, 207] on input "22.08.2025 13:00" at bounding box center [662, 200] width 141 height 20
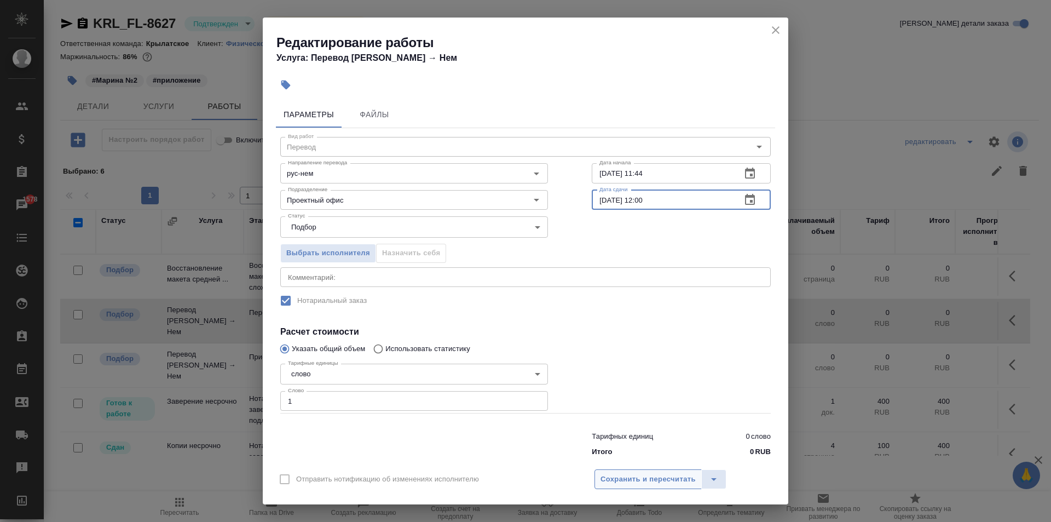
type input "22.08.2025 12:00"
click at [646, 470] on button "Сохранить и пересчитать" at bounding box center [647, 479] width 107 height 20
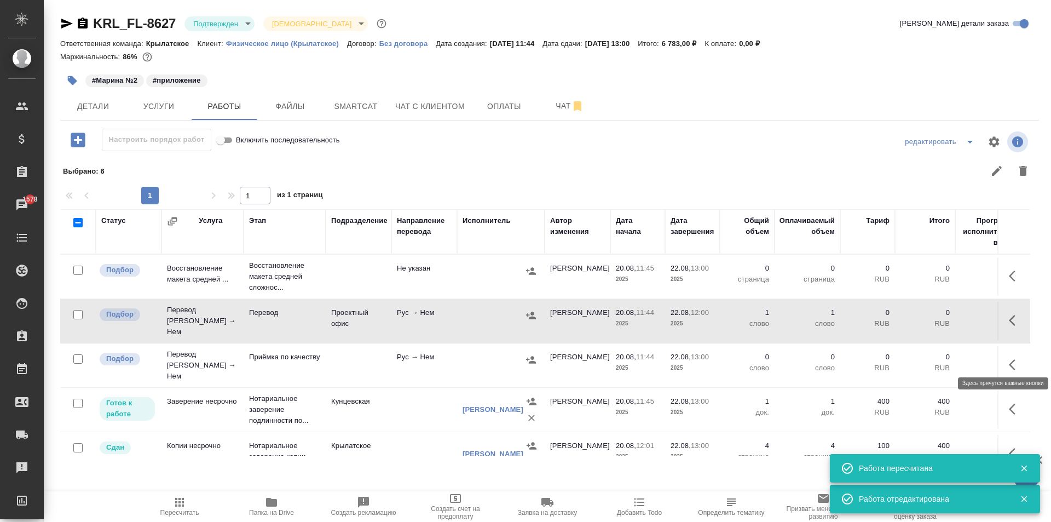
click at [1009, 359] on icon "button" at bounding box center [1012, 364] width 7 height 11
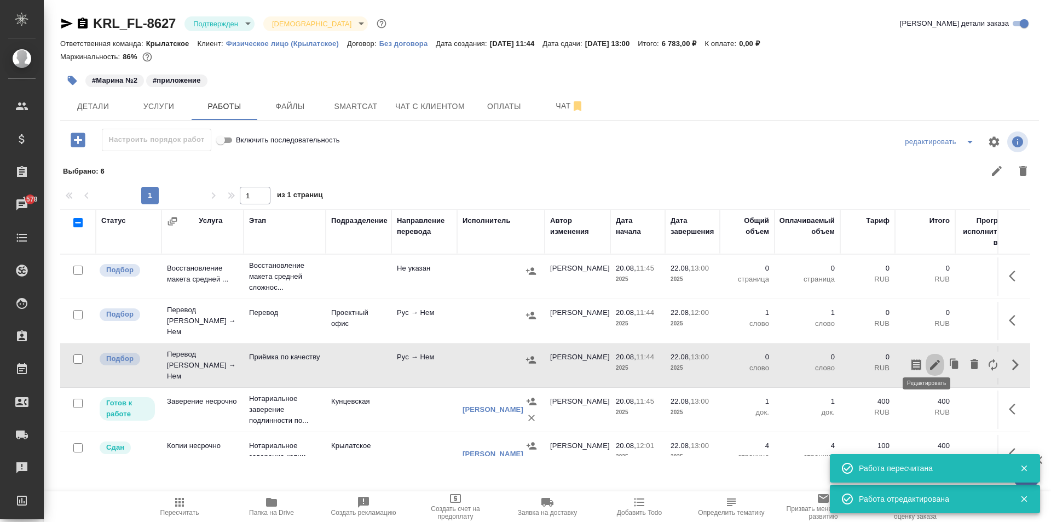
click at [928, 358] on icon "button" at bounding box center [934, 364] width 13 height 13
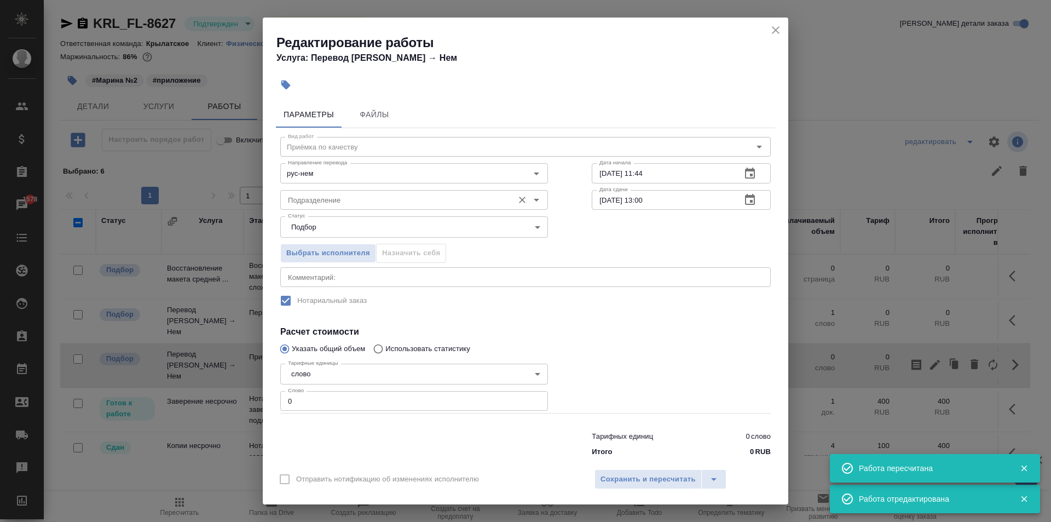
click at [298, 200] on input "Подразделение" at bounding box center [396, 199] width 224 height 13
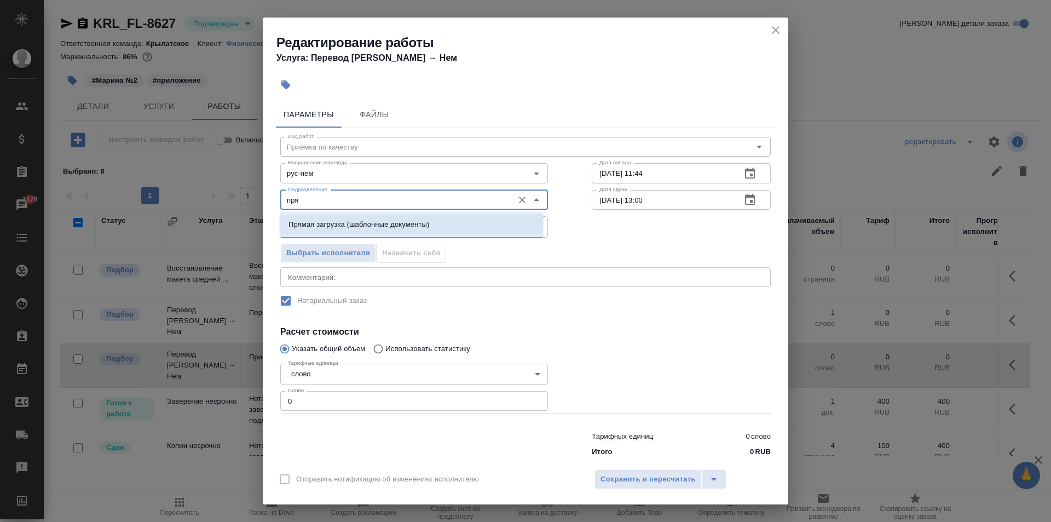
click at [339, 216] on li "Прямая загрузка (шаблонные документы)" at bounding box center [411, 225] width 263 height 20
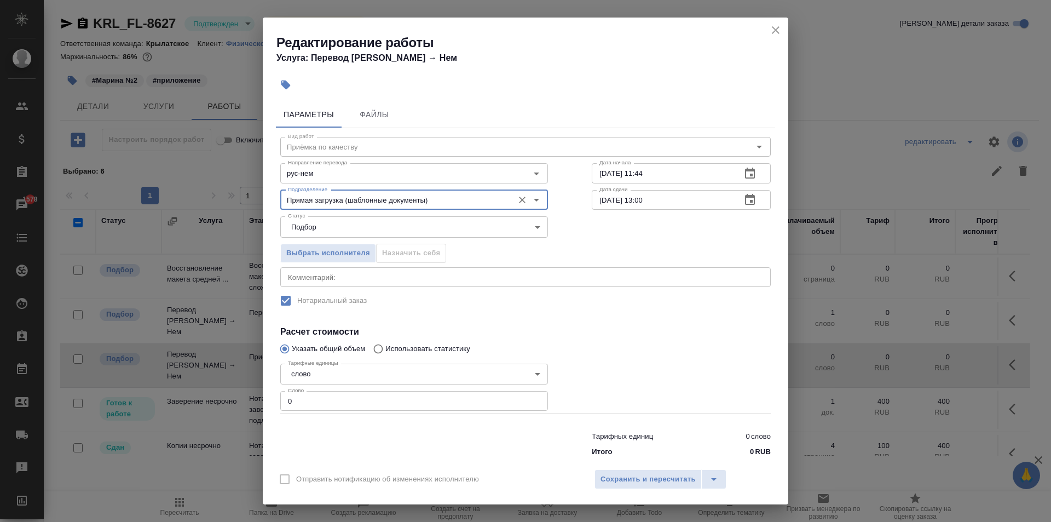
type input "Прямая загрузка (шаблонные документы)"
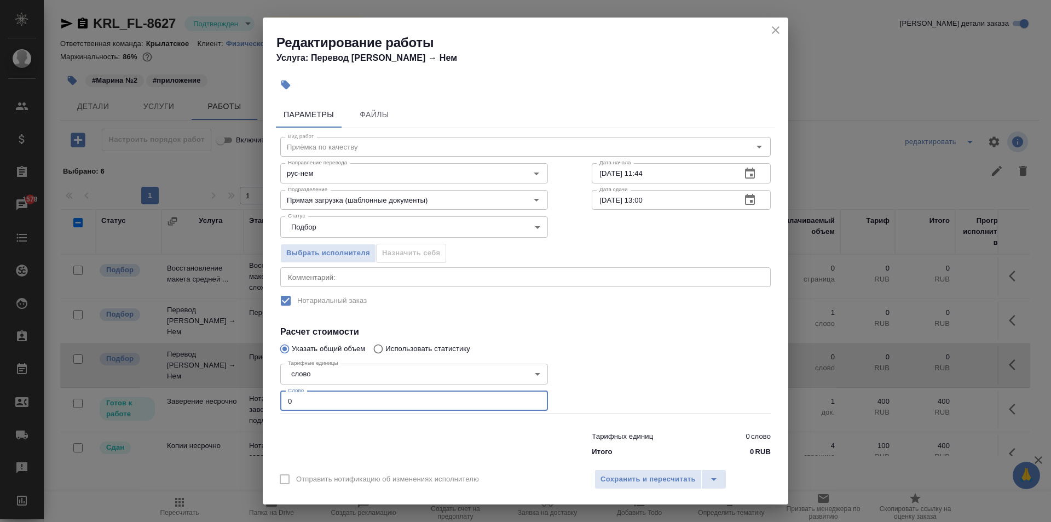
drag, startPoint x: 336, startPoint y: 401, endPoint x: 261, endPoint y: 401, distance: 75.0
click at [261, 401] on div "Редактирование работы Услуга: Перевод Стандарт Рус → Нем Параметры Файлы Вид ра…" at bounding box center [525, 261] width 1051 height 522
type input "1"
click at [589, 310] on label "Нотариальный заказ" at bounding box center [518, 300] width 488 height 23
click at [629, 54] on h4 "Услуга: Перевод Стандарт Рус → Нем" at bounding box center [532, 57] width 512 height 13
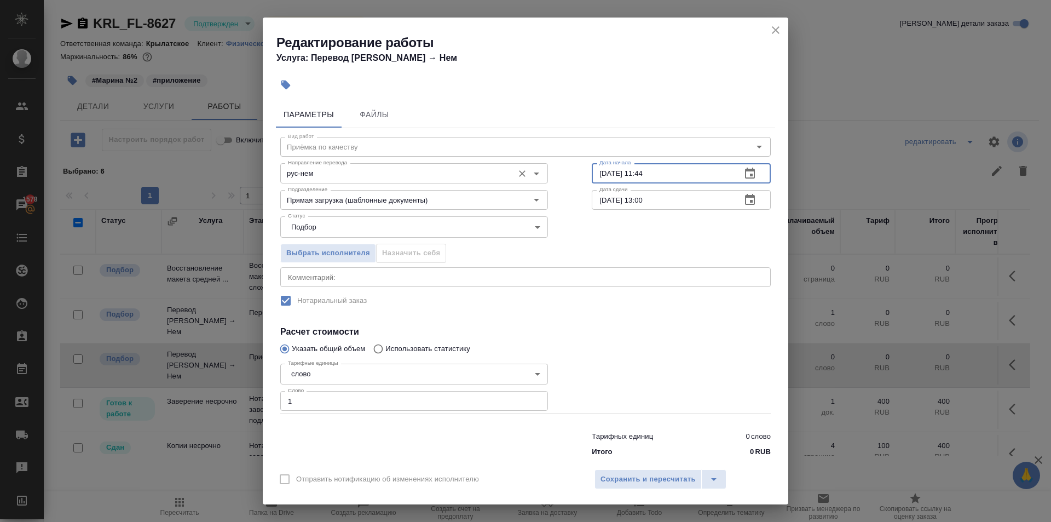
drag, startPoint x: 667, startPoint y: 170, endPoint x: 536, endPoint y: 174, distance: 131.4
click at [536, 174] on div "Направление перевода рус-нем Направление перевода Дата начала 20.08.2025 11:44 …" at bounding box center [525, 172] width 534 height 70
type input "22.08.2025 12:00"
click at [655, 493] on div "Отправить нотификацию об изменениях исполнителю Сохранить и пересчитать" at bounding box center [525, 483] width 525 height 42
drag, startPoint x: 657, startPoint y: 485, endPoint x: 677, endPoint y: 470, distance: 25.0
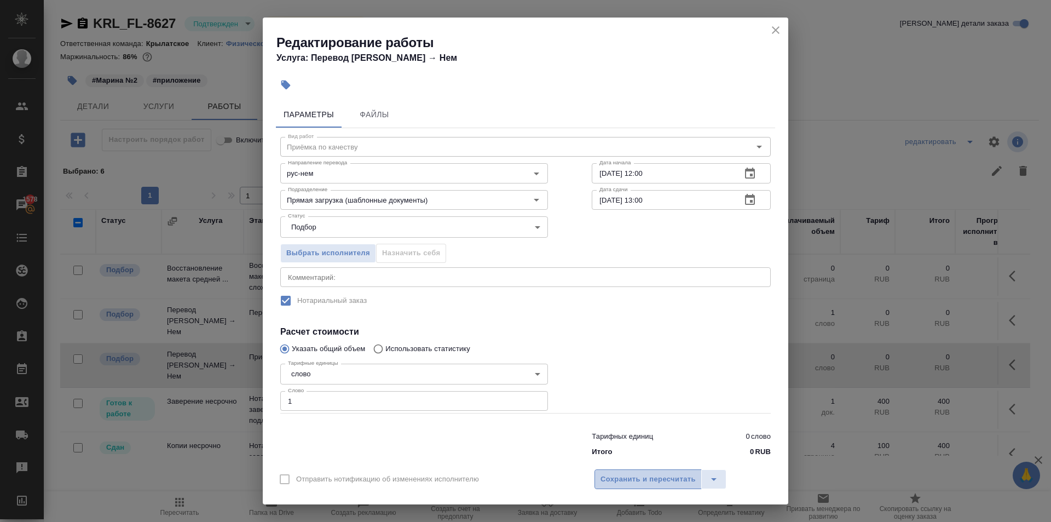
click at [661, 483] on span "Сохранить и пересчитать" at bounding box center [647, 479] width 95 height 13
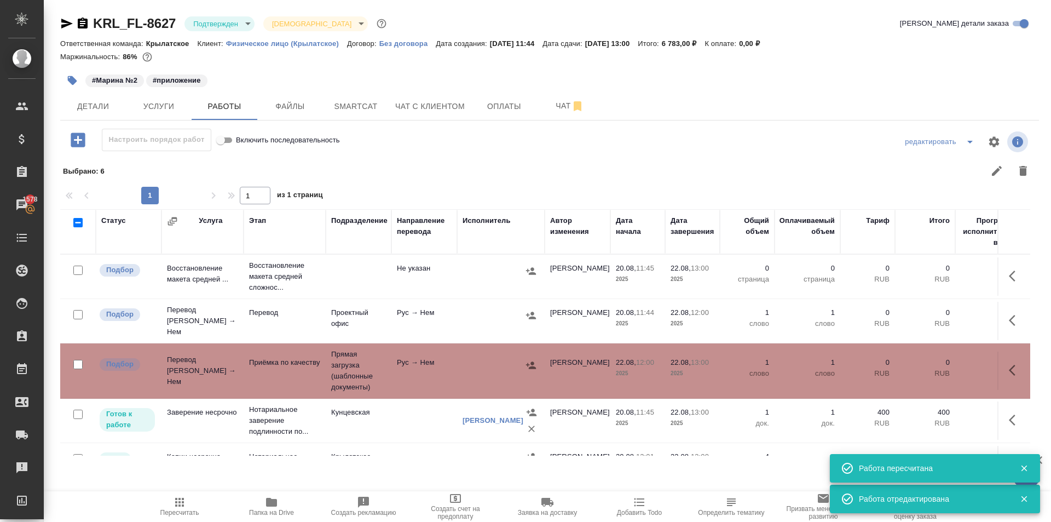
click at [200, 507] on span "Пересчитать" at bounding box center [179, 505] width 79 height 21
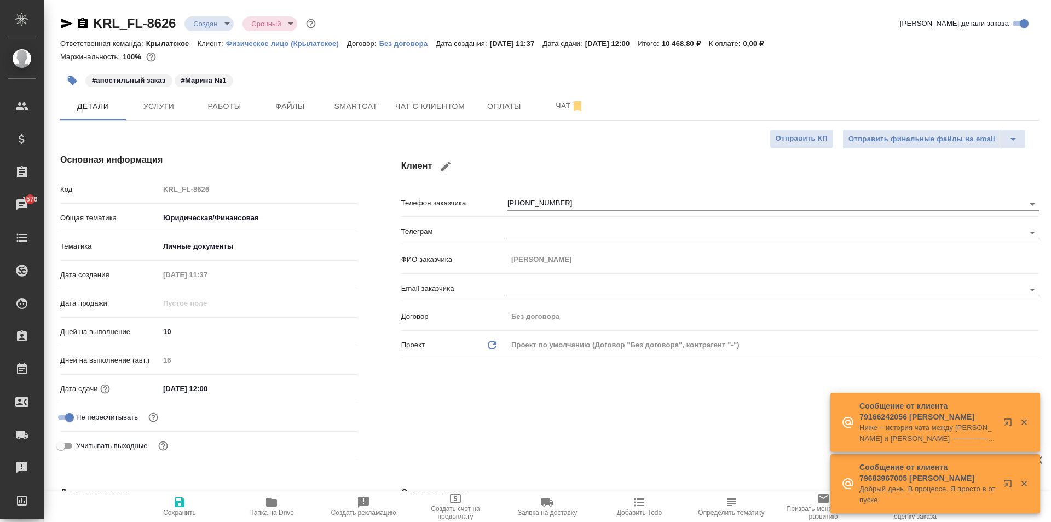
select select "RU"
click at [303, 108] on span "Файлы" at bounding box center [290, 107] width 53 height 14
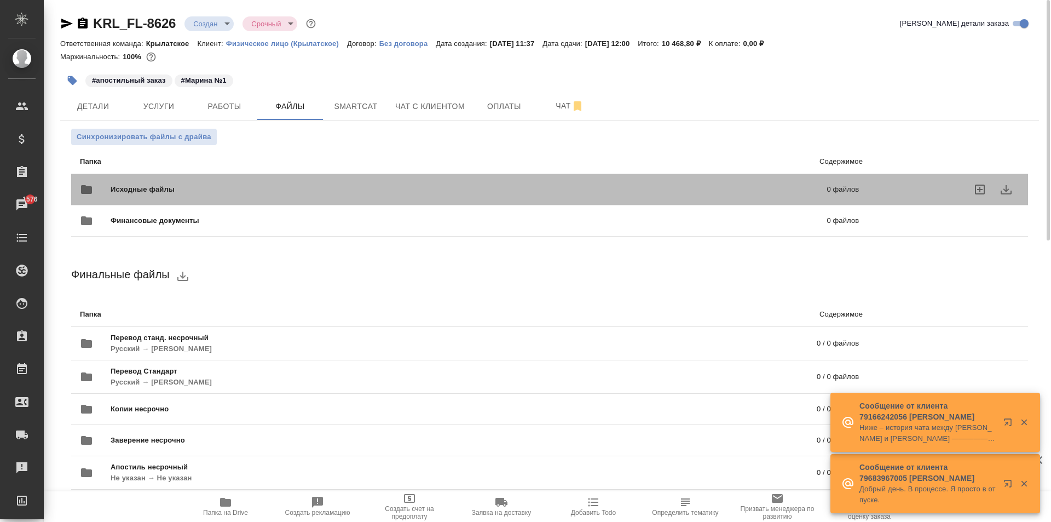
click at [223, 186] on span "Исходные файлы" at bounding box center [306, 189] width 390 height 11
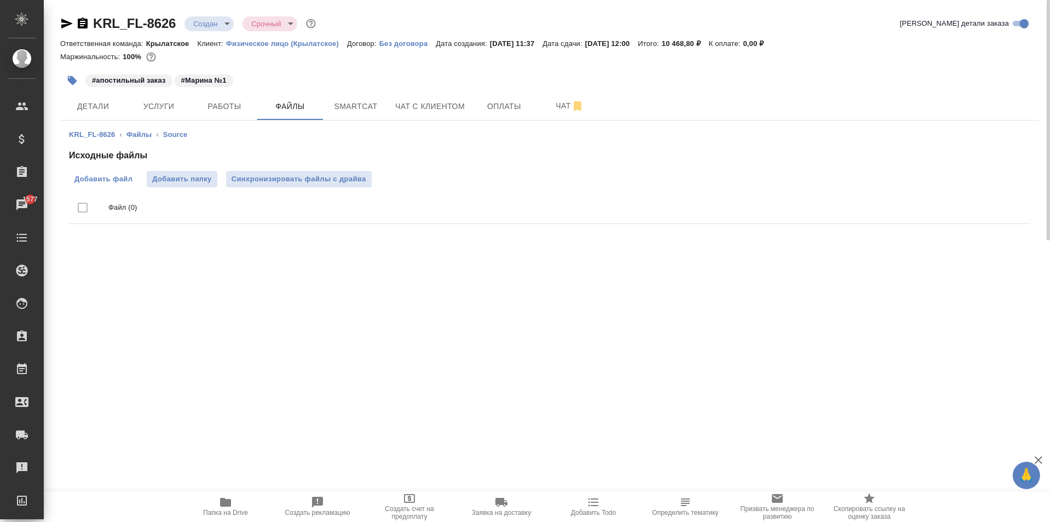
click at [132, 181] on span "Добавить файл" at bounding box center [103, 179] width 58 height 11
click at [0, 0] on input "Добавить файл" at bounding box center [0, 0] width 0 height 0
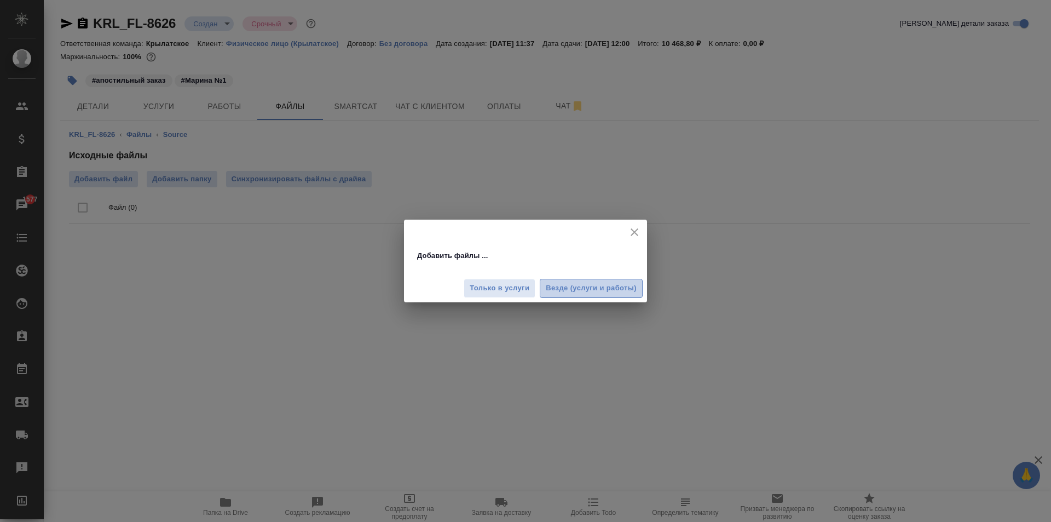
click at [581, 280] on button "Везде (услуги и работы)" at bounding box center [591, 288] width 103 height 19
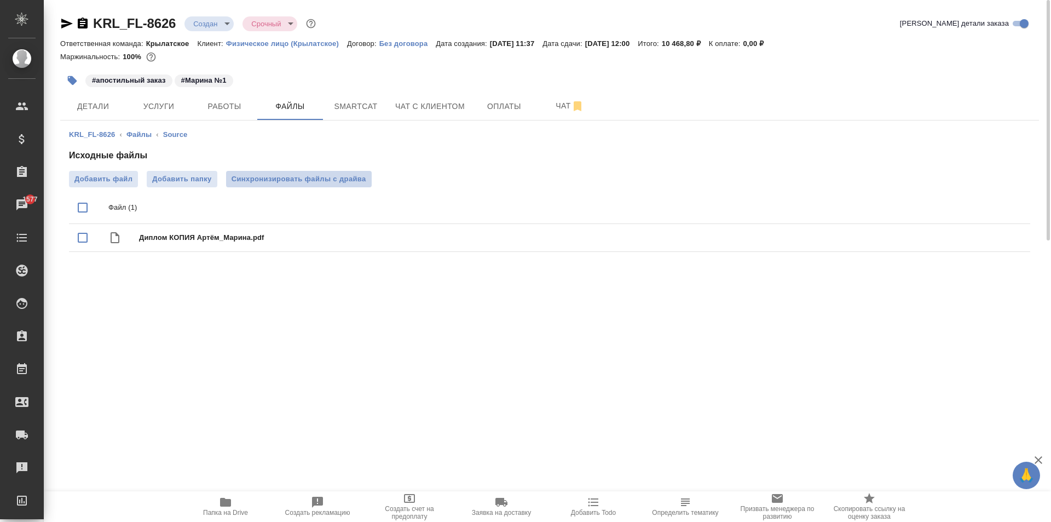
click at [348, 175] on span "Синхронизировать файлы с драйва" at bounding box center [299, 179] width 135 height 11
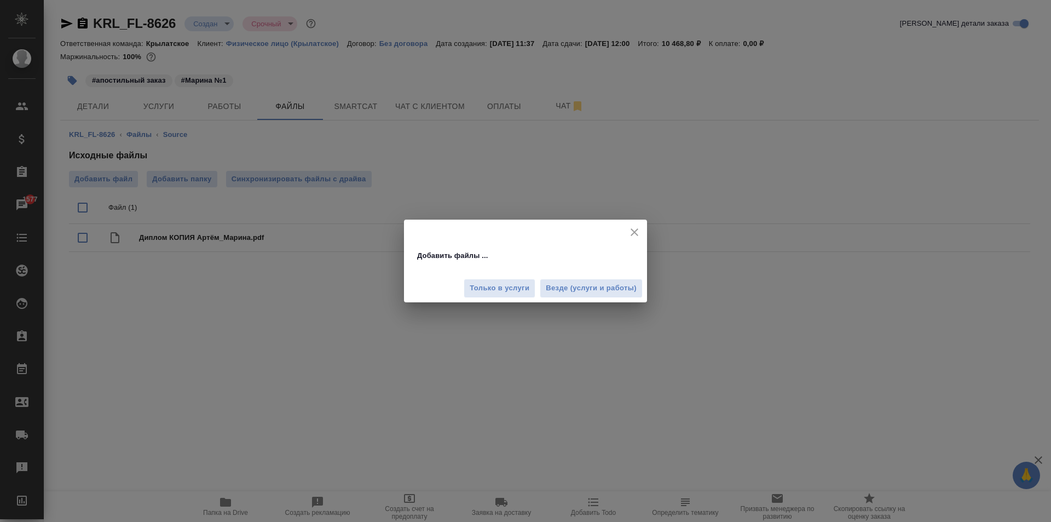
click at [620, 295] on button "Везде (услуги и работы)" at bounding box center [591, 288] width 103 height 19
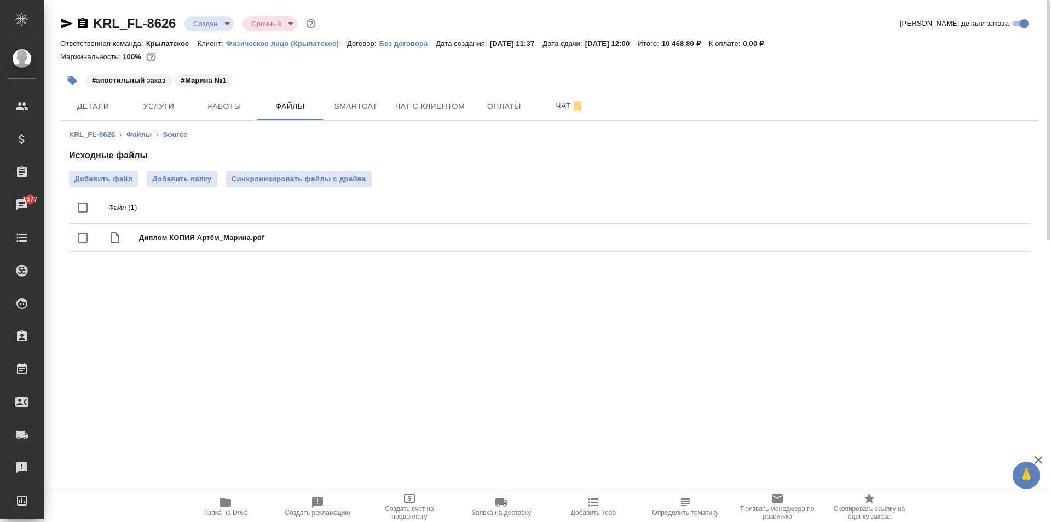
click at [77, 75] on button "button" at bounding box center [72, 80] width 24 height 24
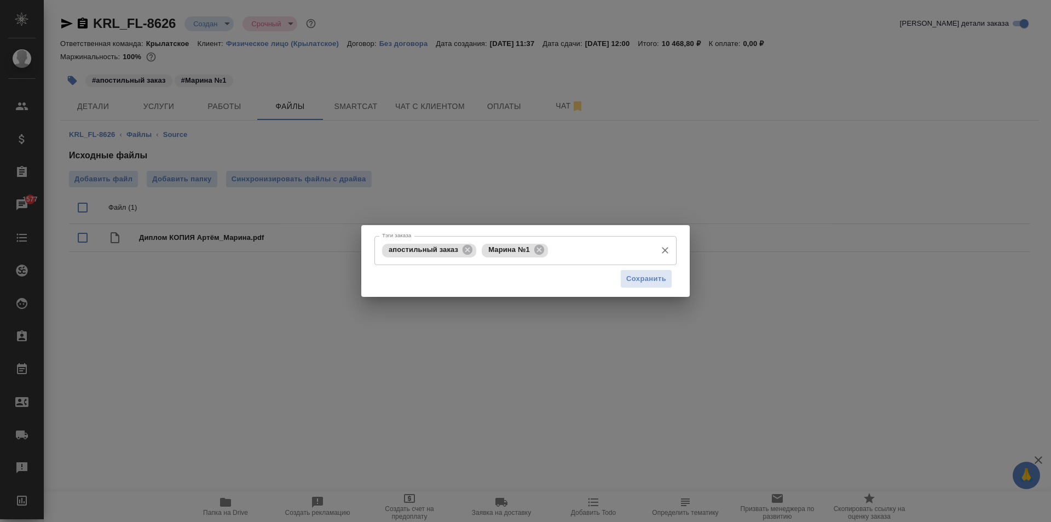
click at [579, 259] on div "апостильный заказ Марина №1 Тэги заказа" at bounding box center [525, 250] width 302 height 29
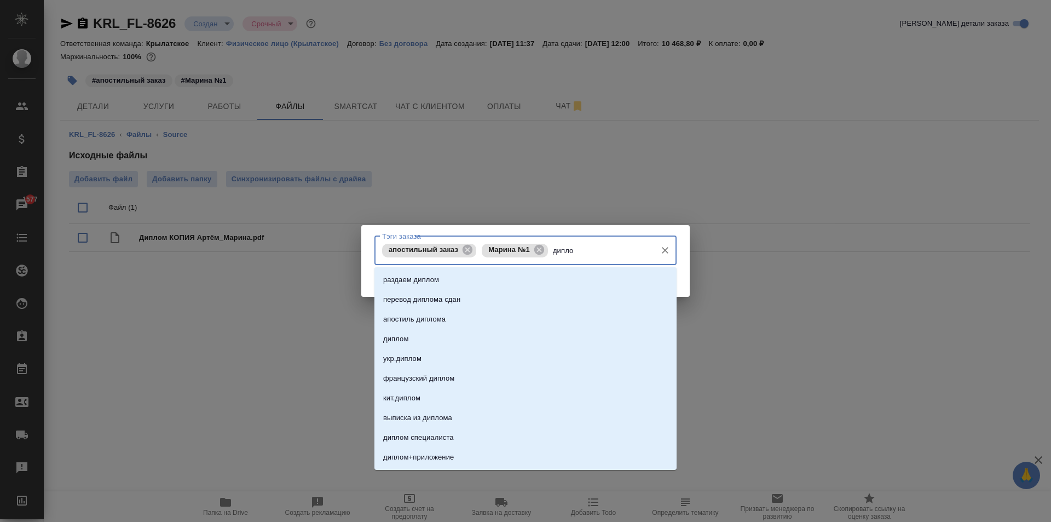
type input "диплом"
click at [462, 342] on li "диплом" at bounding box center [525, 339] width 302 height 20
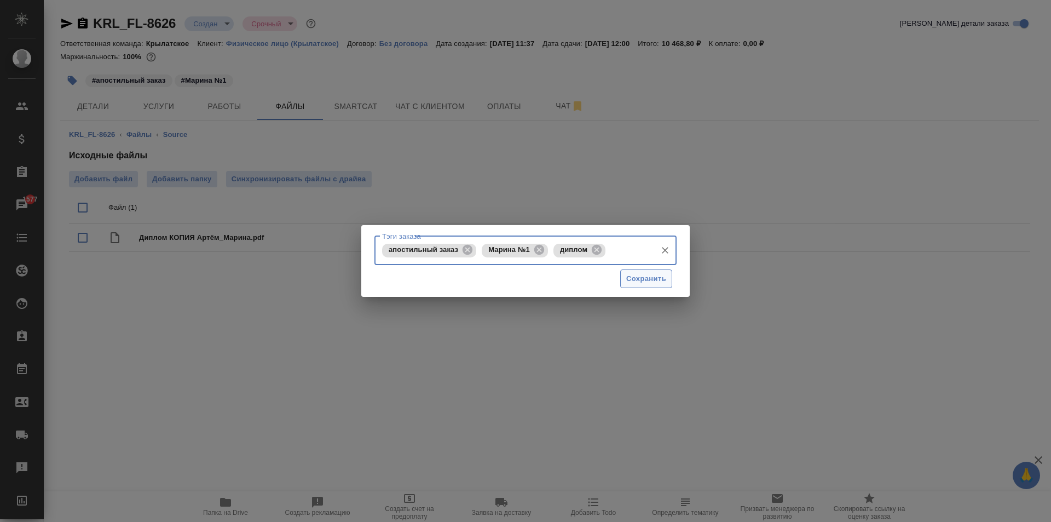
click at [660, 281] on span "Сохранить" at bounding box center [646, 279] width 40 height 13
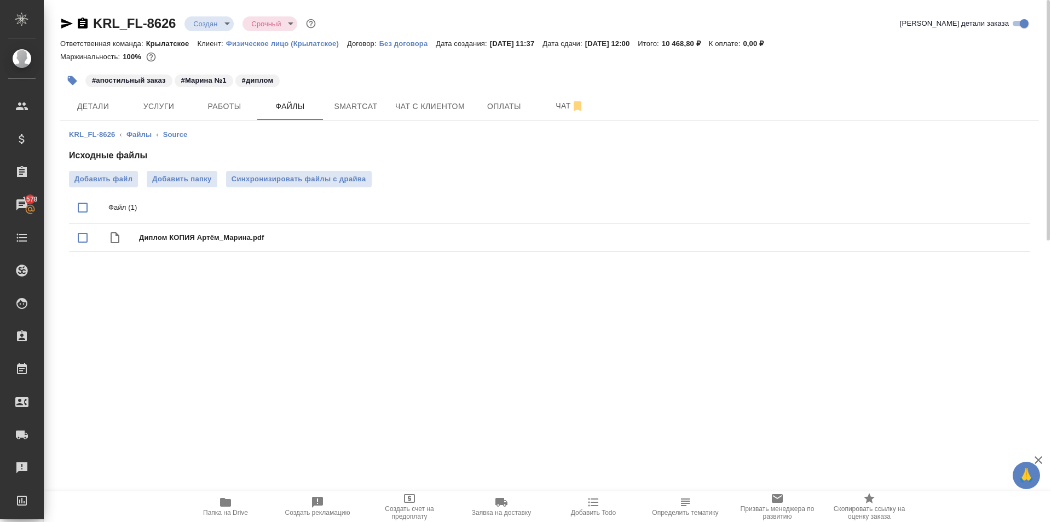
click at [210, 505] on span "Папка на Drive" at bounding box center [225, 505] width 79 height 21
click at [110, 97] on button "Детали" at bounding box center [93, 106] width 66 height 27
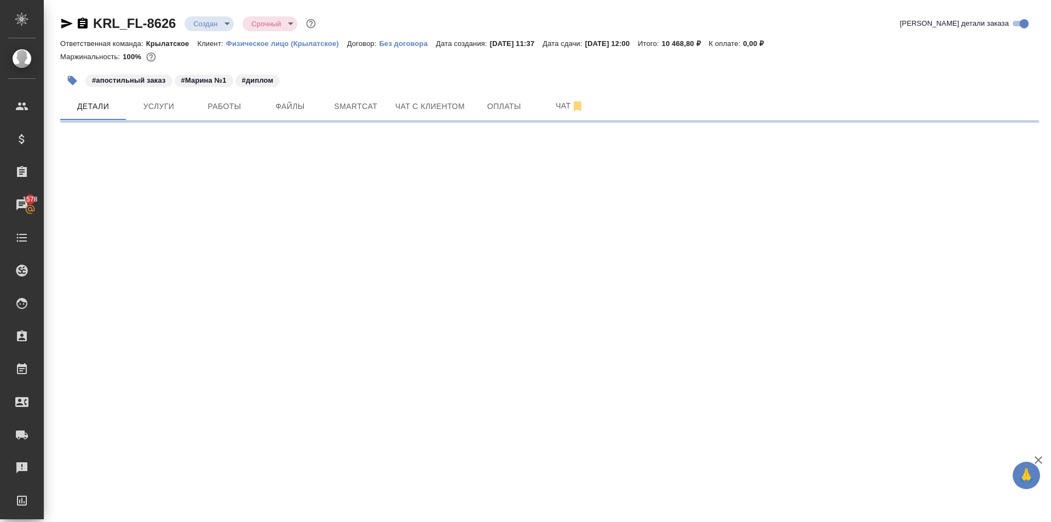
select select "RU"
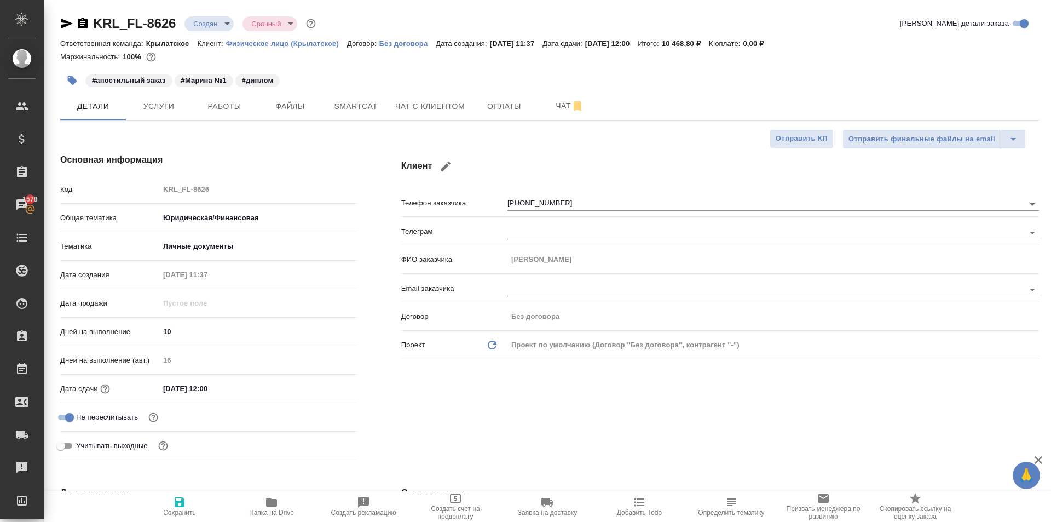
type textarea "x"
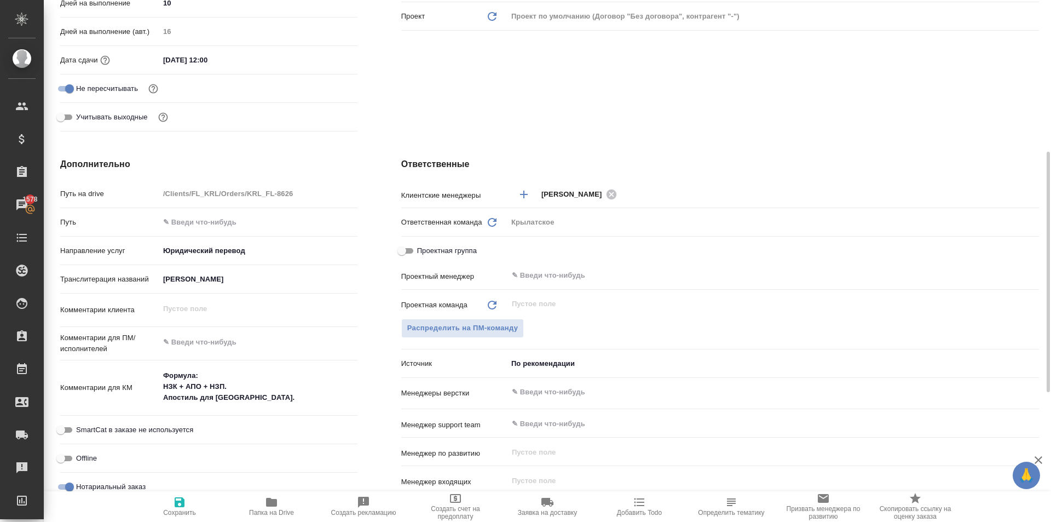
drag, startPoint x: 251, startPoint y: 326, endPoint x: 245, endPoint y: 347, distance: 21.5
click at [245, 347] on div "Путь на drive /Clients/FL_KRL/Orders/KRL_FL-8626 Путь Направление услуг Юридиче…" at bounding box center [208, 344] width 297 height 321
type textarea "x"
click at [245, 347] on textarea at bounding box center [258, 342] width 198 height 19
type textarea "x"
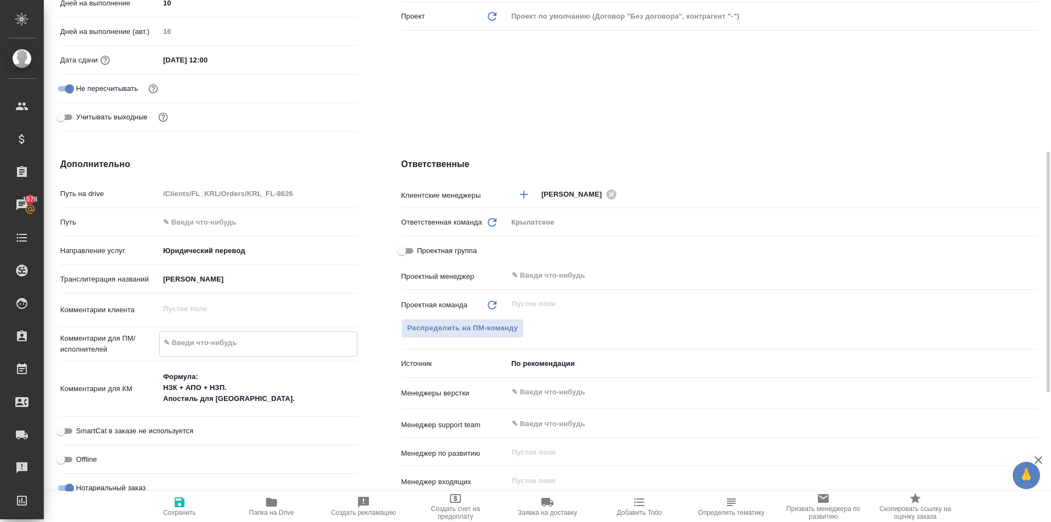
type textarea "Н"
type textarea "x"
type textarea "НО"
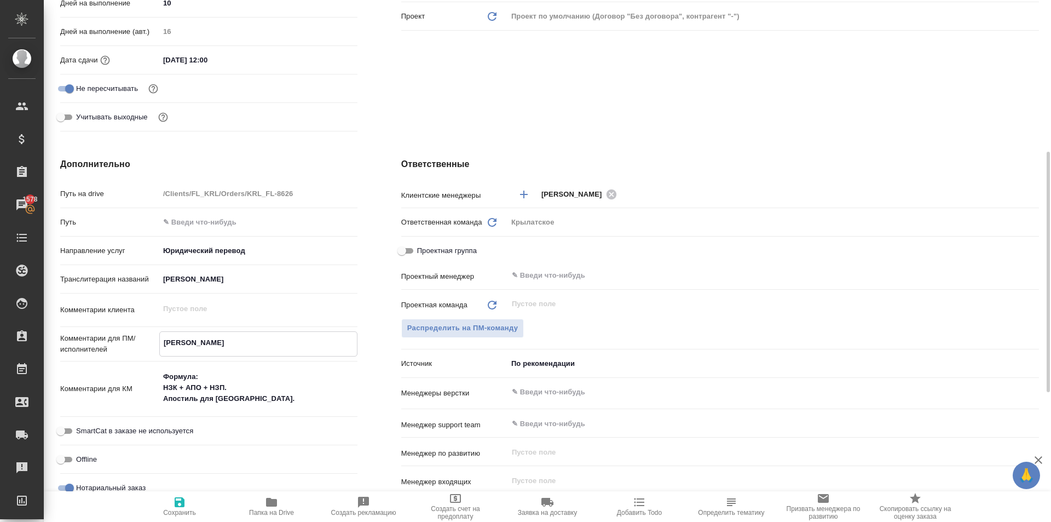
type textarea "x"
type textarea "НОТ"
type textarea "x"
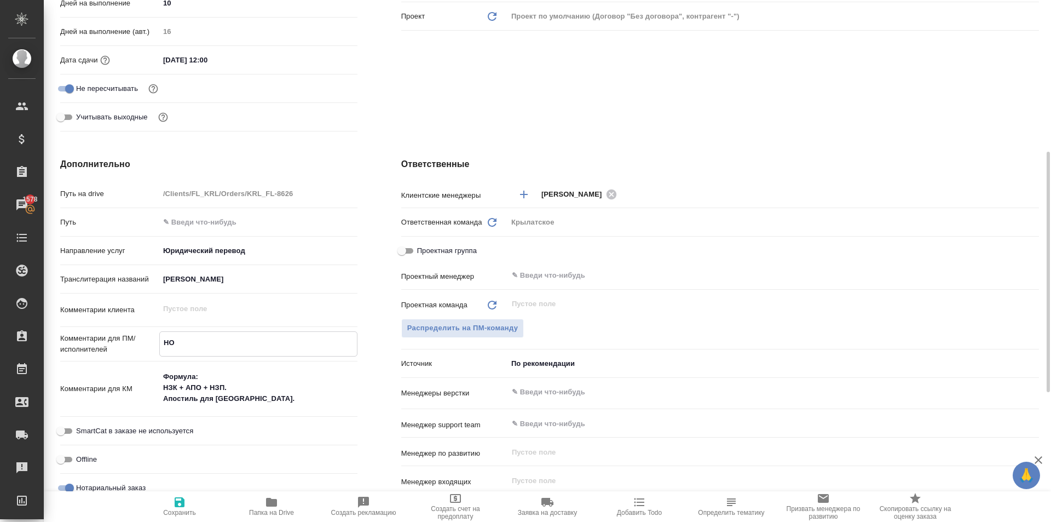
type textarea "x"
type textarea "НОТ"
type textarea "x"
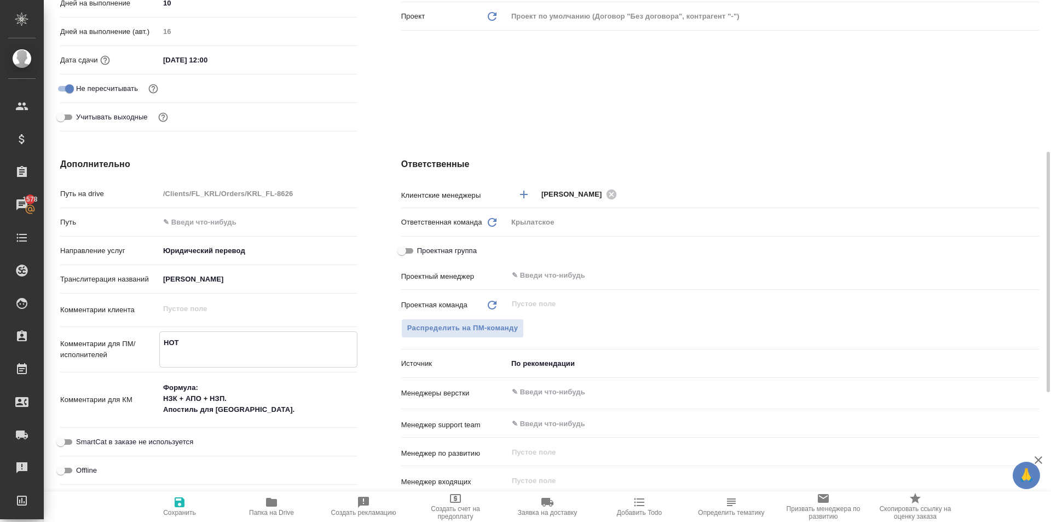
type textarea "НОТ"
type textarea "x"
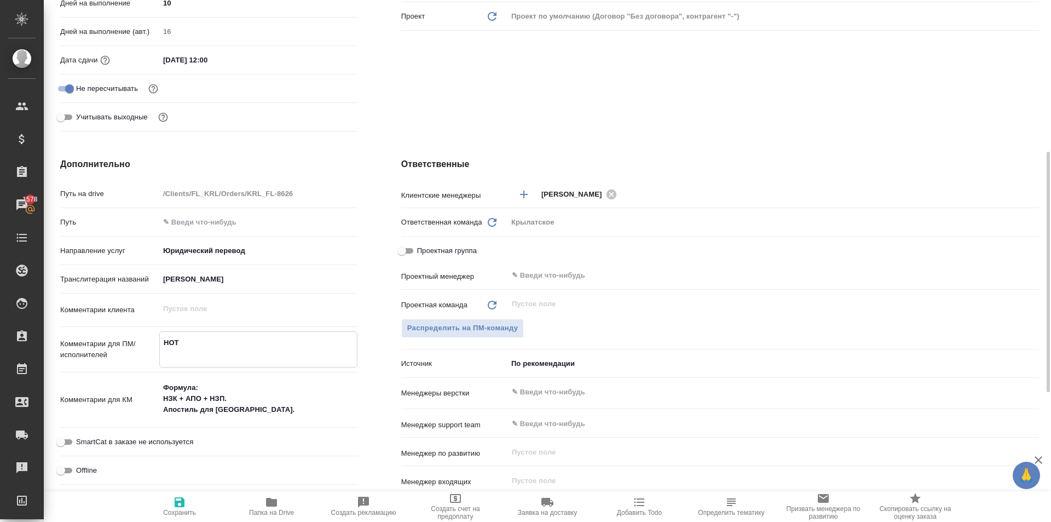
type textarea "НОТ В"
type textarea "x"
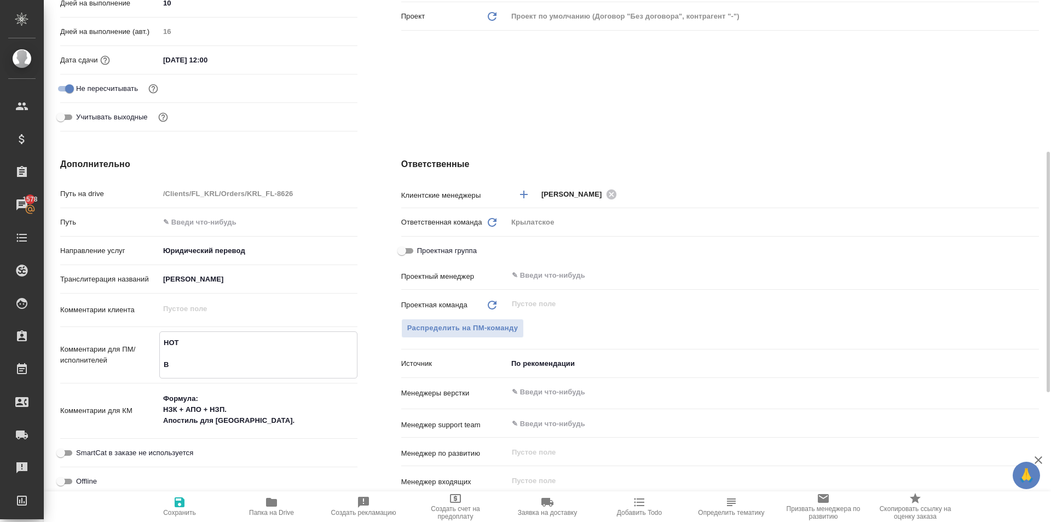
type textarea "x"
type textarea "НОТ В"
type textarea "x"
type textarea "НОТ В р"
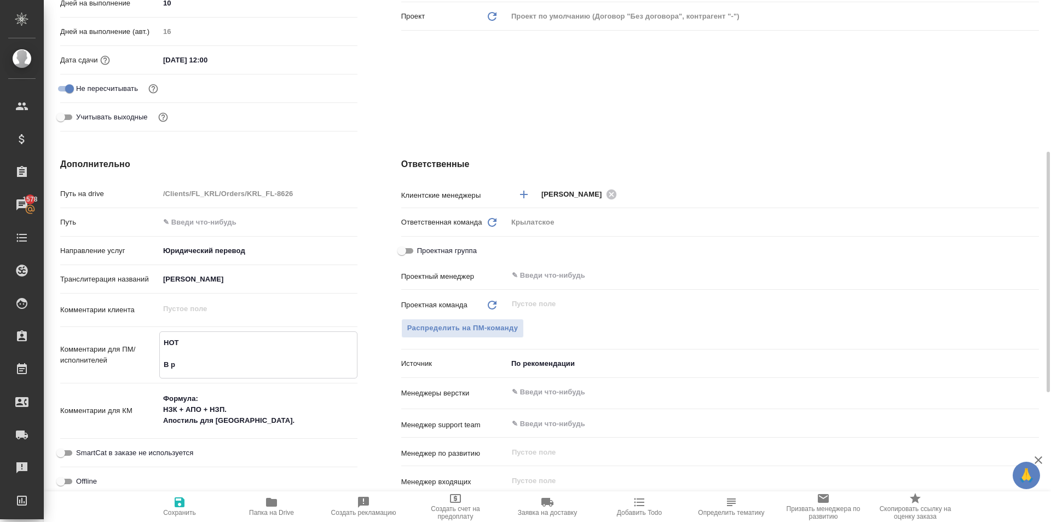
type textarea "x"
type textarea "НОТ В ре"
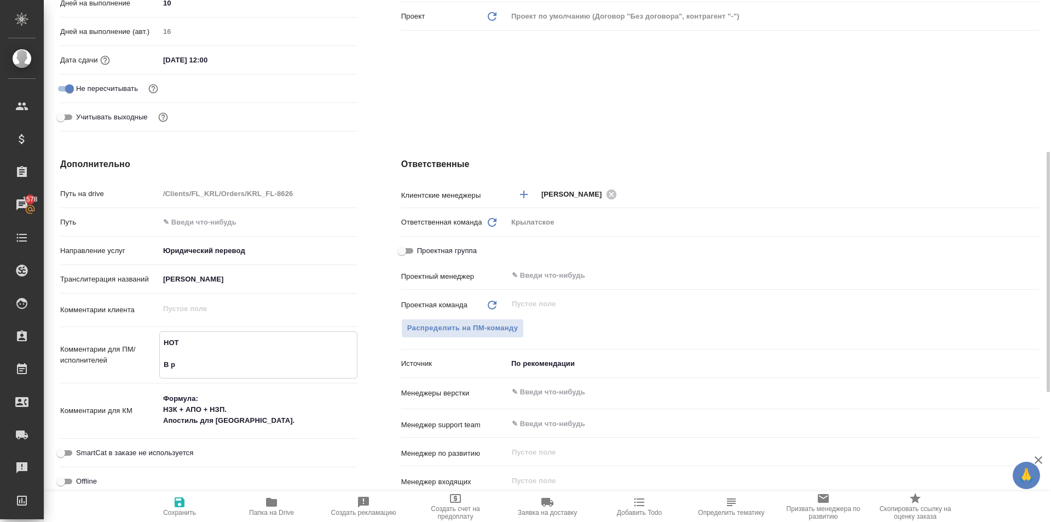
type textarea "x"
type textarea "НОТ В реф"
type textarea "x"
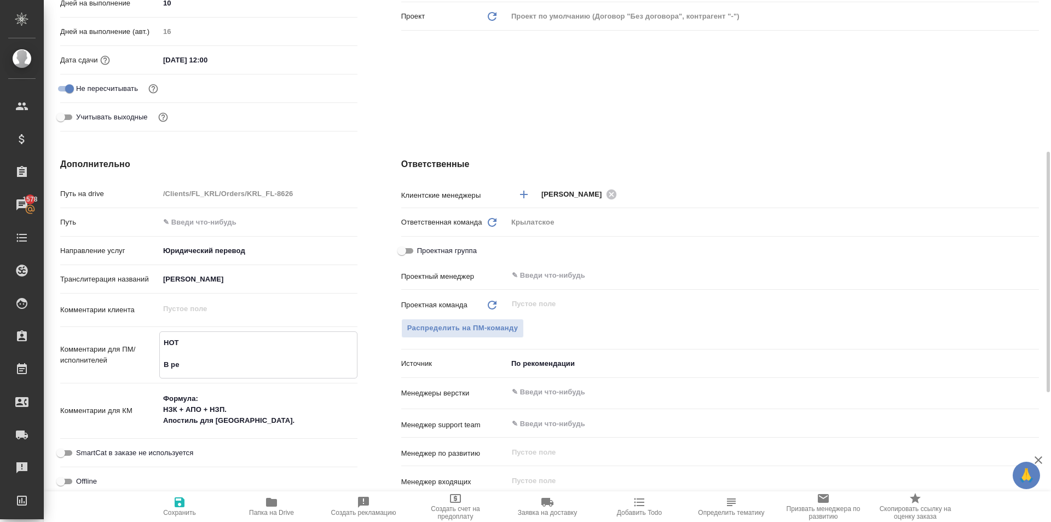
type textarea "x"
type textarea "НОТ В рефе"
type textarea "x"
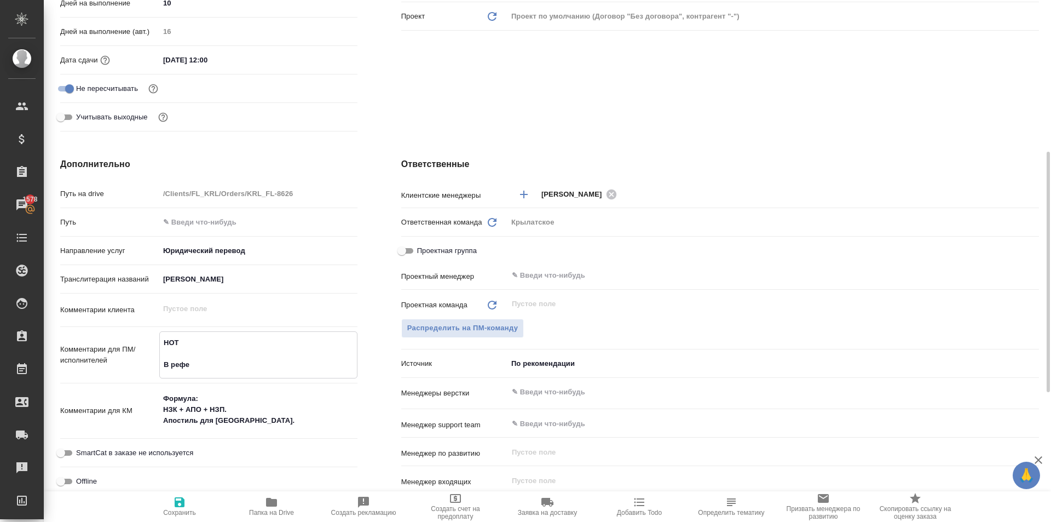
type textarea "x"
type textarea "НОТ В рефер"
type textarea "x"
type textarea "НОТ В рефере"
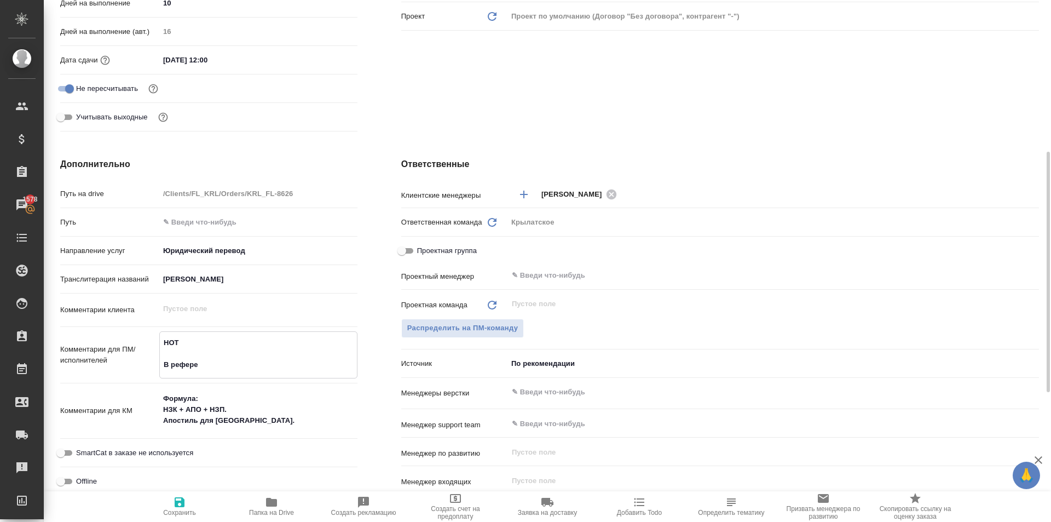
type textarea "x"
type textarea "НОТ В референ"
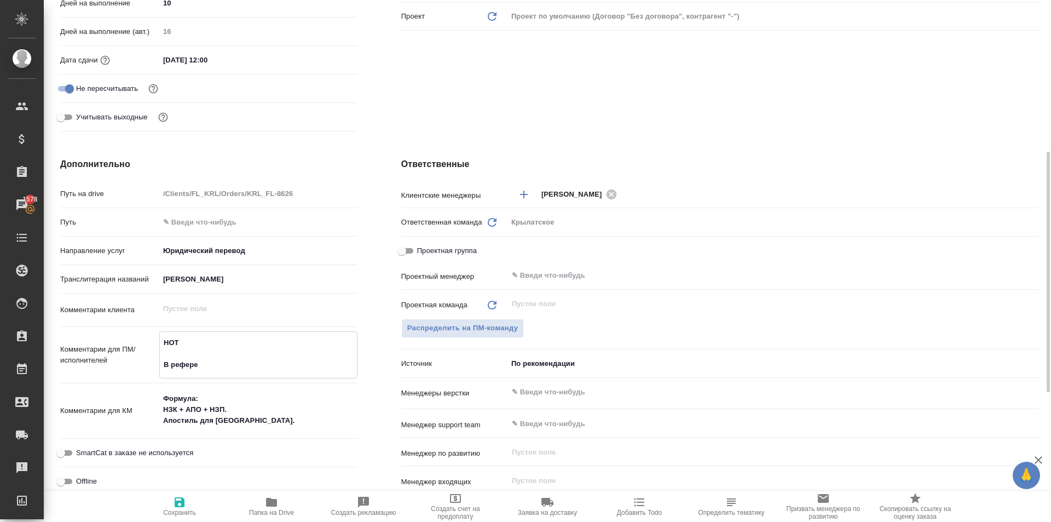
type textarea "x"
type textarea "НОТ В референс"
type textarea "x"
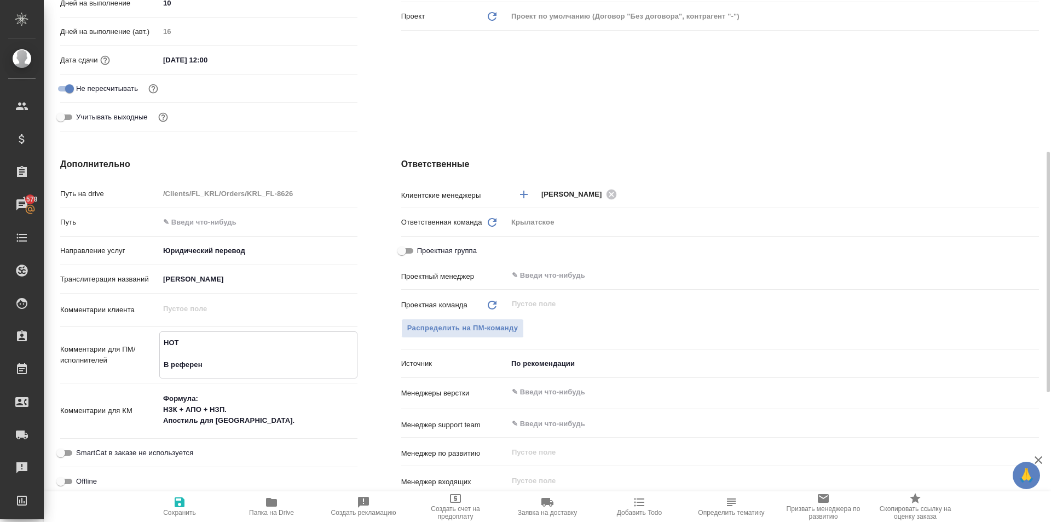
type textarea "x"
type textarea "НОТ В референс"
type textarea "x"
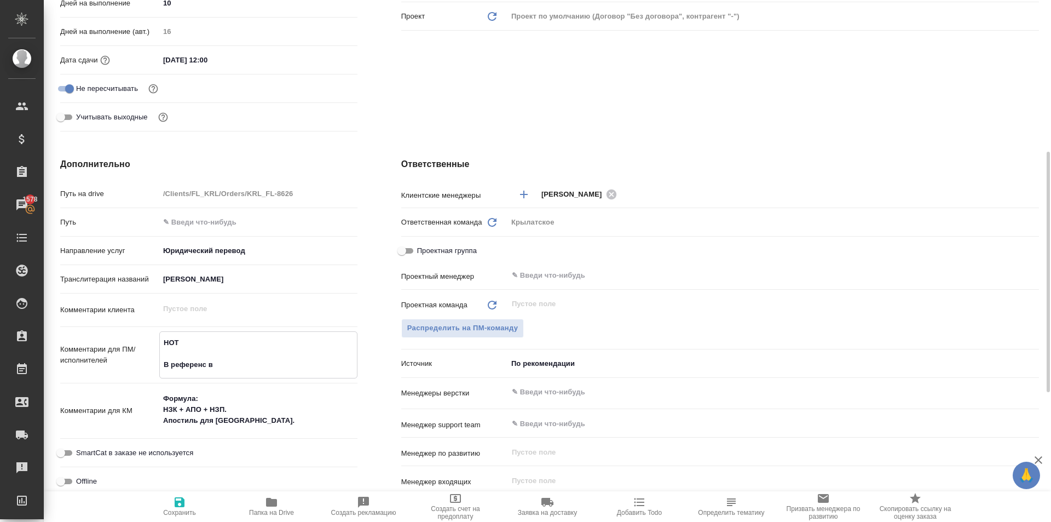
type textarea "НОТ В референс вл"
type textarea "x"
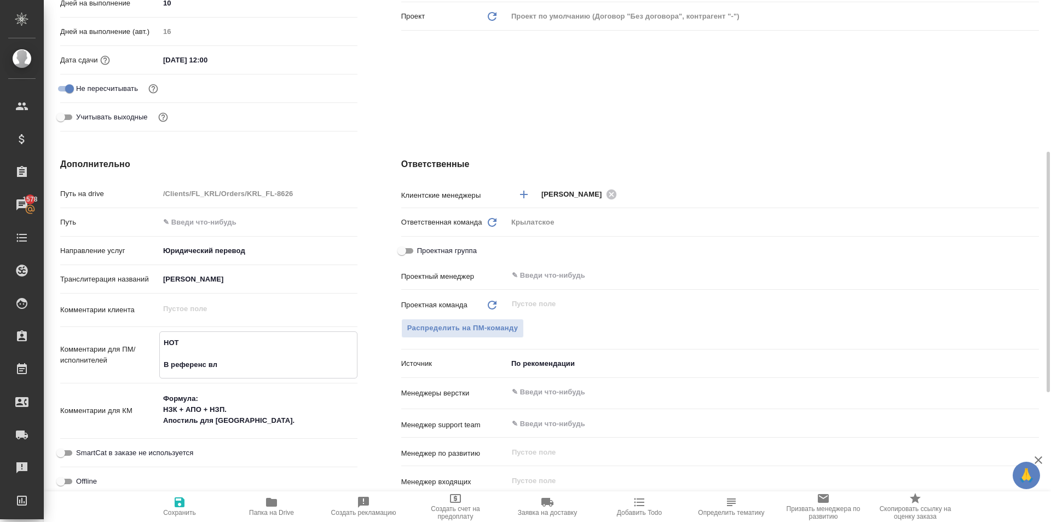
type textarea "НОТ В референс вло"
type textarea "x"
type textarea "НОТ В референс вложе"
type textarea "x"
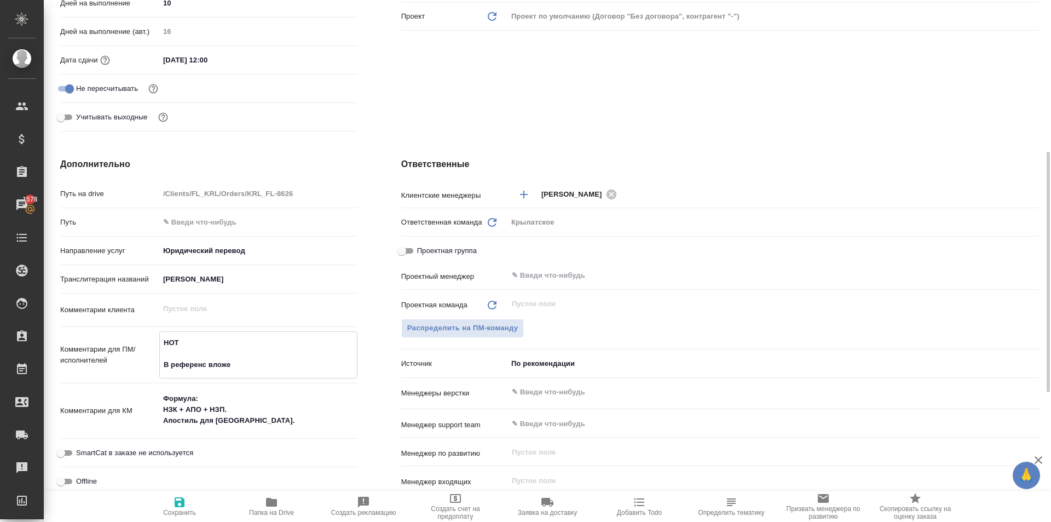
type textarea "x"
type textarea "НОТ В референс вложен"
type textarea "x"
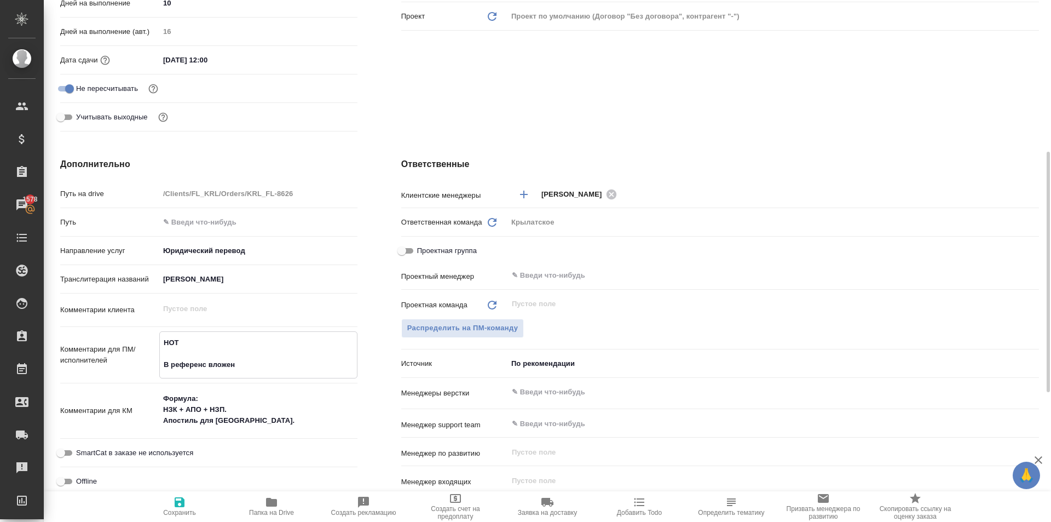
type textarea "x"
type textarea "НОТ В референс вложен"
type textarea "x"
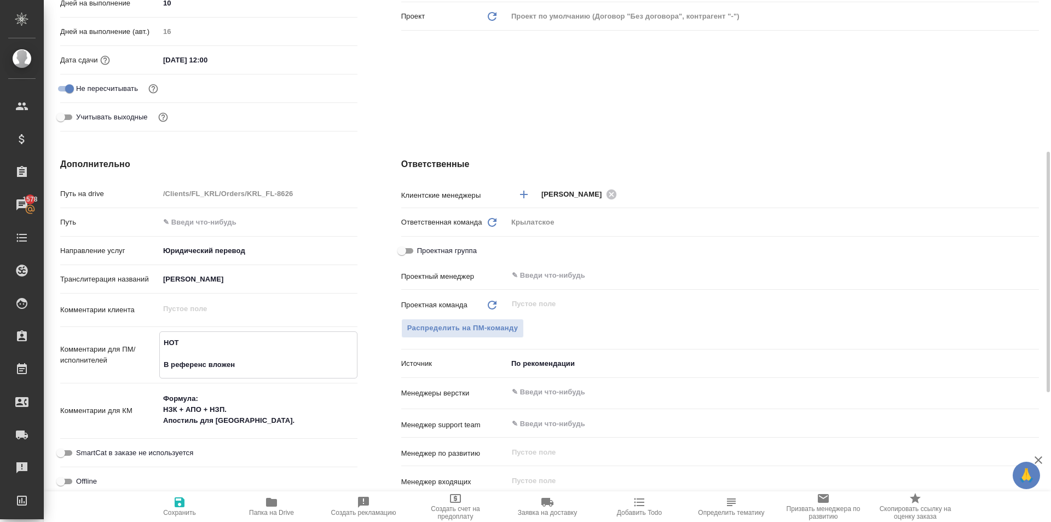
type textarea "x"
type textarea "НОТ В референс вложен ц"
type textarea "x"
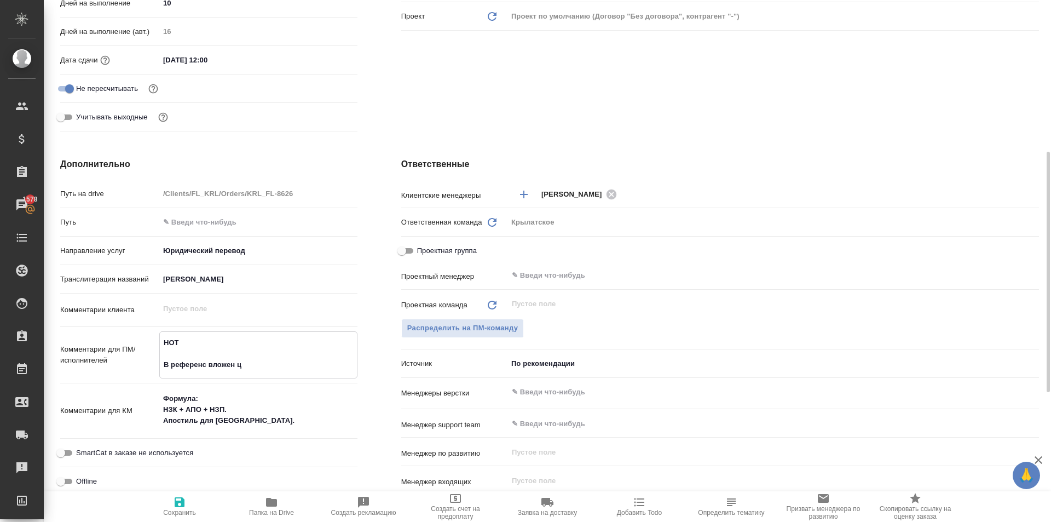
type textarea "НОТ В референс вложен цв"
type textarea "x"
type textarea "НОТ В референс вложен цве"
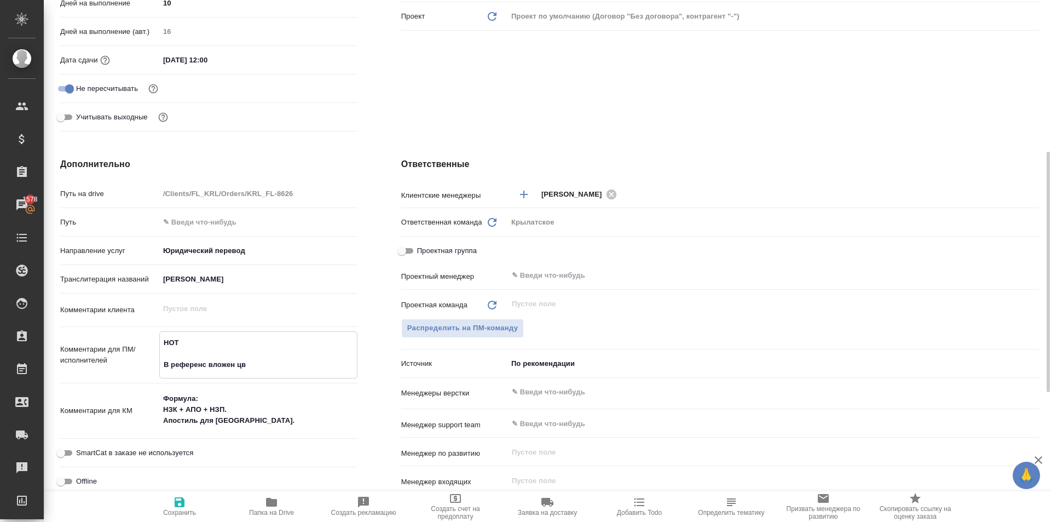
type textarea "x"
type textarea "НОТ В референс вложен цвет"
type textarea "x"
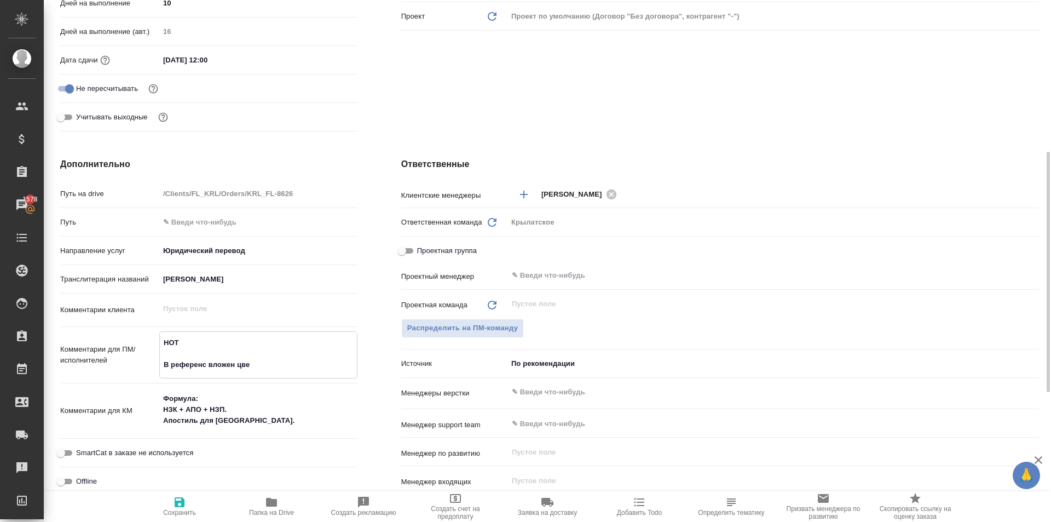
type textarea "x"
type textarea "НОТ В референс вложен цвет"
type textarea "x"
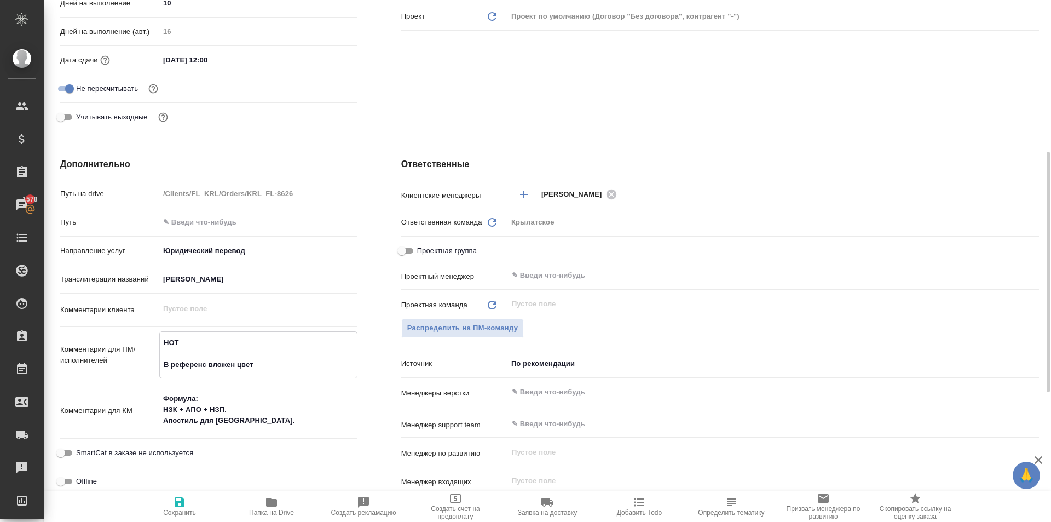
type textarea "x"
type textarea "НОТ В референс вложен цвет с"
type textarea "x"
type textarea "НОТ В референс вложен цвет ск"
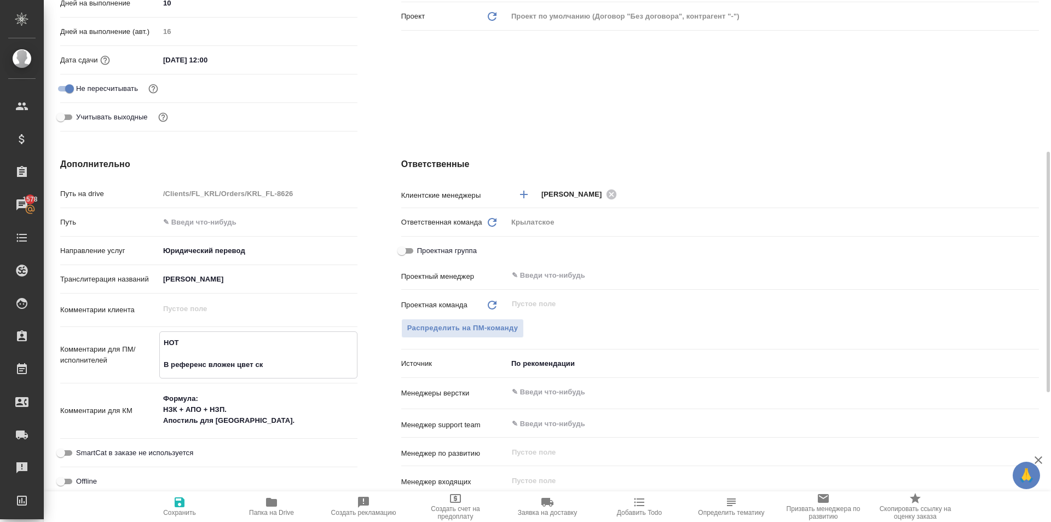
type textarea "x"
type textarea "НОТ В референс вложен цвет ска"
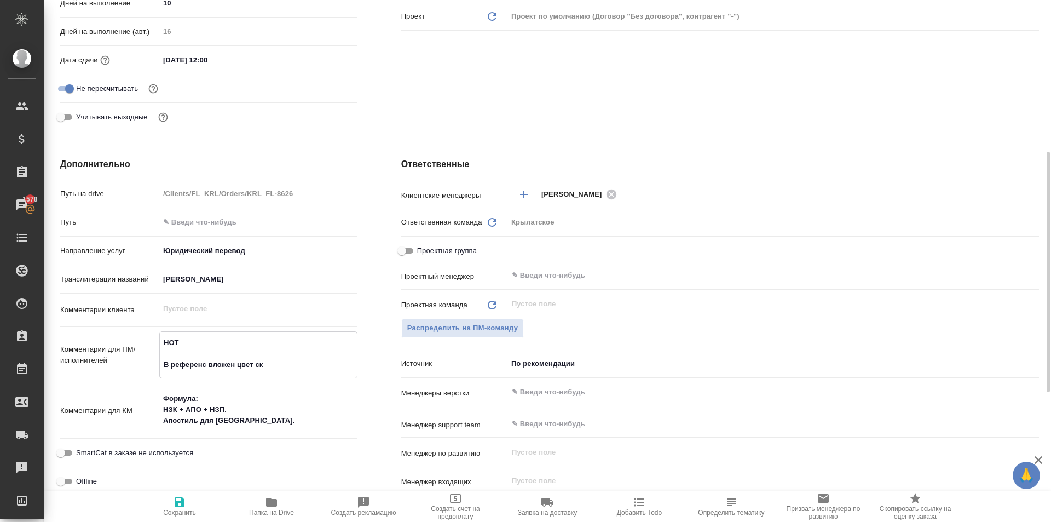
type textarea "x"
type textarea "НОТ В референс вложен цвет скан"
type textarea "x"
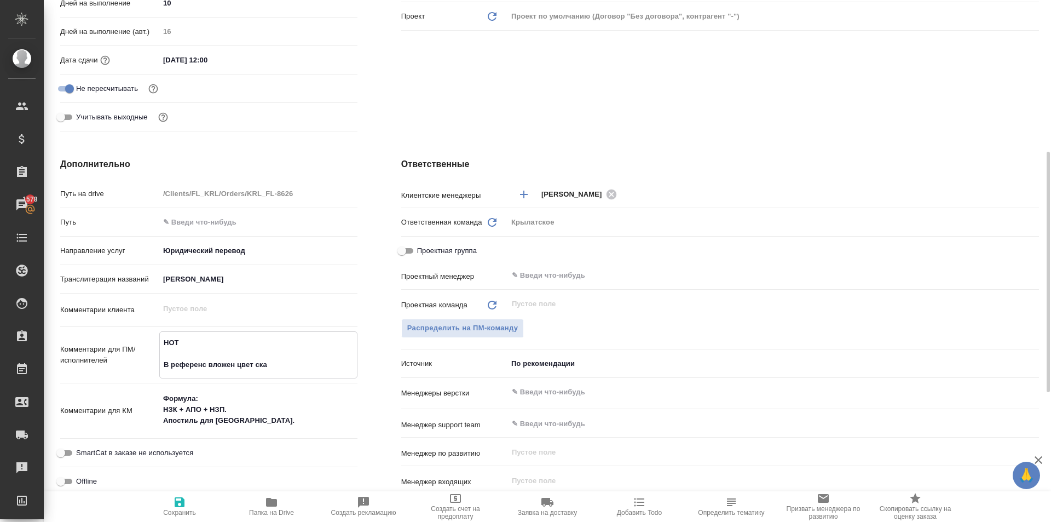
type textarea "x"
type textarea "НОТ В референс вложен цвет скан"
type textarea "x"
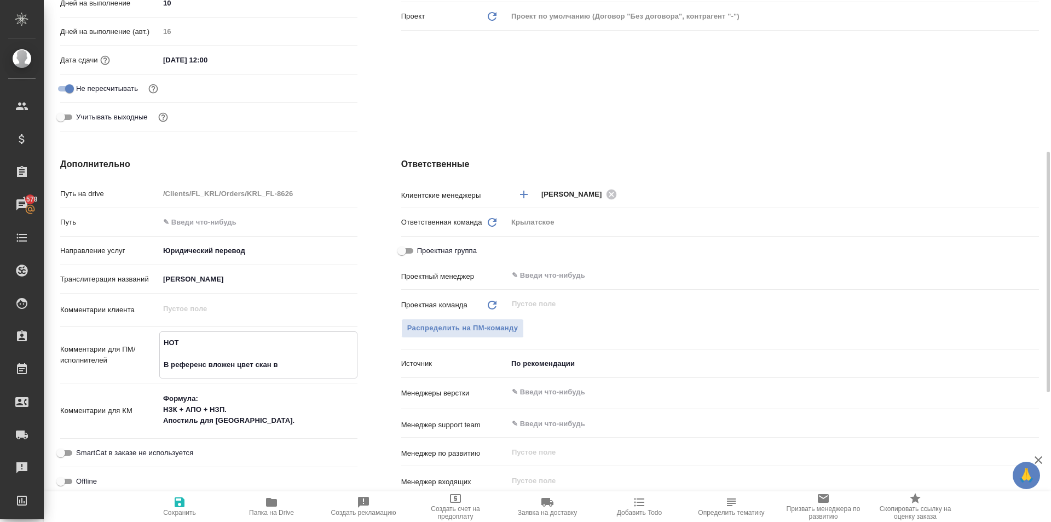
type textarea "НОТ В референс вложен цвет скан в"
type textarea "x"
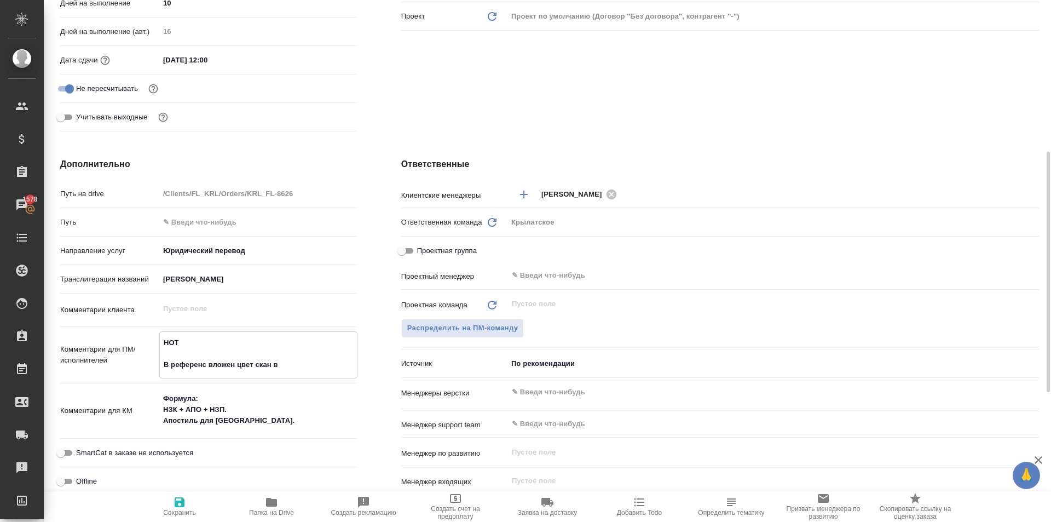
type textarea "НОТ В референс вложен цвет скан в п"
type textarea "x"
type textarea "НОТ В референс вложен цвет скан в по"
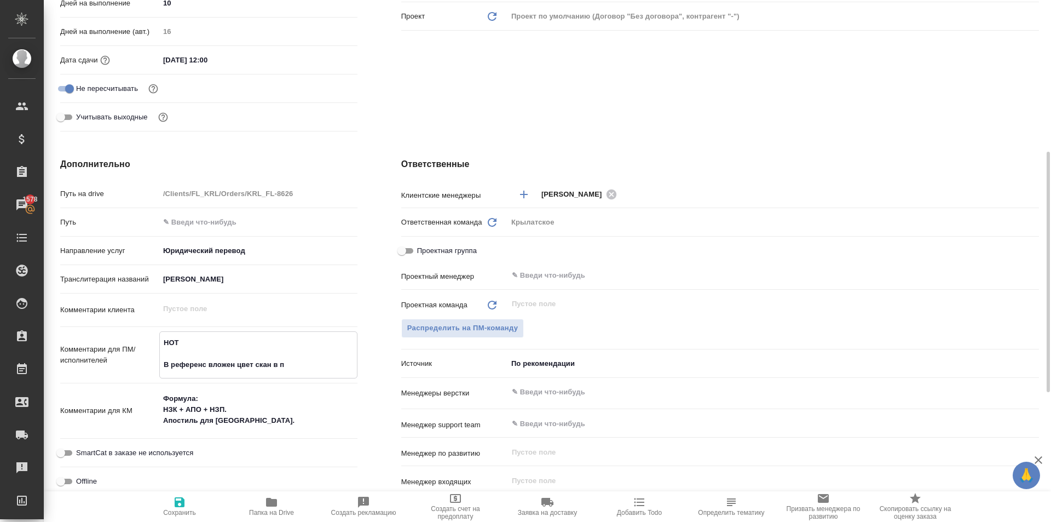
type textarea "x"
type textarea "НОТ В референс вложен цвет скан в пом"
type textarea "x"
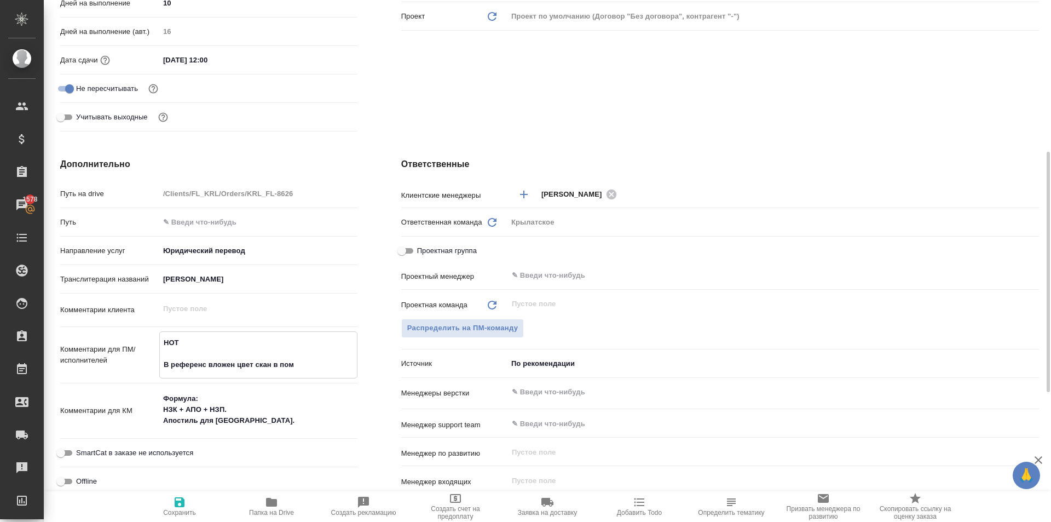
type textarea "x"
type textarea "НОТ В референс вложен цвет скан в помо"
type textarea "x"
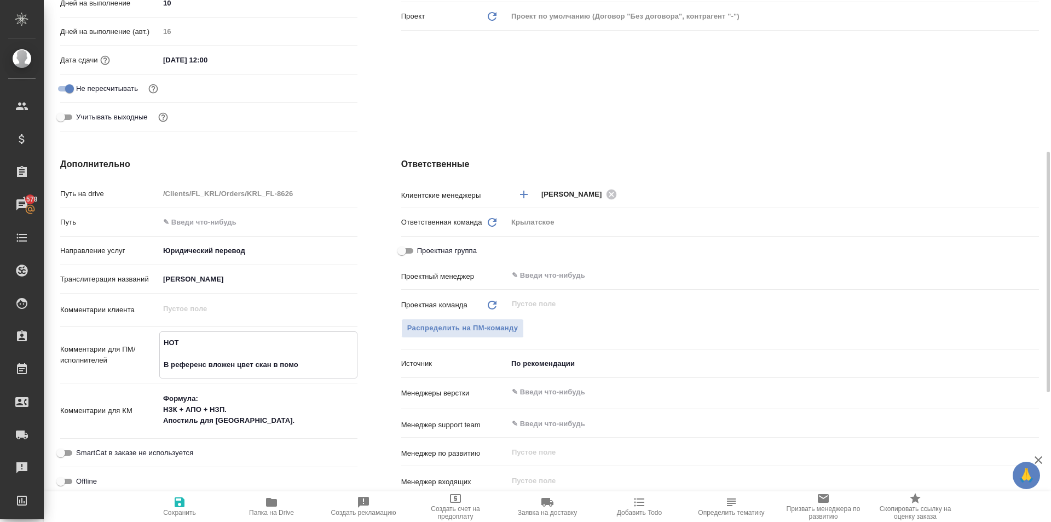
type textarea "НОТ В референс вложен цвет скан в помощ"
type textarea "x"
type textarea "НОТ В референс вложен цвет скан в помощь"
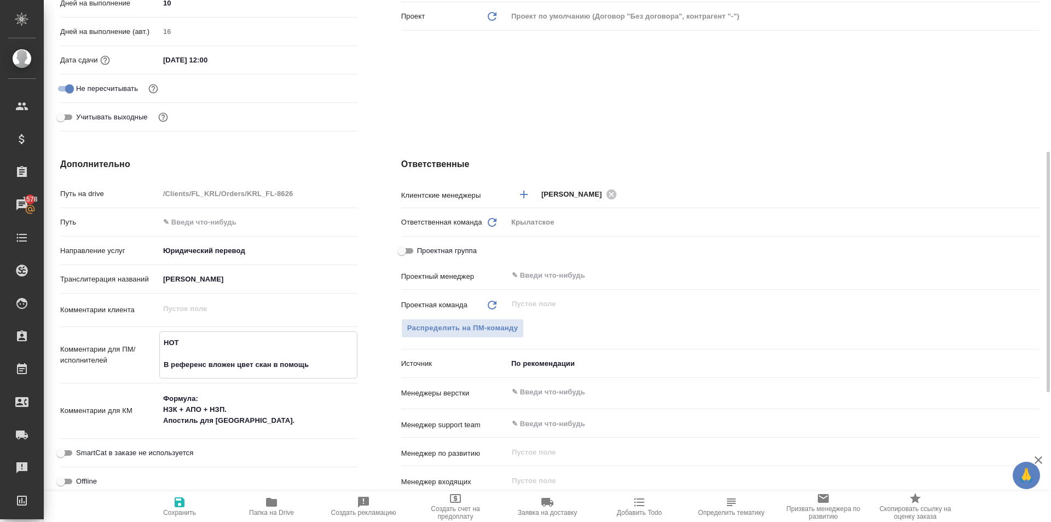
type textarea "x"
type textarea "НОТ В референс вложен цвет скан в помощь."
type textarea "x"
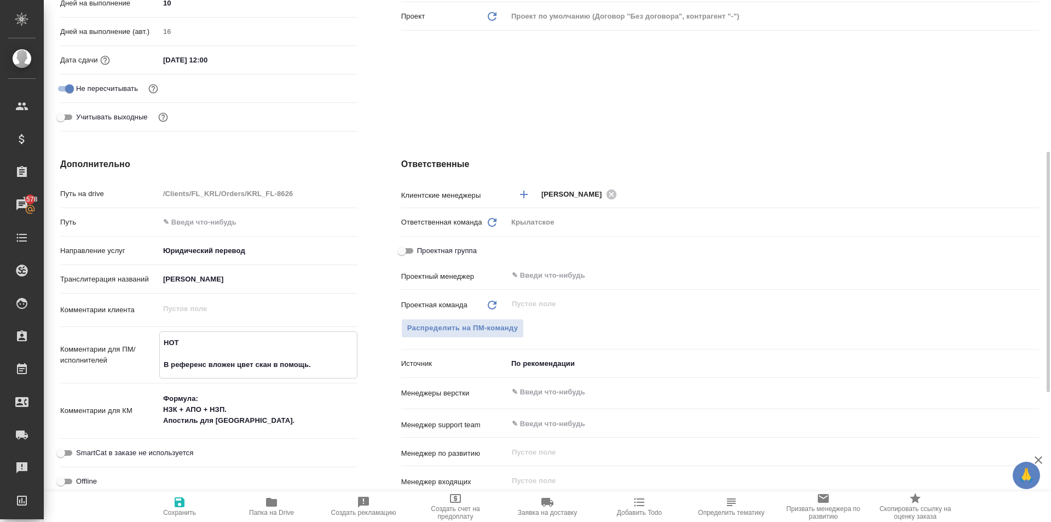
type textarea "x"
type textarea "НОТ В референс вложен цвет скан в помощь."
type textarea "x"
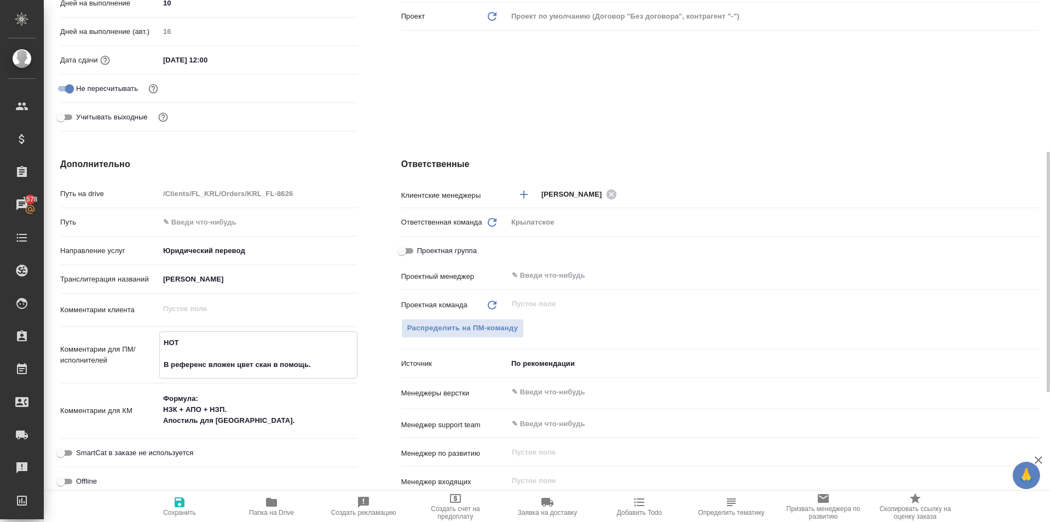
type textarea "x"
type textarea "НОТ В референс вложен цвет скан в помощь."
type textarea "x"
click at [175, 508] on span "Сохранить" at bounding box center [179, 512] width 33 height 8
type textarea "x"
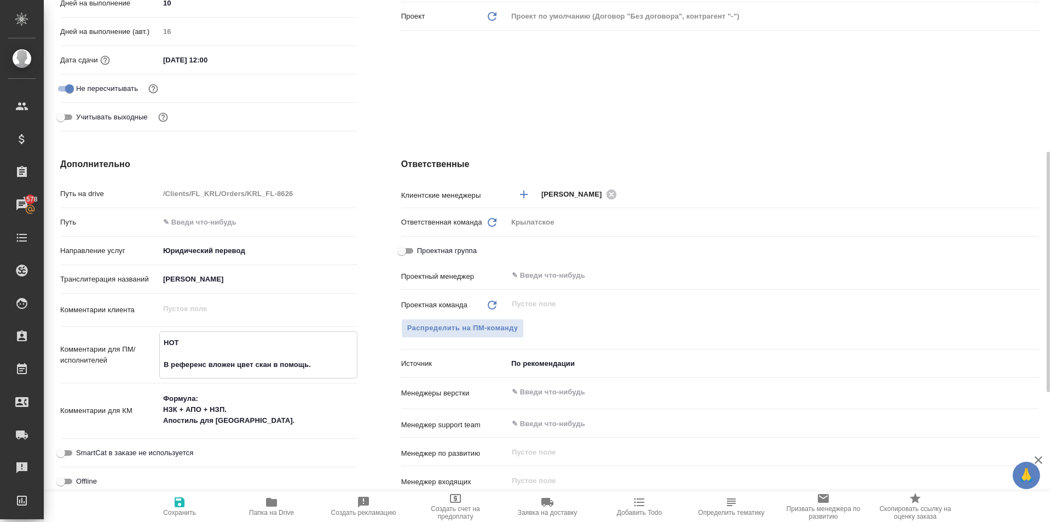
type textarea "x"
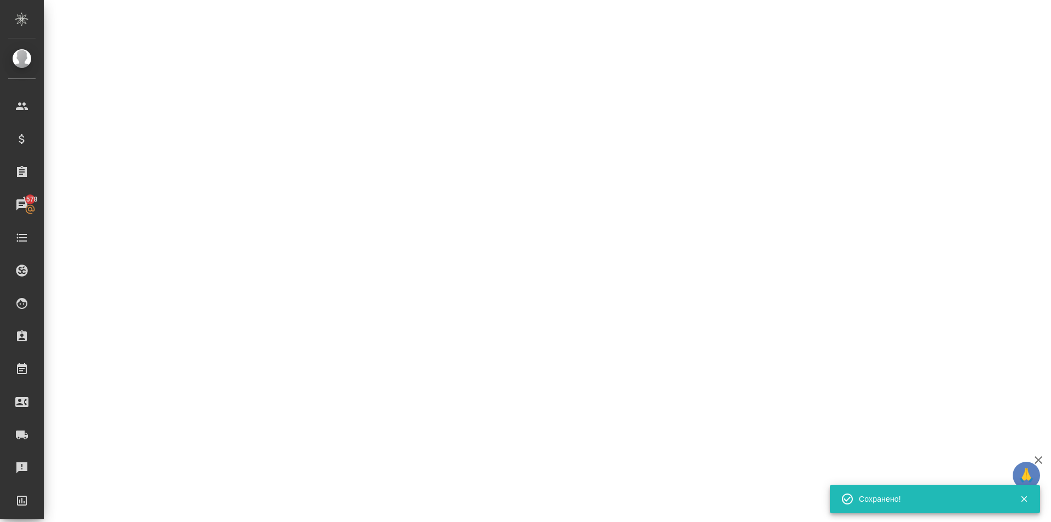
select select "RU"
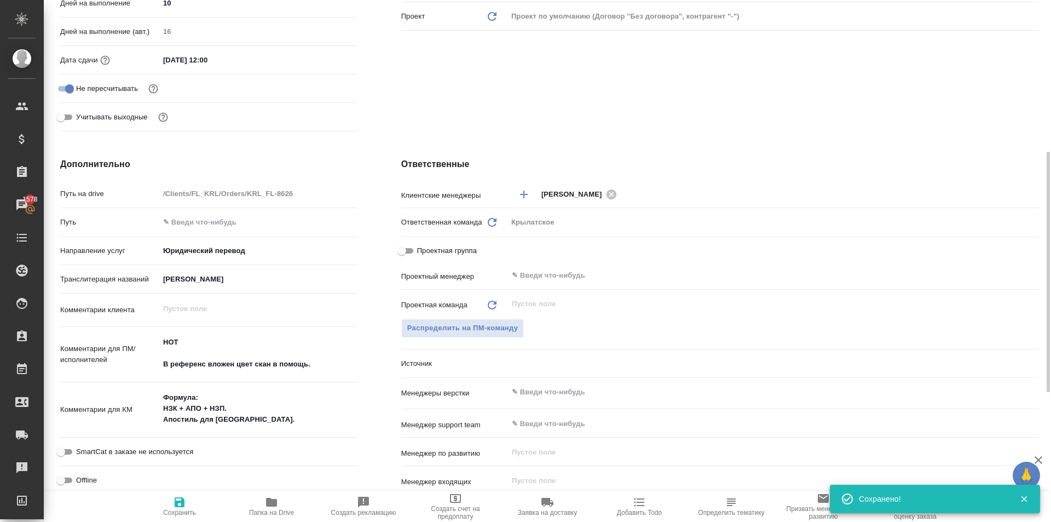
type textarea "x"
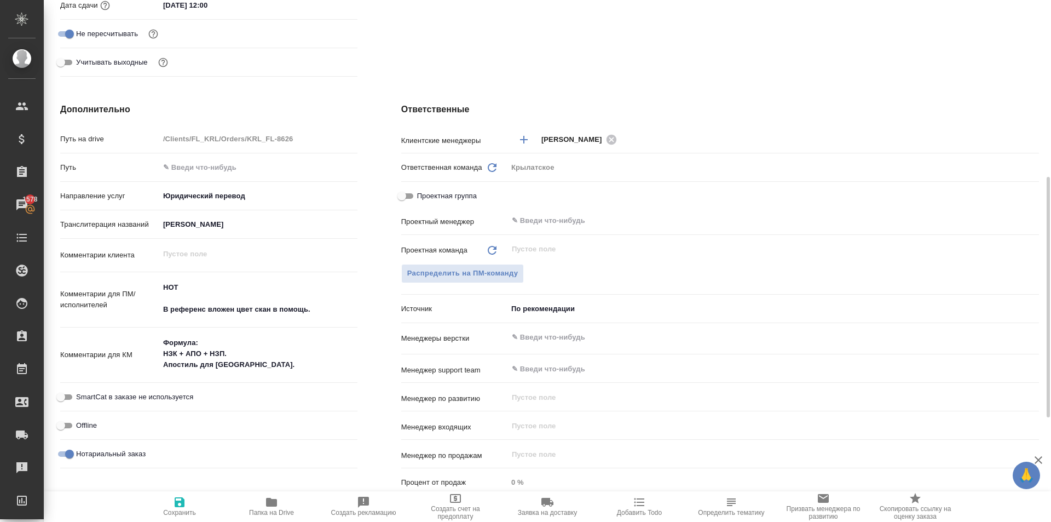
scroll to position [0, 0]
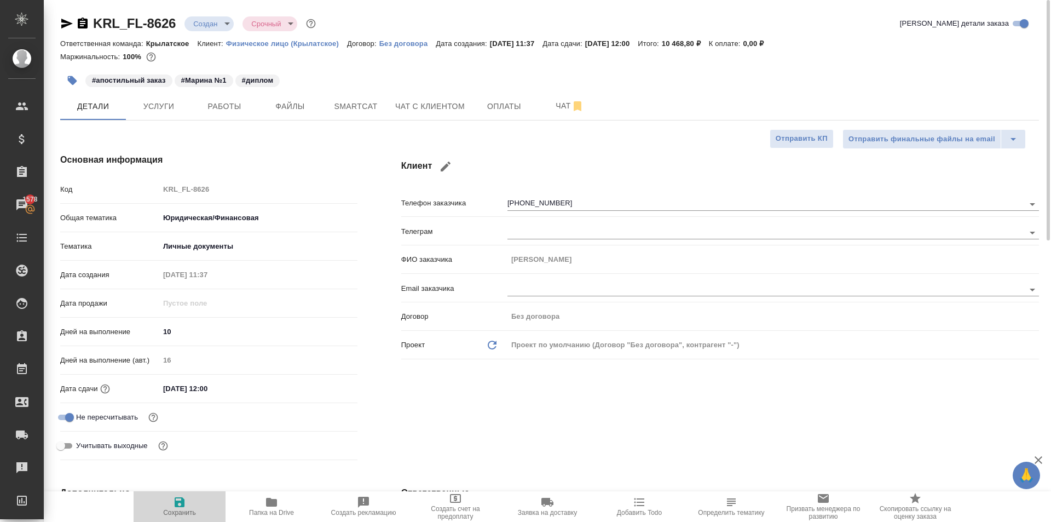
click at [182, 503] on icon "button" at bounding box center [180, 502] width 10 height 10
type textarea "x"
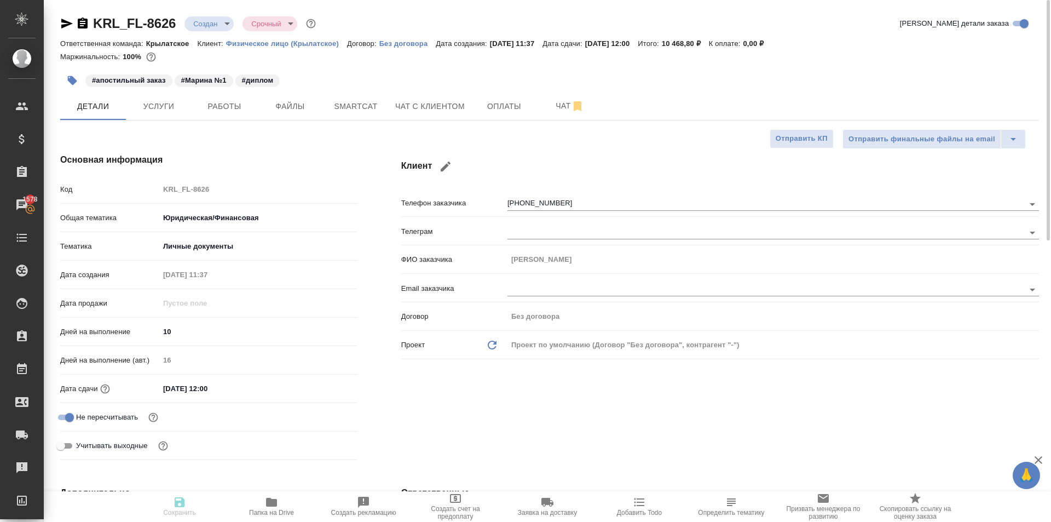
type textarea "x"
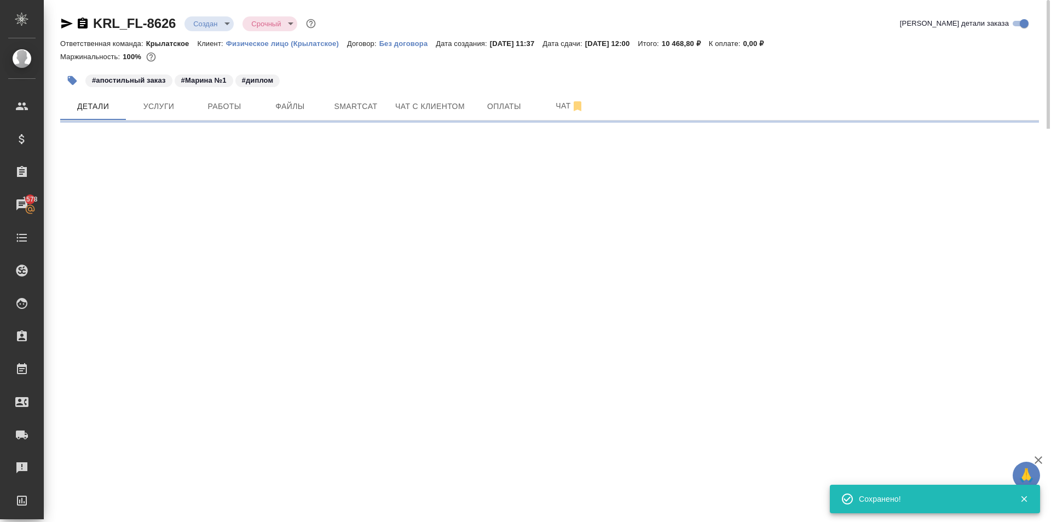
select select "RU"
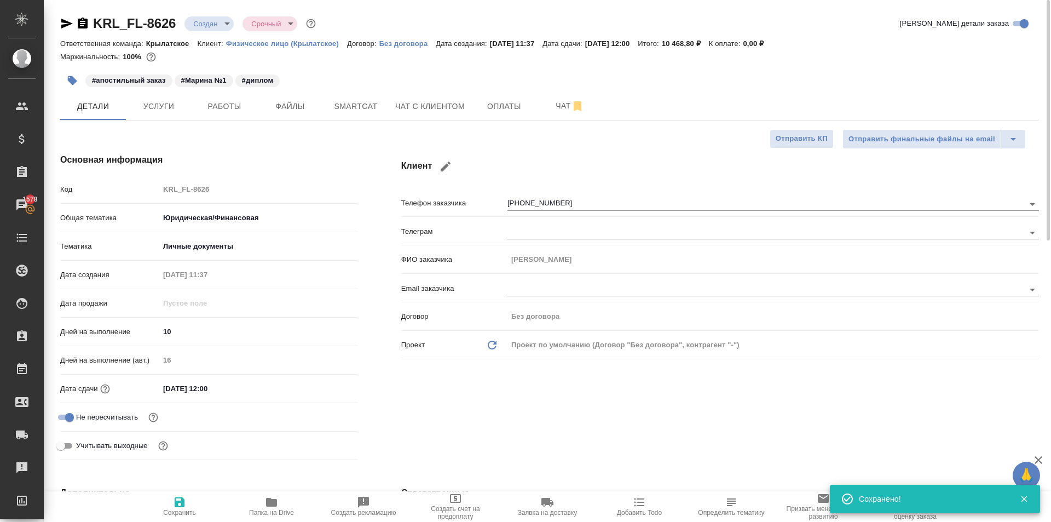
type textarea "x"
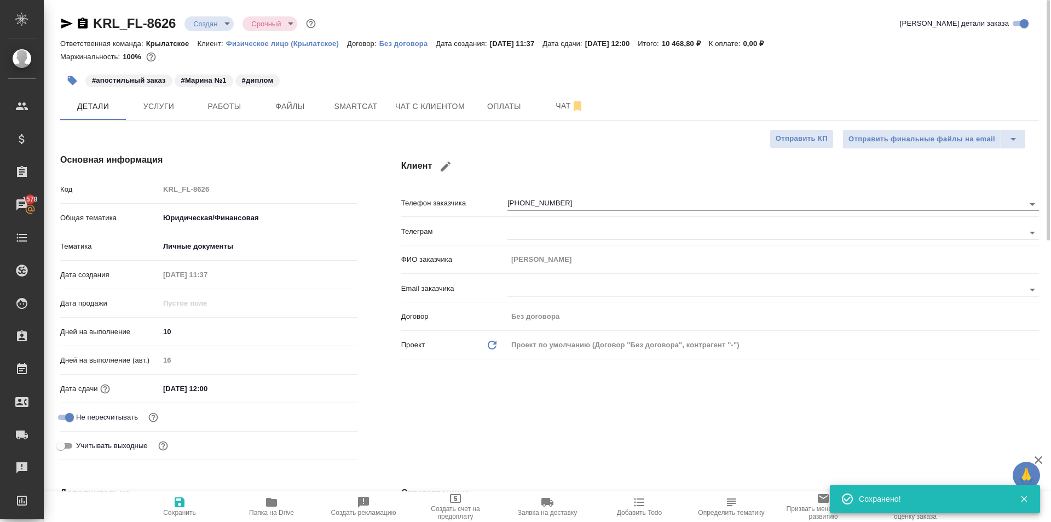
type textarea "x"
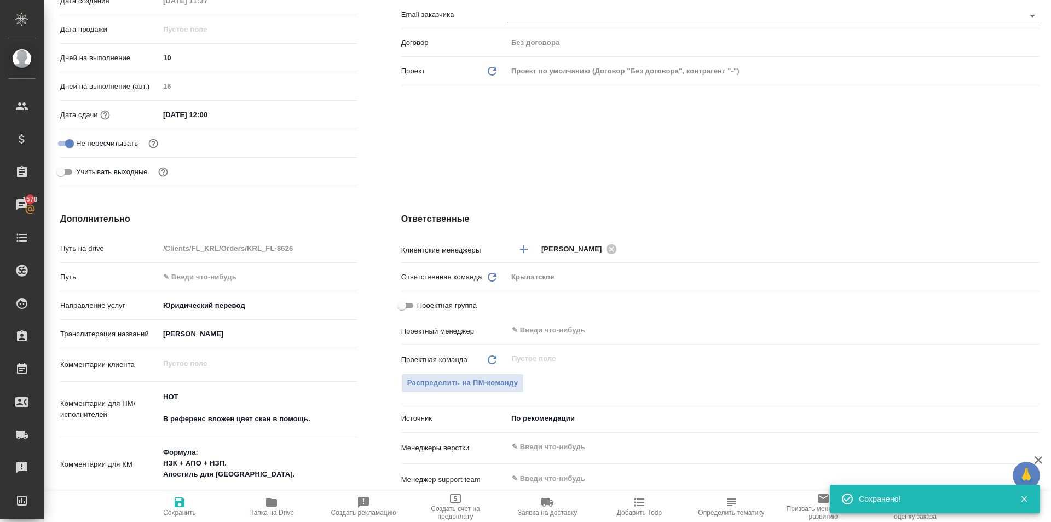
type textarea "x"
drag, startPoint x: 297, startPoint y: 414, endPoint x: 138, endPoint y: 367, distance: 165.6
click at [138, 367] on div "Путь на drive /Clients/FL_KRL/Orders/KRL_FL-8626 Путь Направление услуг Юридиче…" at bounding box center [208, 411] width 297 height 344
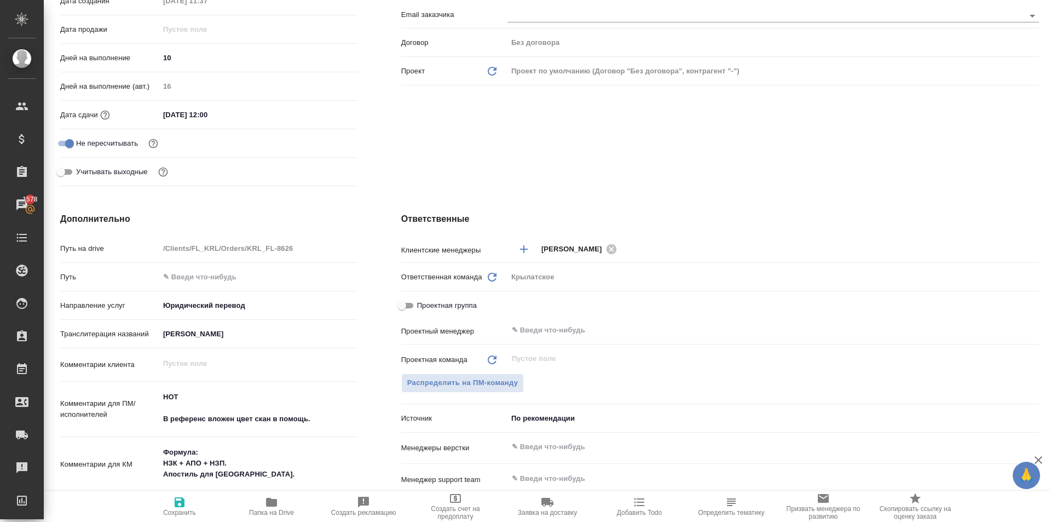
type textarea "x"
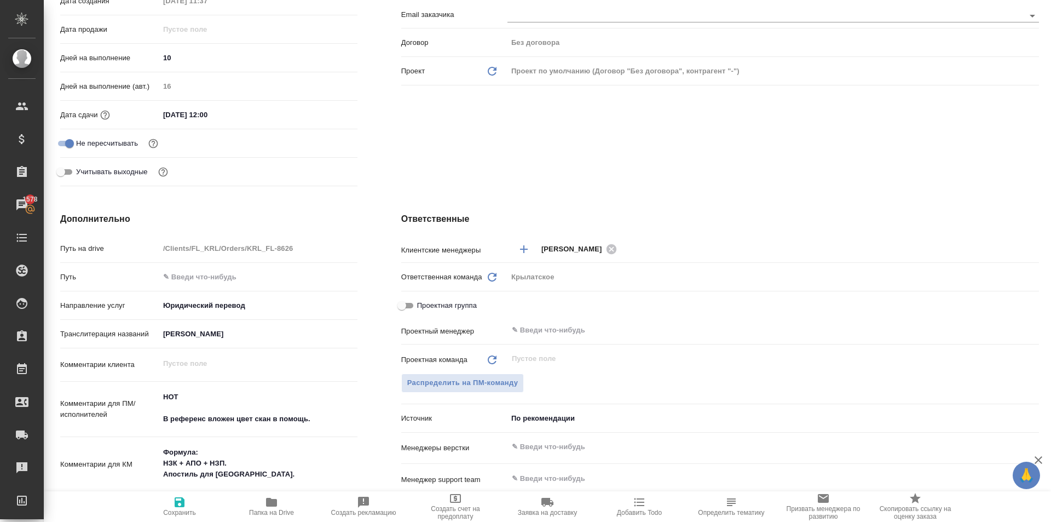
type textarea "x"
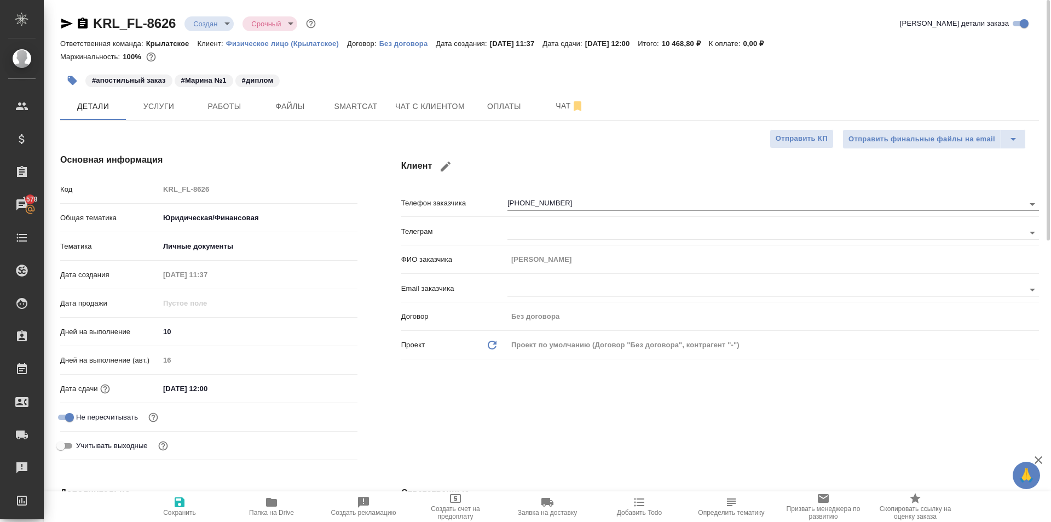
click at [207, 390] on input "[DATE] 12:00" at bounding box center [207, 388] width 96 height 16
click at [331, 390] on icon "button" at bounding box center [325, 388] width 13 height 13
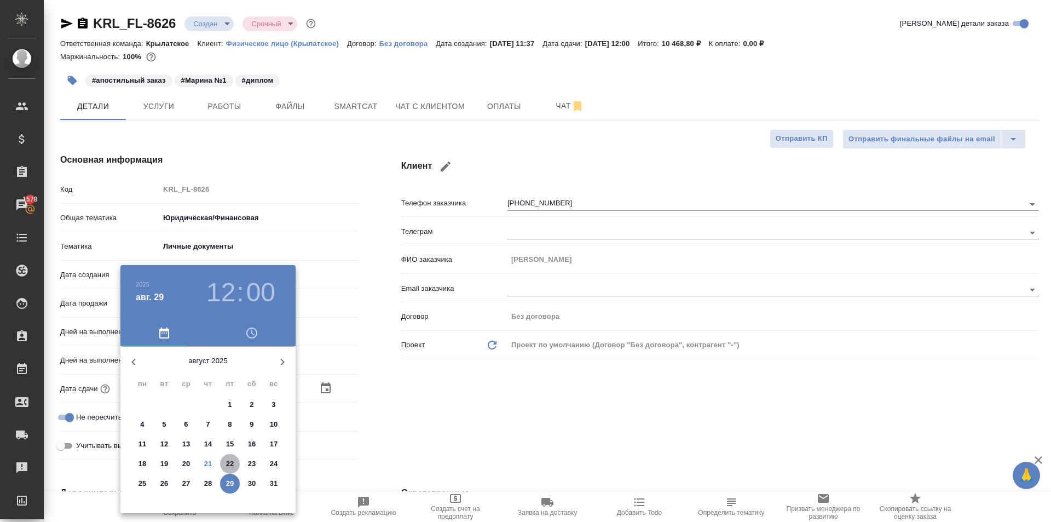
click at [234, 463] on p "22" at bounding box center [230, 463] width 8 height 11
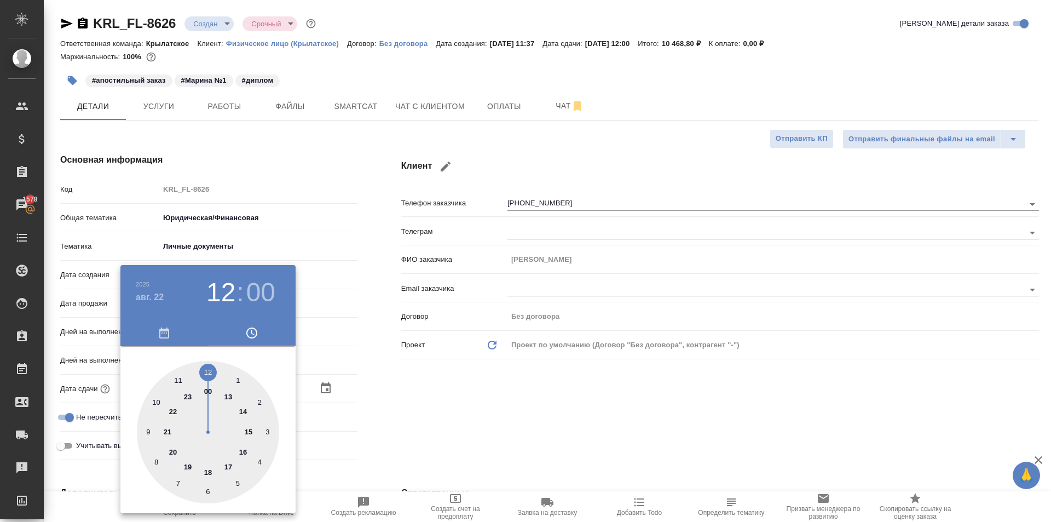
click at [420, 396] on div at bounding box center [525, 261] width 1051 height 522
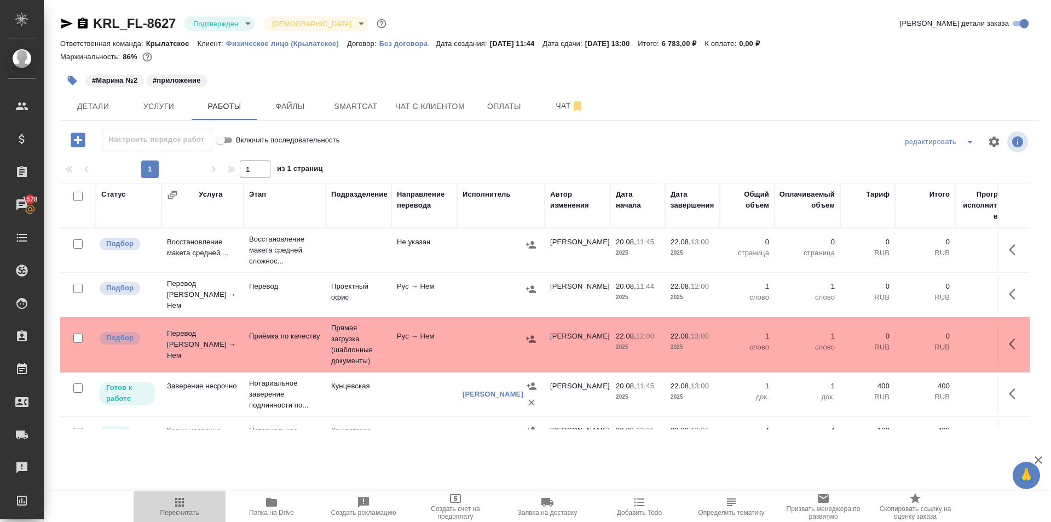
click at [181, 516] on button "Пересчитать" at bounding box center [180, 506] width 92 height 31
click at [93, 108] on span "Детали" at bounding box center [93, 107] width 53 height 14
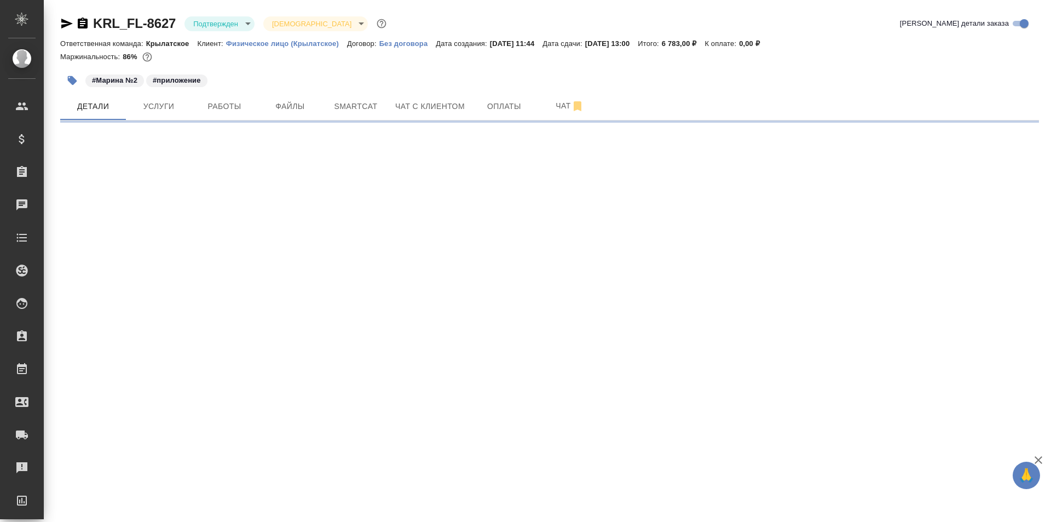
select select "RU"
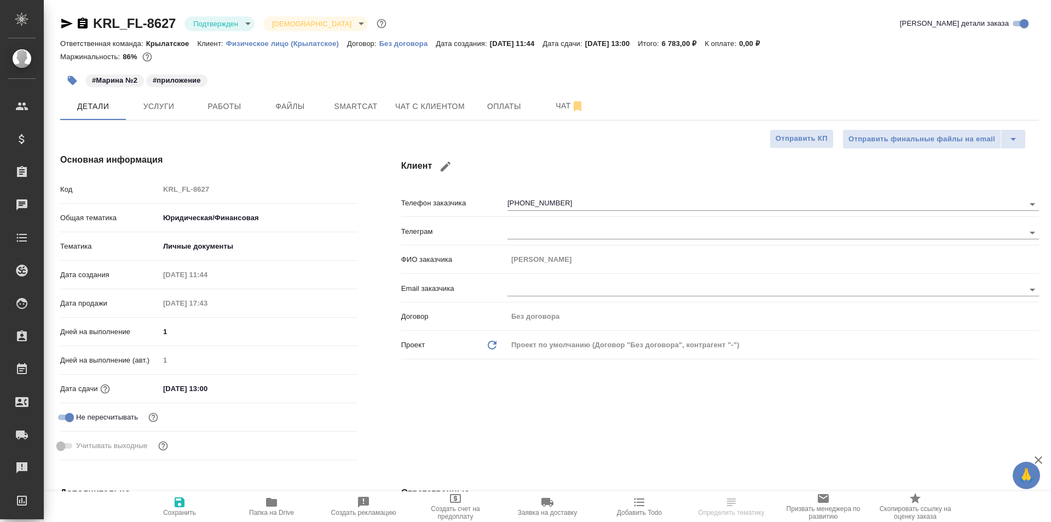
type textarea "x"
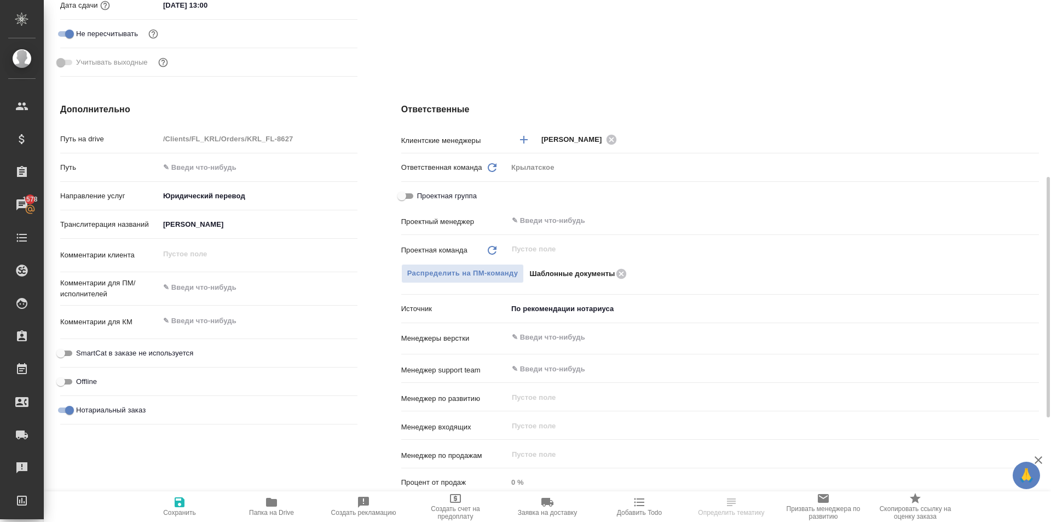
type textarea "x"
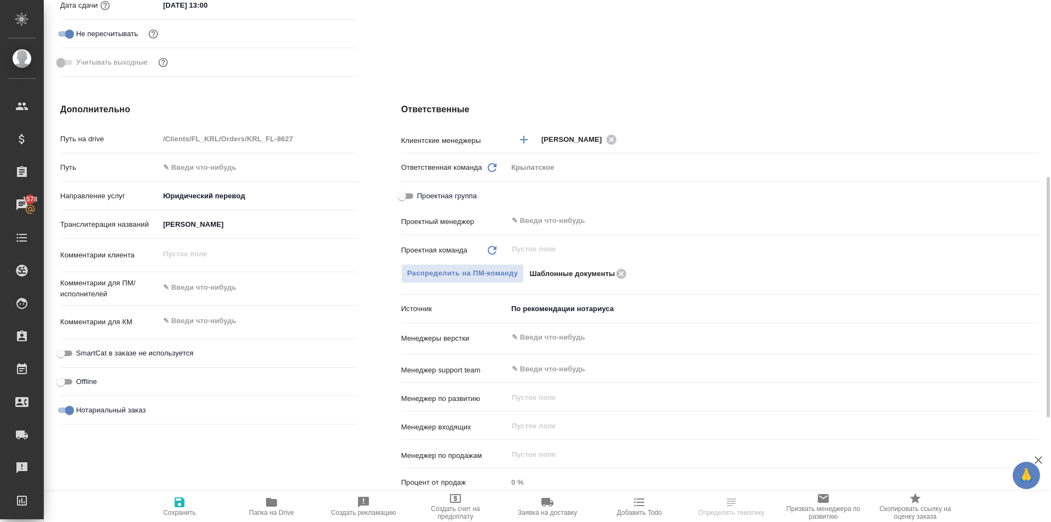
type textarea "x"
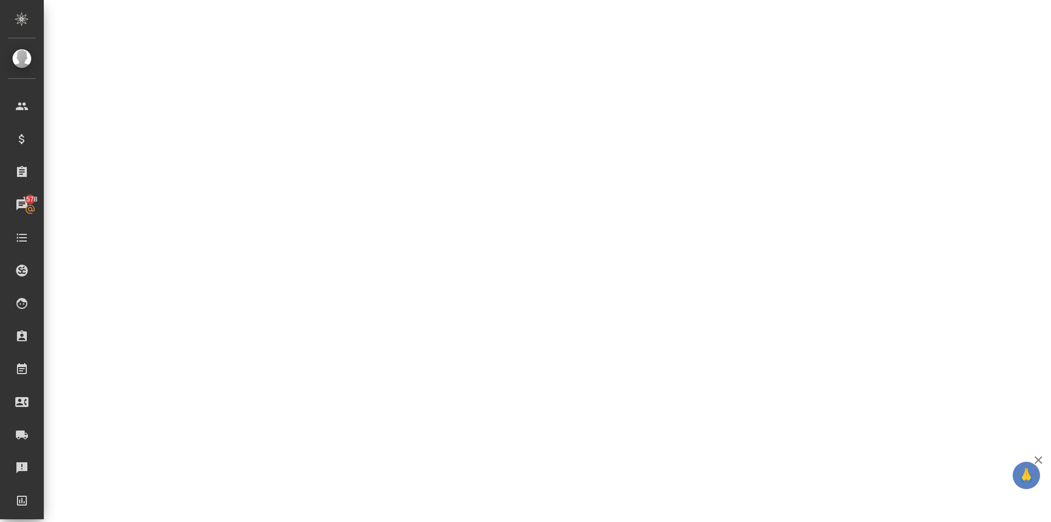
select select "RU"
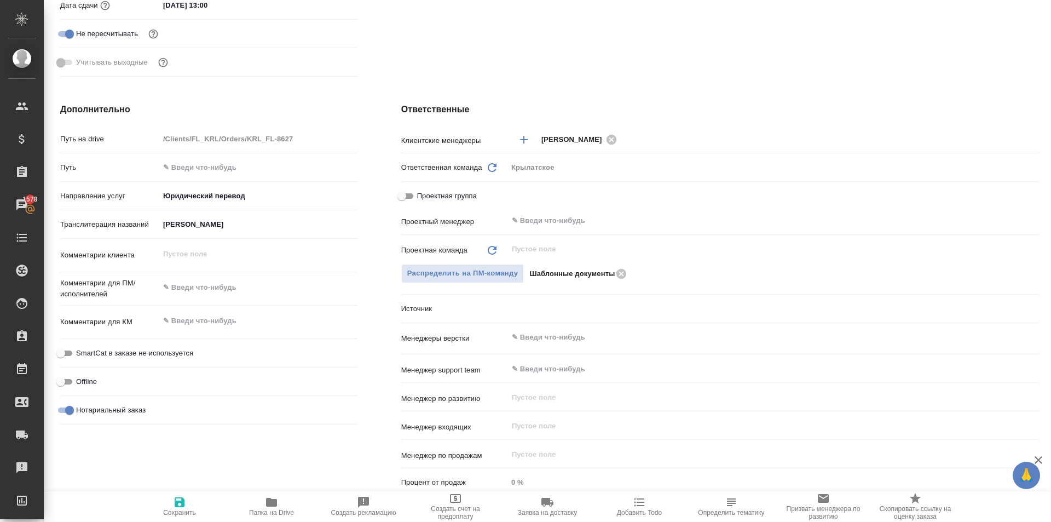
type textarea "x"
click at [206, 291] on textarea at bounding box center [258, 287] width 198 height 19
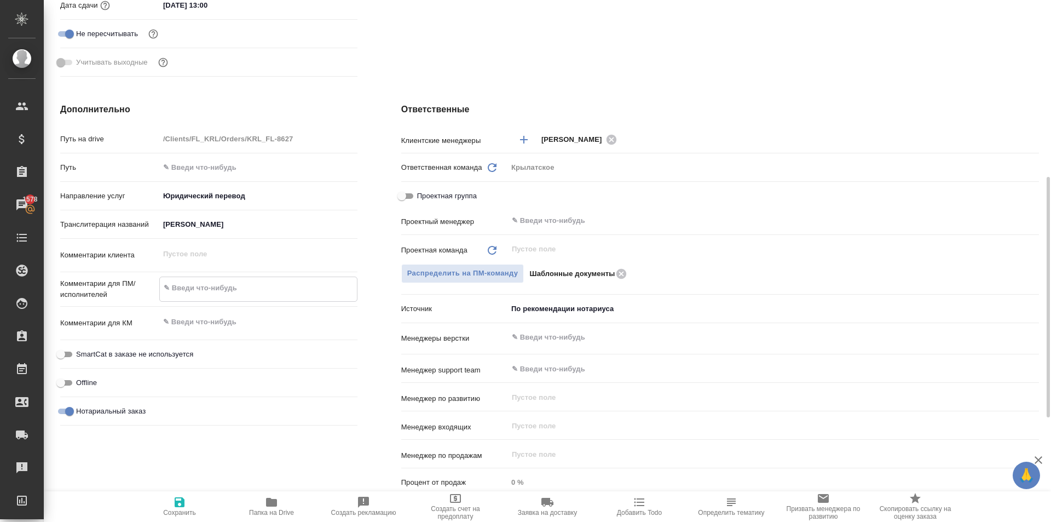
paste textarea "НОТ В референс вложен цвет скан в помощь."
type textarea "x"
type textarea "НОТ В референс вложен цвет скан в помощь."
type textarea "x"
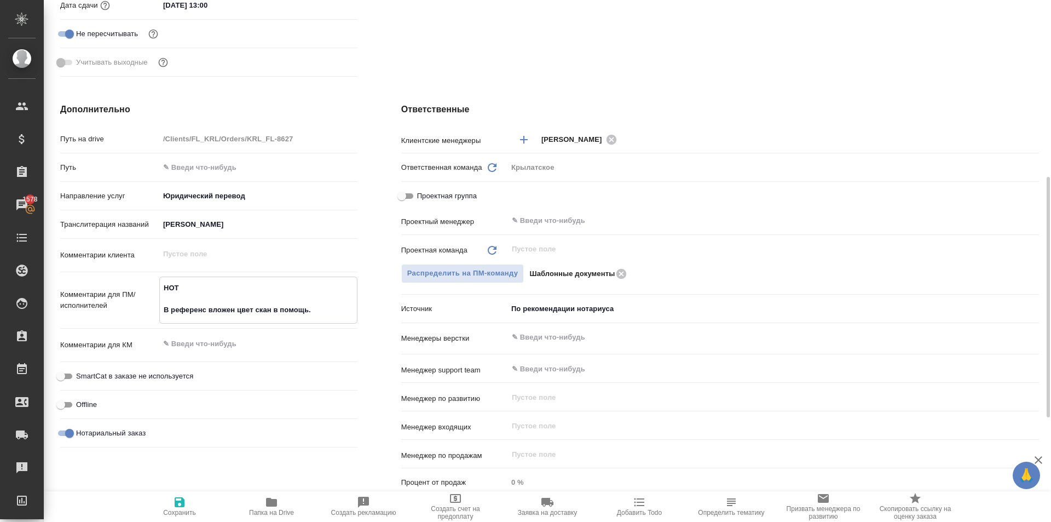
type textarea "НОТ В референс вложен цвет скан в помощь."
type textarea "x"
click at [198, 486] on div "Дополнительно Путь на drive /Clients/FL_KRL/Orders/KRL_FL-8627 Путь Направление…" at bounding box center [208, 302] width 341 height 442
click at [192, 505] on span "Сохранить" at bounding box center [179, 505] width 79 height 21
type textarea "x"
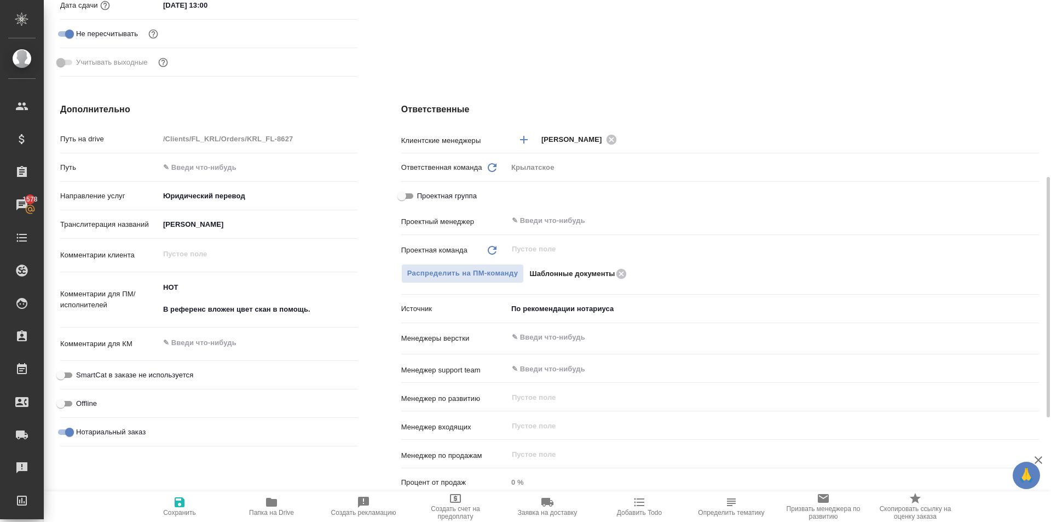
type textarea "x"
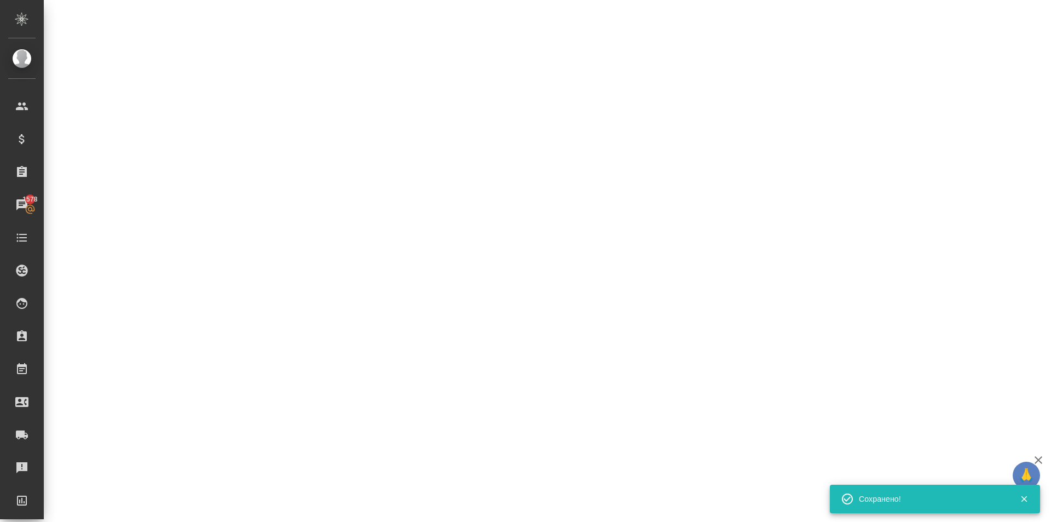
select select "RU"
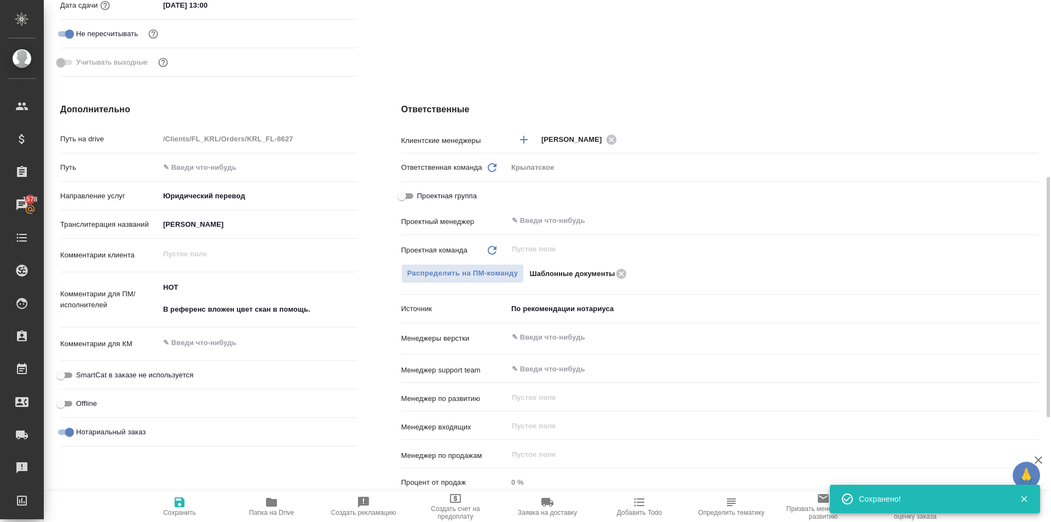
type textarea "x"
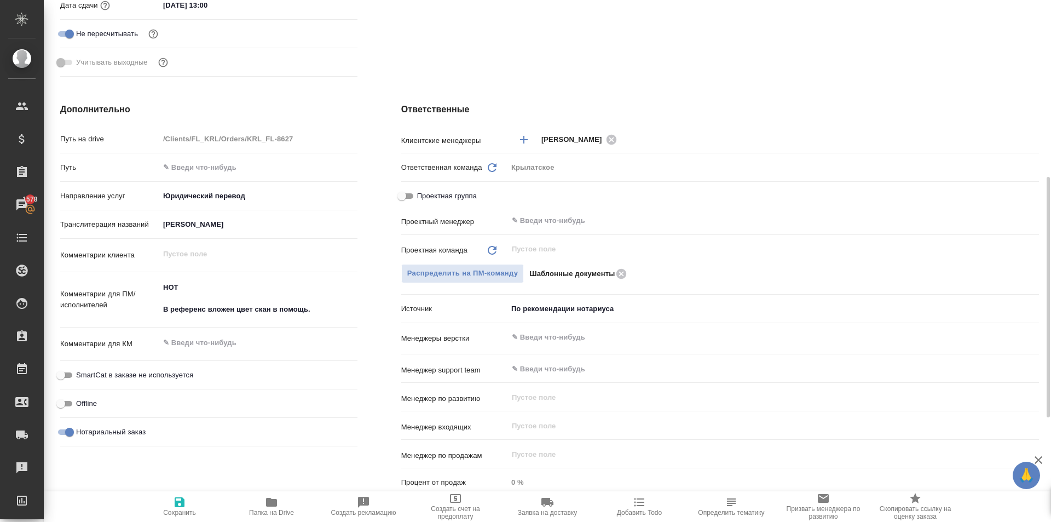
type textarea "x"
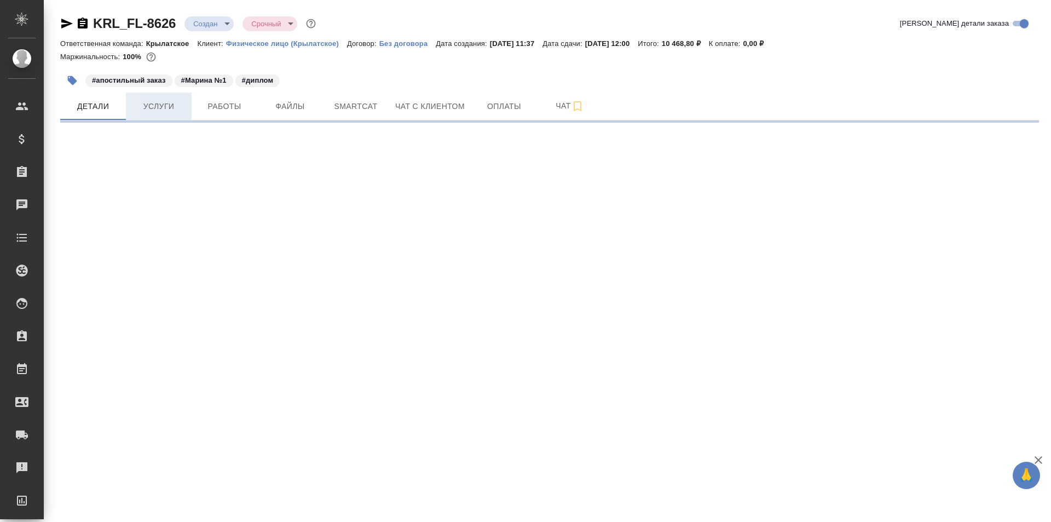
click at [159, 107] on span "Услуги" at bounding box center [158, 107] width 53 height 14
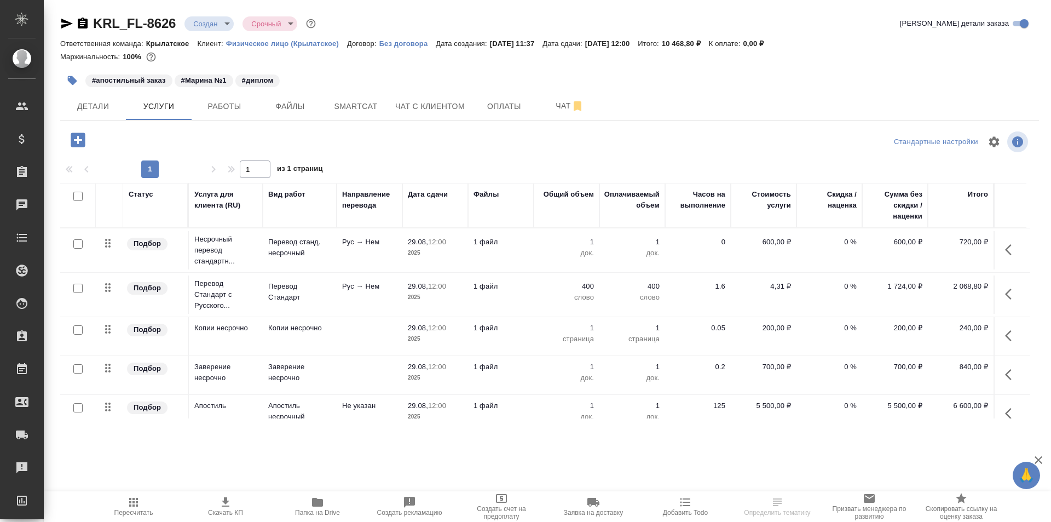
click at [77, 244] on input "checkbox" at bounding box center [77, 243] width 9 height 9
checkbox input "true"
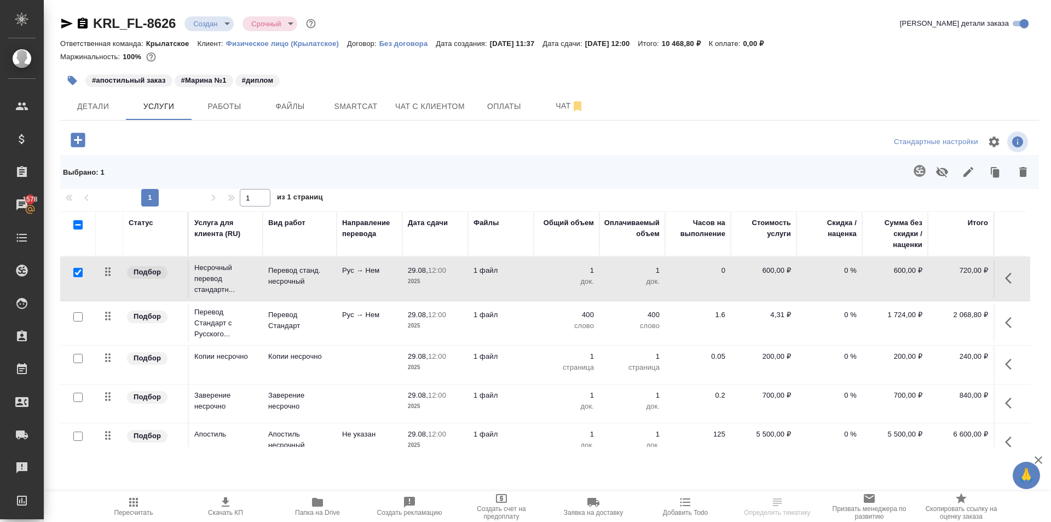
click at [78, 315] on input "checkbox" at bounding box center [77, 316] width 9 height 9
checkbox input "true"
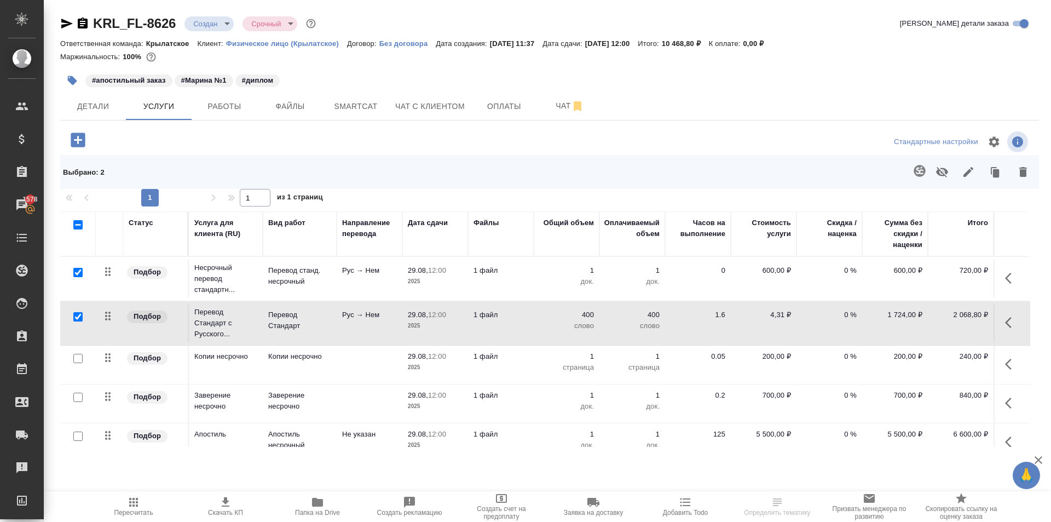
click at [973, 175] on icon "button" at bounding box center [968, 171] width 13 height 13
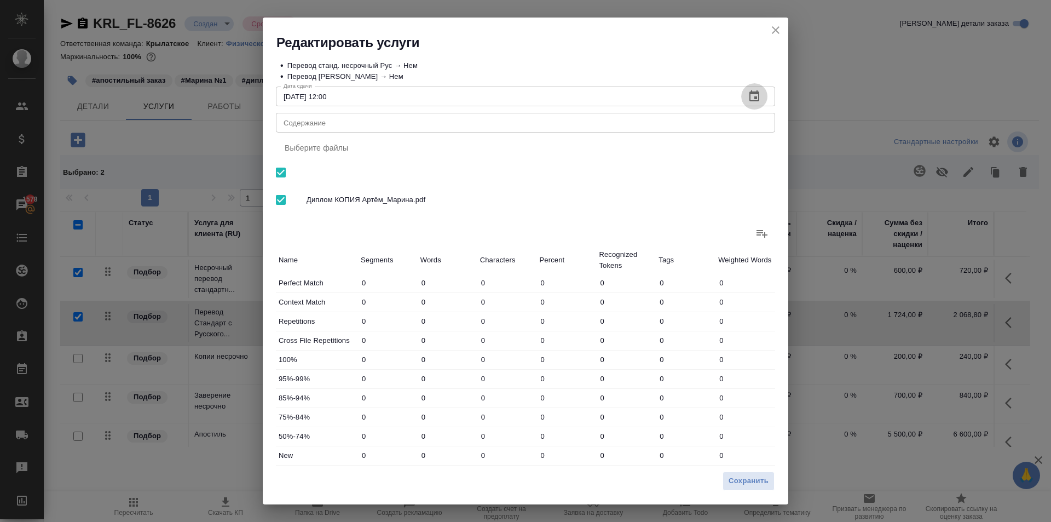
click at [749, 95] on icon "button" at bounding box center [754, 96] width 13 height 13
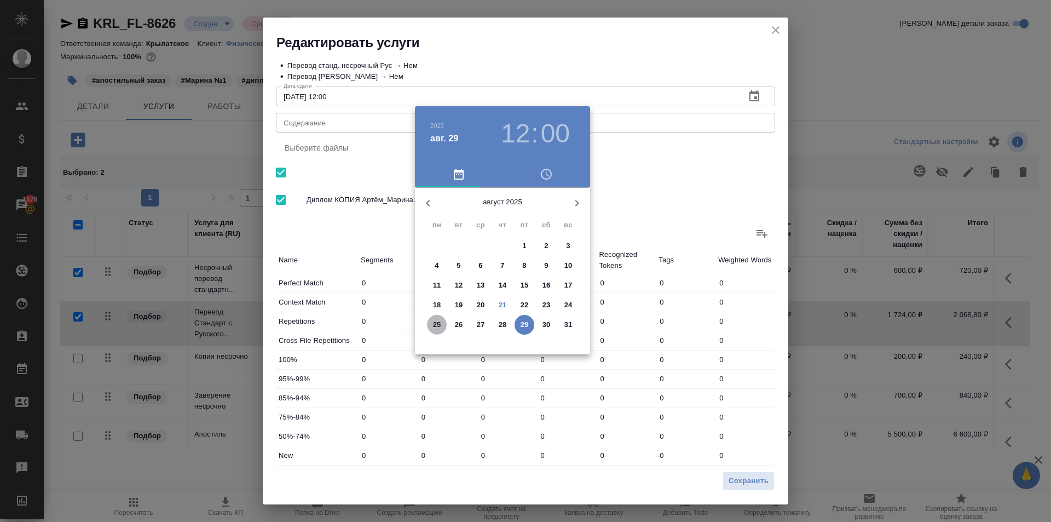
click at [438, 325] on p "25" at bounding box center [437, 324] width 8 height 11
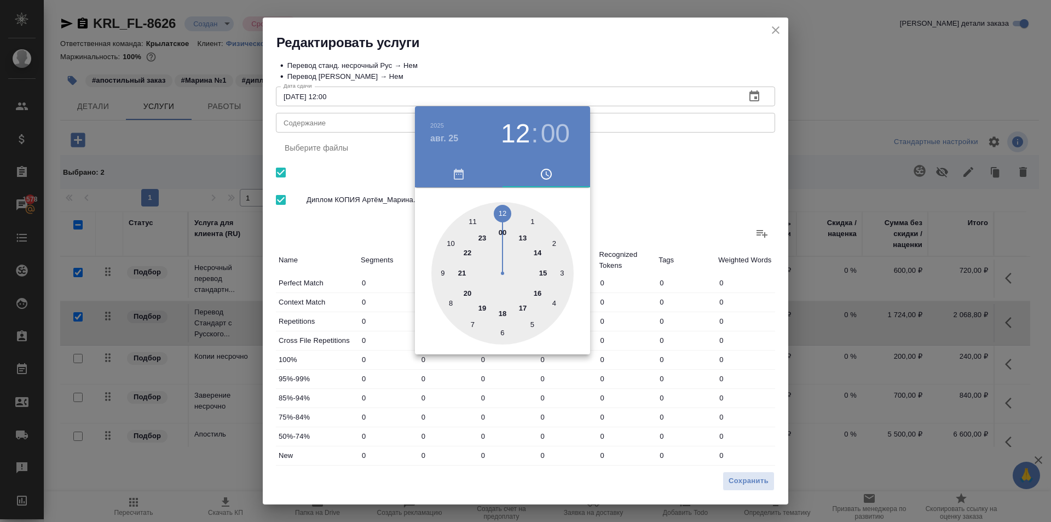
click at [450, 241] on div at bounding box center [502, 273] width 142 height 142
type input "[DATE] 10:00"
click at [616, 200] on div at bounding box center [525, 261] width 1051 height 522
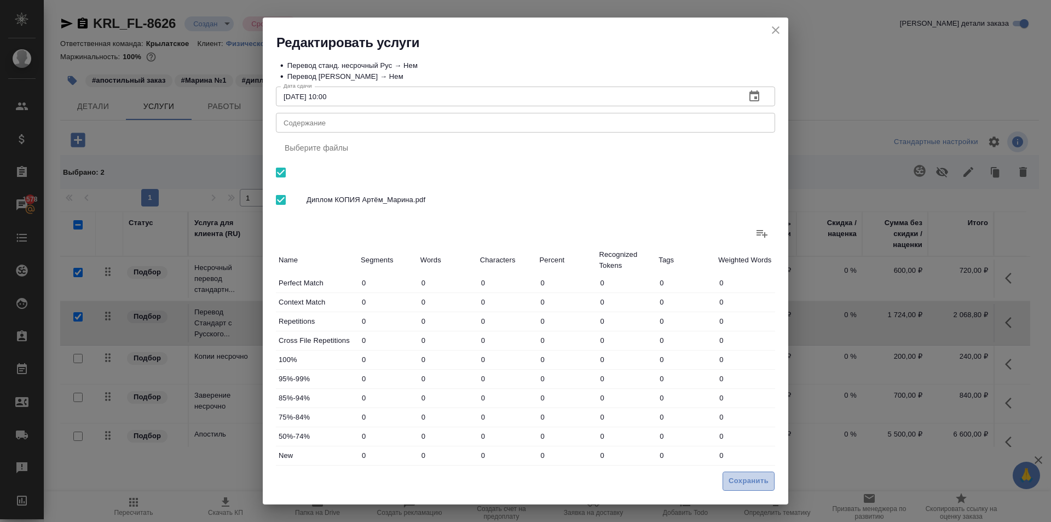
click at [730, 488] on button "Сохранить" at bounding box center [749, 480] width 52 height 19
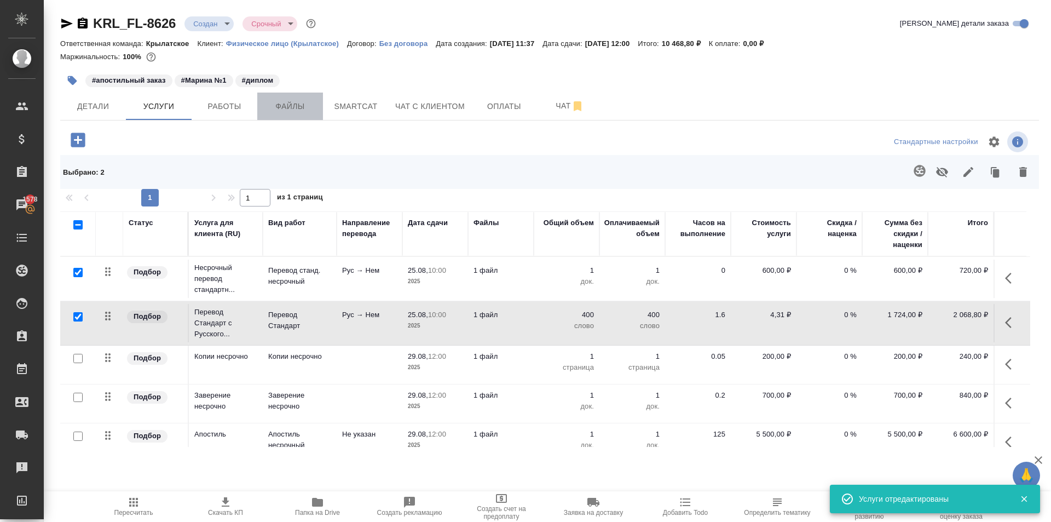
click at [296, 101] on span "Файлы" at bounding box center [290, 107] width 53 height 14
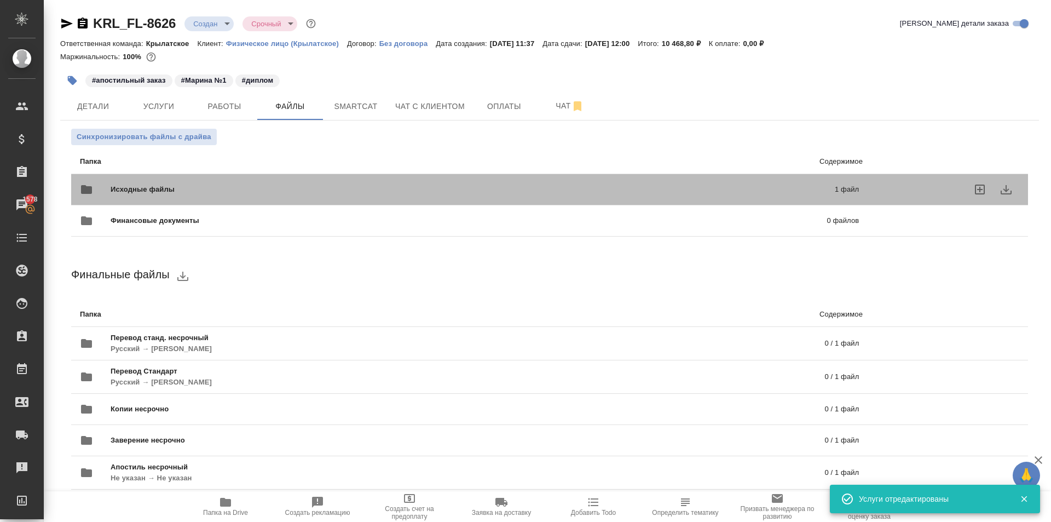
click at [163, 189] on span "Исходные файлы" at bounding box center [308, 189] width 394 height 11
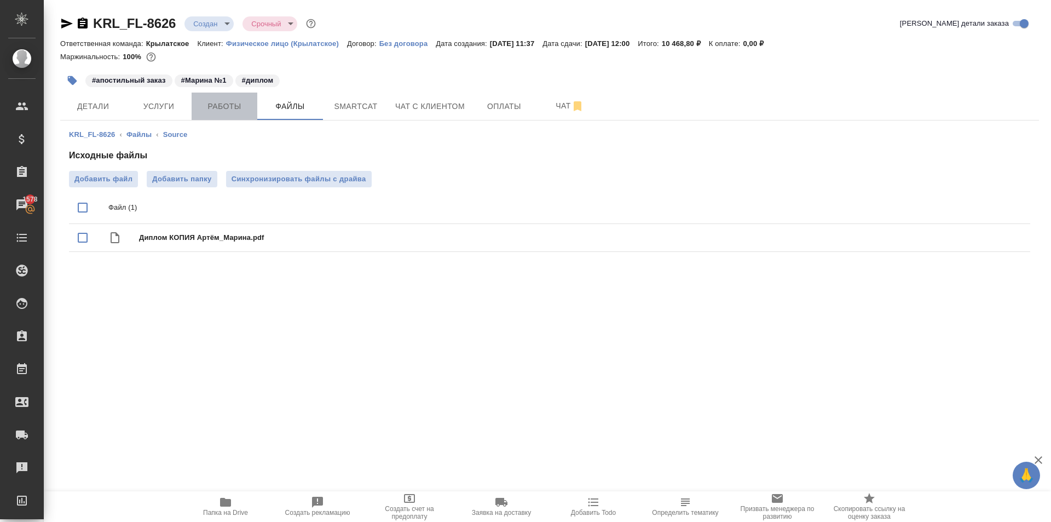
click at [229, 112] on span "Работы" at bounding box center [224, 107] width 53 height 14
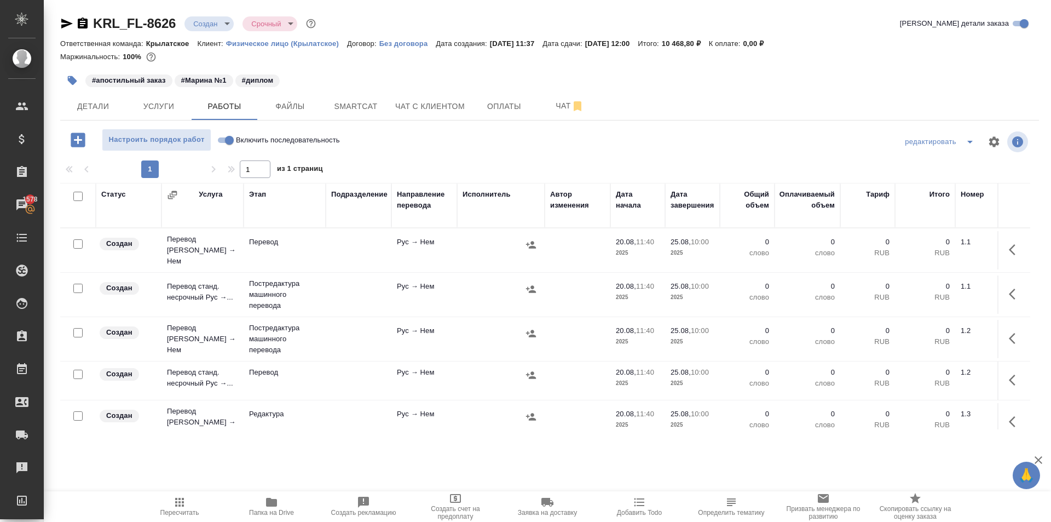
click at [229, 142] on input "Включить последовательность" at bounding box center [229, 140] width 39 height 13
checkbox input "true"
click at [77, 198] on input "checkbox" at bounding box center [77, 196] width 9 height 9
checkbox input "true"
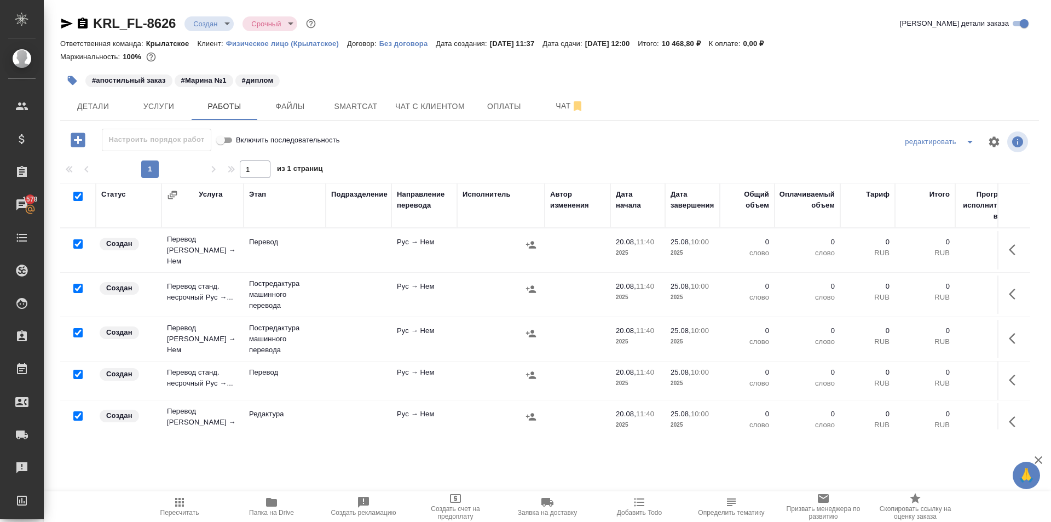
checkbox input "true"
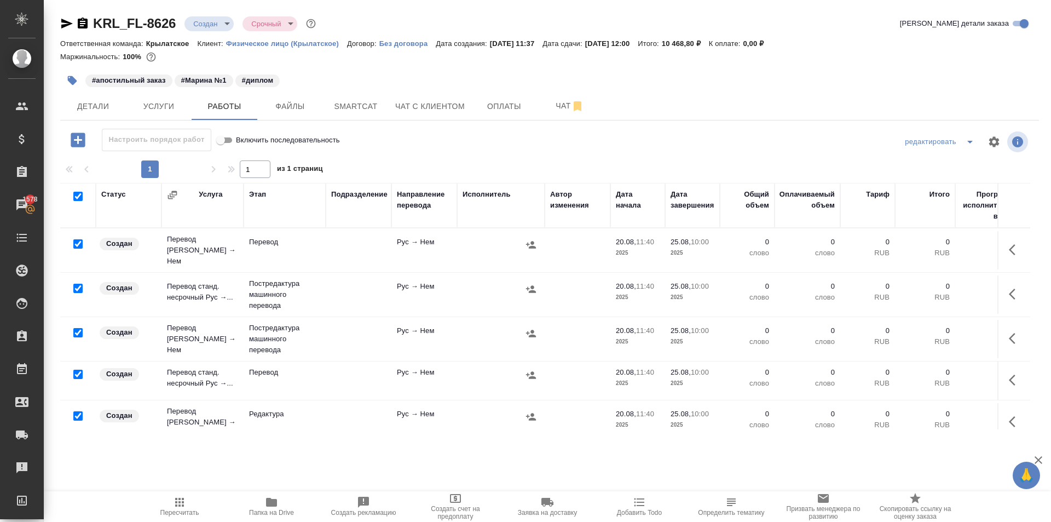
checkbox input "true"
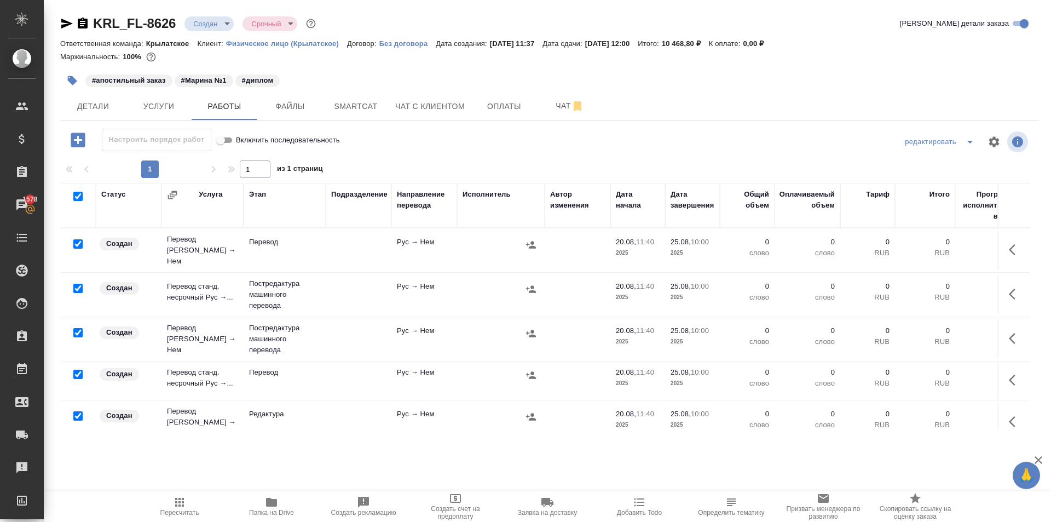
checkbox input "true"
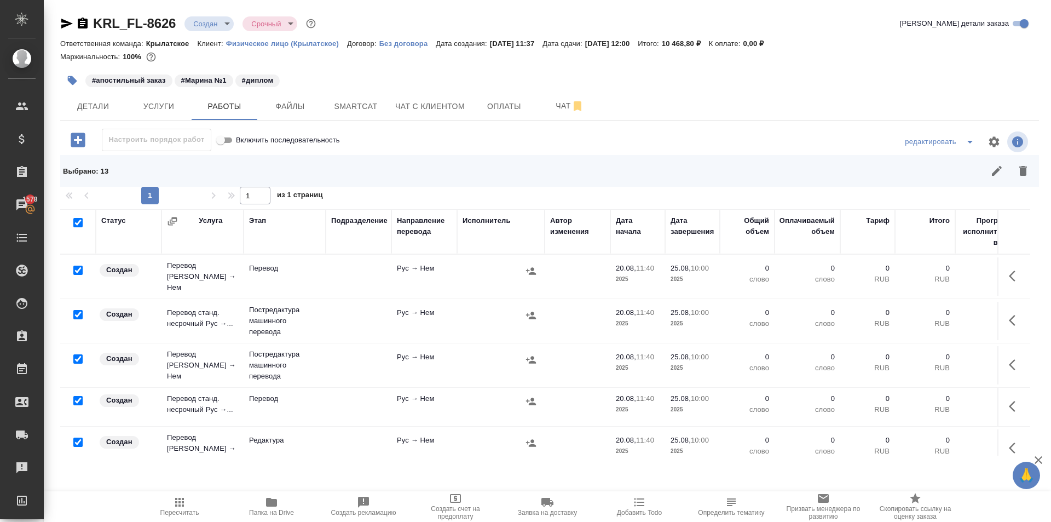
click at [79, 267] on input "checkbox" at bounding box center [77, 269] width 9 height 9
checkbox input "false"
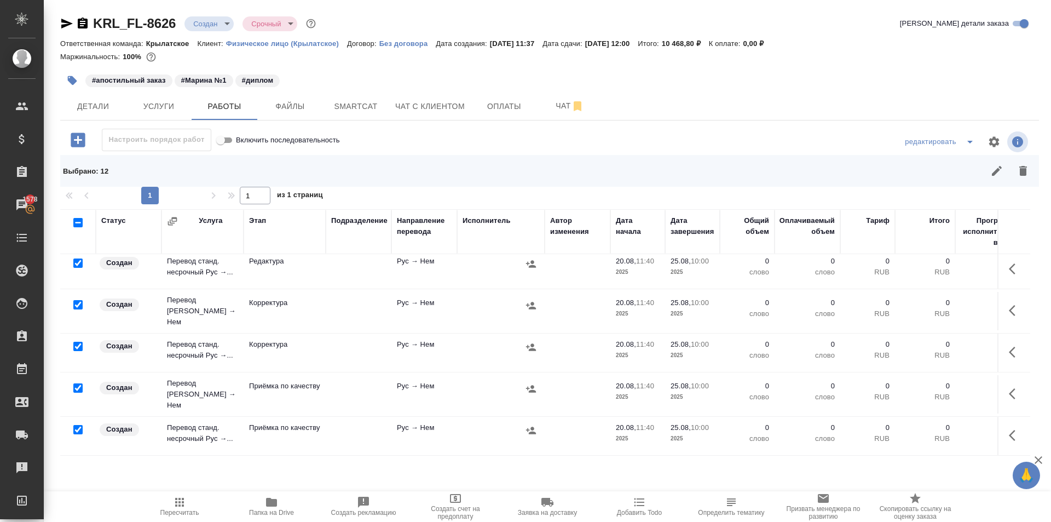
scroll to position [274, 0]
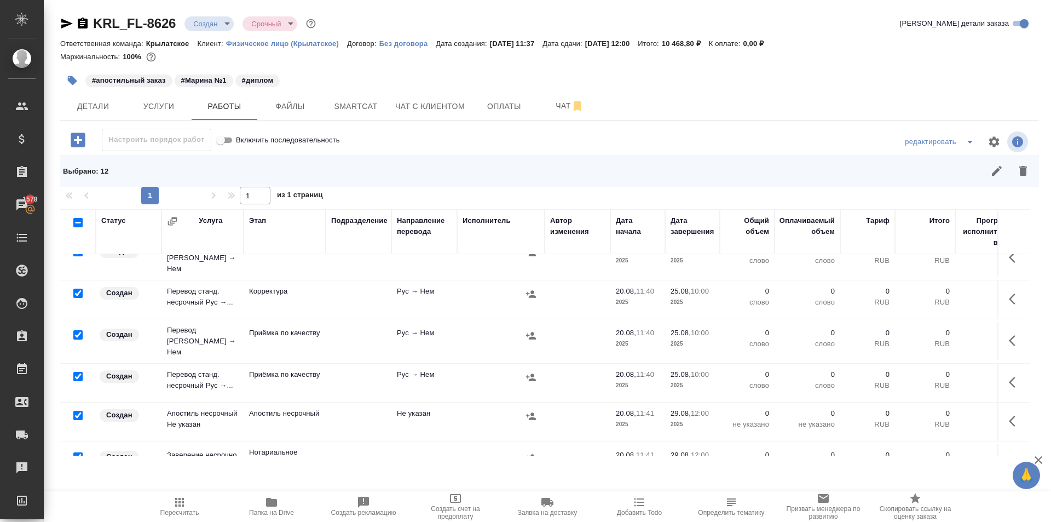
click at [79, 330] on input "checkbox" at bounding box center [77, 334] width 9 height 9
checkbox input "false"
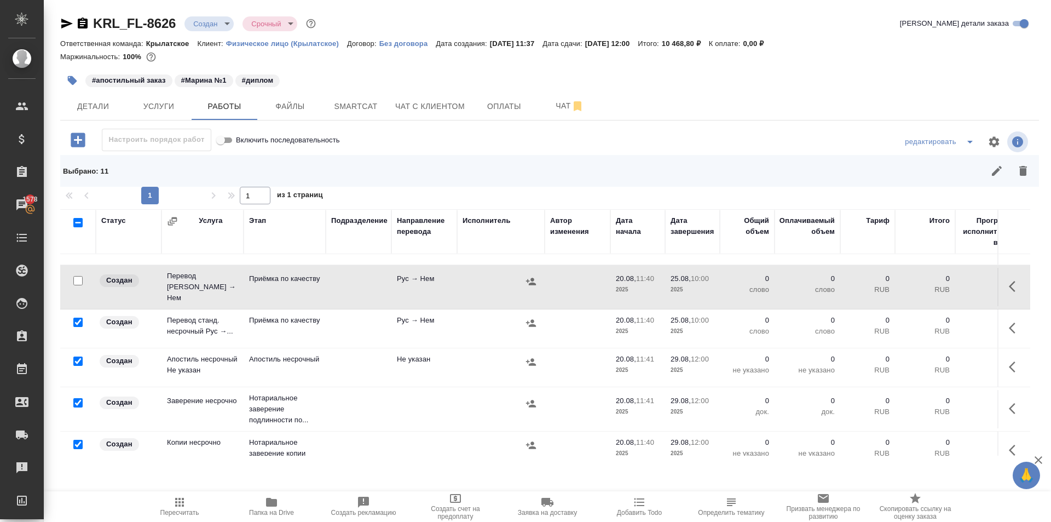
scroll to position [329, 0]
click at [80, 397] on input "checkbox" at bounding box center [77, 401] width 9 height 9
checkbox input "false"
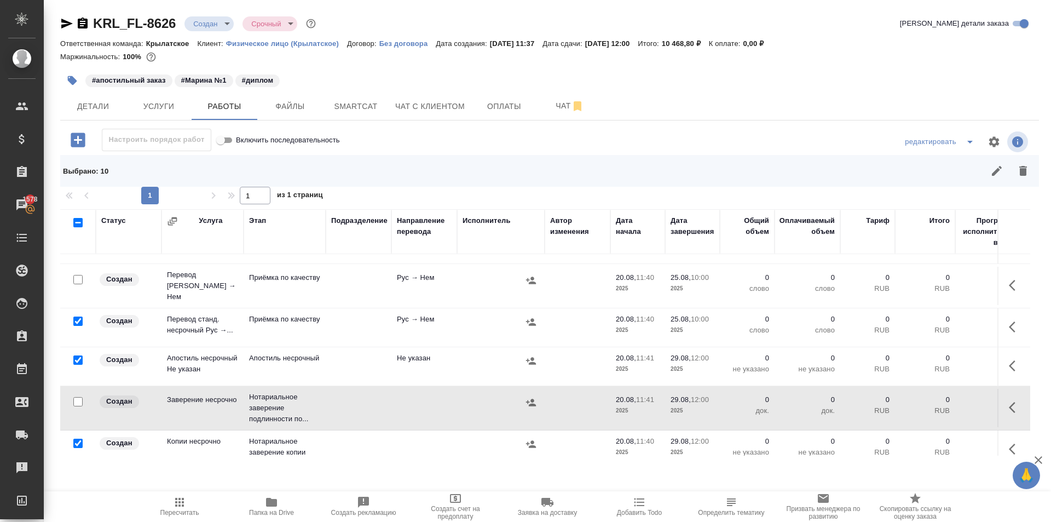
click at [78, 438] on input "checkbox" at bounding box center [77, 442] width 9 height 9
checkbox input "false"
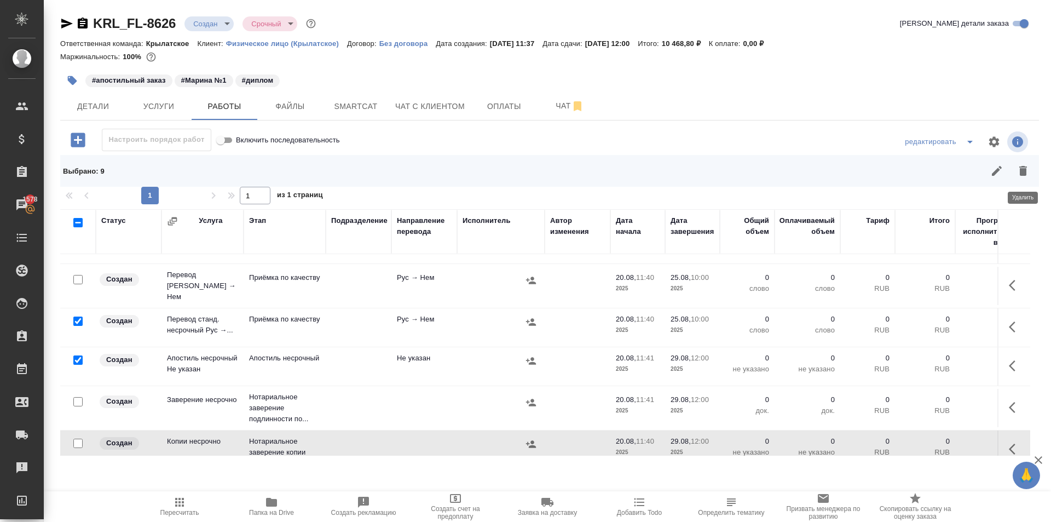
drag, startPoint x: 1023, startPoint y: 177, endPoint x: 950, endPoint y: 228, distance: 88.8
click at [1024, 178] on button "button" at bounding box center [1023, 171] width 26 height 26
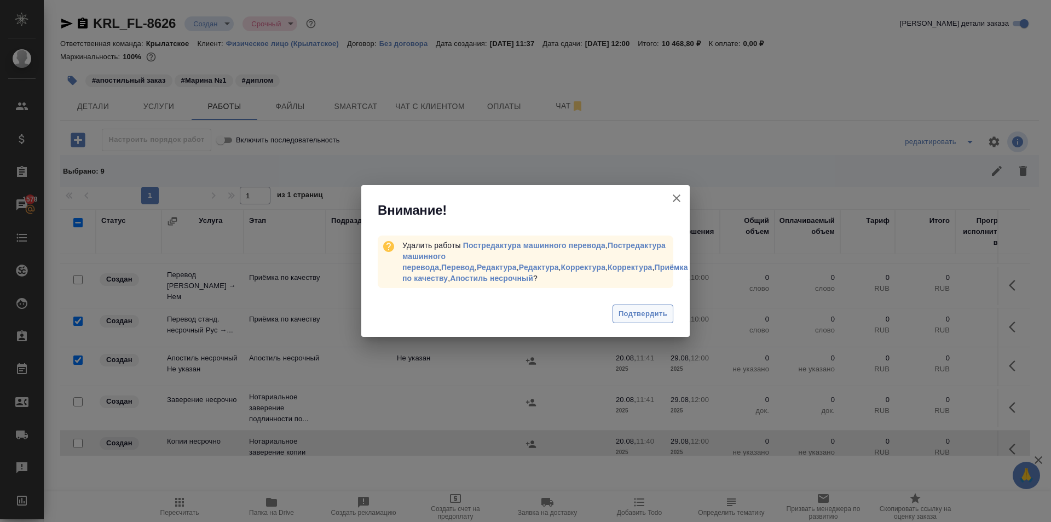
drag, startPoint x: 675, startPoint y: 308, endPoint x: 666, endPoint y: 308, distance: 9.9
click at [671, 308] on div "Подтвердить" at bounding box center [525, 315] width 328 height 44
click at [655, 308] on span "Подтвердить" at bounding box center [643, 314] width 49 height 13
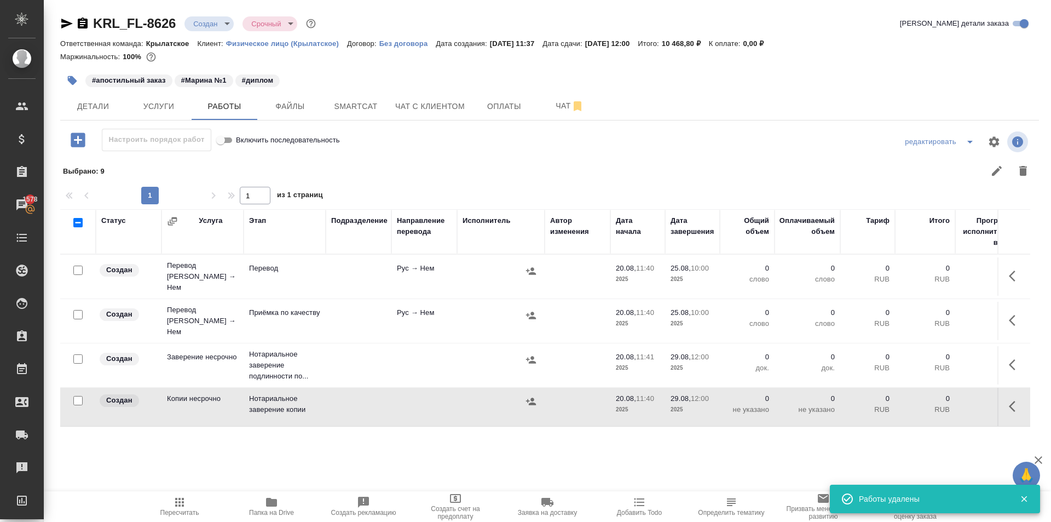
scroll to position [0, 0]
click at [182, 498] on icon "button" at bounding box center [179, 502] width 9 height 9
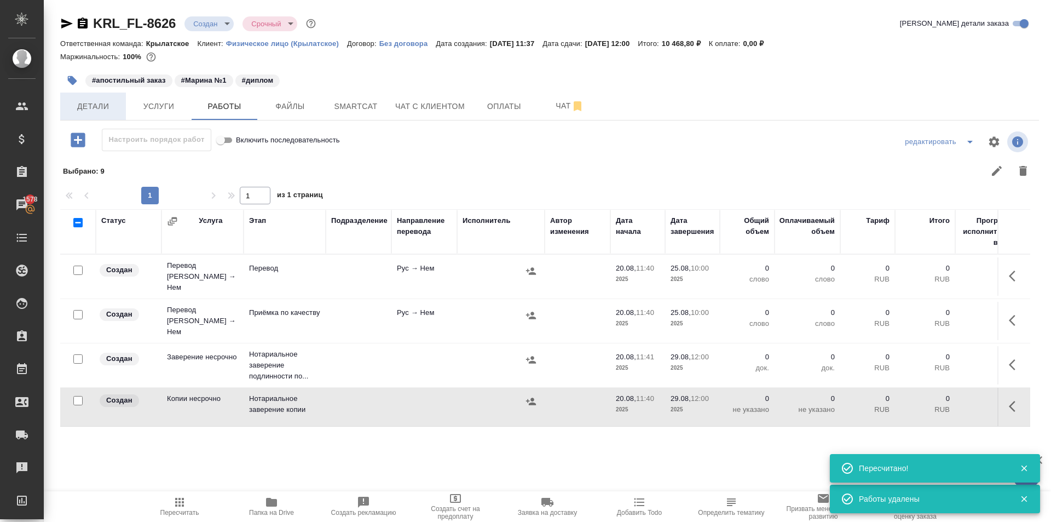
click at [117, 107] on span "Детали" at bounding box center [93, 107] width 53 height 14
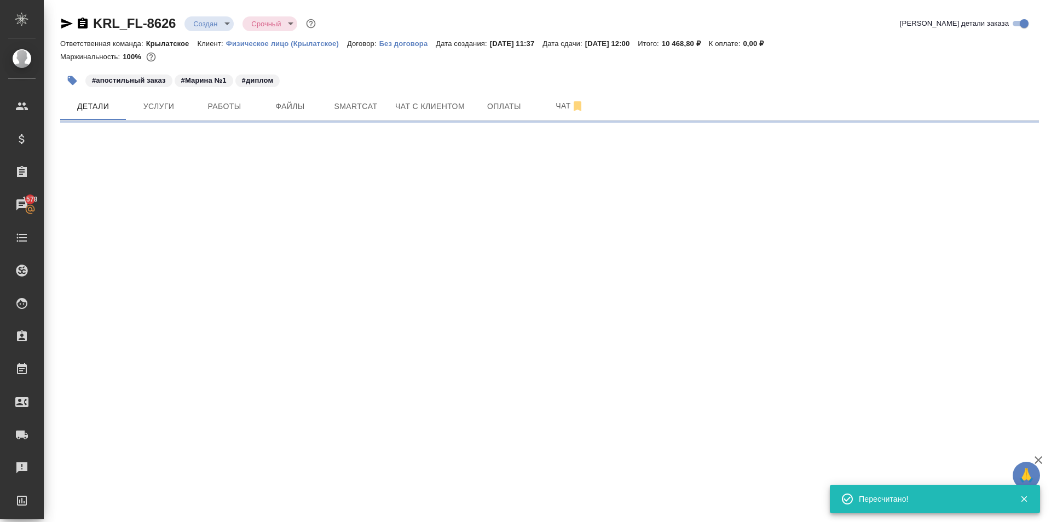
select select "RU"
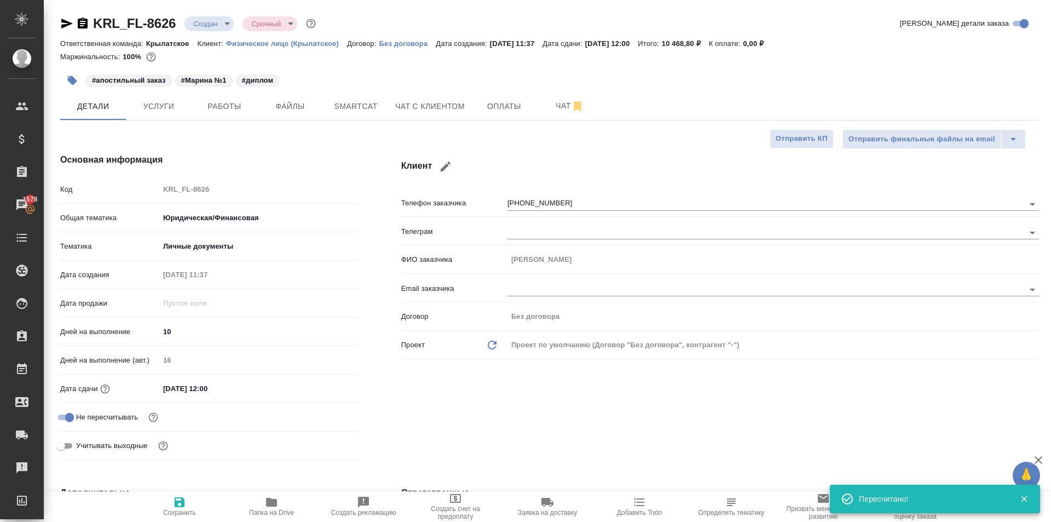
type textarea "x"
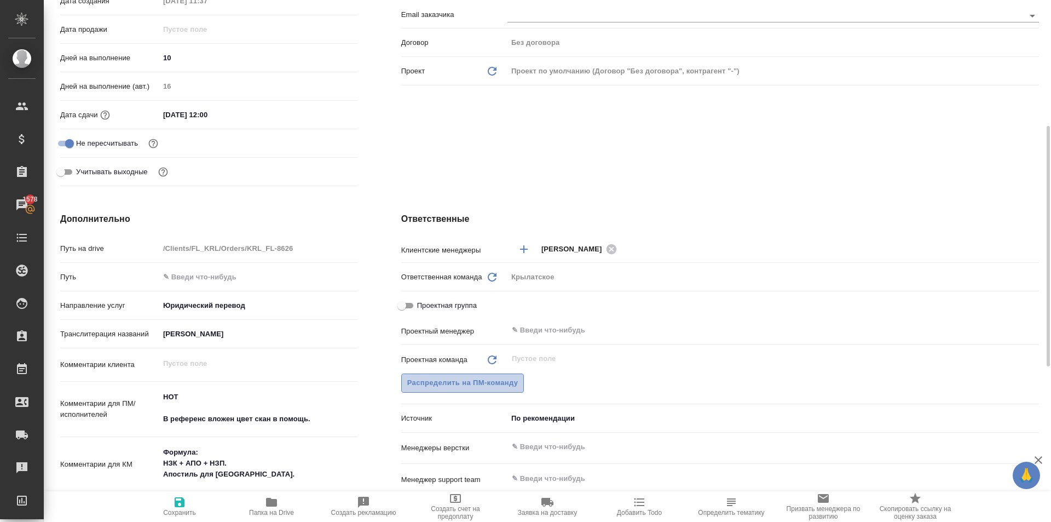
click at [471, 389] on span "Распределить на ПМ-команду" at bounding box center [462, 383] width 111 height 13
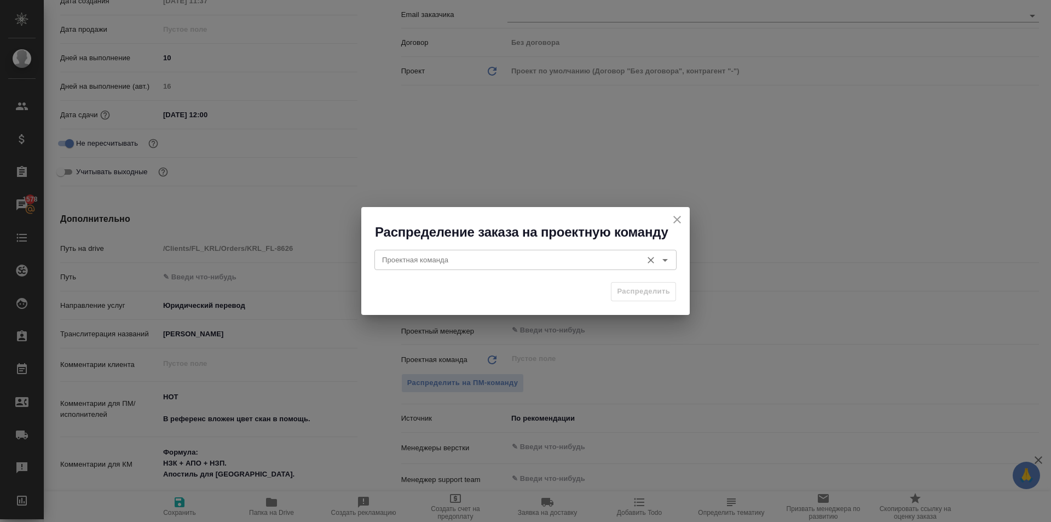
drag, startPoint x: 407, startPoint y: 275, endPoint x: 402, endPoint y: 256, distance: 19.7
click at [407, 270] on div "Проектная команда Проектная команда" at bounding box center [525, 258] width 328 height 35
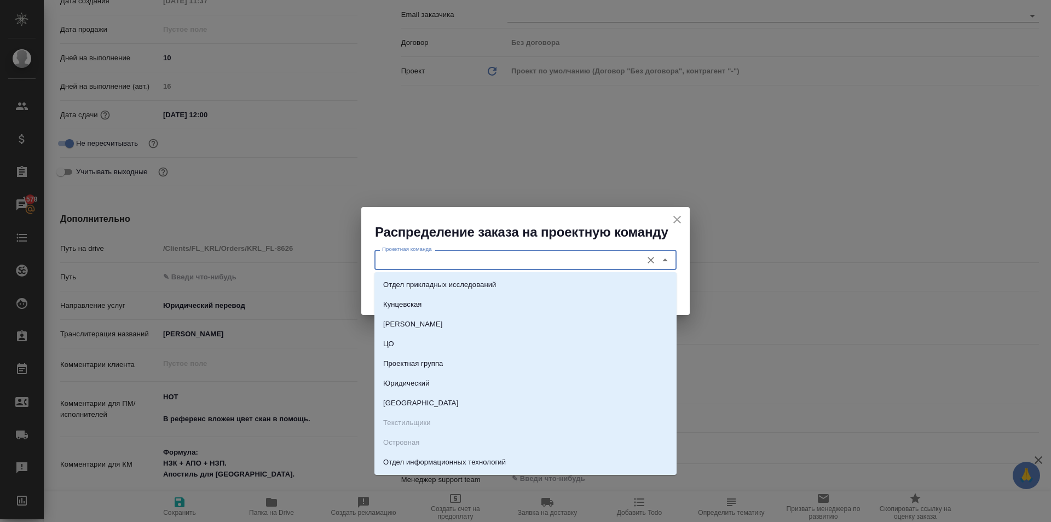
click at [401, 256] on input "Проектная команда" at bounding box center [507, 259] width 259 height 13
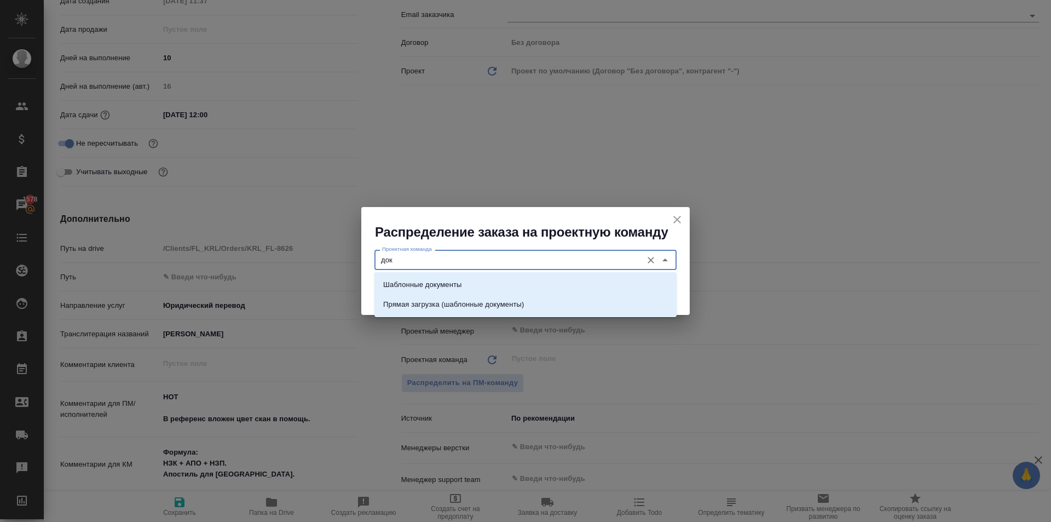
click at [421, 281] on p "Шаблонные документы" at bounding box center [422, 284] width 78 height 11
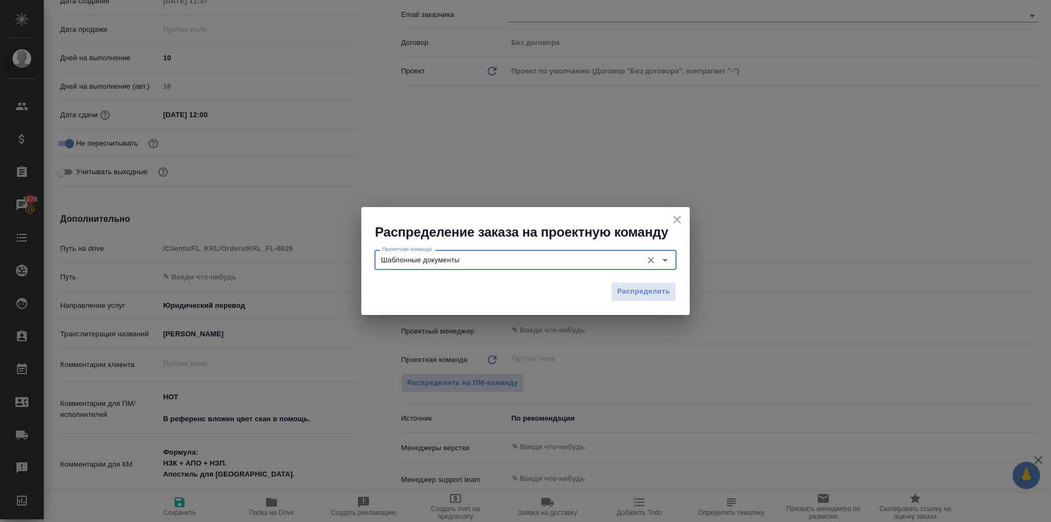
type input "Шаблонные документы"
drag, startPoint x: 637, startPoint y: 274, endPoint x: 632, endPoint y: 285, distance: 11.8
click at [637, 276] on div "Распределение заказа на проектную команду Проектная команда Шаблонные документы…" at bounding box center [525, 260] width 328 height 107
drag, startPoint x: 632, startPoint y: 285, endPoint x: 625, endPoint y: 290, distance: 8.8
click at [632, 285] on span "Распределить" at bounding box center [643, 291] width 53 height 13
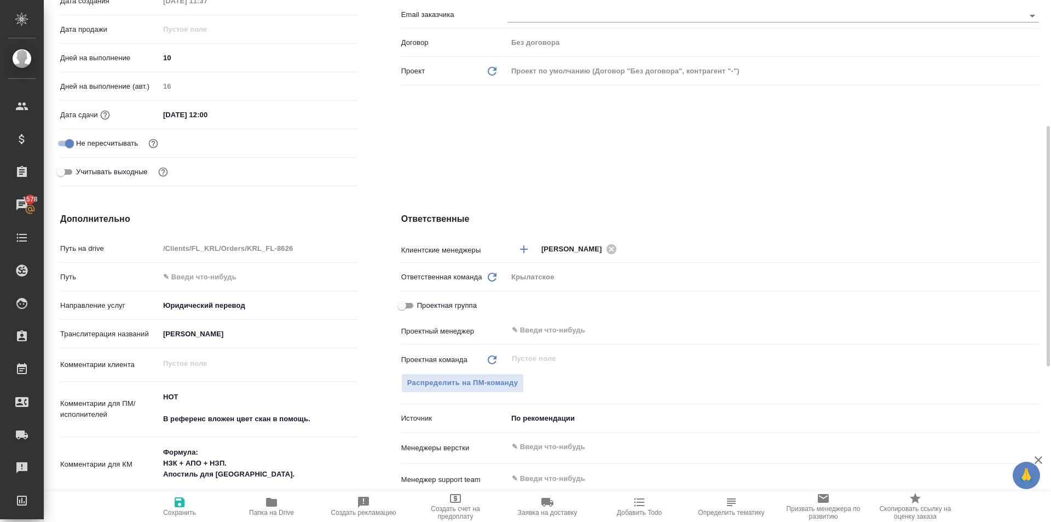
type textarea "x"
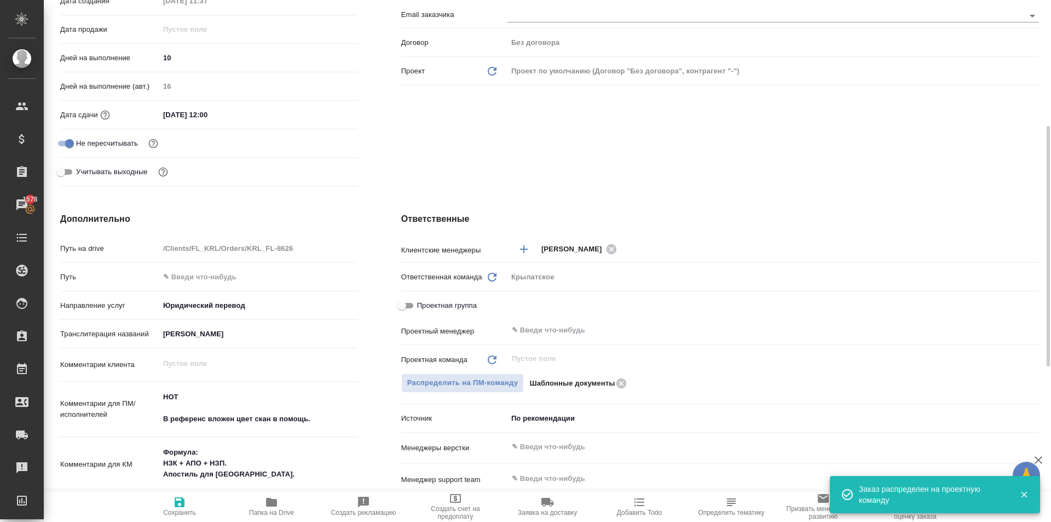
click at [177, 500] on icon "button" at bounding box center [180, 502] width 10 height 10
type textarea "x"
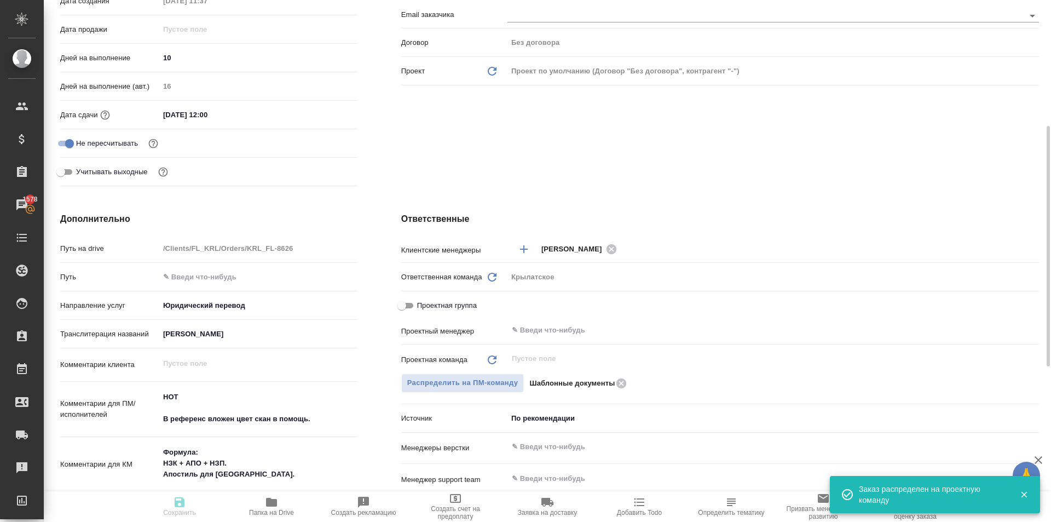
type textarea "x"
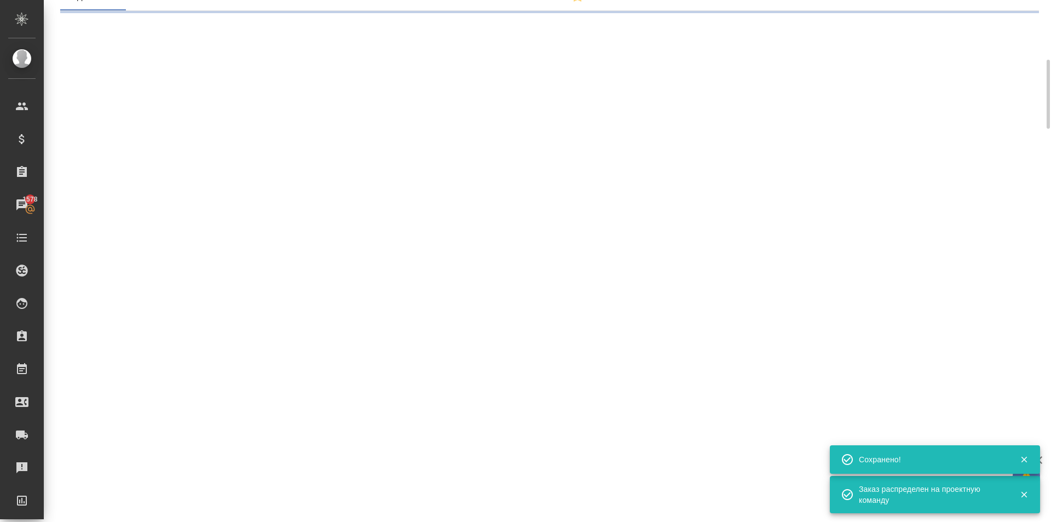
scroll to position [0, 0]
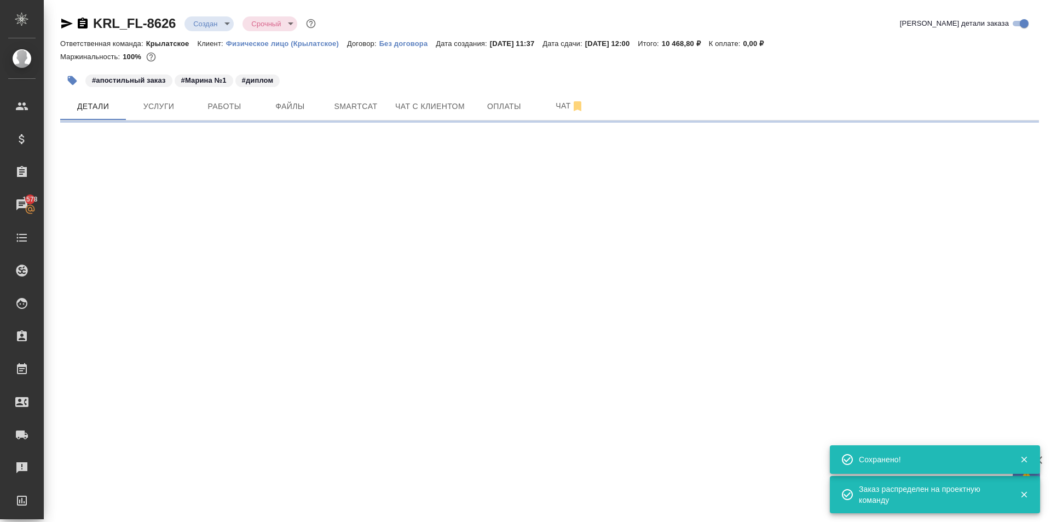
click at [224, 18] on body "🙏 .cls-1 fill:#fff; AWATERA [PERSON_NAME] Клиенты Спецификации Заказы 1578 Чаты…" at bounding box center [525, 261] width 1051 height 522
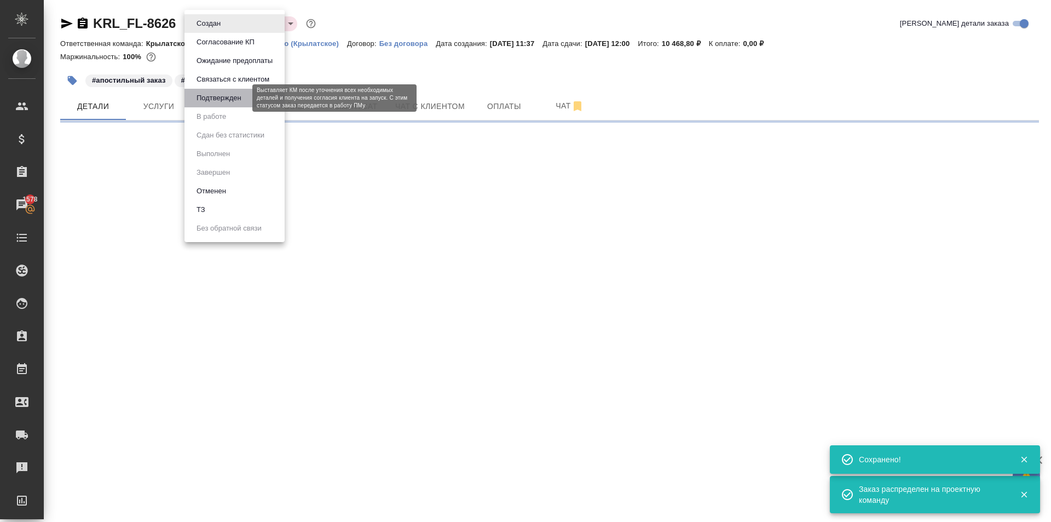
click at [224, 94] on button "Подтвержден" at bounding box center [218, 98] width 51 height 12
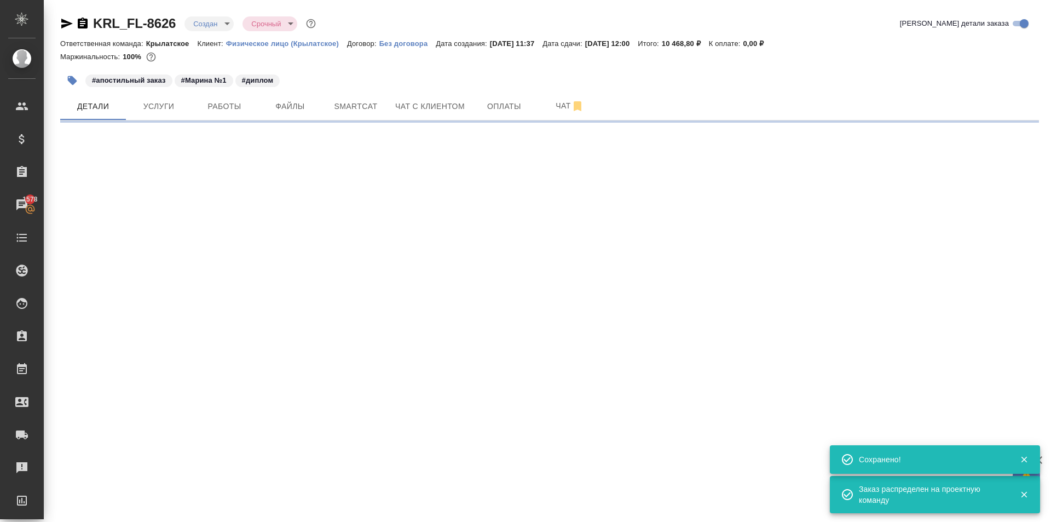
select select "RU"
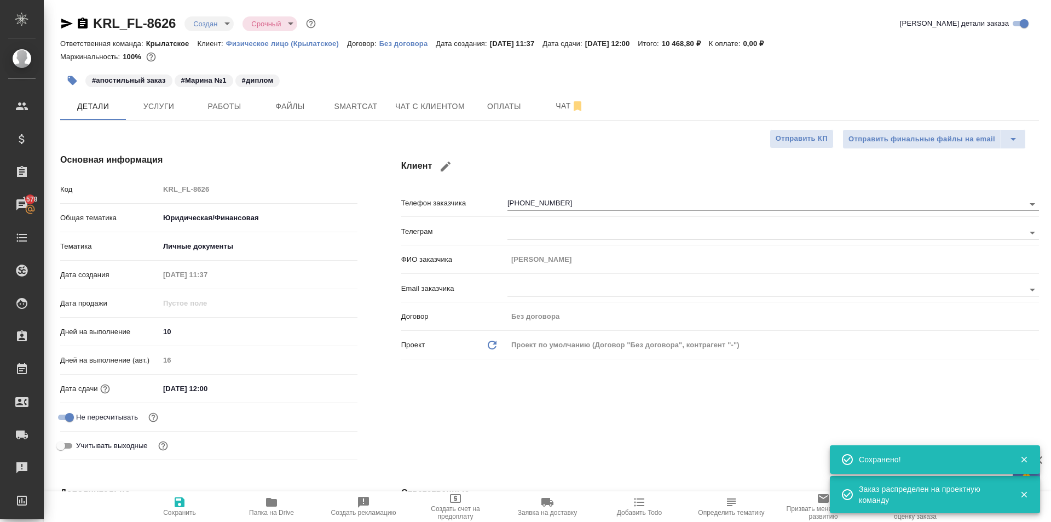
type textarea "x"
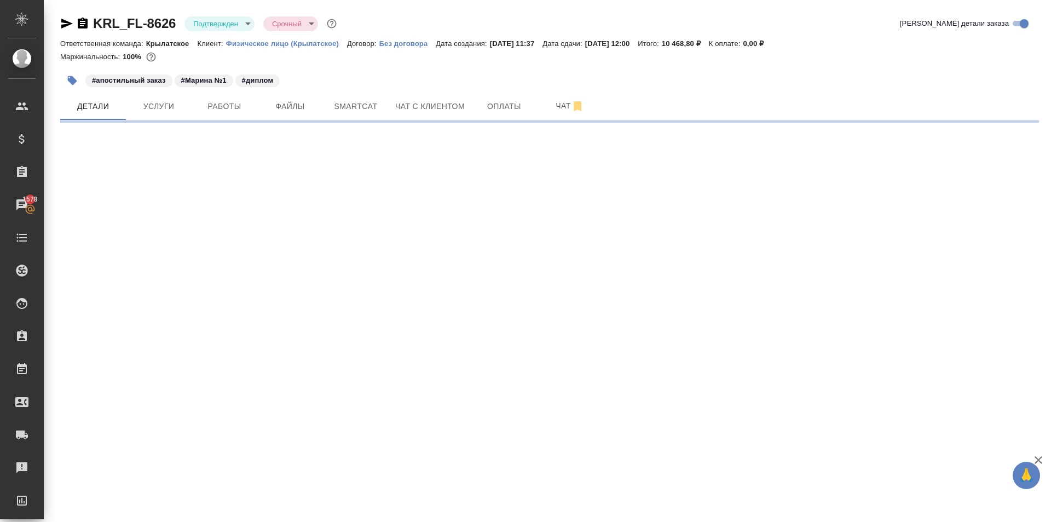
select select "RU"
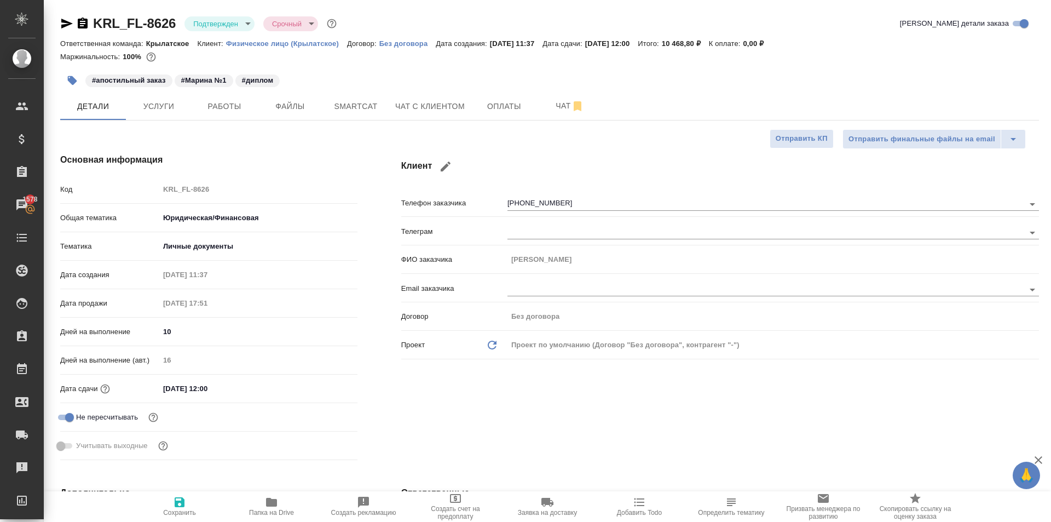
type textarea "x"
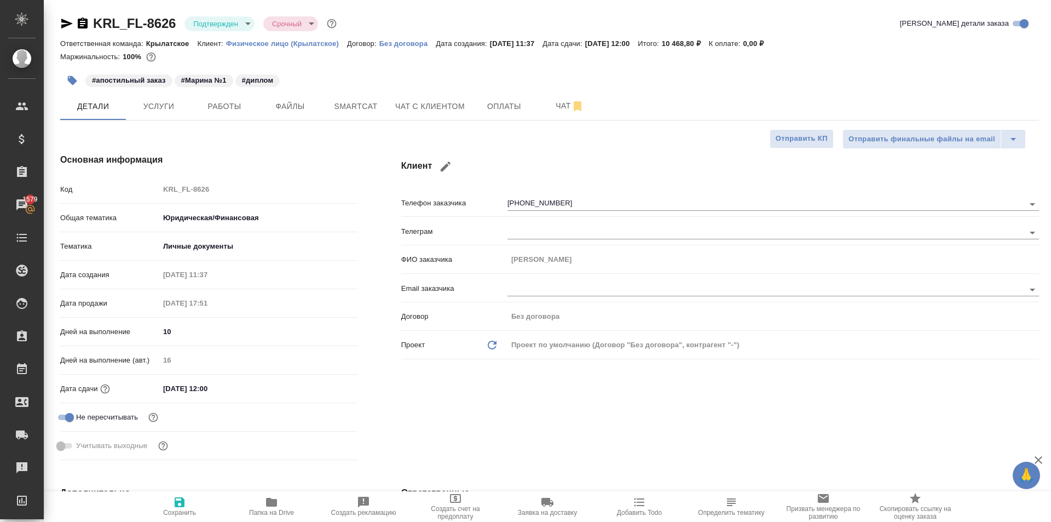
type textarea "x"
